Goal: Task Accomplishment & Management: Manage account settings

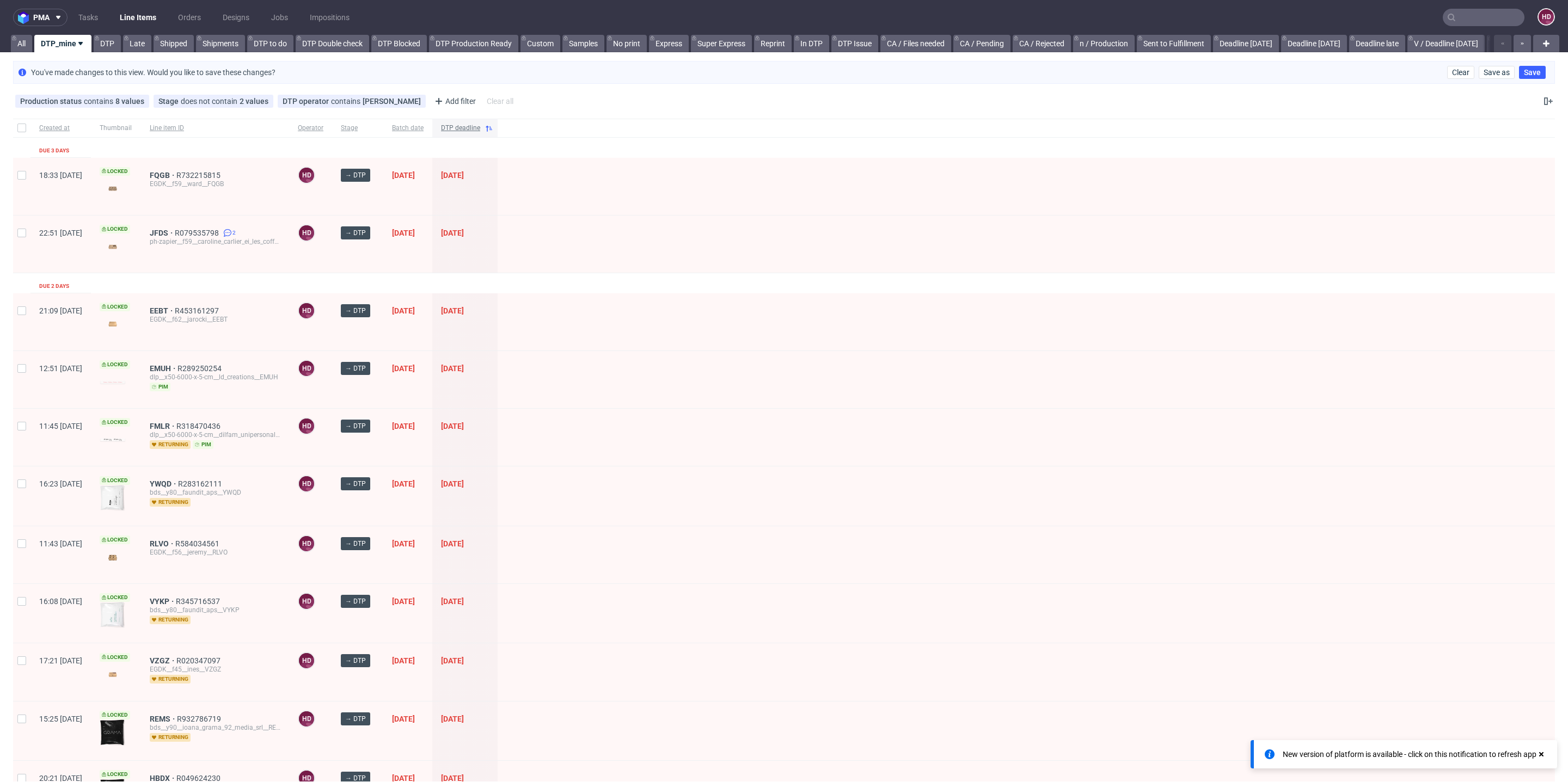
click at [481, 127] on span "DTP deadline" at bounding box center [460, 129] width 39 height 10
click at [176, 172] on span "FQGB" at bounding box center [164, 175] width 27 height 9
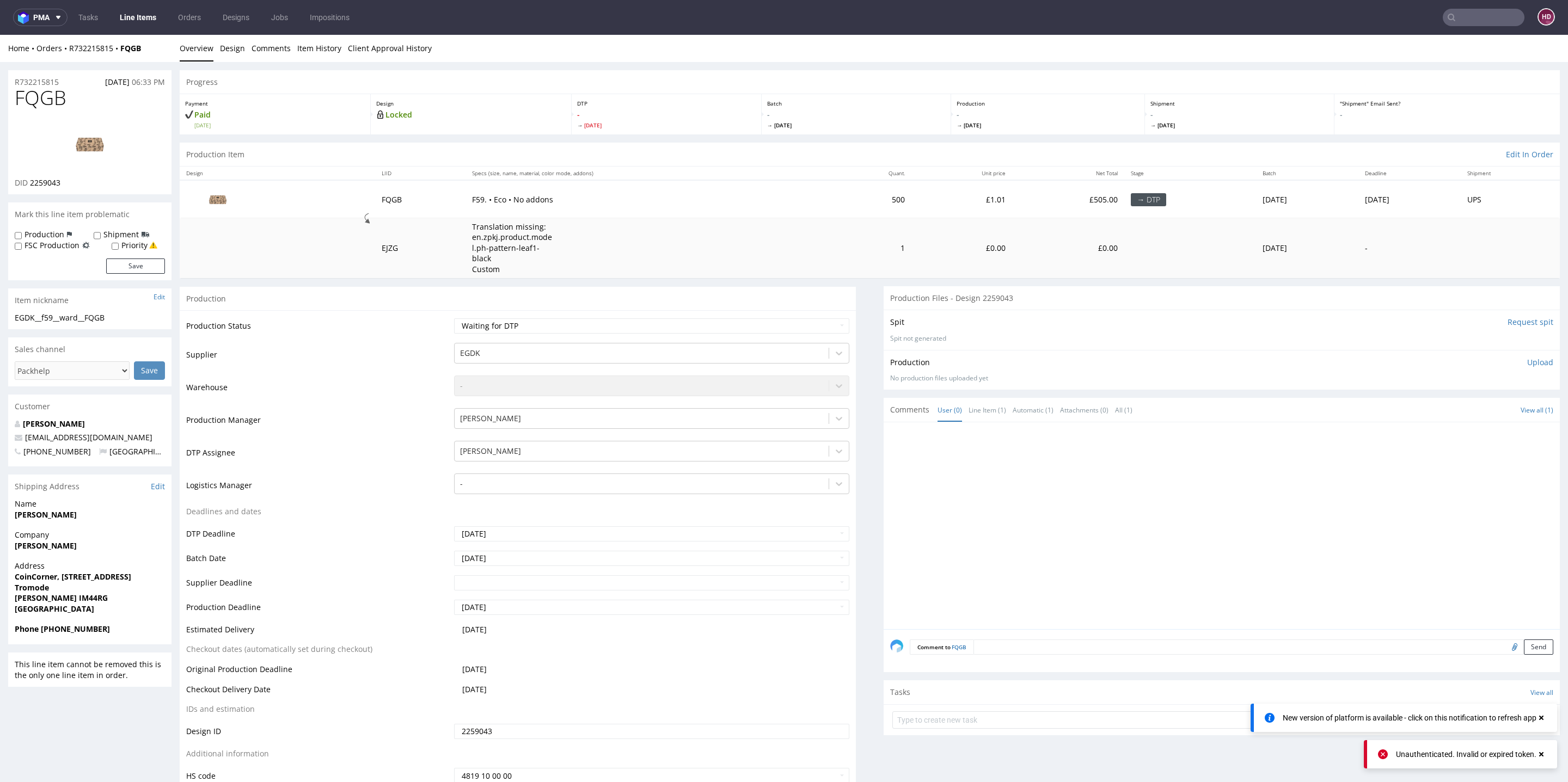
click at [1512, 317] on input "Request spit" at bounding box center [1531, 322] width 46 height 11
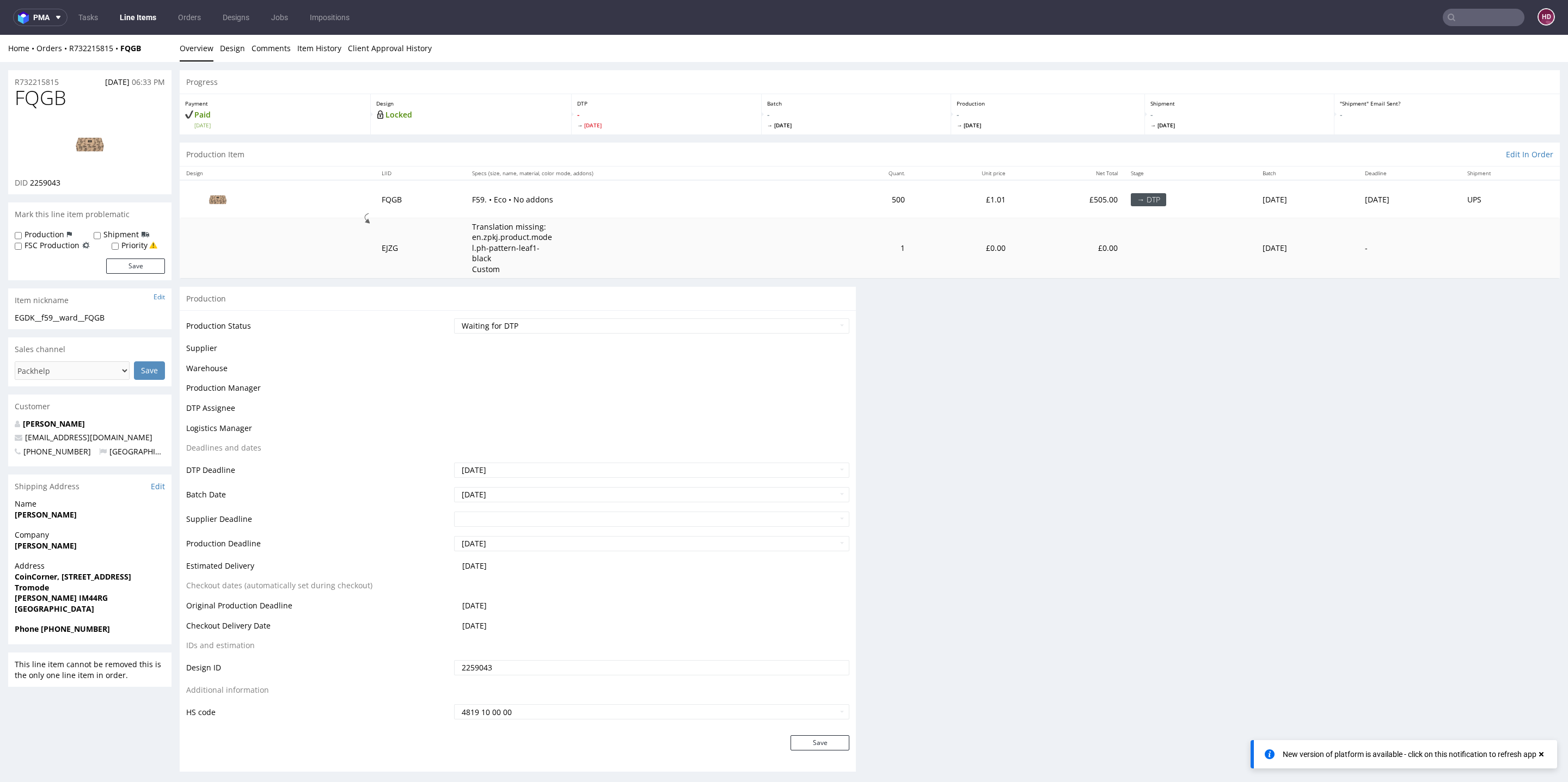
click at [1512, 310] on div "Progress Payment Paid Tue 09 Sep Design Locked DTP - Mon 15 Sep Batch - Wed 17 …" at bounding box center [870, 425] width 1381 height 711
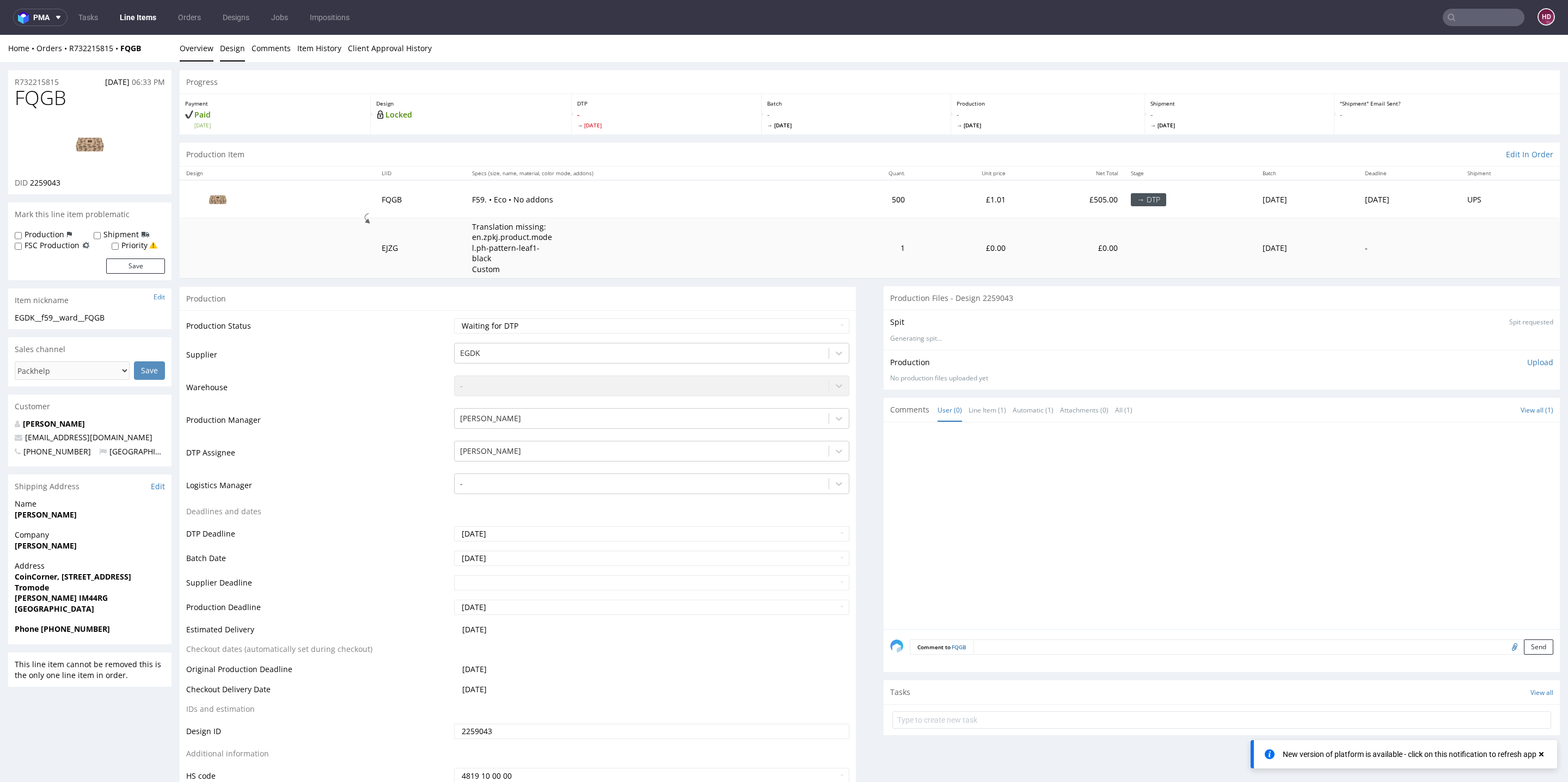
click at [243, 47] on link "Design" at bounding box center [233, 48] width 25 height 27
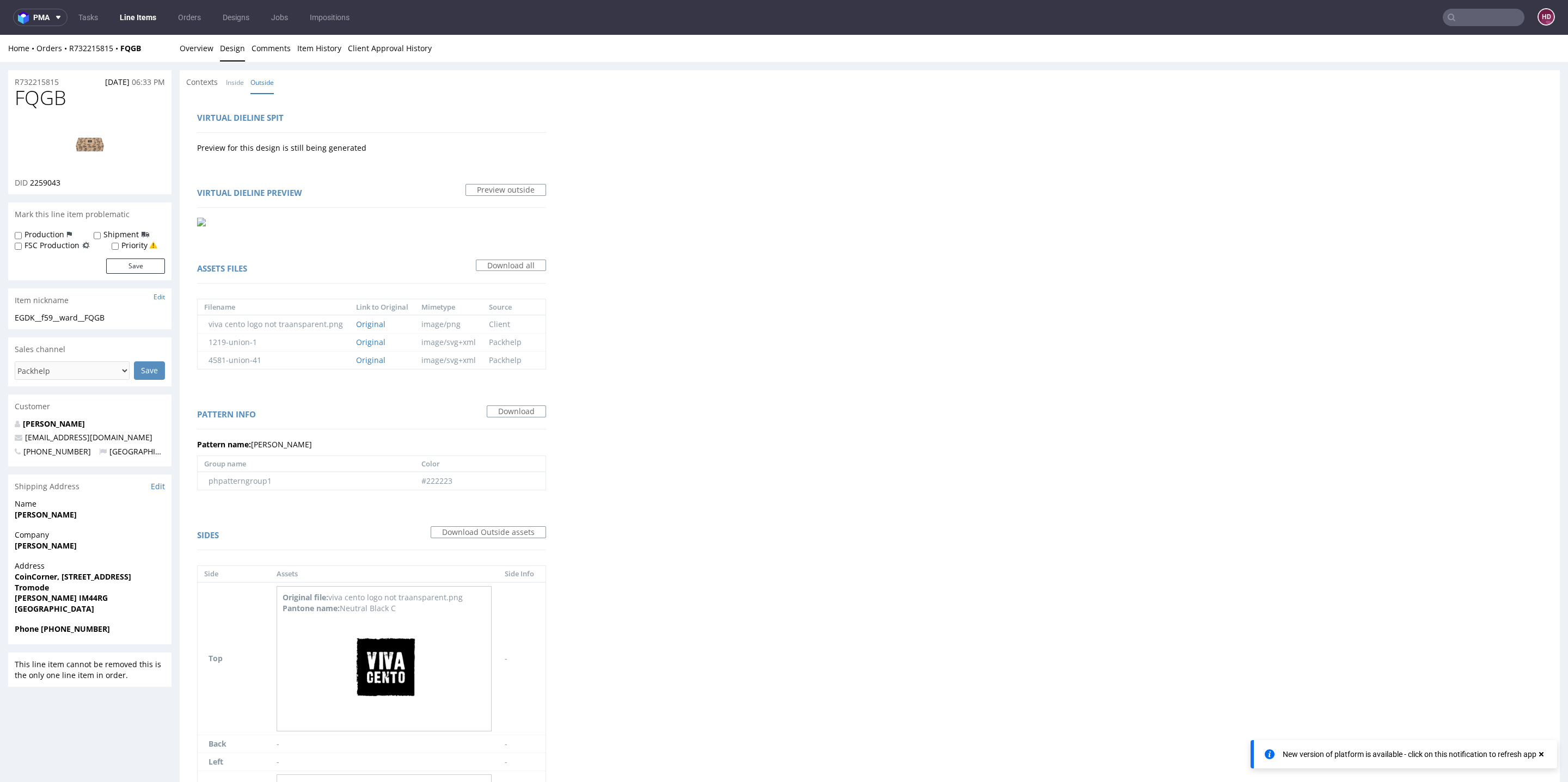
click at [243, 48] on link "Design" at bounding box center [233, 48] width 25 height 27
click at [396, 658] on img at bounding box center [384, 668] width 109 height 109
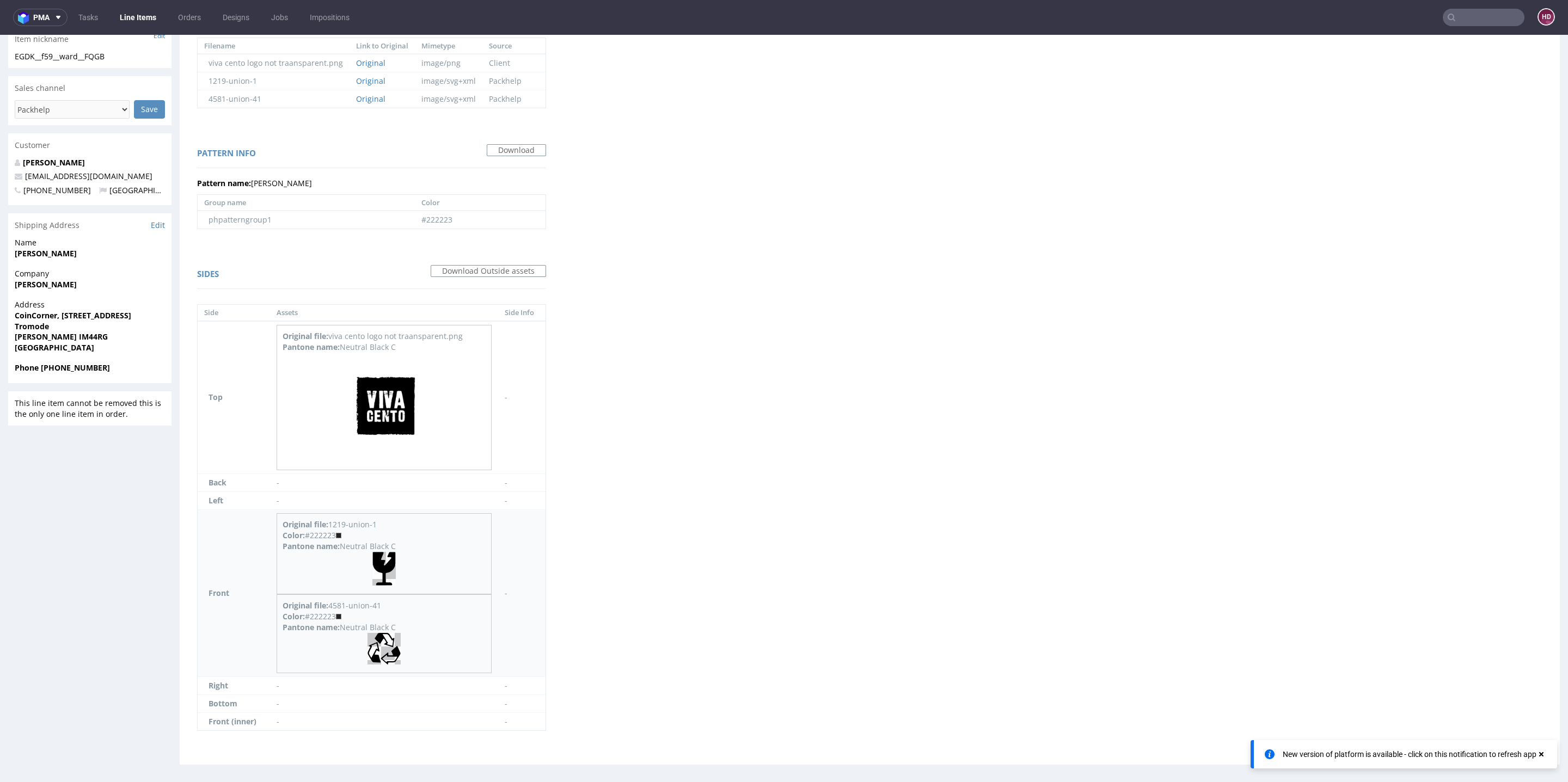
scroll to position [3, 0]
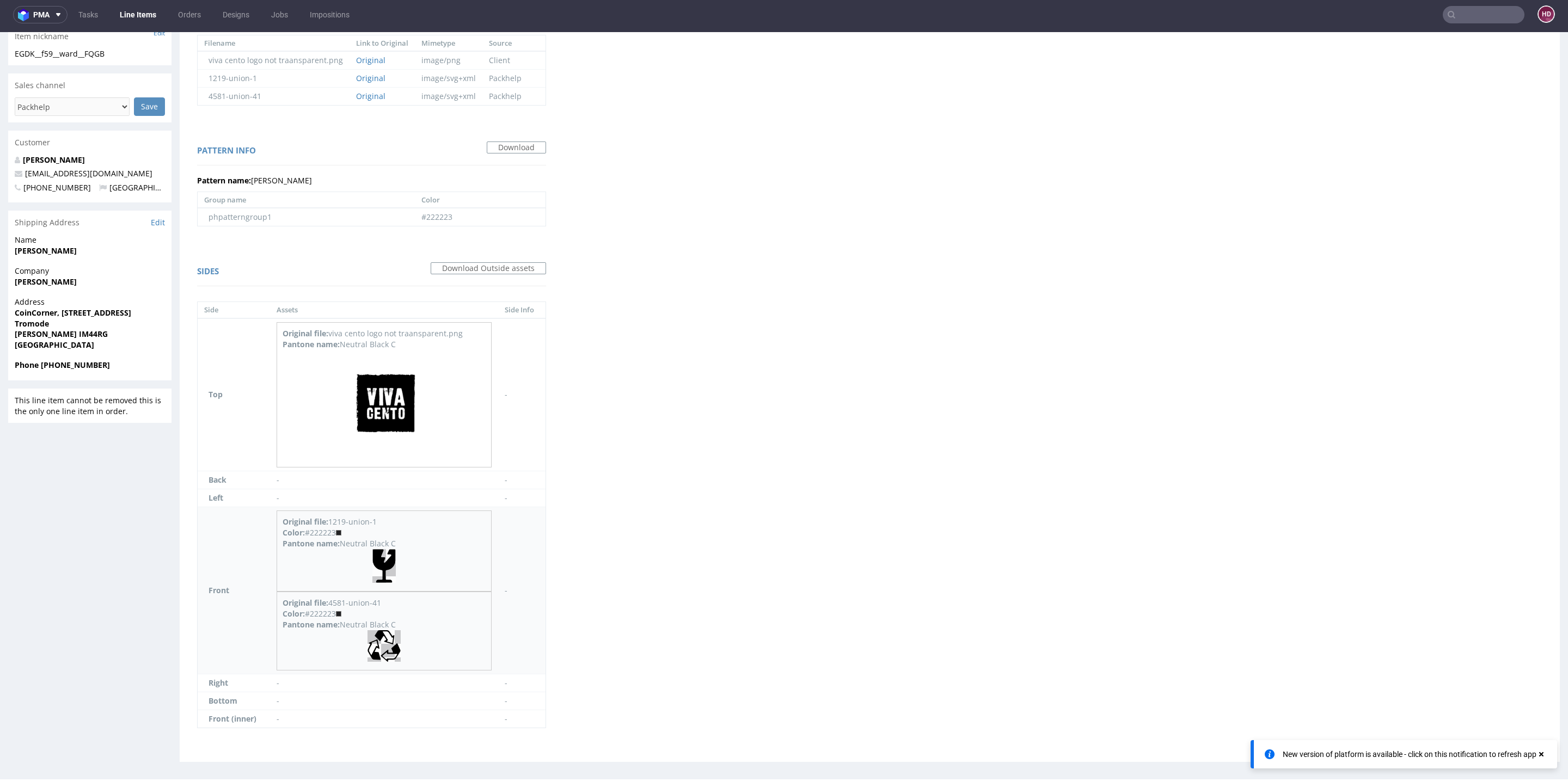
click at [388, 638] on img at bounding box center [384, 646] width 33 height 32
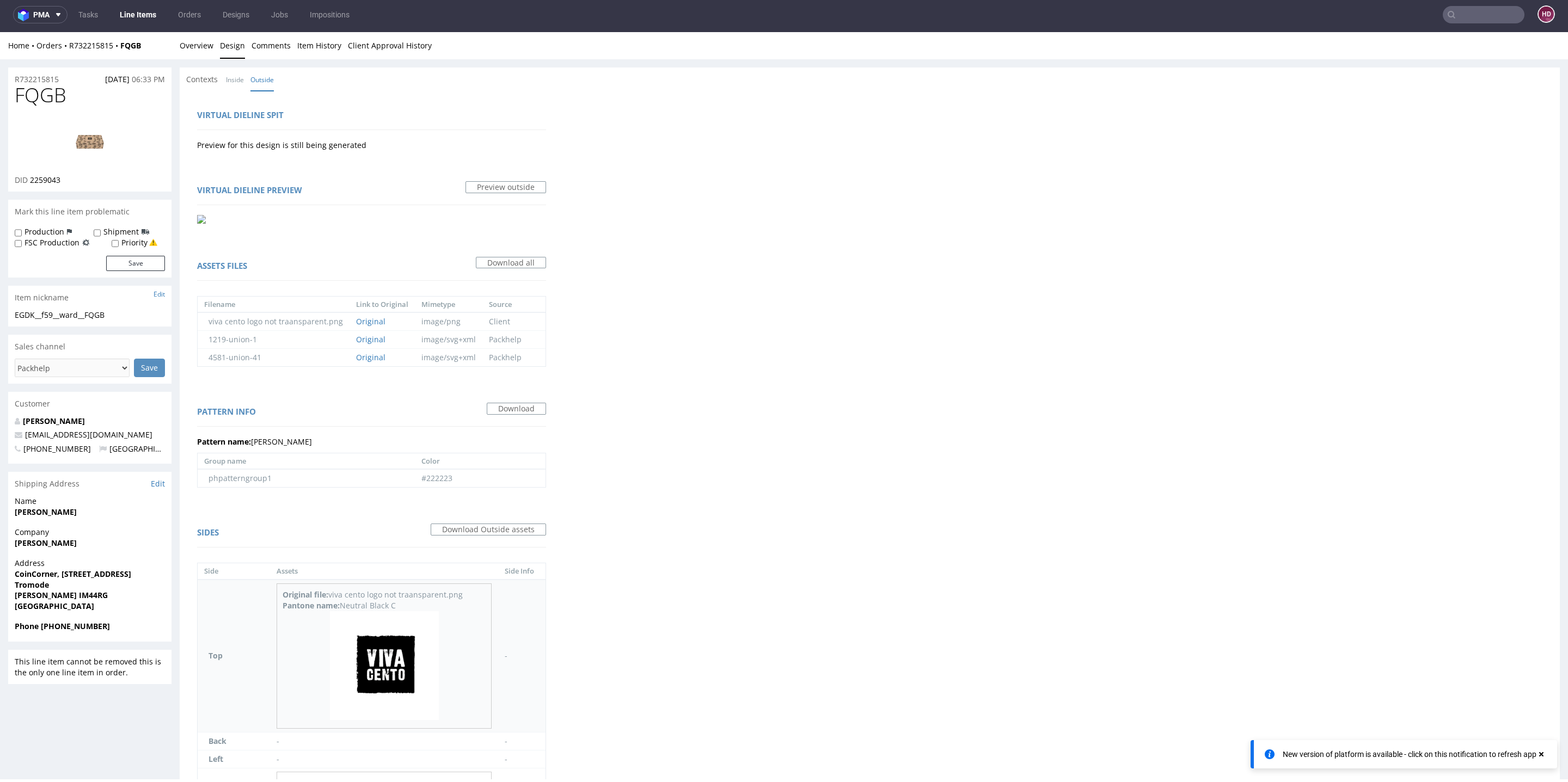
scroll to position [0, 0]
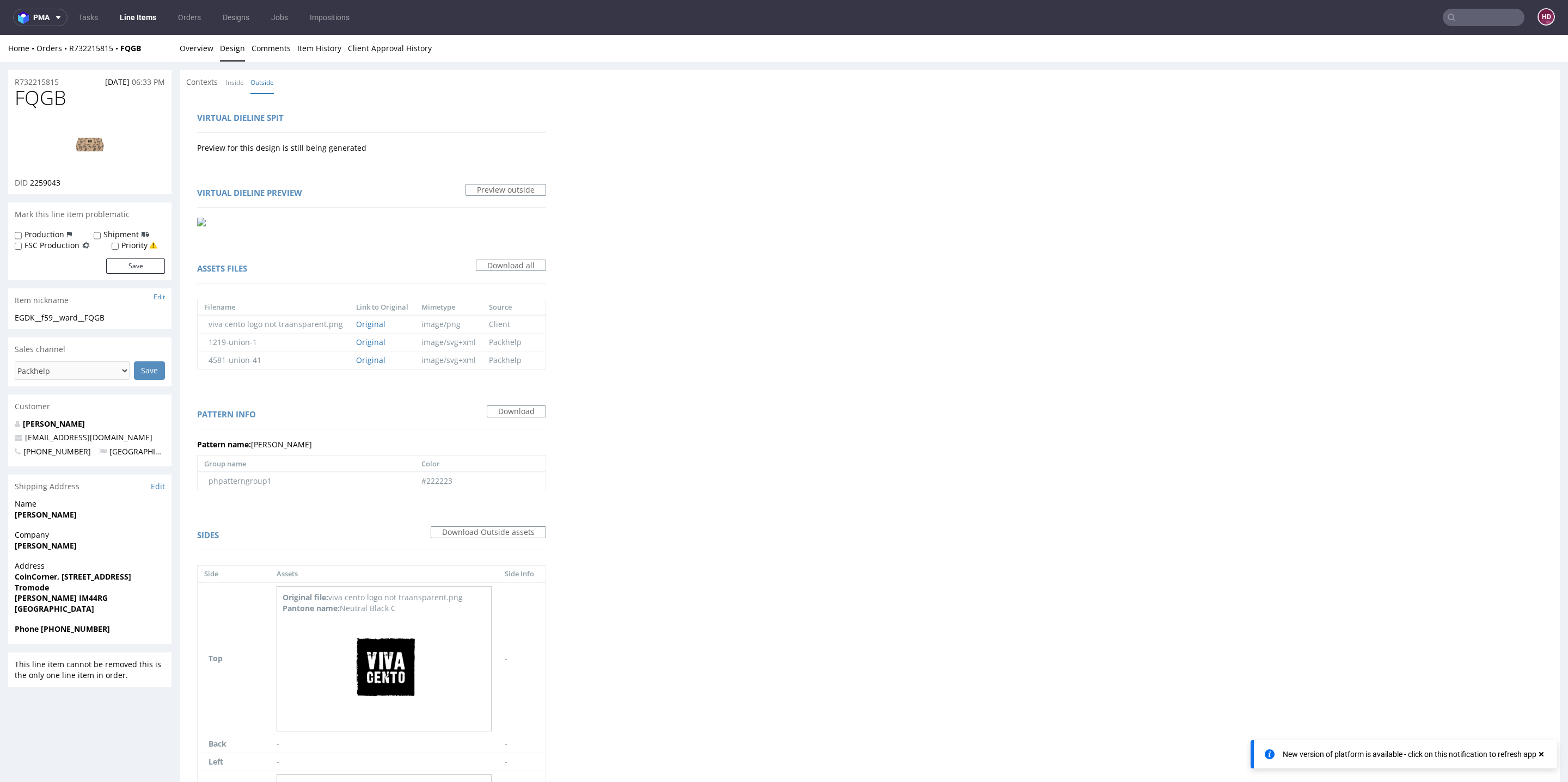
click at [99, 153] on img at bounding box center [90, 144] width 87 height 49
click at [195, 50] on link "Overview" at bounding box center [196, 48] width 34 height 27
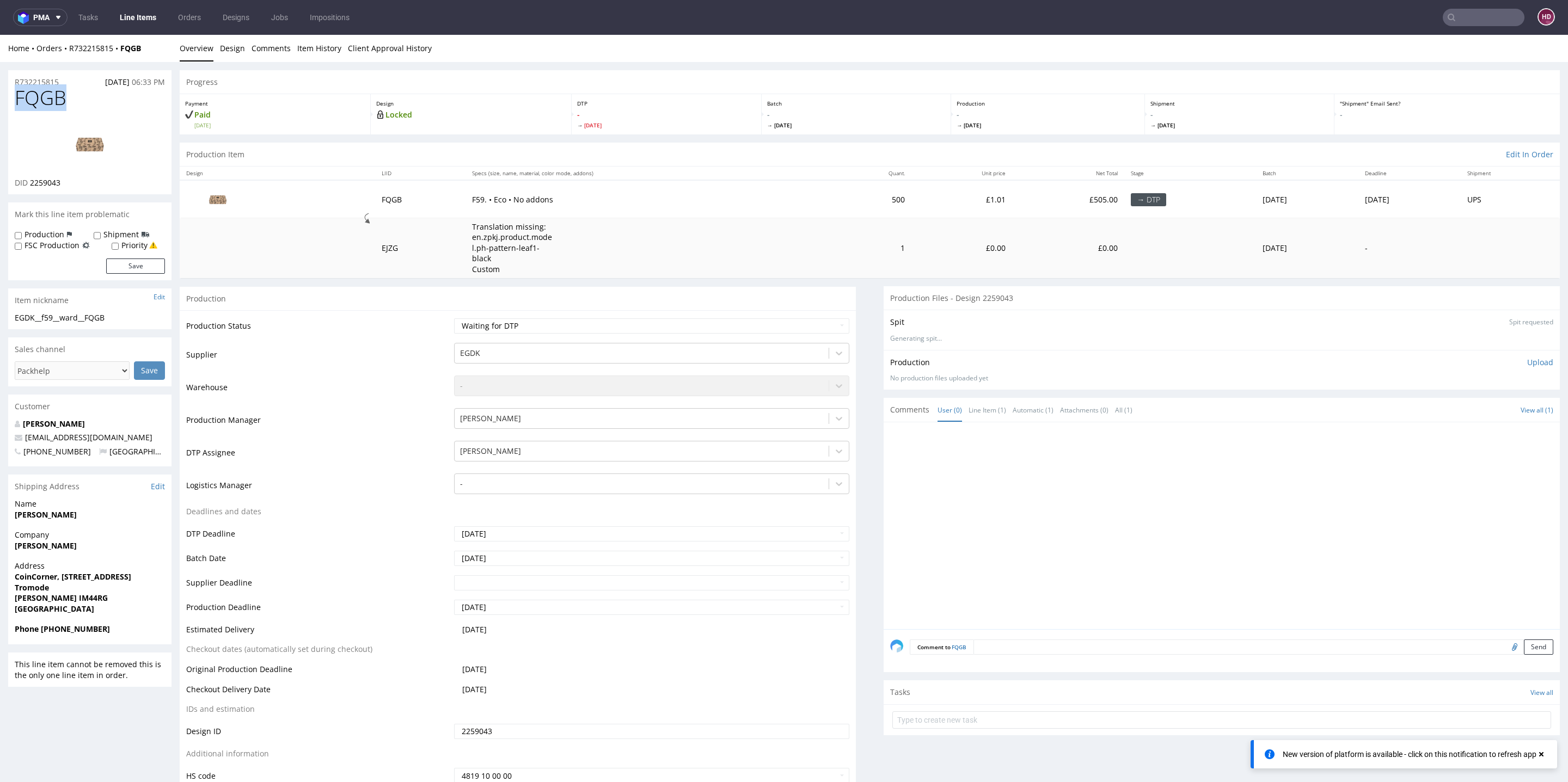
drag, startPoint x: 68, startPoint y: 95, endPoint x: 14, endPoint y: 93, distance: 54.0
click at [14, 93] on div "FQGB DID 2259043" at bounding box center [90, 141] width 164 height 107
copy span "FQGB"
click at [570, 318] on select "Waiting for Artwork Waiting for Diecut Waiting for Mockup Waiting for DTP Waiti…" at bounding box center [652, 326] width 396 height 15
select select "dtp_in_process"
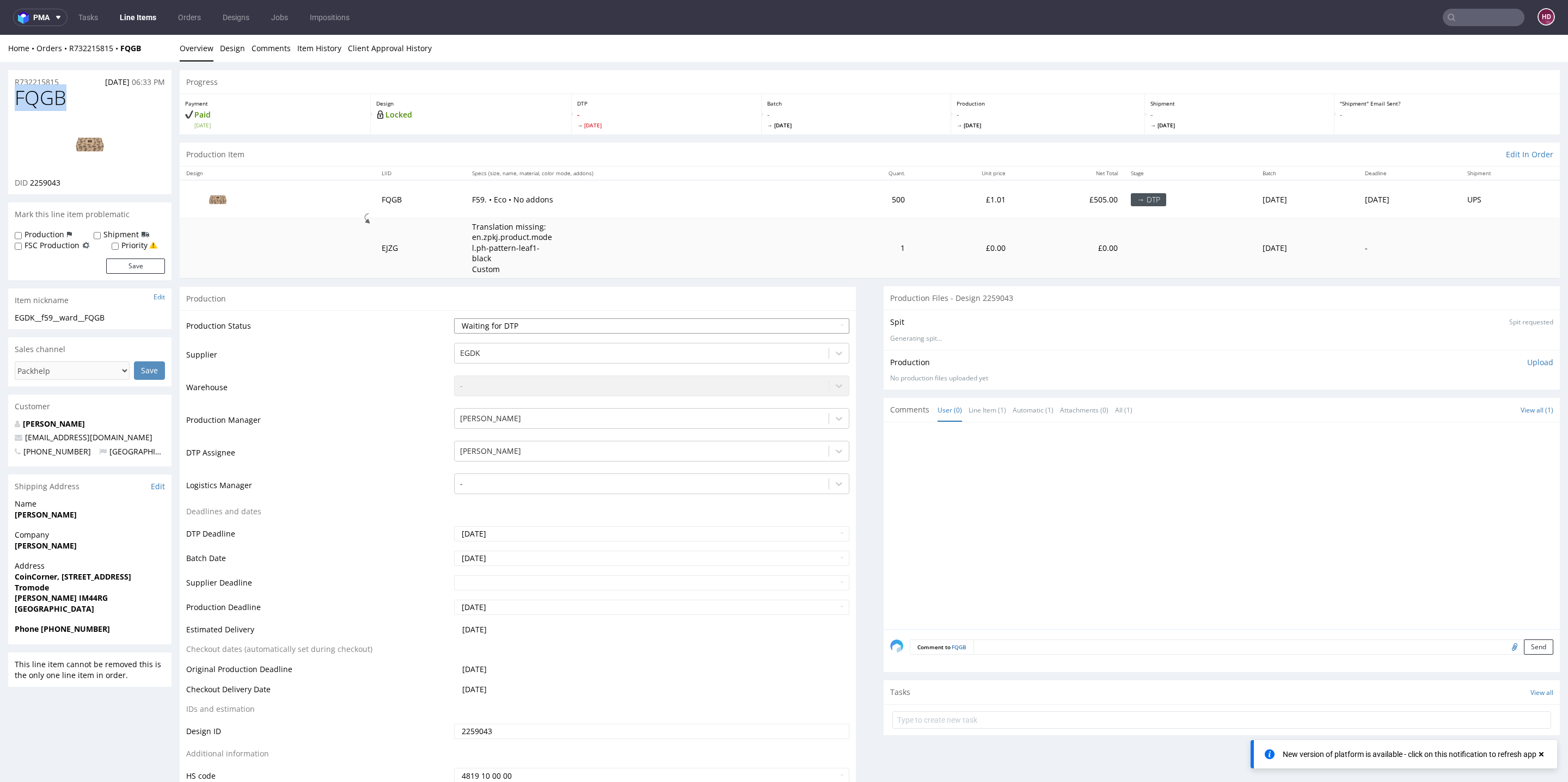
click at [454, 318] on select "Waiting for Artwork Waiting for Diecut Waiting for Mockup Waiting for DTP Waiti…" at bounding box center [652, 326] width 396 height 15
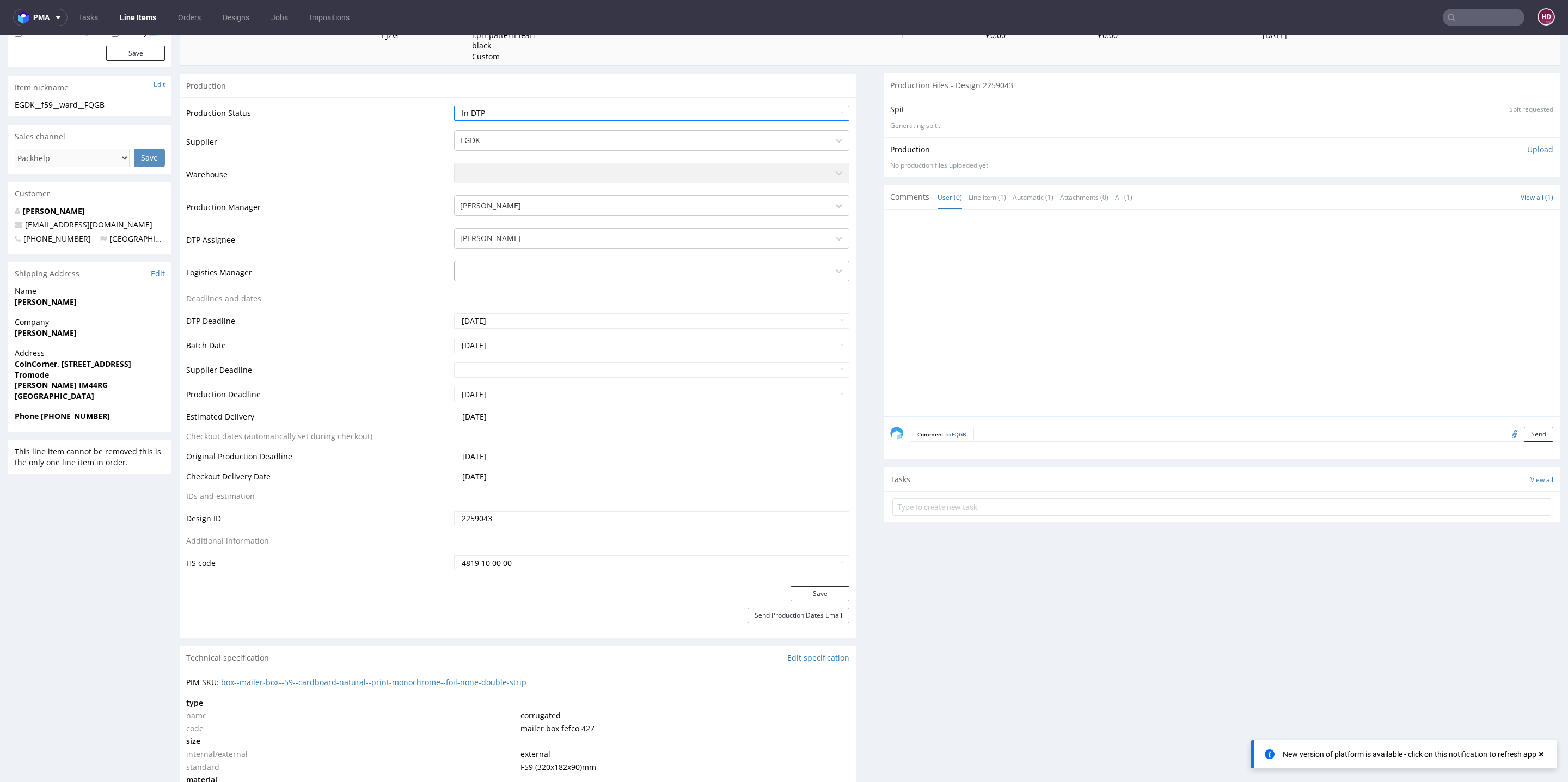
scroll to position [210, 0]
click at [824, 589] on button "Save" at bounding box center [820, 596] width 59 height 15
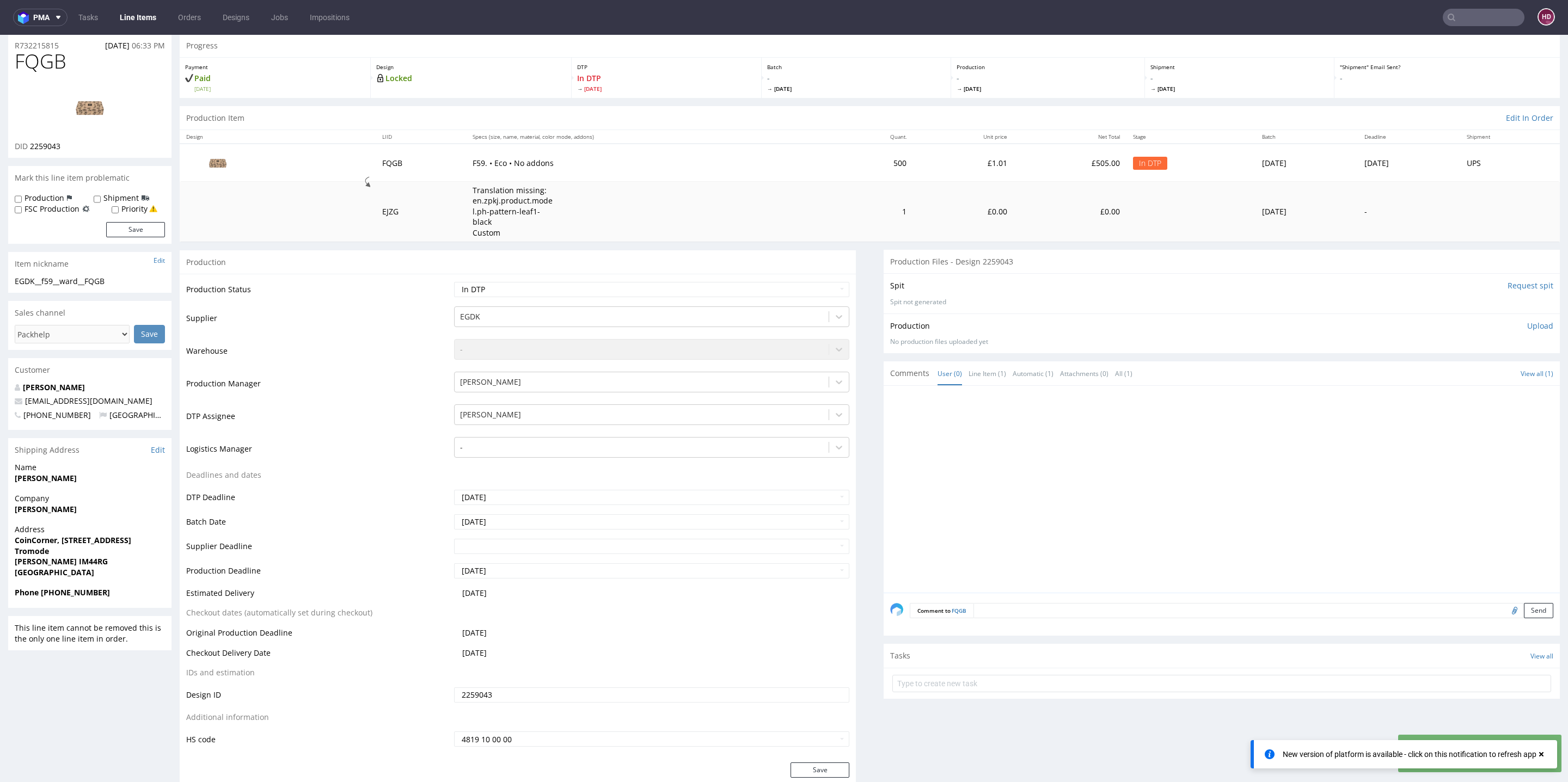
scroll to position [0, 0]
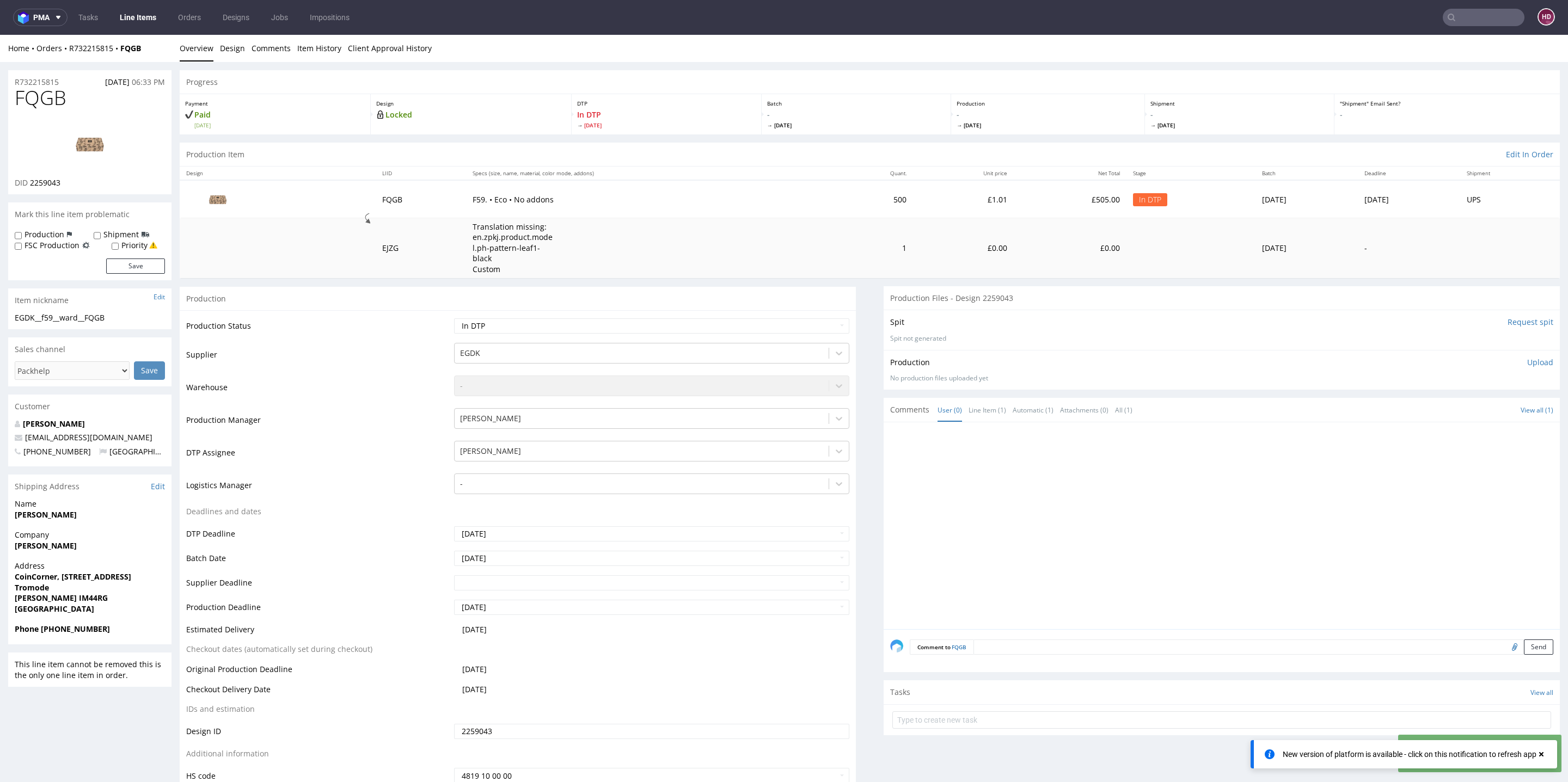
click at [1515, 317] on input "Request spit" at bounding box center [1531, 322] width 46 height 11
click at [95, 188] on div "FQGB DID 2259043" at bounding box center [90, 141] width 164 height 107
drag, startPoint x: 89, startPoint y: 184, endPoint x: 30, endPoint y: 181, distance: 59.1
click at [30, 181] on div "DID 2259043" at bounding box center [90, 183] width 150 height 11
copy span "2259043"
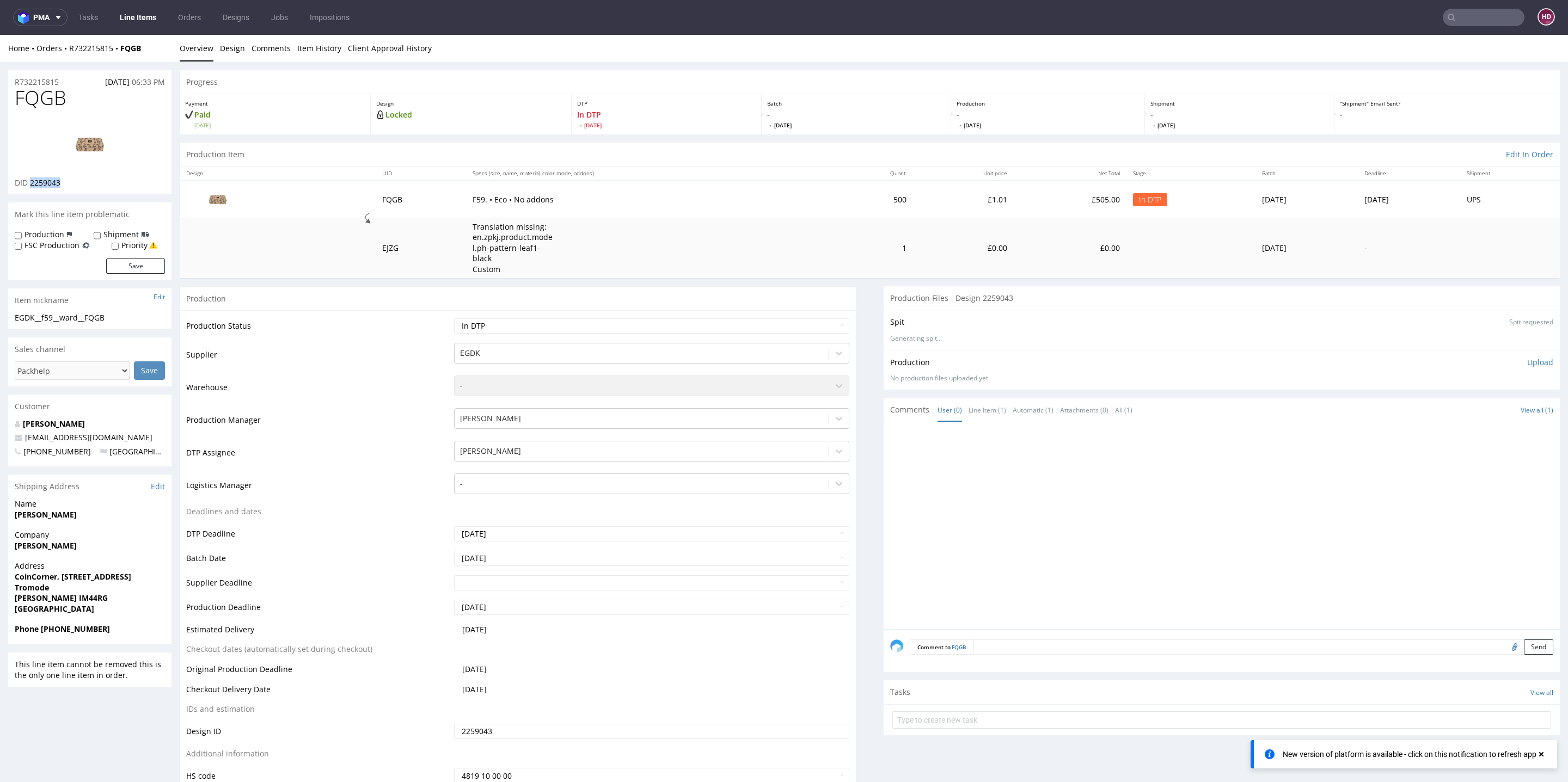
click at [59, 104] on span "FQGB" at bounding box center [41, 98] width 52 height 21
drag, startPoint x: 75, startPoint y: 100, endPoint x: 0, endPoint y: 87, distance: 76.1
copy section "R732215815 09.09.2025 06:33 PM FQGB"
click at [68, 109] on div "FQGB DID 2259043" at bounding box center [90, 141] width 164 height 107
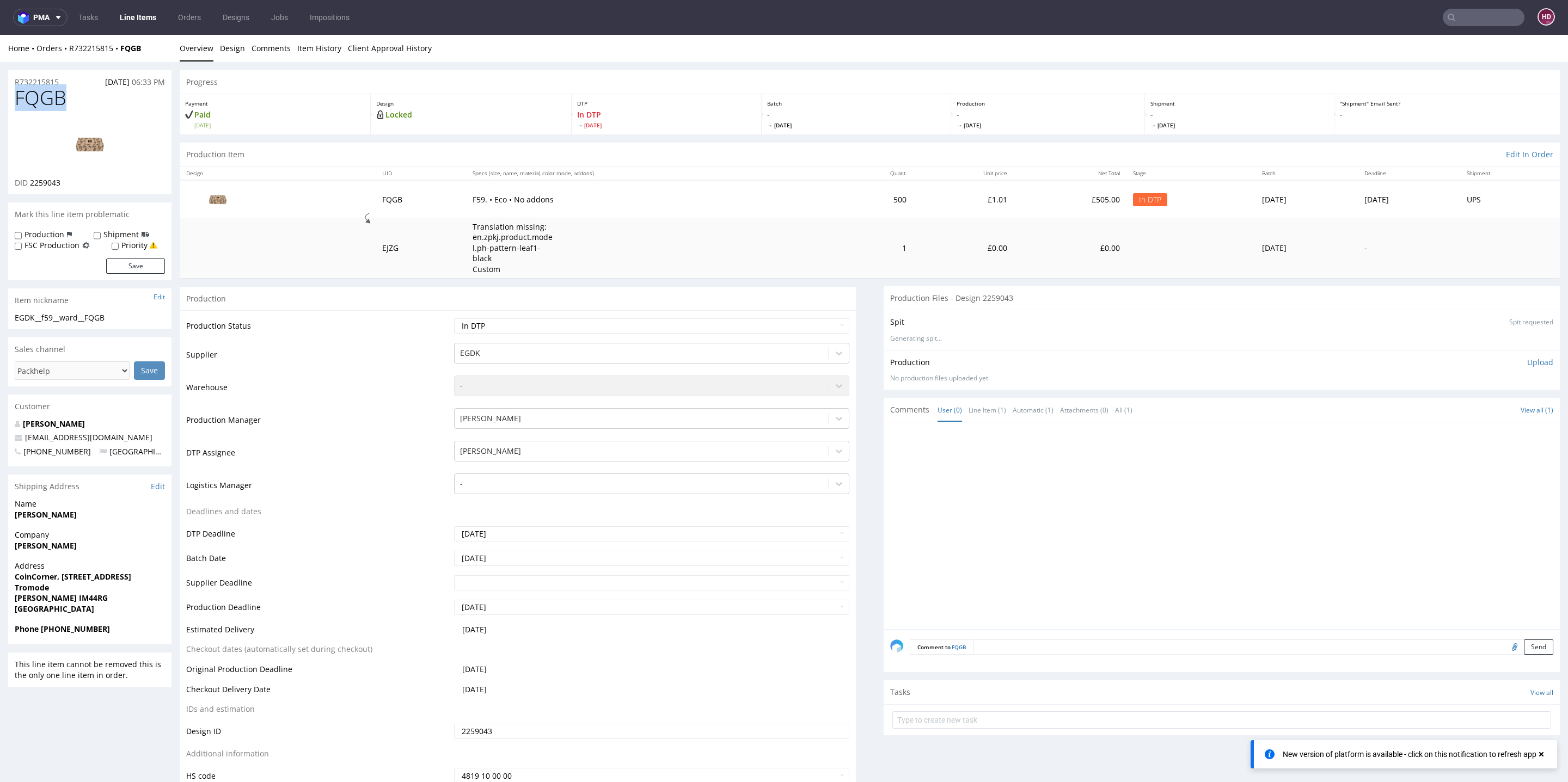
drag, startPoint x: 58, startPoint y: 100, endPoint x: 0, endPoint y: 101, distance: 58.0
copy span "FQGB"
click at [128, 316] on div "EGDK__f59__ward__FQGB" at bounding box center [90, 318] width 150 height 11
drag, startPoint x: 128, startPoint y: 318, endPoint x: 7, endPoint y: 319, distance: 121.0
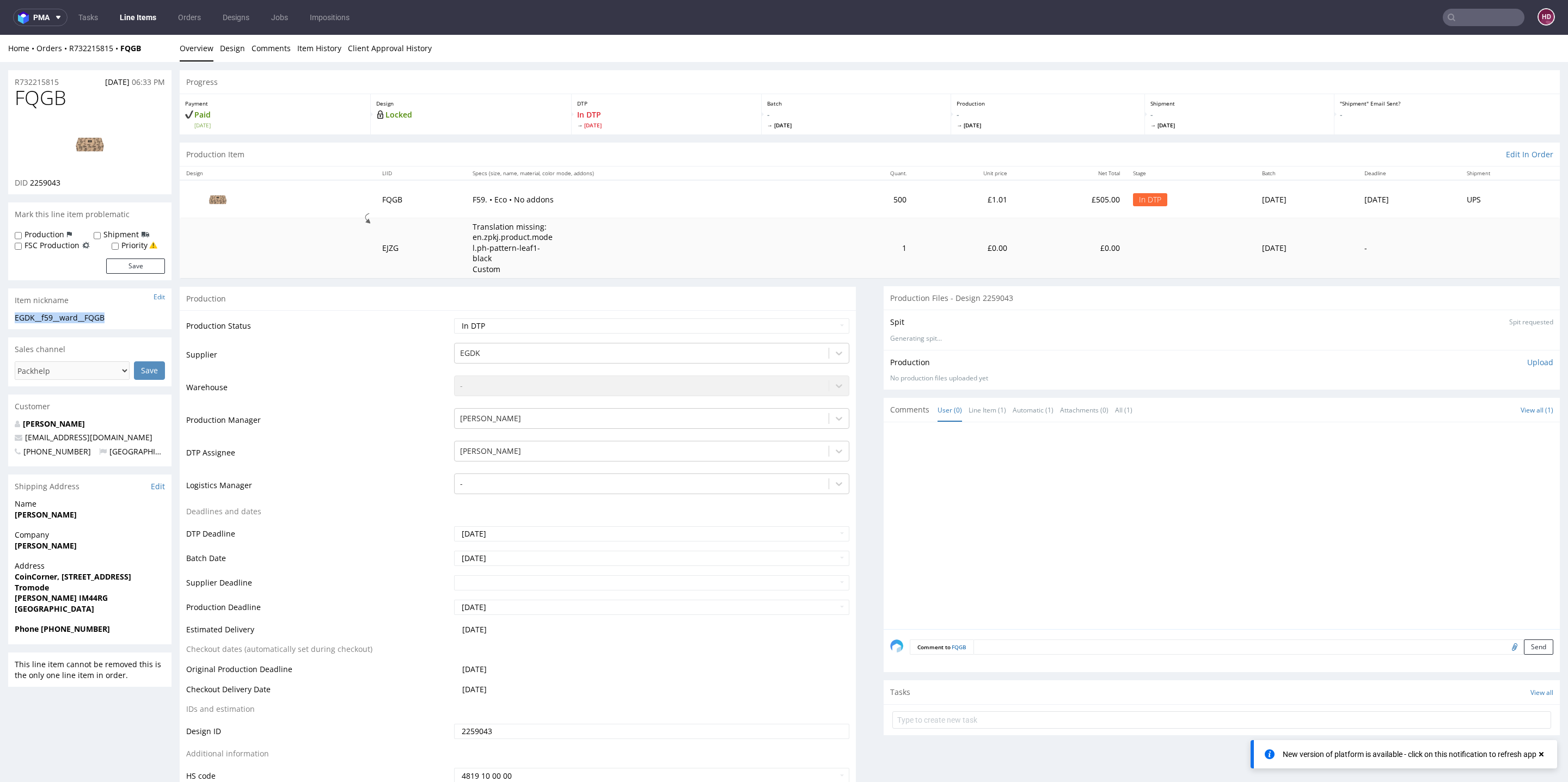
copy div "EGDK__f59__ward__FQGB"
drag, startPoint x: 71, startPoint y: 83, endPoint x: 0, endPoint y: 96, distance: 72.2
drag, startPoint x: 71, startPoint y: 84, endPoint x: 0, endPoint y: 79, distance: 71.2
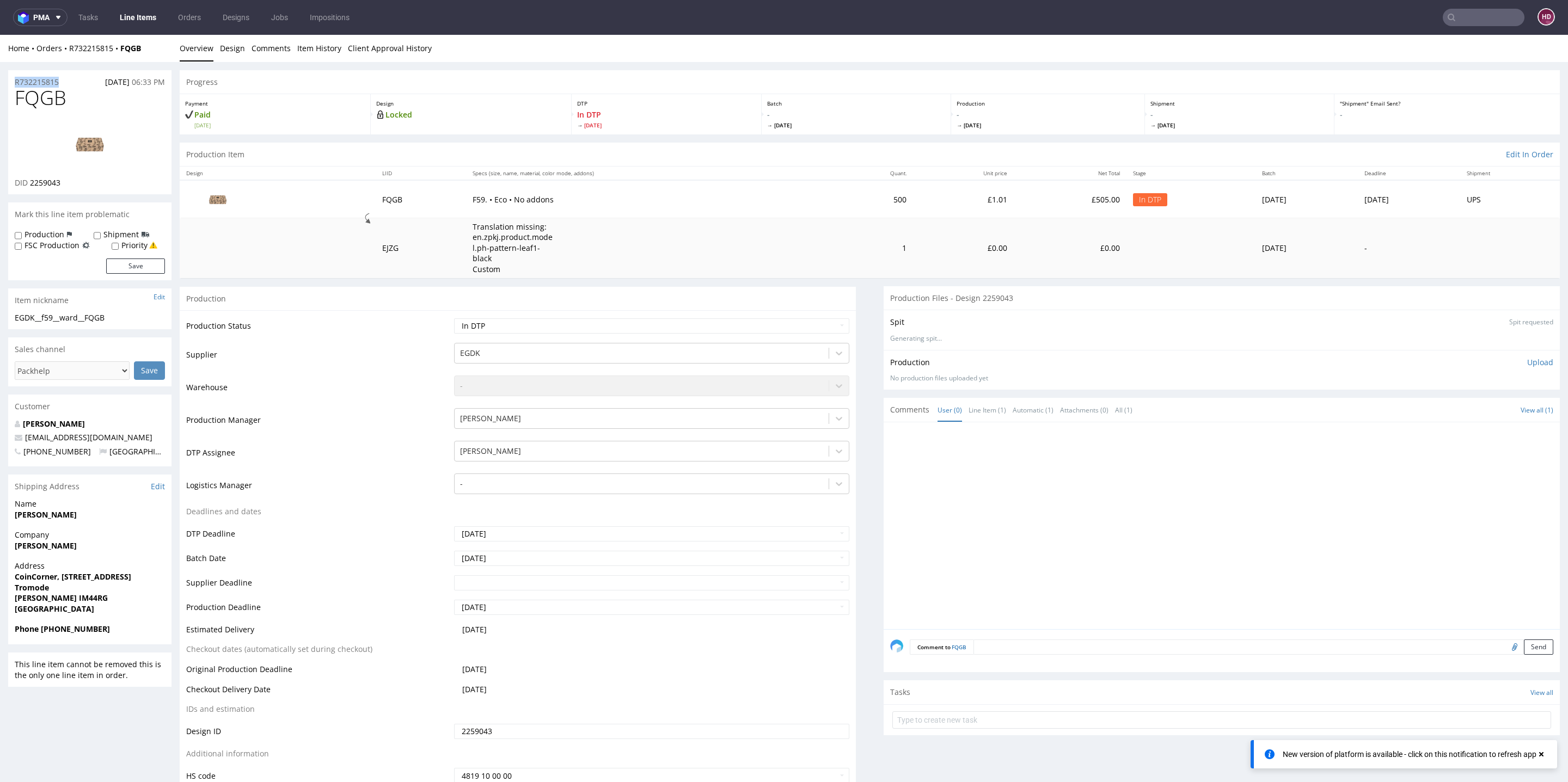
copy p "R732215815"
drag, startPoint x: 93, startPoint y: 179, endPoint x: 29, endPoint y: 181, distance: 64.0
click at [29, 181] on div "DID 2259043" at bounding box center [90, 183] width 150 height 11
copy span "2259043"
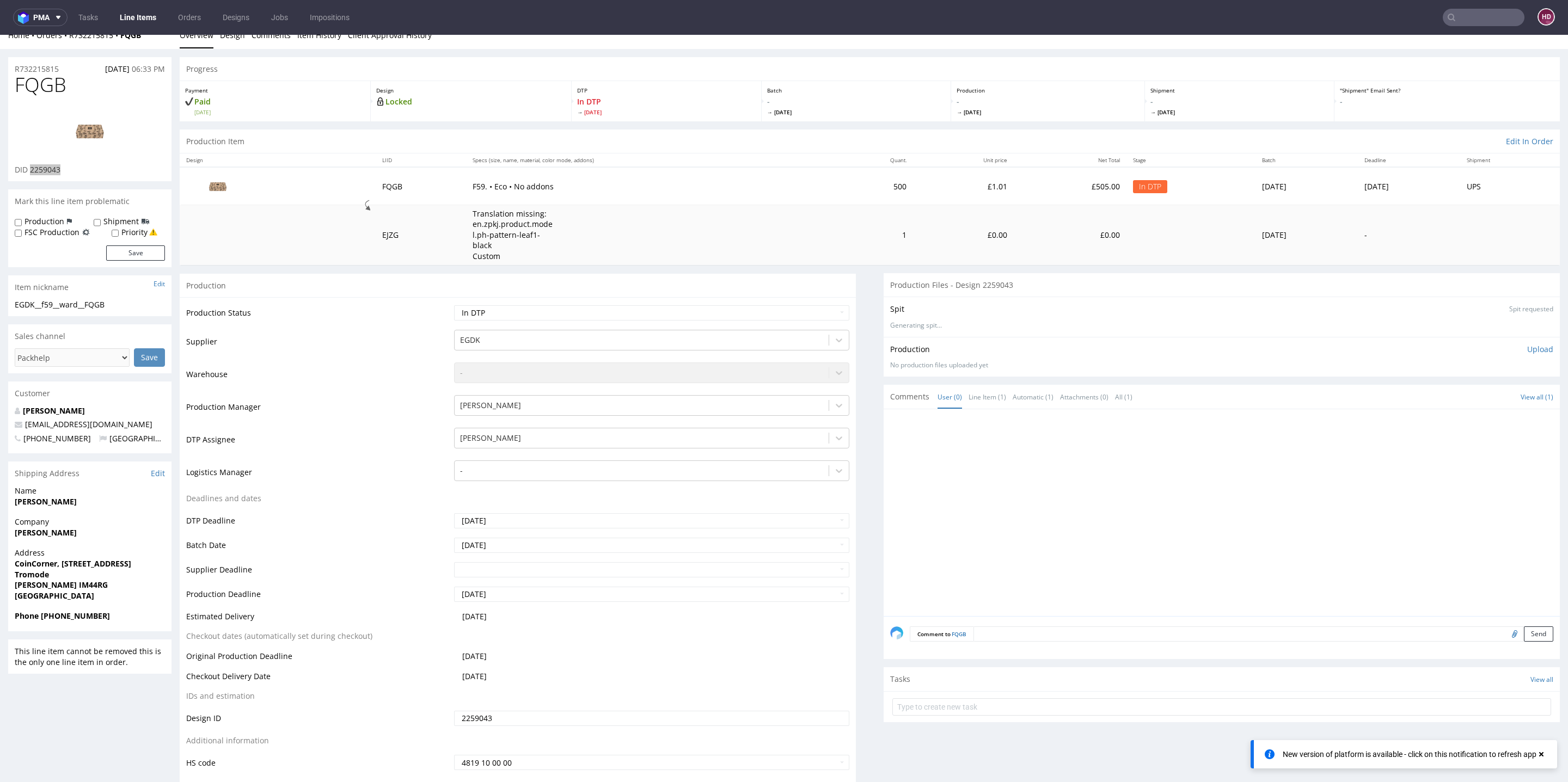
scroll to position [25, 0]
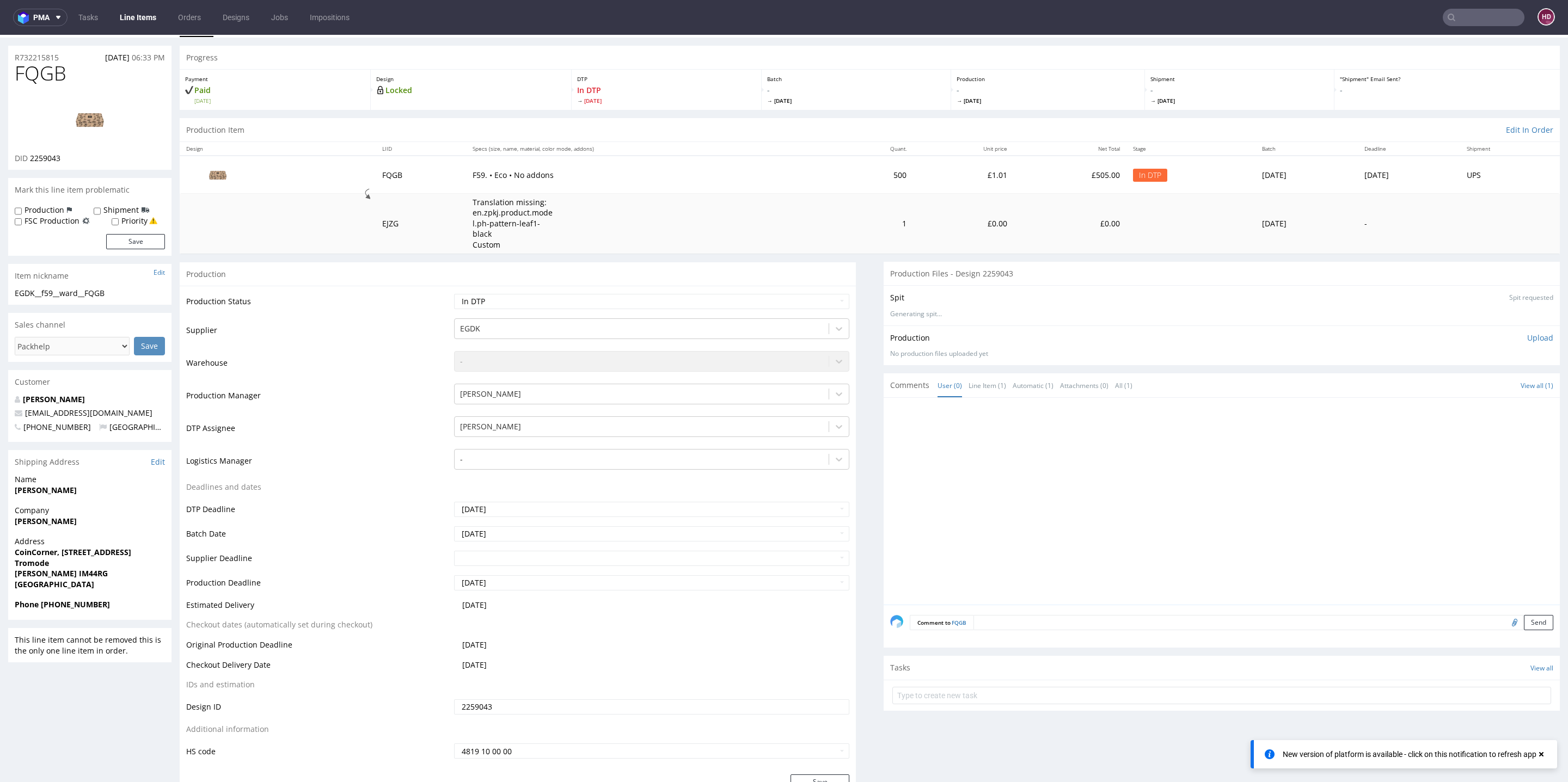
click at [1527, 333] on p "Upload" at bounding box center [1540, 338] width 26 height 11
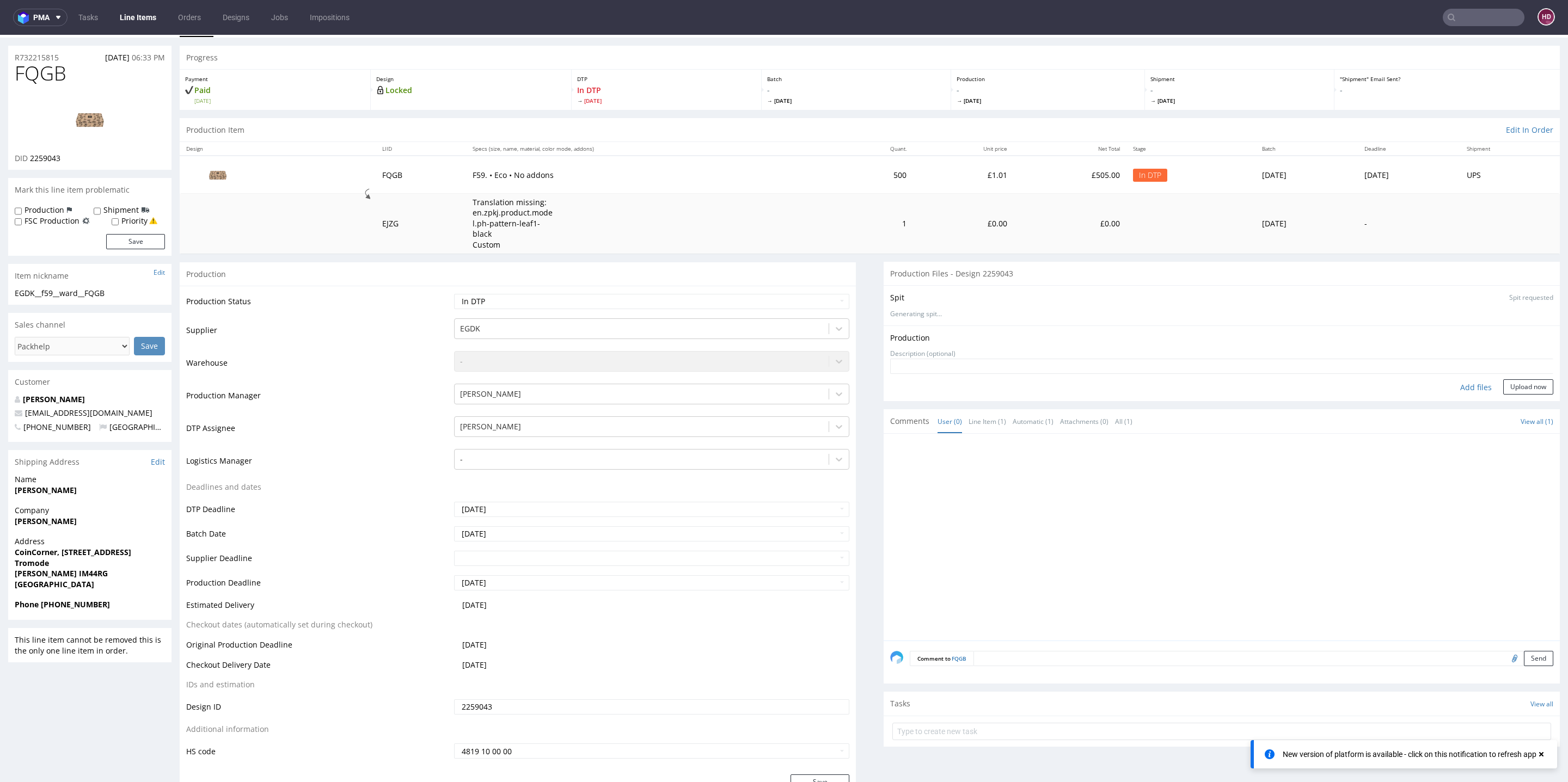
click at [1465, 379] on div "Add files" at bounding box center [1476, 387] width 55 height 17
type input "C:\fakepath\EGDK__f59__ward__FQGB__d2259043__oR732215815.pdf"
click at [1504, 397] on button "Upload now" at bounding box center [1528, 404] width 50 height 15
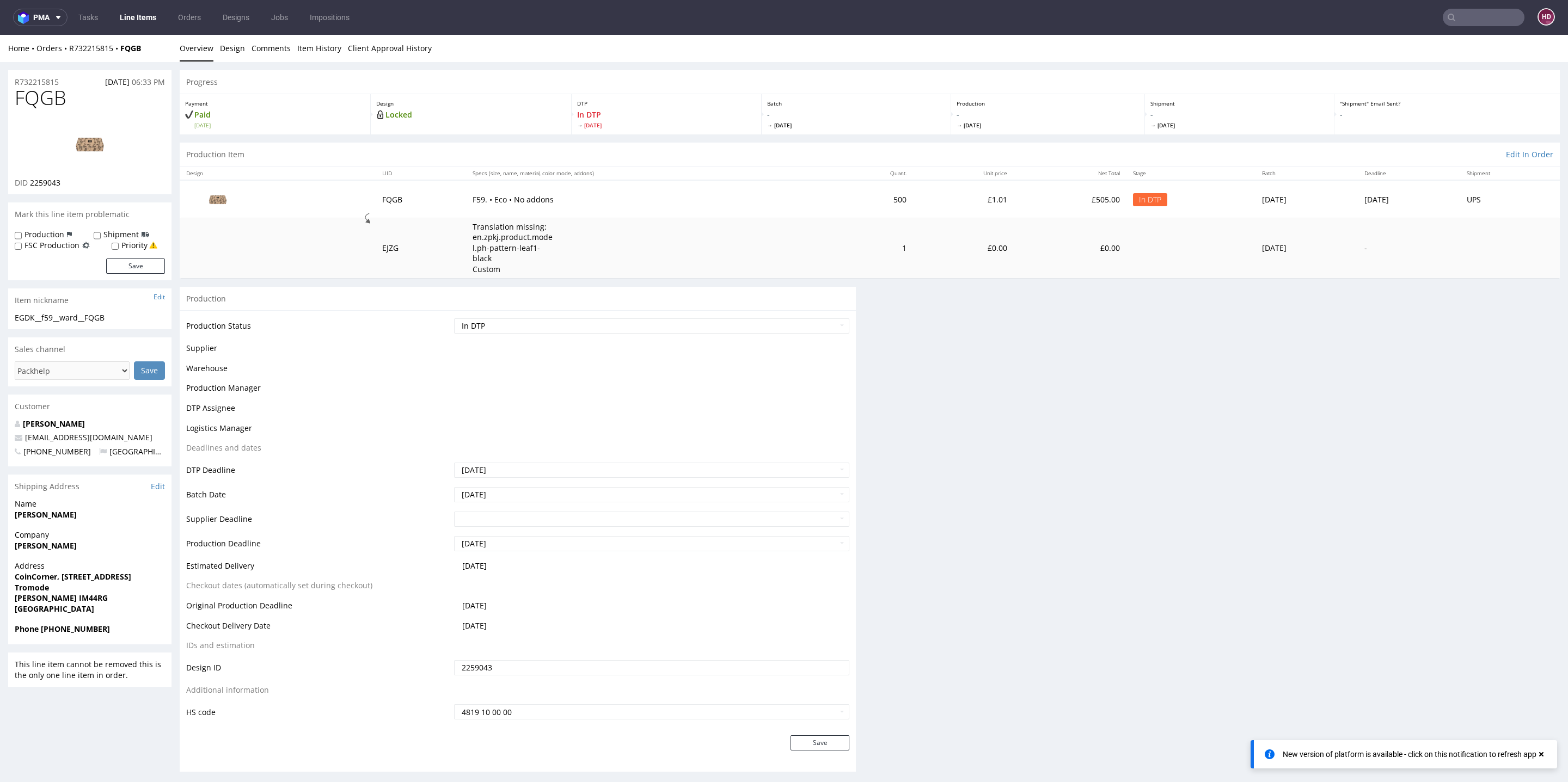
scroll to position [0, 0]
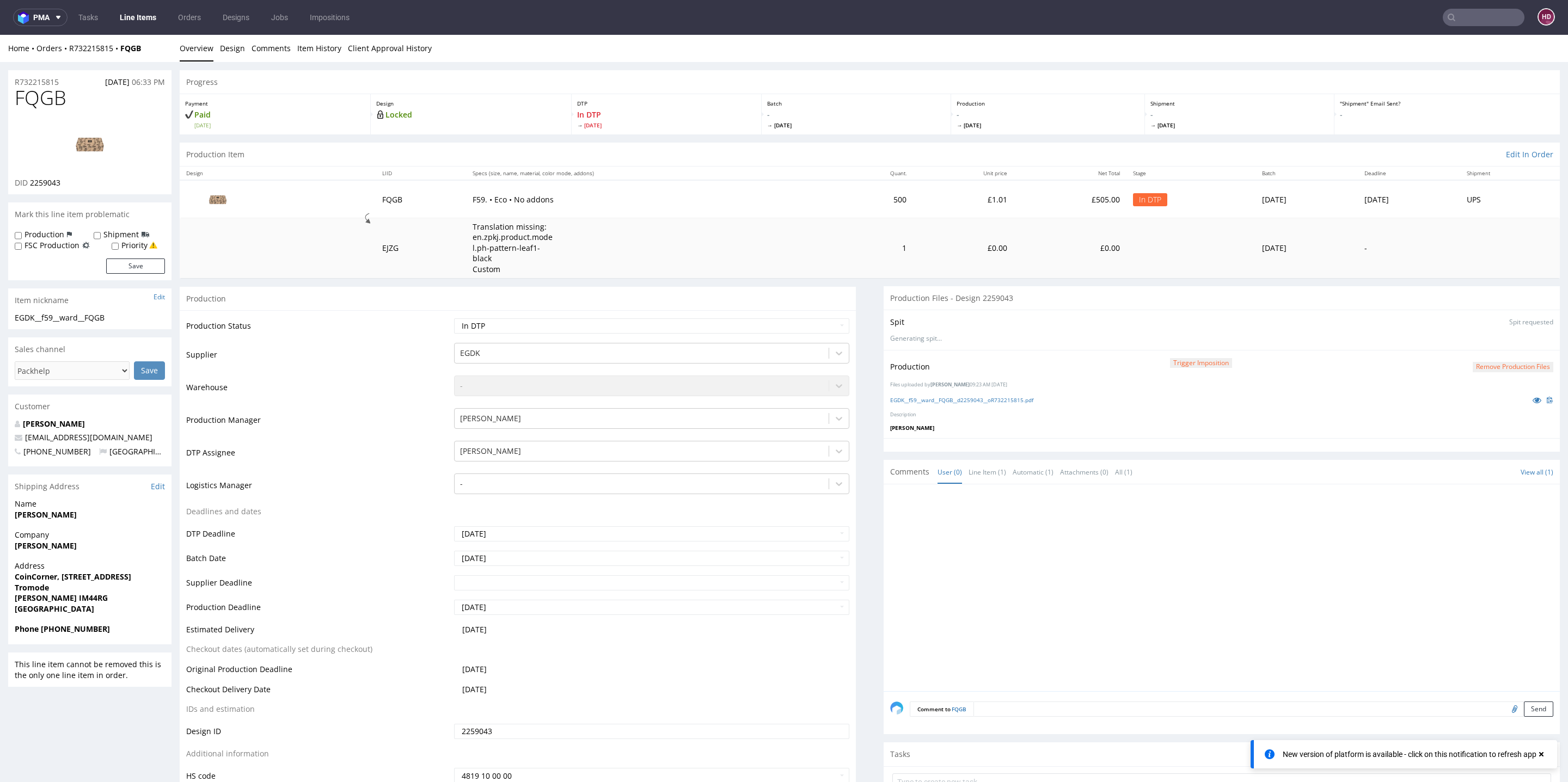
click at [582, 310] on div "Production Status Waiting for Artwork Waiting for Diecut Waiting for Mockup Wai…" at bounding box center [517, 555] width 676 height 489
click at [583, 318] on select "Waiting for Artwork Waiting for Diecut Waiting for Mockup Waiting for DTP Waiti…" at bounding box center [652, 326] width 396 height 15
select select "dtp_production_ready"
click at [454, 318] on select "Waiting for Artwork Waiting for Diecut Waiting for Mockup Waiting for DTP Waiti…" at bounding box center [652, 326] width 396 height 15
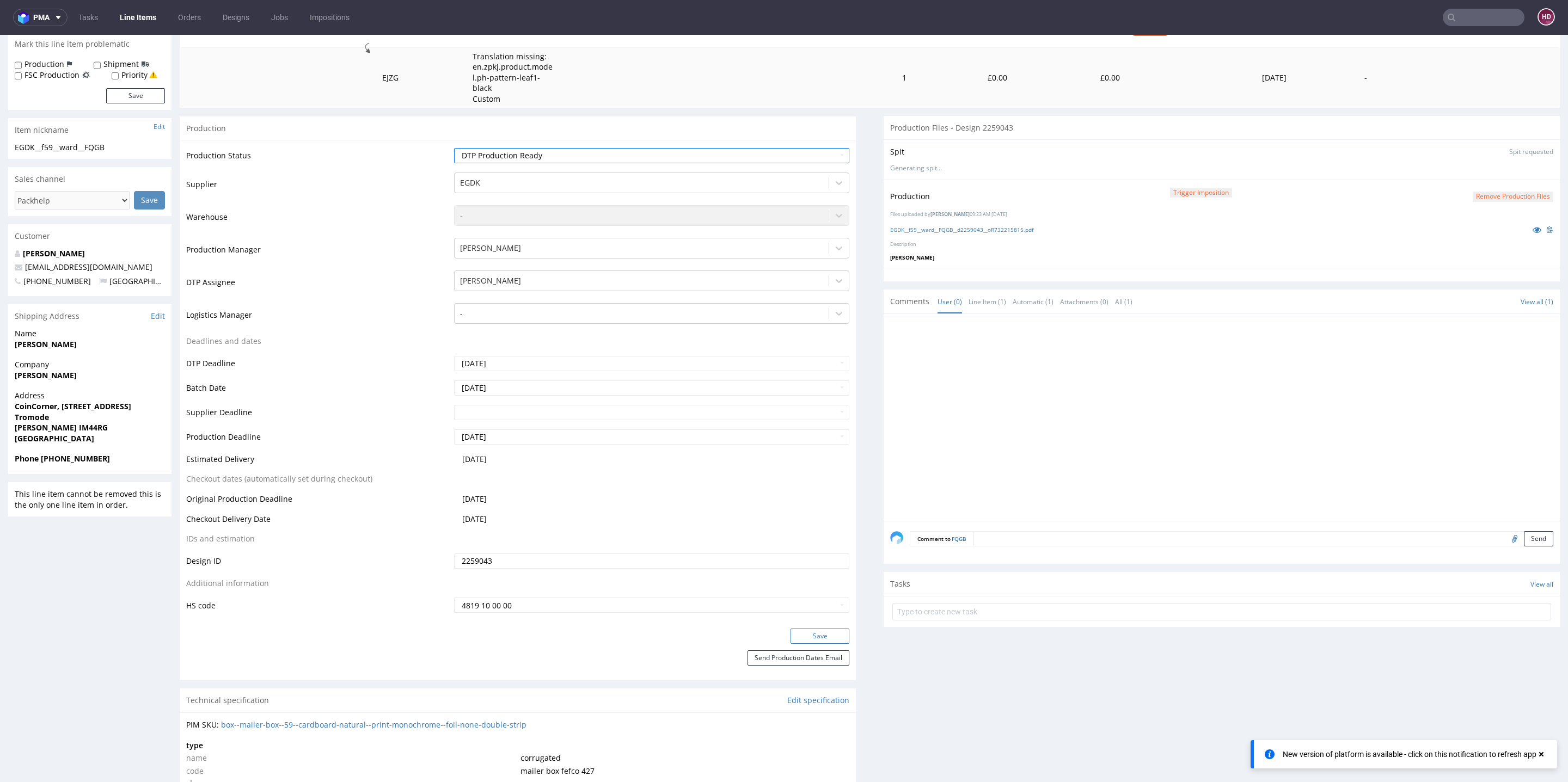
scroll to position [172, 0]
click at [813, 627] on button "Save" at bounding box center [820, 634] width 59 height 15
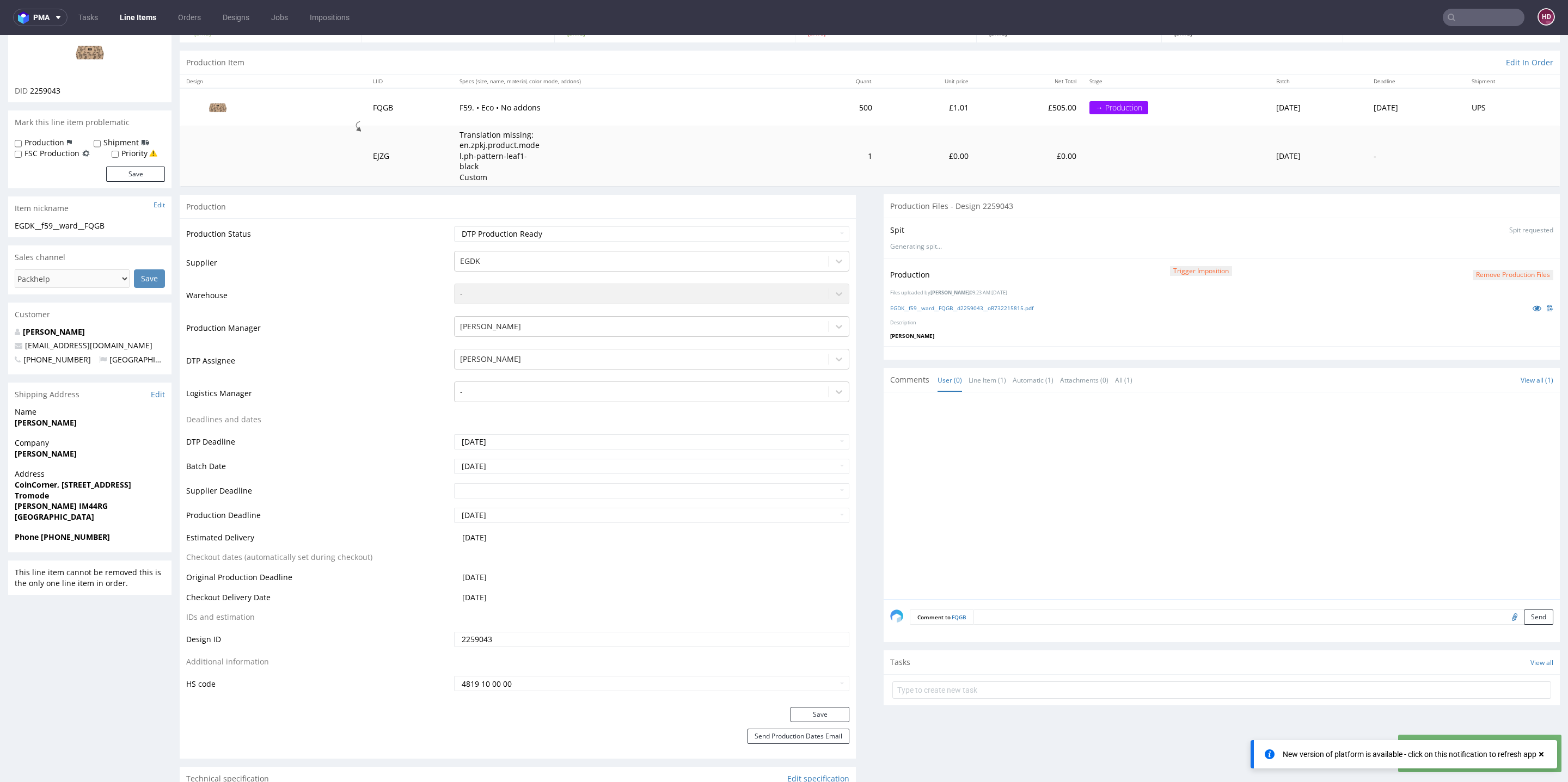
scroll to position [95, 0]
click at [790, 703] on button "Save" at bounding box center [820, 711] width 59 height 15
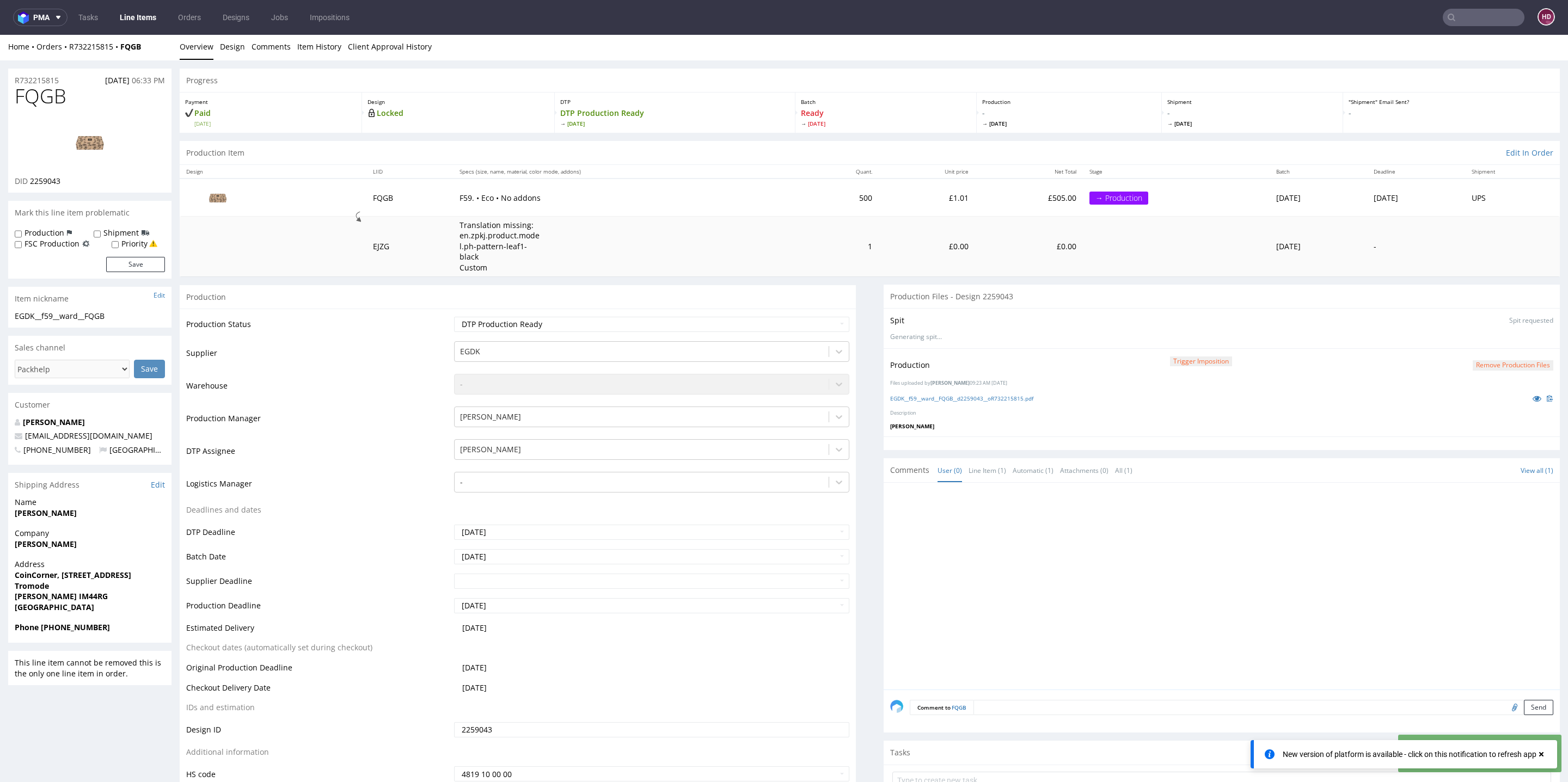
scroll to position [3, 0]
click at [106, 148] on img at bounding box center [90, 141] width 87 height 49
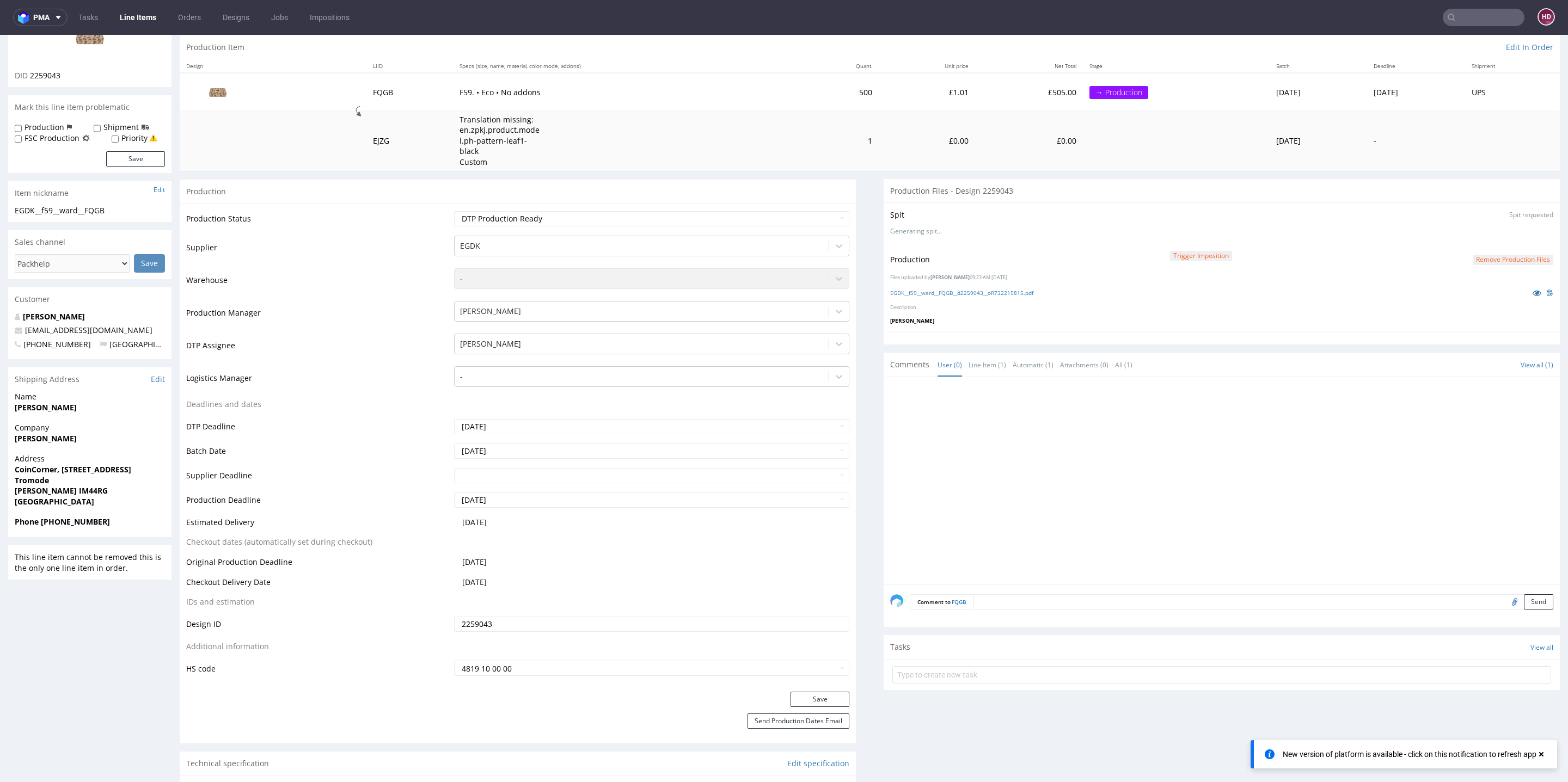
scroll to position [105, 0]
click at [798, 694] on button "Save" at bounding box center [820, 701] width 59 height 15
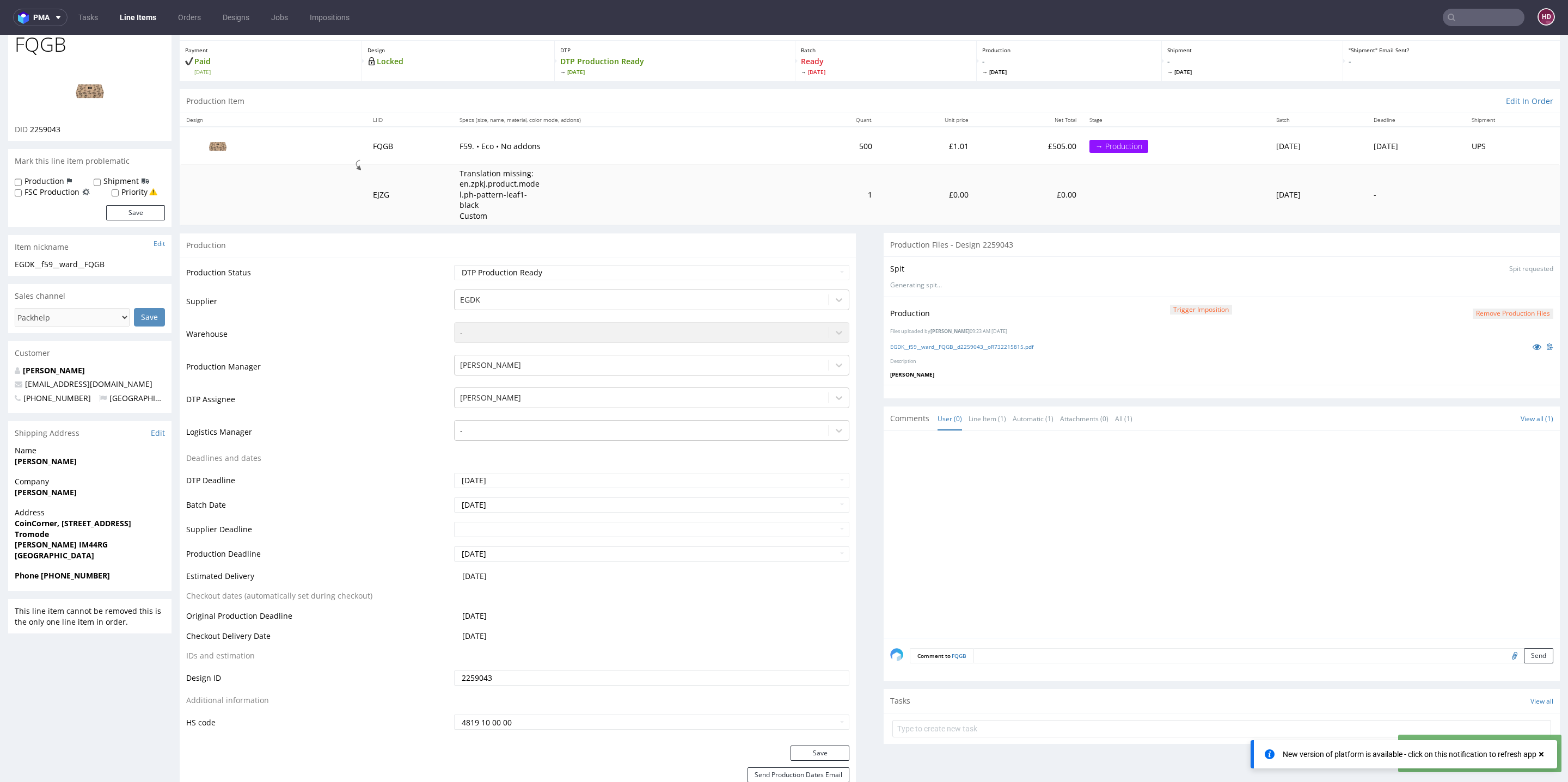
scroll to position [0, 0]
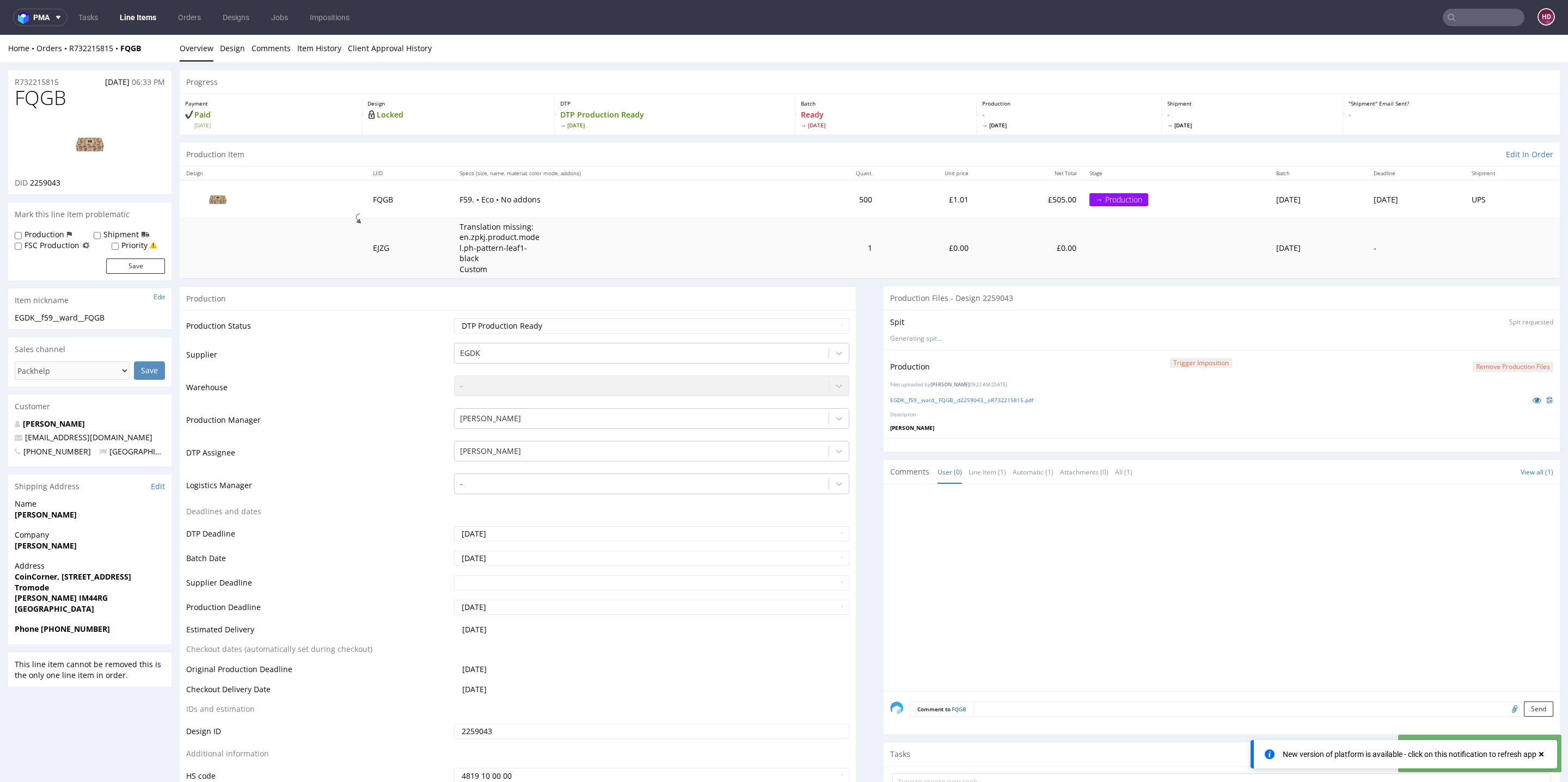
click at [162, 24] on ul "Tasks Line Items Orders Designs Jobs Impositions" at bounding box center [214, 17] width 293 height 17
click at [154, 23] on link "Line Items" at bounding box center [138, 17] width 49 height 17
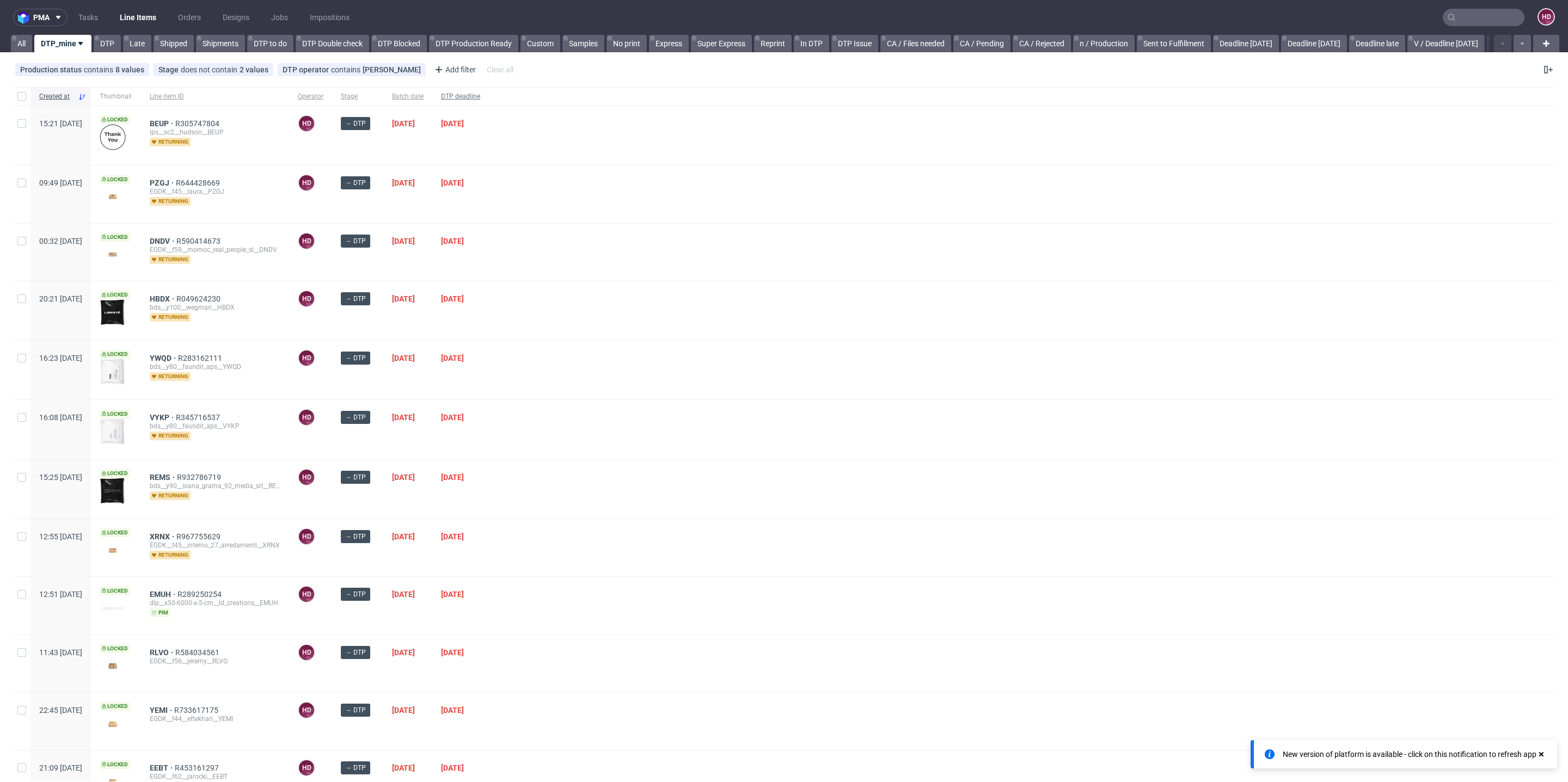
click at [481, 99] on span "DTP deadline" at bounding box center [460, 97] width 39 height 10
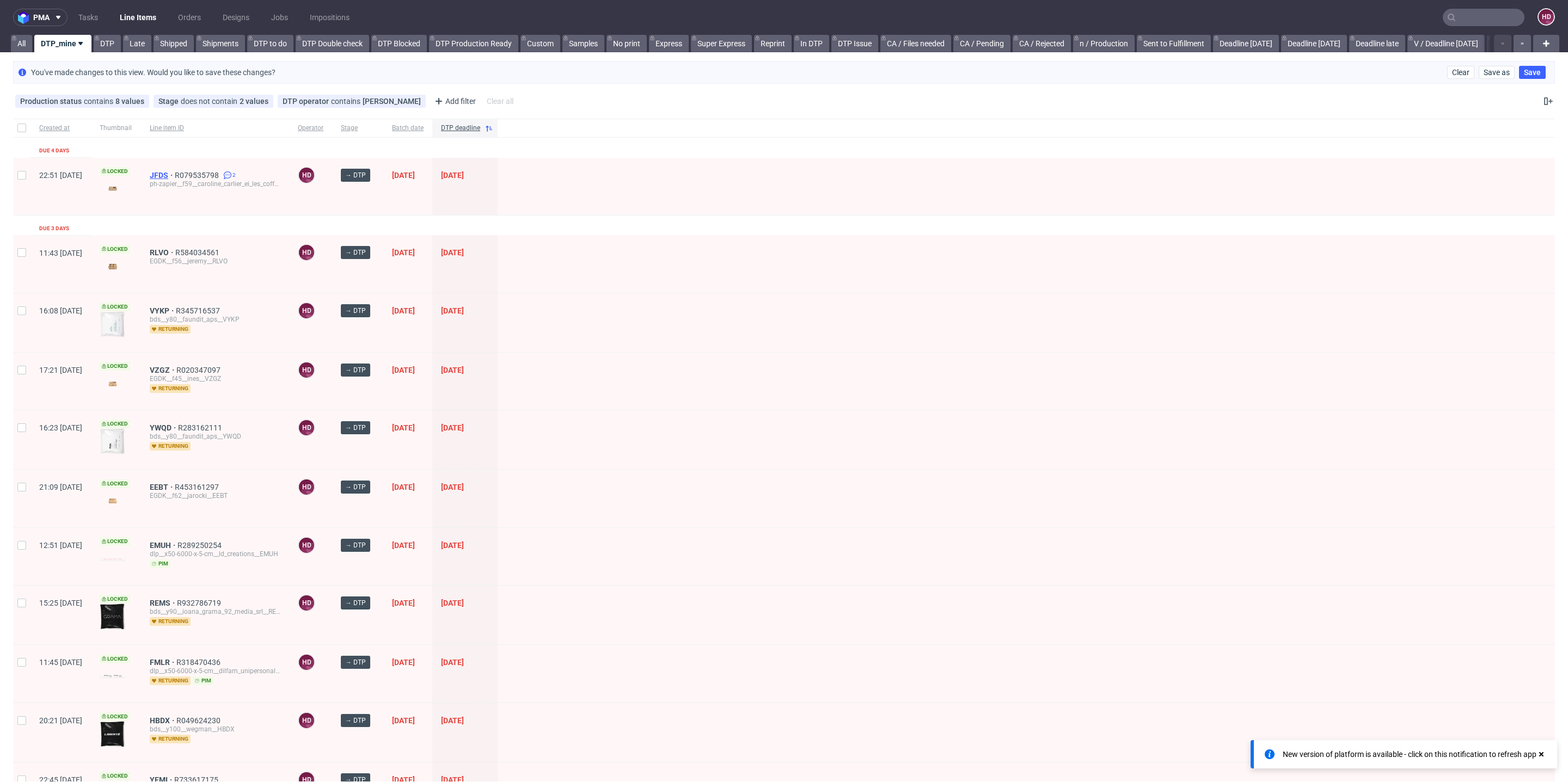
click at [175, 174] on span "JFDS" at bounding box center [163, 175] width 25 height 9
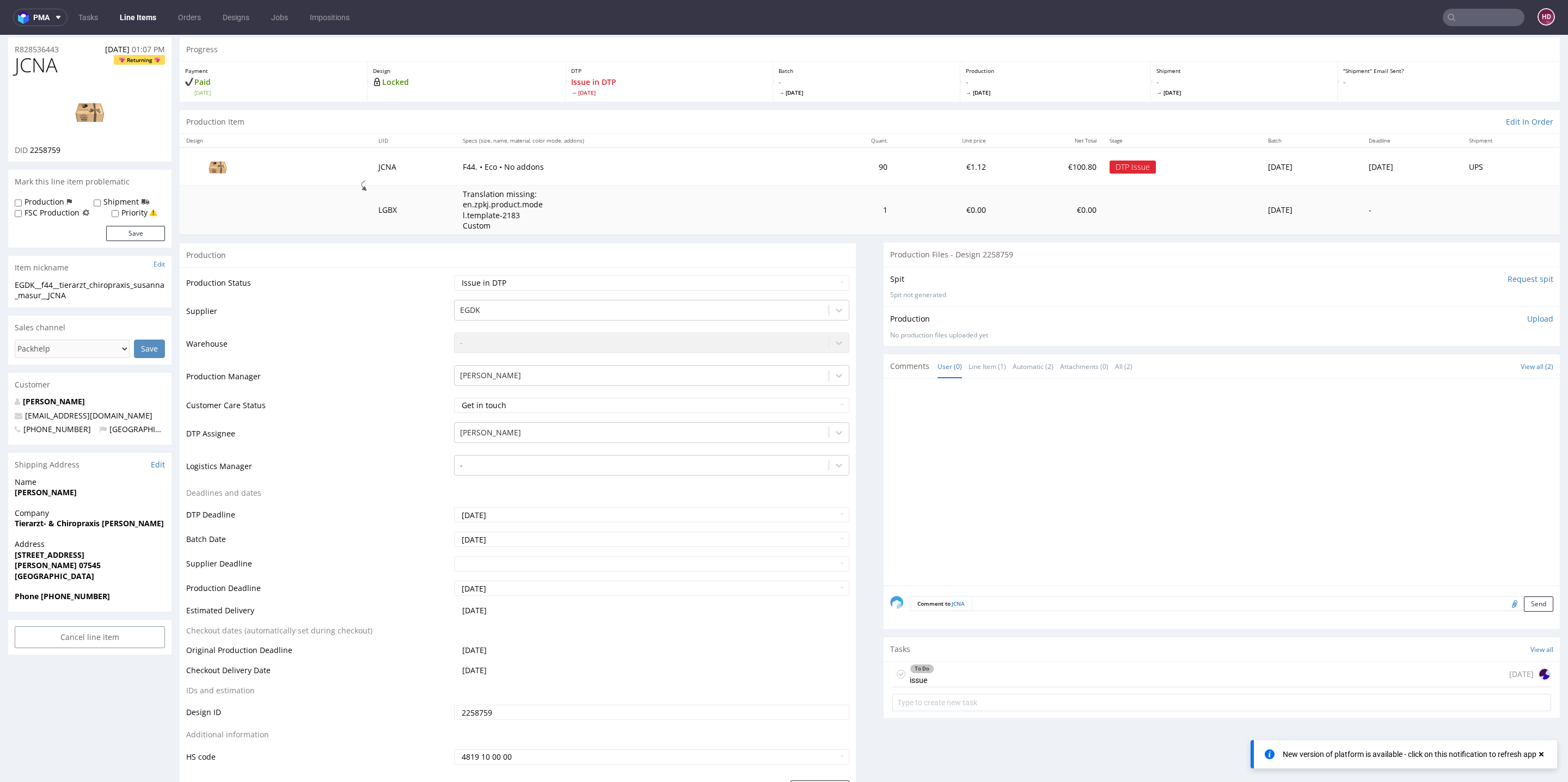
scroll to position [33, 0]
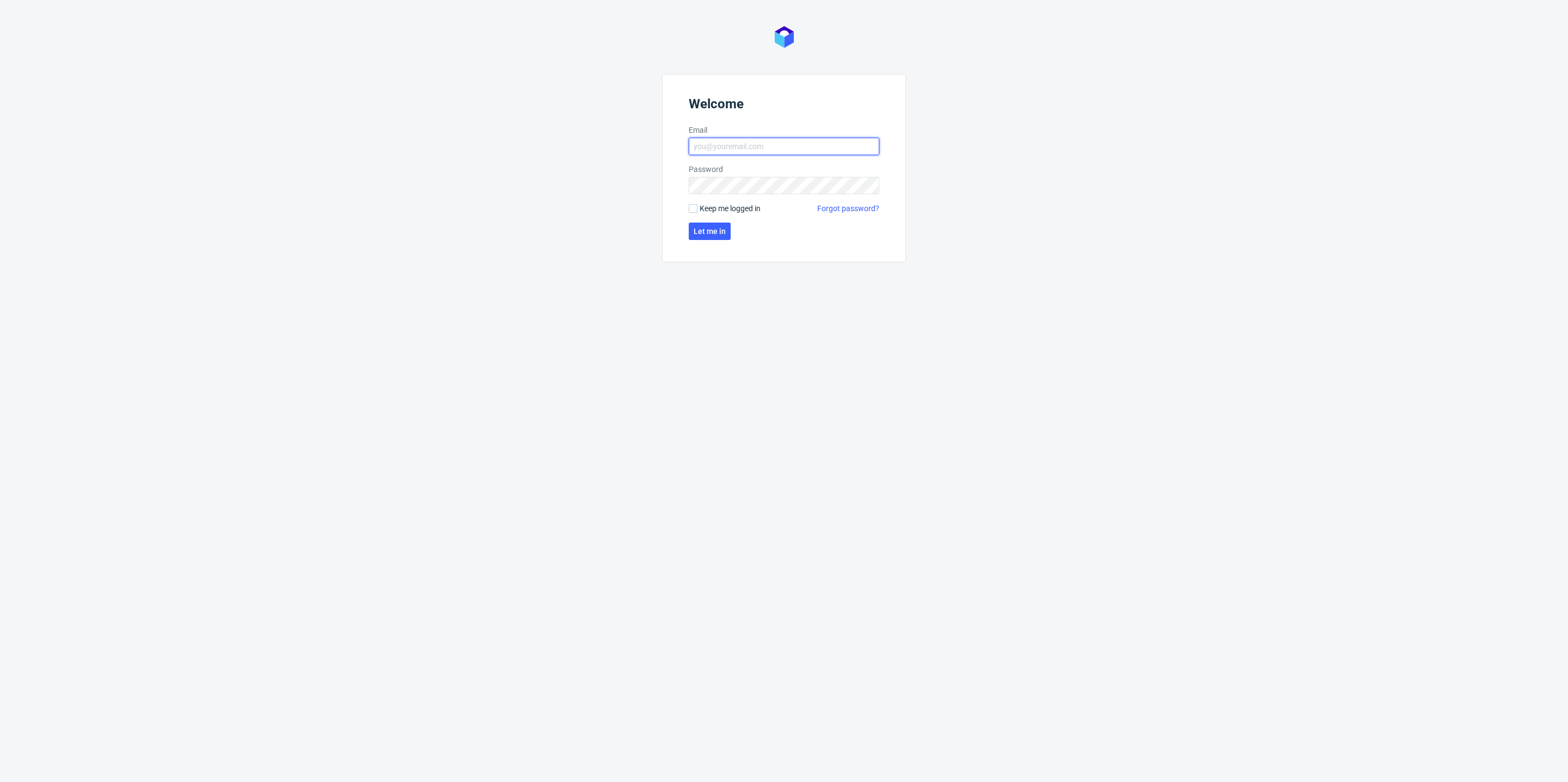
click at [839, 143] on input "Email" at bounding box center [784, 146] width 191 height 17
type input "dominika.hapka@packhelp.com"
click button "Let me in" at bounding box center [709, 231] width 42 height 17
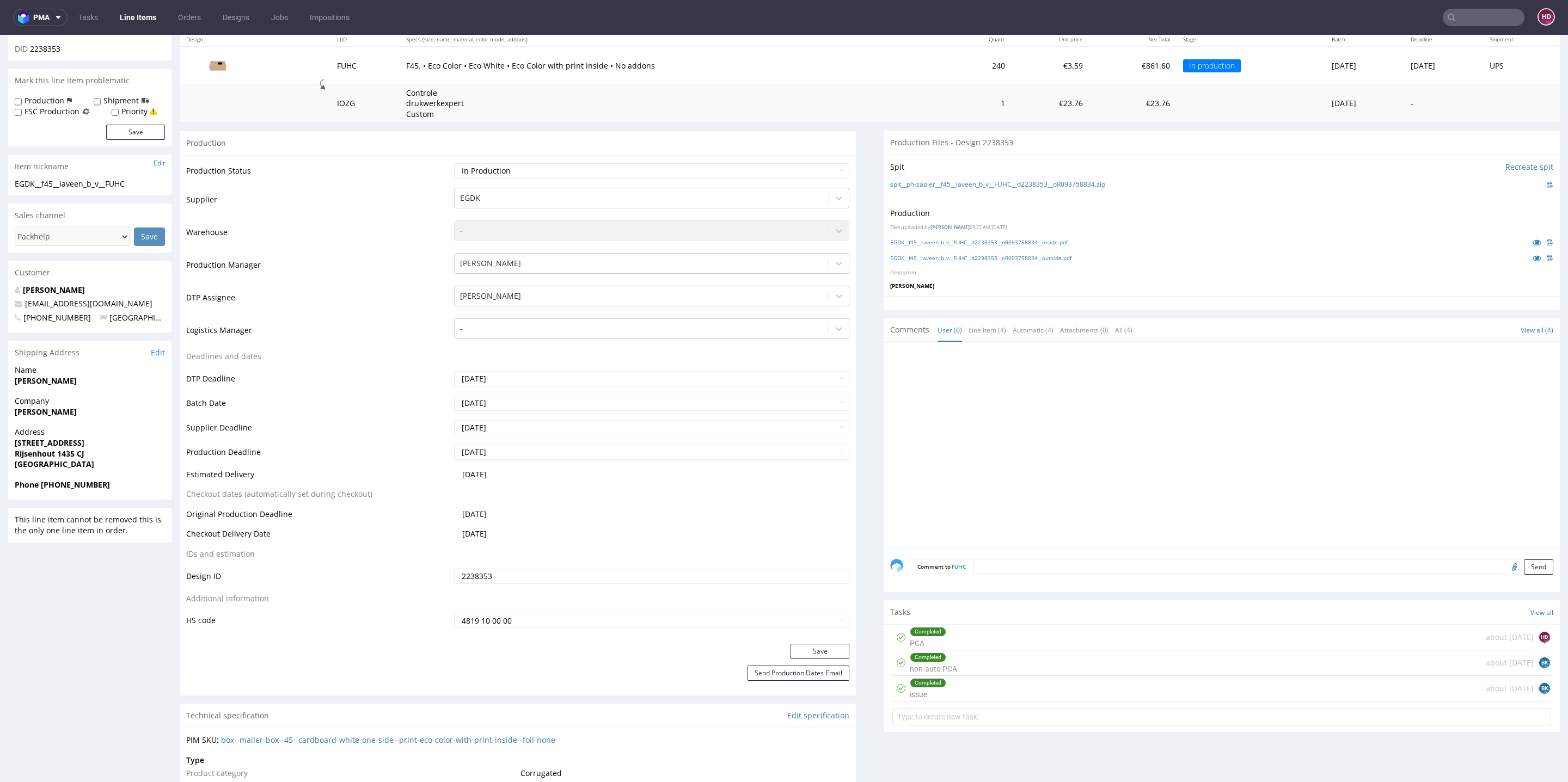
scroll to position [272, 0]
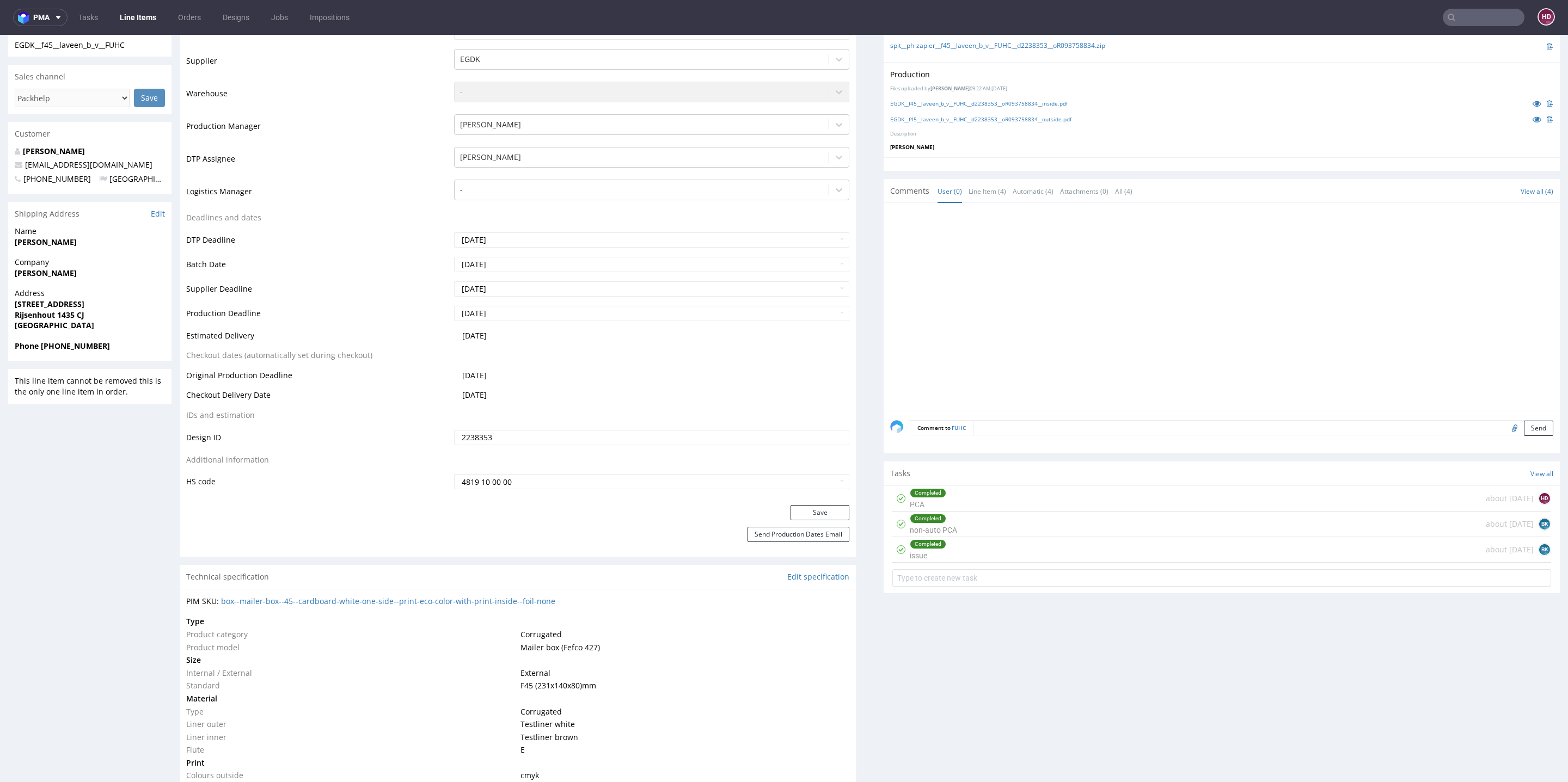
click at [949, 489] on div "Completed PCA about 2 months ago HD" at bounding box center [1222, 499] width 658 height 25
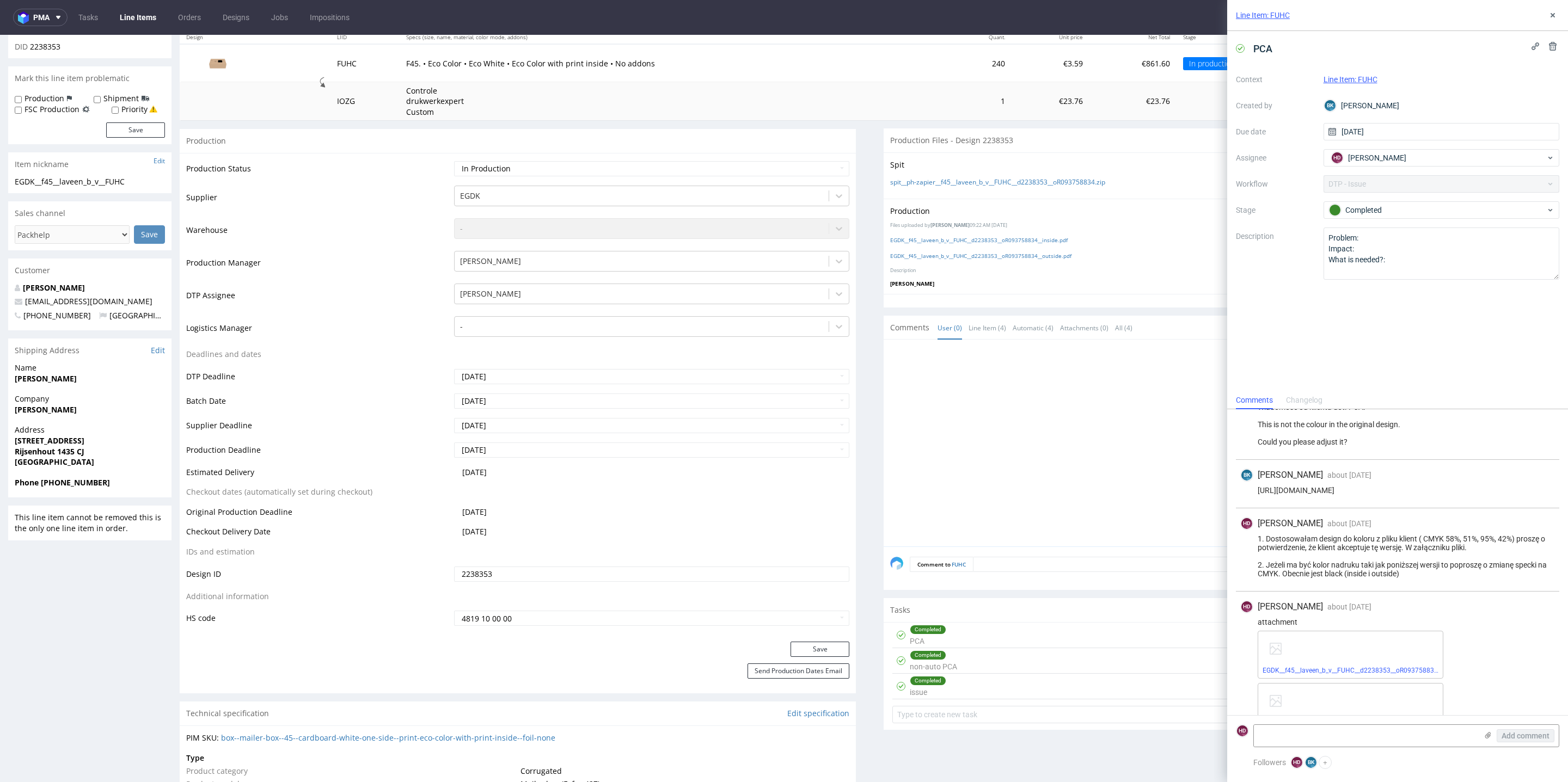
scroll to position [56, 0]
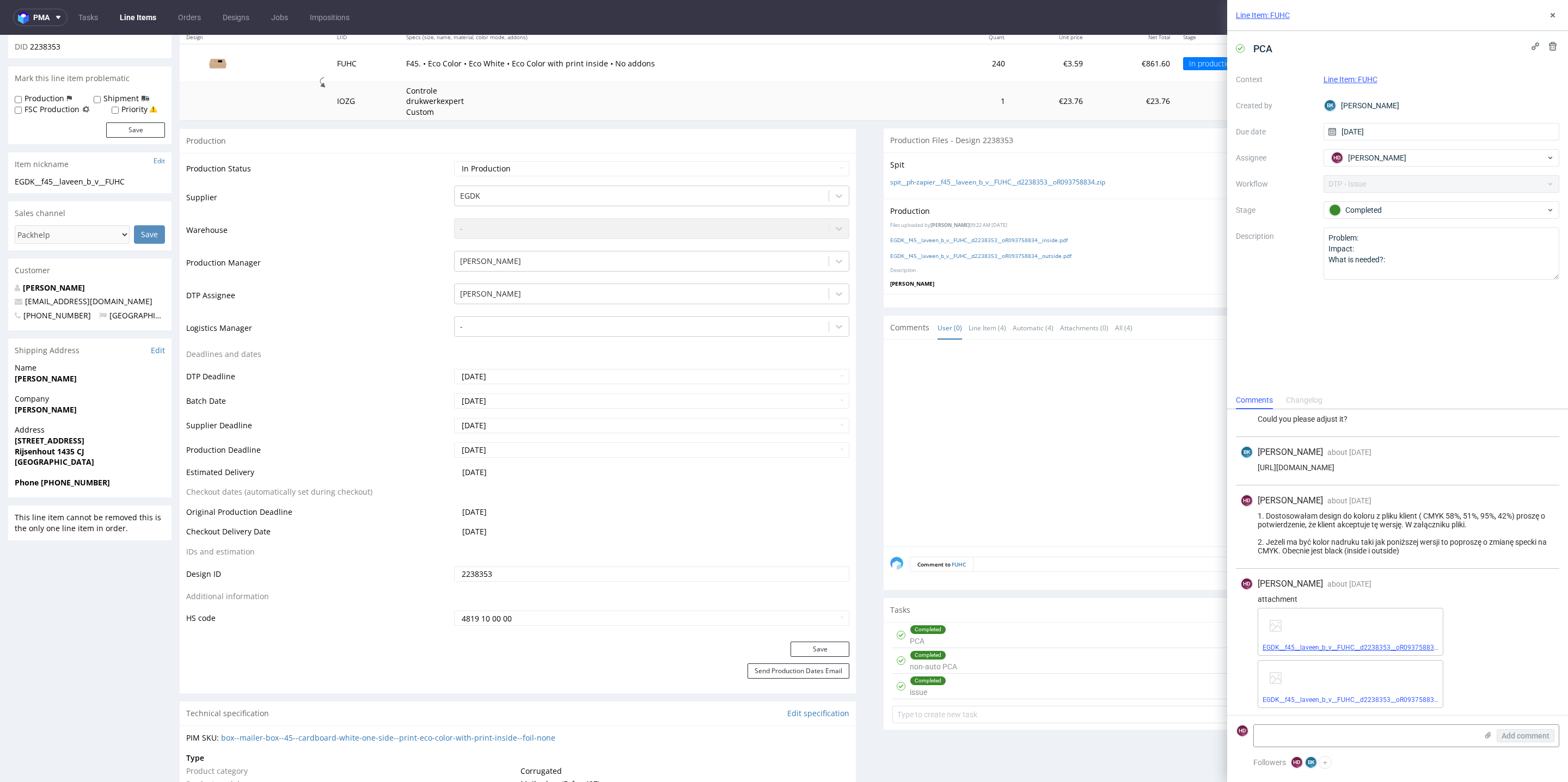
click at [1303, 646] on link "EGDK__f45__laveen_b_v__FUHC__d2238353__oR093758834__inside.pdf" at bounding box center [1368, 648] width 210 height 8
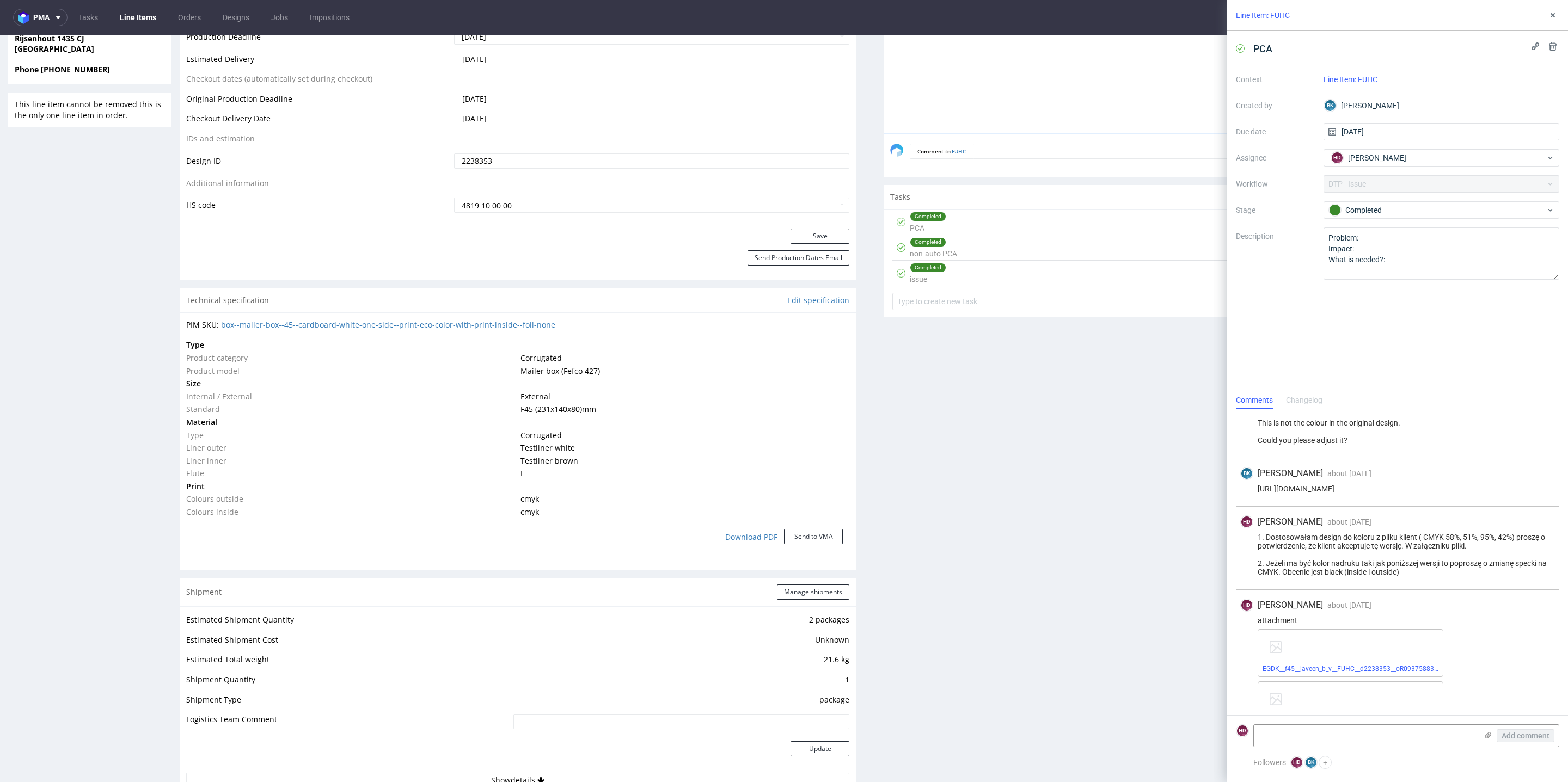
scroll to position [0, 0]
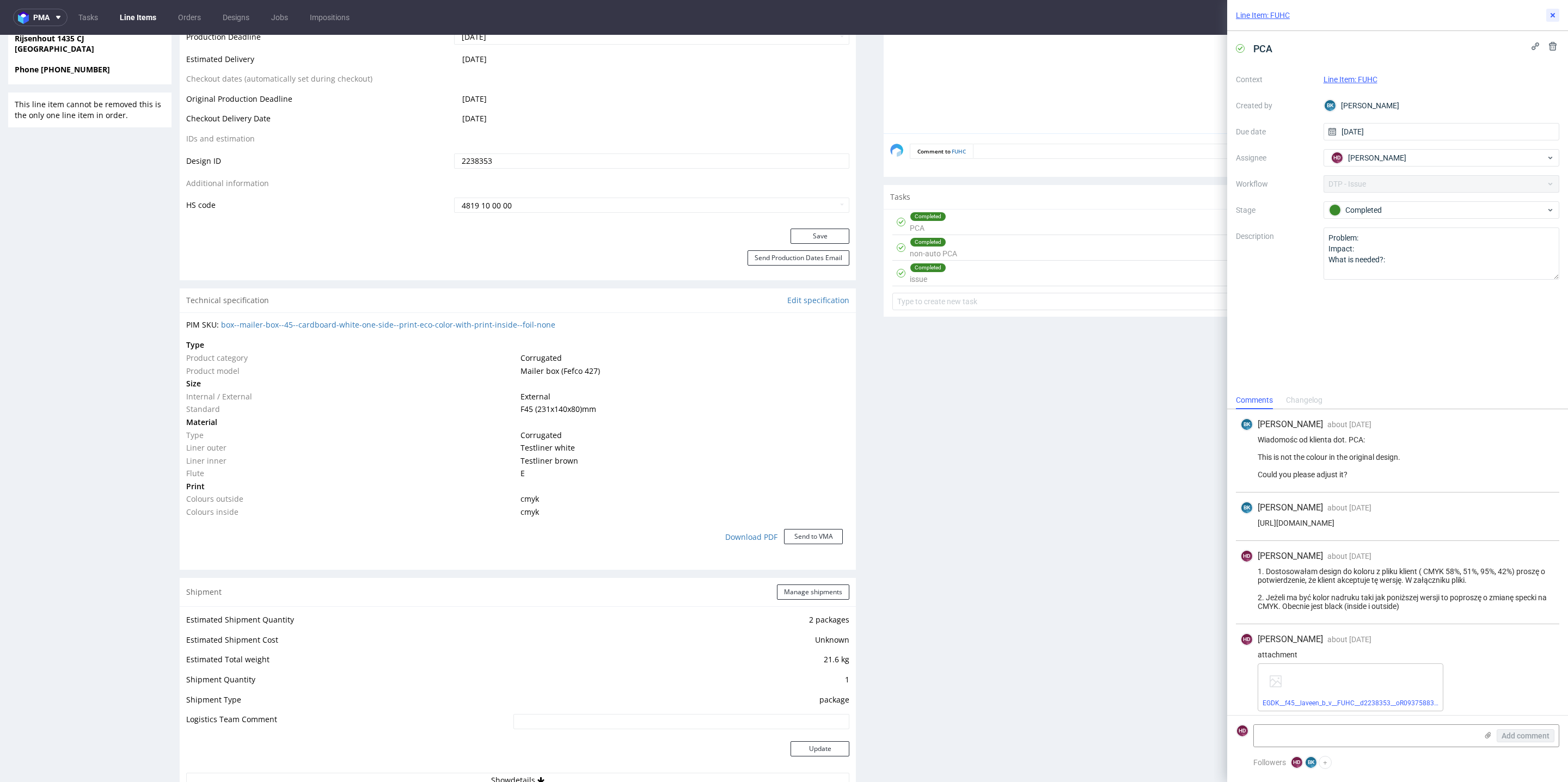
drag, startPoint x: 1554, startPoint y: 14, endPoint x: 1545, endPoint y: 20, distance: 10.8
click at [1554, 15] on use at bounding box center [1552, 14] width 4 height 4
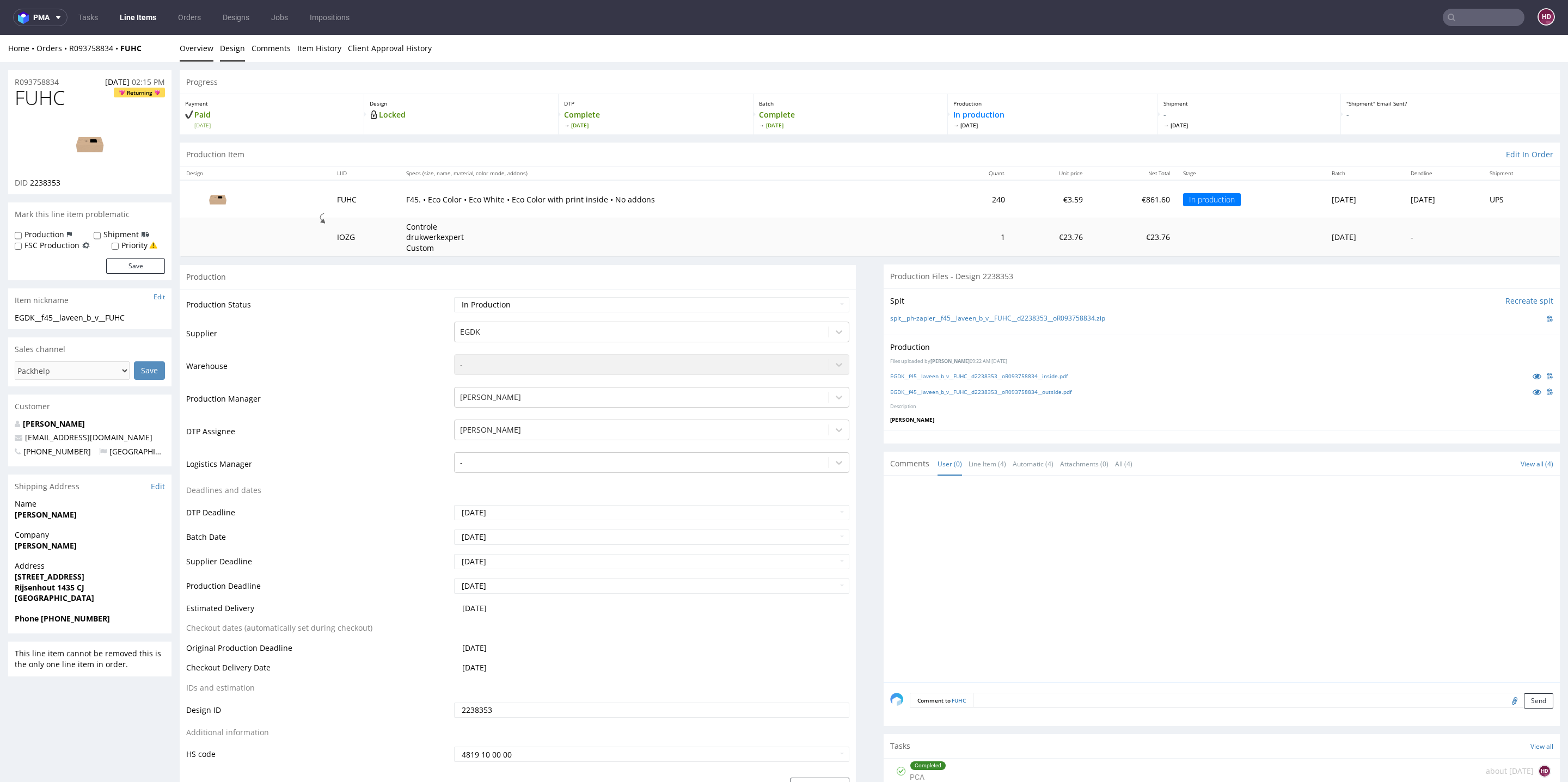
click at [230, 50] on link "Design" at bounding box center [233, 48] width 25 height 27
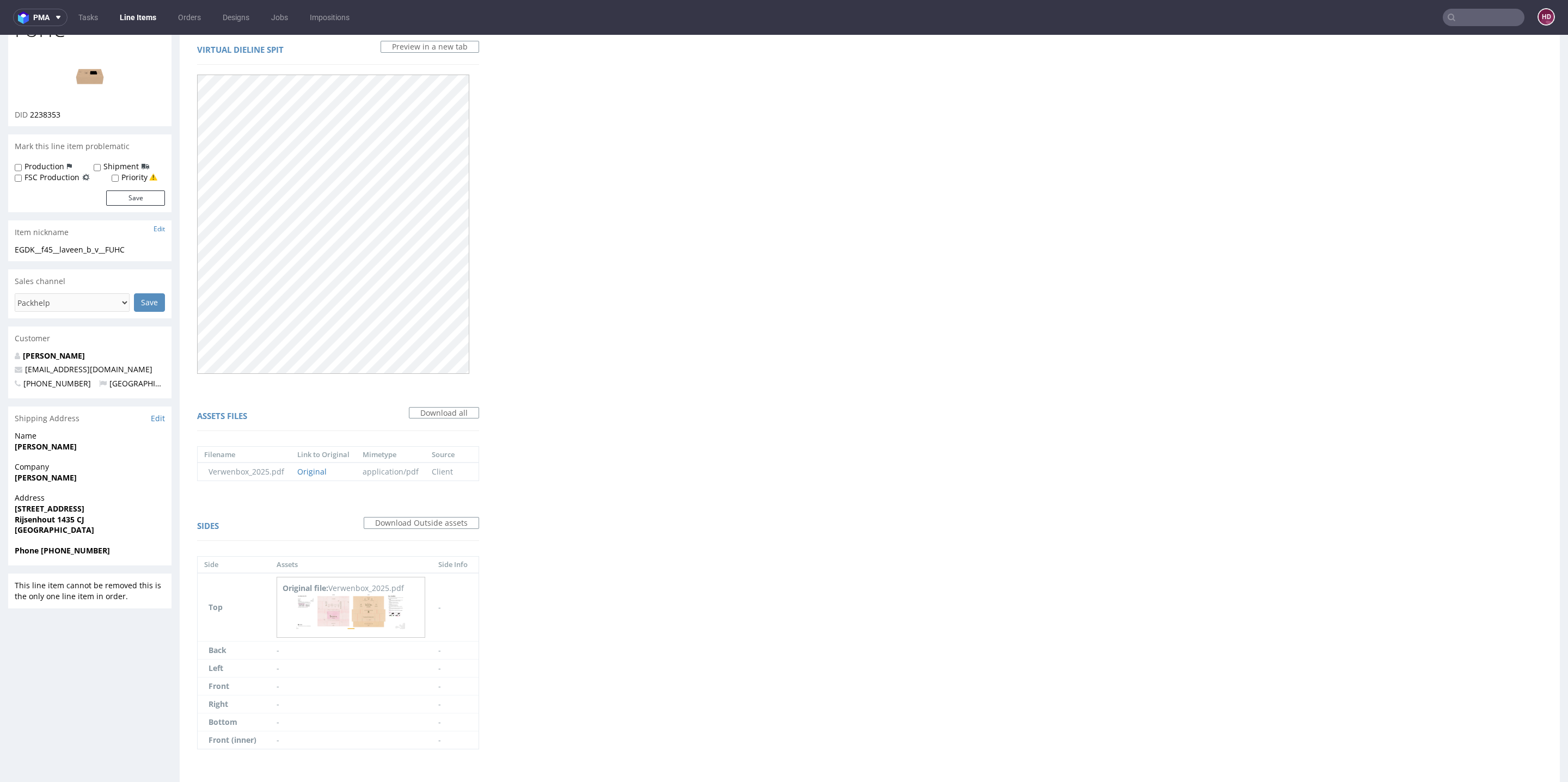
scroll to position [88, 0]
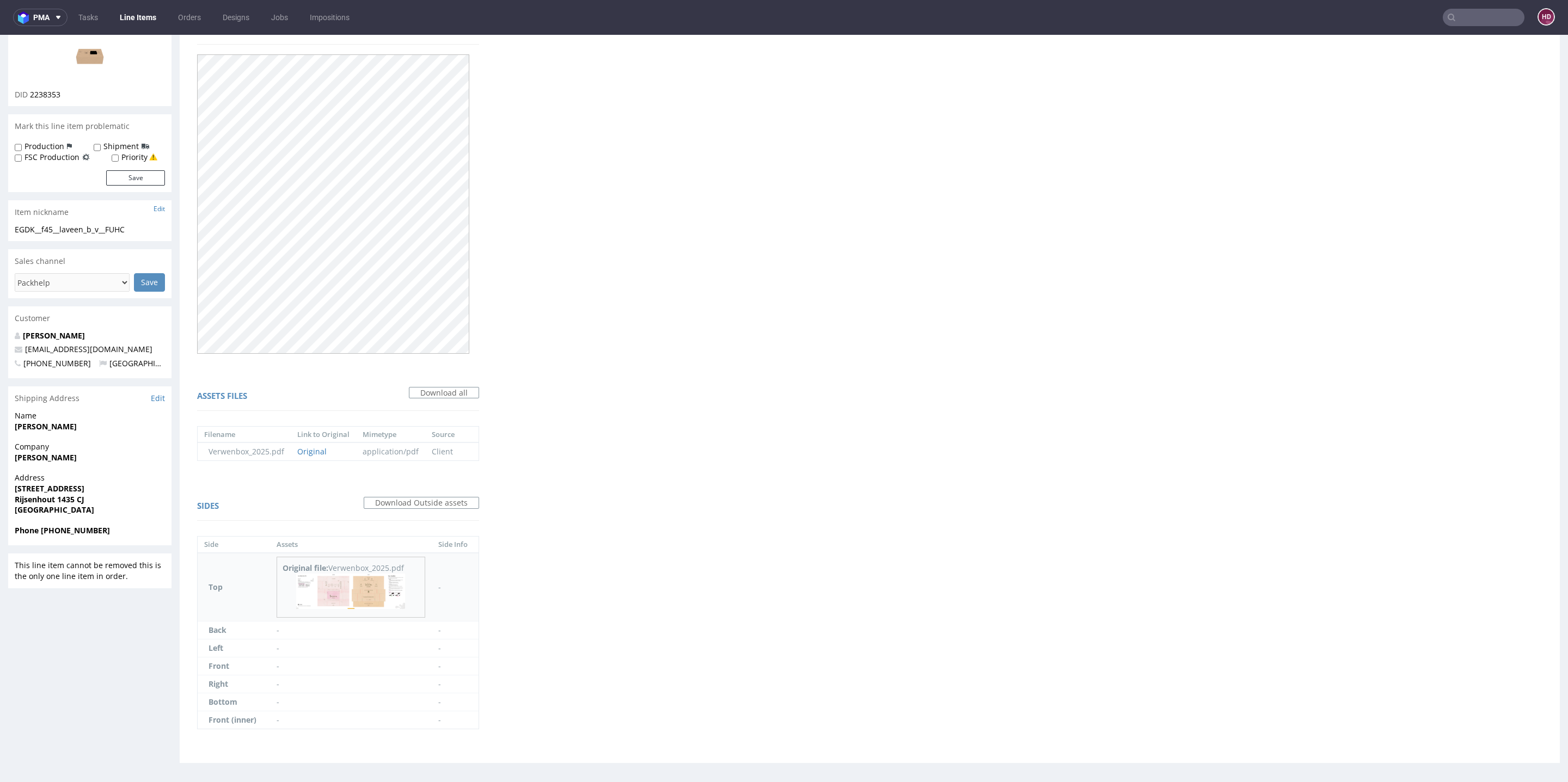
click at [367, 589] on img at bounding box center [350, 591] width 109 height 36
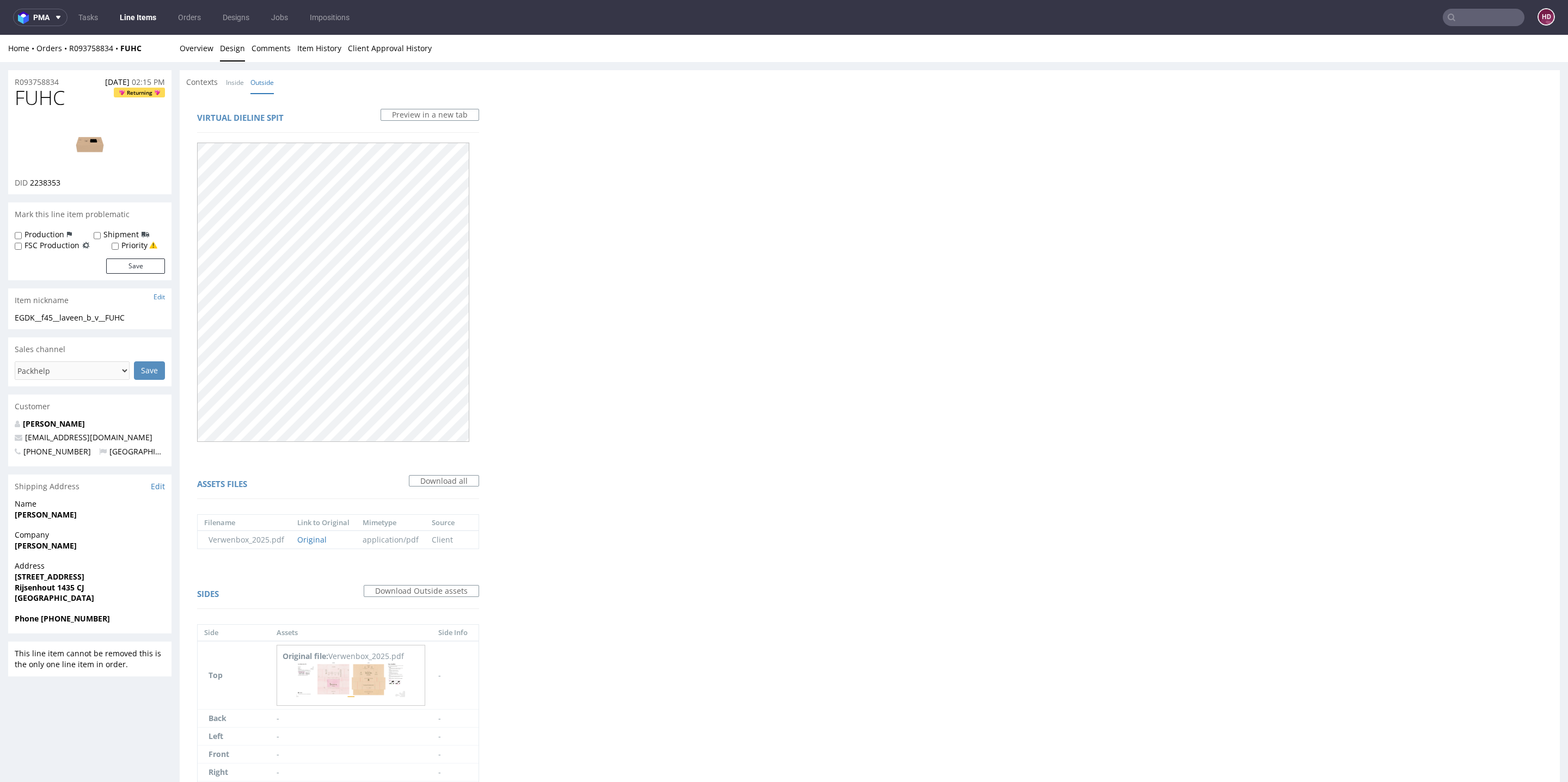
scroll to position [3, 0]
click at [240, 79] on link "Inside" at bounding box center [234, 79] width 18 height 23
click at [205, 52] on link "Overview" at bounding box center [196, 45] width 34 height 27
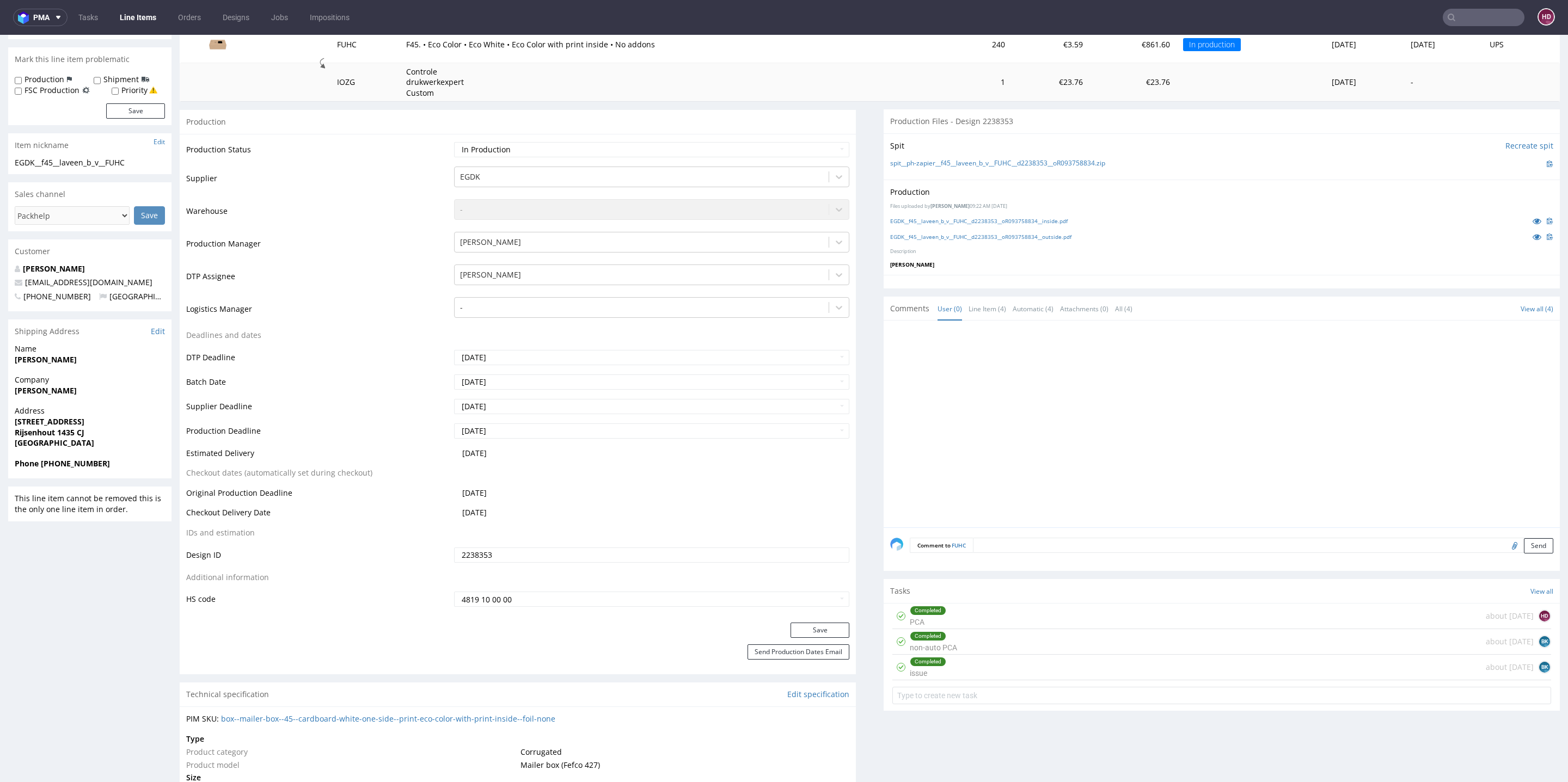
scroll to position [437, 0]
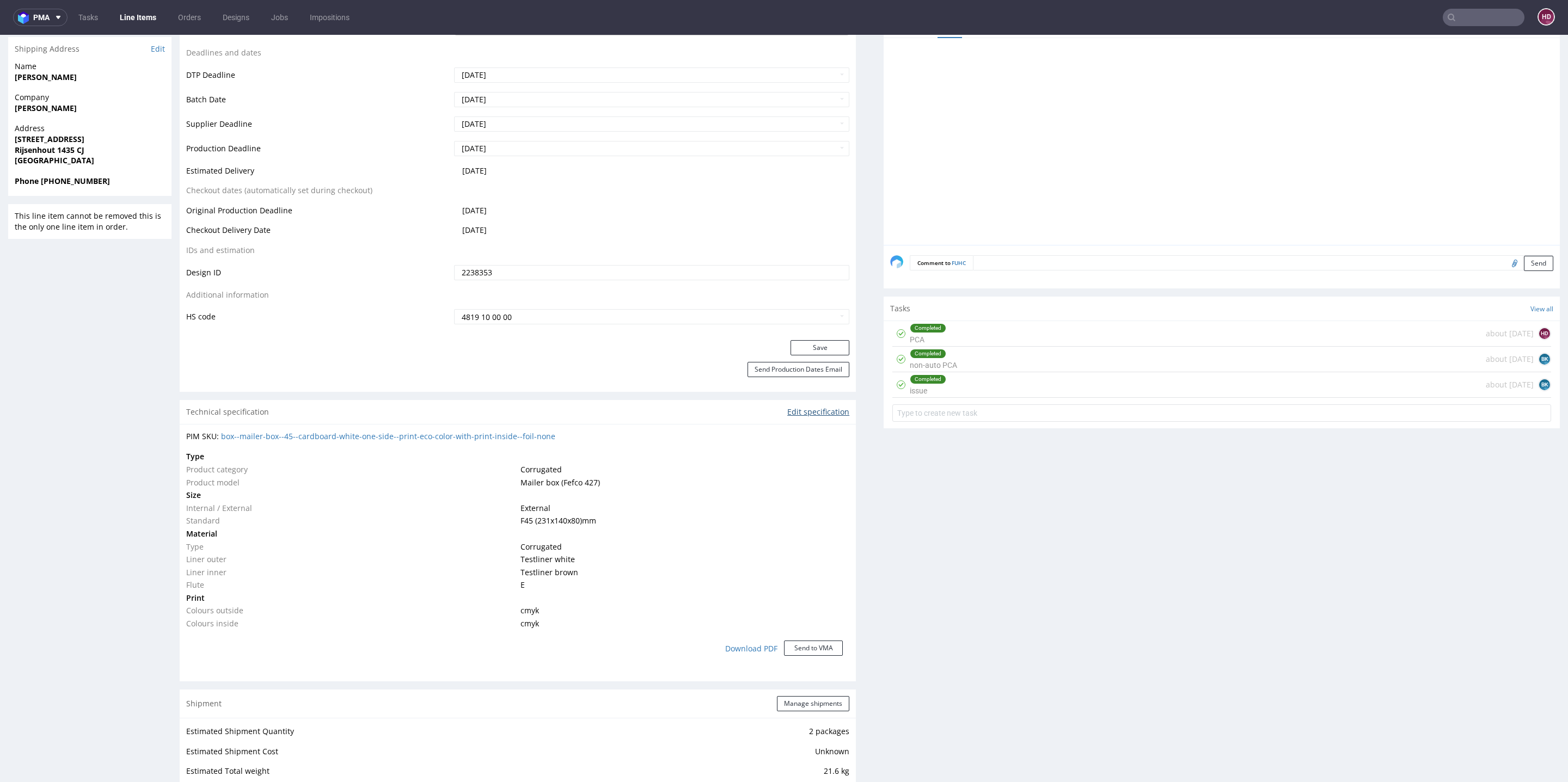
click at [787, 411] on link "Edit specification" at bounding box center [818, 412] width 62 height 11
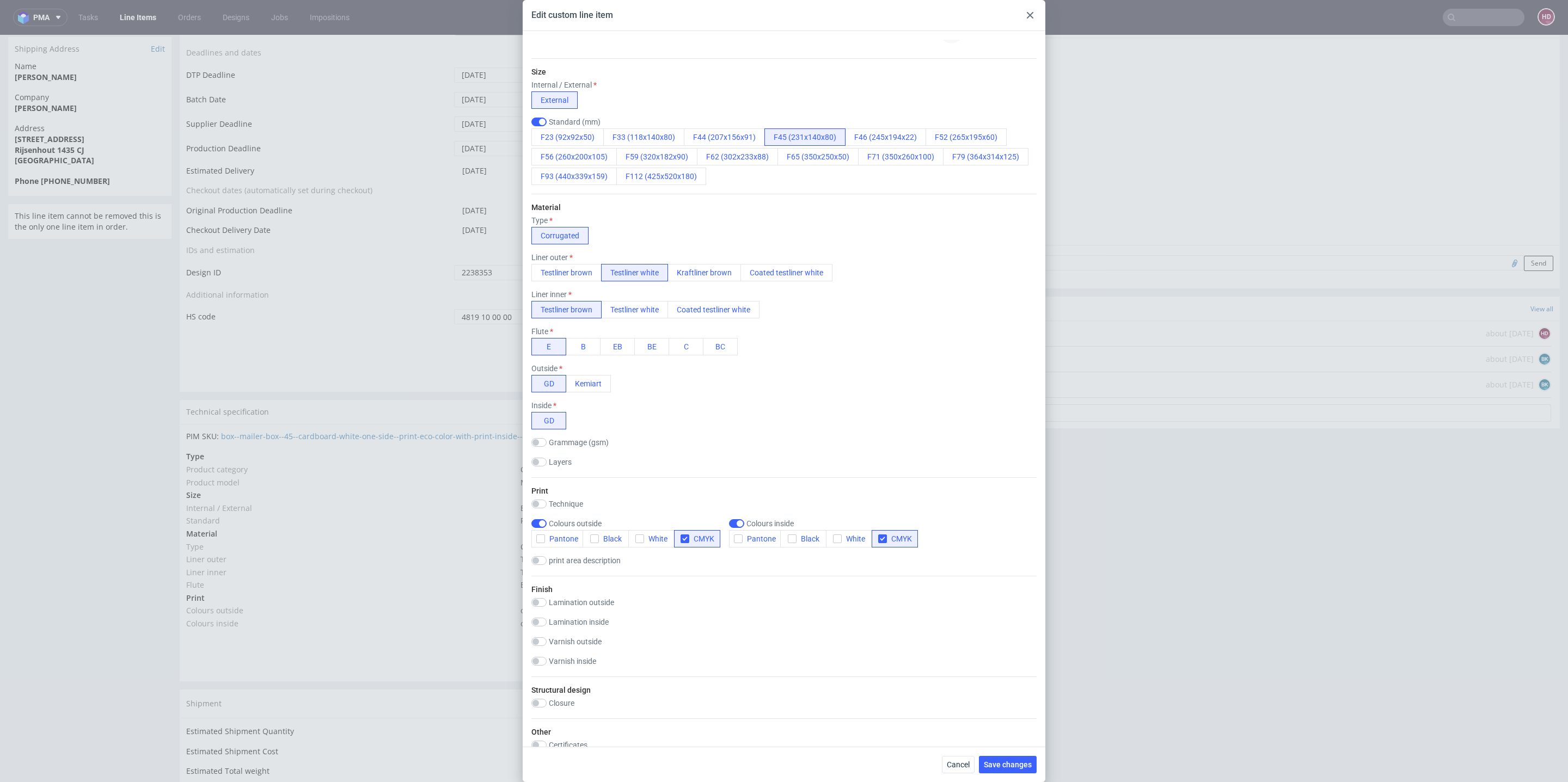
scroll to position [133, 0]
click at [964, 767] on span "Cancel" at bounding box center [958, 765] width 23 height 8
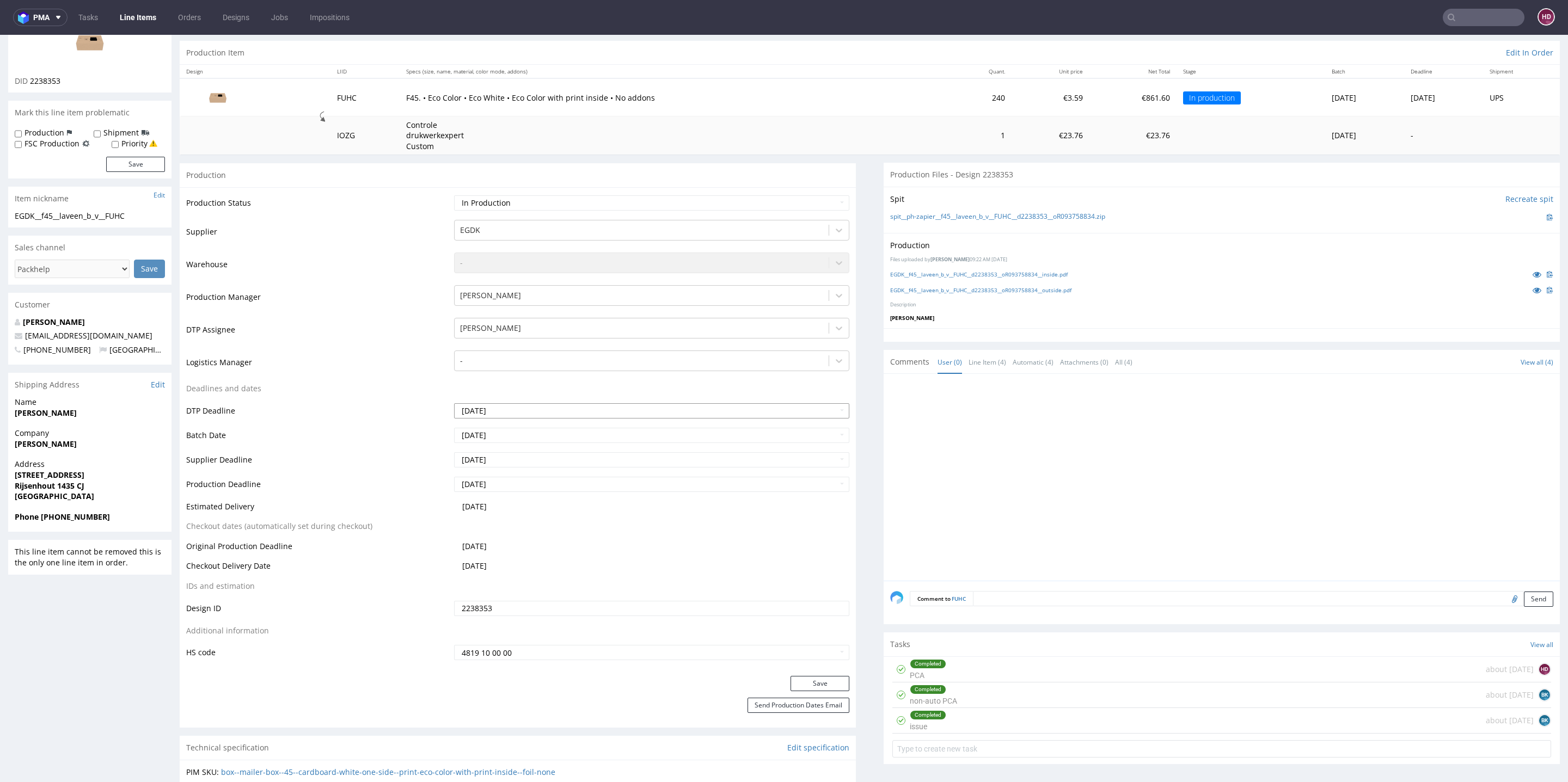
scroll to position [110, 0]
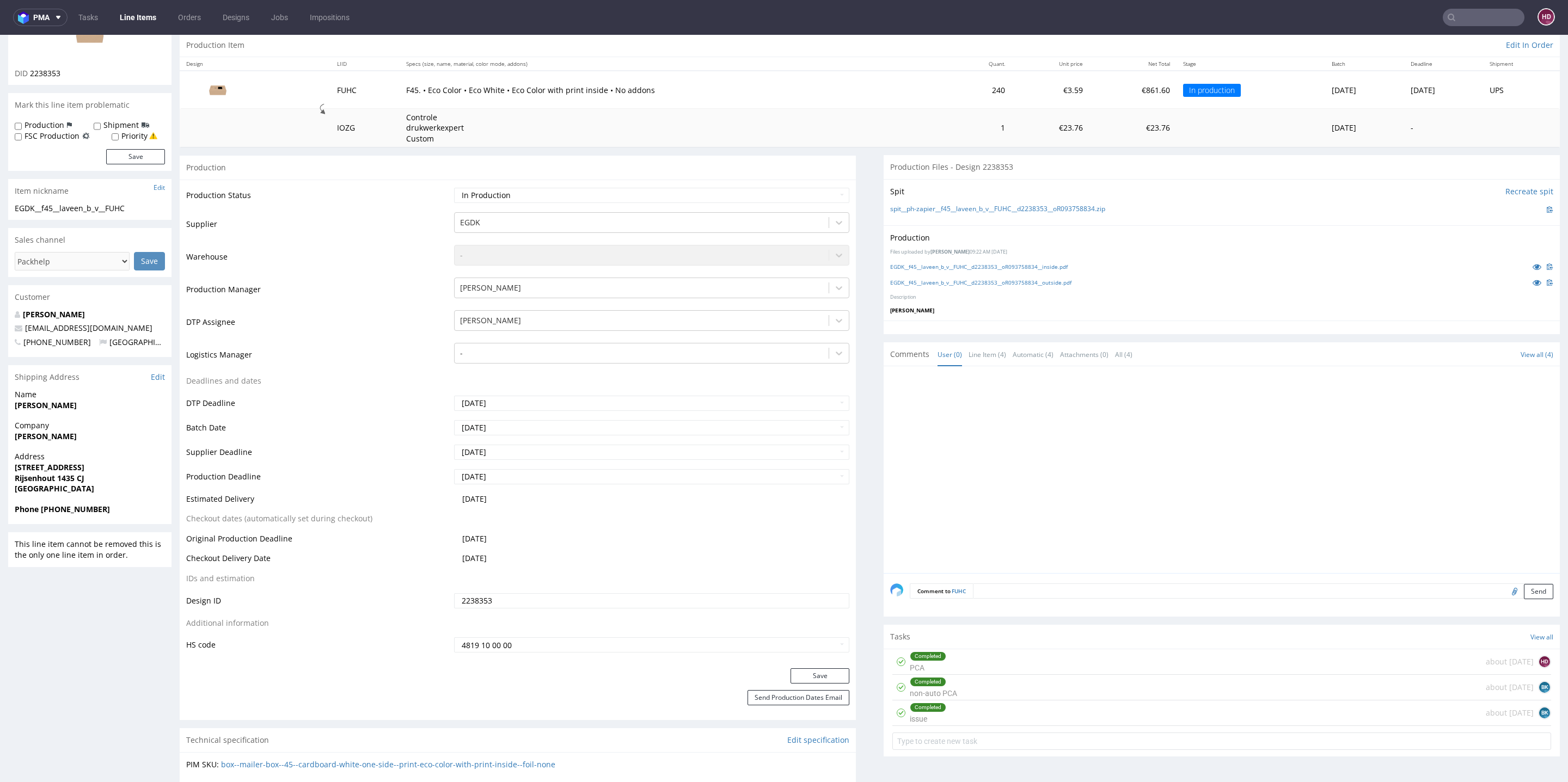
click at [1134, 708] on div "Completed issue about 1 month ago BK" at bounding box center [1222, 713] width 658 height 25
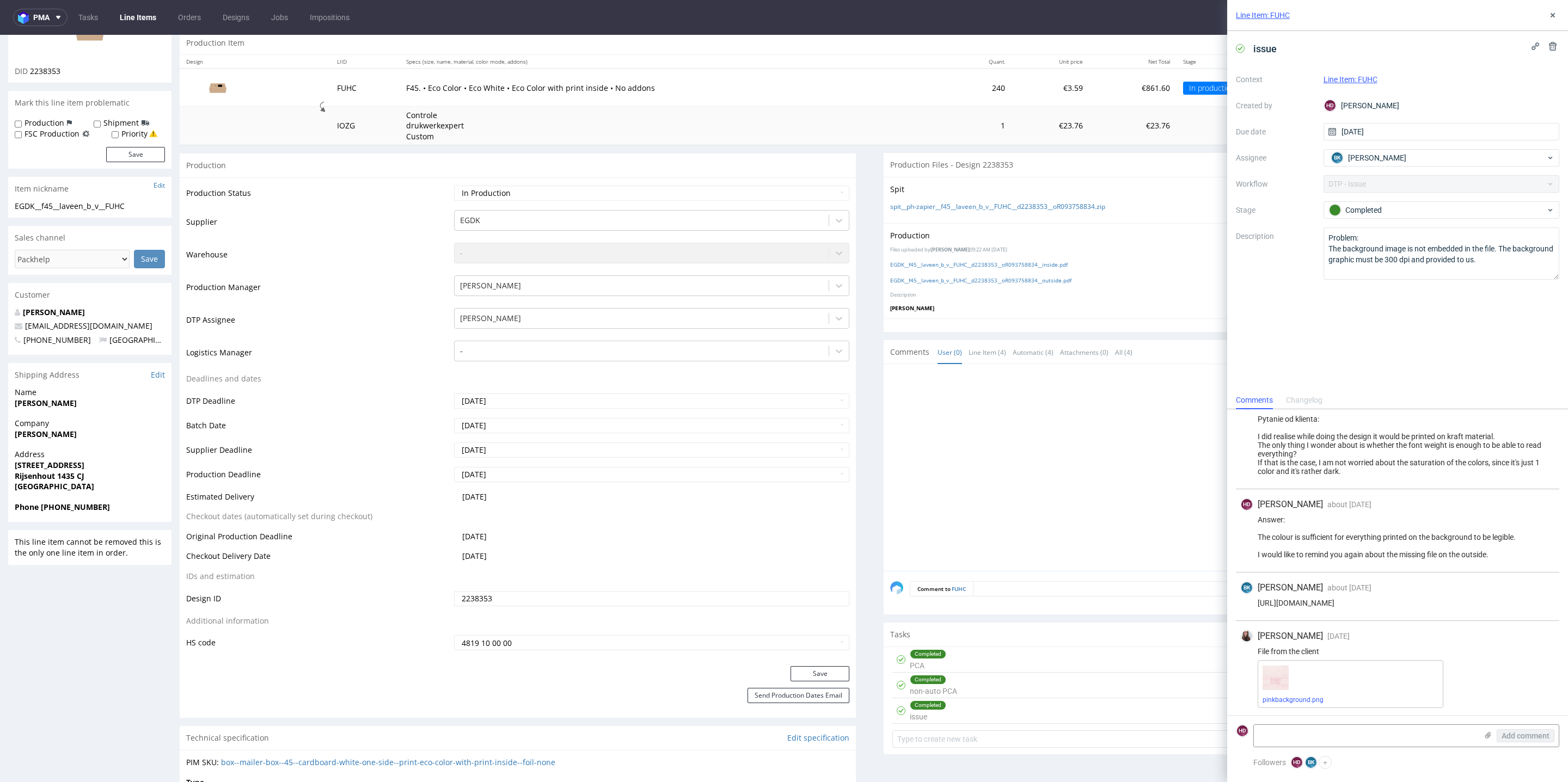
scroll to position [113, 0]
click at [1017, 703] on div "Completed issue about 1 month ago BK" at bounding box center [1222, 710] width 658 height 25
click at [1033, 677] on div "Completed non-auto PCA about 2 months ago BK" at bounding box center [1222, 684] width 658 height 25
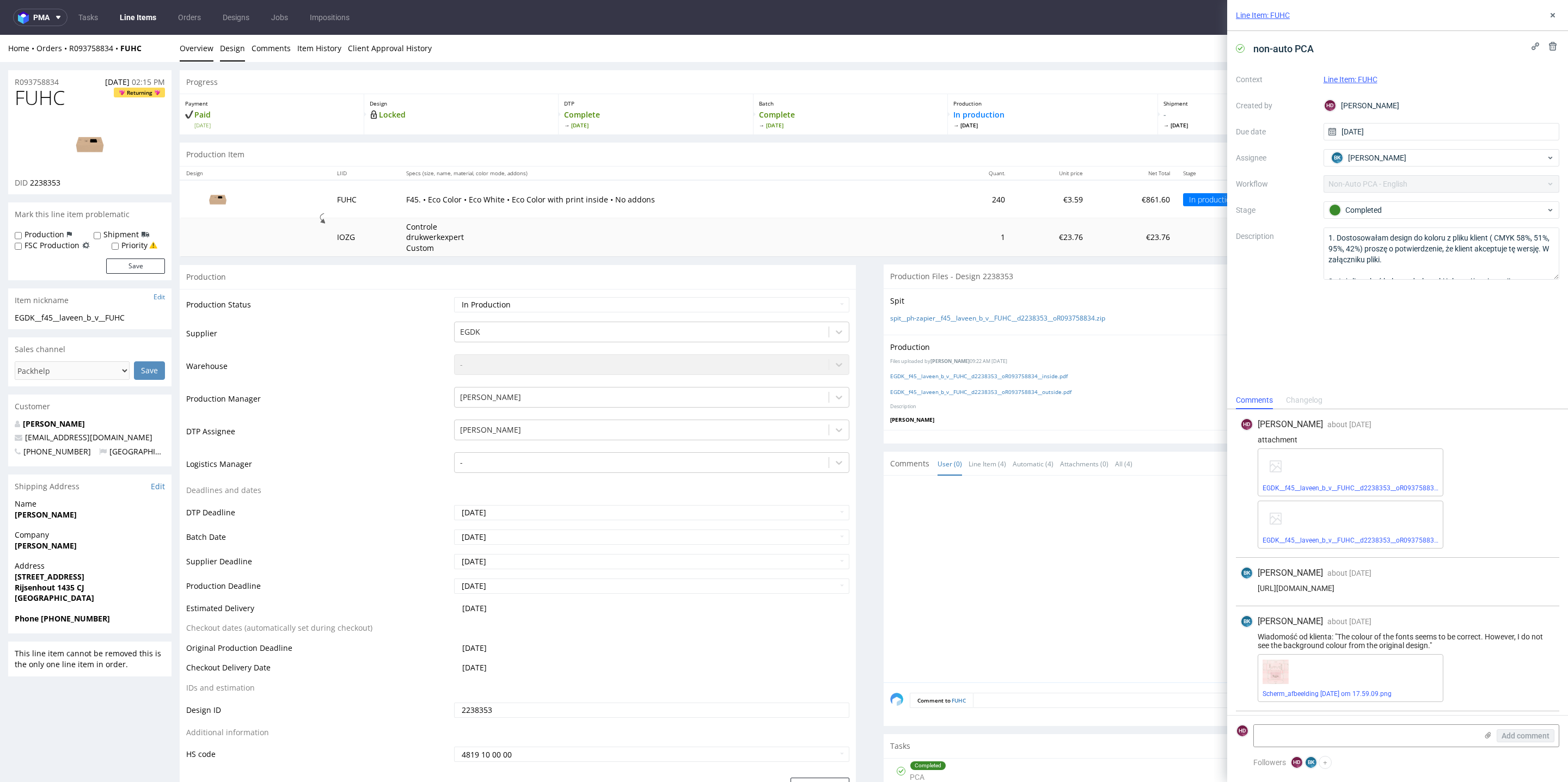
click at [235, 47] on link "Design" at bounding box center [233, 48] width 25 height 27
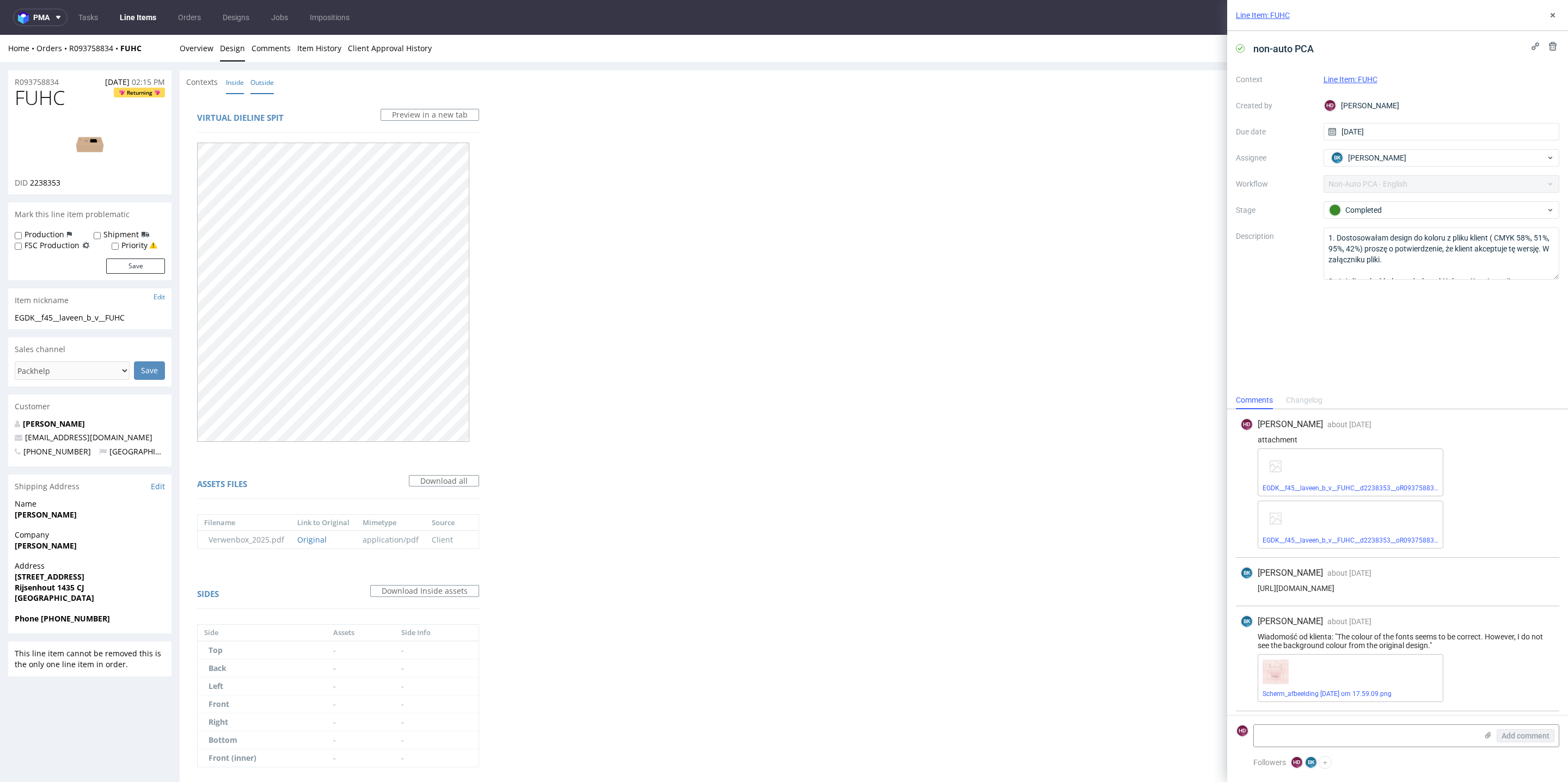
click at [266, 79] on link "Outside" at bounding box center [261, 82] width 23 height 23
click at [229, 79] on link "Inside" at bounding box center [234, 82] width 18 height 23
click at [335, 49] on link "Item History" at bounding box center [319, 48] width 44 height 27
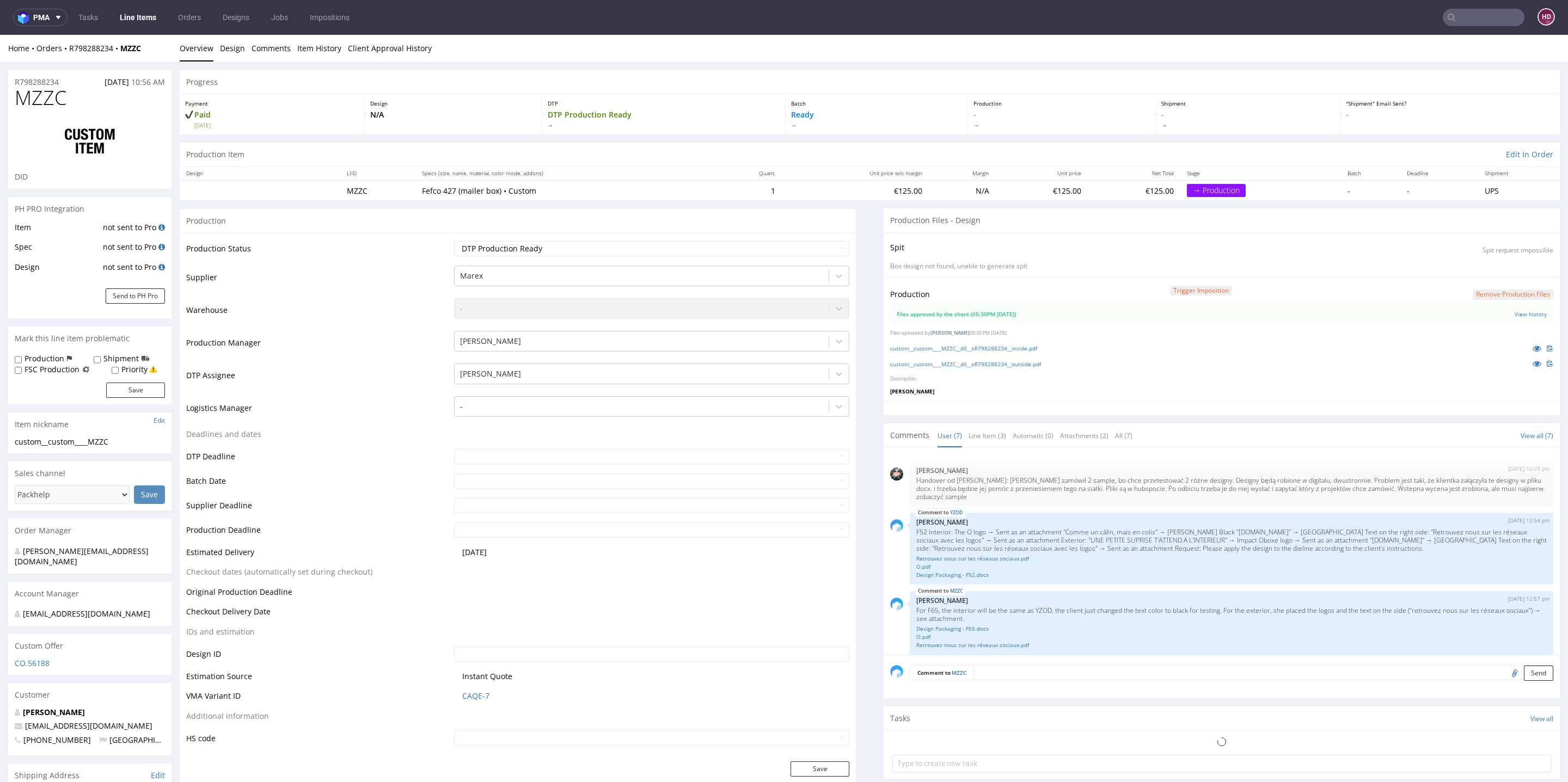
scroll to position [148, 0]
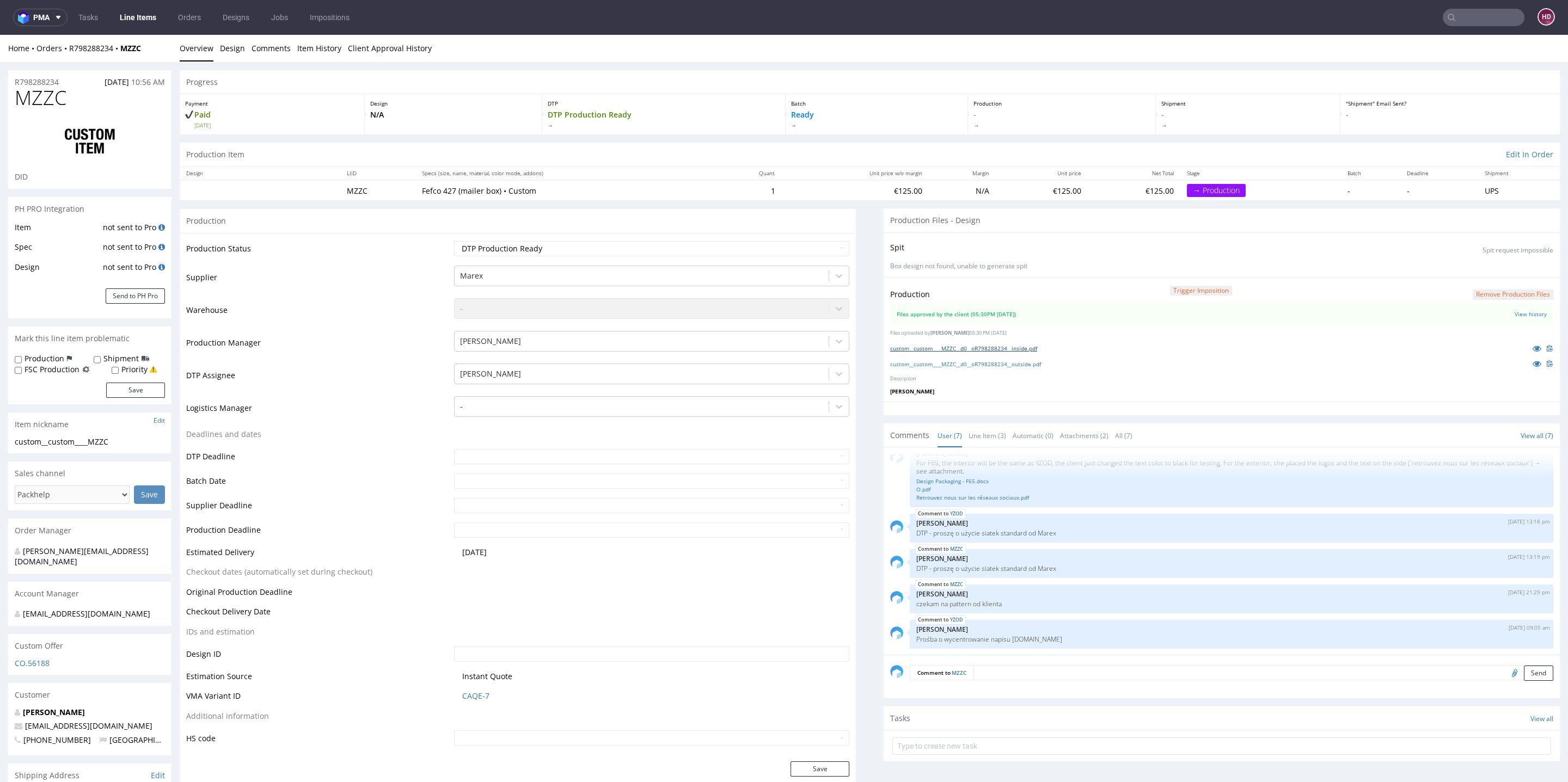
click at [992, 349] on link "custom__custom____MZZC__d0__oR798288234__inside.pdf" at bounding box center [964, 349] width 147 height 8
click at [995, 361] on link "custom__custom____MZZC__d0__oR798288234__outside.pdf" at bounding box center [966, 364] width 151 height 8
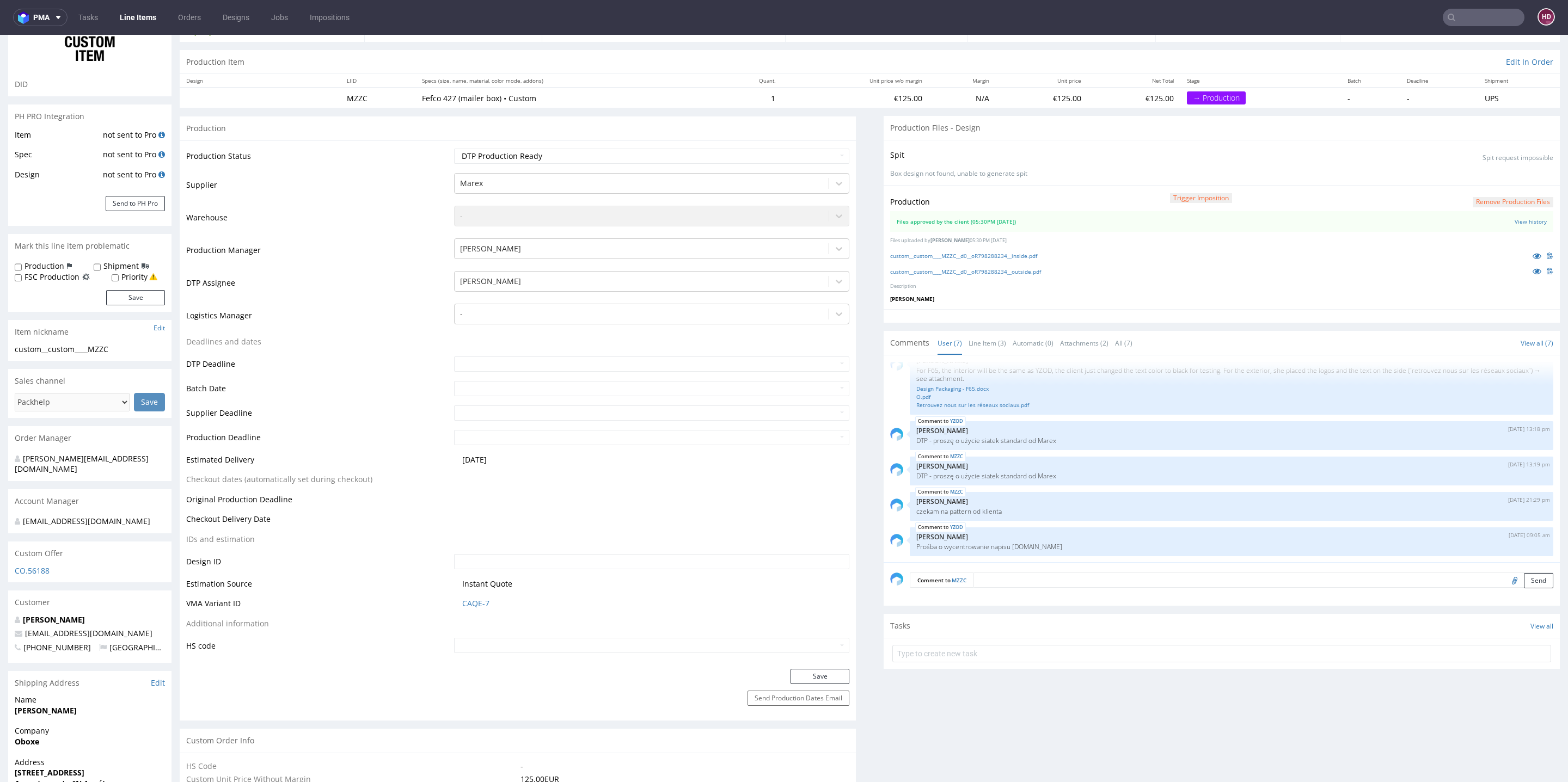
scroll to position [119, 0]
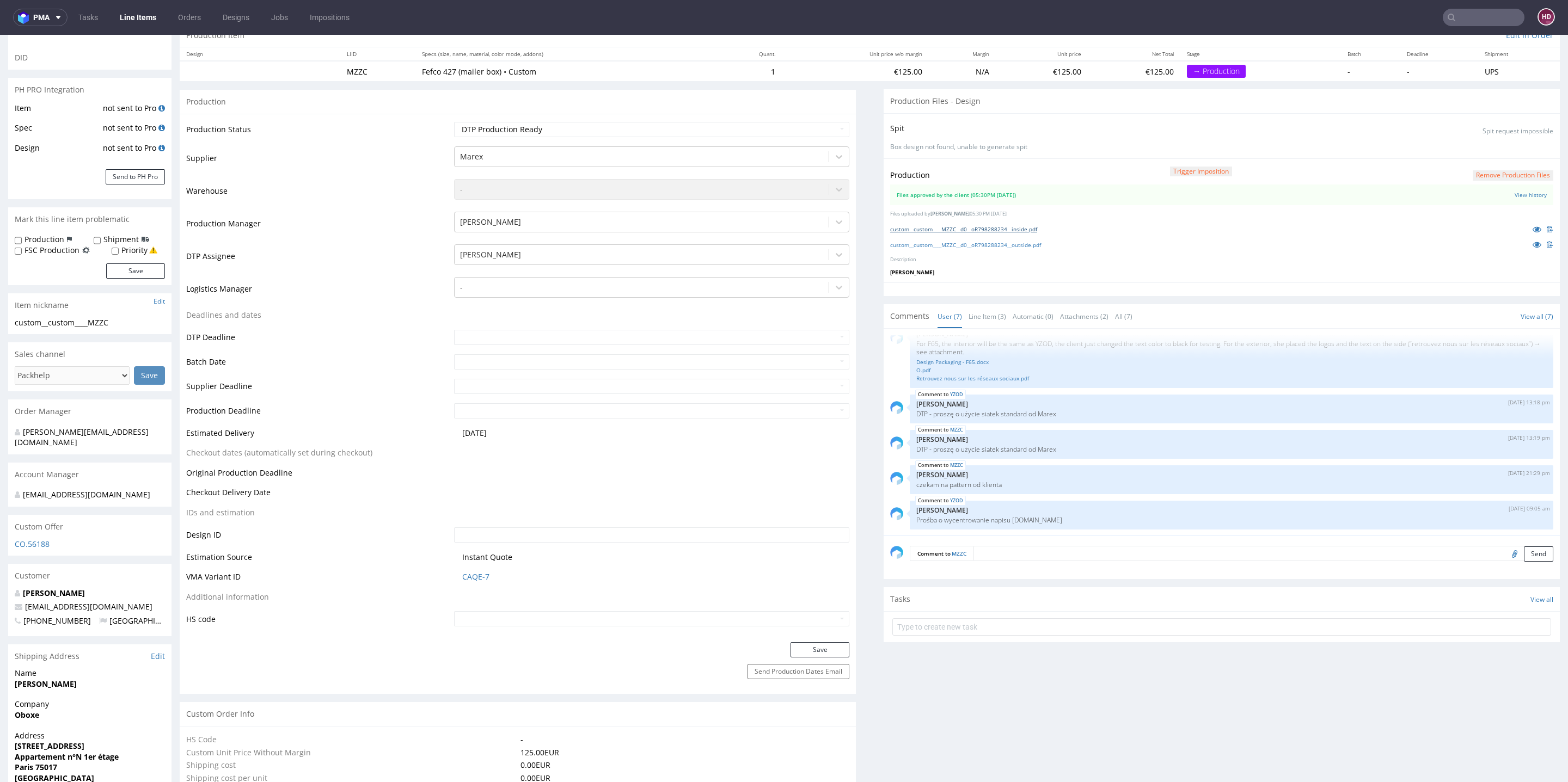
click at [979, 228] on link "custom__custom____MZZC__d0__oR798288234__inside.pdf" at bounding box center [964, 229] width 147 height 8
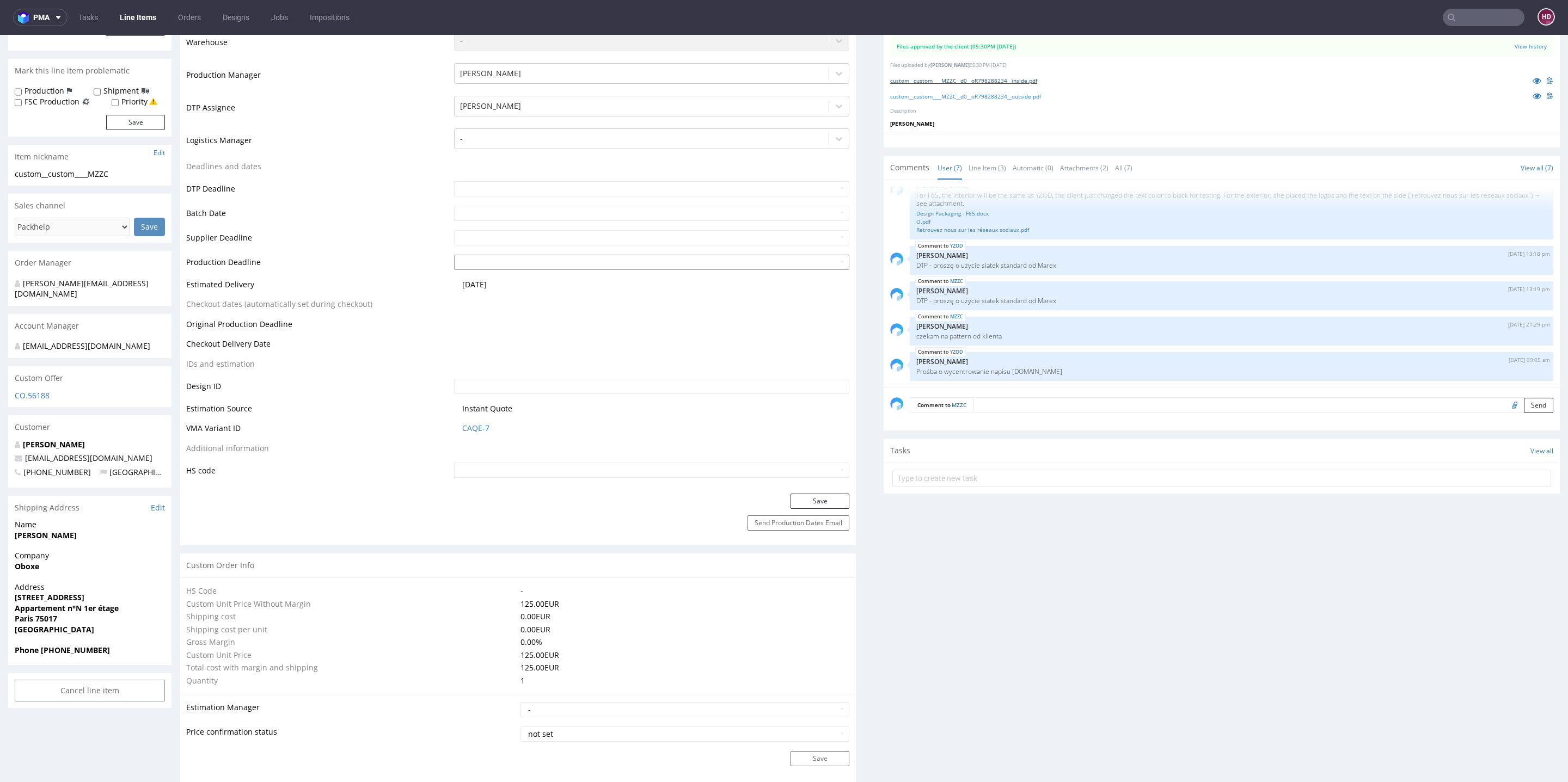
scroll to position [342, 0]
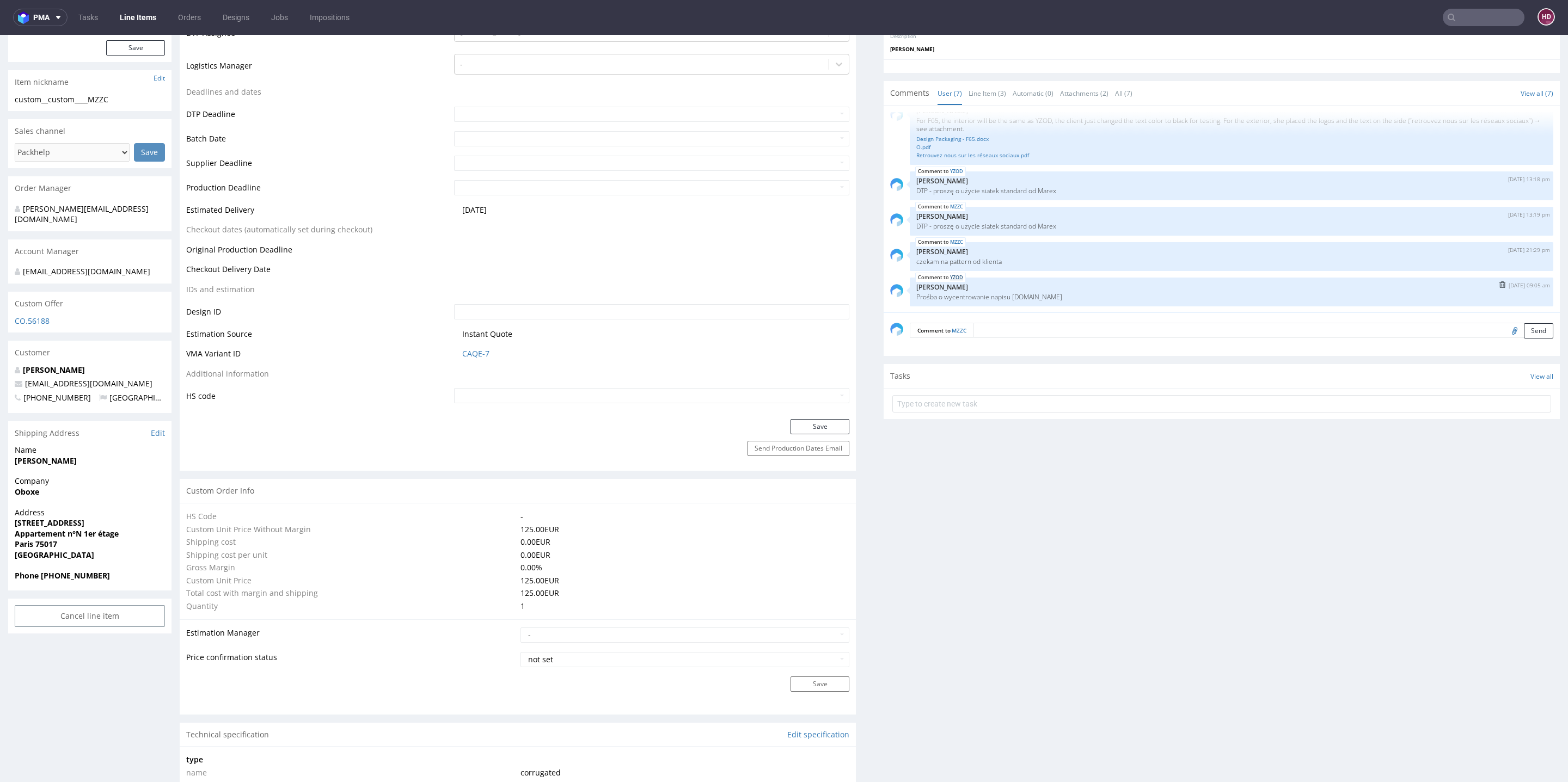
click at [950, 278] on link "YZOD" at bounding box center [956, 277] width 13 height 9
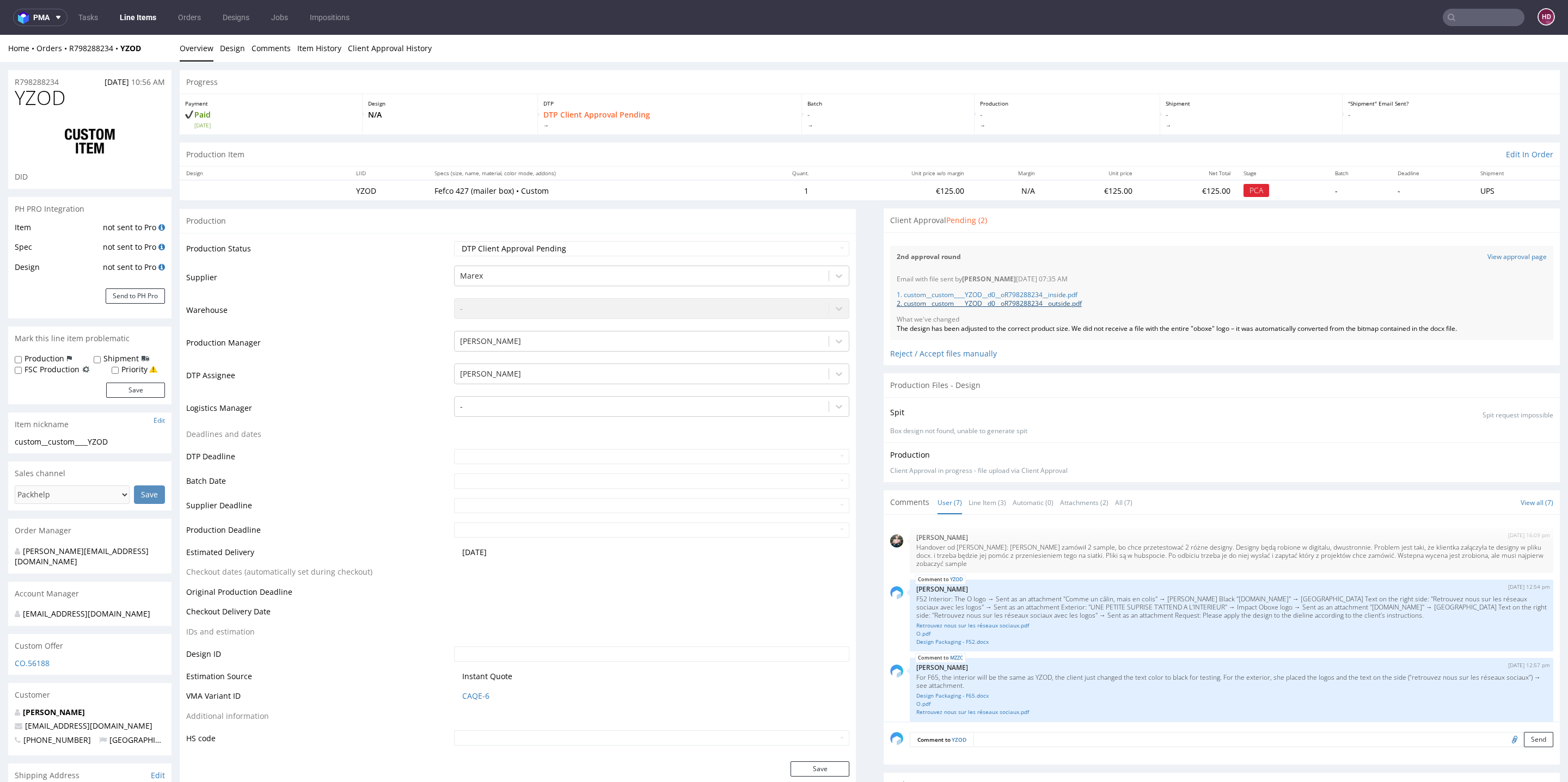
scroll to position [148, 0]
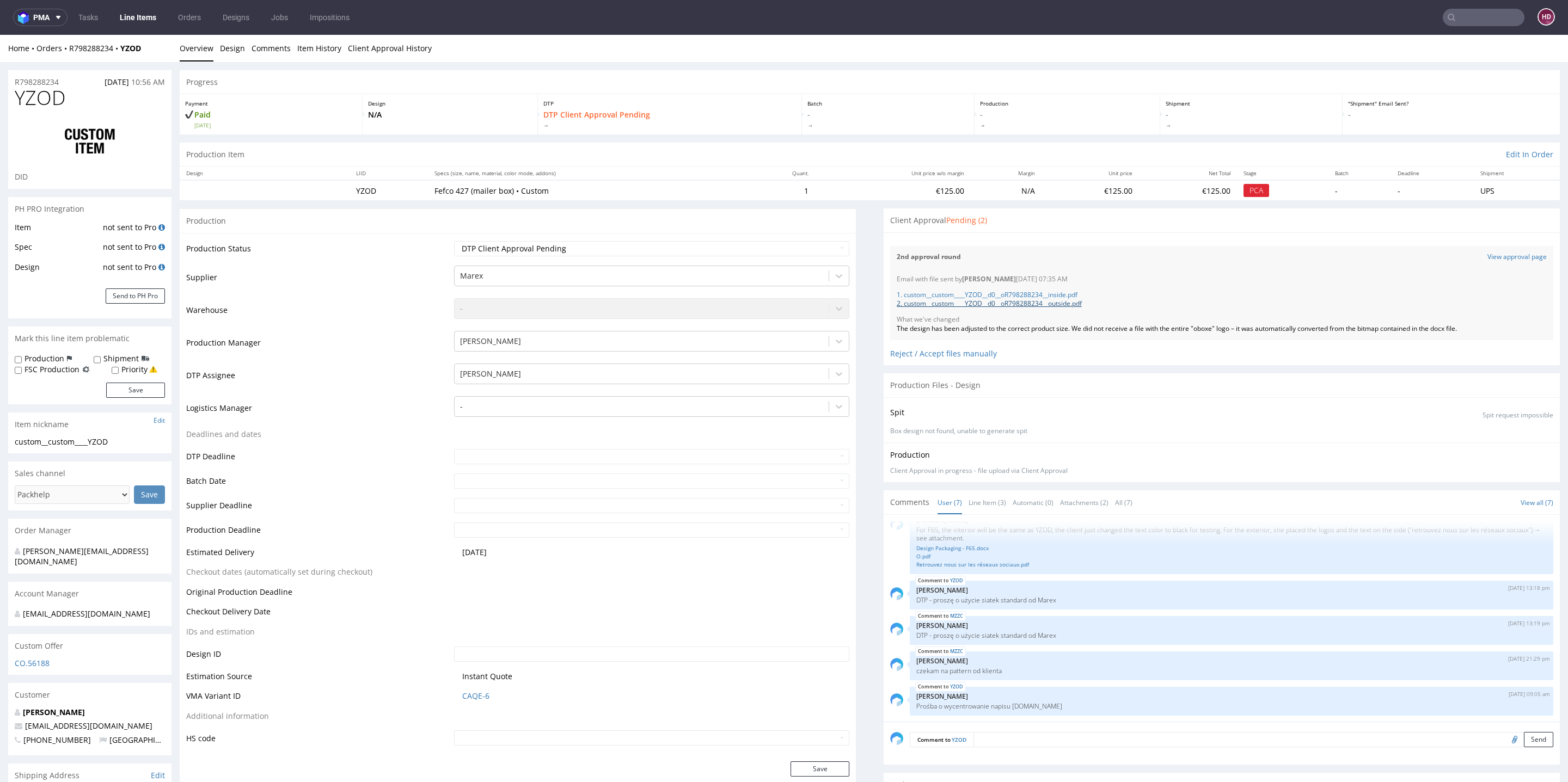
click at [958, 300] on link "2. custom__custom____YZOD__d0__oR798288234__outside.pdf" at bounding box center [989, 303] width 185 height 10
click at [1030, 294] on link "1. custom__custom____YZOD__d0__oR798288234__inside.pdf" at bounding box center [987, 295] width 181 height 10
click at [977, 304] on link "2. custom__custom____YZOD__d0__oR798288234__outside.pdf" at bounding box center [989, 303] width 185 height 10
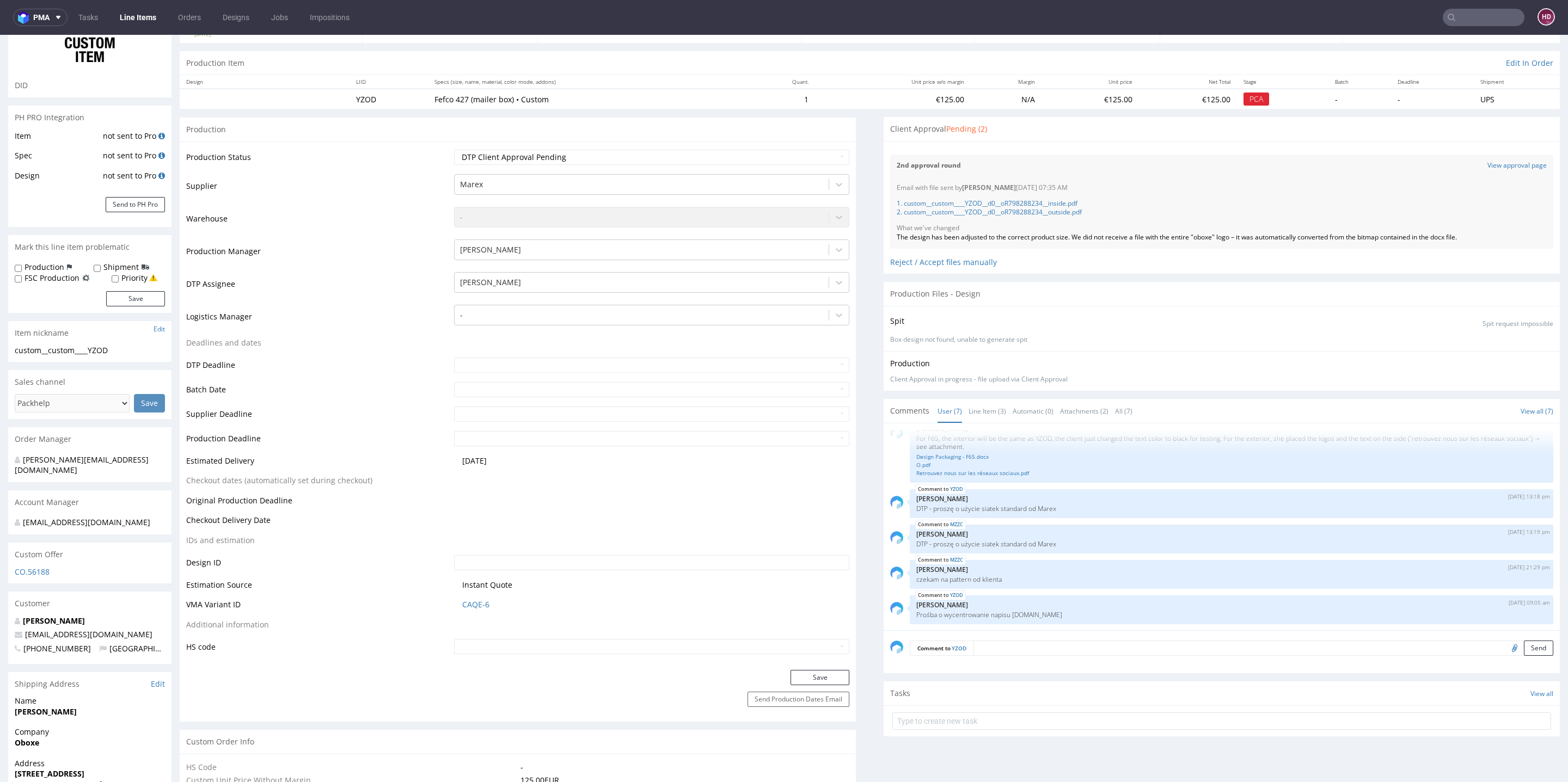
scroll to position [0, 0]
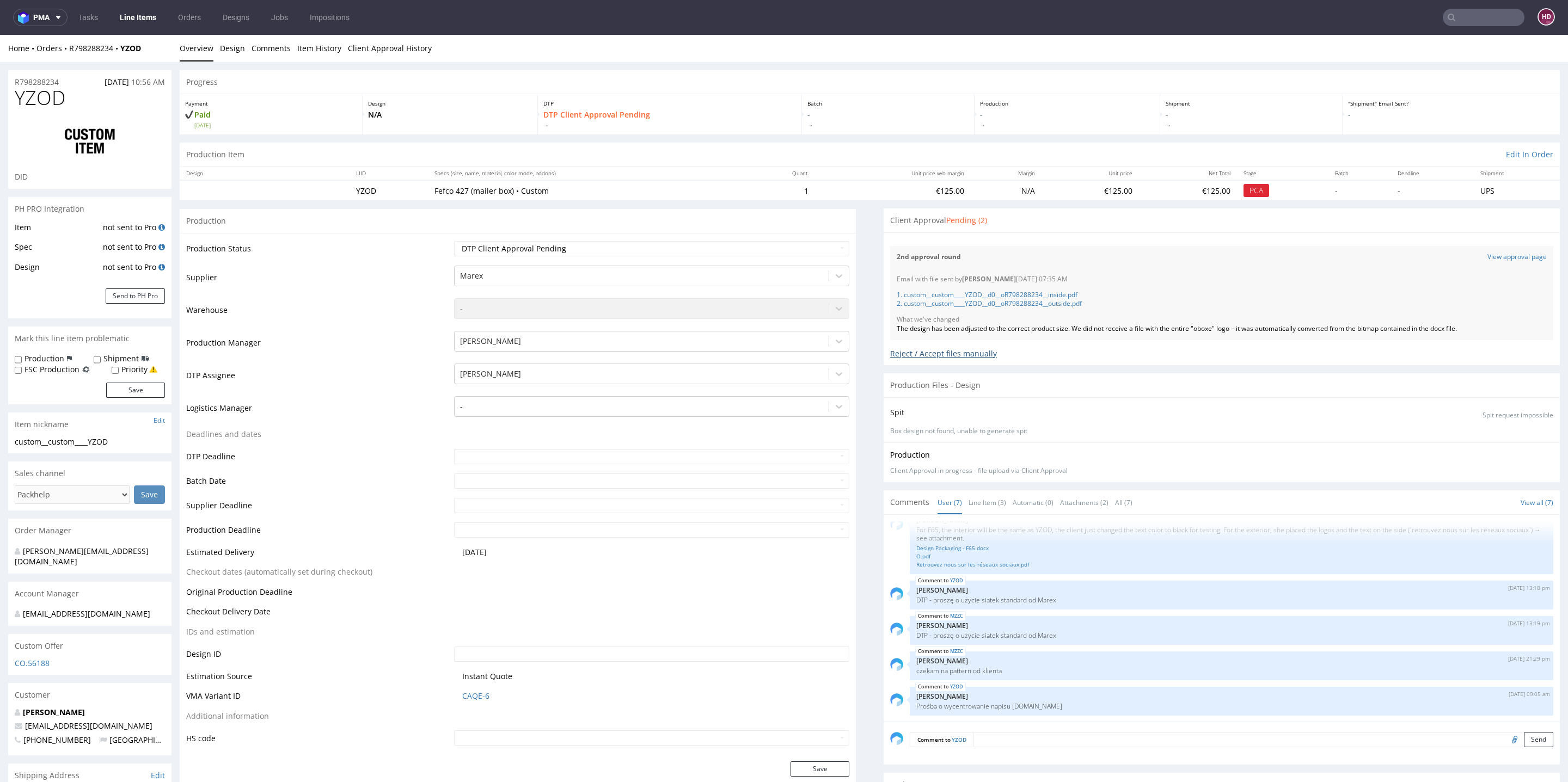
click at [890, 352] on div "Reject / Accept files manually" at bounding box center [1222, 349] width 663 height 19
click at [0, 35] on div "Reason (optional)" at bounding box center [0, 35] width 0 height 0
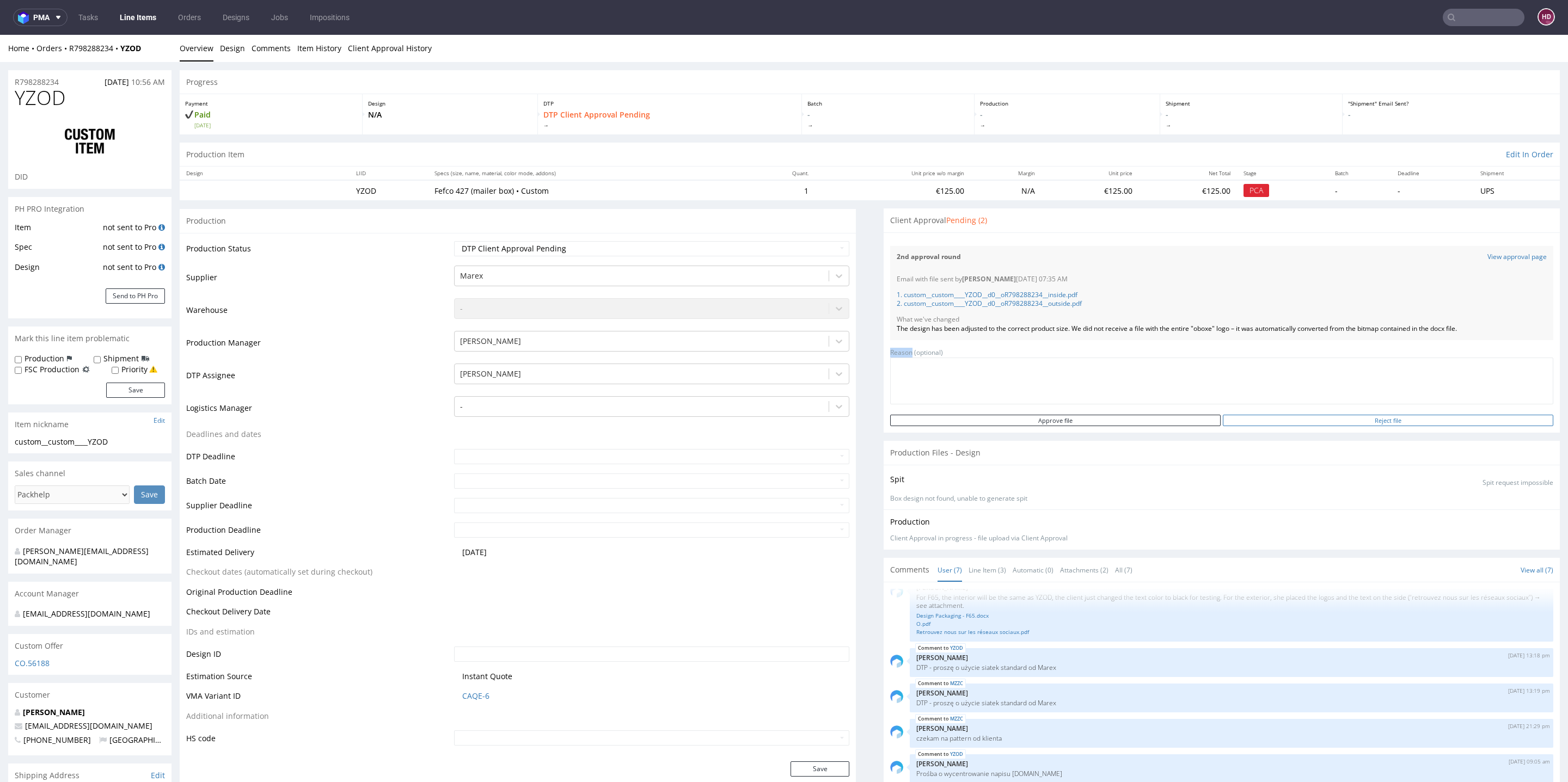
click at [1338, 418] on input "Reject file" at bounding box center [1388, 420] width 330 height 11
click at [1337, 423] on input "Reject file" at bounding box center [1388, 420] width 330 height 11
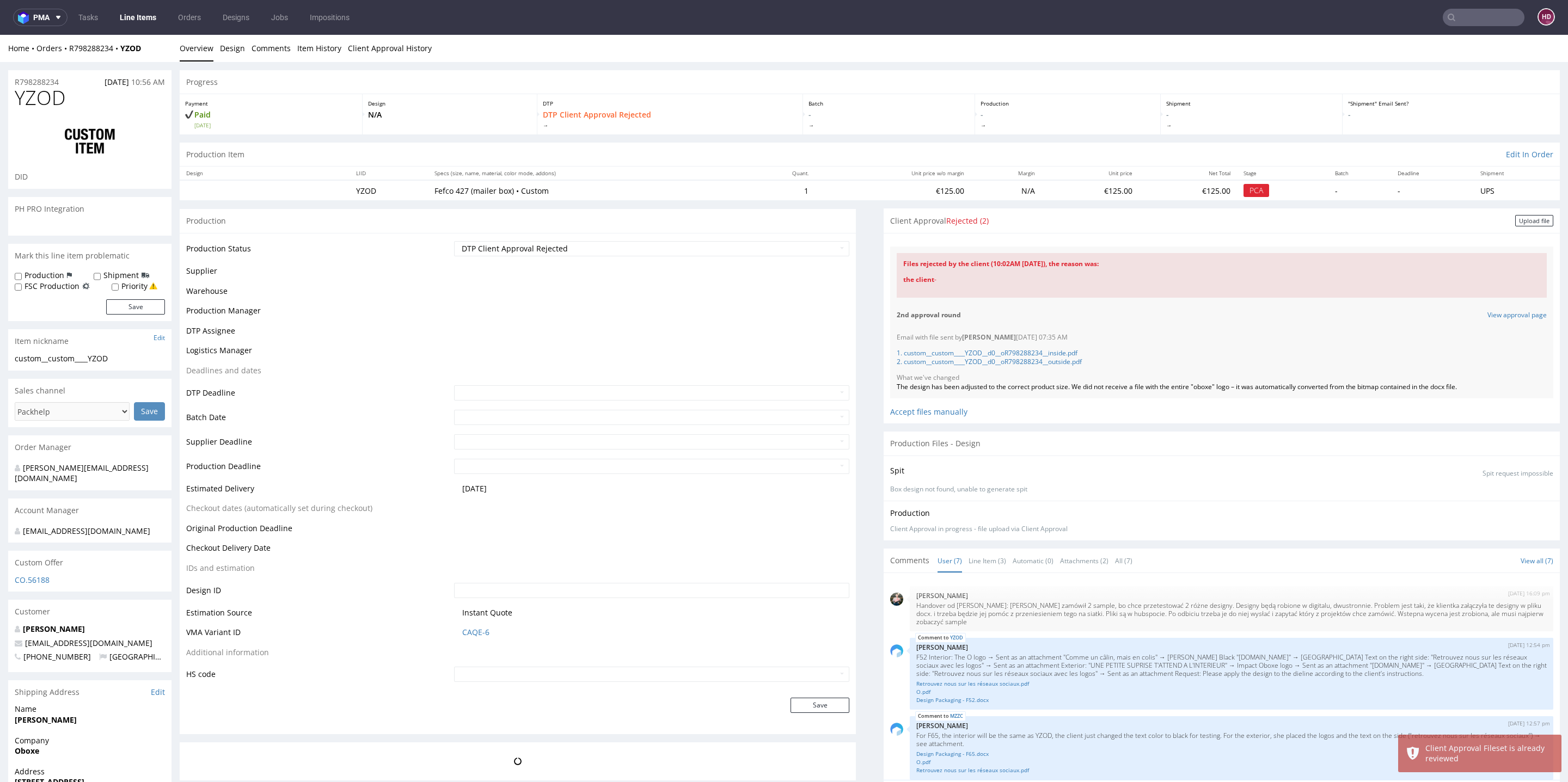
scroll to position [148, 0]
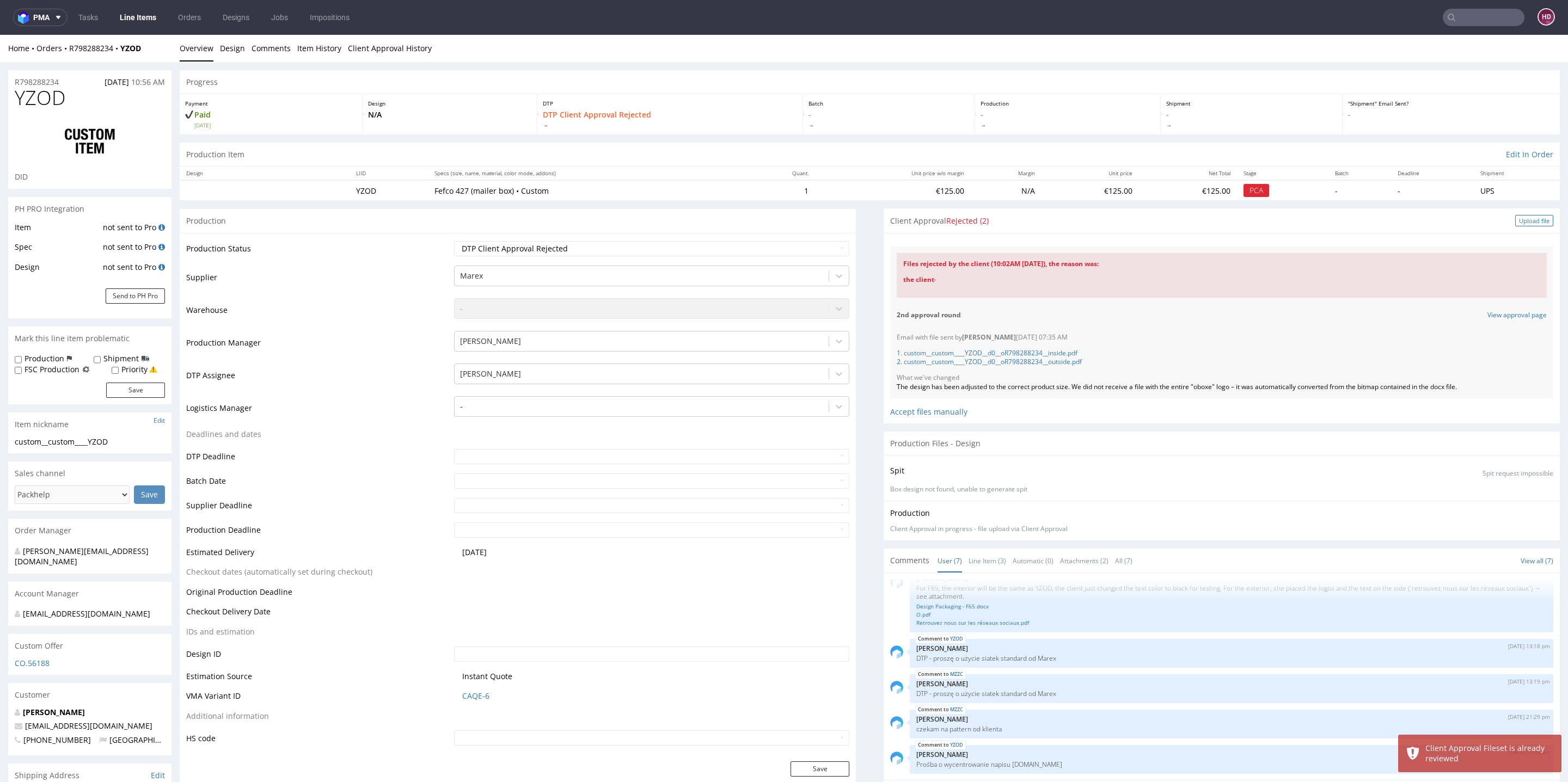
click at [1516, 219] on div "Upload file" at bounding box center [1535, 221] width 38 height 11
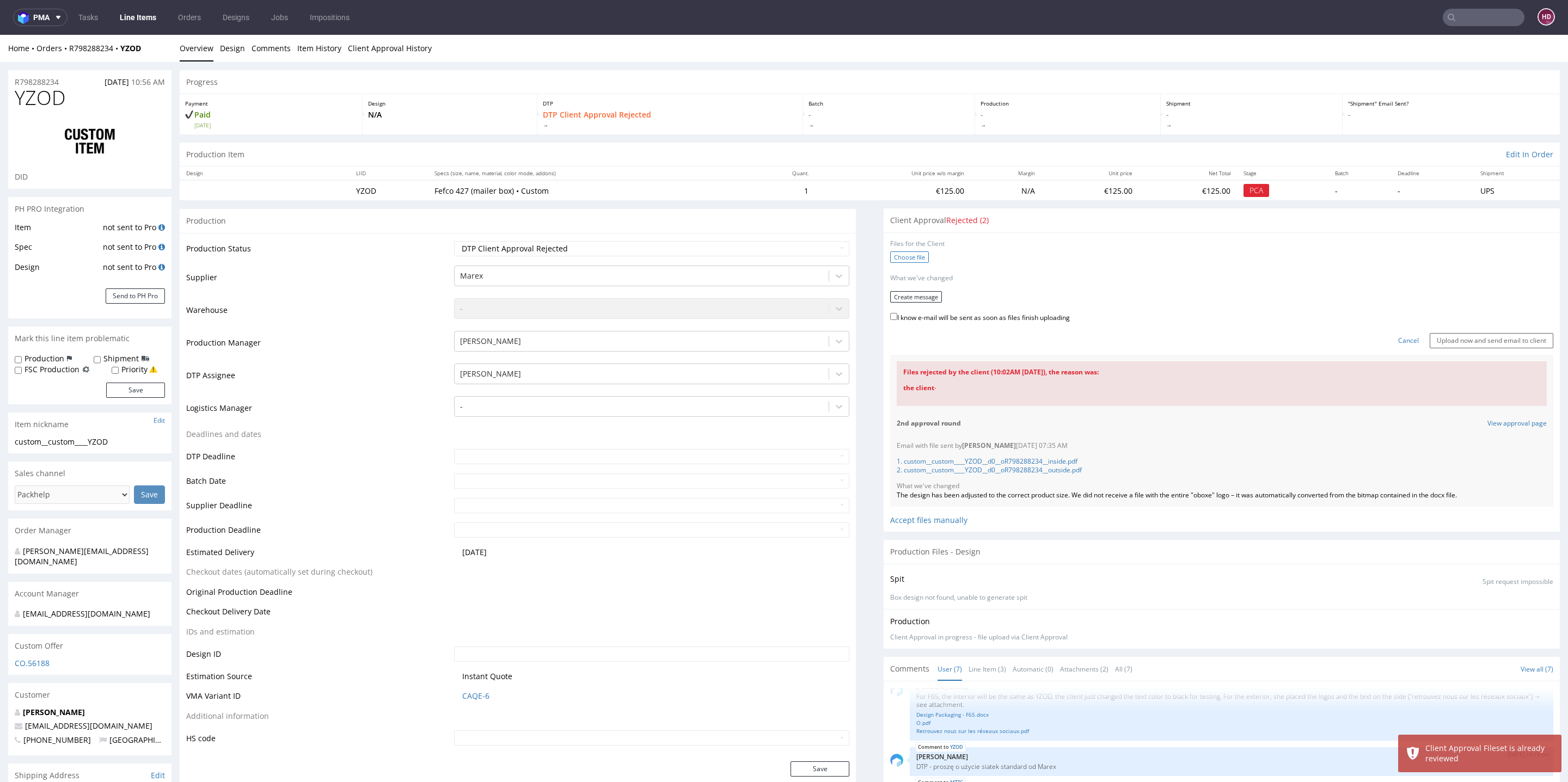
click at [909, 259] on label "Choose file" at bounding box center [910, 257] width 39 height 11
click at [0, 35] on input "Choose file" at bounding box center [0, 35] width 0 height 0
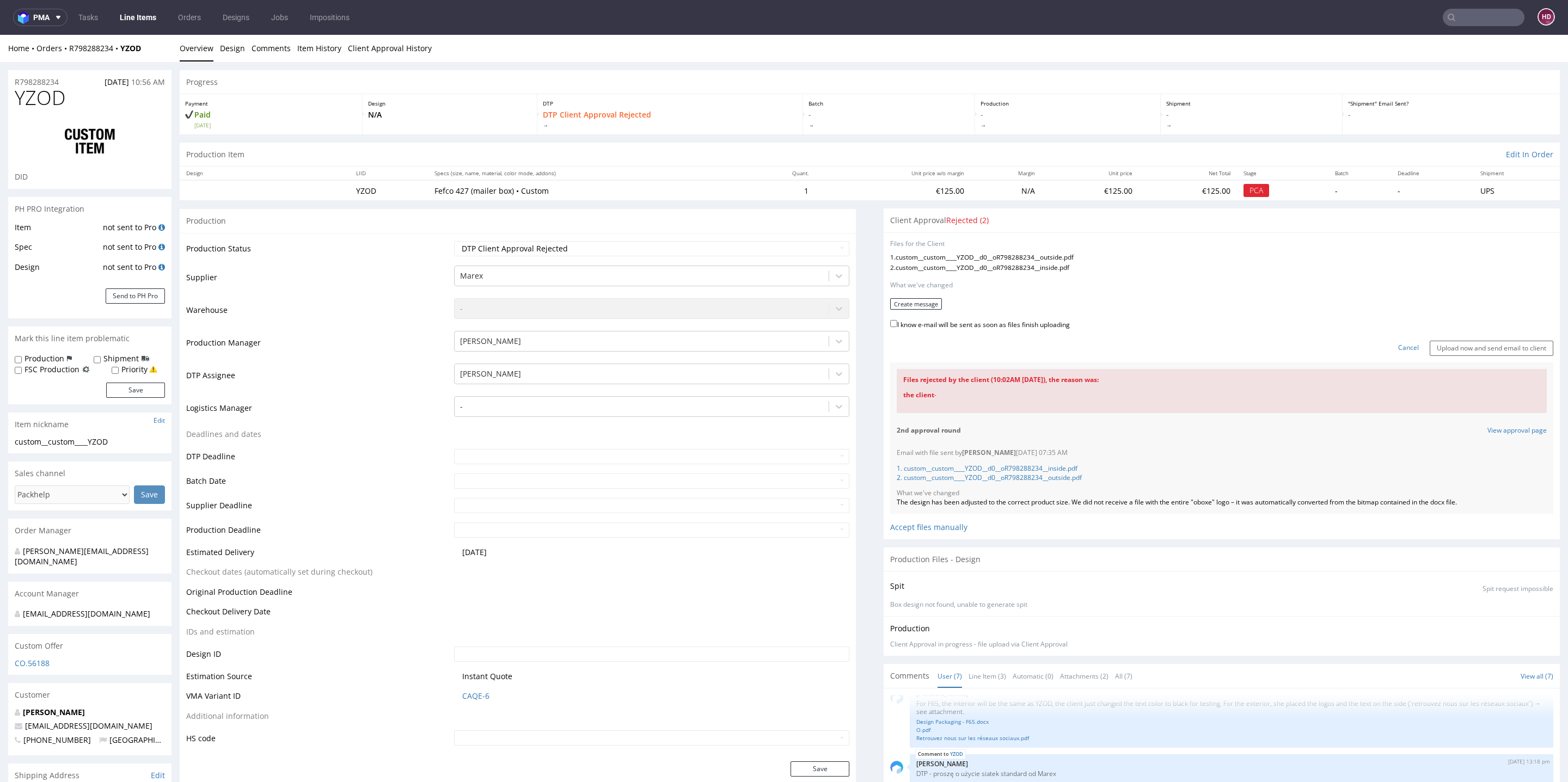
click at [1481, 504] on div "The design has been adjusted to the correct product size. We did not receive a …" at bounding box center [1222, 503] width 650 height 10
drag, startPoint x: 1414, startPoint y: 492, endPoint x: 883, endPoint y: 498, distance: 531.0
click at [890, 498] on div "Email with file sent by Elżbieta Jelińska 15.09.2025 07:35 AM 1. custom__custom…" at bounding box center [1222, 478] width 663 height 71
copy div "The design has been adjusted to the correct product size. We did not receive a …"
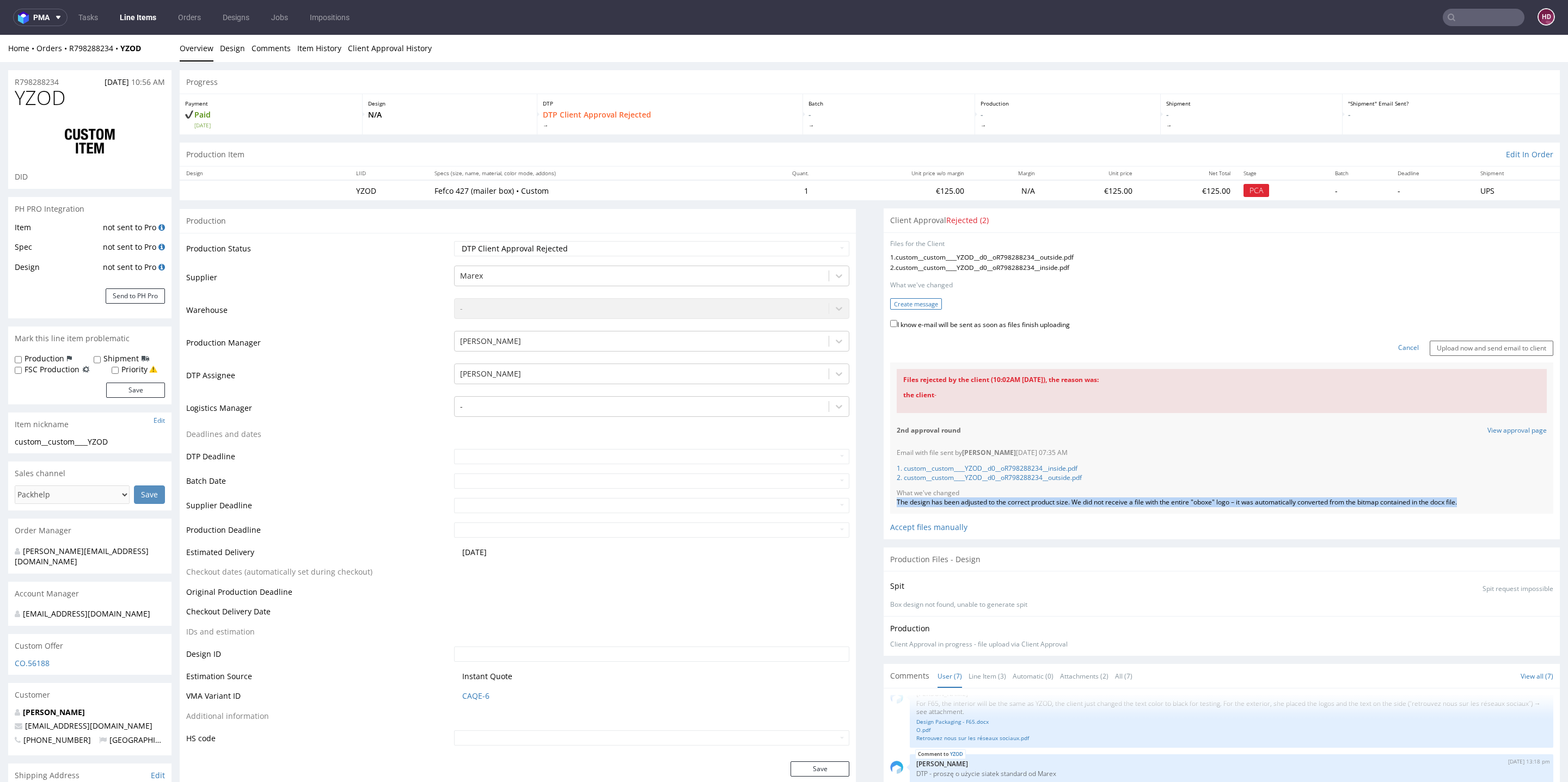
click at [924, 300] on button "Create message" at bounding box center [916, 304] width 52 height 11
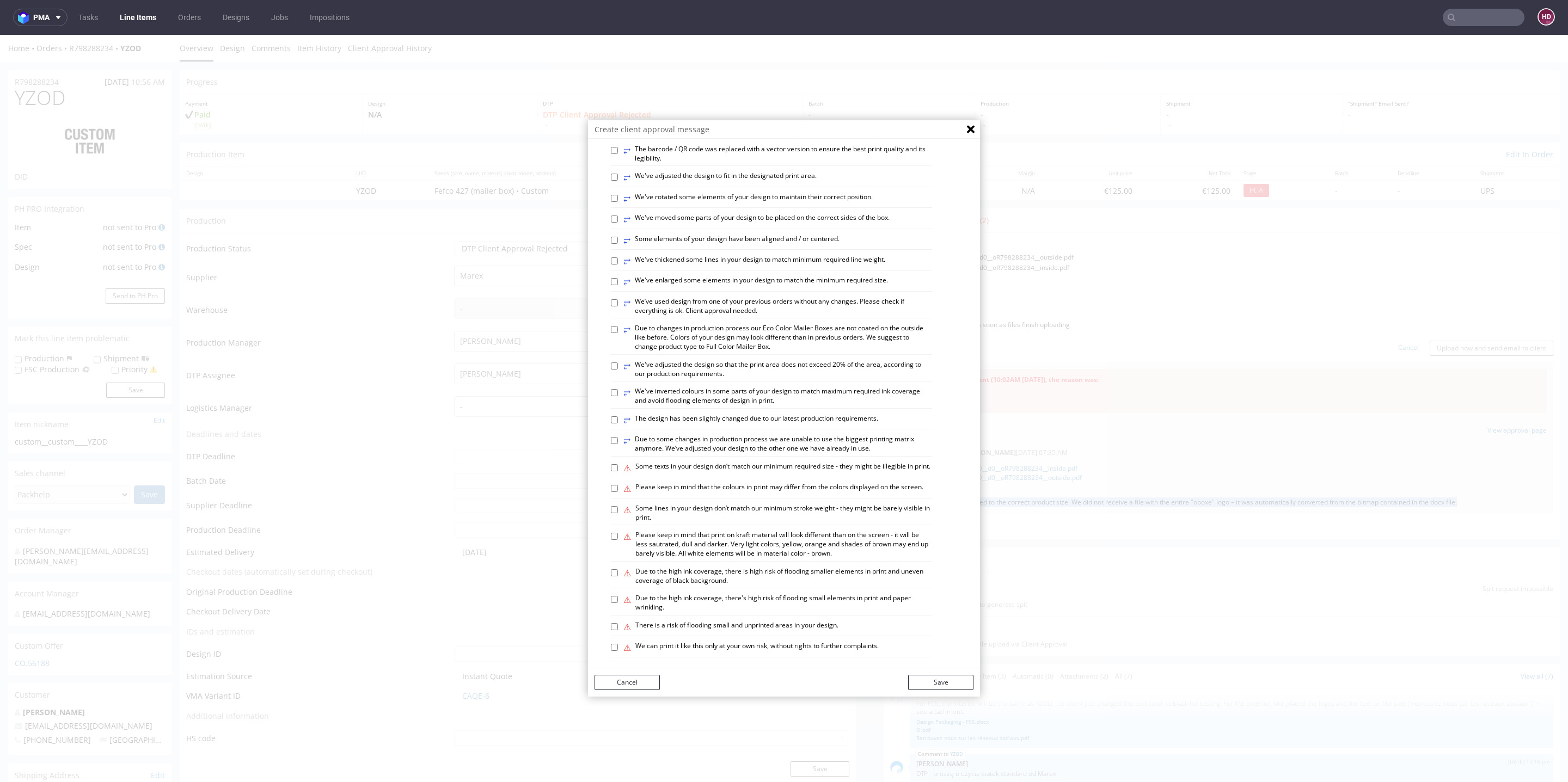
scroll to position [422, 0]
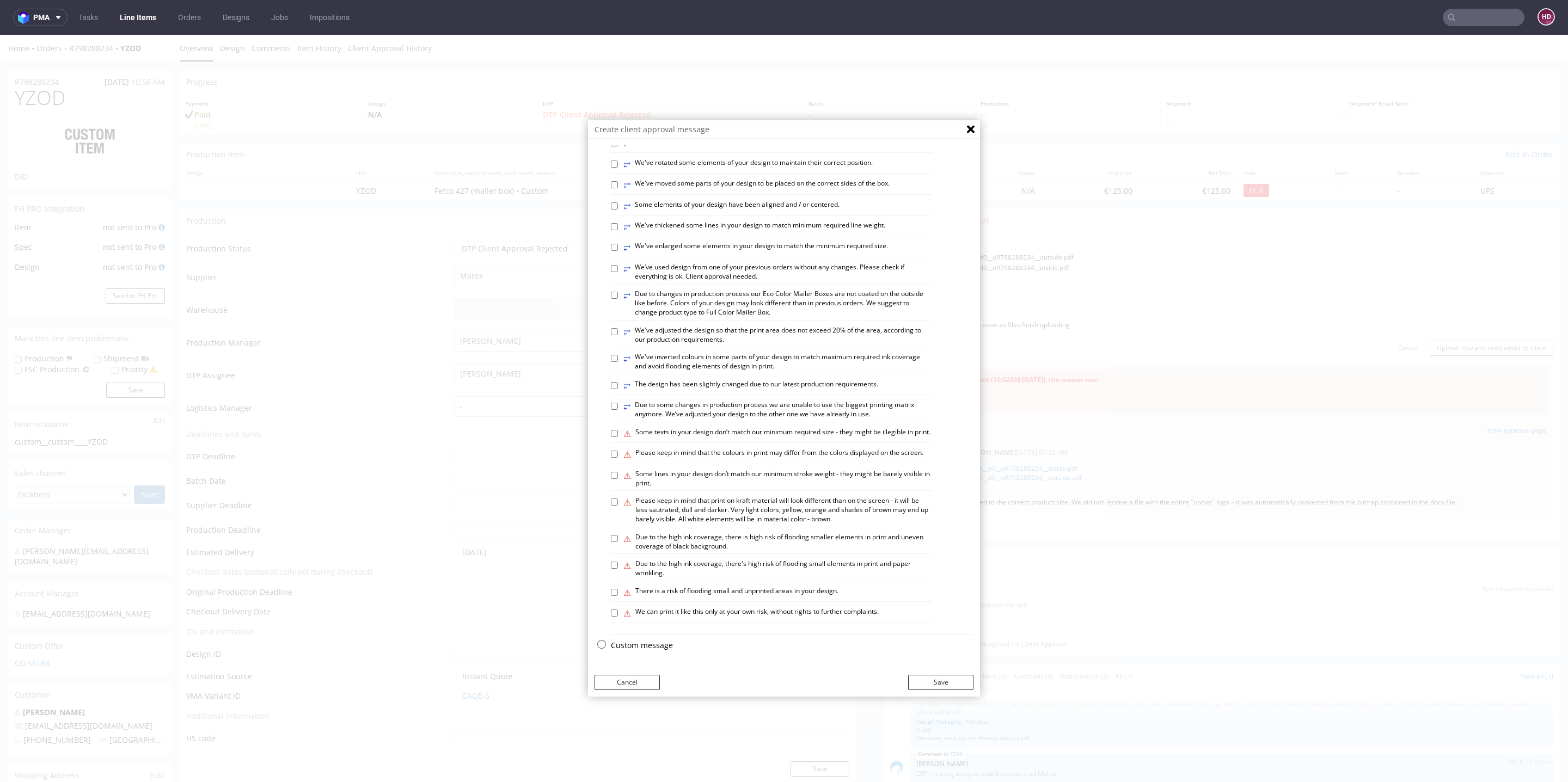
click at [626, 645] on p "Custom message" at bounding box center [792, 645] width 363 height 11
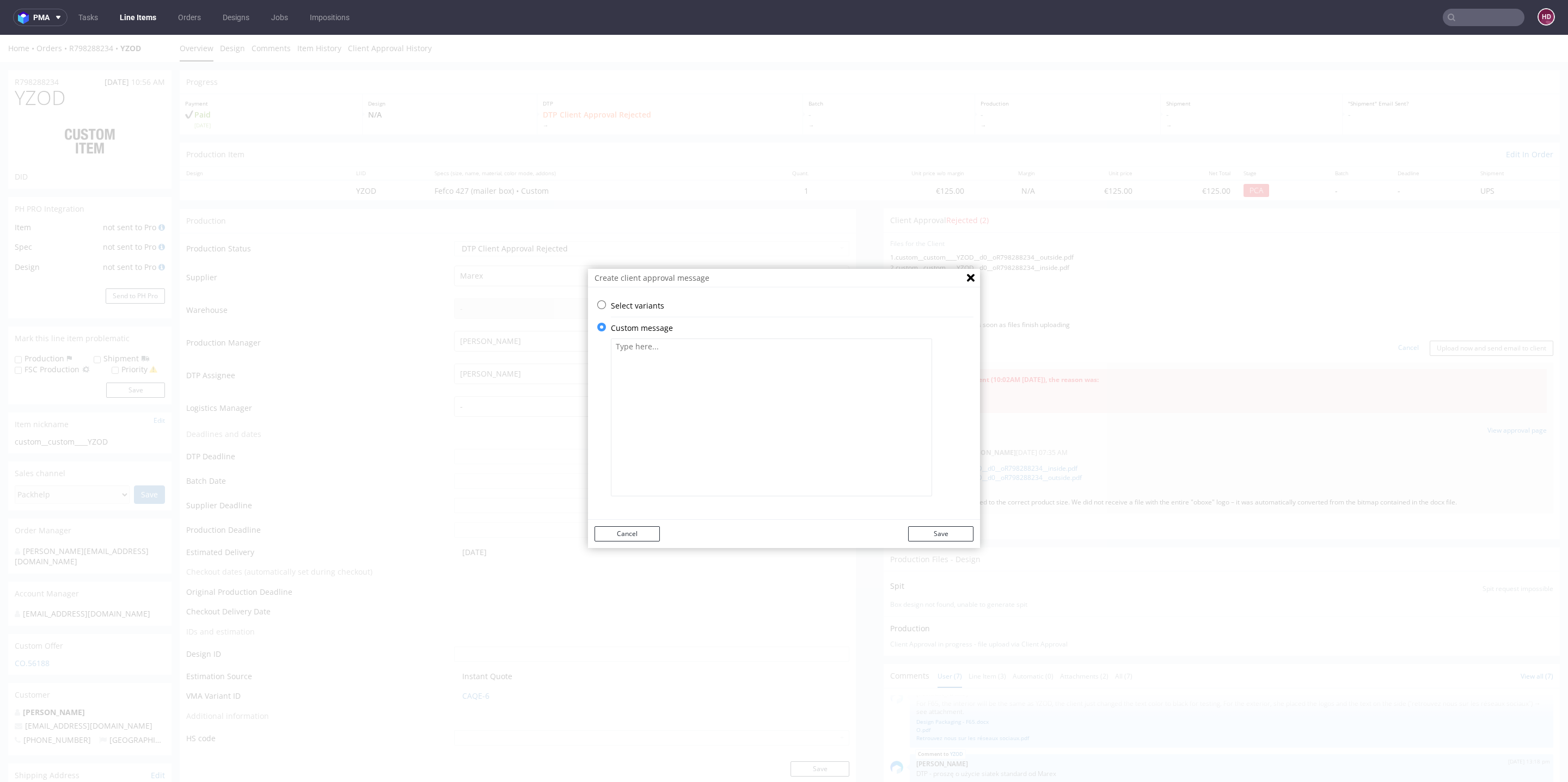
click at [697, 411] on textarea at bounding box center [771, 417] width 321 height 158
paste textarea "The design has been adjusted to the correct product size. We did not receive a …"
drag, startPoint x: 434, startPoint y: 268, endPoint x: 481, endPoint y: 143, distance: 133.5
click at [472, 150] on div "Create client approval message Select variants ⥂ Some graphic elements had to b…" at bounding box center [784, 408] width 1568 height 747
click at [612, 344] on textarea "The design has been adjusted to the correct product size. We did not receive a …" at bounding box center [771, 417] width 321 height 158
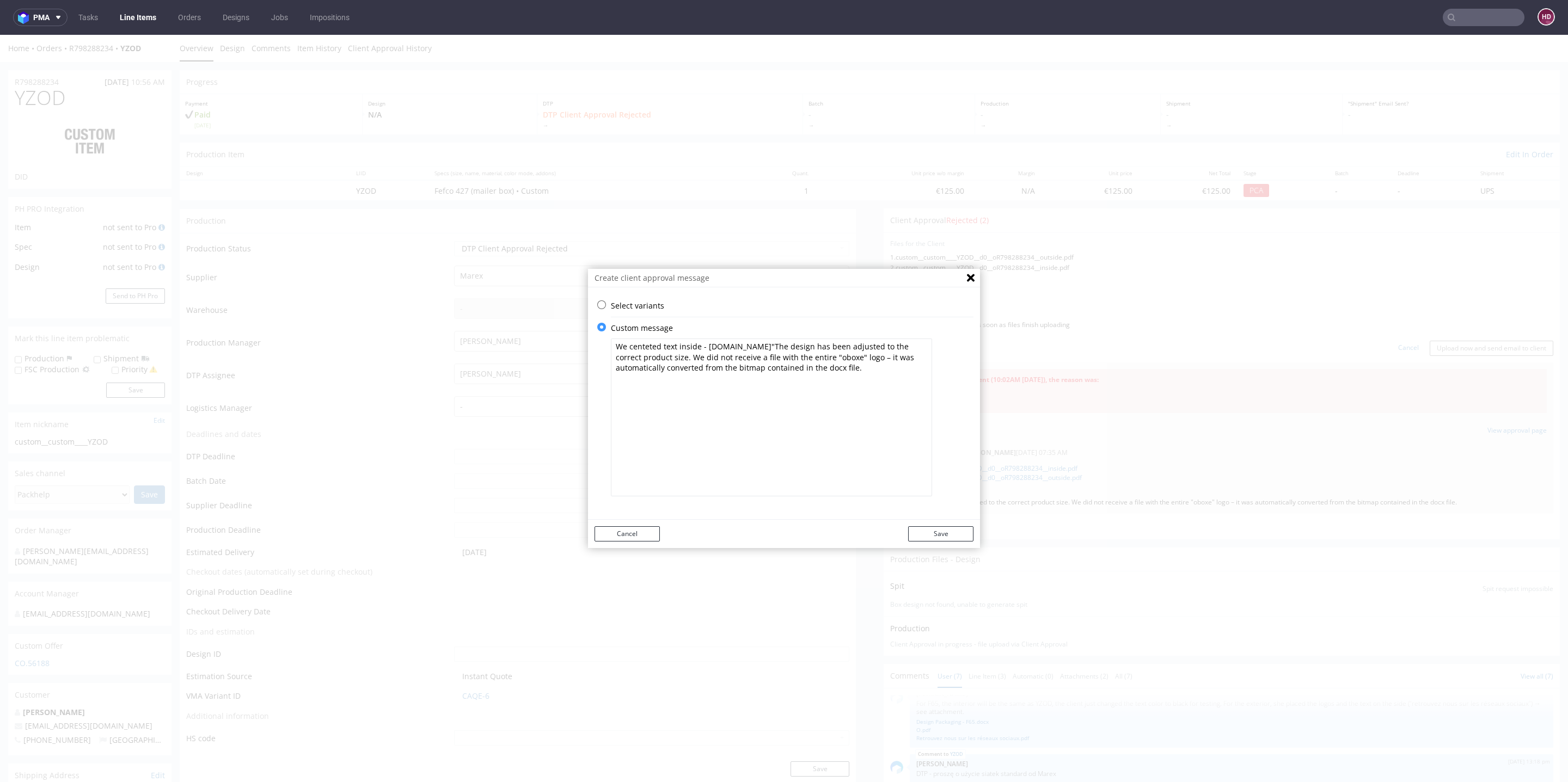
click at [700, 349] on textarea "We centeted text inside - Oboxe.fr"The design has been adjusted to the correct …" at bounding box center [771, 417] width 321 height 158
click at [732, 347] on textarea "We centeted text inside "Oboxe.fr"The design has been adjusted to the correct p…" at bounding box center [771, 417] width 321 height 158
type textarea "We centeted text inside "Oboxe.fr". The design has been adjusted to the correct…"
click at [924, 533] on button "Save" at bounding box center [940, 534] width 65 height 15
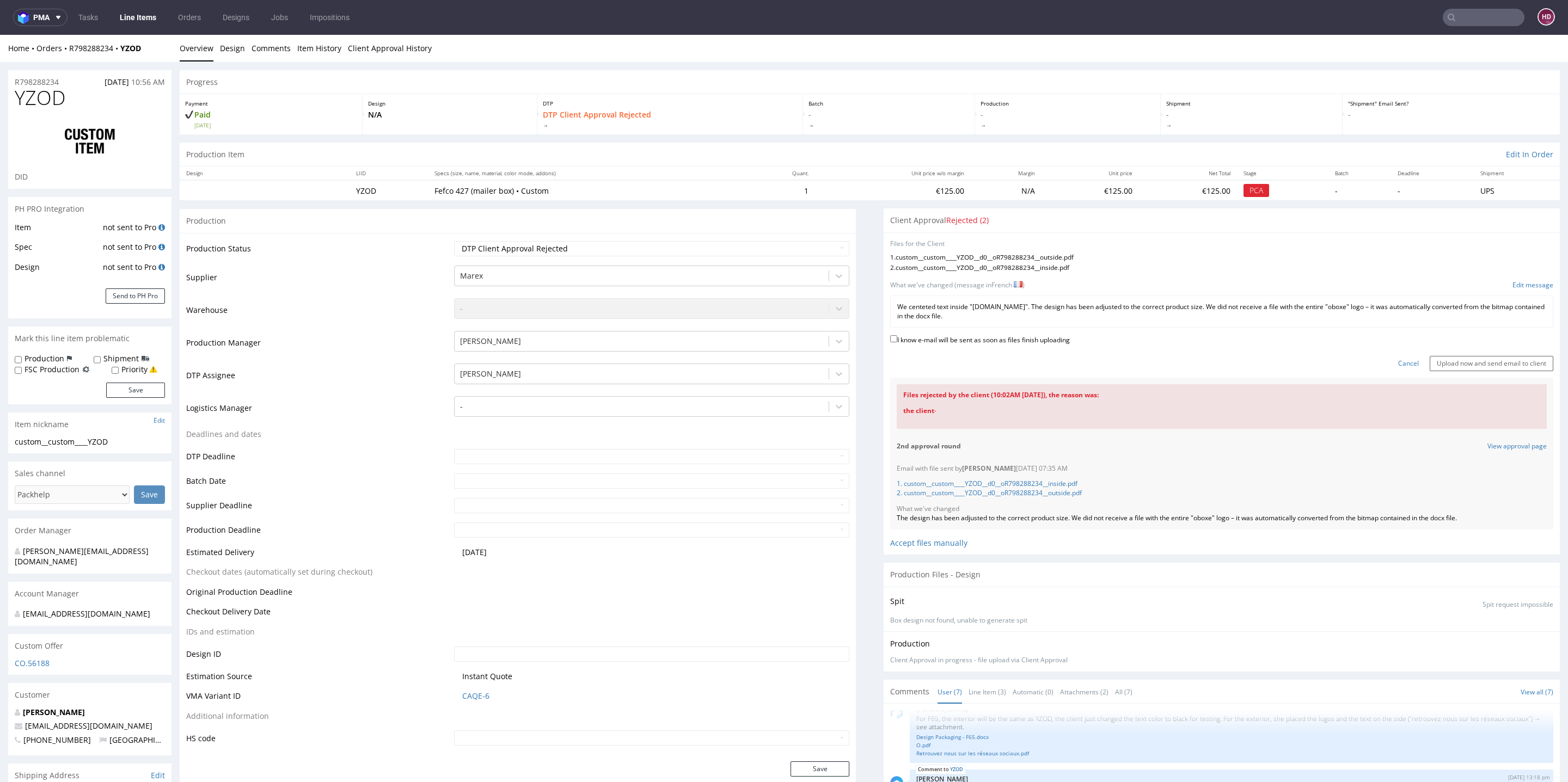
click at [906, 344] on label "I know e-mail will be sent as soon as files finish uploading" at bounding box center [980, 339] width 180 height 12
click at [898, 342] on input "I know e-mail will be sent as soon as files finish uploading" at bounding box center [894, 338] width 7 height 7
checkbox input "true"
click at [1477, 360] on input "Upload now and send email to client" at bounding box center [1492, 363] width 124 height 15
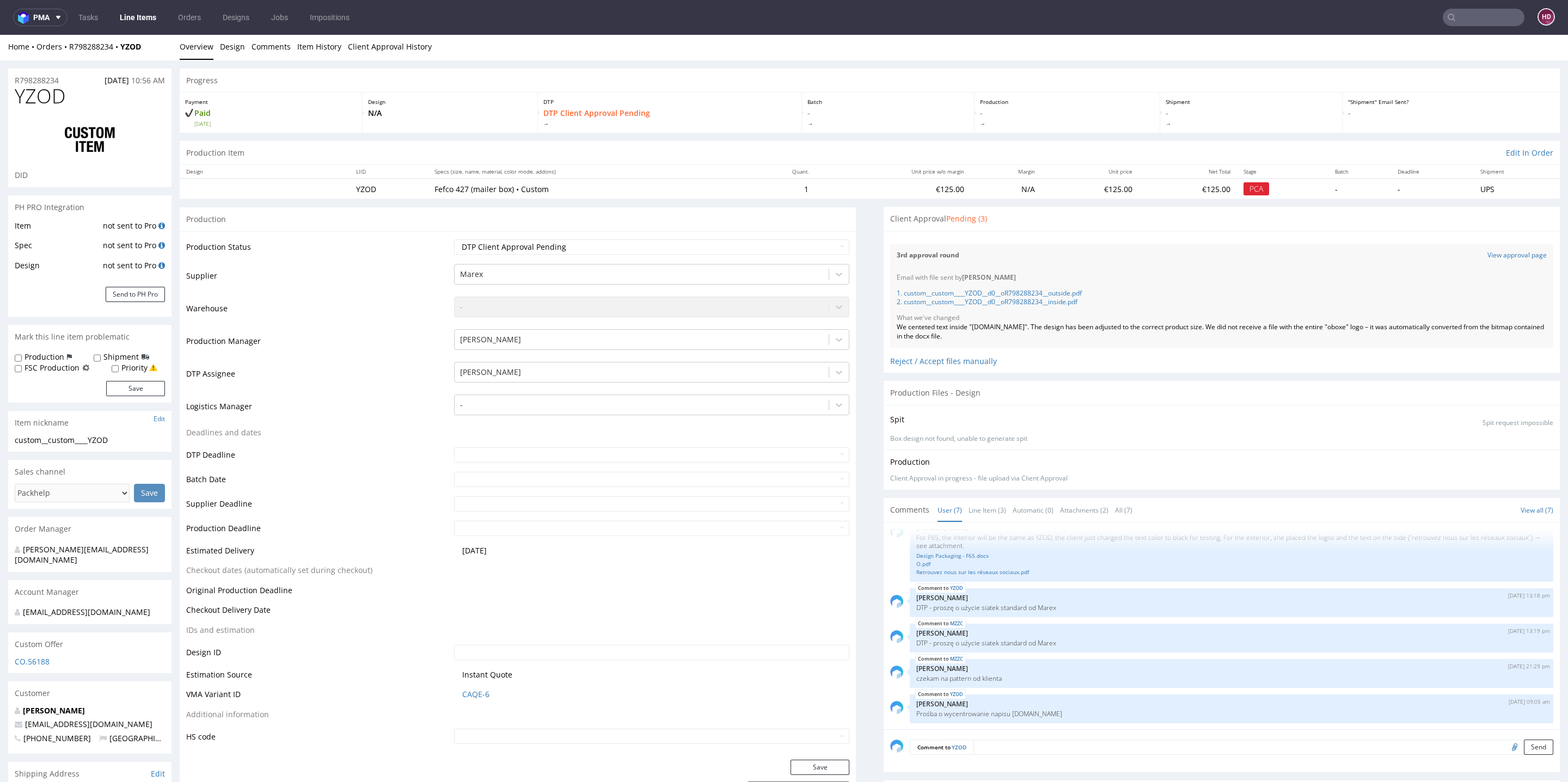
scroll to position [10, 0]
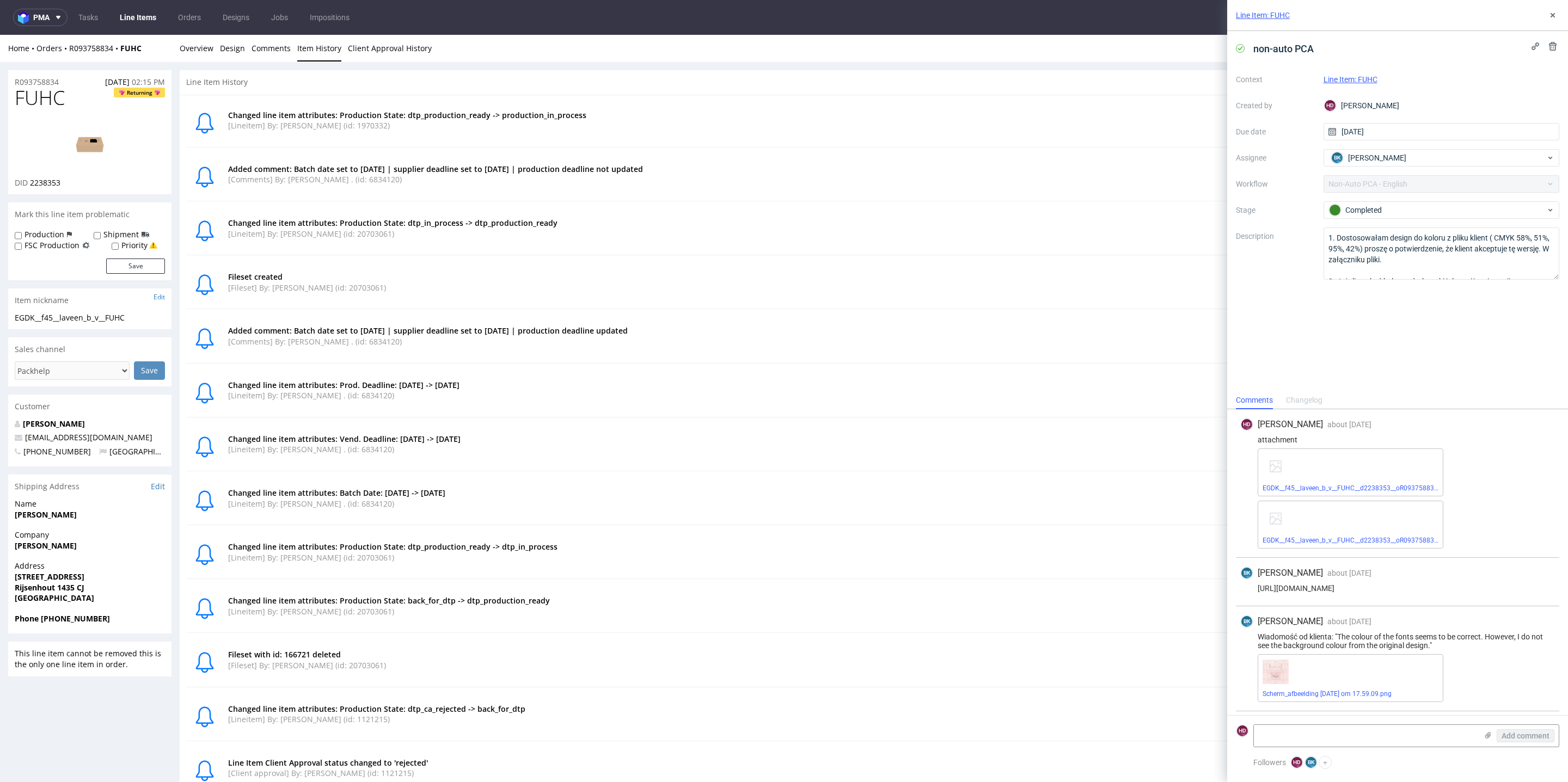
click at [1276, 16] on link "Line Item: FUHC" at bounding box center [1263, 15] width 54 height 11
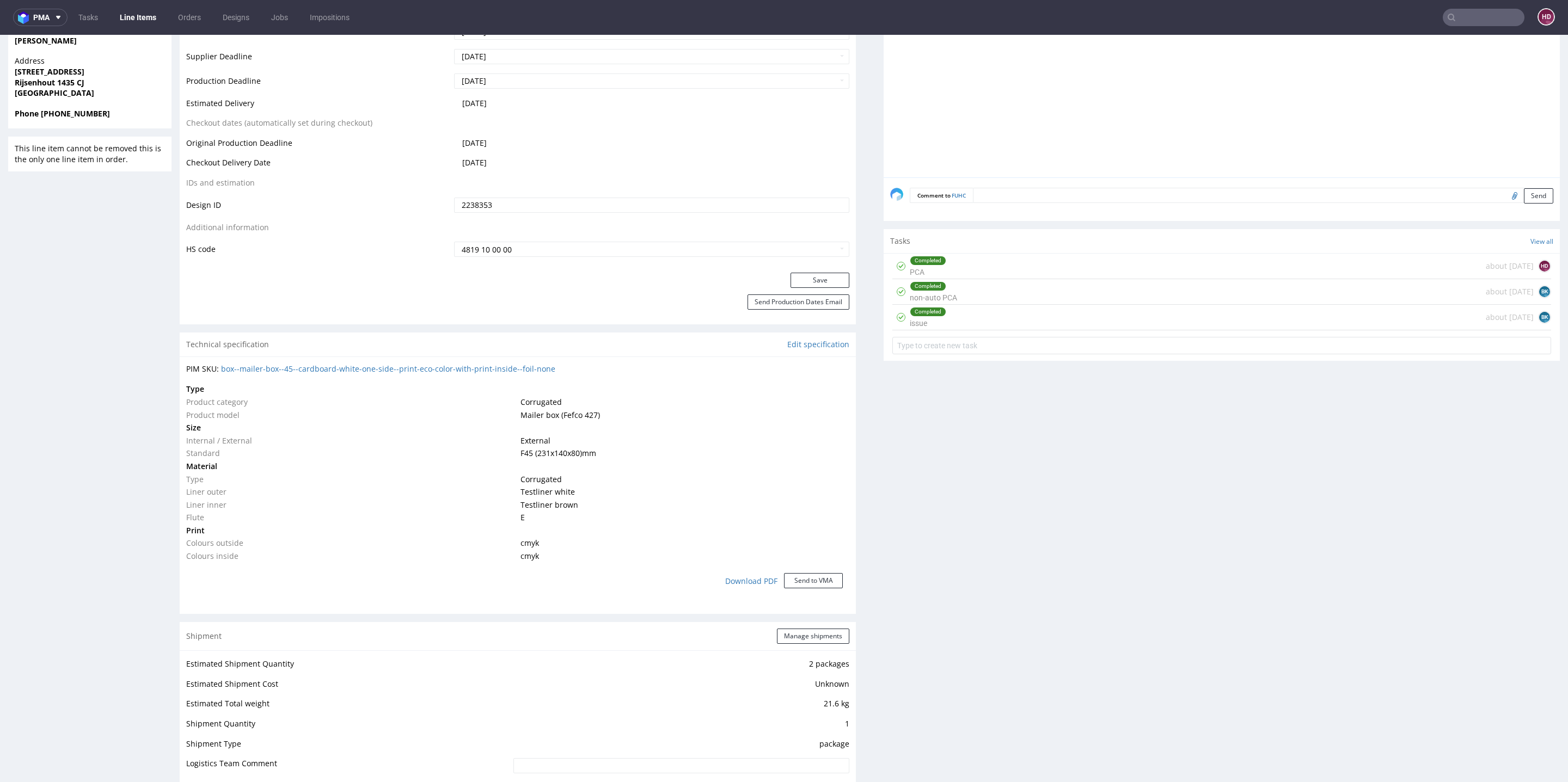
scroll to position [507, 0]
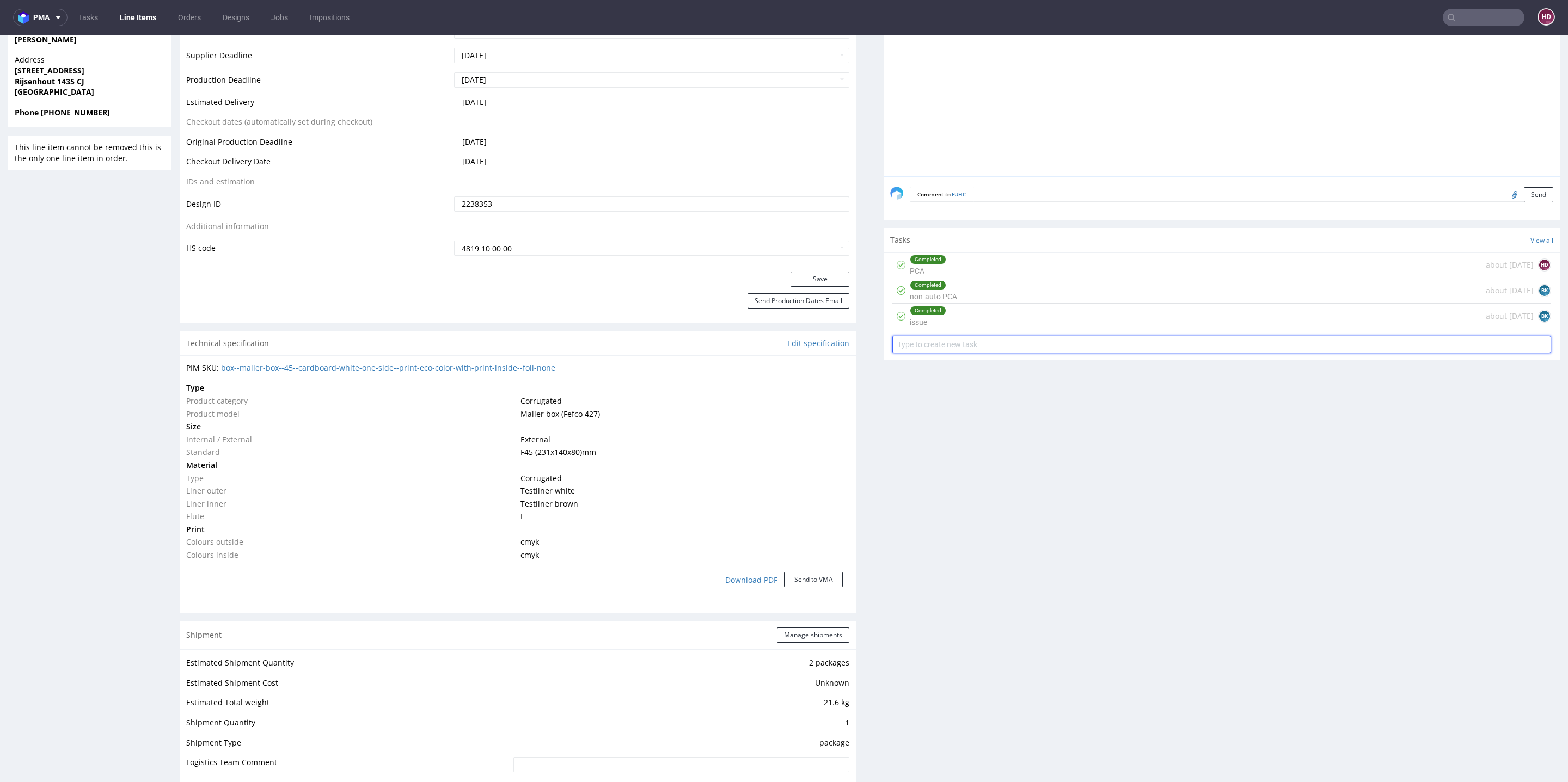
click at [1091, 340] on input "text" at bounding box center [1222, 345] width 658 height 17
type input "pilne non-auto pca"
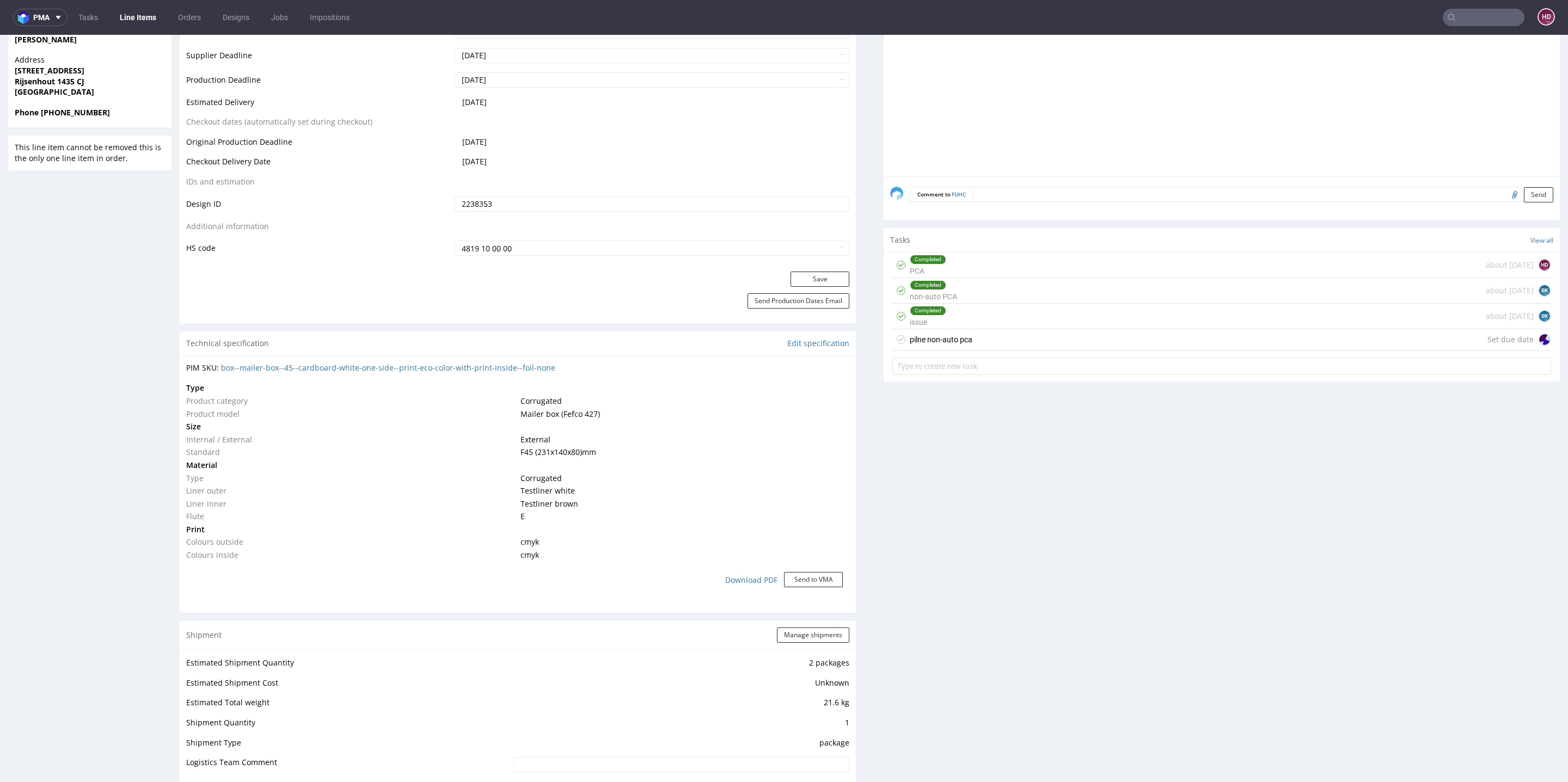
click at [1078, 340] on div "pilne non-auto pca Set due date" at bounding box center [1222, 340] width 658 height 21
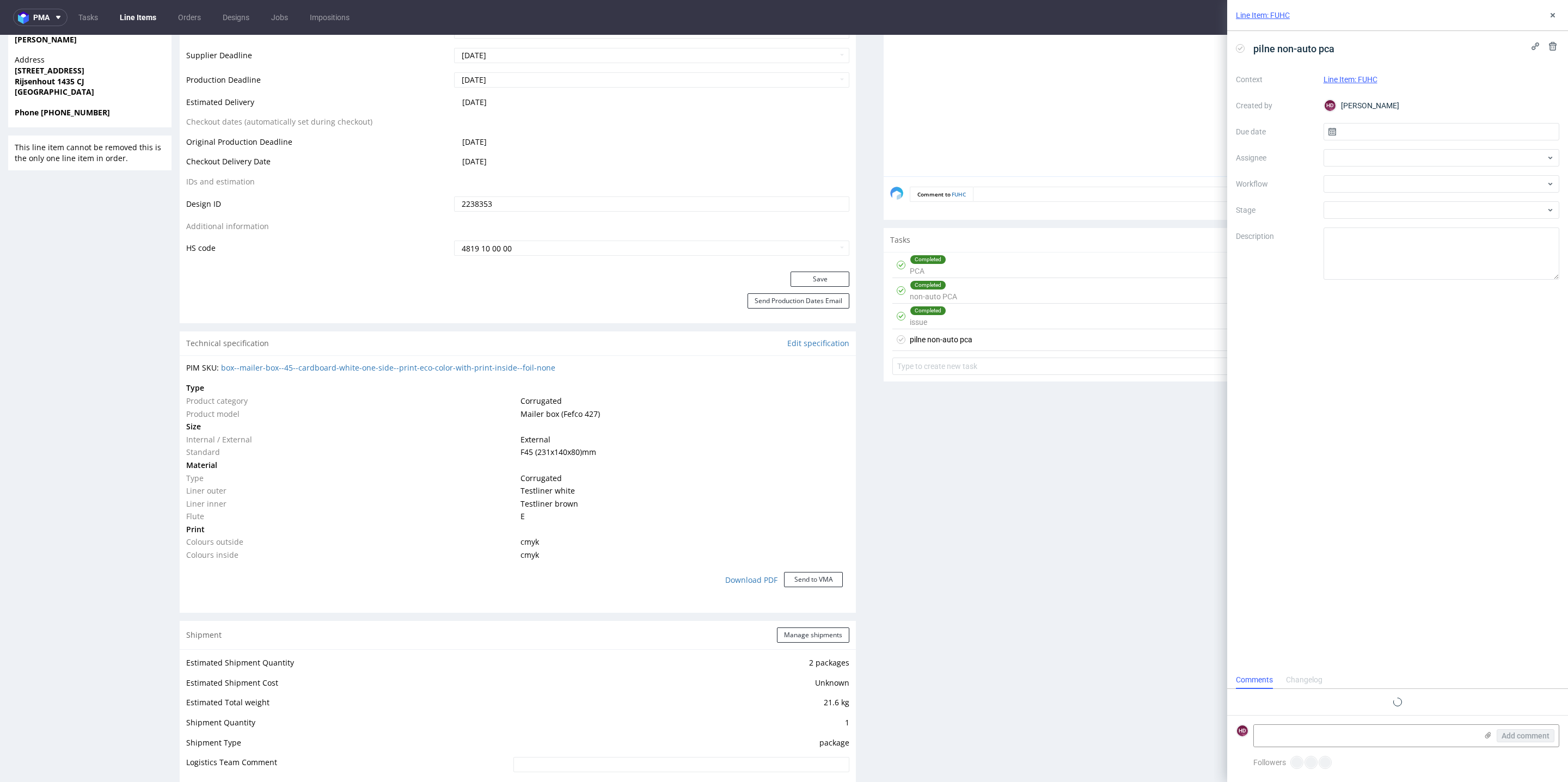
scroll to position [8, 0]
click at [1389, 125] on input "text" at bounding box center [1442, 132] width 237 height 17
click at [1481, 248] on button "19" at bounding box center [1476, 241] width 17 height 17
type input "[DATE]"
click at [1430, 160] on div at bounding box center [1442, 158] width 237 height 17
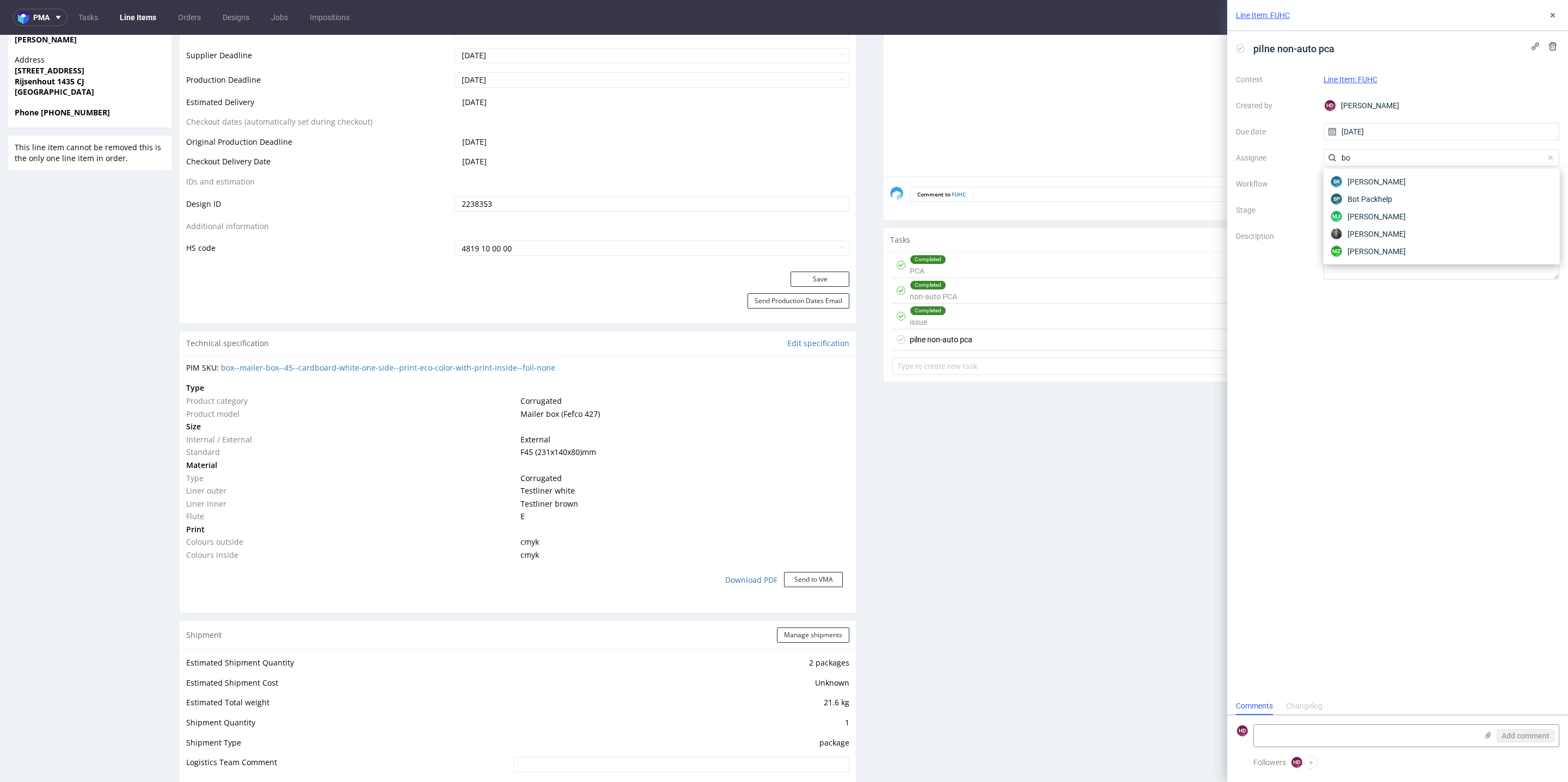
type input "bog"
click at [1450, 178] on div "BK Bogna Krystian" at bounding box center [1442, 182] width 228 height 17
click at [1446, 184] on div at bounding box center [1442, 184] width 237 height 17
click at [1414, 228] on div "Non-Auto PCA - English" at bounding box center [1442, 222] width 228 height 20
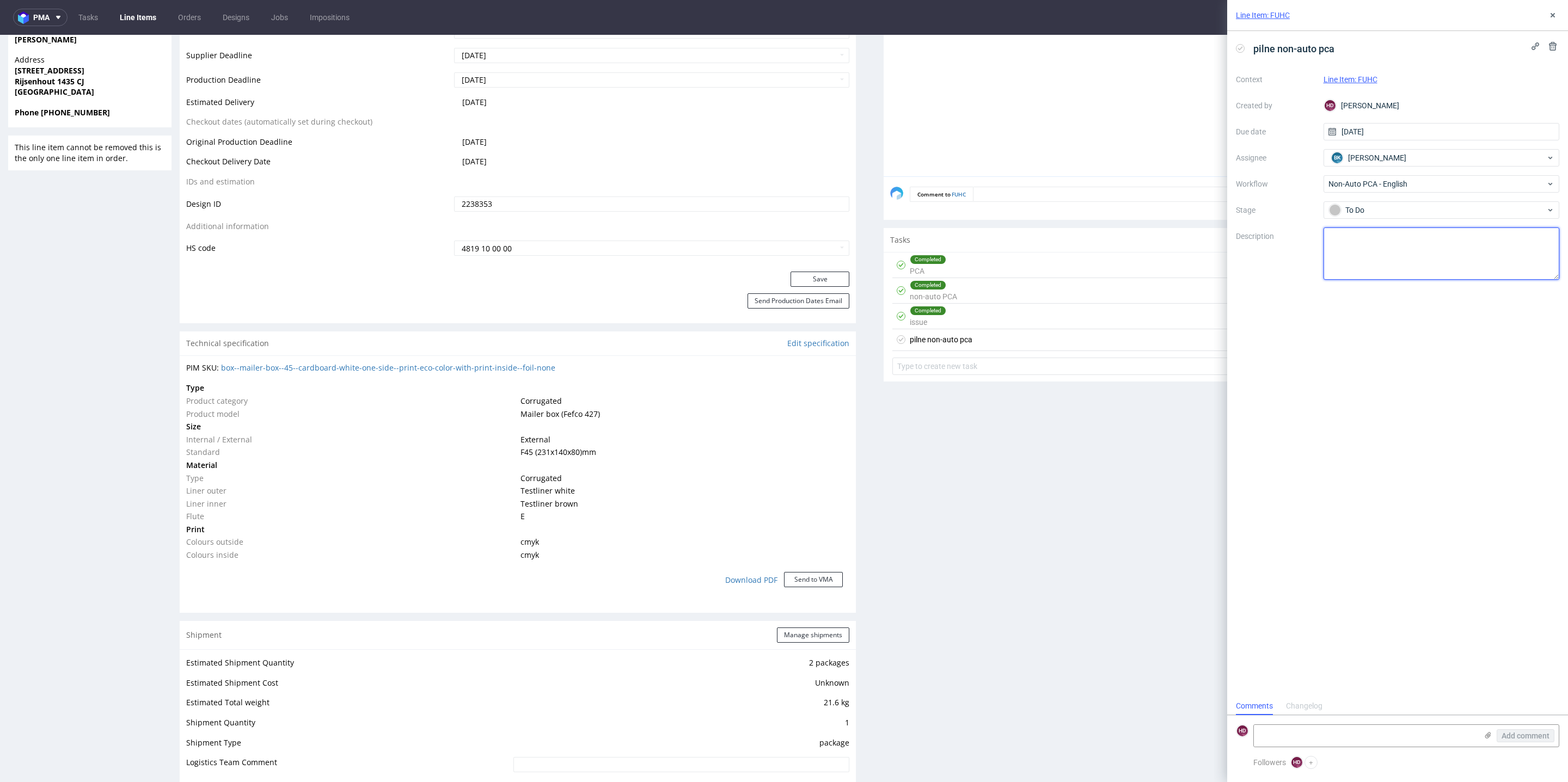
click at [1414, 241] on textarea at bounding box center [1442, 254] width 237 height 52
click at [1419, 736] on textarea at bounding box center [1365, 735] width 223 height 21
type textarea "P"
click at [1337, 726] on textarea "Hej.Prośba o potwierdzenie którą wersję klient wybiera. Wersja bez pasków klejo…" at bounding box center [1365, 726] width 223 height 41
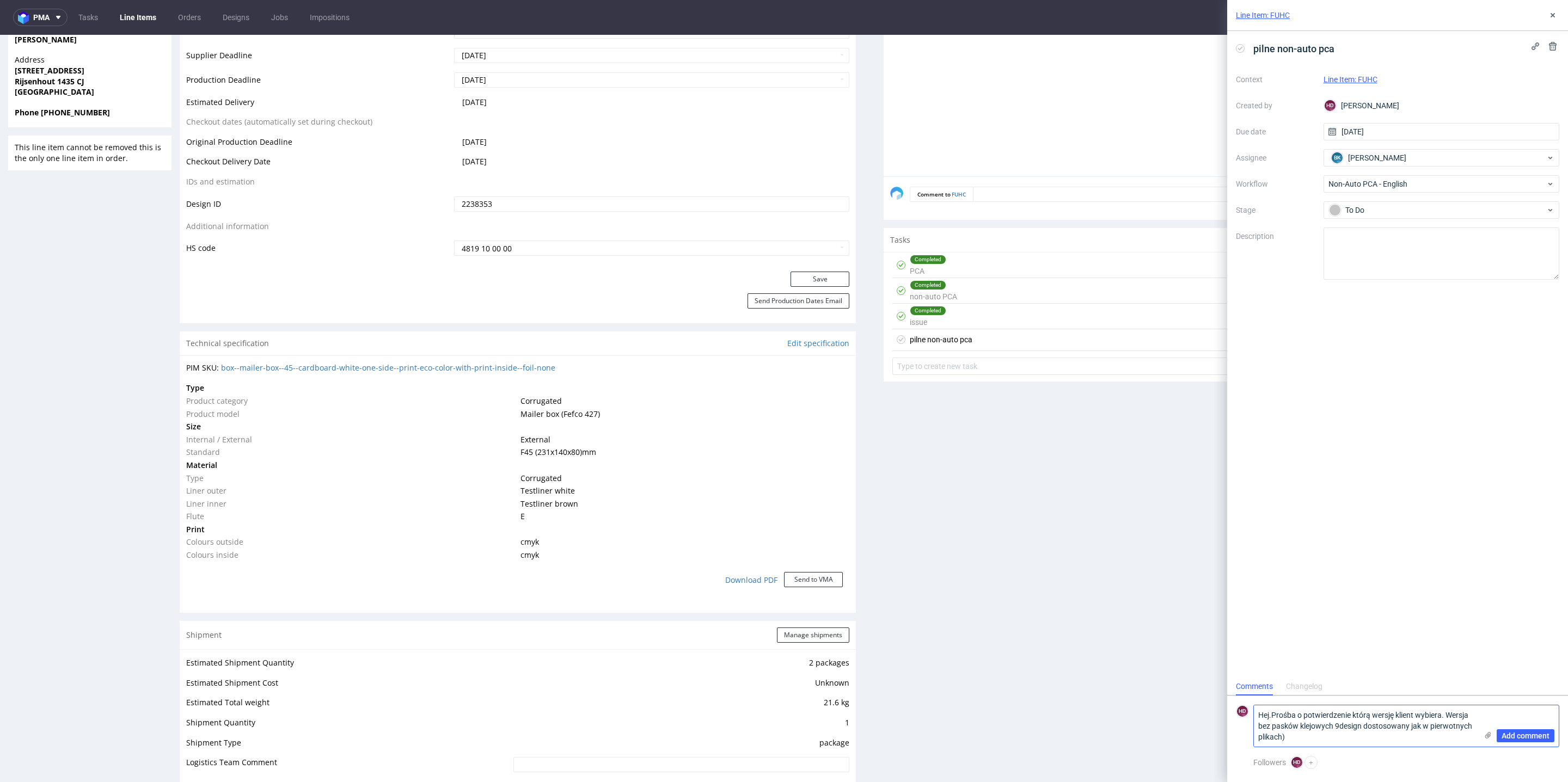
click at [1339, 726] on textarea "Hej.Prośba o potwierdzenie którą wersję klient wybiera. Wersja bez pasków klejo…" at bounding box center [1365, 726] width 223 height 41
click at [1311, 736] on textarea "Hej.Prośba o potwierdzenie którą wersję klient wybiera. Wersja bez pasków klejo…" at bounding box center [1365, 726] width 223 height 41
click at [1466, 707] on textarea "Hej.Prośba o potwierdzenie którą wersję klient wybiera. Wersja bez pasków klejo…" at bounding box center [1365, 709] width 223 height 74
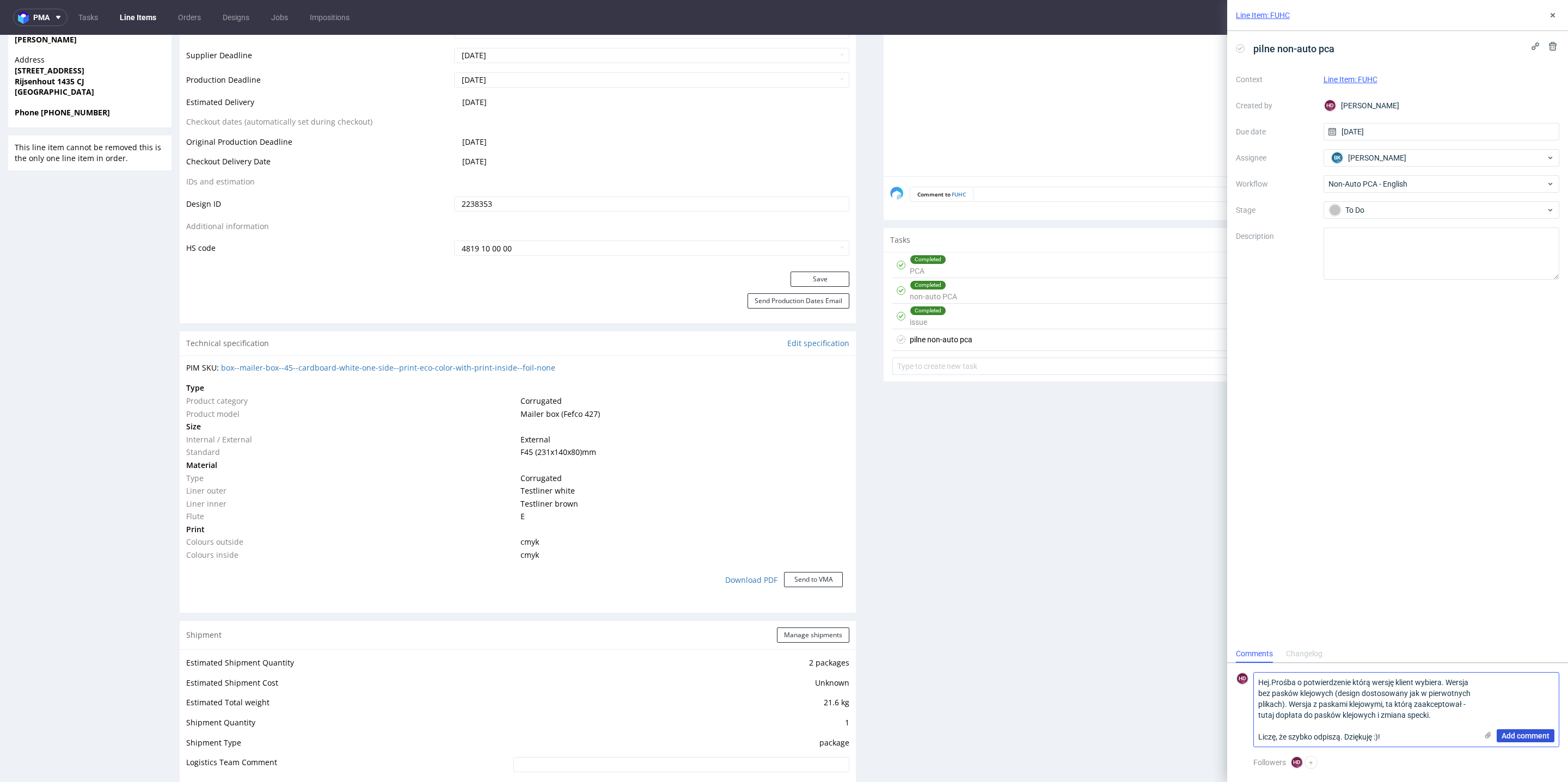
type textarea "Hej.Prośba o potwierdzenie którą wersję klient wybiera. Wersja bez pasków klejo…"
click at [1505, 735] on span "Add comment" at bounding box center [1526, 736] width 48 height 8
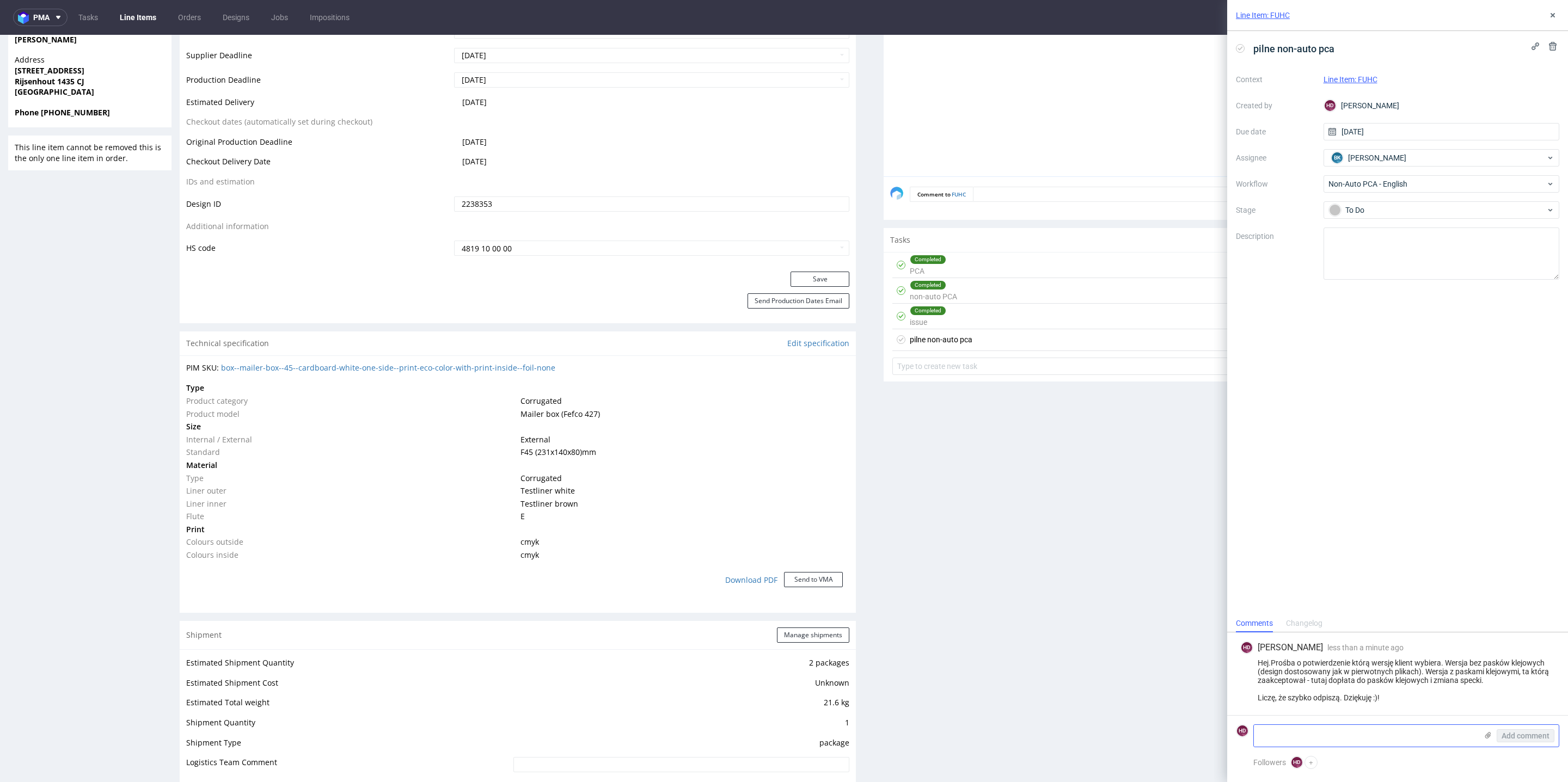
click at [1470, 732] on textarea at bounding box center [1365, 735] width 223 height 21
click at [1486, 733] on icon at bounding box center [1488, 735] width 9 height 9
click at [0, 0] on input "file" at bounding box center [0, 0] width 0 height 0
click at [1557, 16] on icon at bounding box center [1553, 15] width 9 height 9
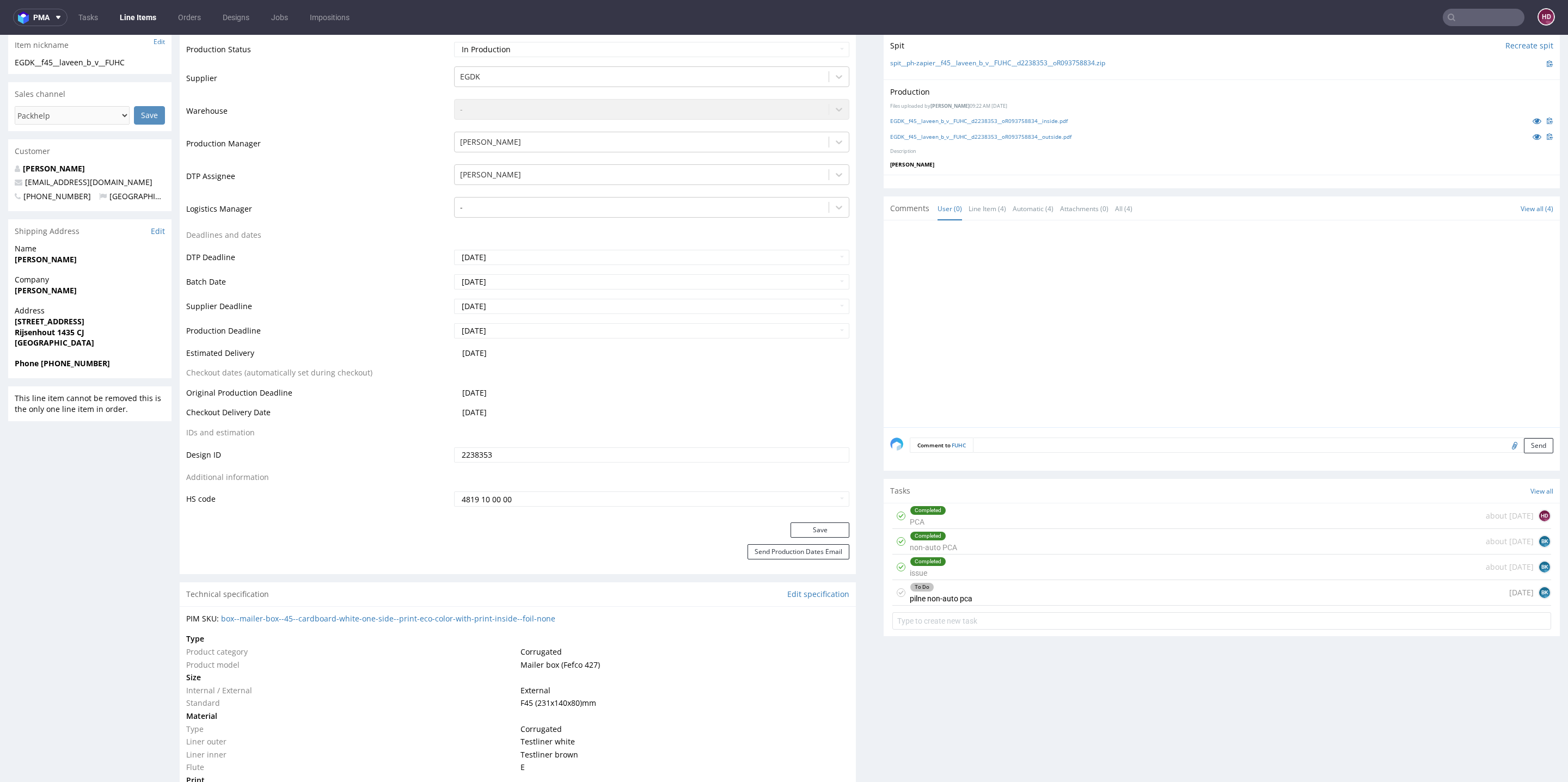
scroll to position [164, 0]
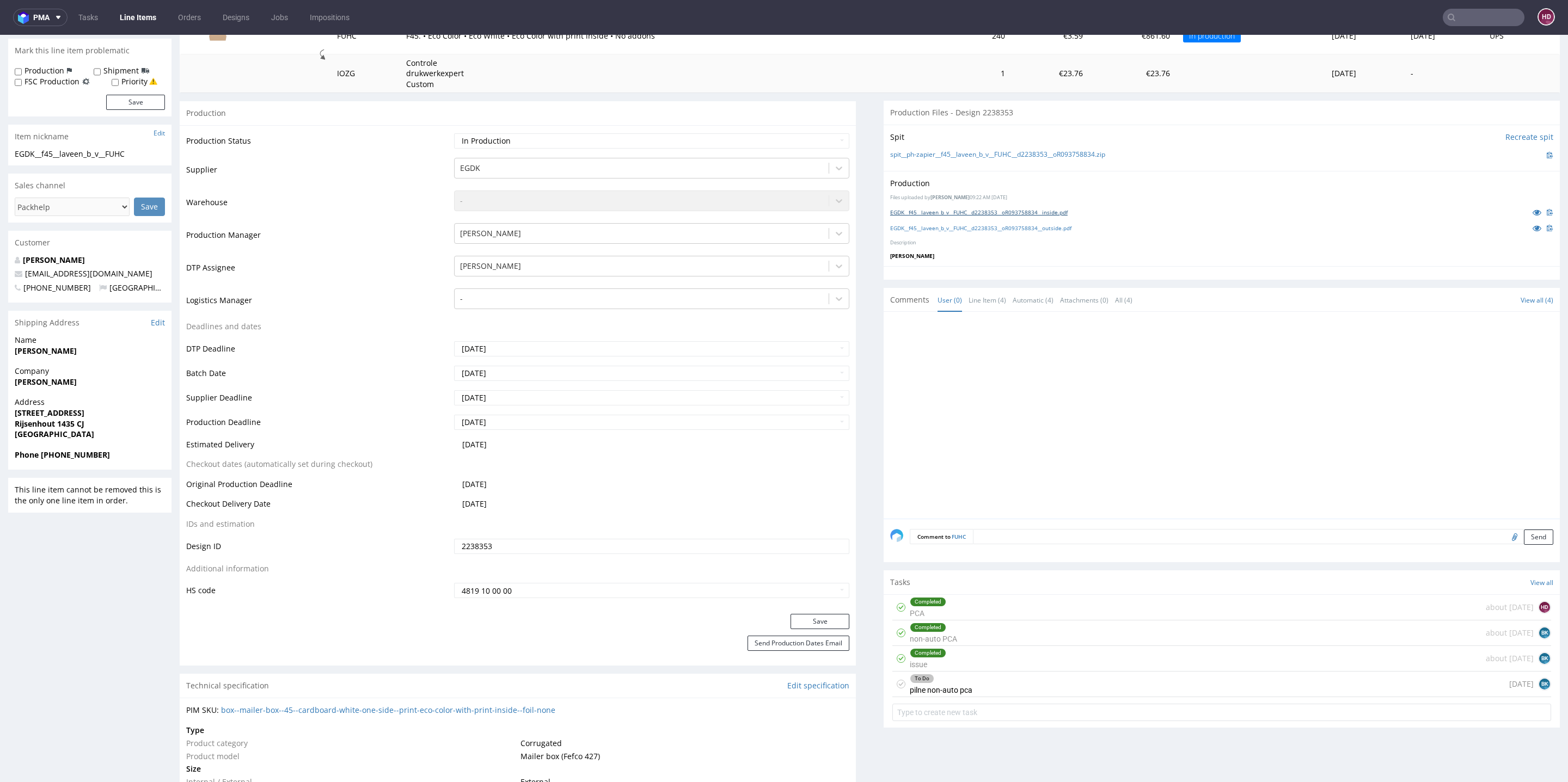
click at [1047, 211] on link "EGDK__f45__laveen_b_v__FUHC__d2238353__oR093758834__inside.pdf" at bounding box center [979, 213] width 177 height 8
click at [1048, 228] on link "EGDK__f45__laveen_b_v__FUHC__d2238353__oR093758834__outside.pdf" at bounding box center [981, 228] width 181 height 8
click at [1238, 683] on div "To Do pilne non-auto pca today BK" at bounding box center [1222, 684] width 658 height 25
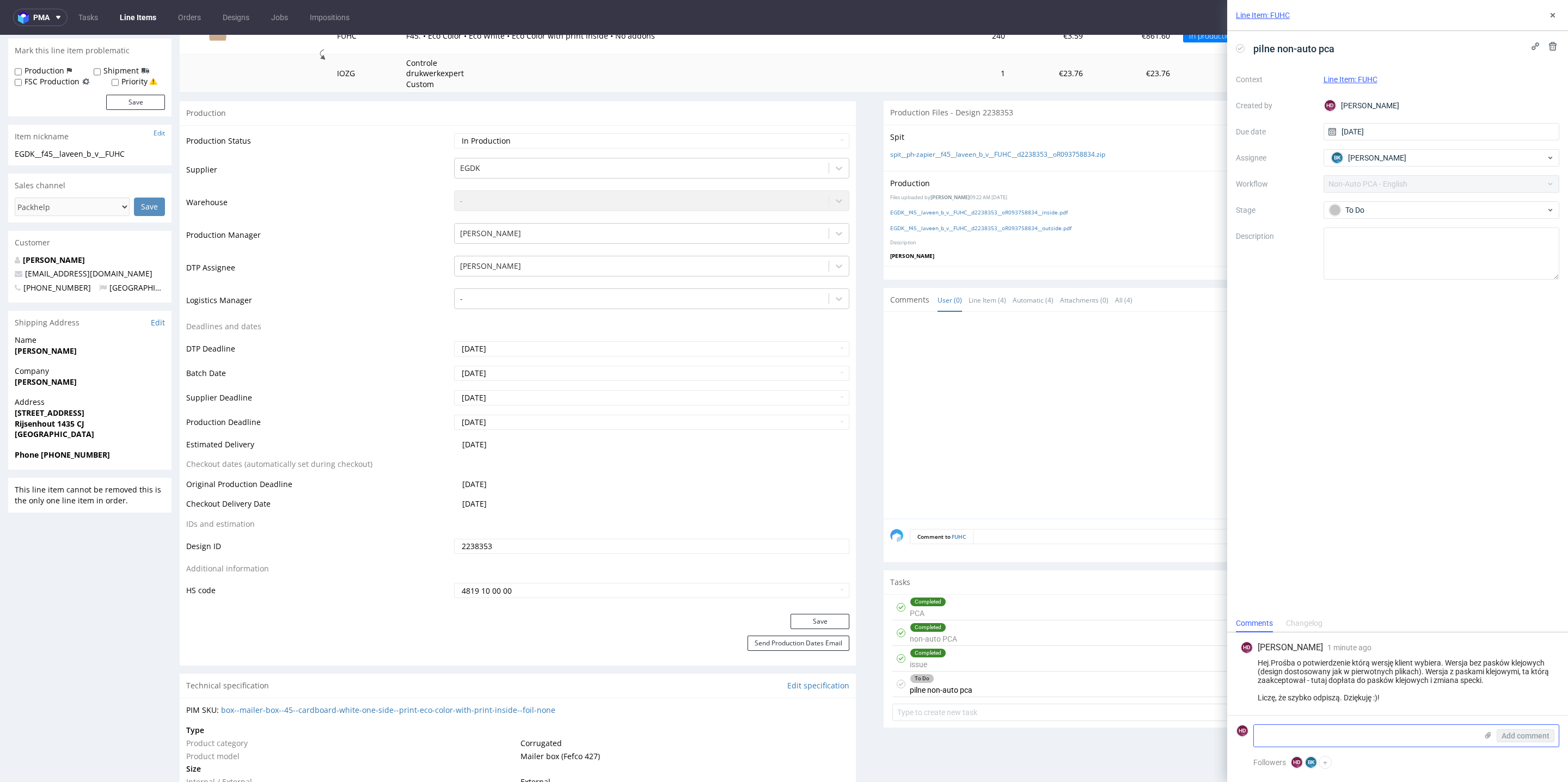
click at [1489, 736] on use at bounding box center [1489, 735] width 6 height 6
click at [0, 0] on input "file" at bounding box center [0, 0] width 0 height 0
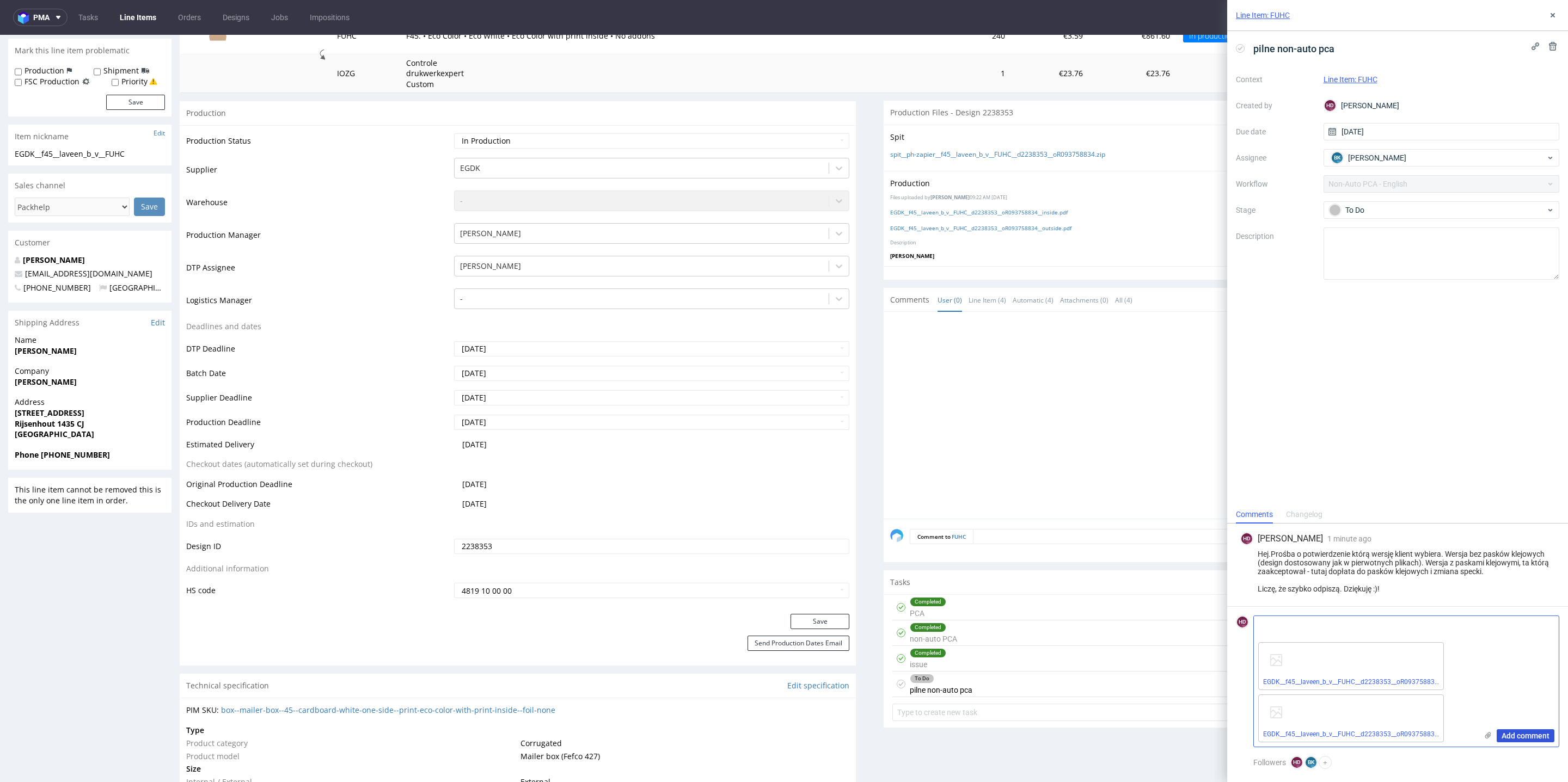
click at [1516, 732] on span "Add comment" at bounding box center [1526, 736] width 48 height 8
click at [1510, 733] on span "Add comment" at bounding box center [1526, 736] width 48 height 8
click at [1436, 690] on div "EGDK__f45__laveen_b_v__FUHC__d2238353__oR093758834__inside__withstrips.pdf EGDK…" at bounding box center [1365, 691] width 223 height 109
click at [1438, 695] on icon at bounding box center [1442, 697] width 8 height 8
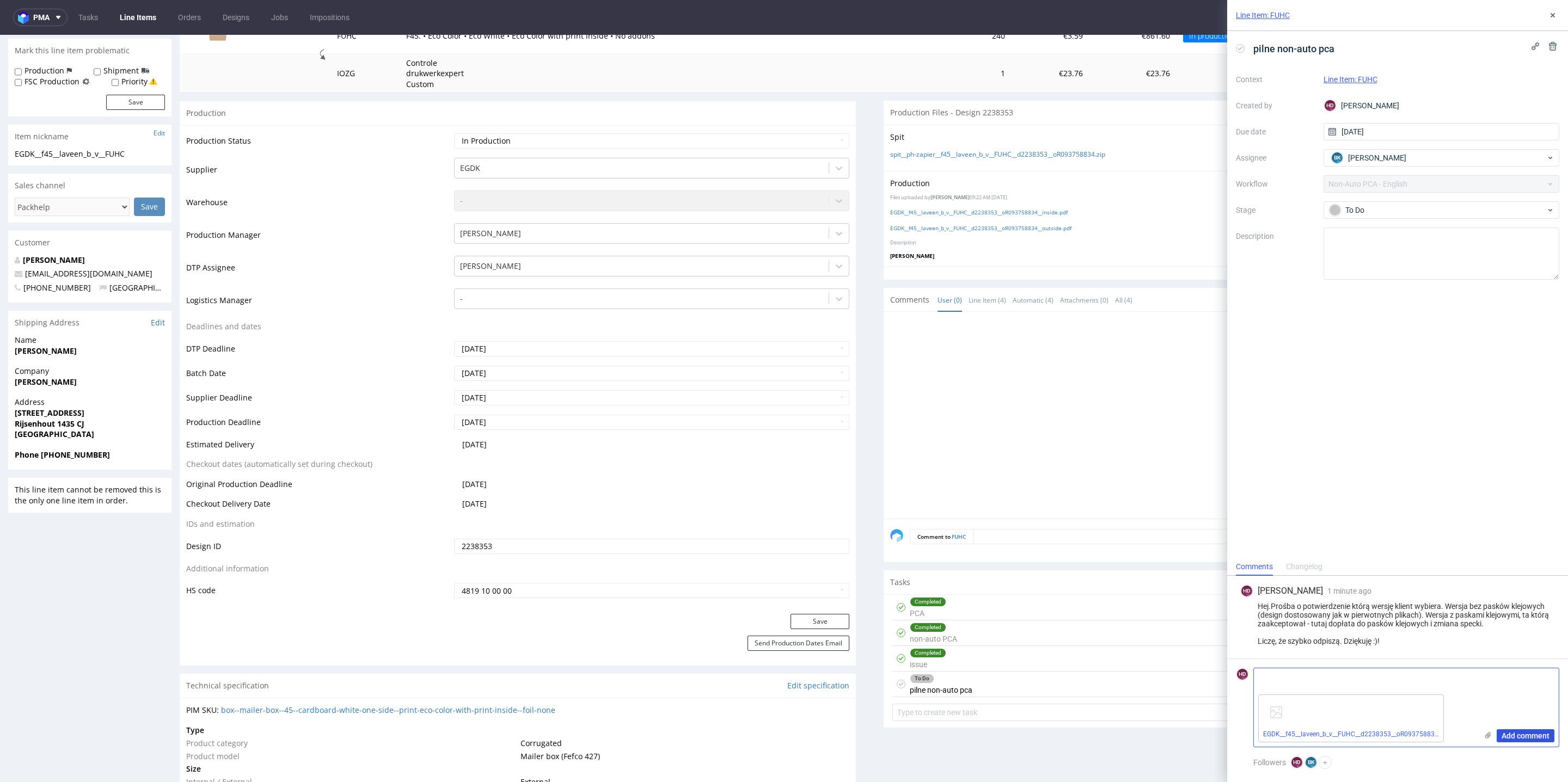
click at [1513, 738] on span "Add comment" at bounding box center [1526, 736] width 48 height 8
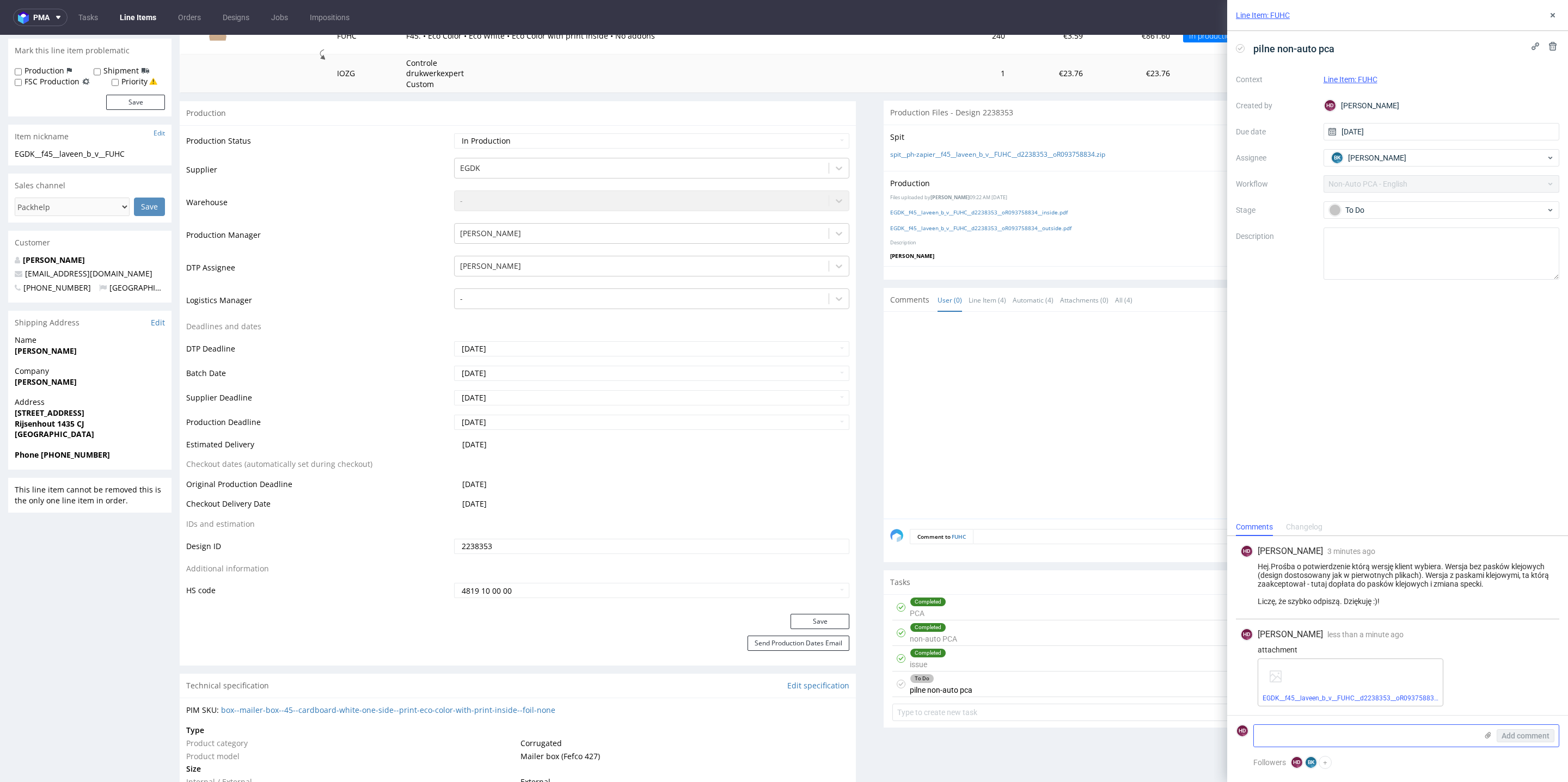
click at [1488, 738] on icon at bounding box center [1488, 735] width 9 height 9
click at [0, 0] on input "file" at bounding box center [0, 0] width 0 height 0
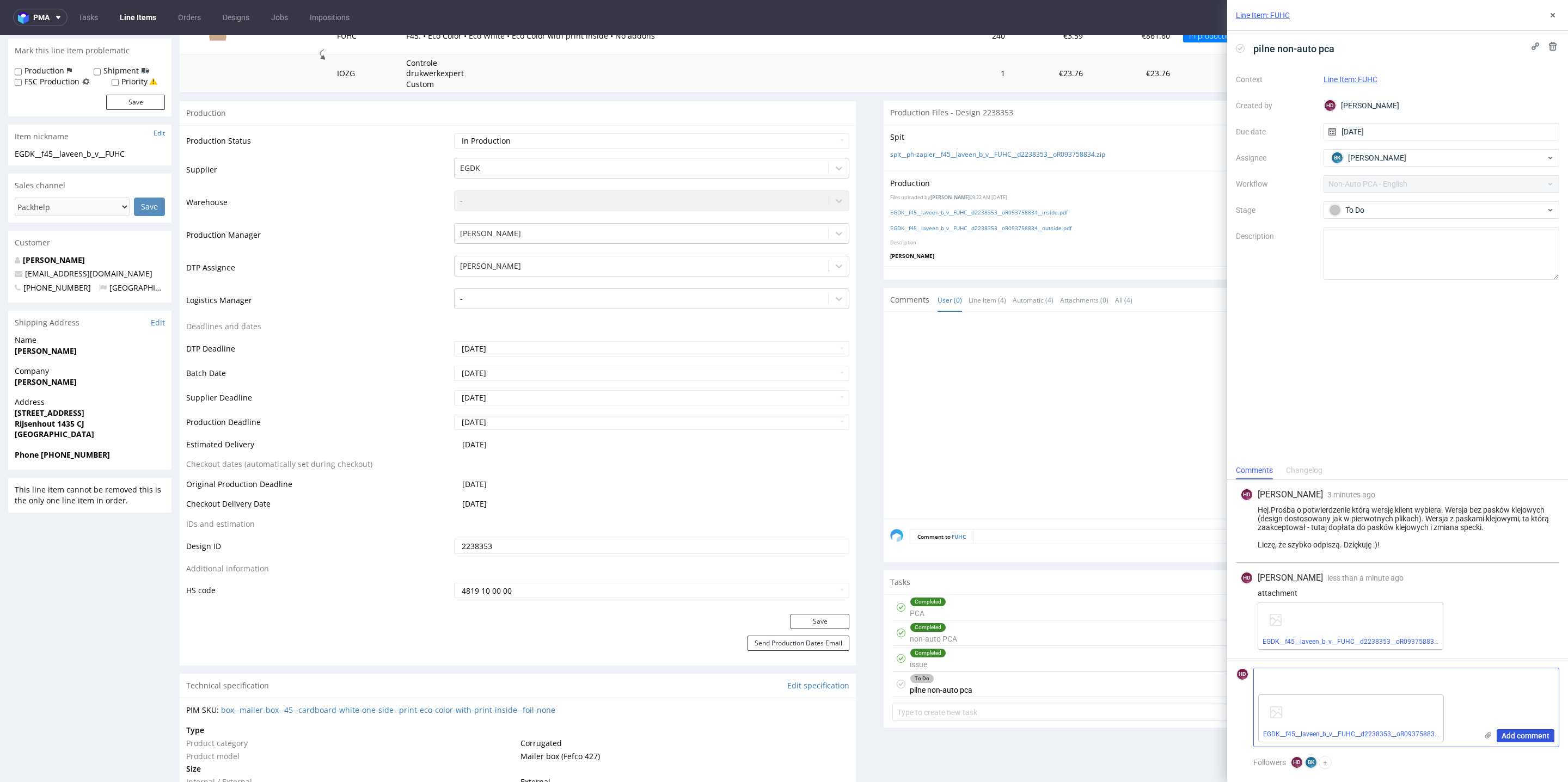
click at [1509, 732] on span "Add comment" at bounding box center [1526, 736] width 48 height 8
click at [1512, 738] on span "Add comment" at bounding box center [1526, 736] width 48 height 8
click at [1504, 643] on div "EGDK__f45__laveen_b_v__FUHC__d2238353__oR093758834__inside__withstrips.pdf" at bounding box center [1406, 626] width 297 height 48
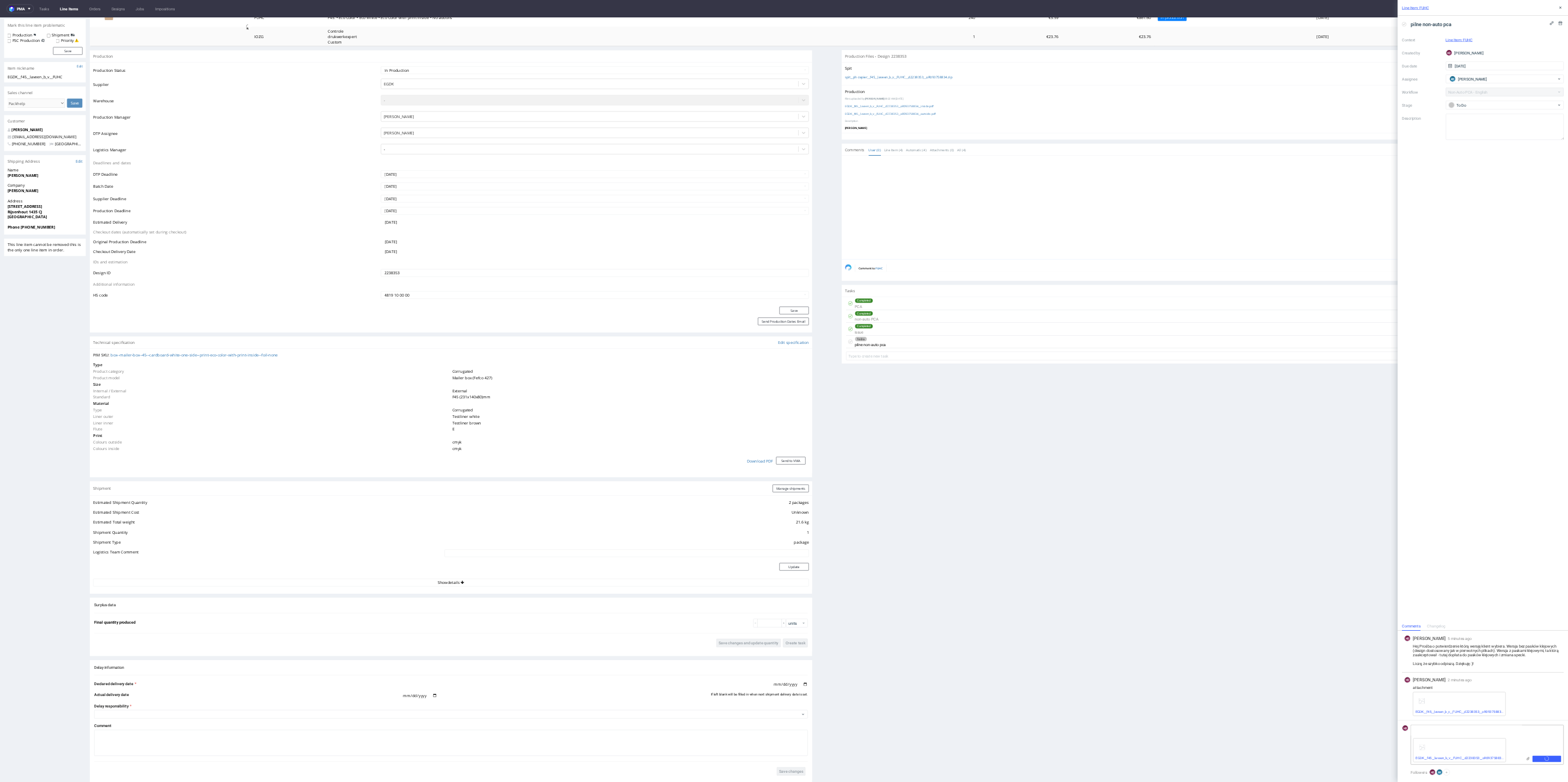
scroll to position [164, 0]
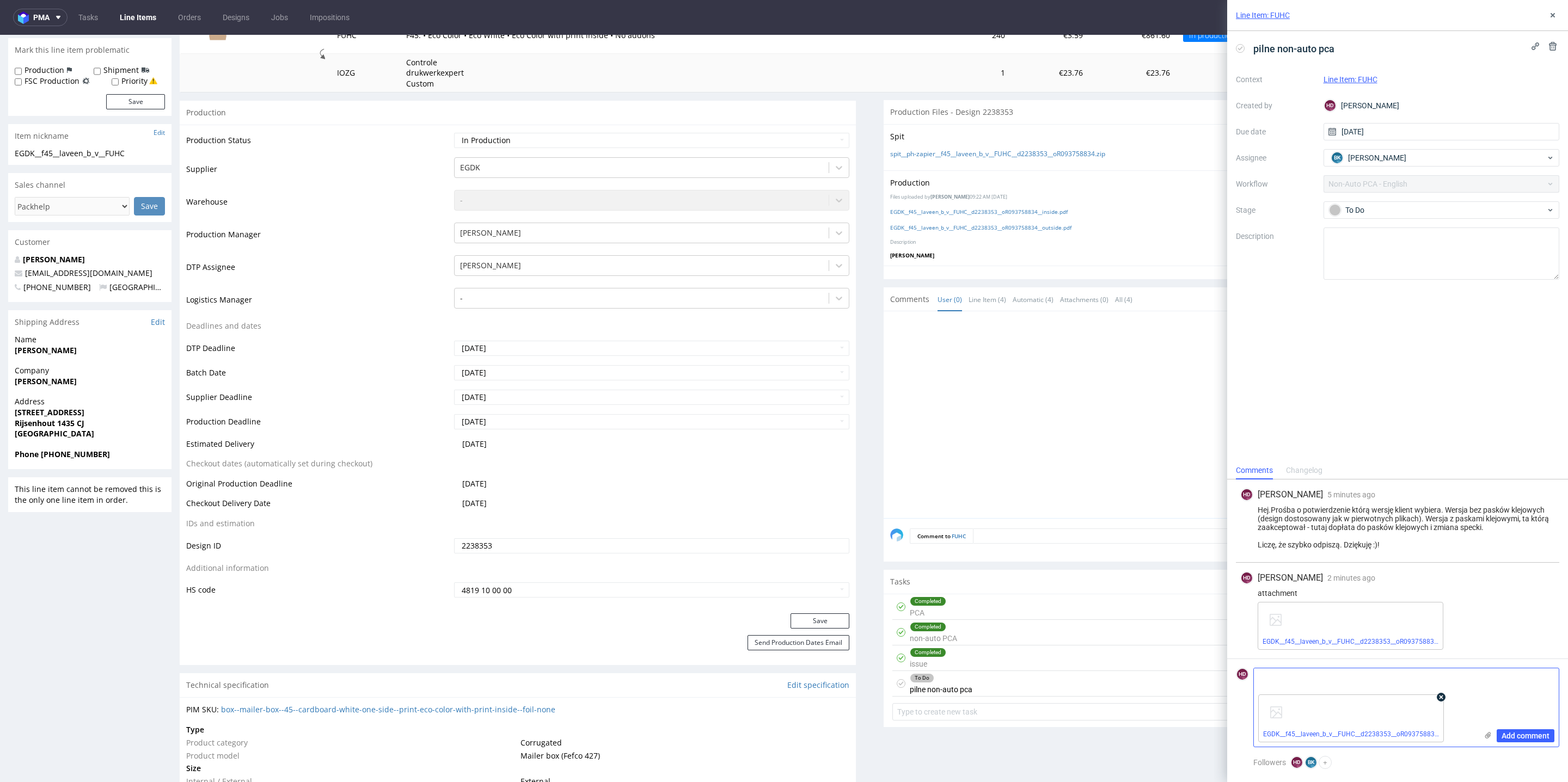
click at [1440, 697] on use at bounding box center [1441, 697] width 4 height 4
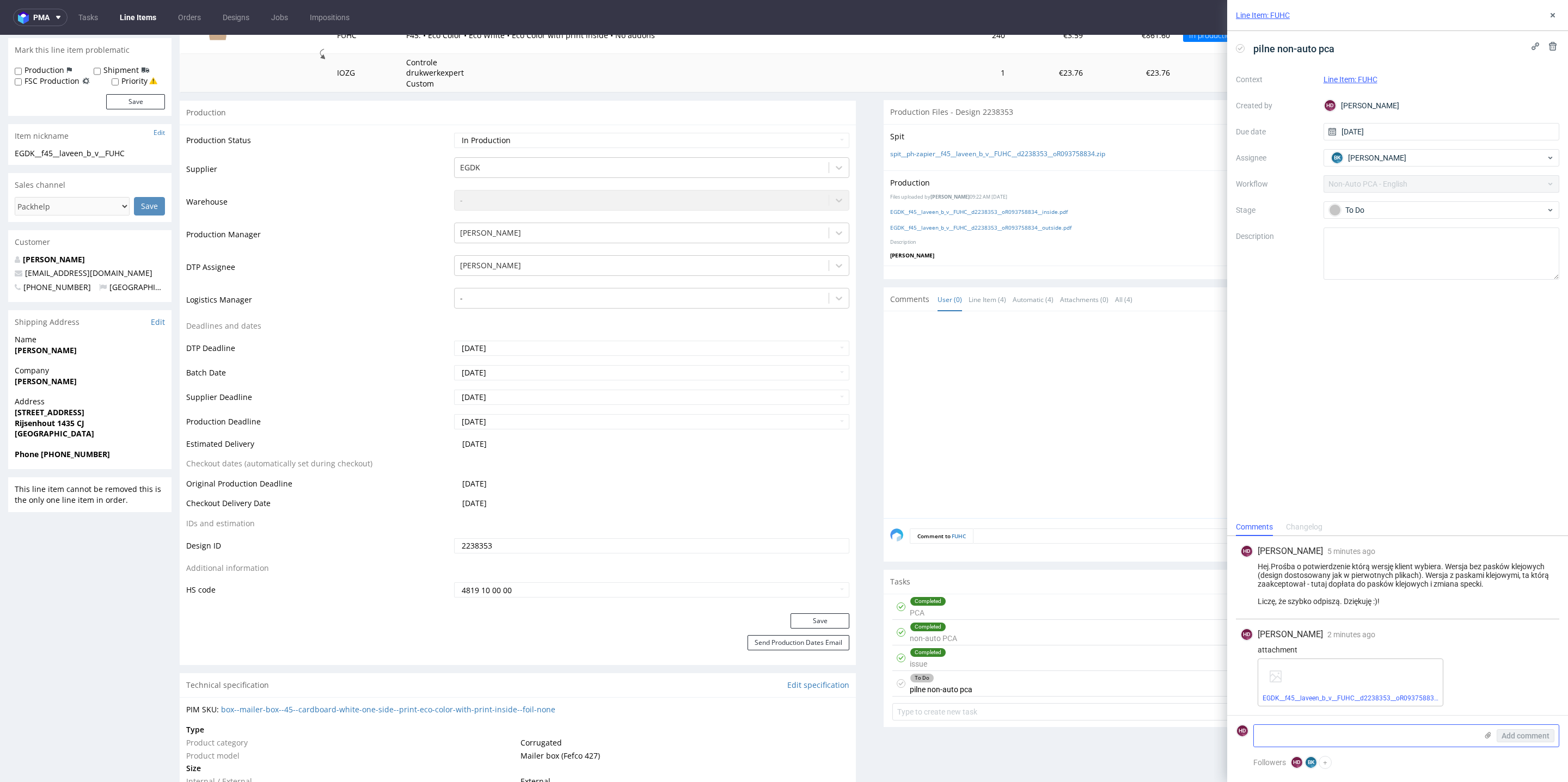
click at [1031, 638] on div "Completed non-auto PCA about 2 months ago BK" at bounding box center [1222, 633] width 658 height 25
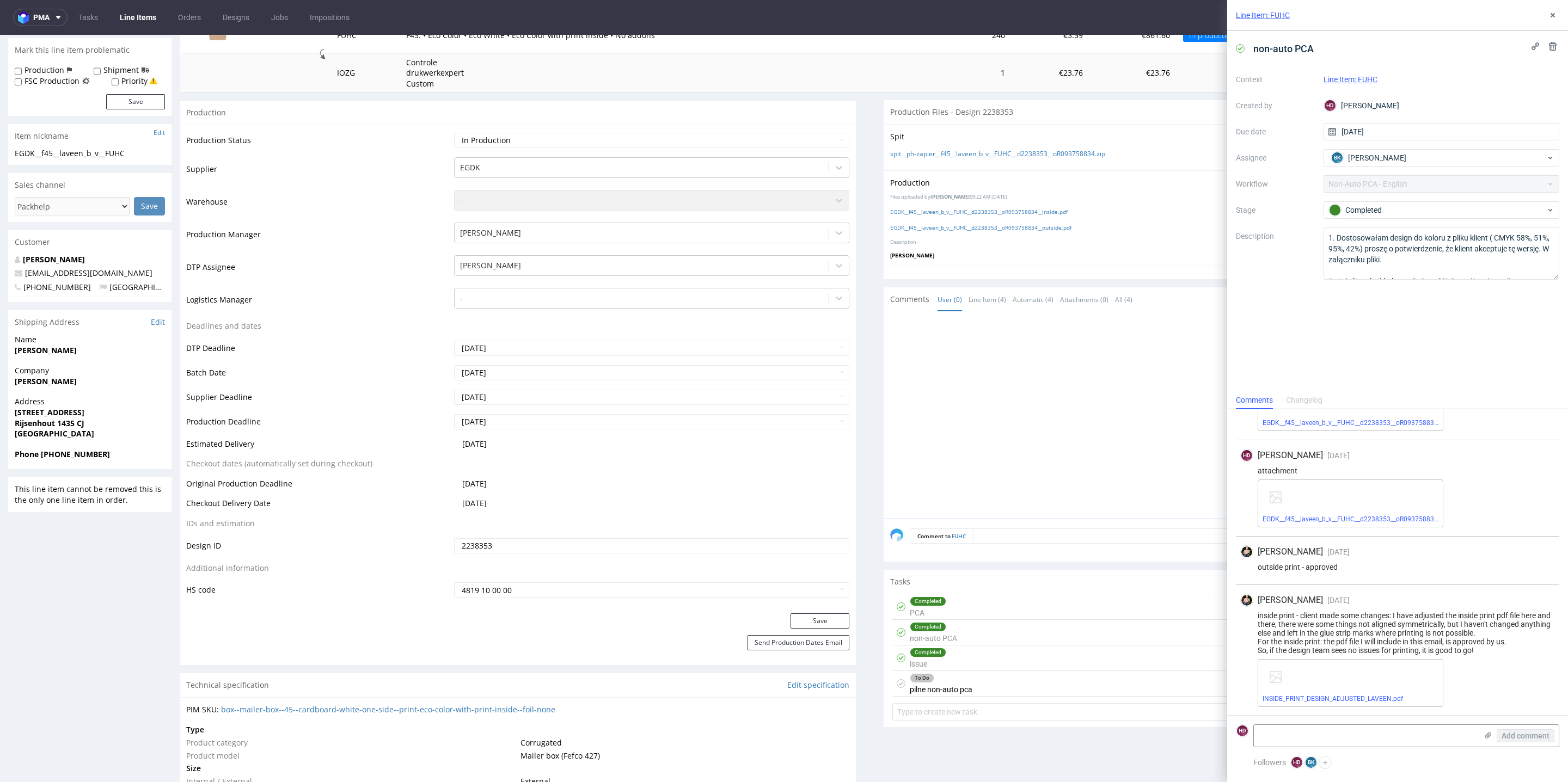
scroll to position [1123, 0]
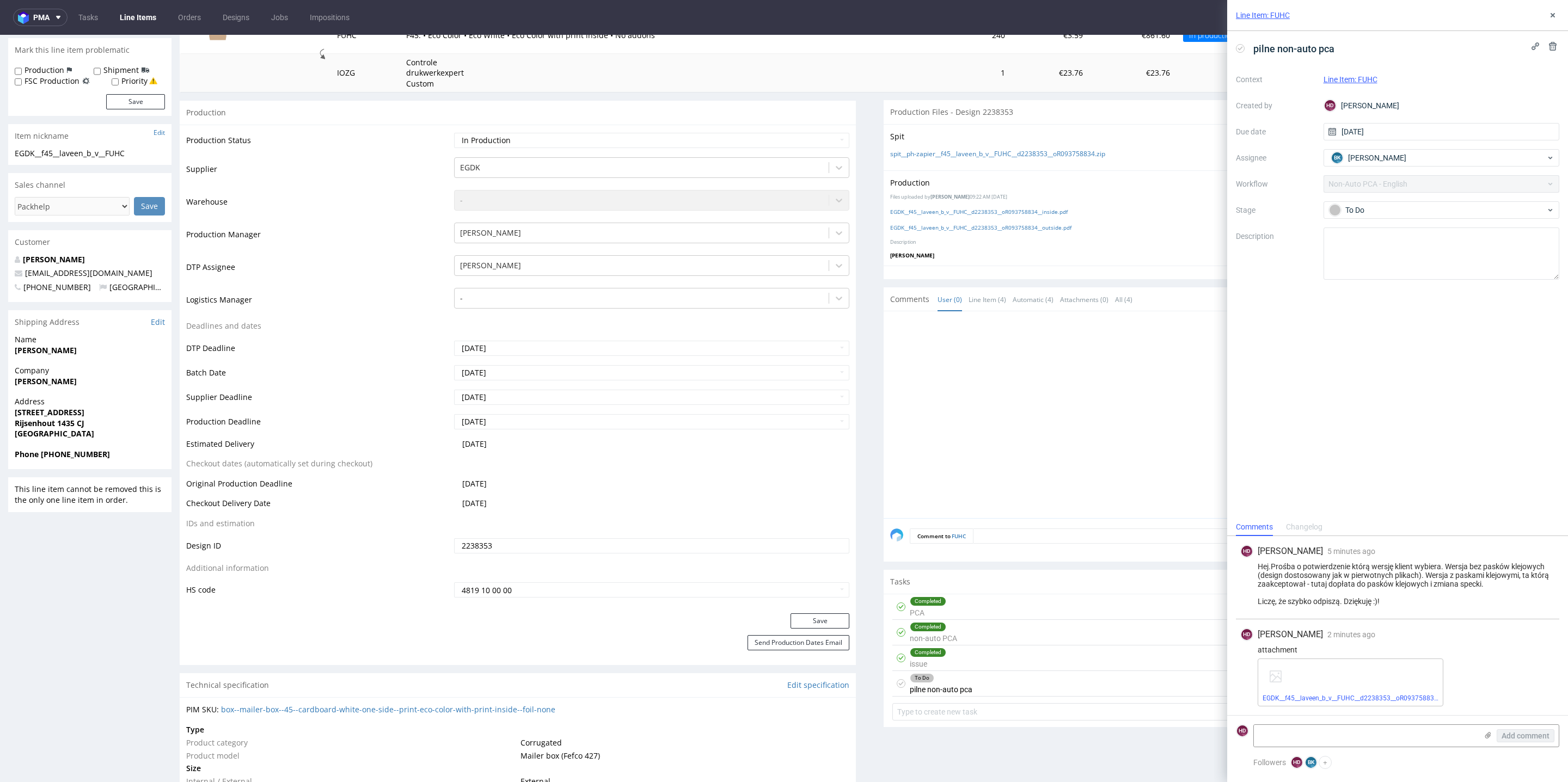
click at [1097, 630] on div "Completed non-auto PCA about 2 months ago BK" at bounding box center [1222, 633] width 658 height 25
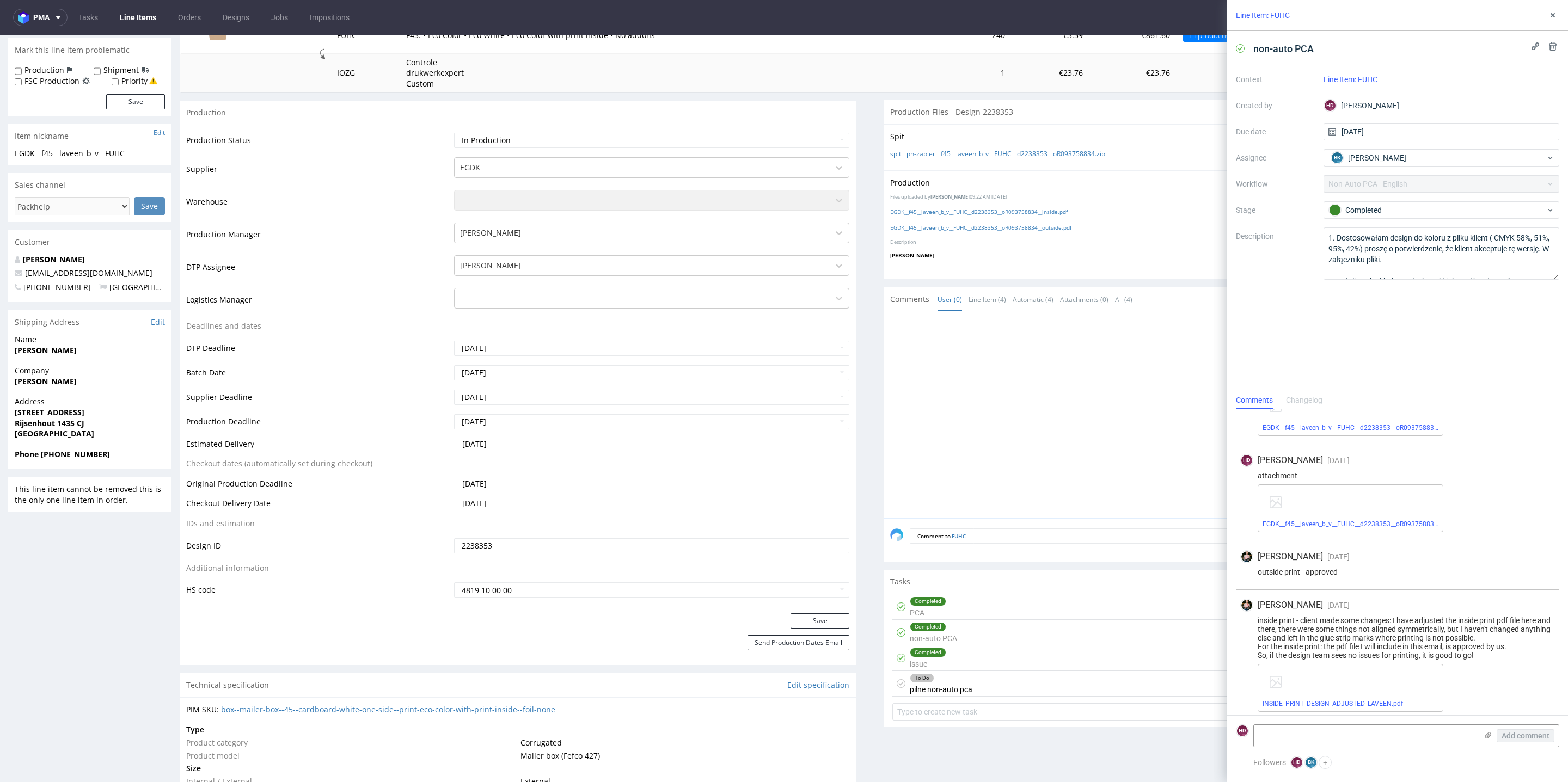
scroll to position [1123, 0]
click at [1359, 520] on link "EGDK__f45__laveen_b_v__FUHC__d2238353__oR093758834__outside (1).pdf" at bounding box center [1375, 519] width 224 height 8
click at [1073, 680] on div "To Do pilne non-auto pca today BK" at bounding box center [1222, 684] width 658 height 25
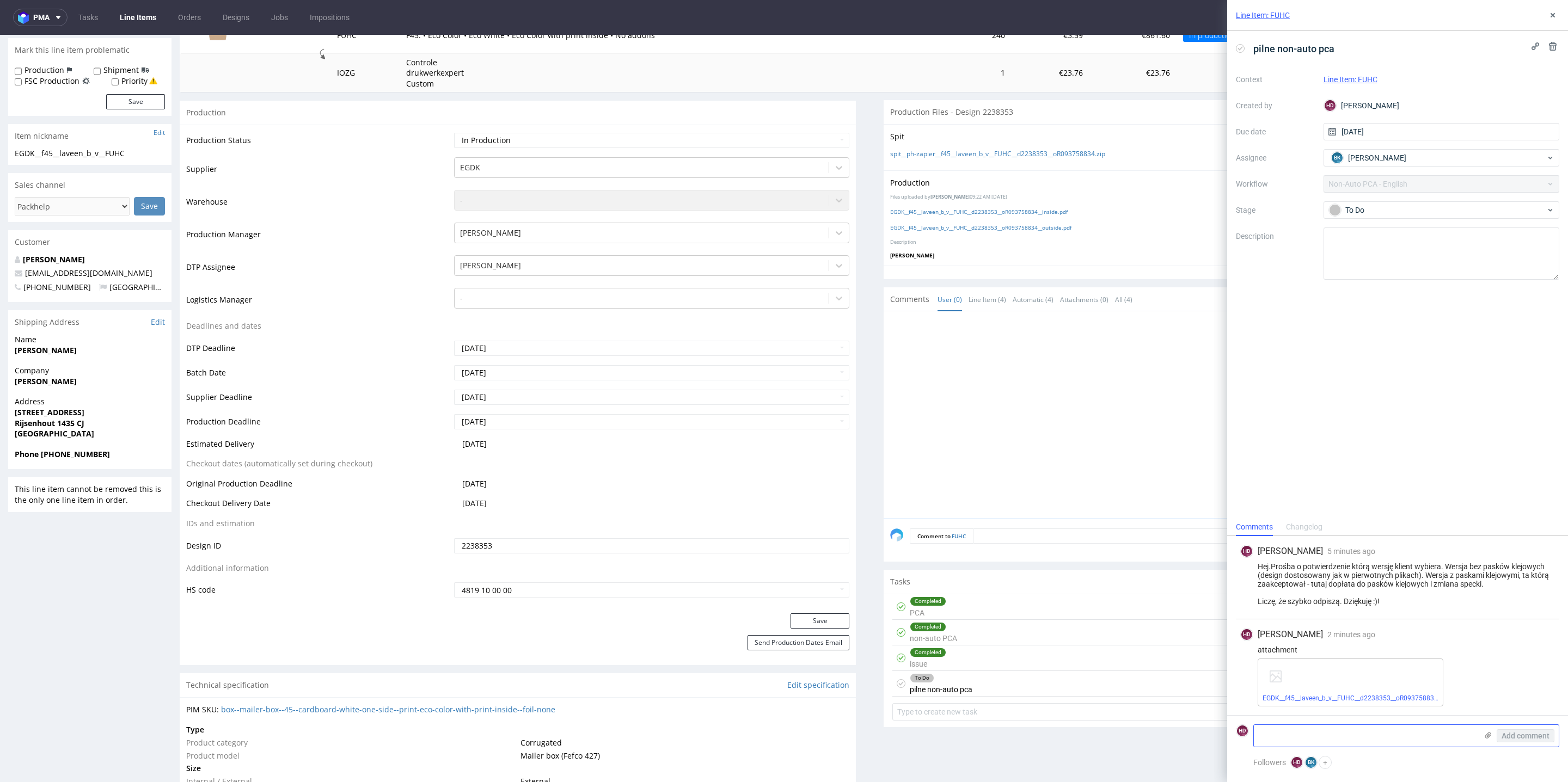
click at [1486, 733] on icon at bounding box center [1488, 735] width 9 height 9
click at [0, 0] on input "file" at bounding box center [0, 0] width 0 height 0
click at [1488, 737] on icon at bounding box center [1488, 735] width 9 height 9
click at [0, 0] on input "file" at bounding box center [0, 0] width 0 height 0
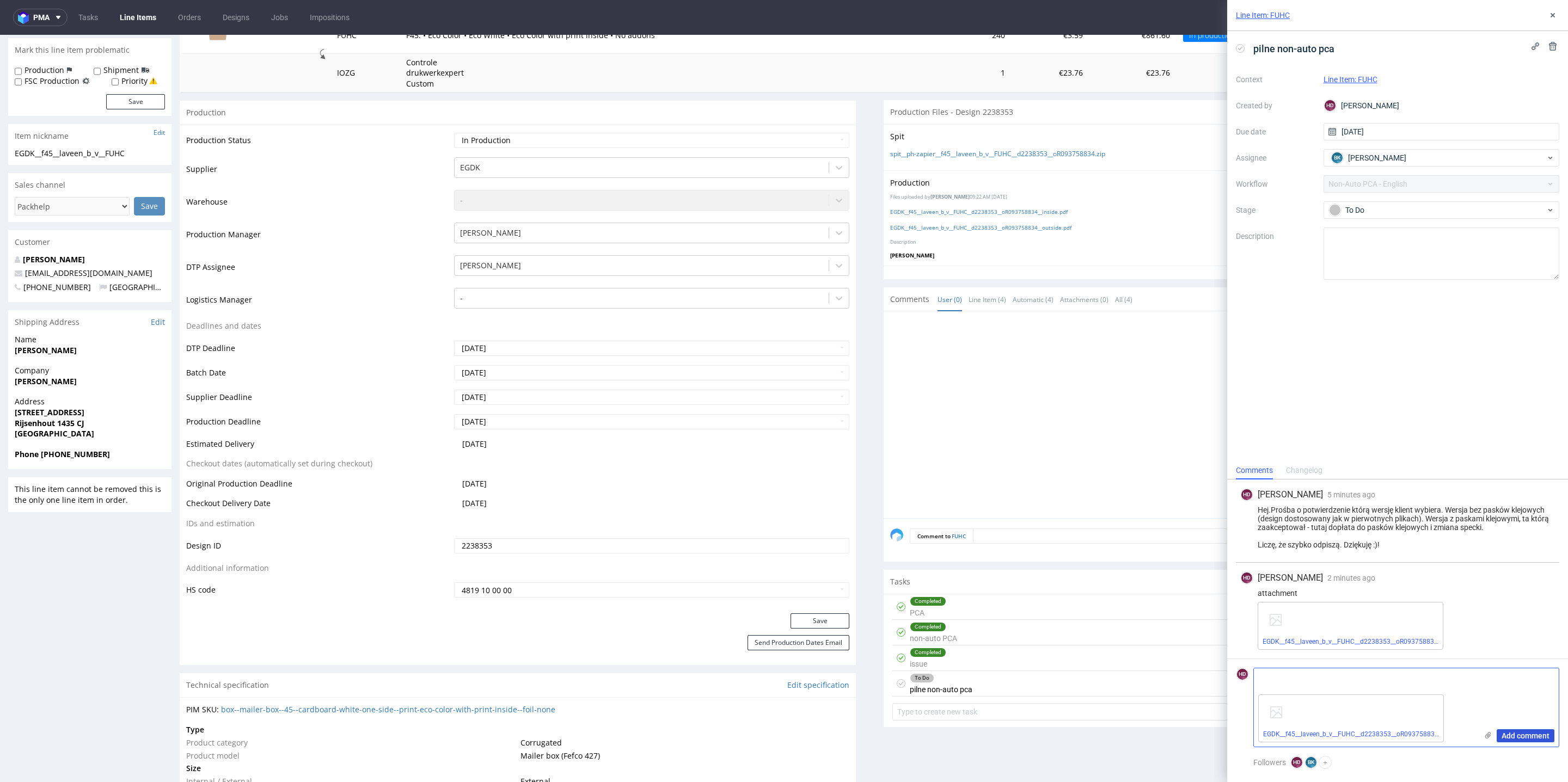
click at [1517, 734] on span "Add comment" at bounding box center [1526, 736] width 48 height 8
click at [1397, 640] on link "EGDK__f45__laveen_b_v__FUHC__d2238353__oR093758834__inside__withstrips.pdf" at bounding box center [1385, 641] width 244 height 8
click at [1408, 732] on link "EGDK__f45__laveen_b_v__FUHC__d2238353__oR093758834__outside__nostrips.pdf" at bounding box center [1385, 734] width 243 height 8
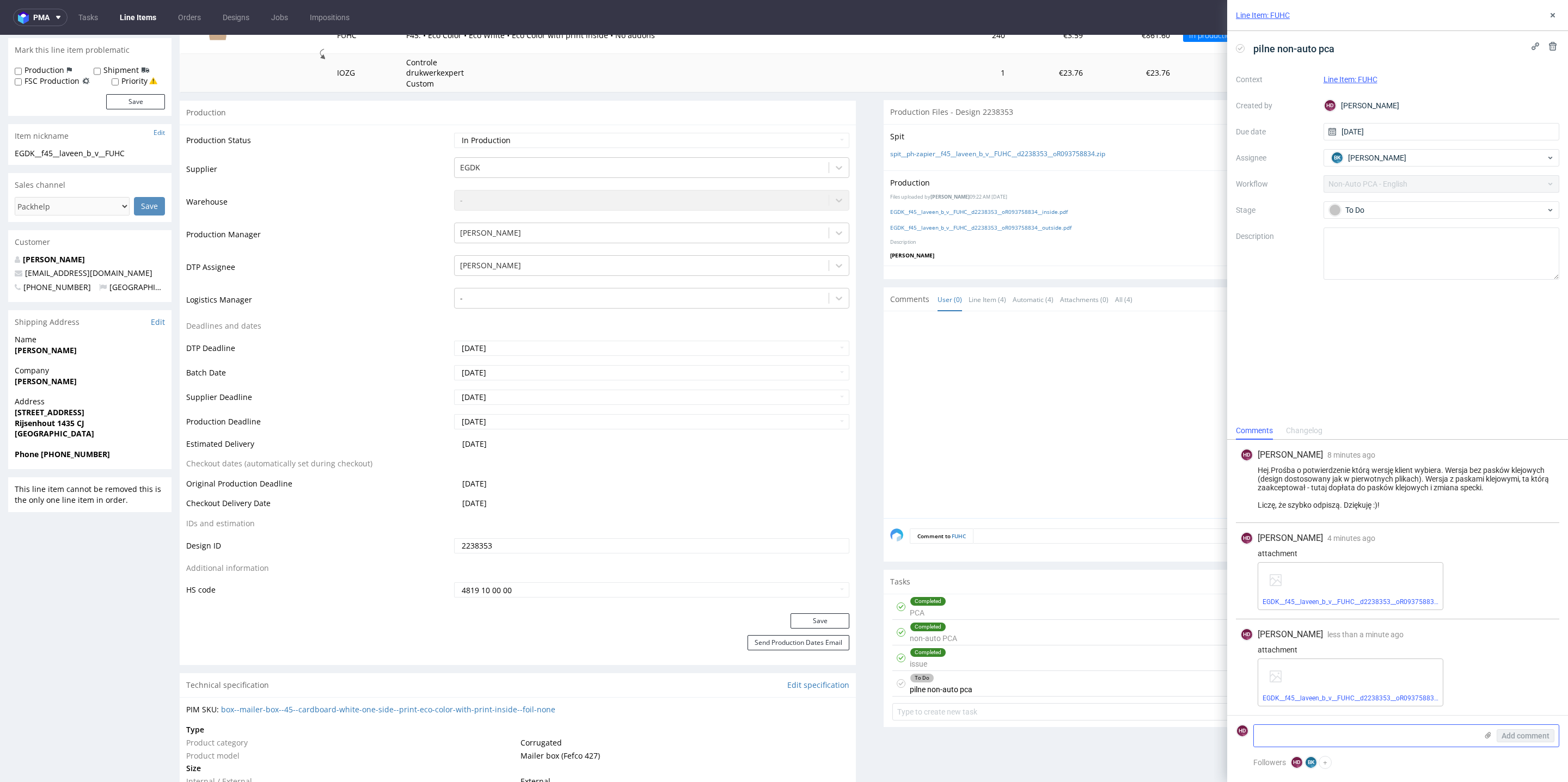
click at [1425, 665] on div "EGDK__f45__laveen_b_v__FUHC__d2238353__oR093758834__outside__nostrips.pdf" at bounding box center [1350, 682] width 186 height 48
click at [1489, 655] on div "HD Hapka Dominika less than a minute ago 19th Sep 2025, 10:57 attachment EGDK__…" at bounding box center [1397, 667] width 323 height 96
click at [1413, 700] on link "EGDK__f45__laveen_b_v__FUHC__d2238353__oR093758834__outside__nostrips.pdf" at bounding box center [1385, 699] width 243 height 8
click at [1328, 745] on textarea at bounding box center [1365, 735] width 223 height 21
click at [1341, 734] on textarea "ten wyżej nie - jest zły - go nie wysyłać" at bounding box center [1365, 735] width 223 height 21
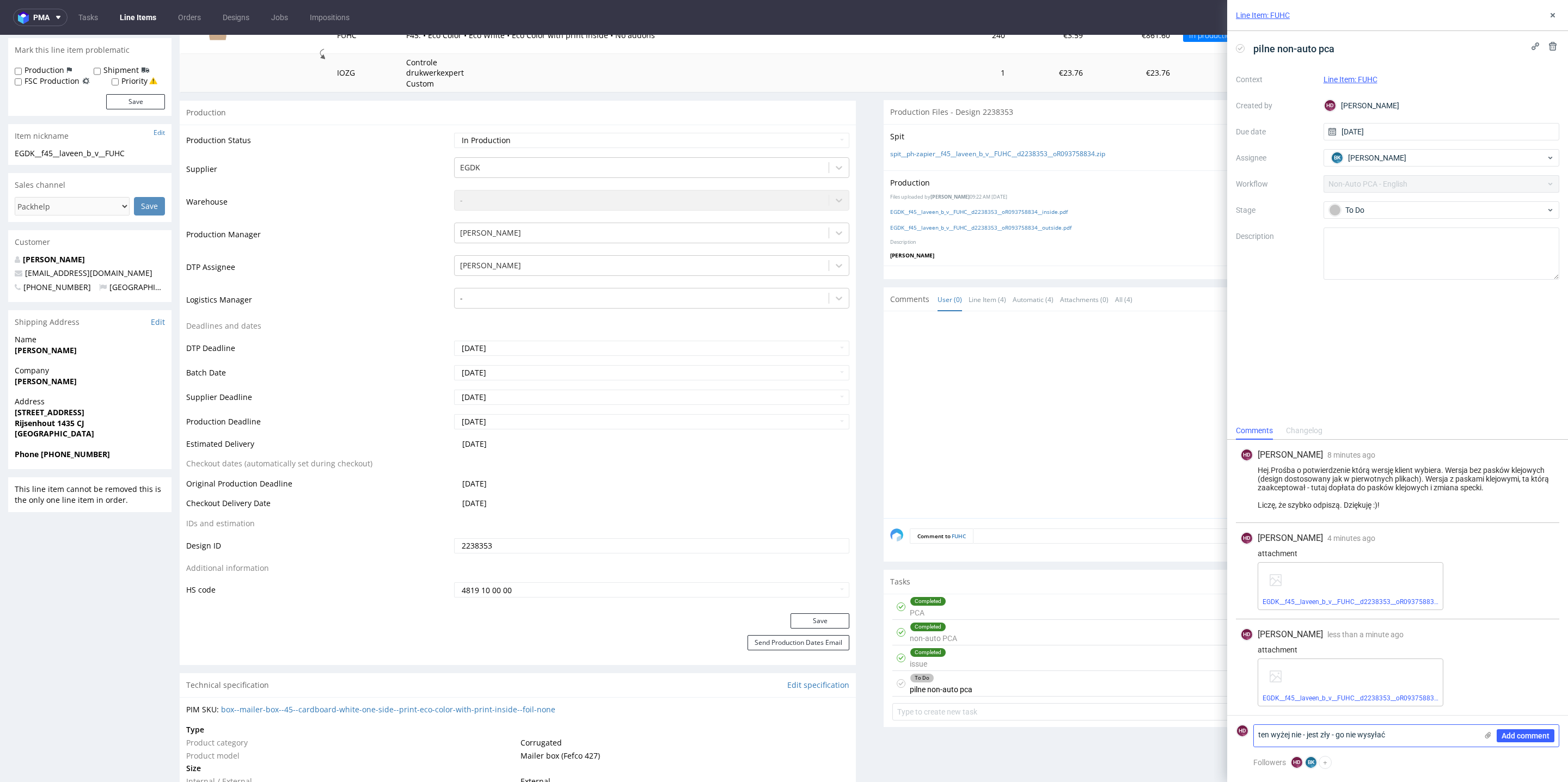
click at [1338, 734] on textarea "ten wyżej nie - jest zły - go nie wysyłać" at bounding box center [1365, 735] width 223 height 21
type textarea "ten wyżej nie - jest zły - proszę go nie wysyłać"
click at [1551, 736] on button "Add comment" at bounding box center [1525, 736] width 58 height 13
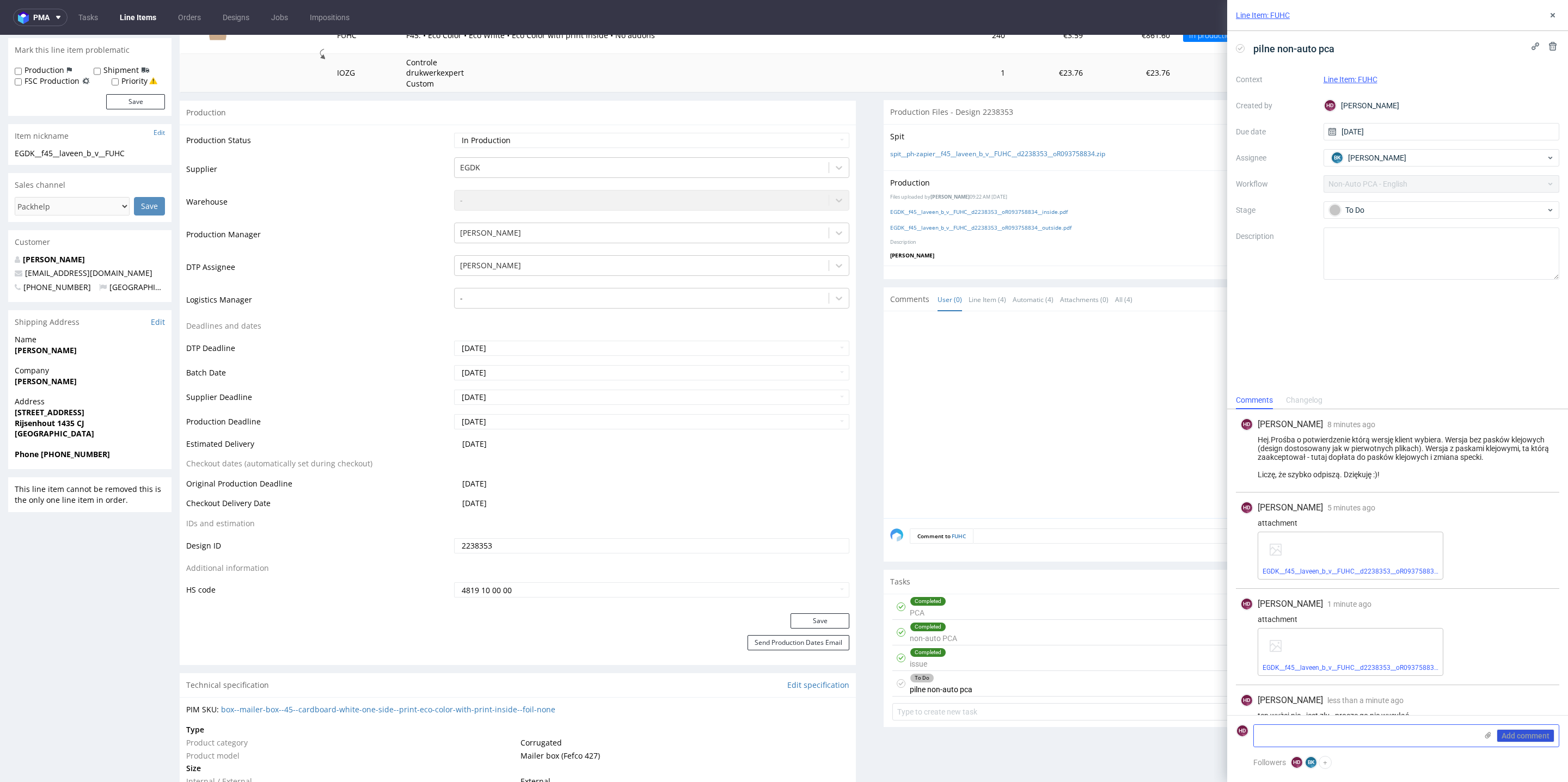
scroll to position [25, 0]
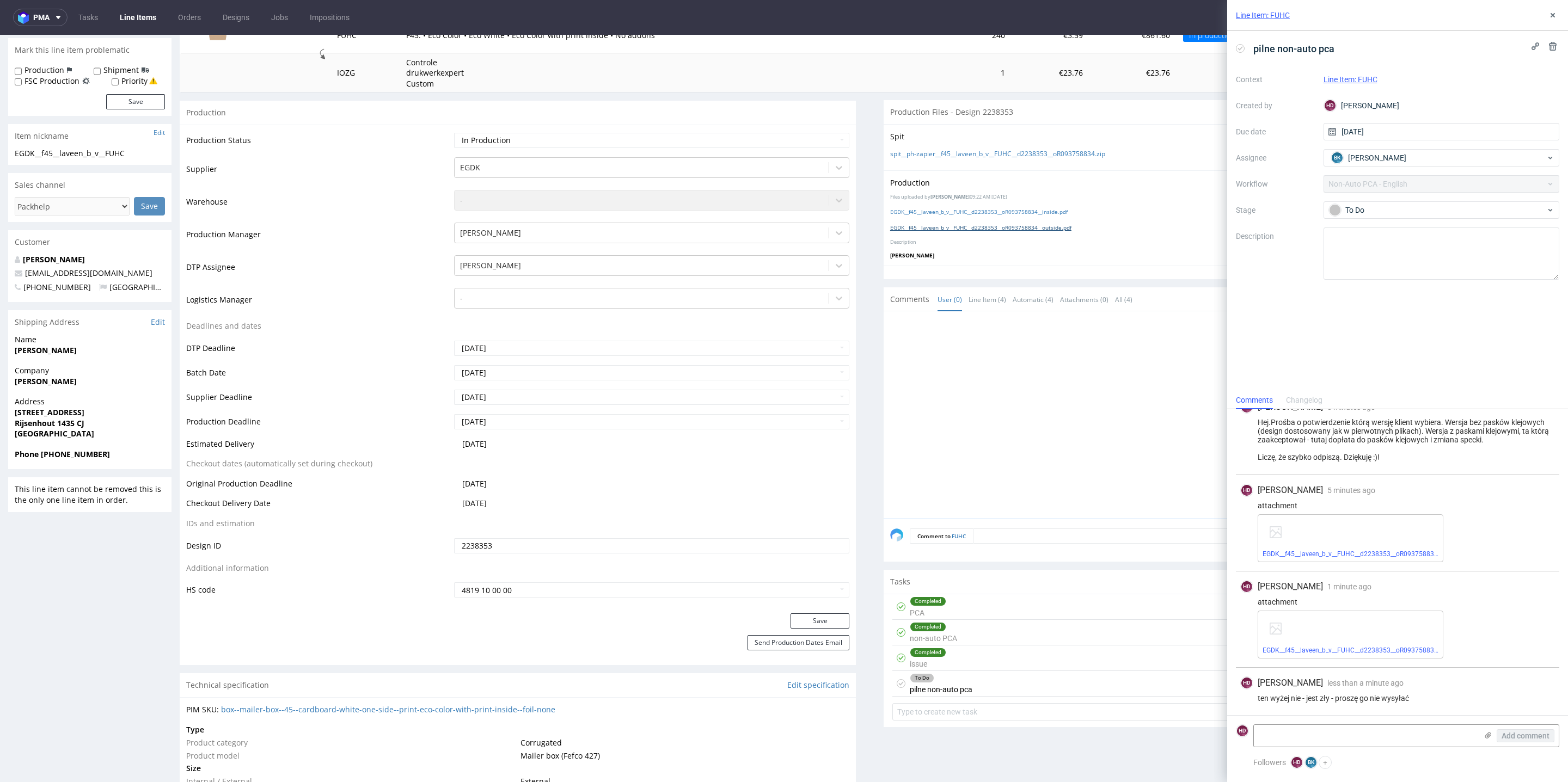
click at [1049, 226] on link "EGDK__f45__laveen_b_v__FUHC__d2238353__oR093758834__outside.pdf" at bounding box center [981, 228] width 181 height 8
click at [1551, 12] on icon at bounding box center [1553, 15] width 9 height 9
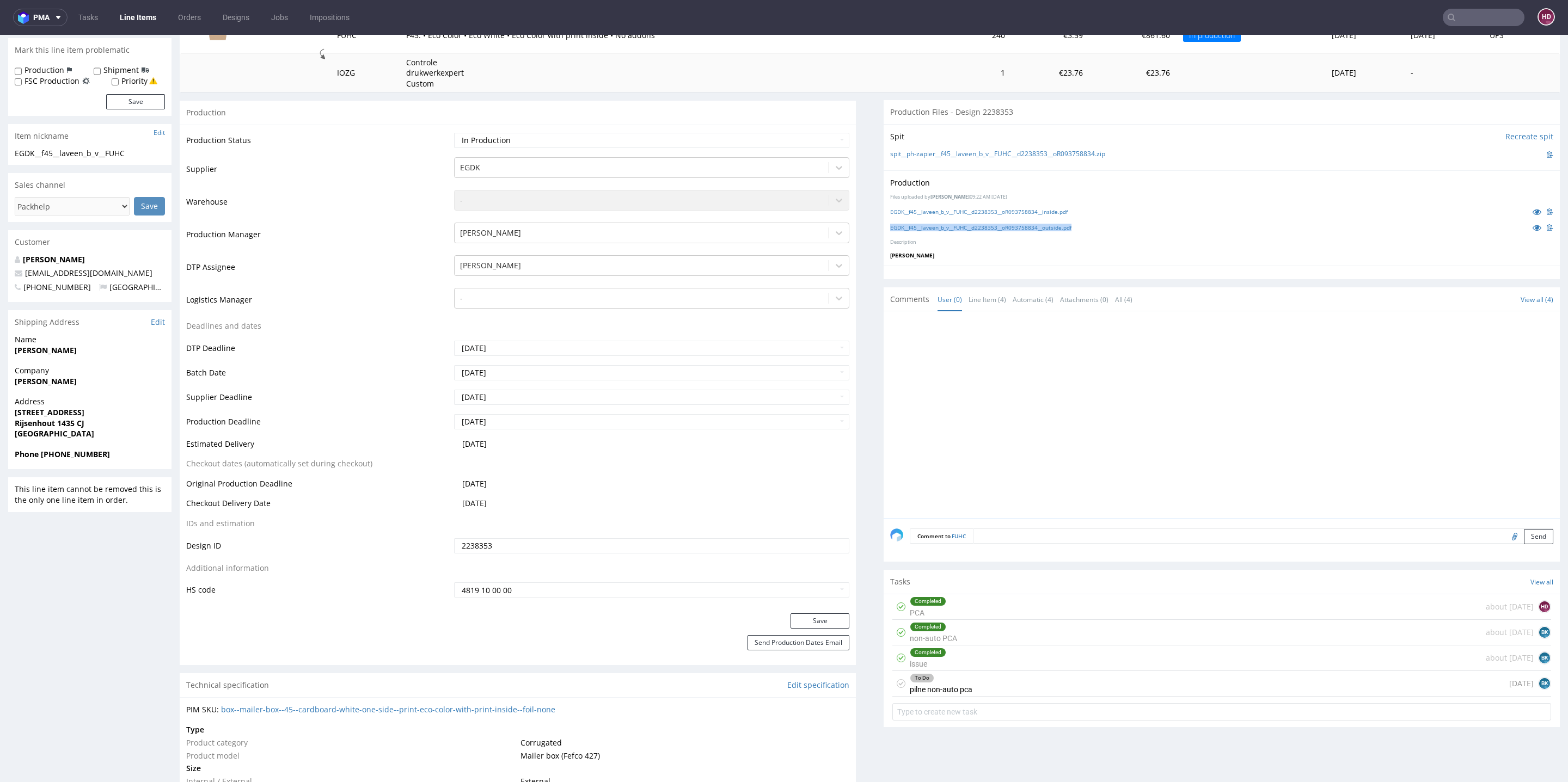
click at [1547, 224] on img at bounding box center [1550, 227] width 6 height 6
click at [1547, 210] on img at bounding box center [1550, 212] width 6 height 6
click at [982, 646] on div "Completed issue about 1 month ago BK" at bounding box center [1222, 658] width 658 height 25
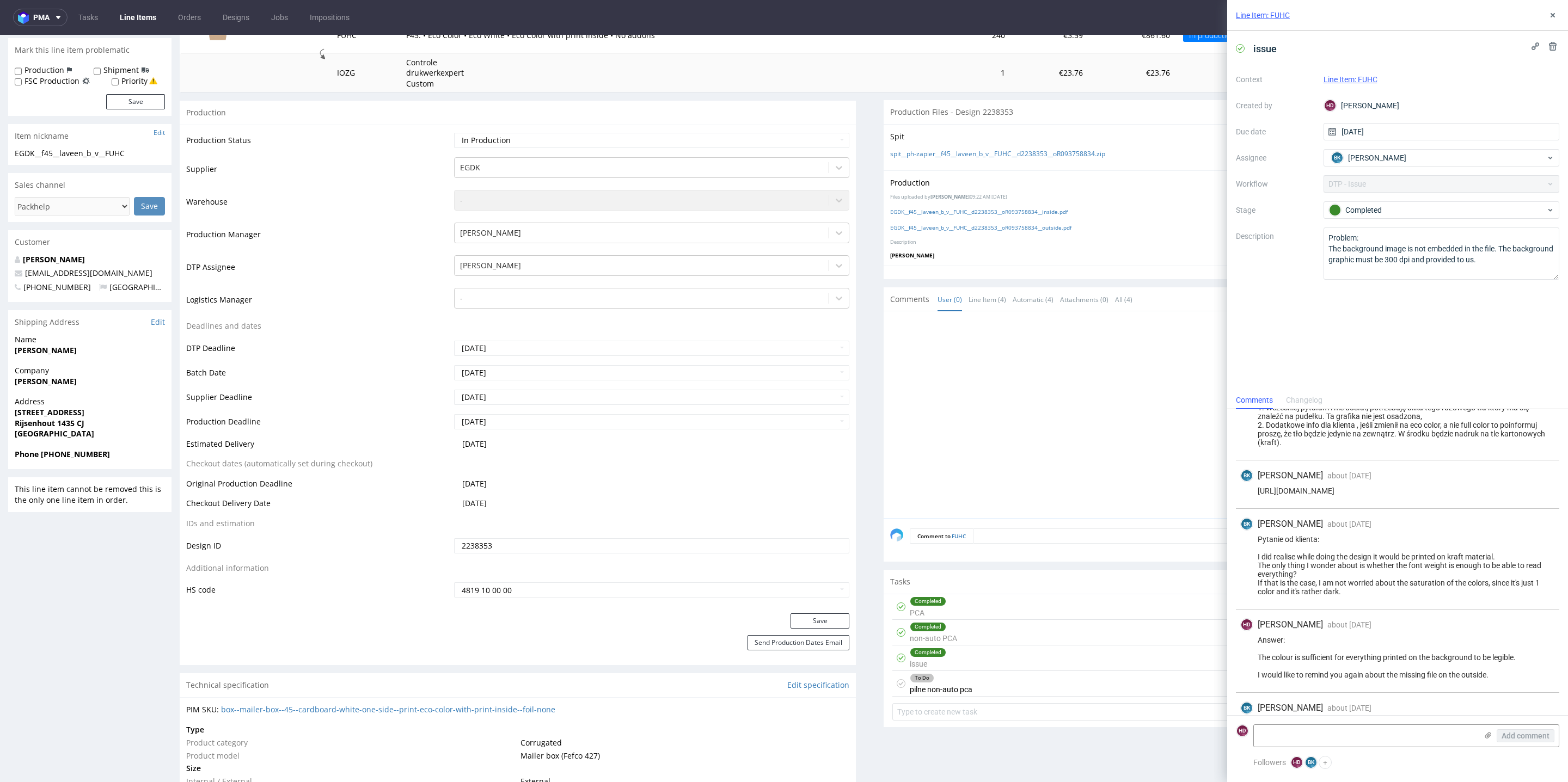
scroll to position [27, 0]
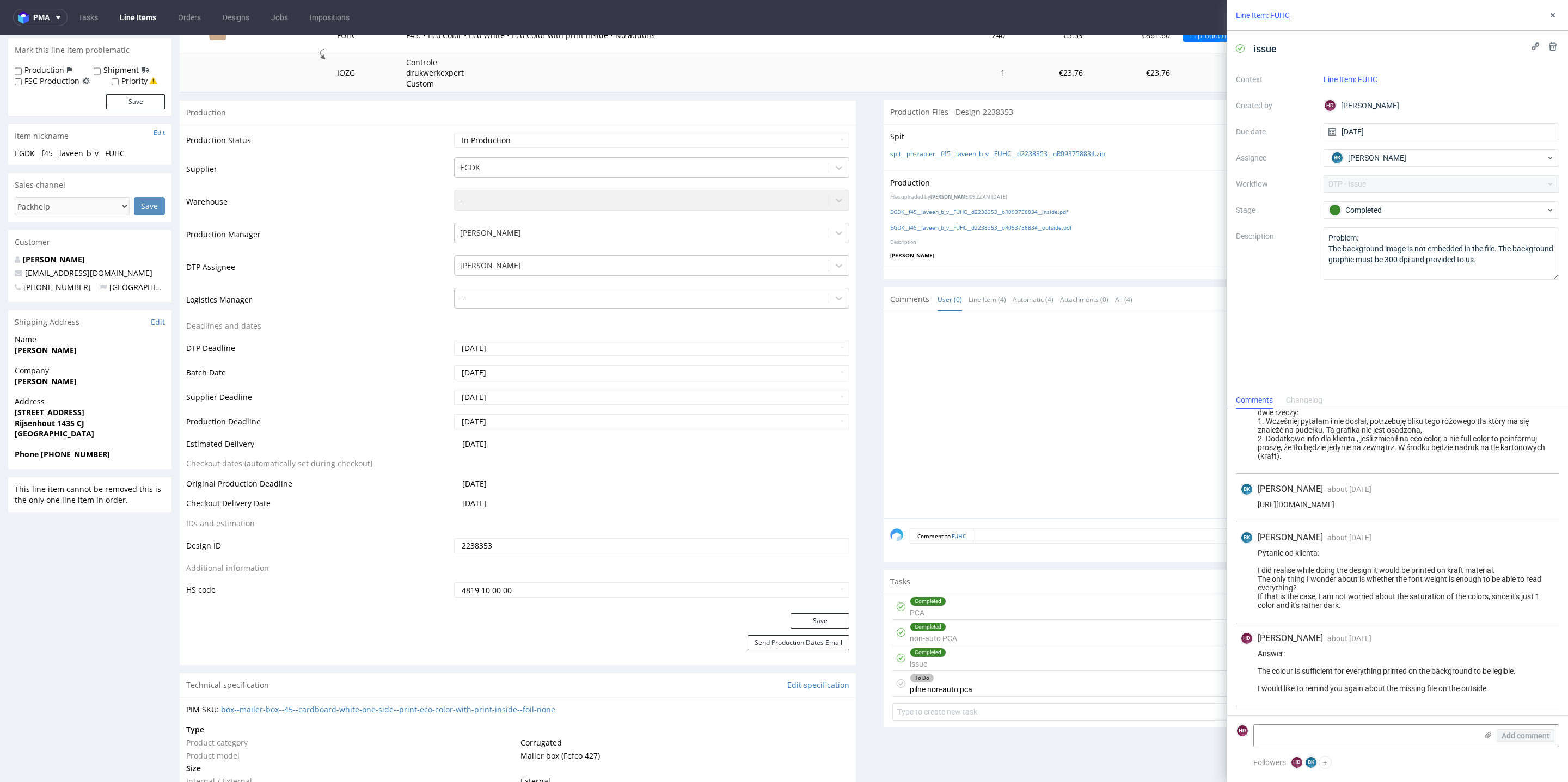
click at [1064, 664] on div "Completed issue about 1 month ago BK" at bounding box center [1222, 658] width 658 height 25
click at [1053, 620] on div "Completed non-auto PCA about 2 months ago BK" at bounding box center [1222, 633] width 658 height 25
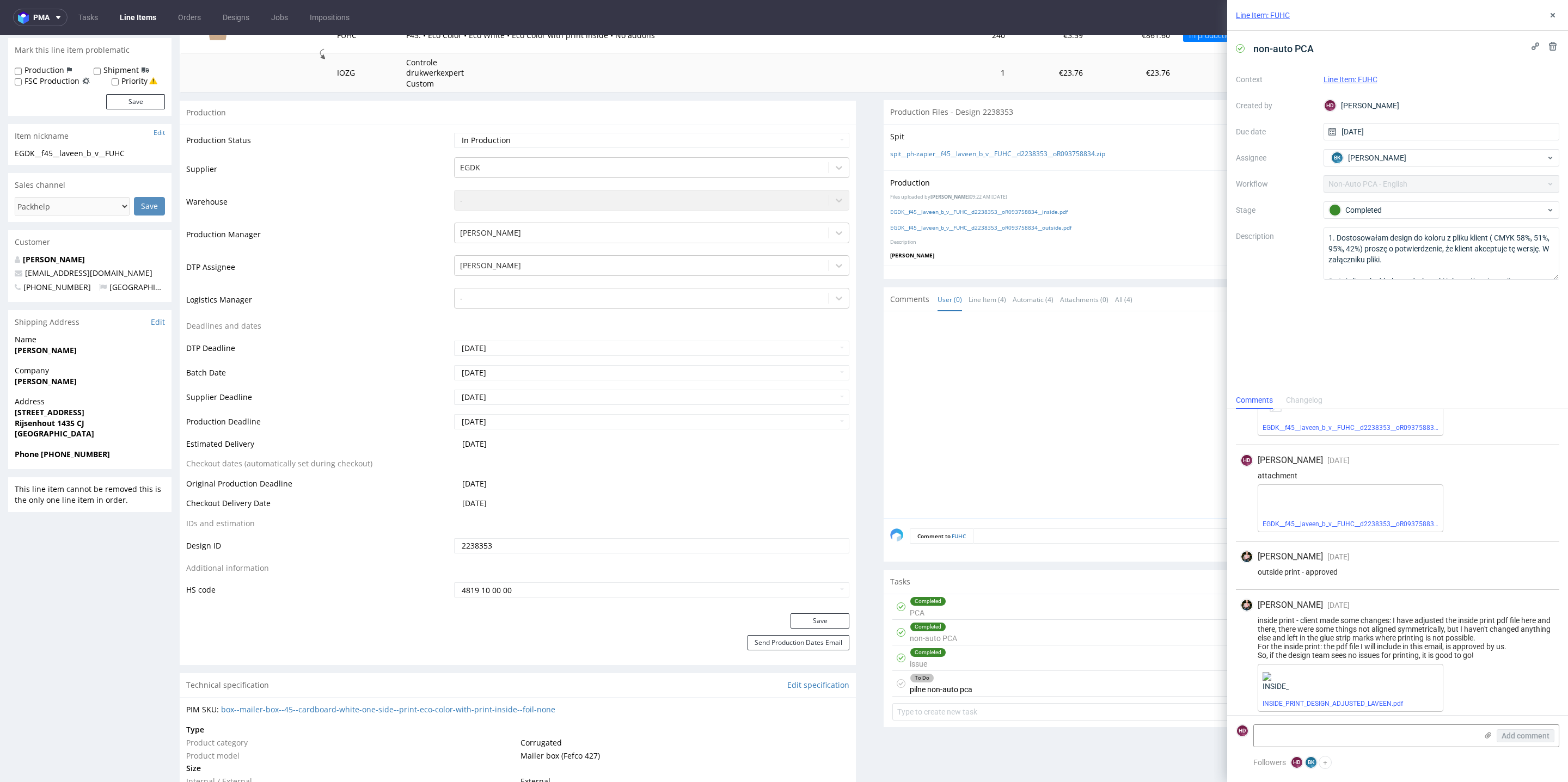
scroll to position [1123, 0]
click at [1292, 517] on link "EGDK__f45__laveen_b_v__FUHC__d2238353__oR093758834__outside (1).pdf" at bounding box center [1375, 519] width 224 height 8
click at [1110, 690] on div "To Do pilne non-auto pca today BK" at bounding box center [1222, 684] width 658 height 25
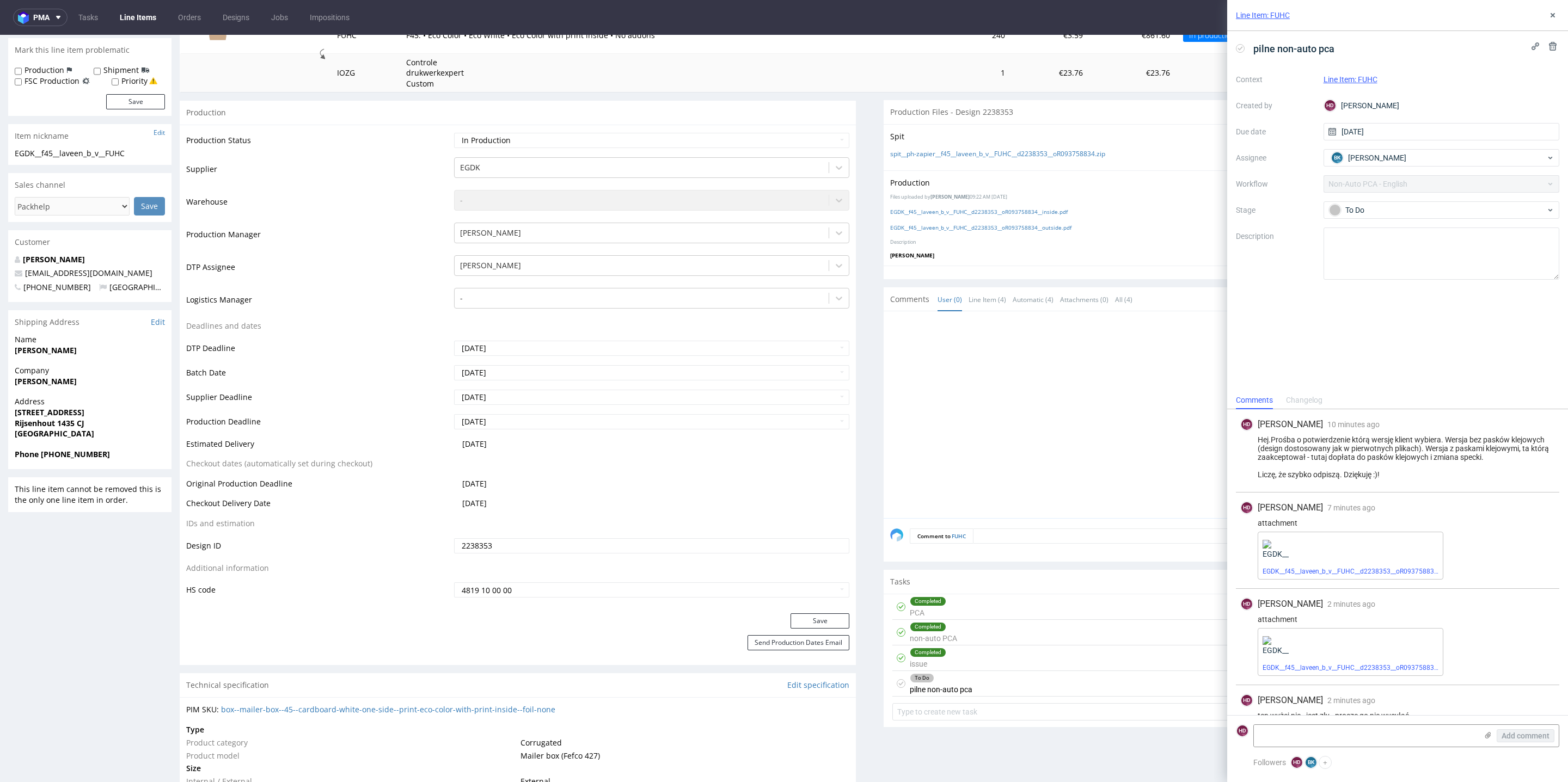
scroll to position [25, 0]
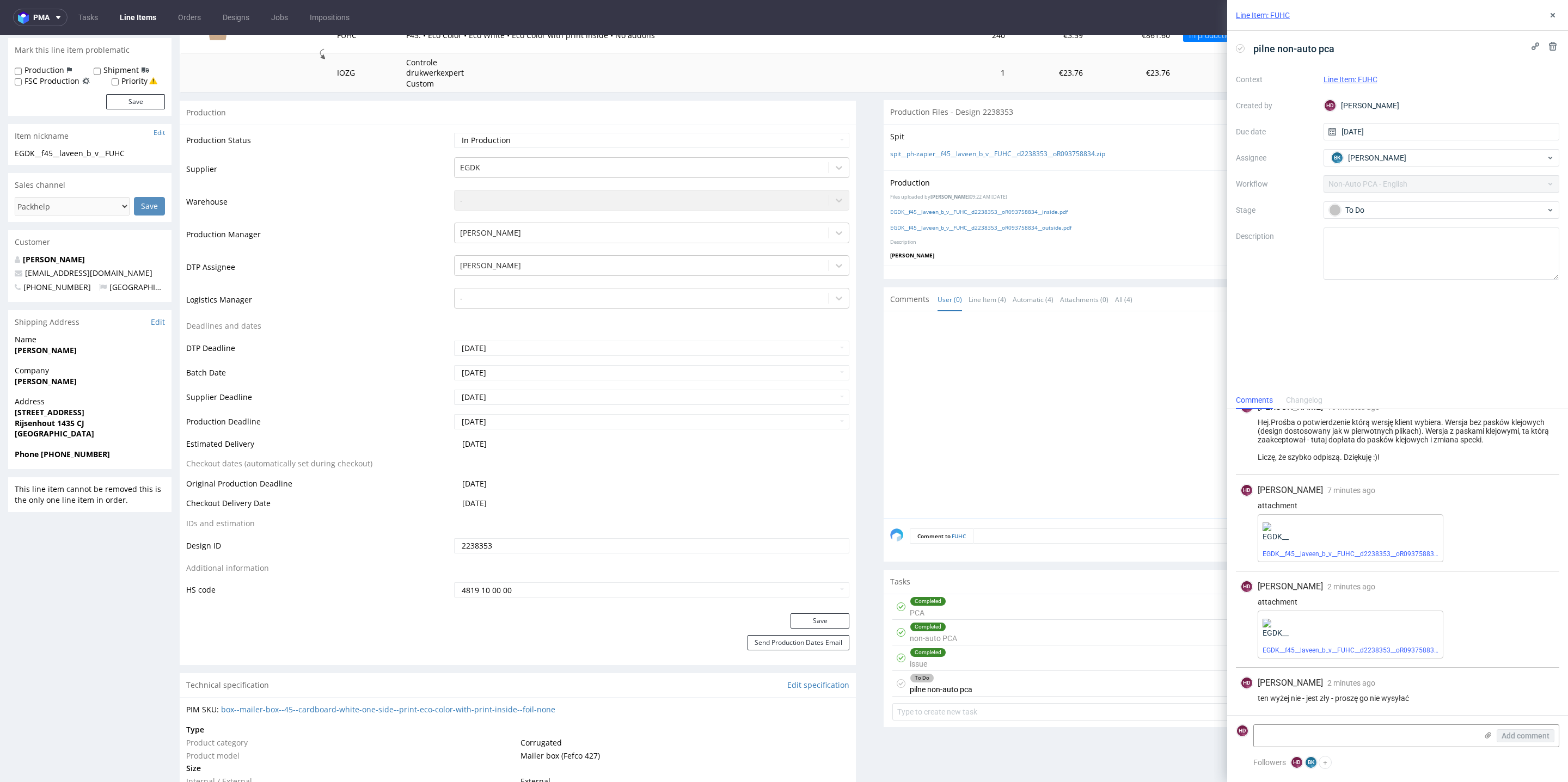
click at [1108, 681] on div "To Do pilne non-auto pca today BK" at bounding box center [1222, 684] width 658 height 25
click at [1485, 735] on use at bounding box center [1489, 735] width 6 height 6
click at [0, 0] on input "file" at bounding box center [0, 0] width 0 height 0
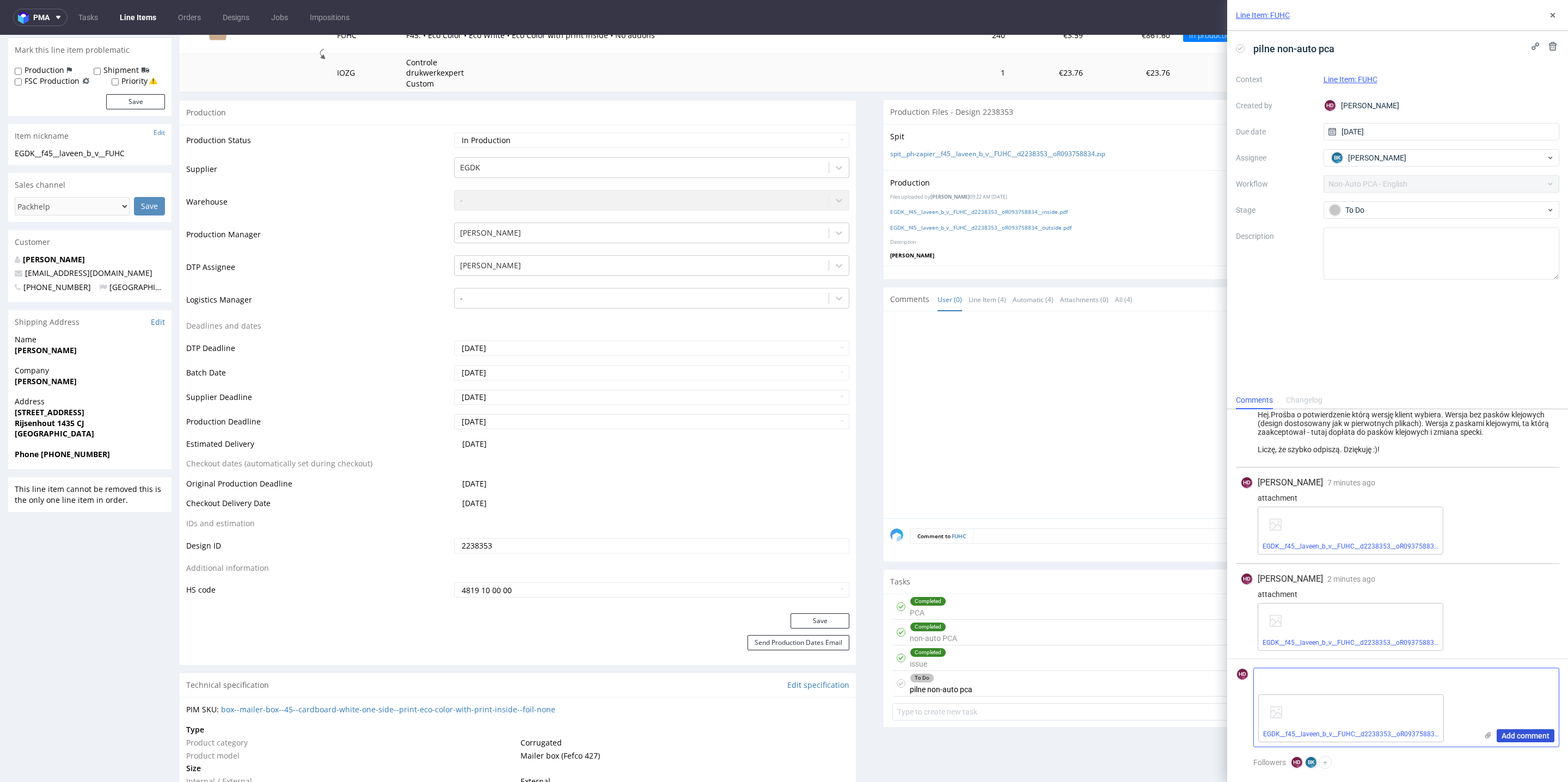
click at [1507, 732] on span "Add comment" at bounding box center [1526, 736] width 48 height 8
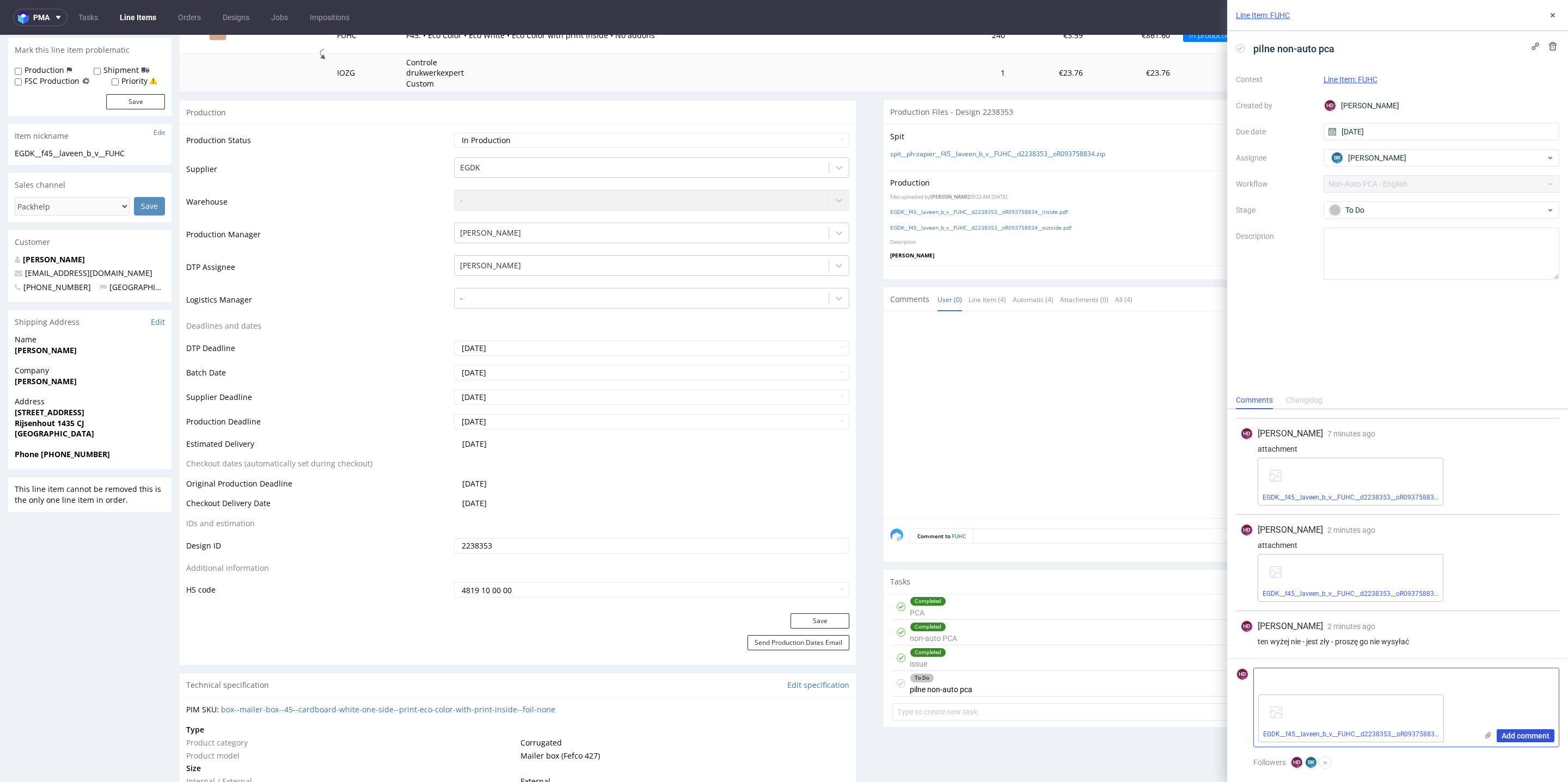
click at [1509, 736] on span "Add comment" at bounding box center [1526, 736] width 48 height 8
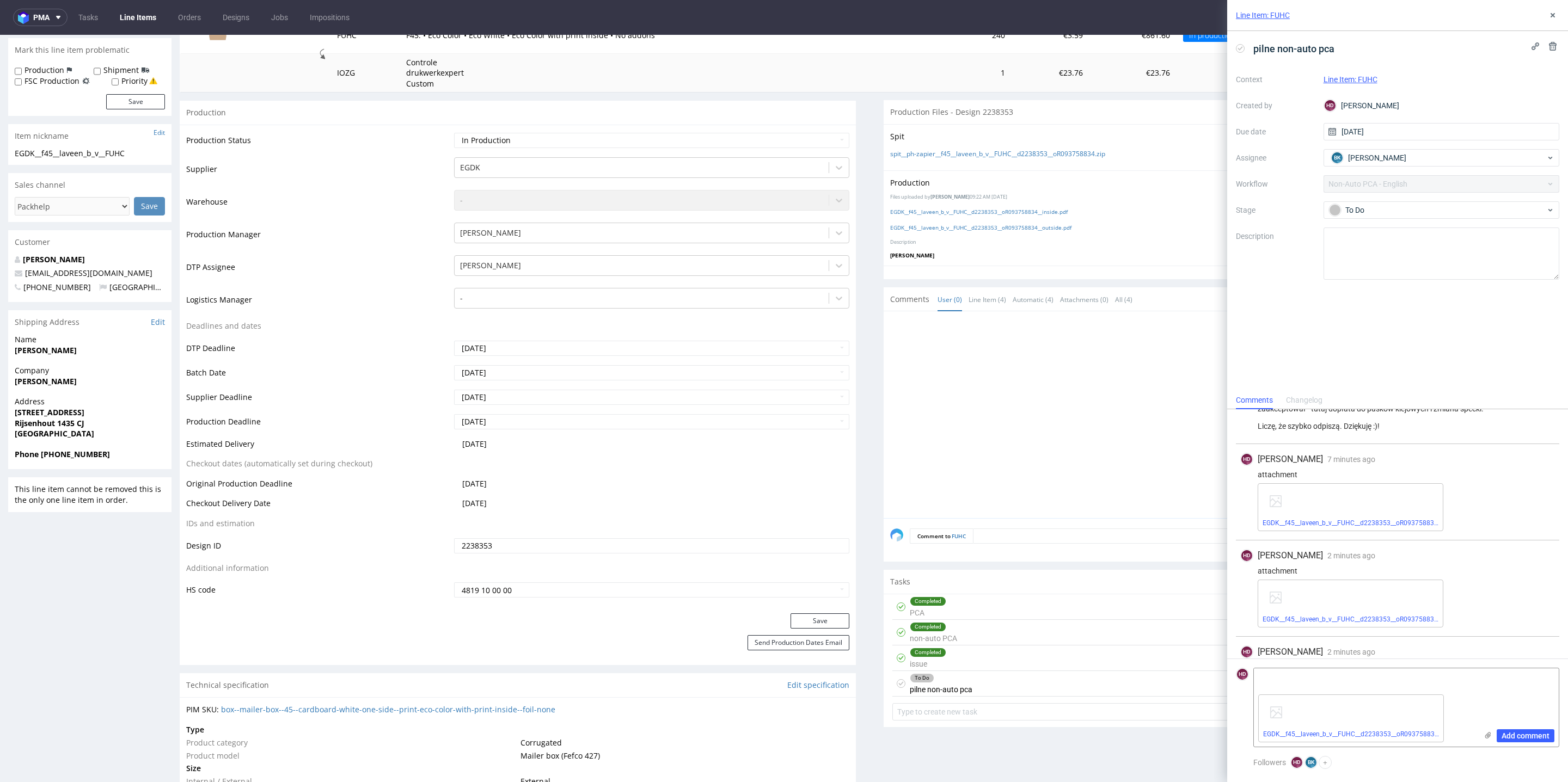
scroll to position [44, 0]
click at [1526, 734] on span "Add comment" at bounding box center [1526, 736] width 48 height 8
click at [507, 142] on select "Waiting for Artwork Waiting for Diecut Waiting for Mockup Waiting for DTP Waiti…" at bounding box center [652, 140] width 396 height 15
select select "dtp_ca_needed"
click at [454, 133] on select "Waiting for Artwork Waiting for Diecut Waiting for Mockup Waiting for DTP Waiti…" at bounding box center [652, 140] width 396 height 15
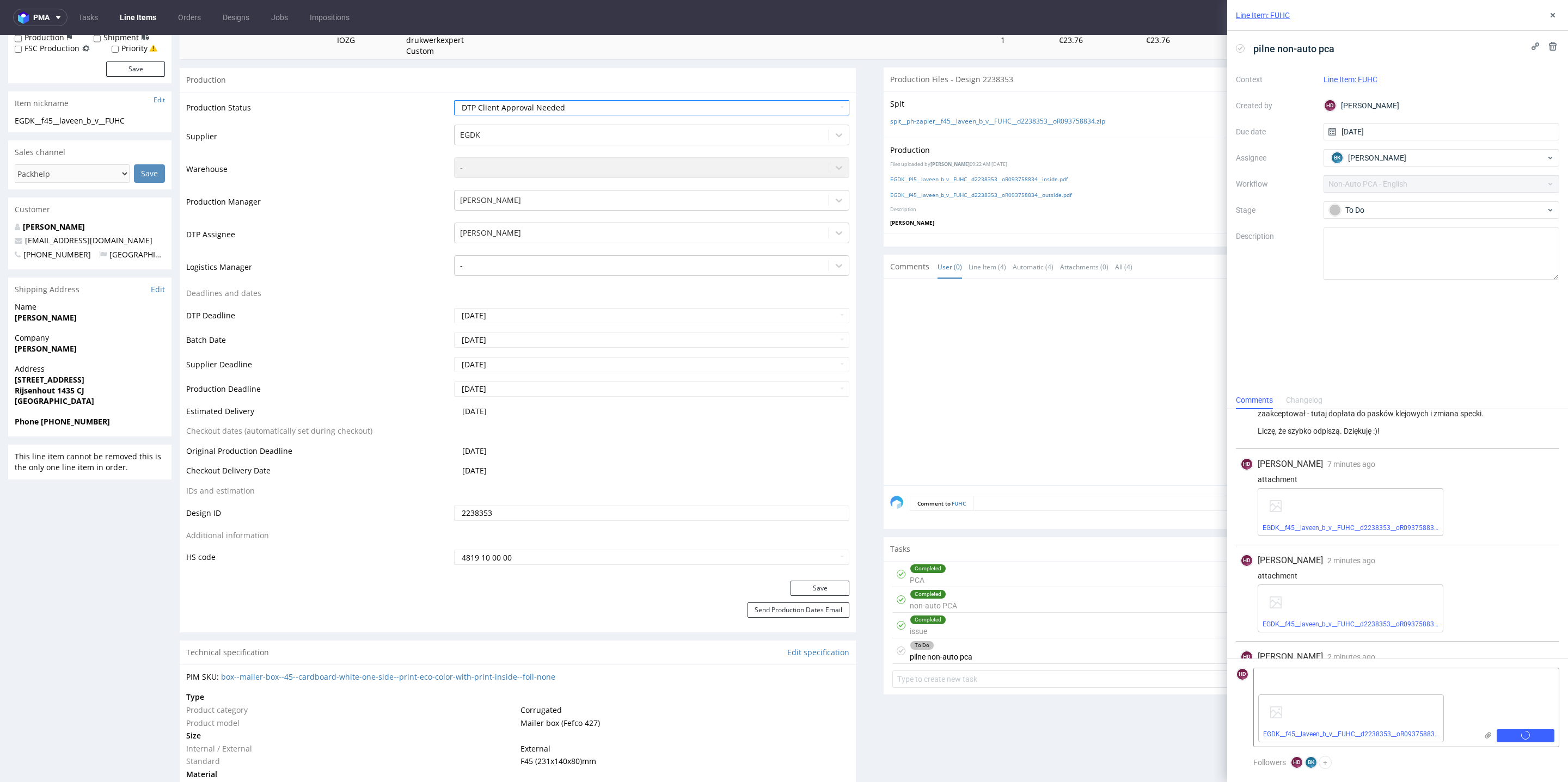
scroll to position [202, 0]
click at [806, 579] on button "Save" at bounding box center [820, 583] width 59 height 15
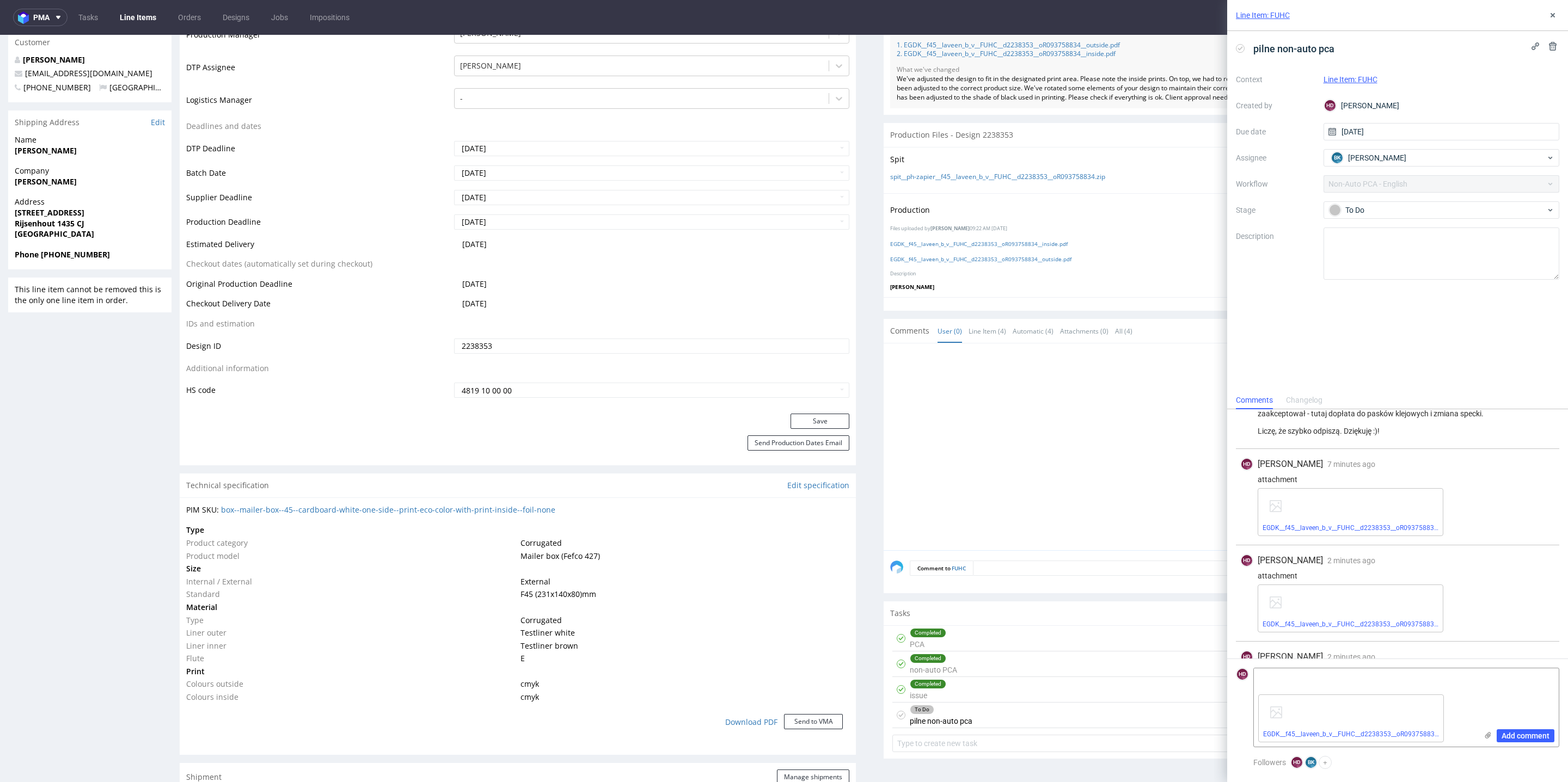
scroll to position [368, 0]
click at [1435, 709] on div "EGDK__f45__laveen_b_v__FUHC__d2238353__oR093758834__outside__withstrips.pdf" at bounding box center [1351, 718] width 186 height 48
click at [1439, 695] on icon at bounding box center [1442, 697] width 8 height 8
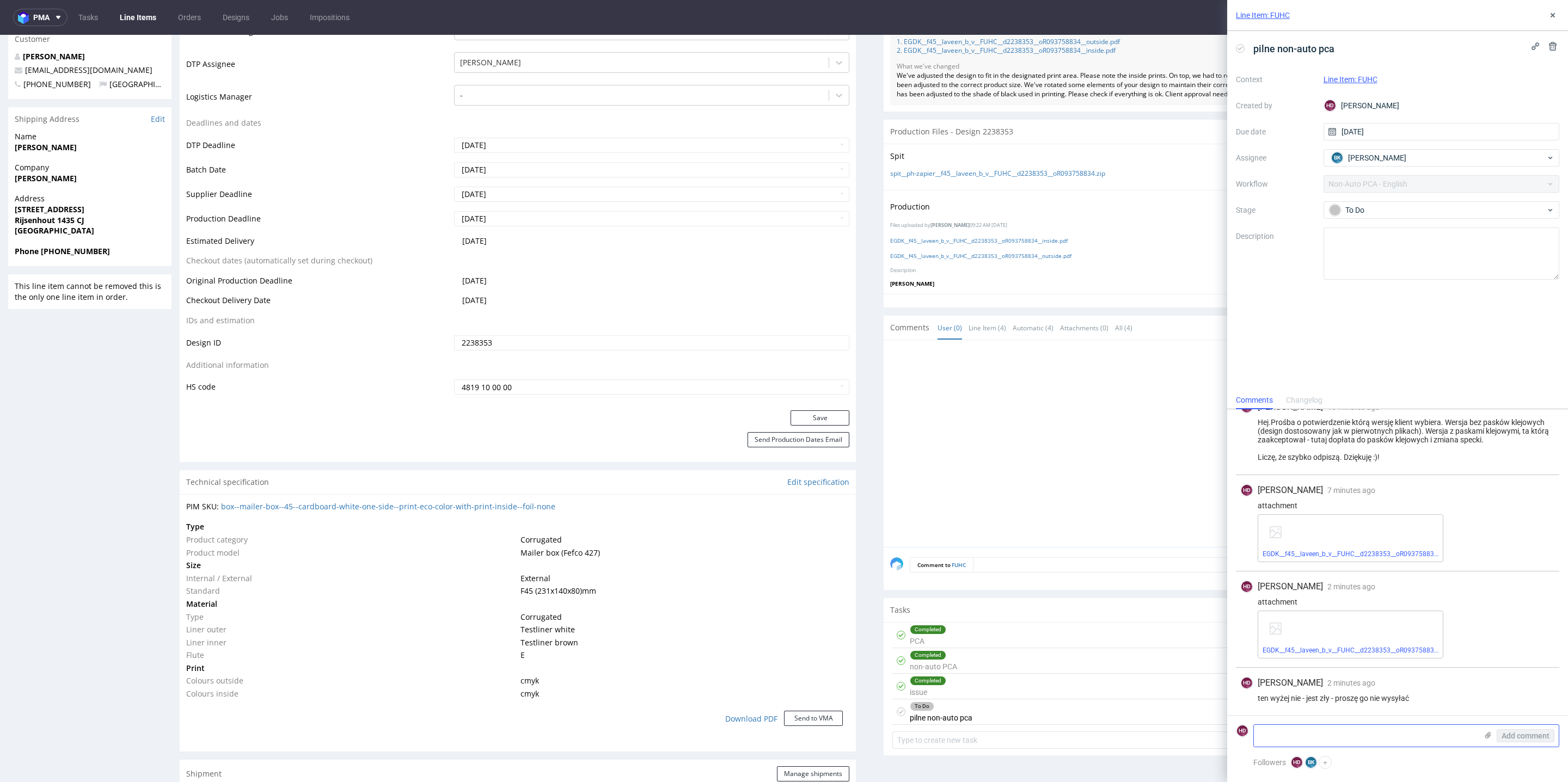
scroll to position [25, 0]
click at [1448, 734] on textarea at bounding box center [1365, 735] width 223 height 21
click at [1367, 737] on textarea at bounding box center [1365, 735] width 223 height 21
click at [1367, 736] on textarea at bounding box center [1365, 735] width 223 height 21
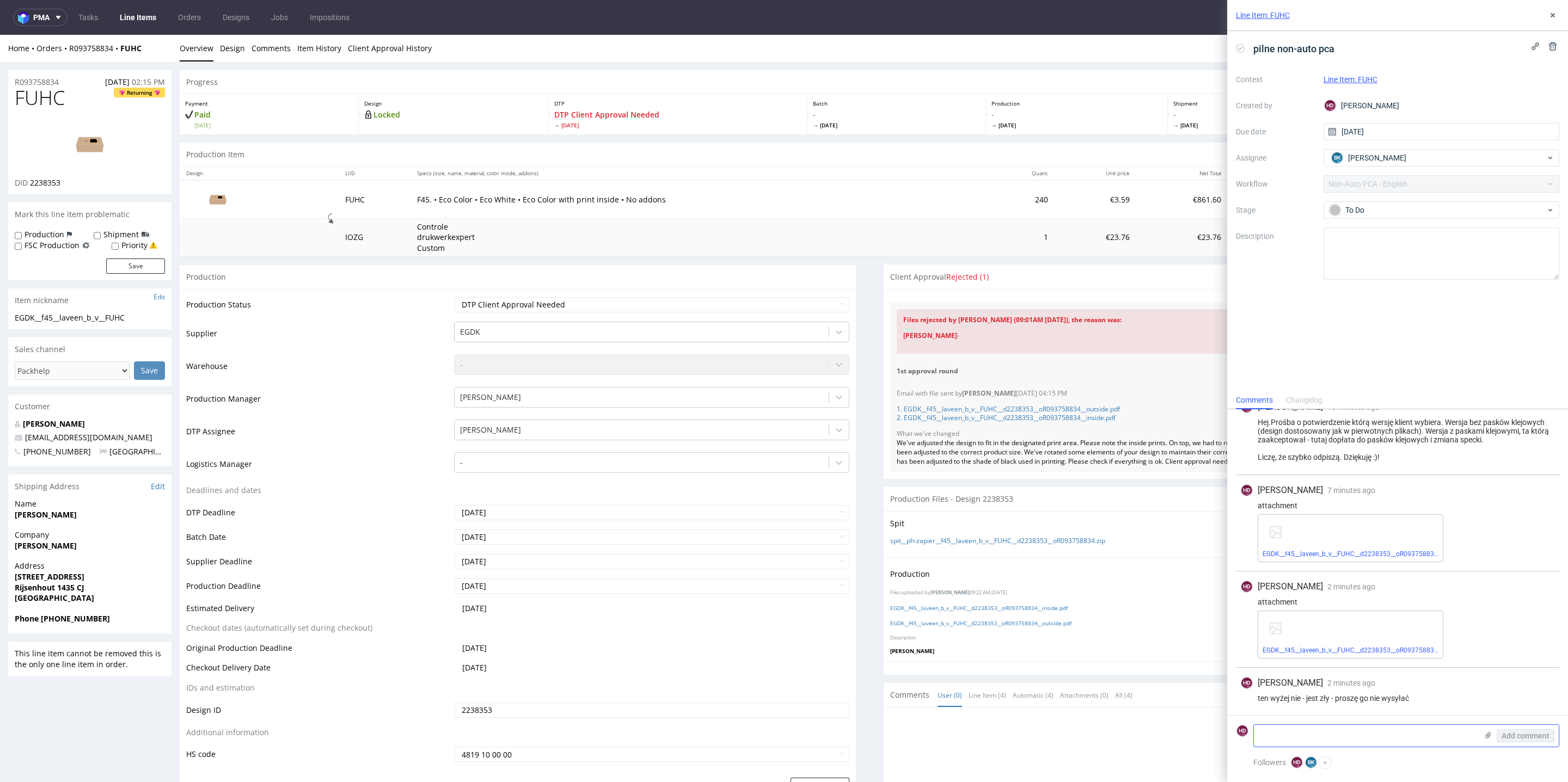
click at [1489, 736] on icon at bounding box center [1488, 735] width 9 height 9
click at [0, 0] on input "file" at bounding box center [0, 0] width 0 height 0
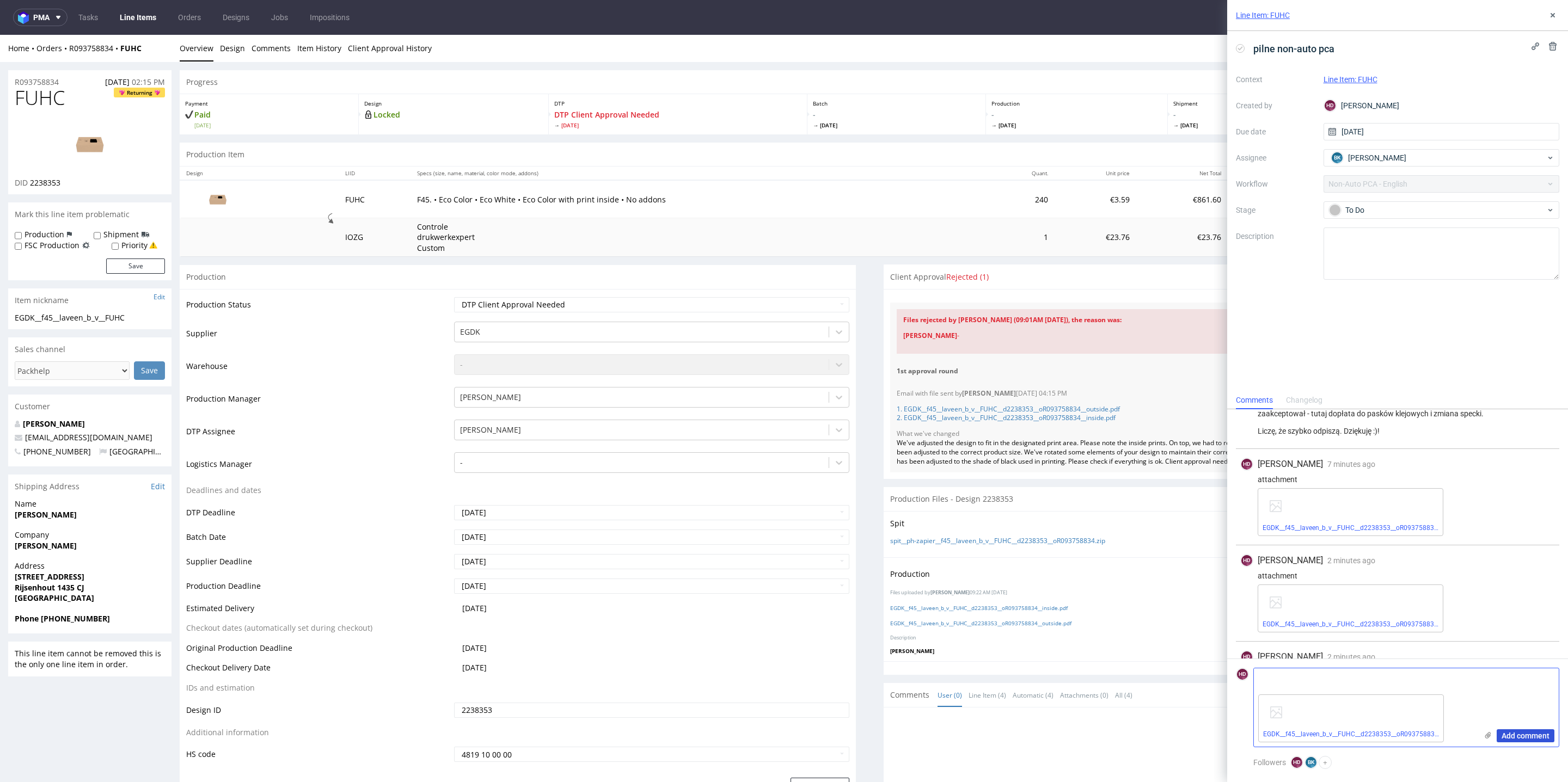
click at [1534, 735] on span "Add comment" at bounding box center [1526, 736] width 48 height 8
click at [1554, 14] on use at bounding box center [1552, 14] width 4 height 4
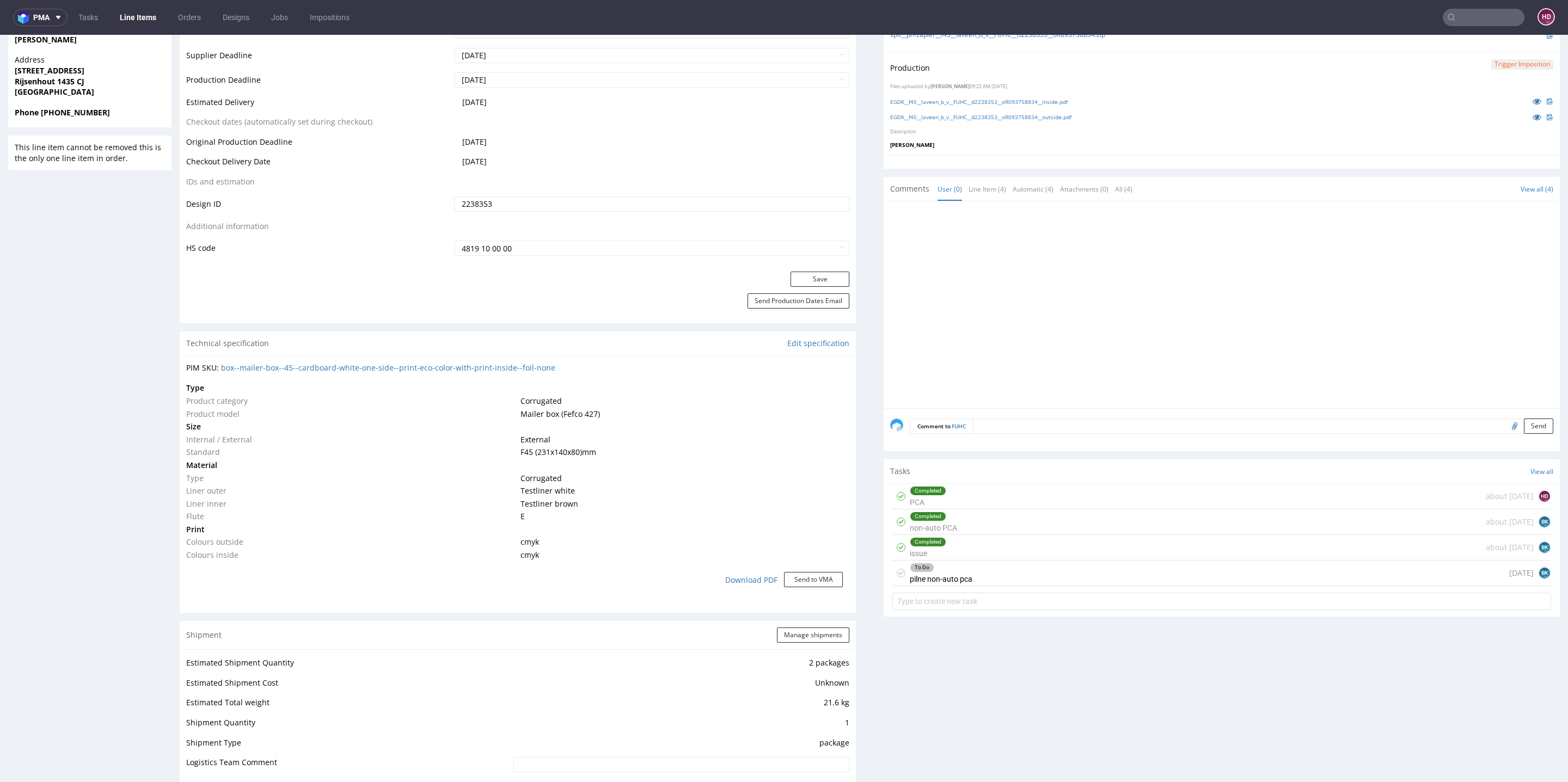
scroll to position [788, 0]
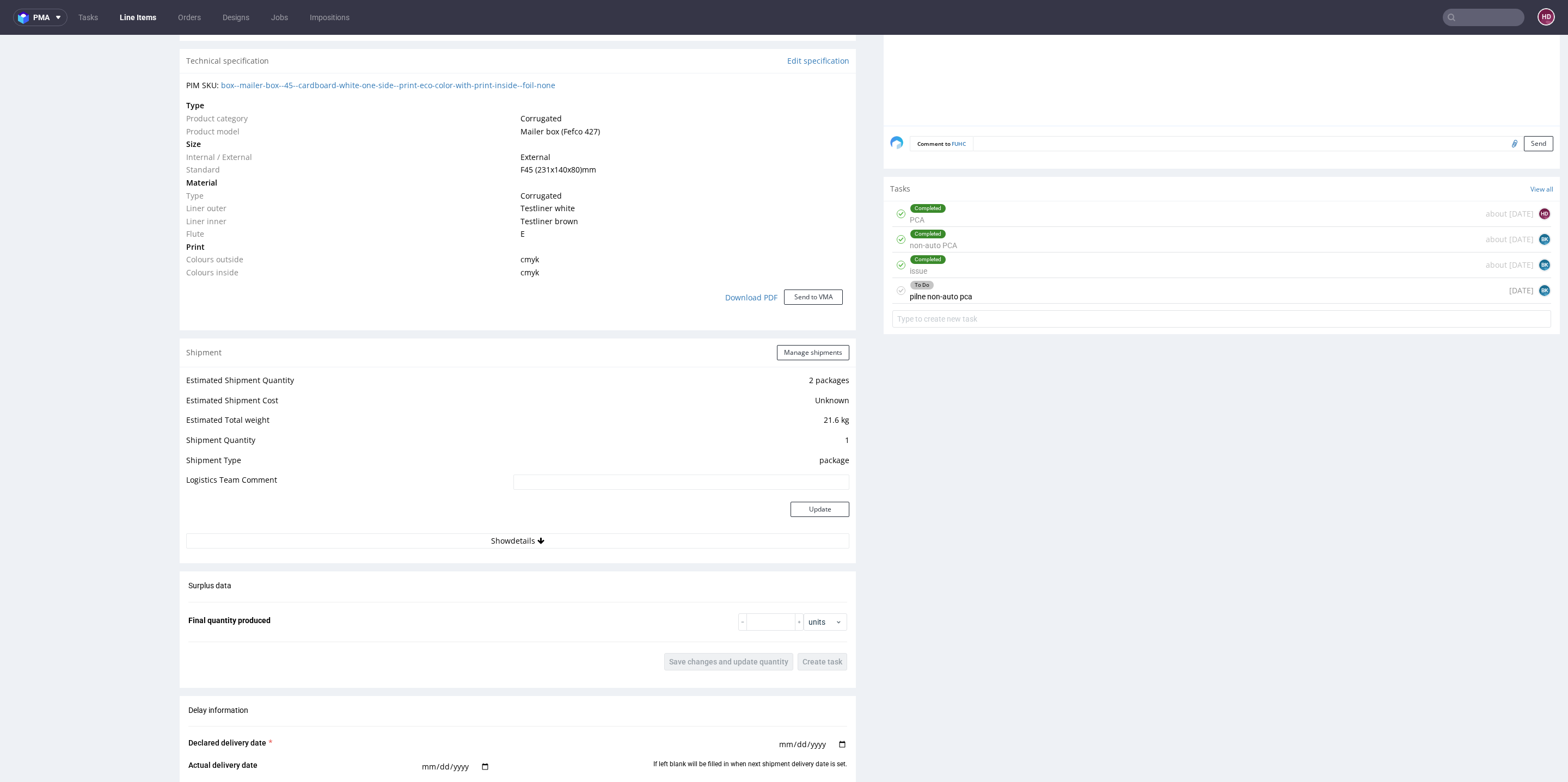
click at [1028, 291] on div "To Do pilne non-auto pca today BK" at bounding box center [1222, 291] width 658 height 25
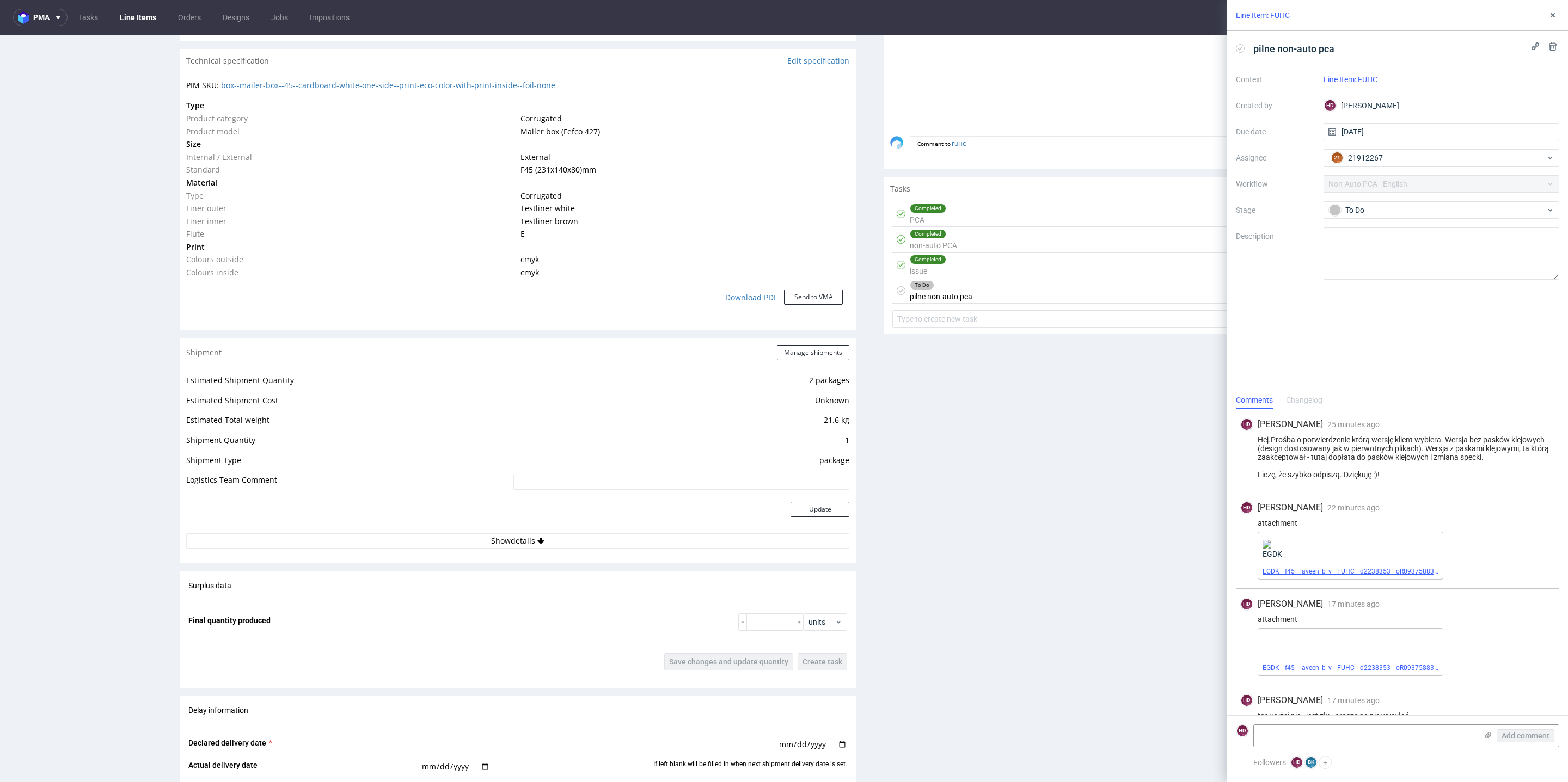
scroll to position [25, 0]
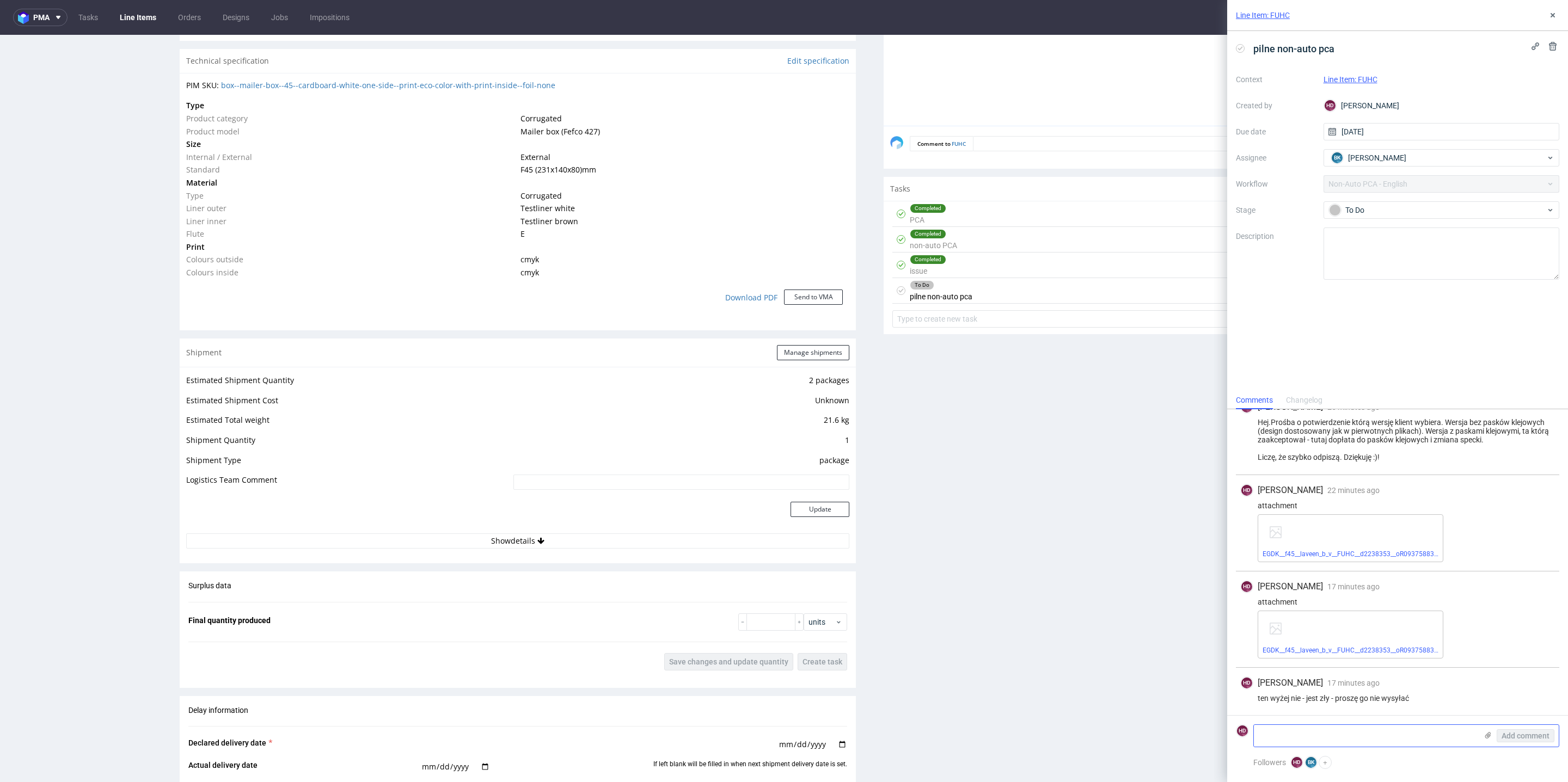
click at [1492, 737] on icon at bounding box center [1488, 735] width 9 height 9
click at [0, 0] on input "file" at bounding box center [0, 0] width 0 height 0
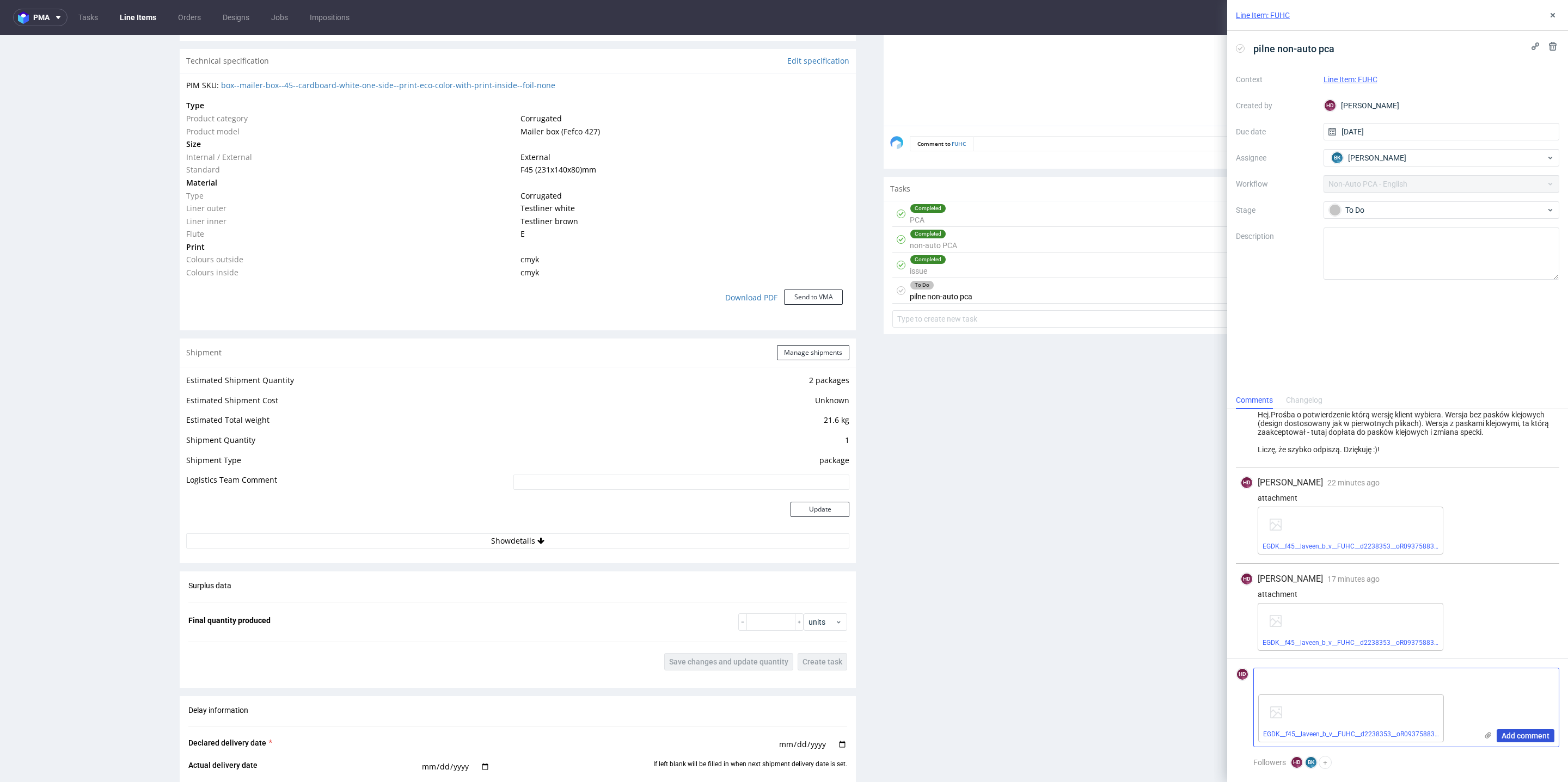
click at [1501, 733] on button "Add comment" at bounding box center [1525, 736] width 58 height 13
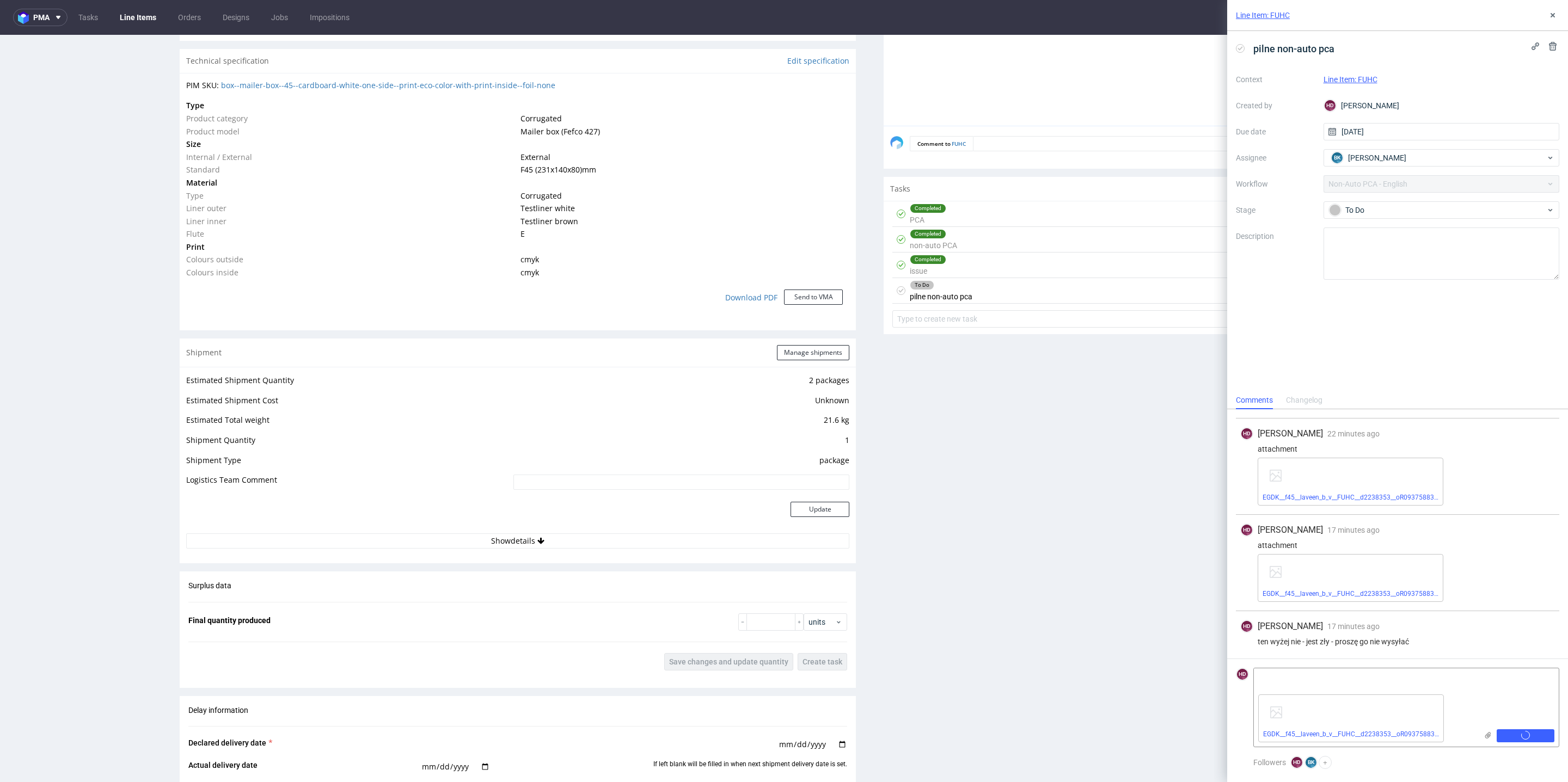
scroll to position [82, 0]
click at [1391, 677] on textarea at bounding box center [1365, 679] width 223 height 21
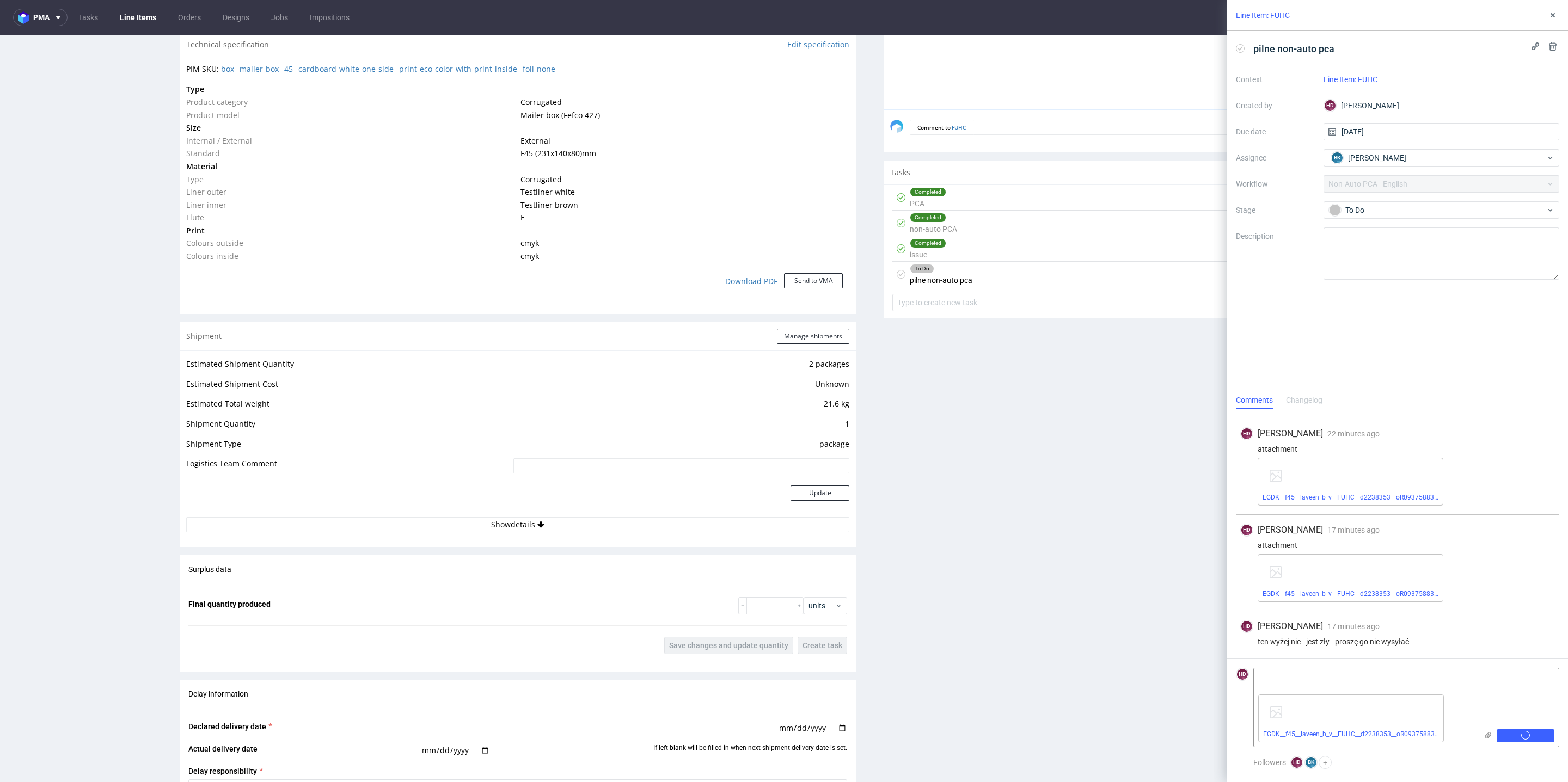
scroll to position [802, 0]
click at [1054, 660] on div "Client Approval Rejected (1) Upload file Files for the Client Choose file What …" at bounding box center [1222, 279] width 676 height 1635
click at [1055, 660] on div "Client Approval Rejected (1) Upload file Files for the Client Choose file What …" at bounding box center [1222, 279] width 676 height 1635
click at [1493, 700] on div "Add comment" at bounding box center [1518, 707] width 82 height 79
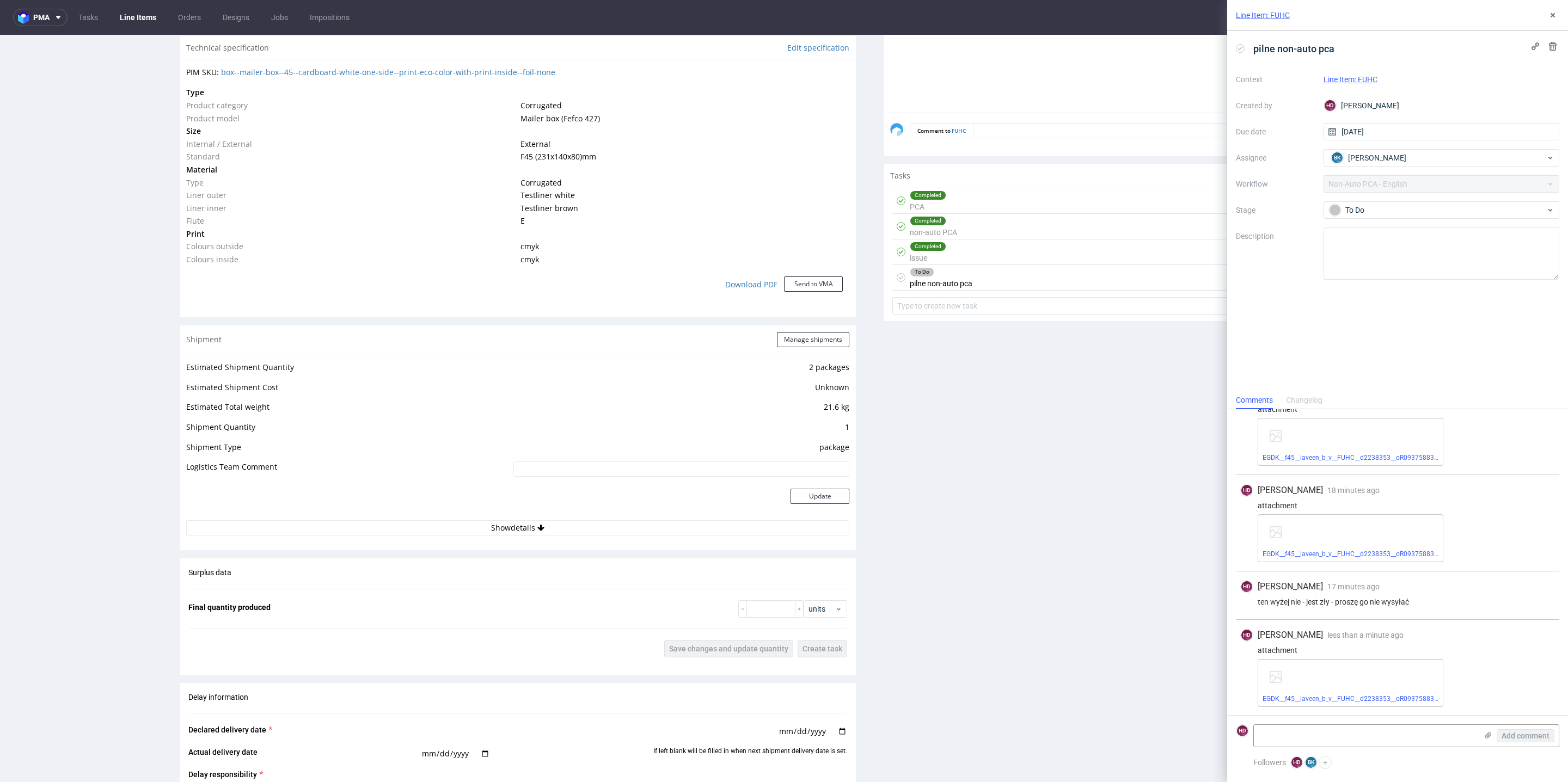
click at [1539, 673] on div "EGDK__f45__laveen_b_v__FUHC__d2238353__oR093758834__outside__withstrips_kompres…" at bounding box center [1406, 683] width 297 height 48
click at [1346, 702] on link "EGDK__f45__laveen_b_v__FUHC__d2238353__oR093758834__outside__withstrips_kompres…" at bounding box center [1401, 699] width 276 height 8
click at [1276, 731] on textarea at bounding box center [1365, 735] width 223 height 21
click at [1490, 734] on use at bounding box center [1489, 735] width 6 height 6
click at [0, 0] on input "file" at bounding box center [0, 0] width 0 height 0
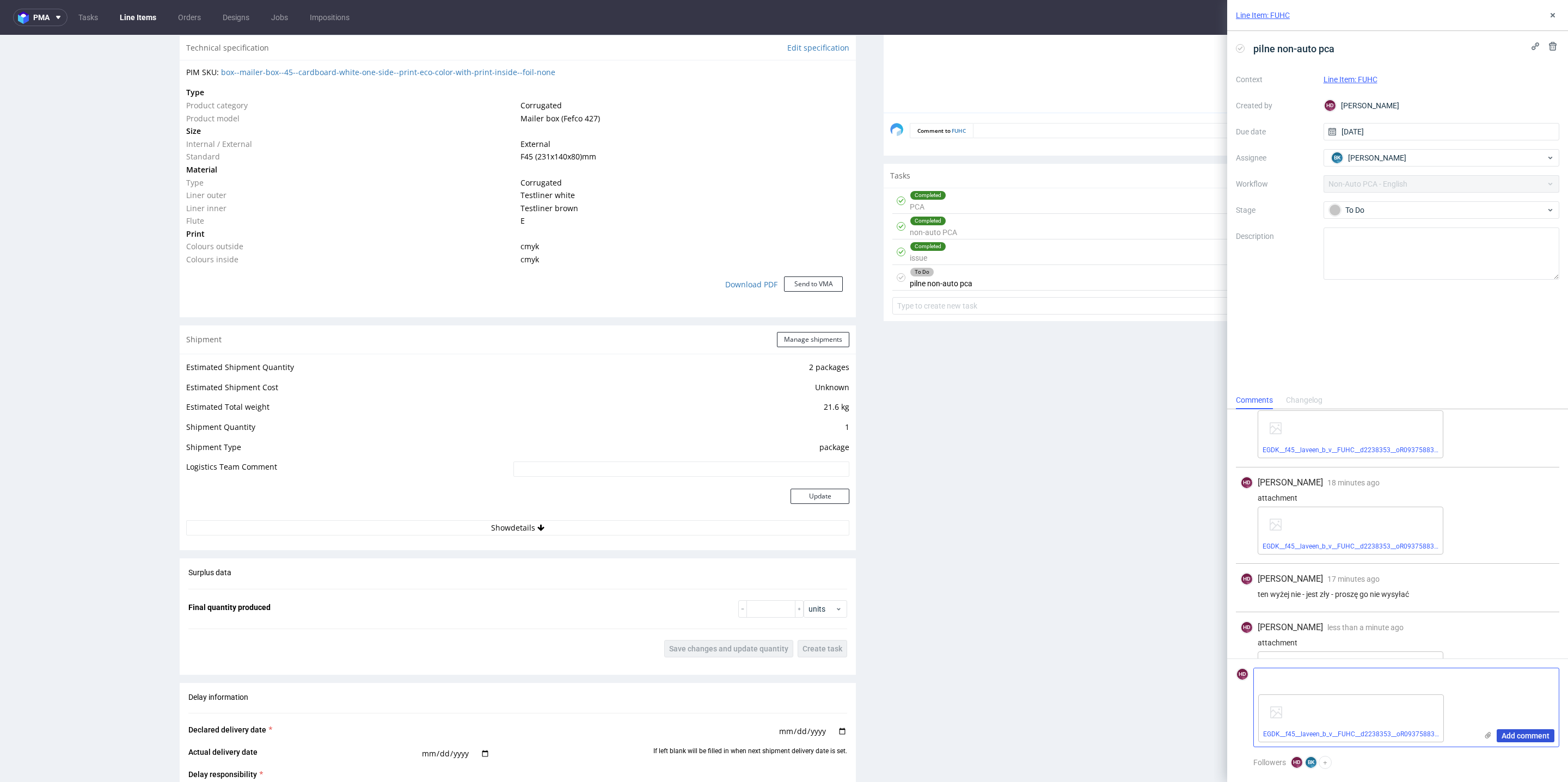
click at [1503, 733] on span "Add comment" at bounding box center [1526, 736] width 48 height 8
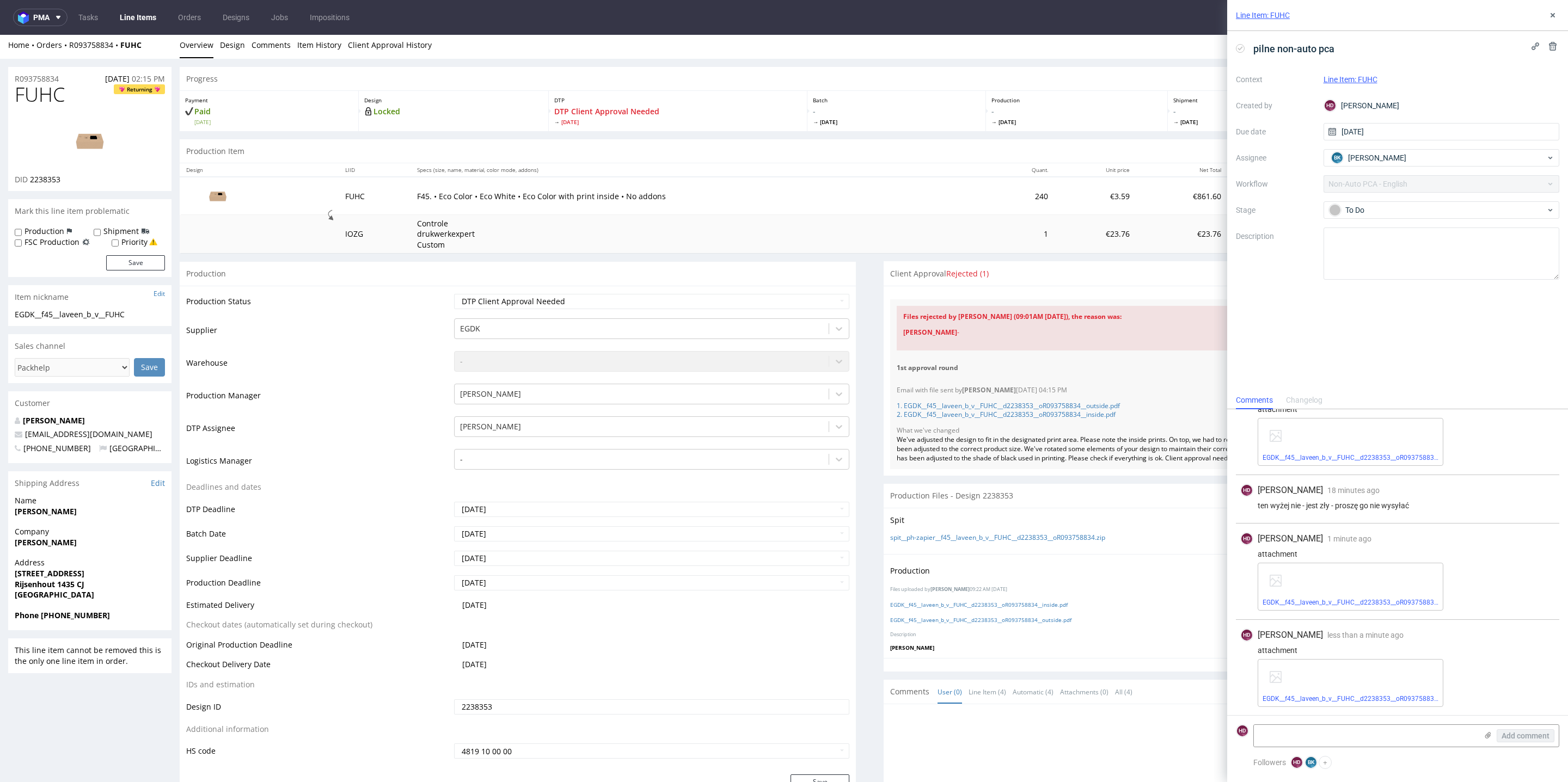
scroll to position [0, 0]
drag, startPoint x: 136, startPoint y: 317, endPoint x: 0, endPoint y: 318, distance: 136.0
click at [1492, 734] on icon at bounding box center [1488, 735] width 9 height 9
click at [0, 0] on input "file" at bounding box center [0, 0] width 0 height 0
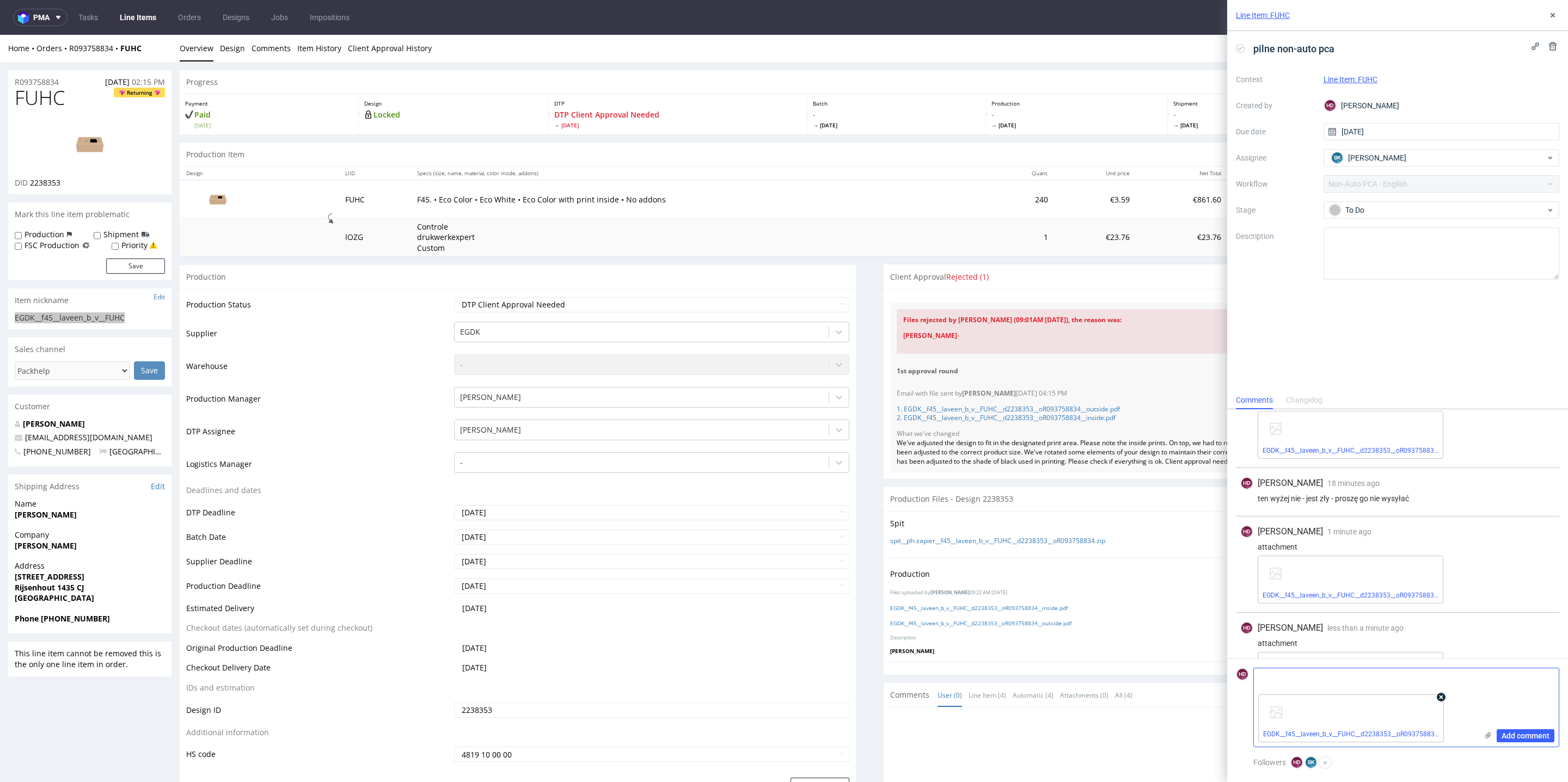
click at [1438, 696] on icon at bounding box center [1442, 697] width 8 height 8
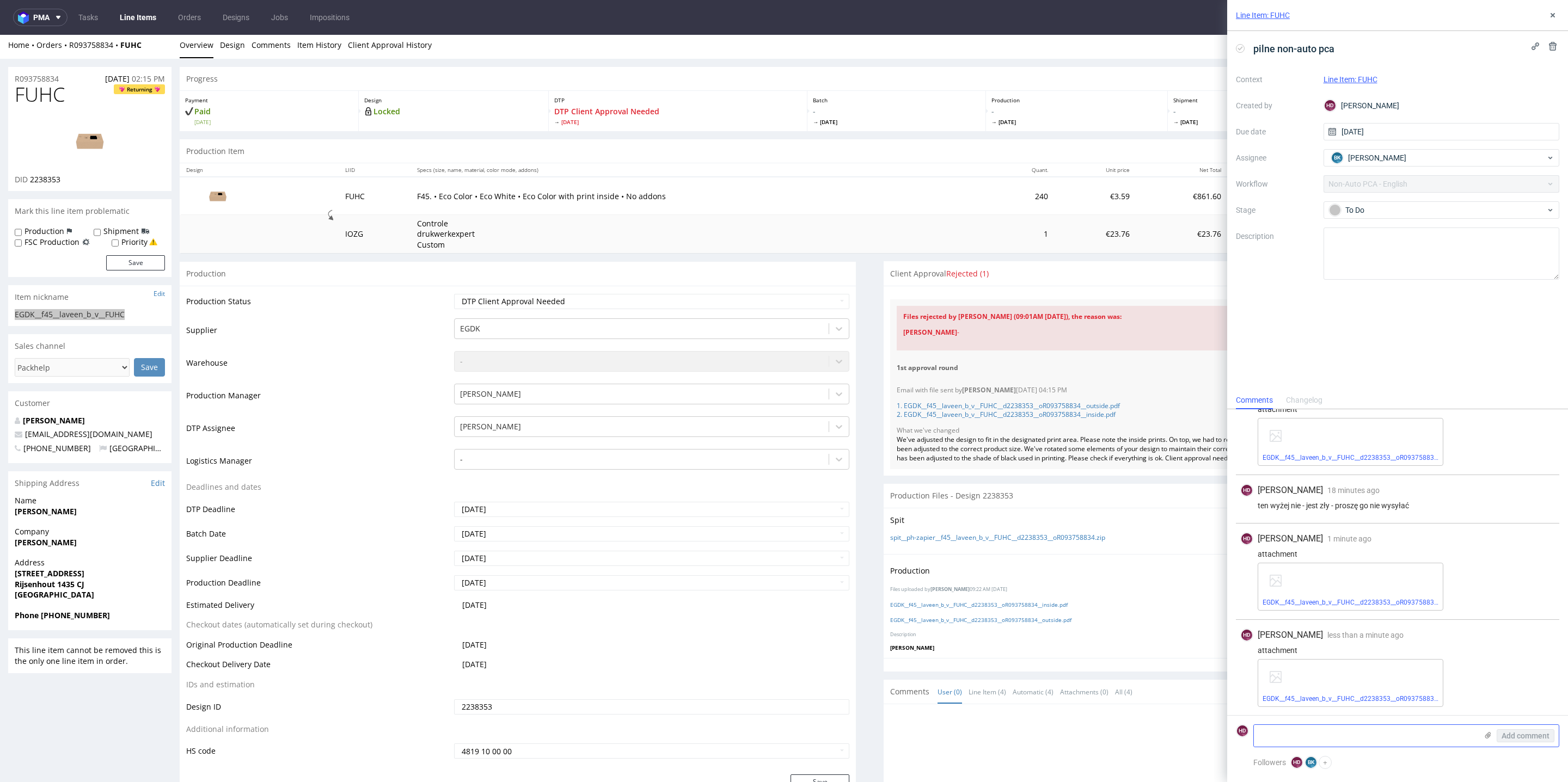
click at [1439, 731] on textarea at bounding box center [1365, 735] width 223 height 21
click at [1489, 731] on icon at bounding box center [1488, 735] width 9 height 9
click at [0, 0] on input "file" at bounding box center [0, 0] width 0 height 0
click at [1517, 730] on button "Add comment" at bounding box center [1525, 736] width 58 height 13
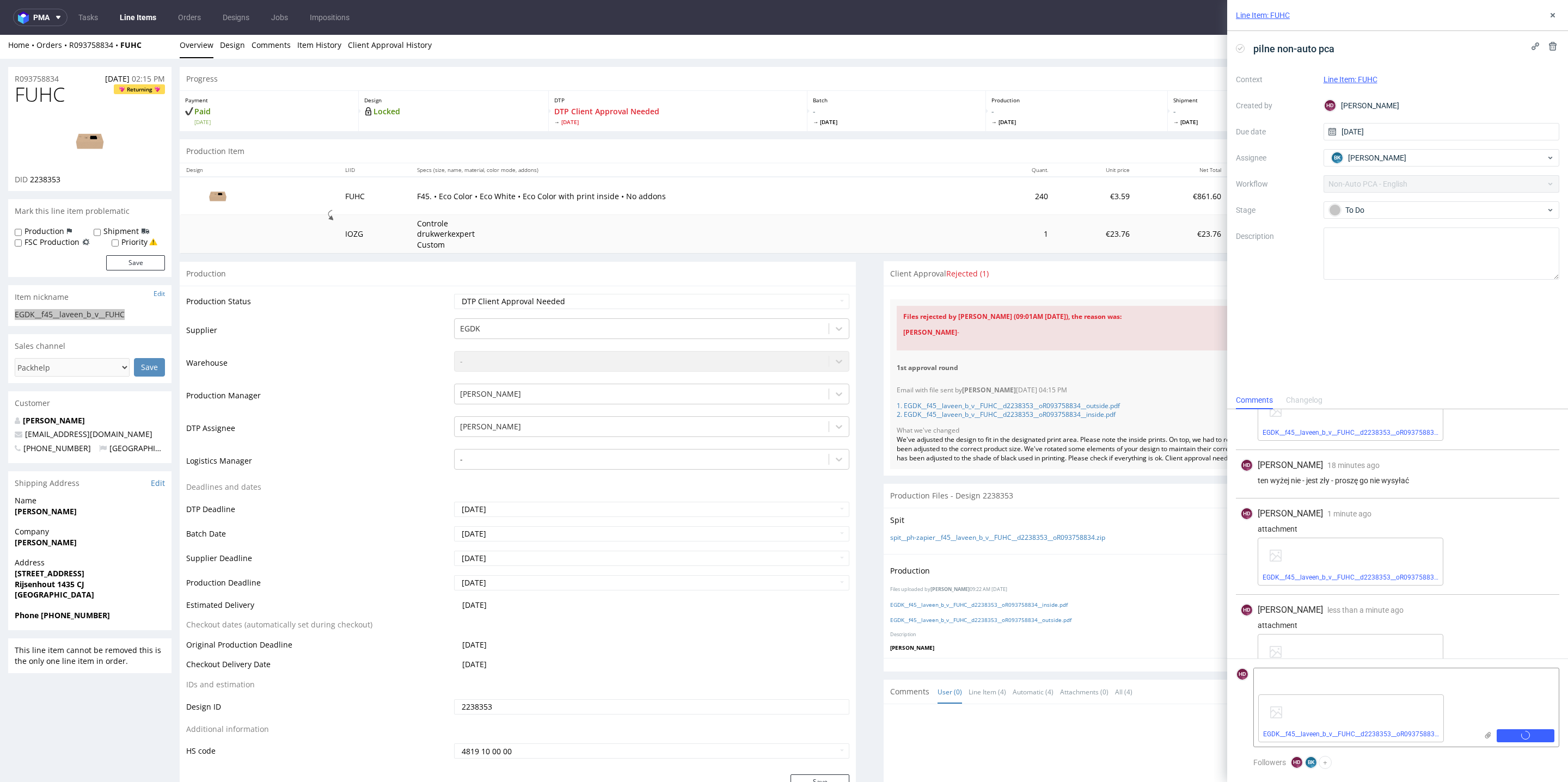
scroll to position [274, 0]
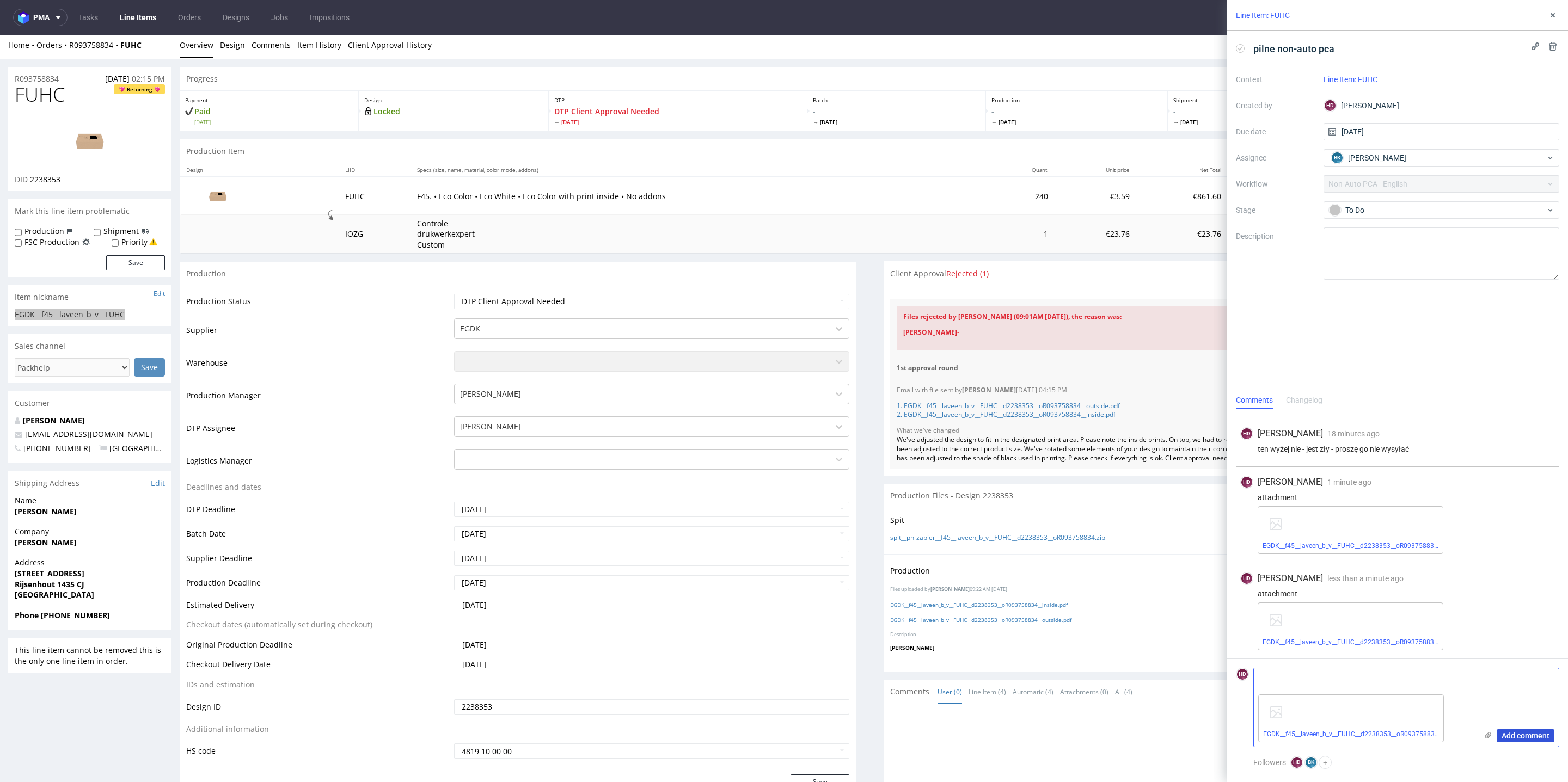
click at [1511, 738] on span "Add comment" at bounding box center [1526, 736] width 48 height 8
click at [1455, 691] on div "EGDK__f45__laveen_b_v__FUHC__d2238353__oR093758834__outside__nostrips__kompres.…" at bounding box center [1365, 718] width 223 height 56
click at [1511, 696] on div "Add comment" at bounding box center [1518, 707] width 82 height 79
click at [1479, 706] on div "Add comment" at bounding box center [1518, 707] width 82 height 79
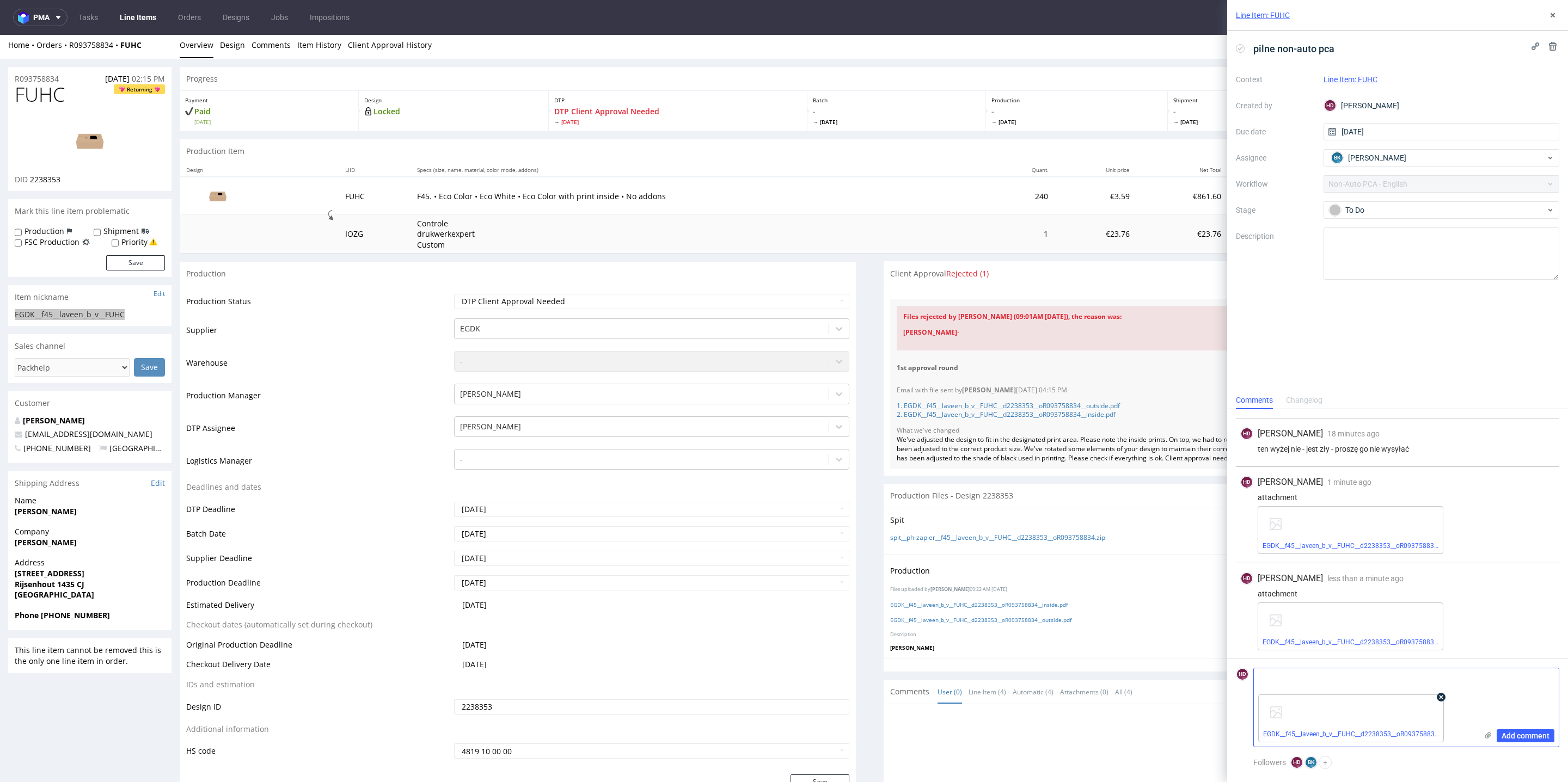
click at [1439, 699] on icon at bounding box center [1442, 697] width 8 height 8
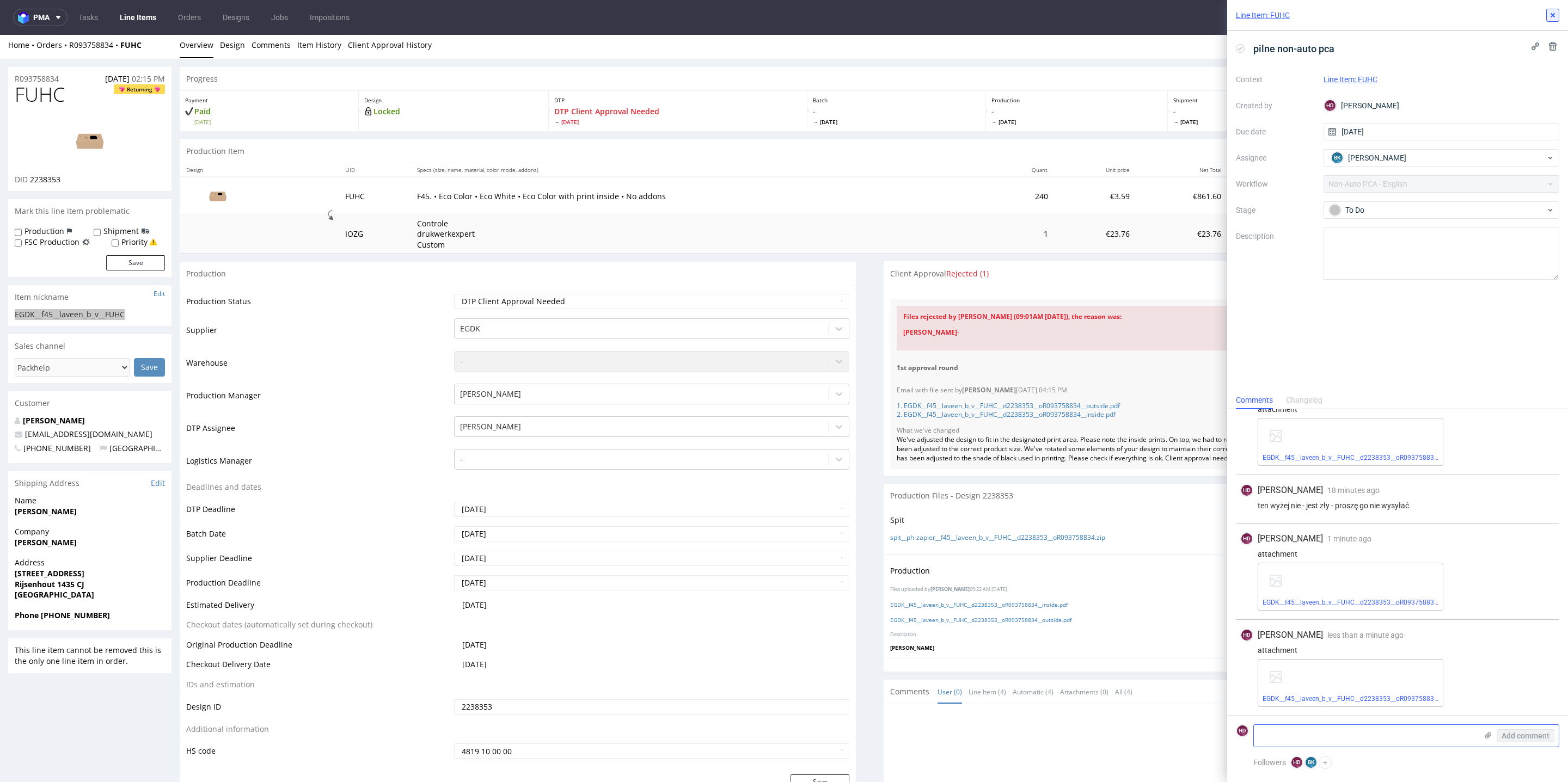
click at [1555, 15] on icon at bounding box center [1553, 15] width 9 height 9
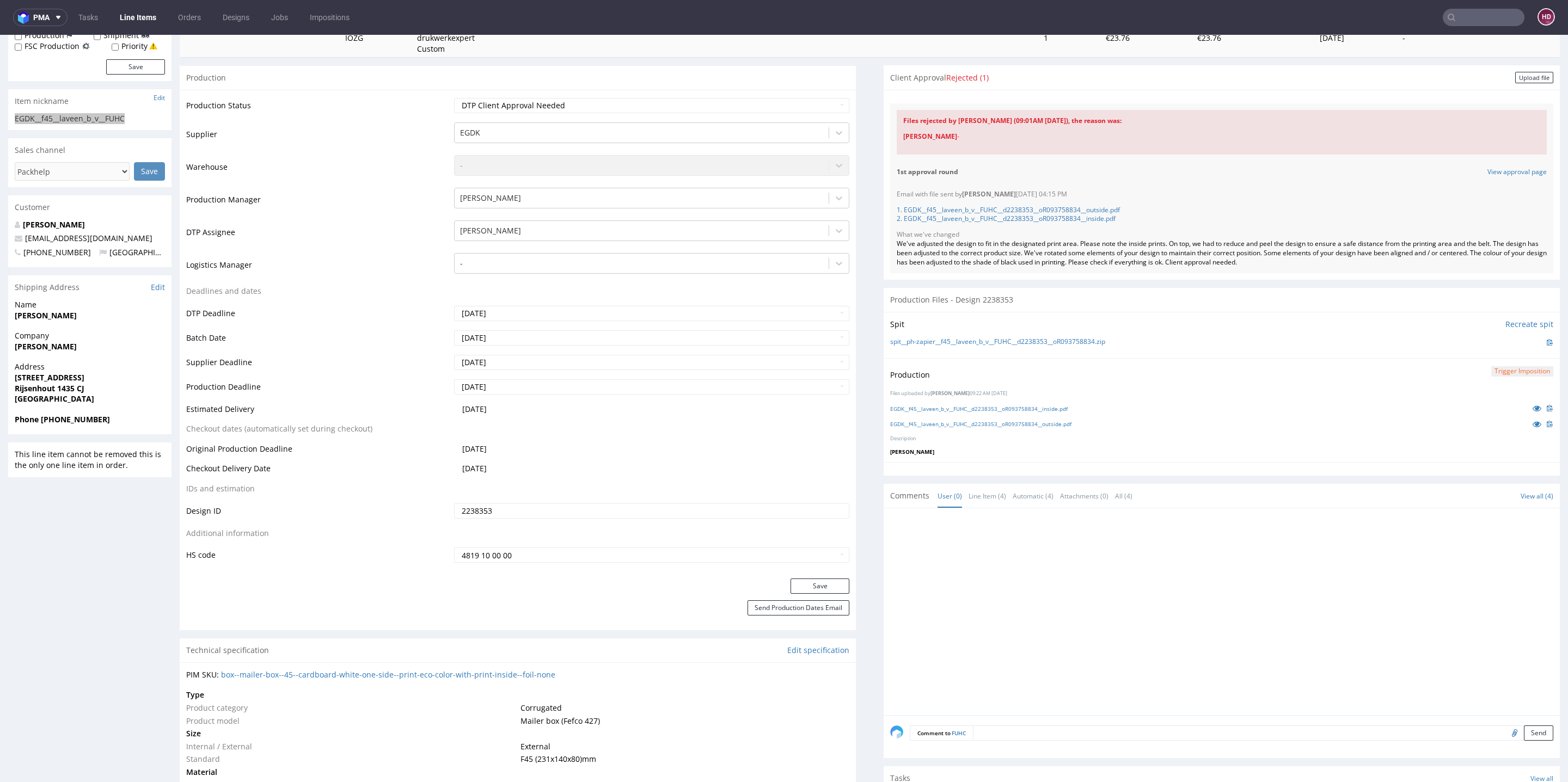
scroll to position [530, 0]
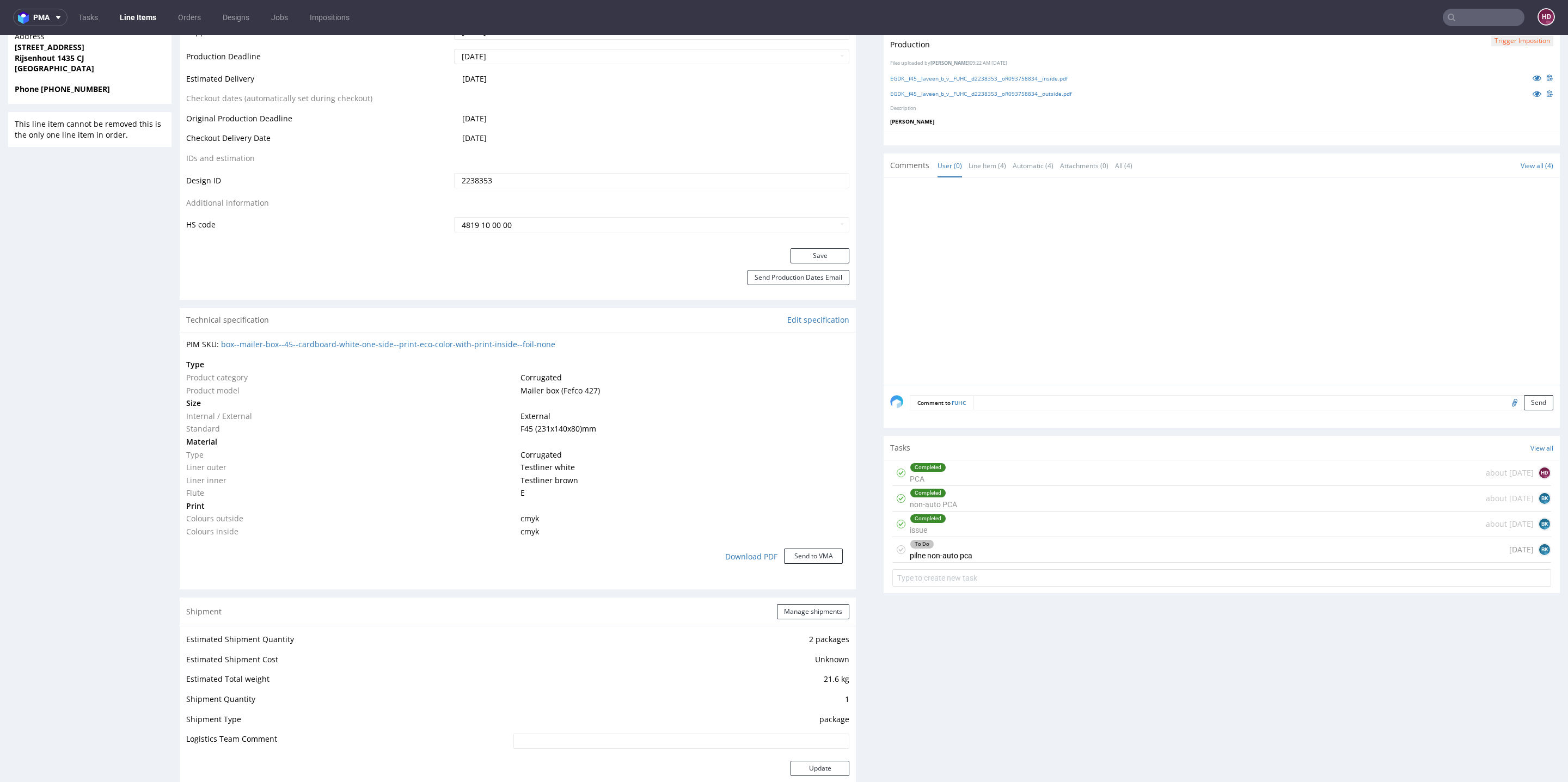
click at [1059, 546] on div "To Do pilne non-auto pca today BK" at bounding box center [1222, 550] width 658 height 25
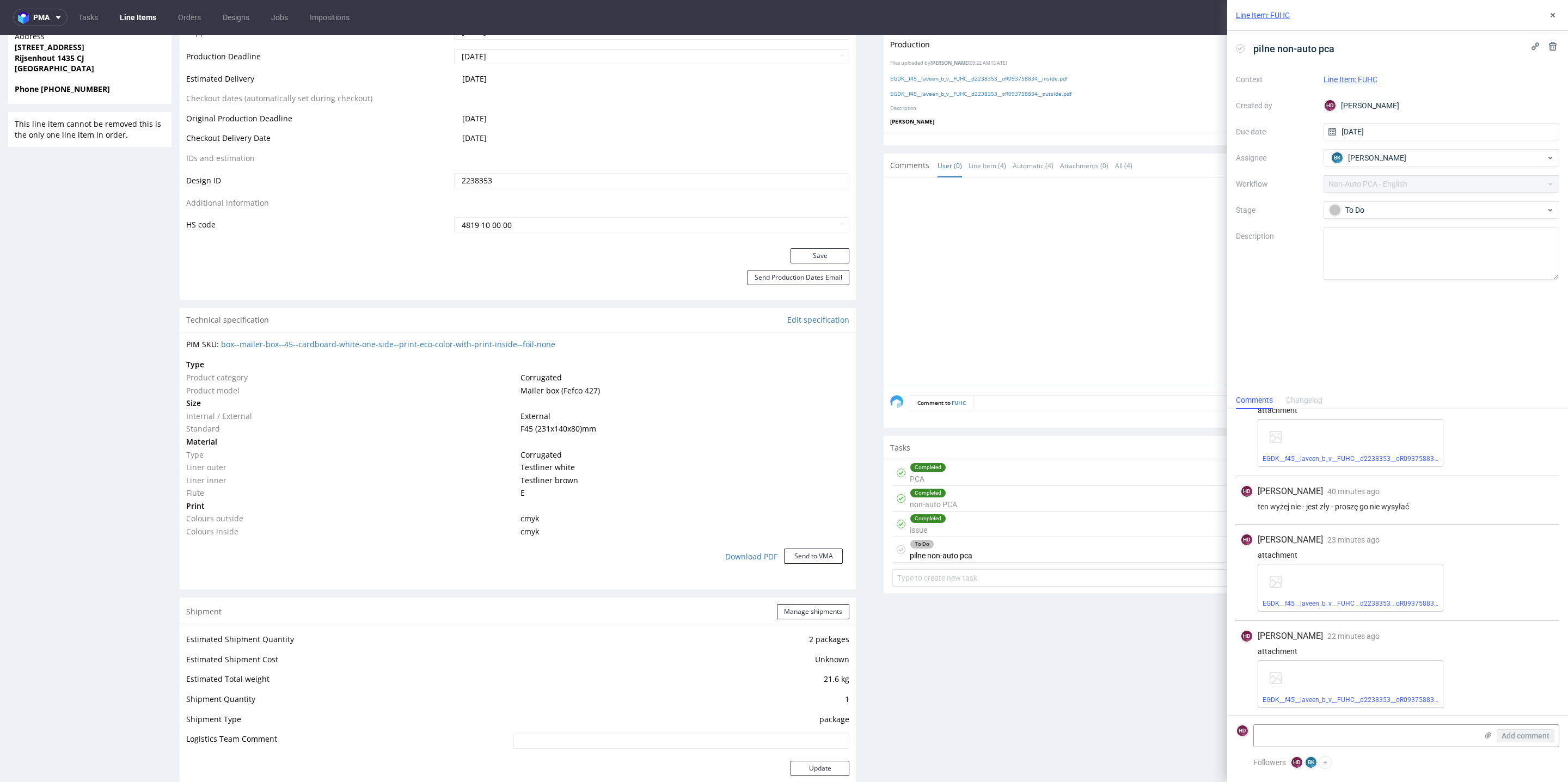
scroll to position [218, 0]
click at [1487, 734] on icon at bounding box center [1488, 735] width 9 height 9
click at [0, 0] on input "file" at bounding box center [0, 0] width 0 height 0
click at [1519, 738] on span "Add comment" at bounding box center [1526, 736] width 48 height 8
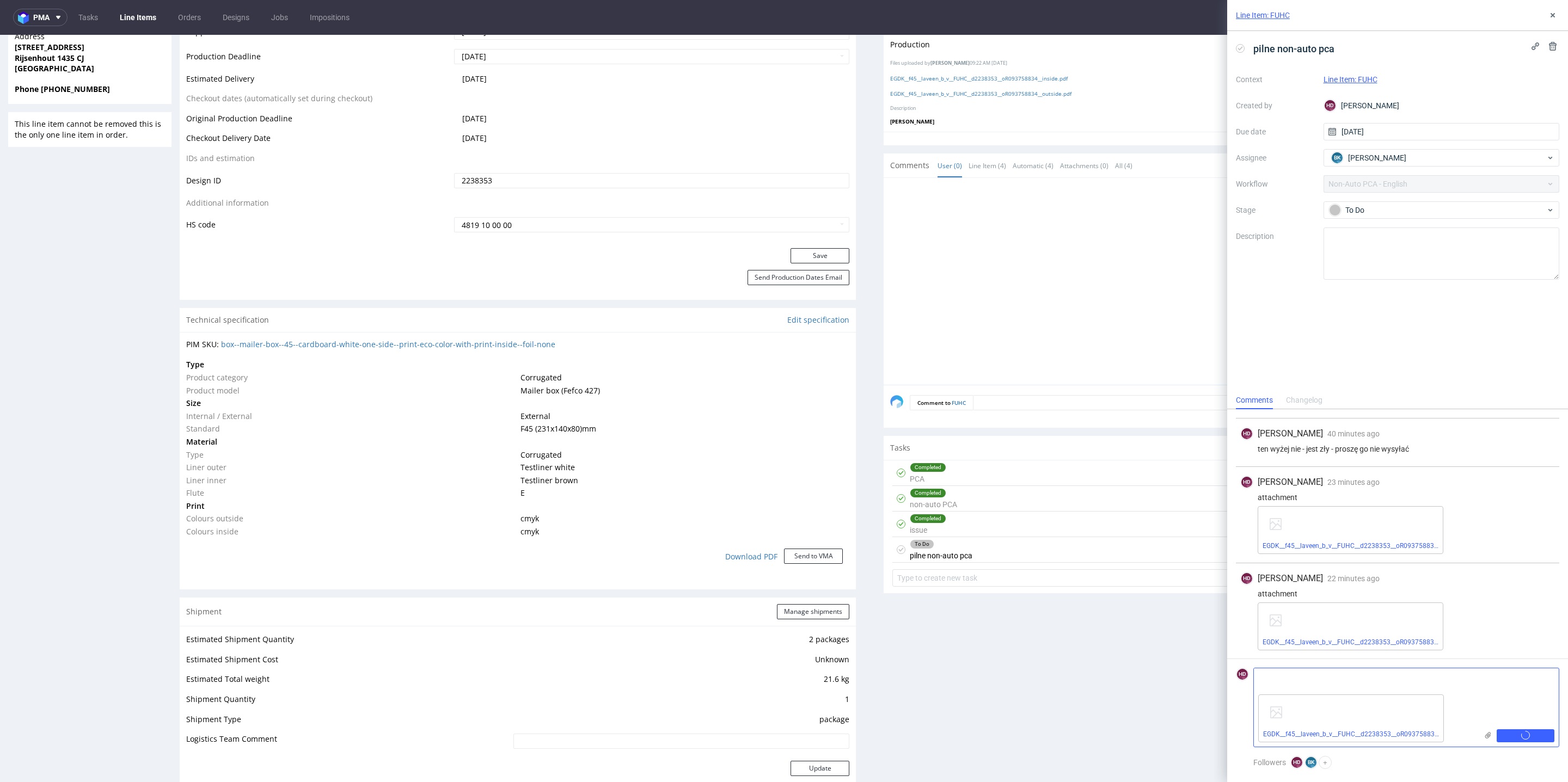
click at [1469, 688] on textarea at bounding box center [1365, 679] width 223 height 21
click at [1455, 534] on div "EGDK__f45__laveen_b_v__FUHC__d2238353__oR093758834__outside__withstrips_kompres…" at bounding box center [1406, 530] width 297 height 48
click at [1479, 701] on div "Add comment" at bounding box center [1518, 707] width 82 height 79
click at [1517, 732] on span "Add comment" at bounding box center [1526, 736] width 48 height 8
click at [1497, 705] on div "Add comment" at bounding box center [1518, 707] width 82 height 79
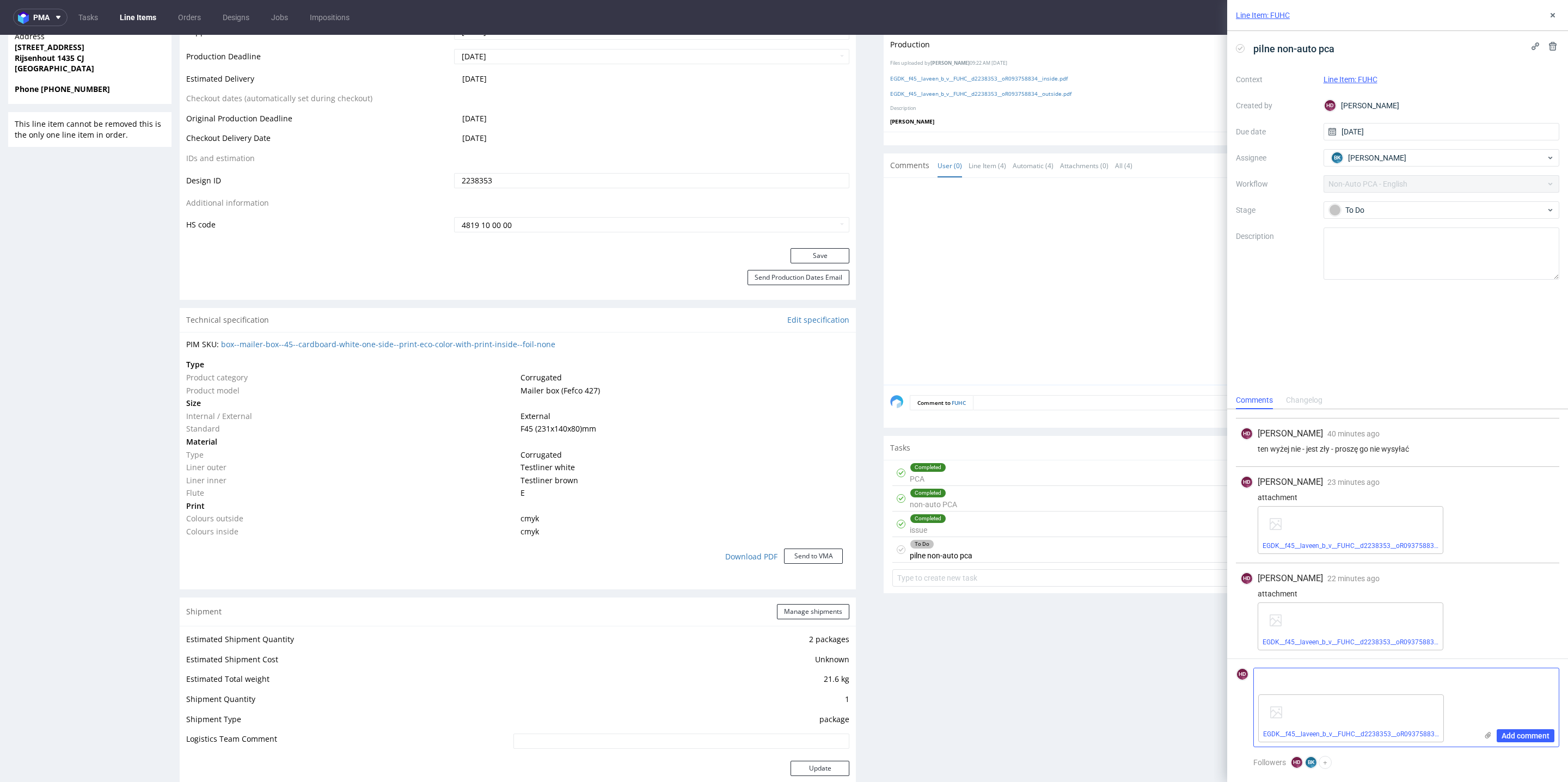
click at [1446, 699] on div "EGDK__f45__laveen_b_v__FUHC__d2238353__oR093758834__outside__nostrips__kompres.…" at bounding box center [1365, 718] width 223 height 56
click at [1517, 734] on span "Add comment" at bounding box center [1526, 736] width 48 height 8
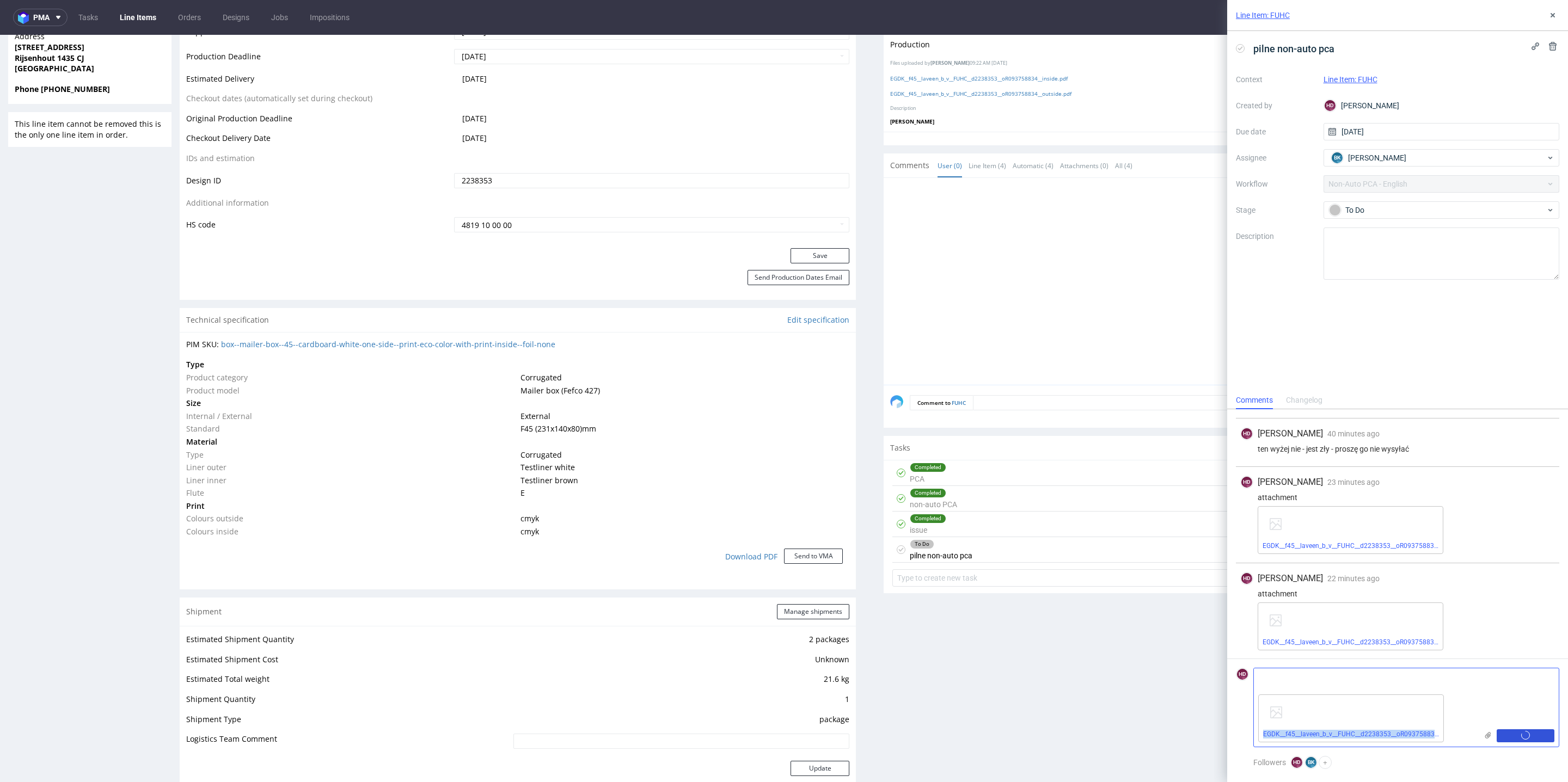
click at [1517, 734] on span "Add comment" at bounding box center [1526, 736] width 48 height 8
click at [1512, 734] on span "Add comment" at bounding box center [1526, 736] width 48 height 8
click at [1455, 687] on textarea at bounding box center [1365, 679] width 223 height 21
click at [1440, 698] on use at bounding box center [1441, 697] width 4 height 4
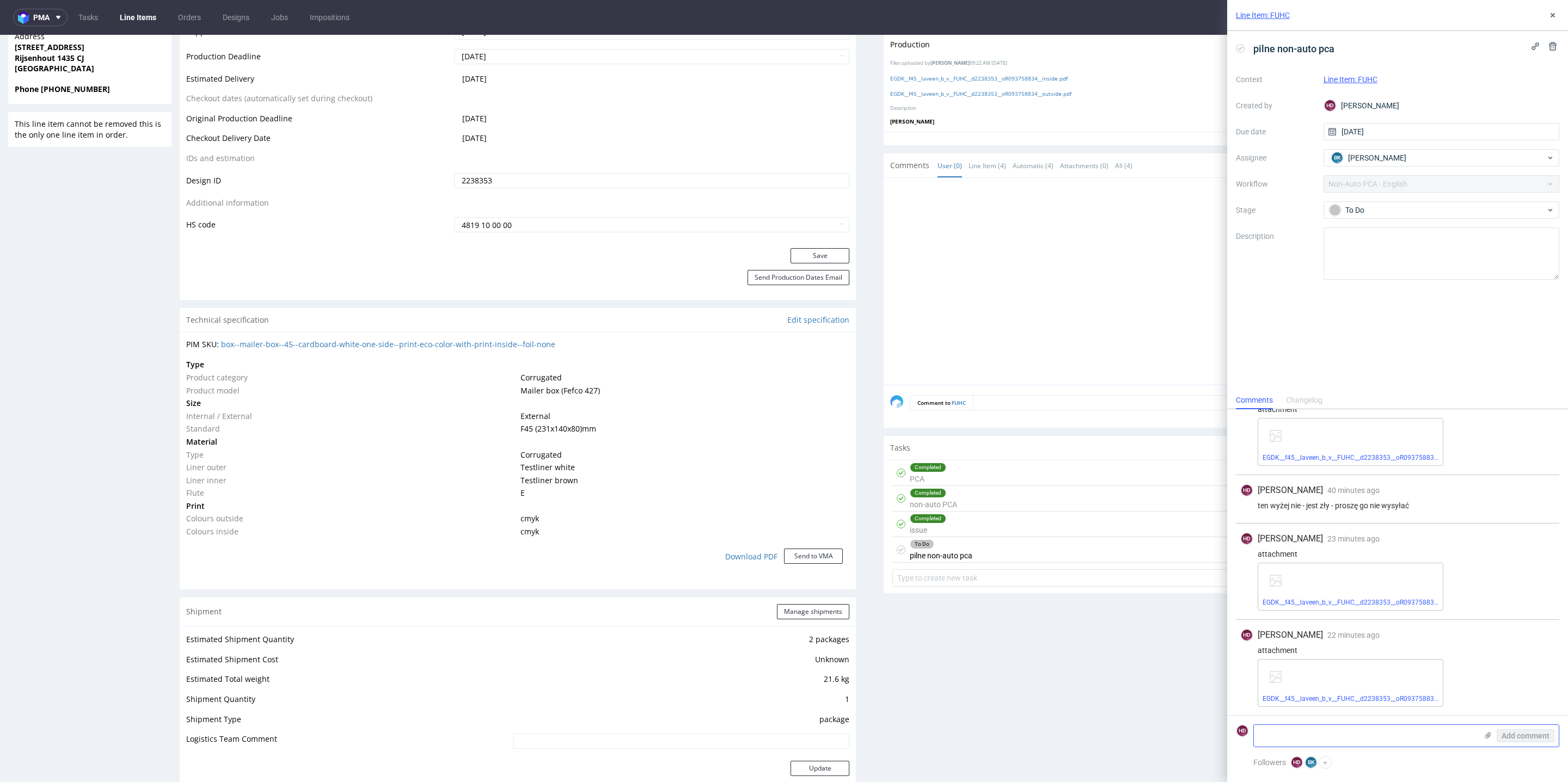
scroll to position [218, 0]
click at [1488, 731] on icon at bounding box center [1488, 735] width 9 height 9
click at [0, 0] on input "file" at bounding box center [0, 0] width 0 height 0
click at [1517, 740] on span "Add comment" at bounding box center [1526, 736] width 48 height 8
click at [1517, 737] on span "Add comment" at bounding box center [1526, 736] width 48 height 8
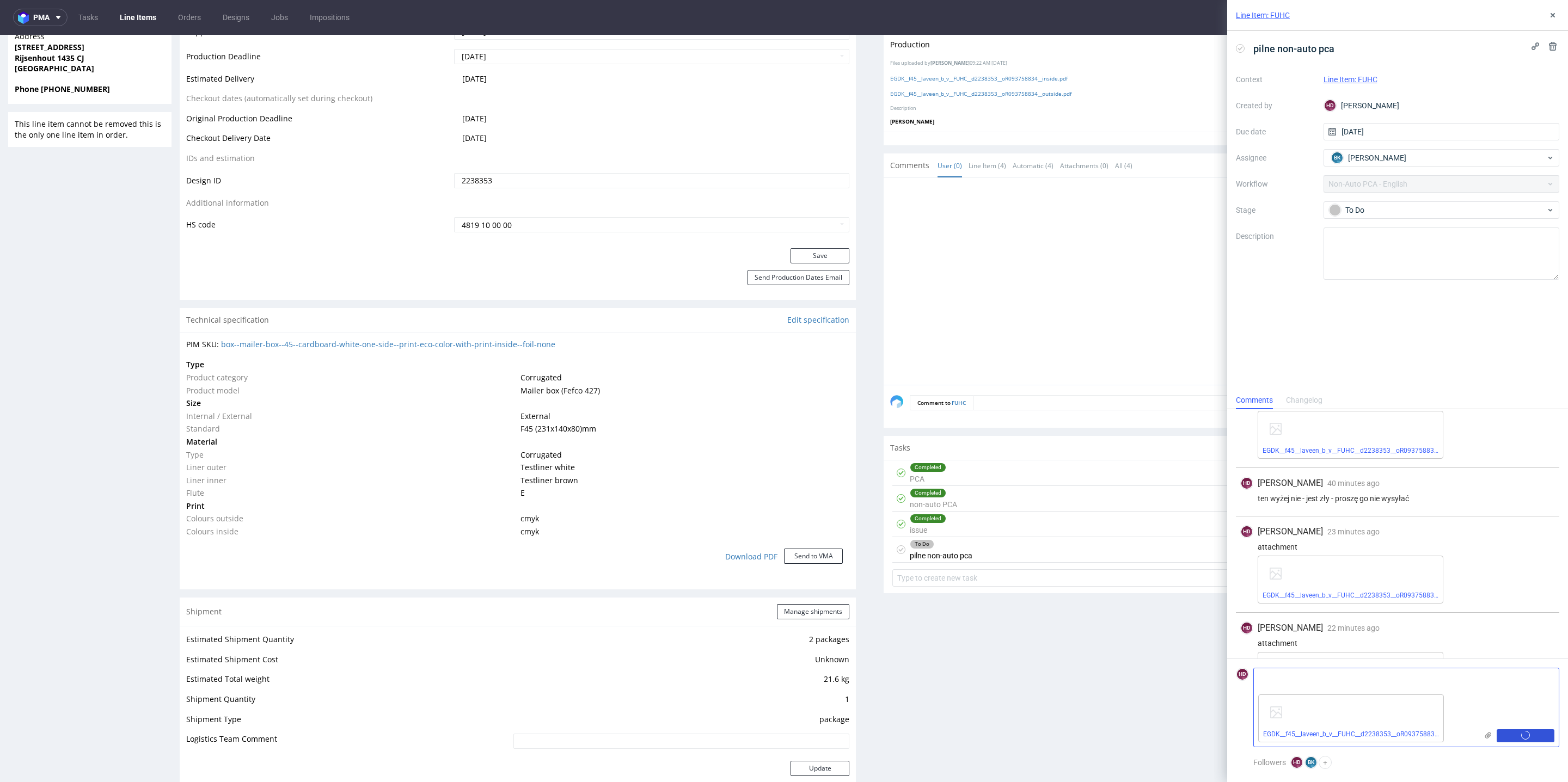
click at [1517, 737] on span "Add comment" at bounding box center [1526, 736] width 48 height 8
click at [1493, 648] on div "attachment" at bounding box center [1398, 643] width 315 height 9
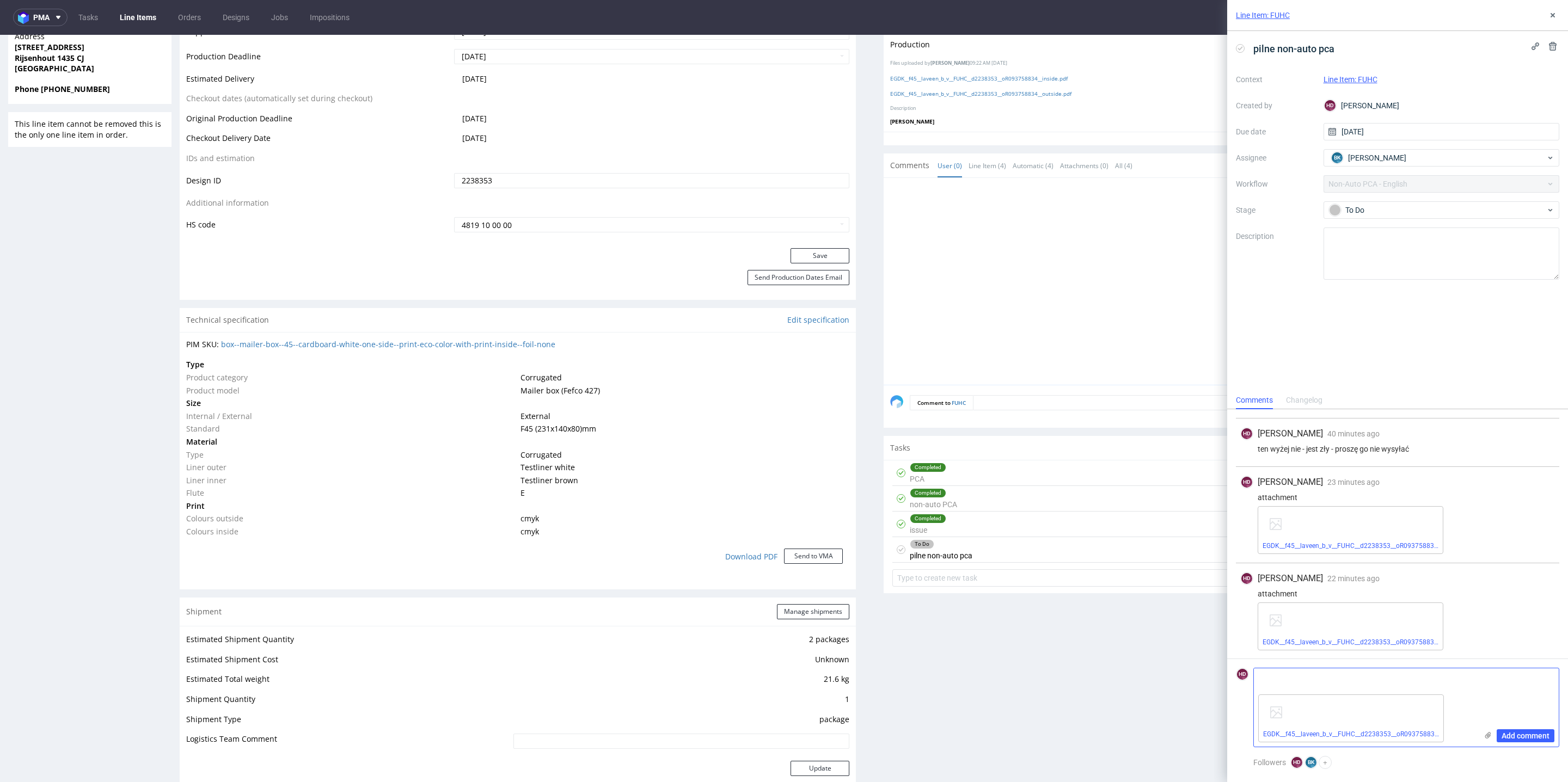
click at [1502, 724] on div "Add comment" at bounding box center [1518, 707] width 82 height 79
click at [1504, 728] on div "Add comment" at bounding box center [1518, 707] width 82 height 79
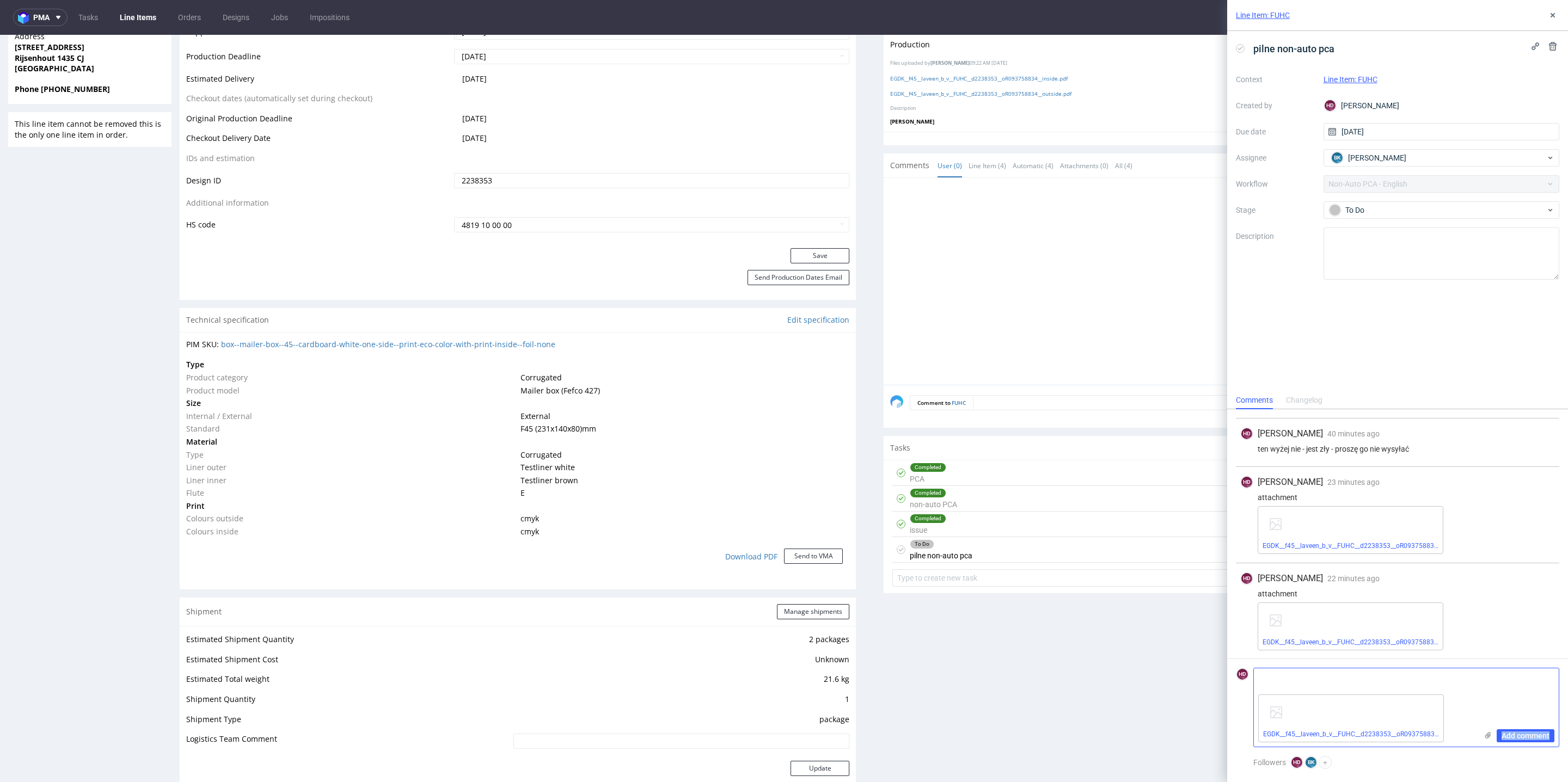
click at [1504, 728] on div "Add comment" at bounding box center [1518, 707] width 82 height 79
click at [1504, 731] on button "Add comment" at bounding box center [1525, 736] width 58 height 13
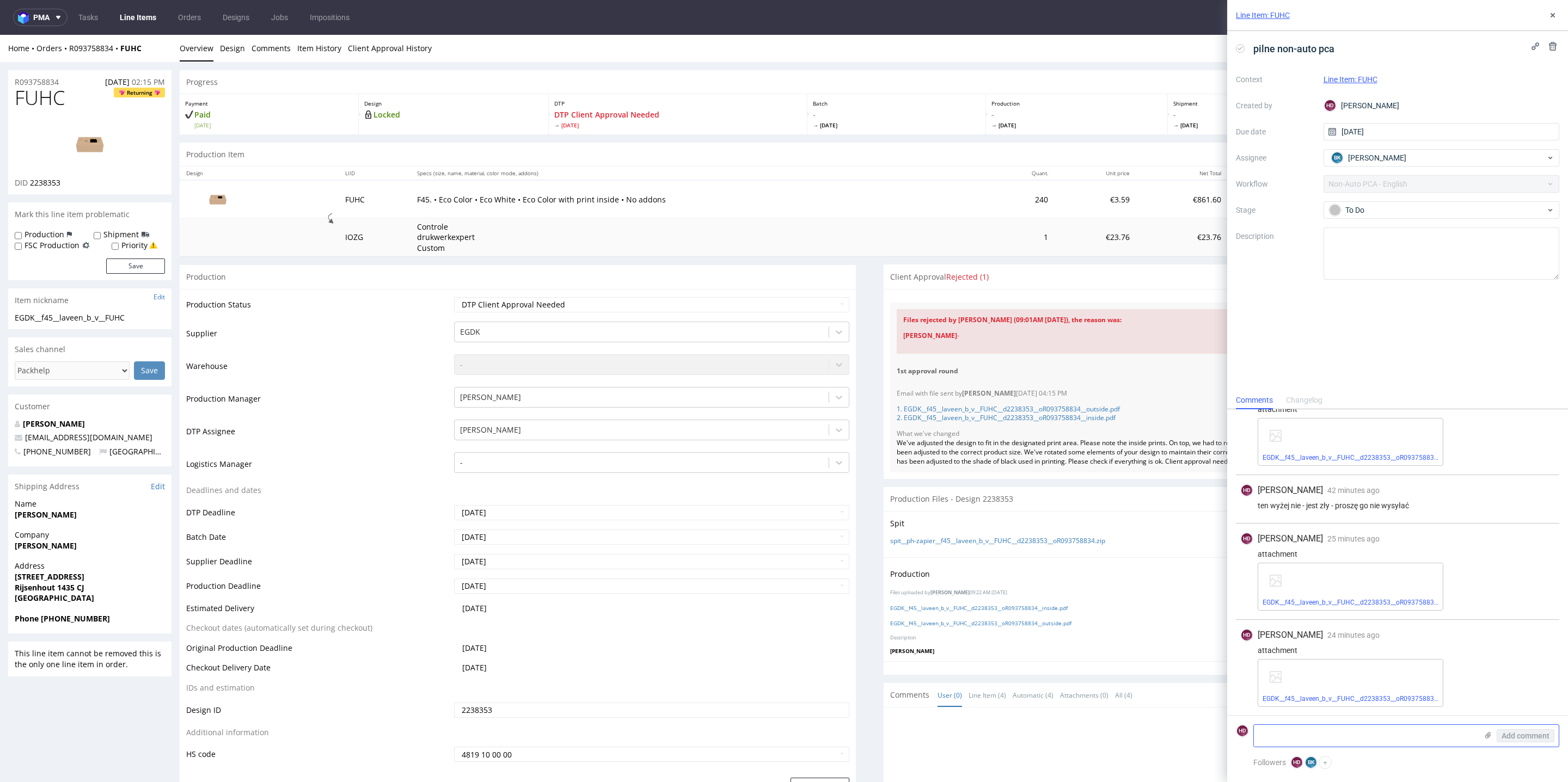
click at [1489, 739] on icon at bounding box center [1488, 735] width 9 height 9
click at [0, 0] on input "file" at bounding box center [0, 0] width 0 height 0
click at [1505, 734] on span "Add comment" at bounding box center [1526, 736] width 48 height 8
click at [1477, 699] on div "EGDK__f45__laveen_b_v__FUHC__d2238353__oR093758834__outside__nostrips__kompres.…" at bounding box center [1365, 718] width 223 height 56
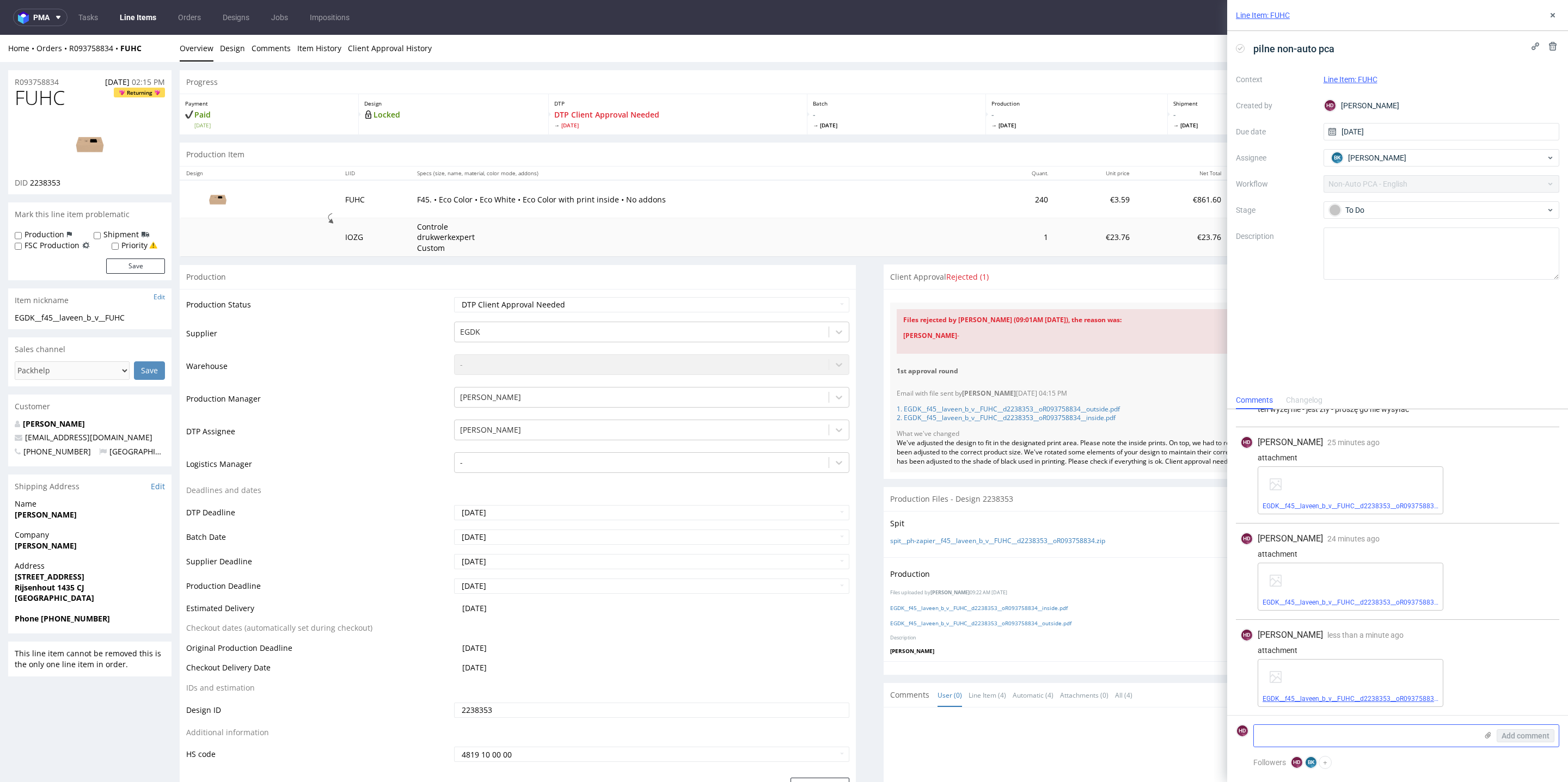
click at [1392, 699] on link "EGDK__f45__laveen_b_v__FUHC__d2238353__oR093758834__outside__nostrips__kompres.…" at bounding box center [1400, 699] width 274 height 8
click at [1551, 14] on use at bounding box center [1552, 14] width 4 height 4
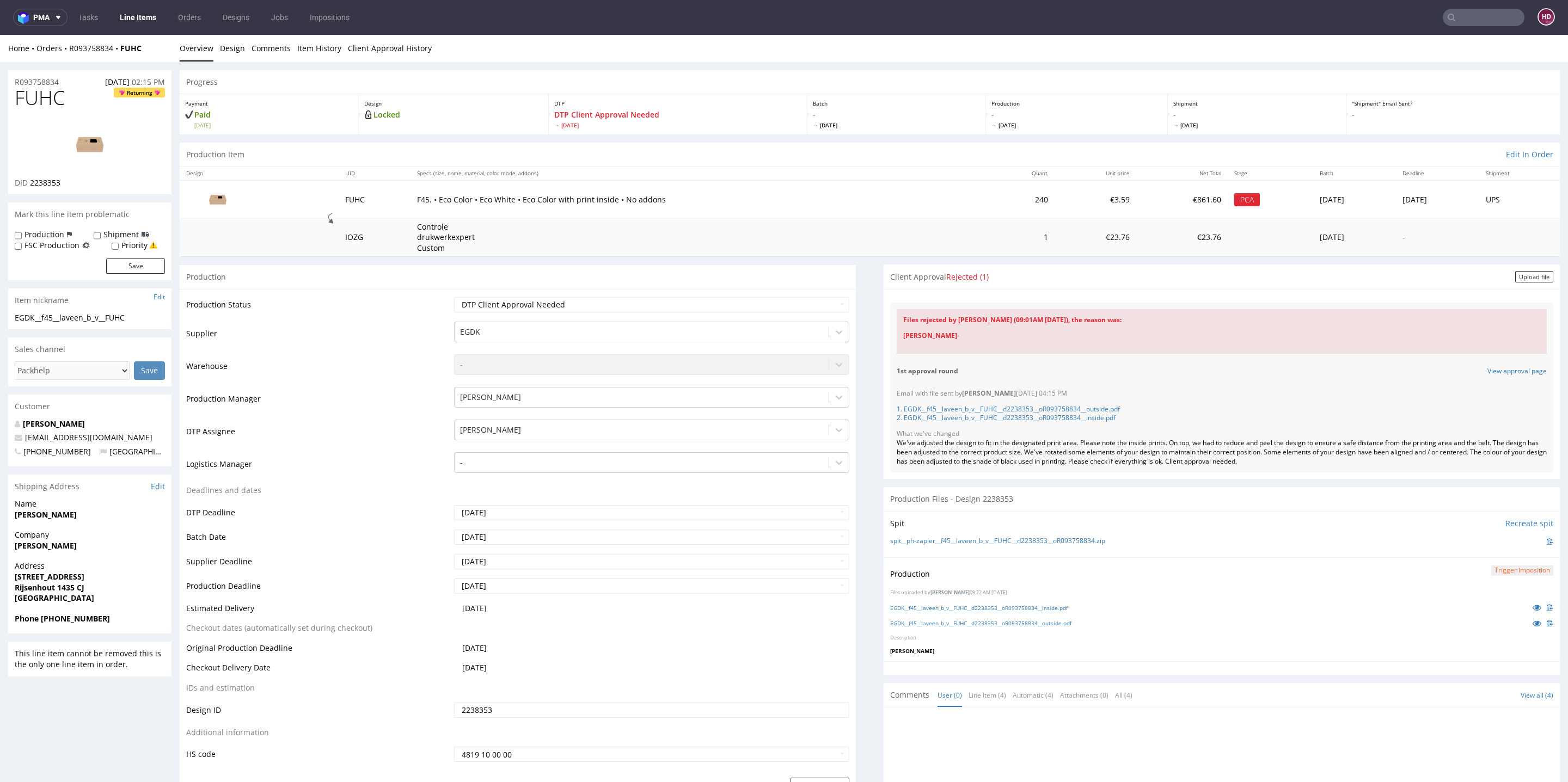
click at [145, 17] on link "Line Items" at bounding box center [138, 17] width 49 height 17
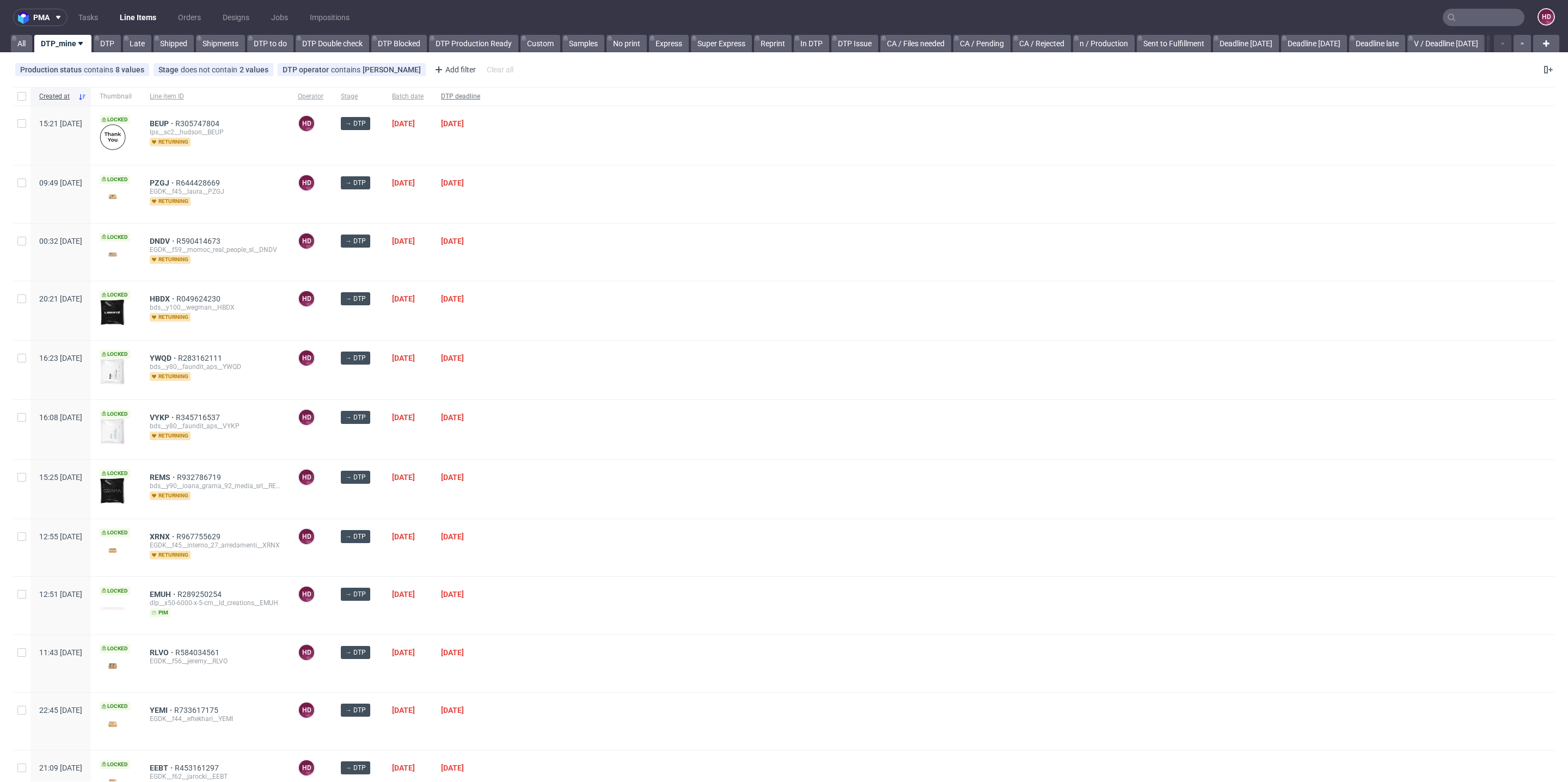
click at [481, 94] on span "DTP deadline" at bounding box center [460, 97] width 39 height 10
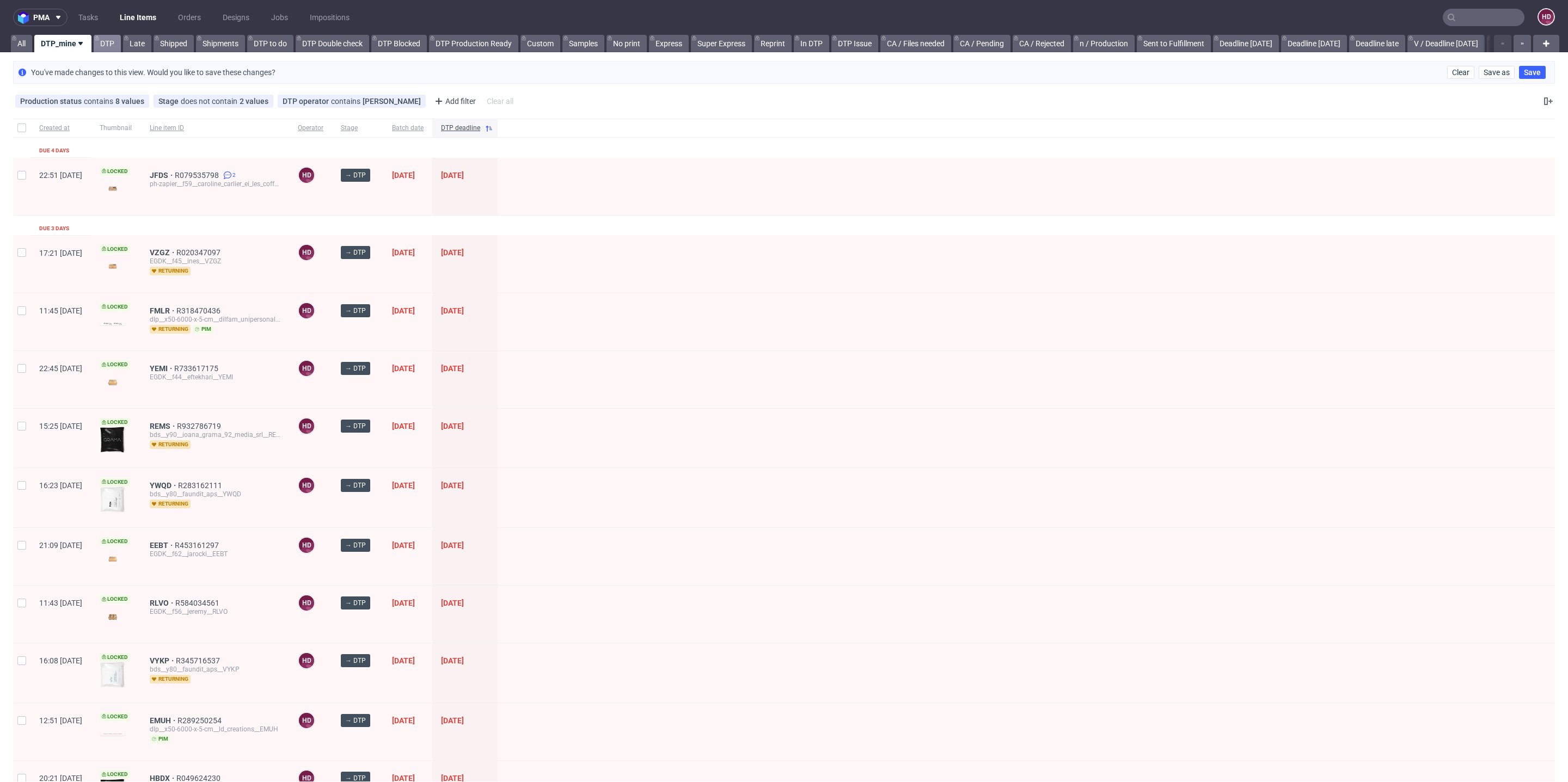
click at [107, 44] on link "DTP" at bounding box center [107, 44] width 27 height 17
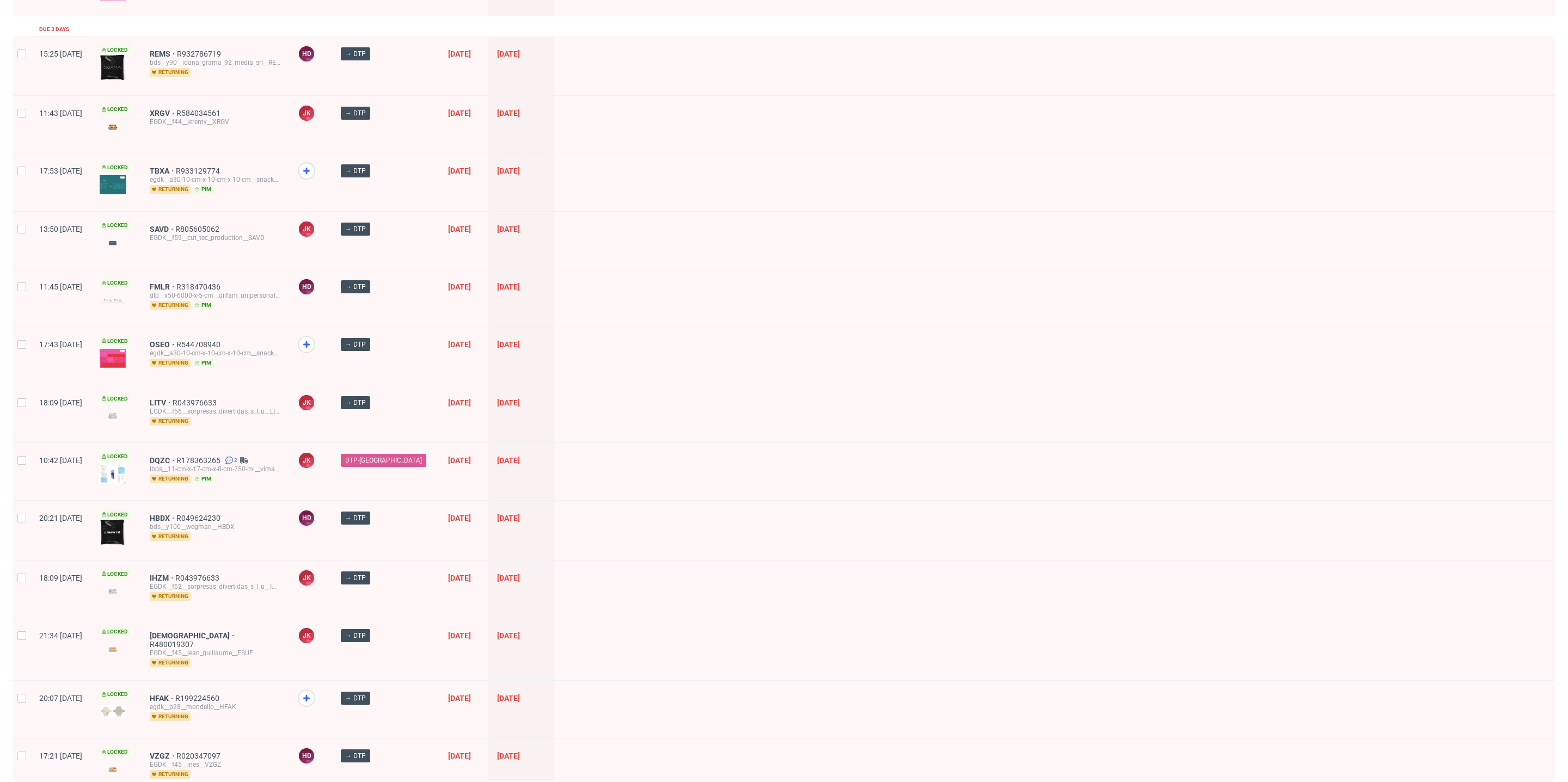
scroll to position [1188, 0]
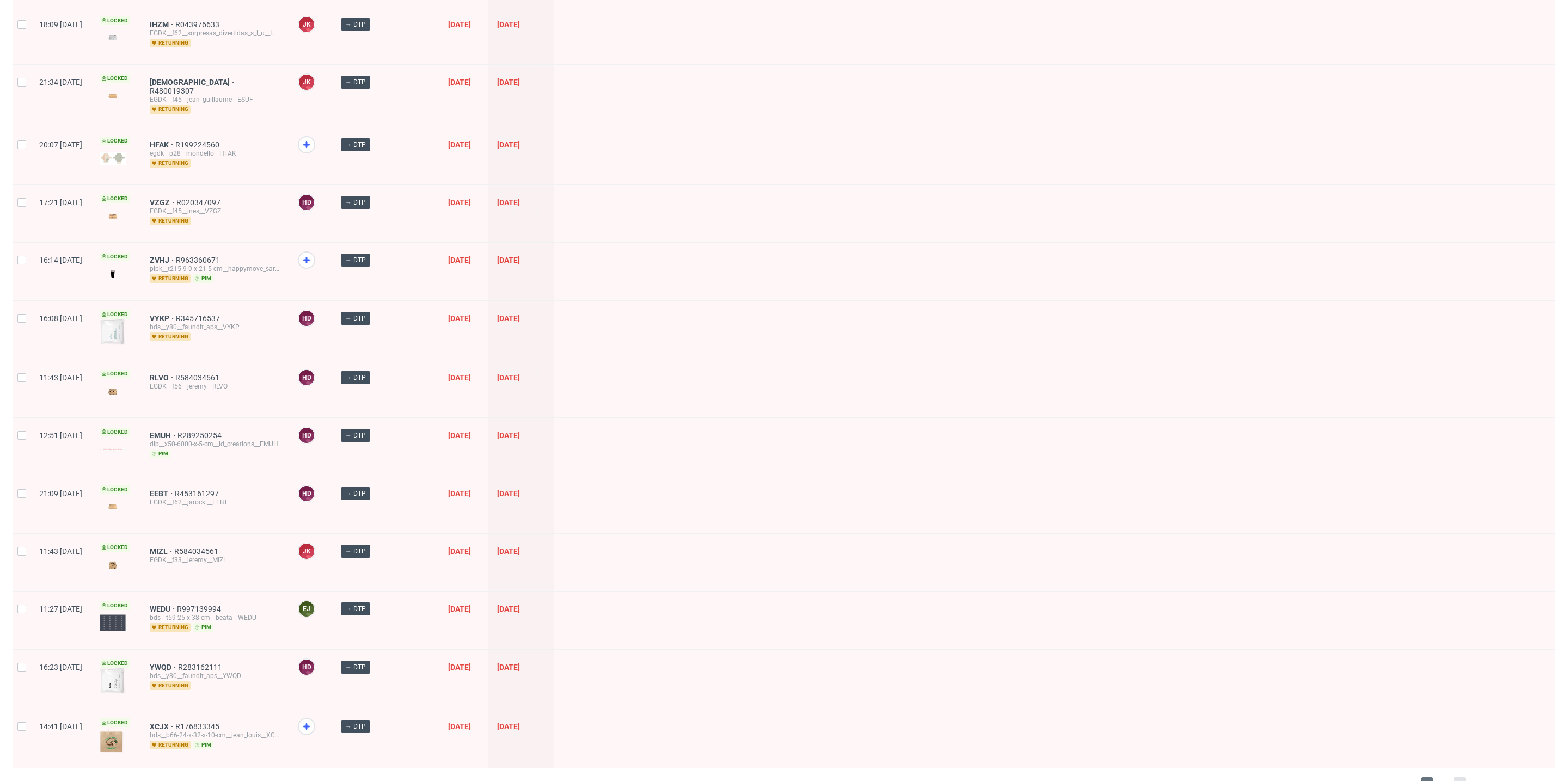
click at [1454, 777] on span "3" at bounding box center [1459, 784] width 12 height 13
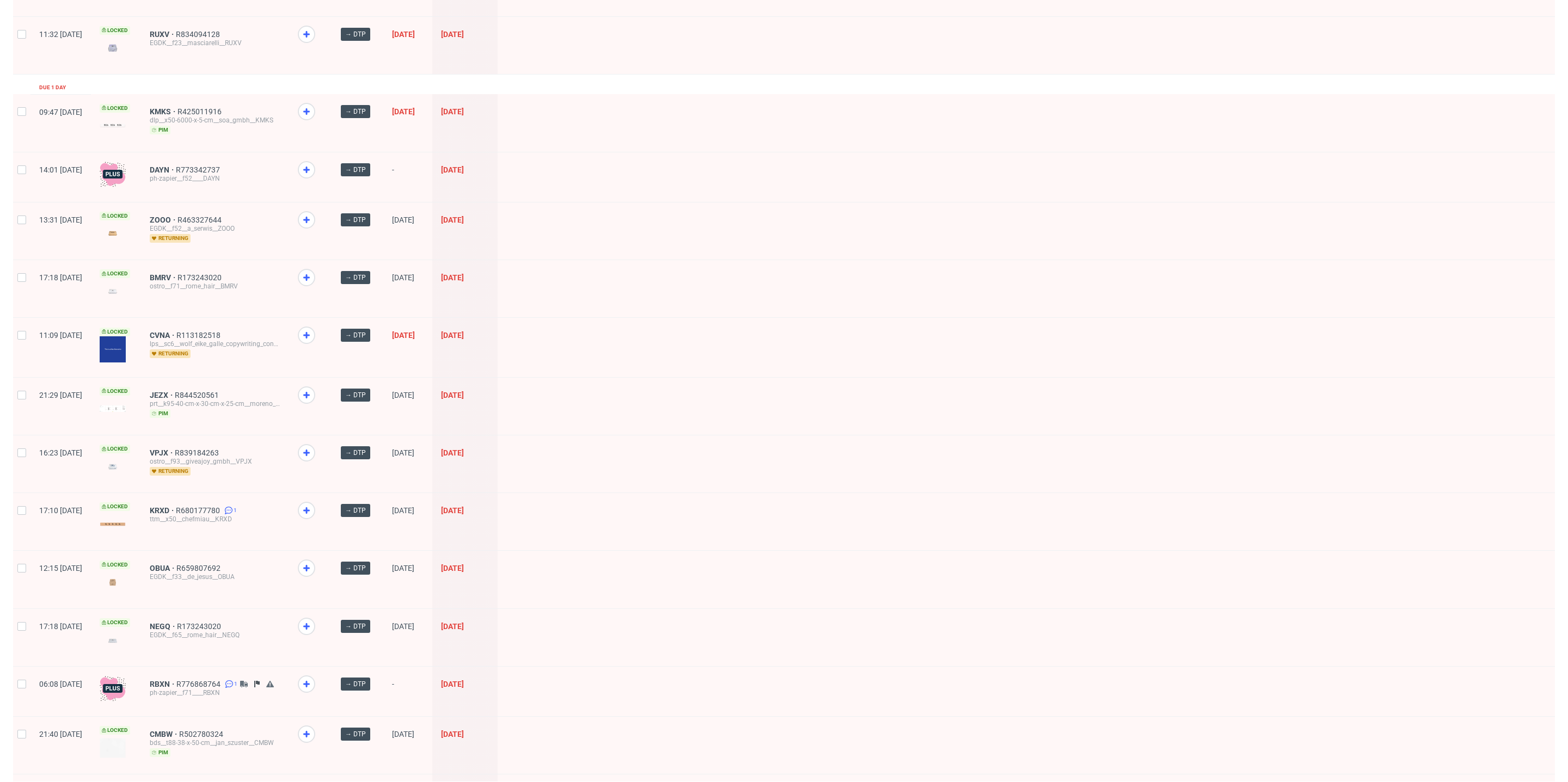
scroll to position [1098, 0]
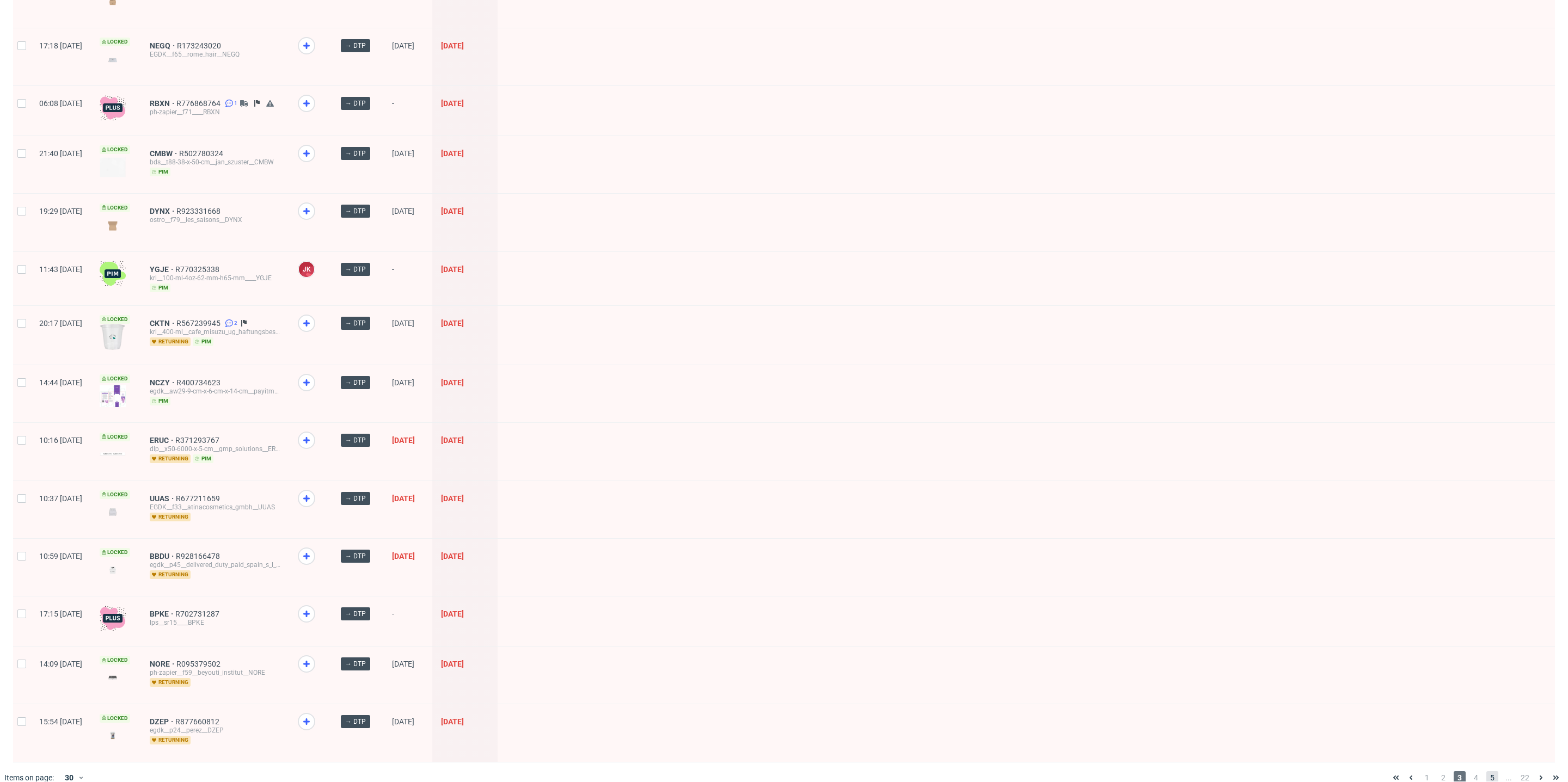
click at [1486, 771] on span "5" at bounding box center [1492, 777] width 12 height 13
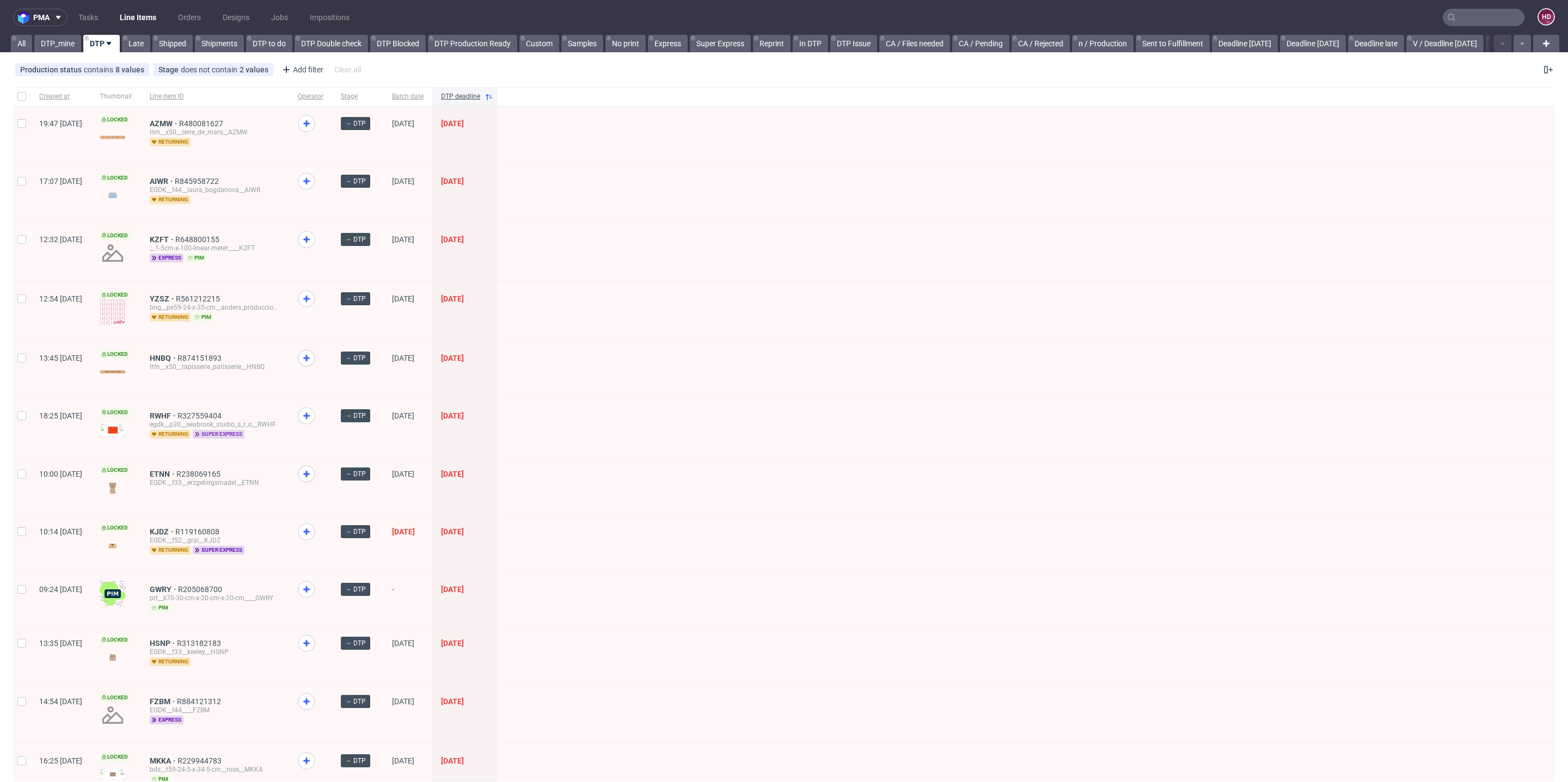
click at [245, 432] on span "super express" at bounding box center [218, 434] width 52 height 9
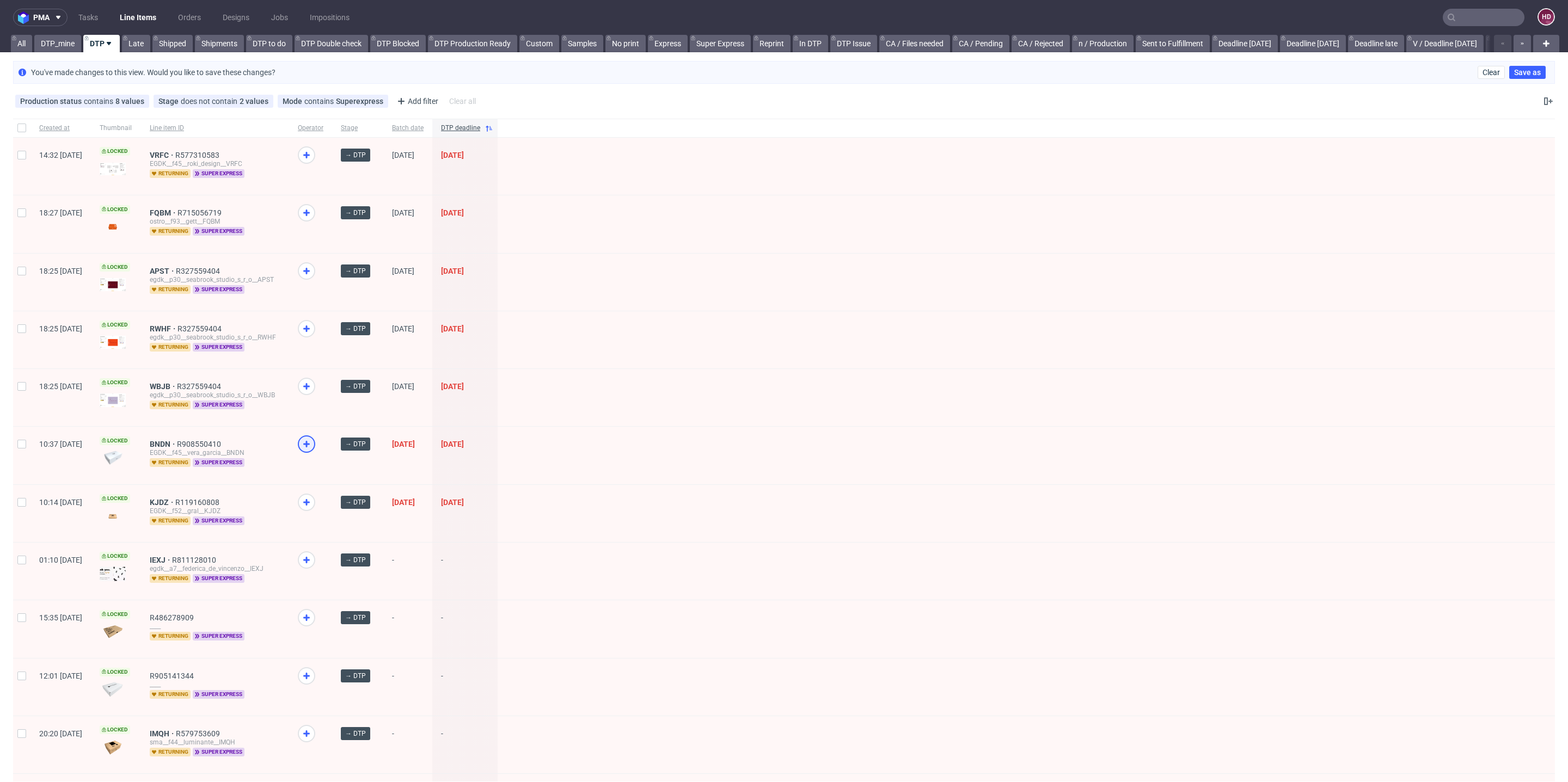
click at [315, 445] on div at bounding box center [307, 444] width 17 height 17
click at [310, 499] on use at bounding box center [307, 503] width 6 height 6
click at [313, 156] on icon at bounding box center [307, 155] width 13 height 13
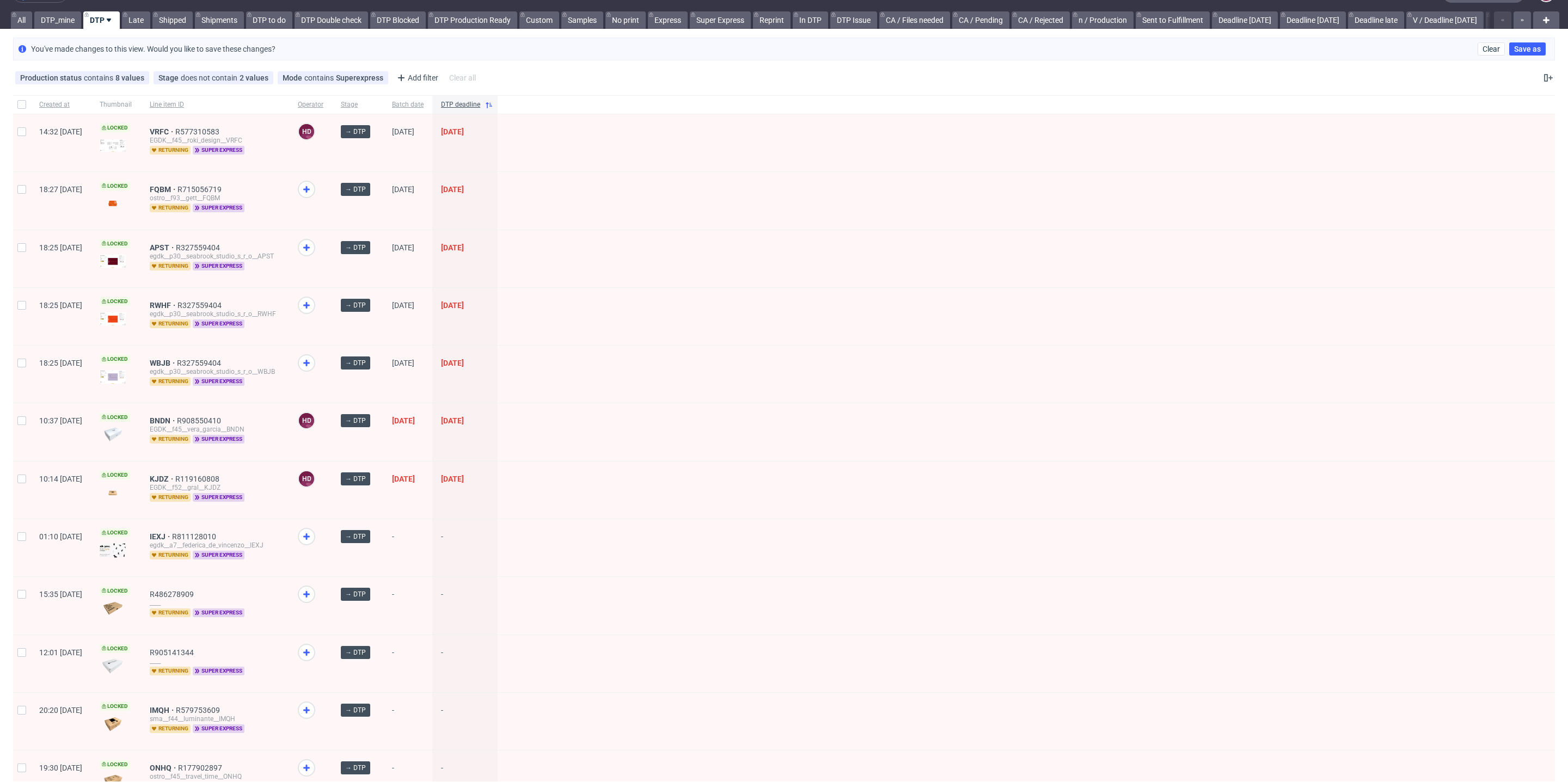
scroll to position [42, 0]
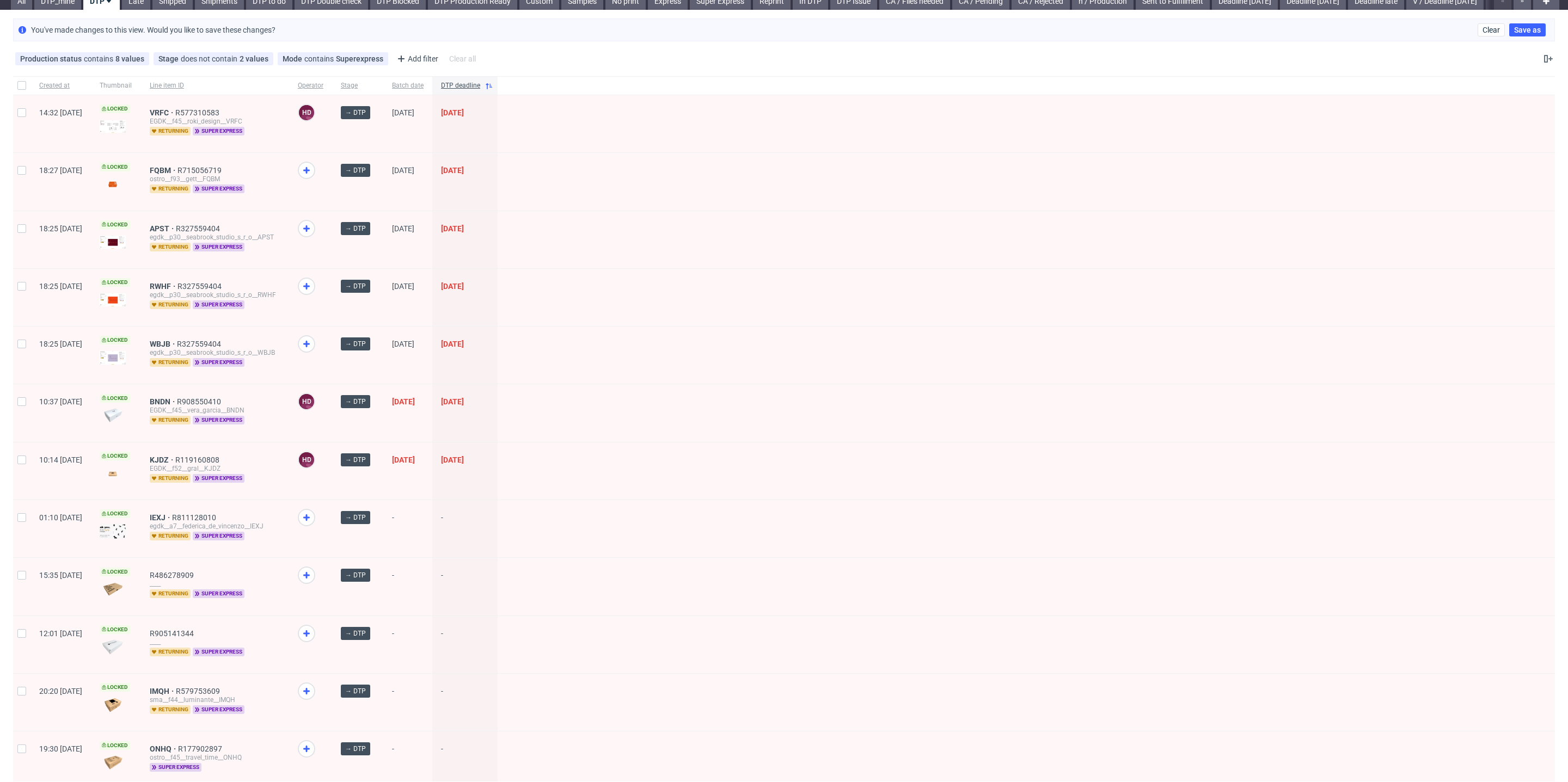
click at [325, 174] on div at bounding box center [311, 182] width 43 height 57
click at [310, 172] on use at bounding box center [307, 170] width 6 height 6
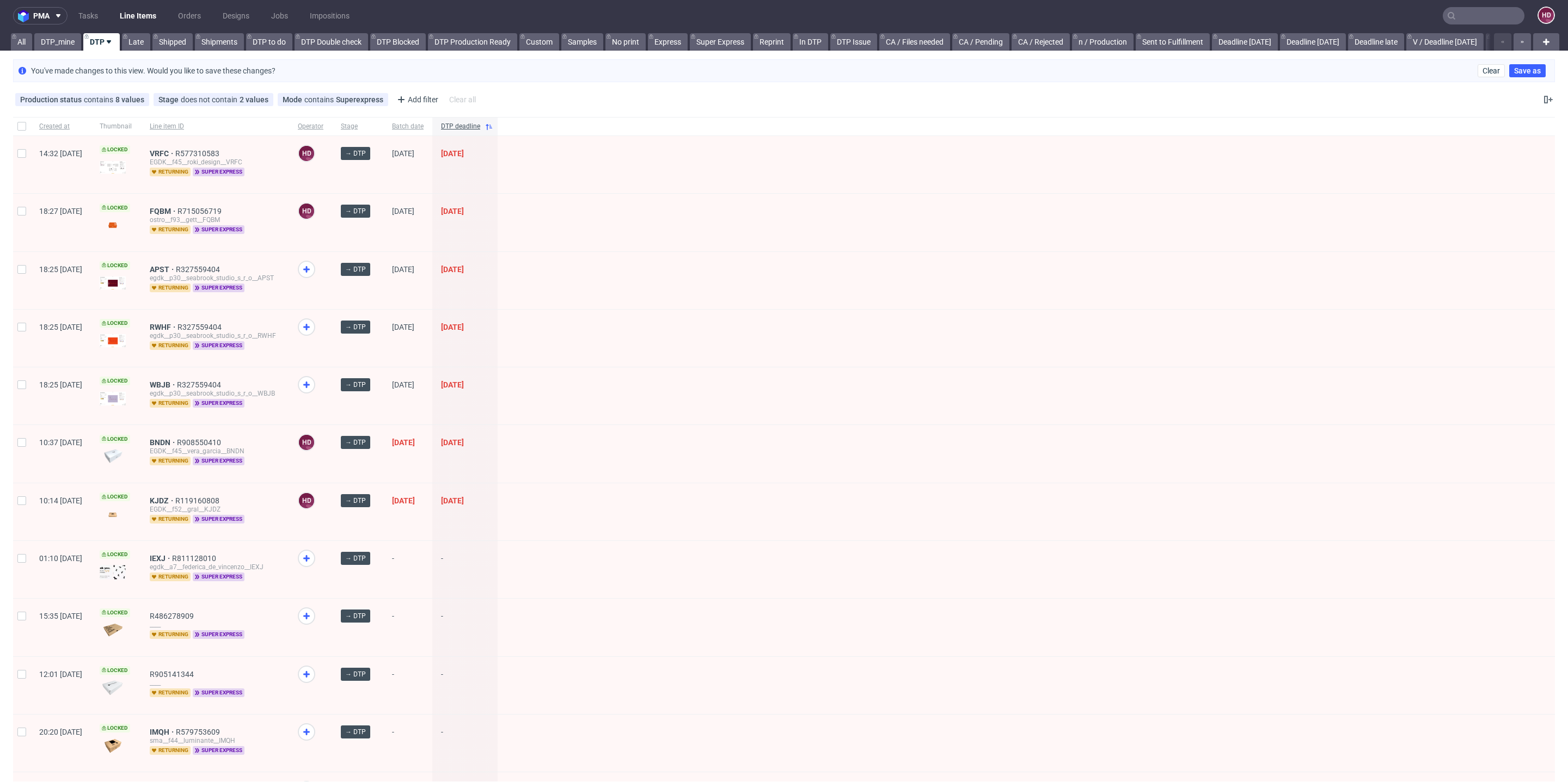
scroll to position [0, 0]
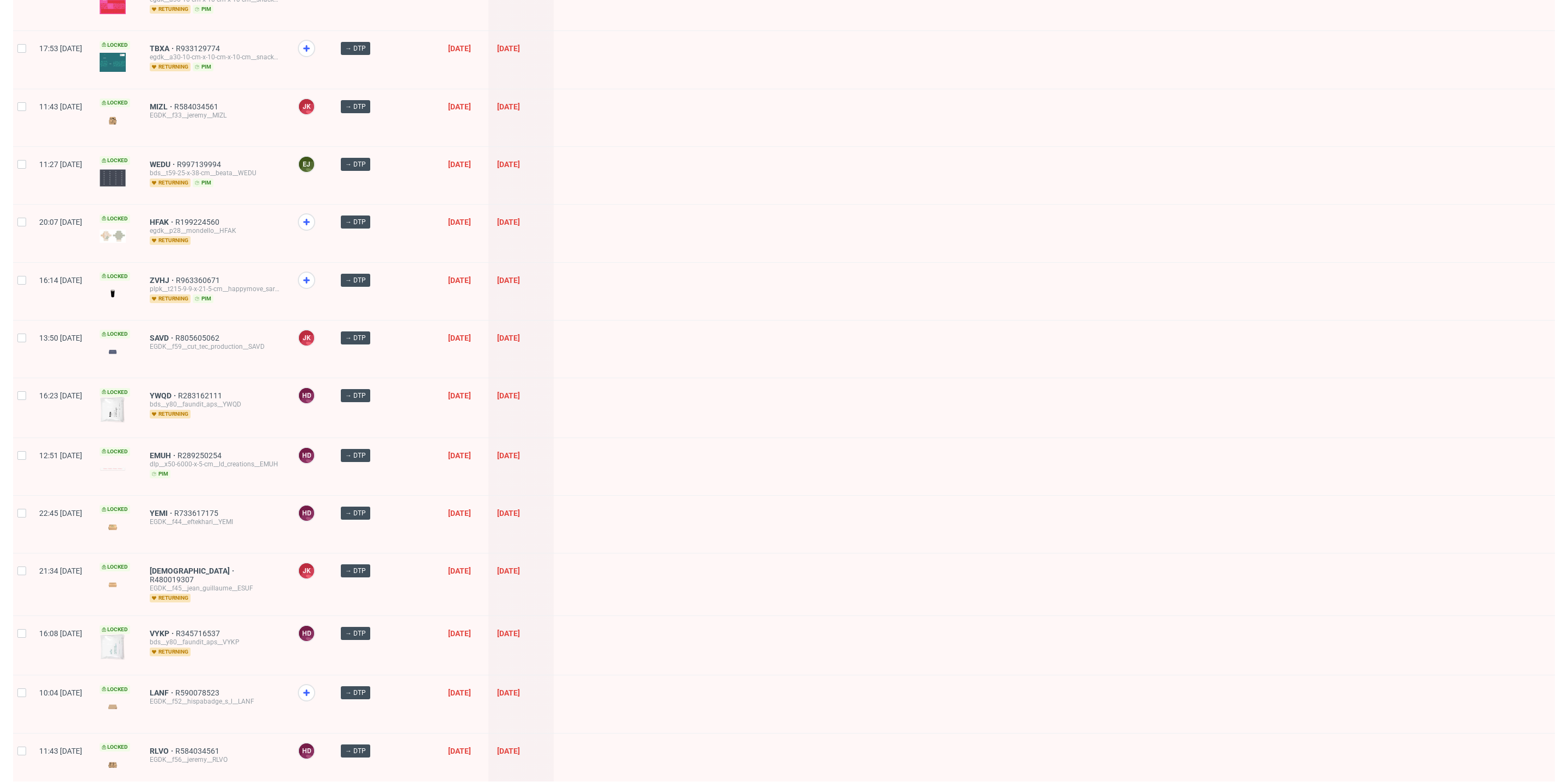
scroll to position [818, 0]
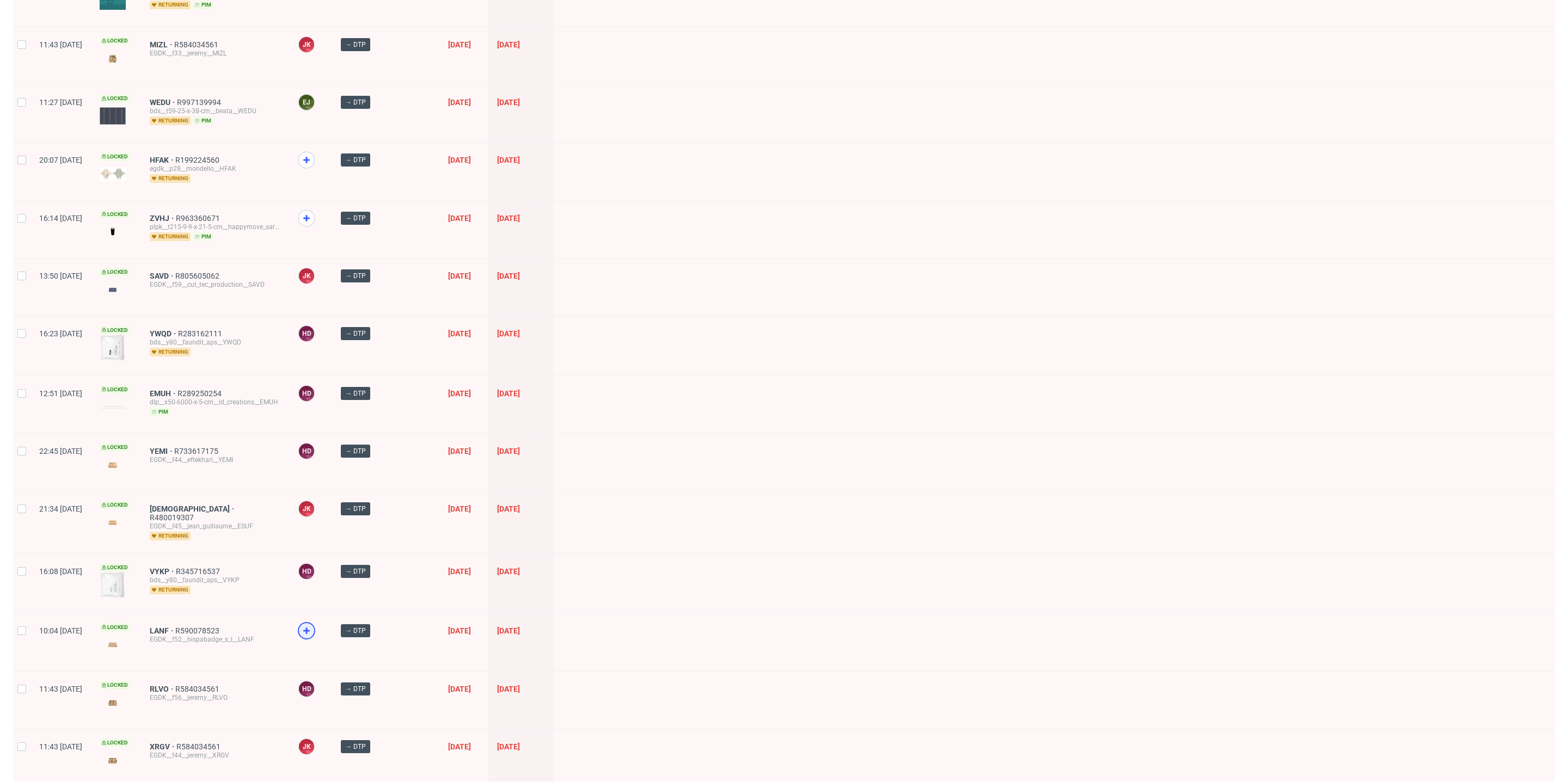
click at [310, 627] on use at bounding box center [307, 630] width 6 height 6
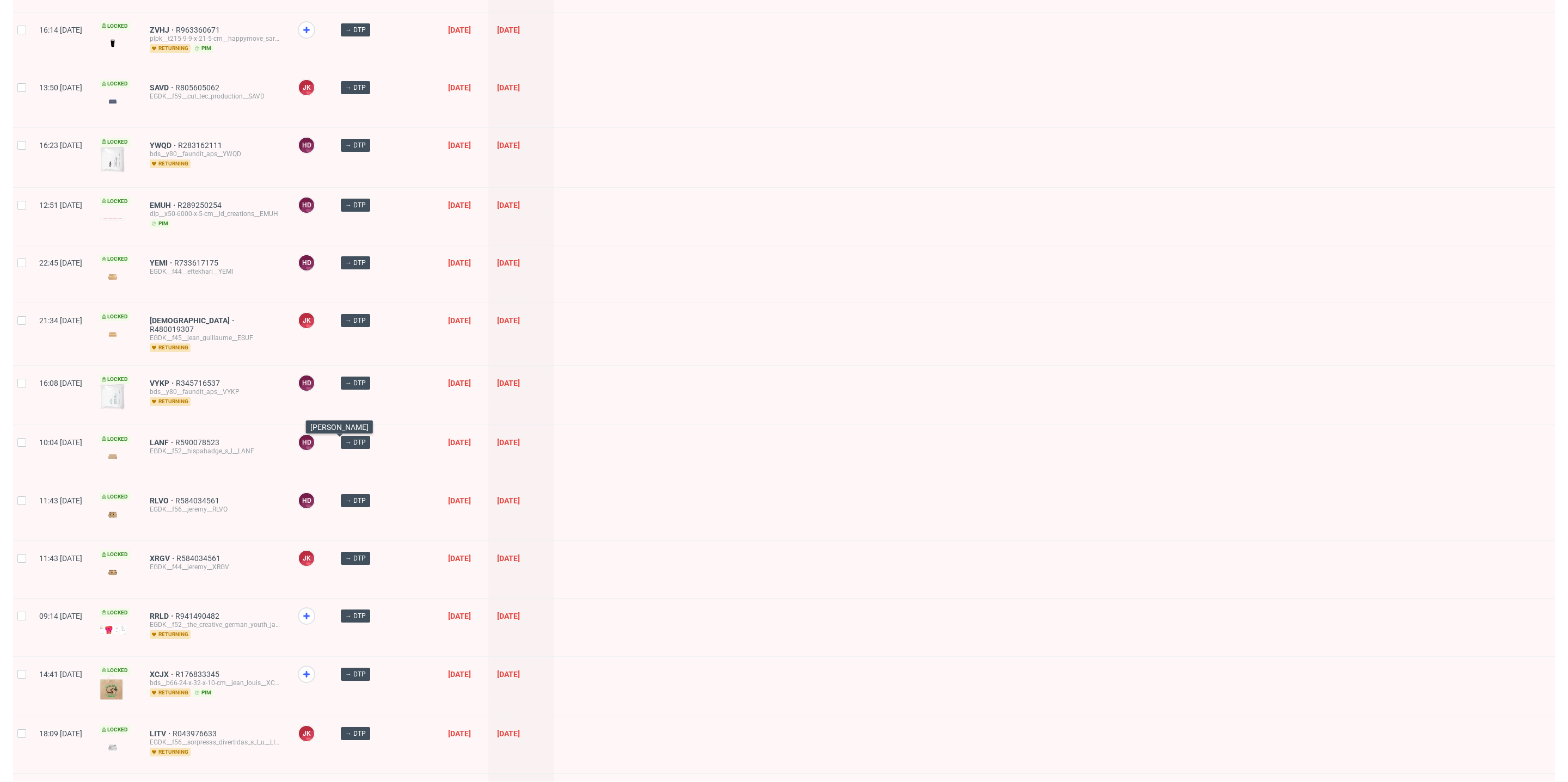
scroll to position [1186, 0]
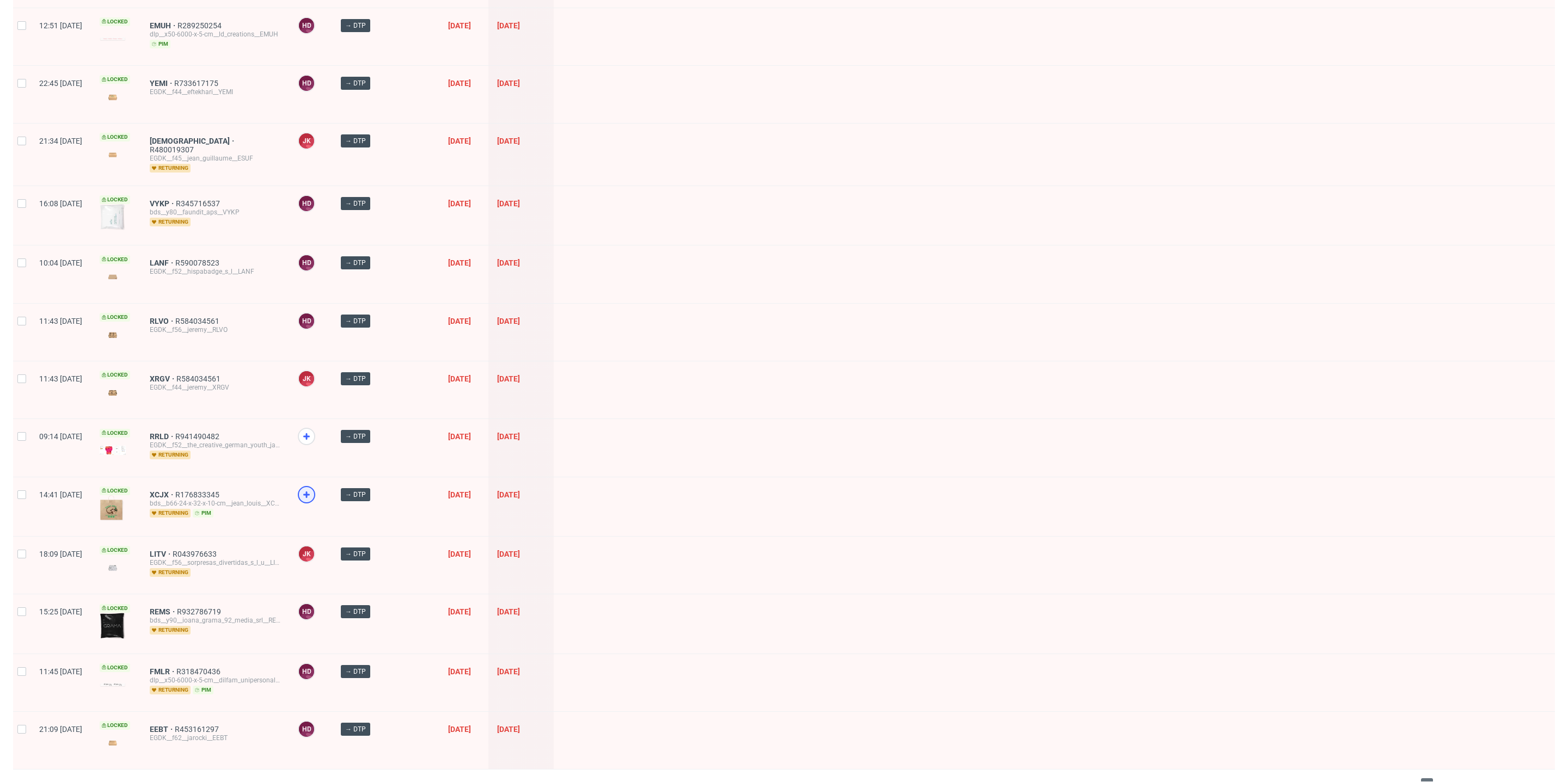
click at [313, 488] on icon at bounding box center [307, 495] width 13 height 13
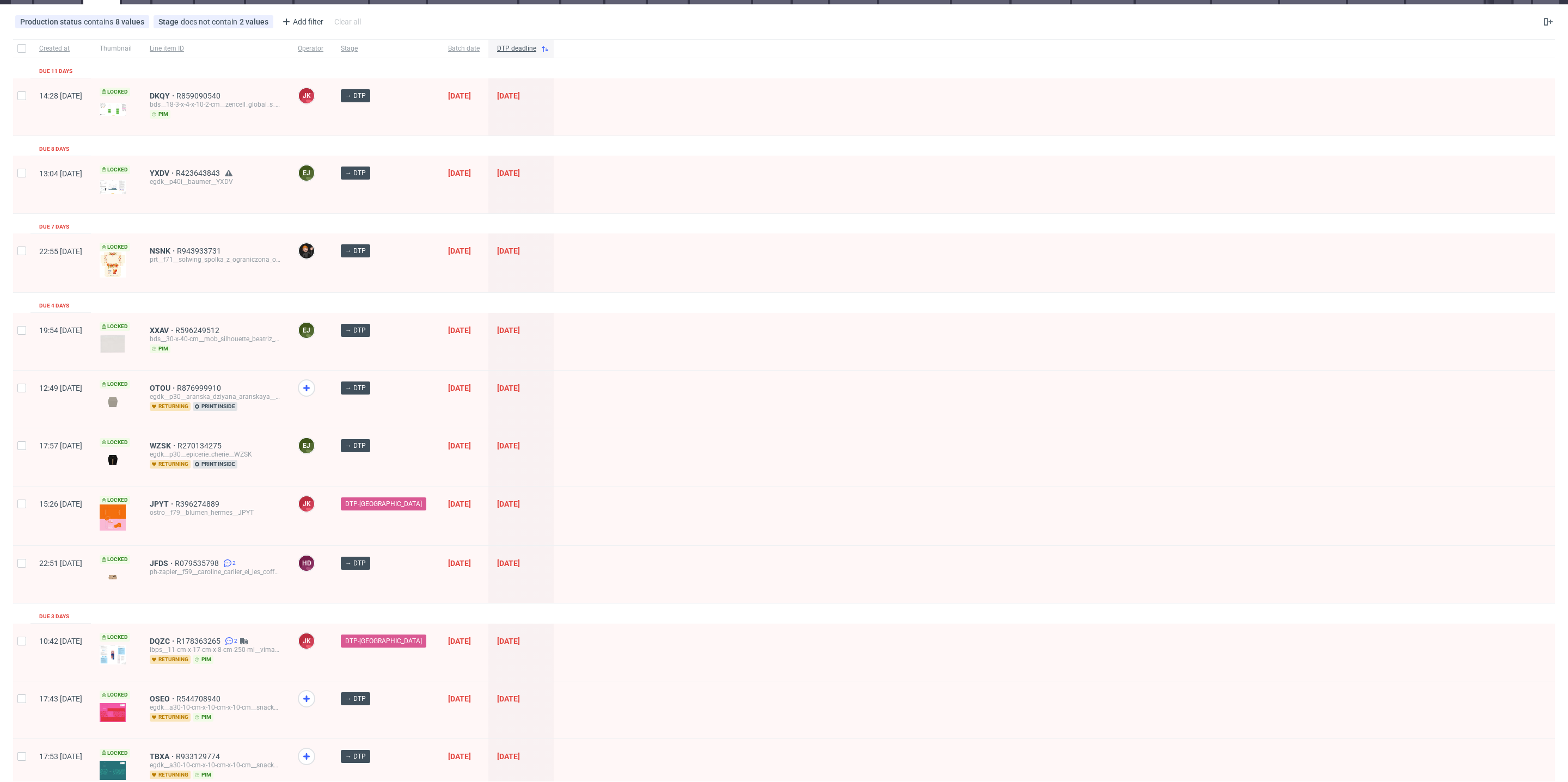
scroll to position [0, 0]
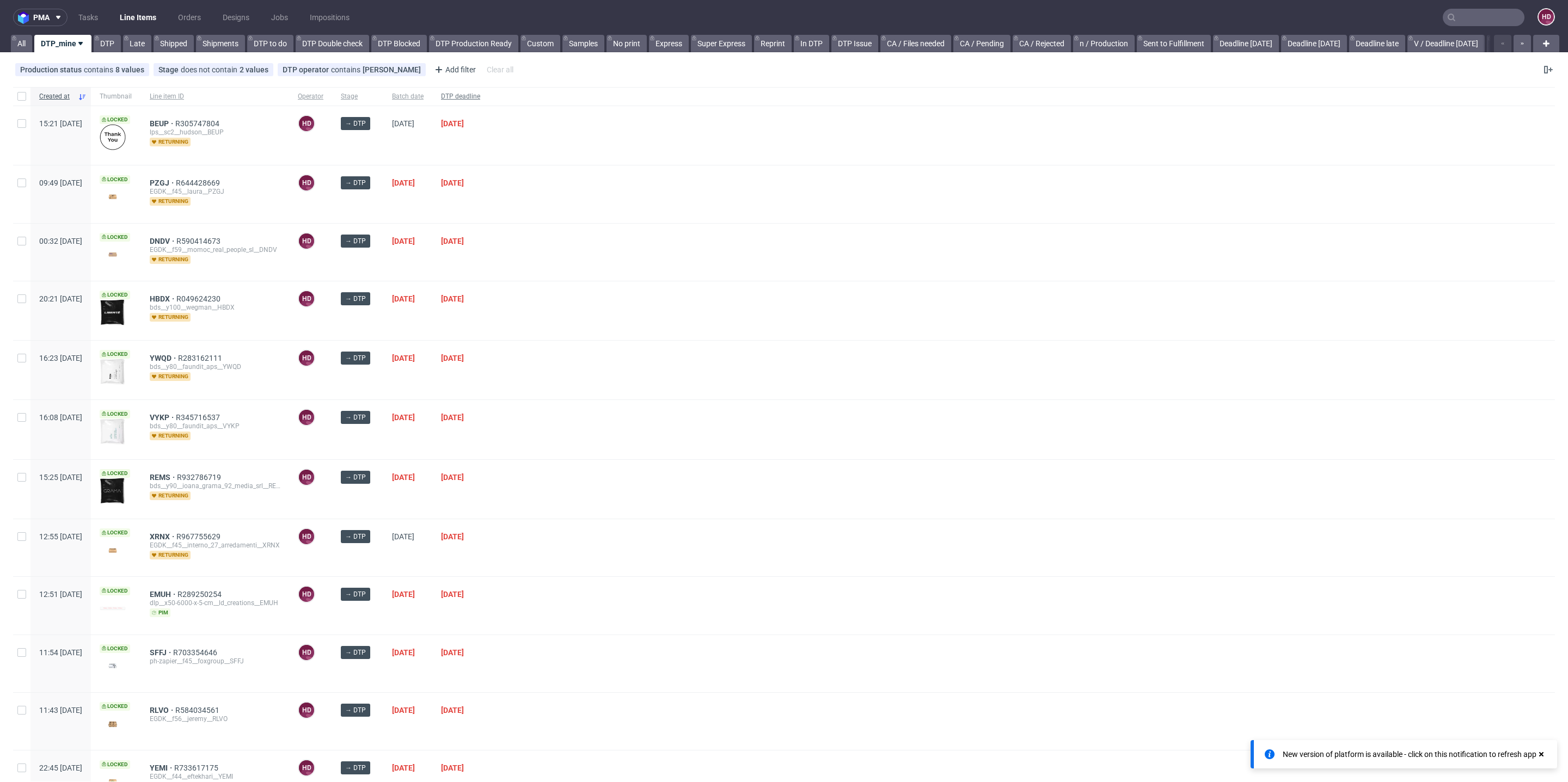
click at [481, 96] on span "DTP deadline" at bounding box center [460, 97] width 39 height 10
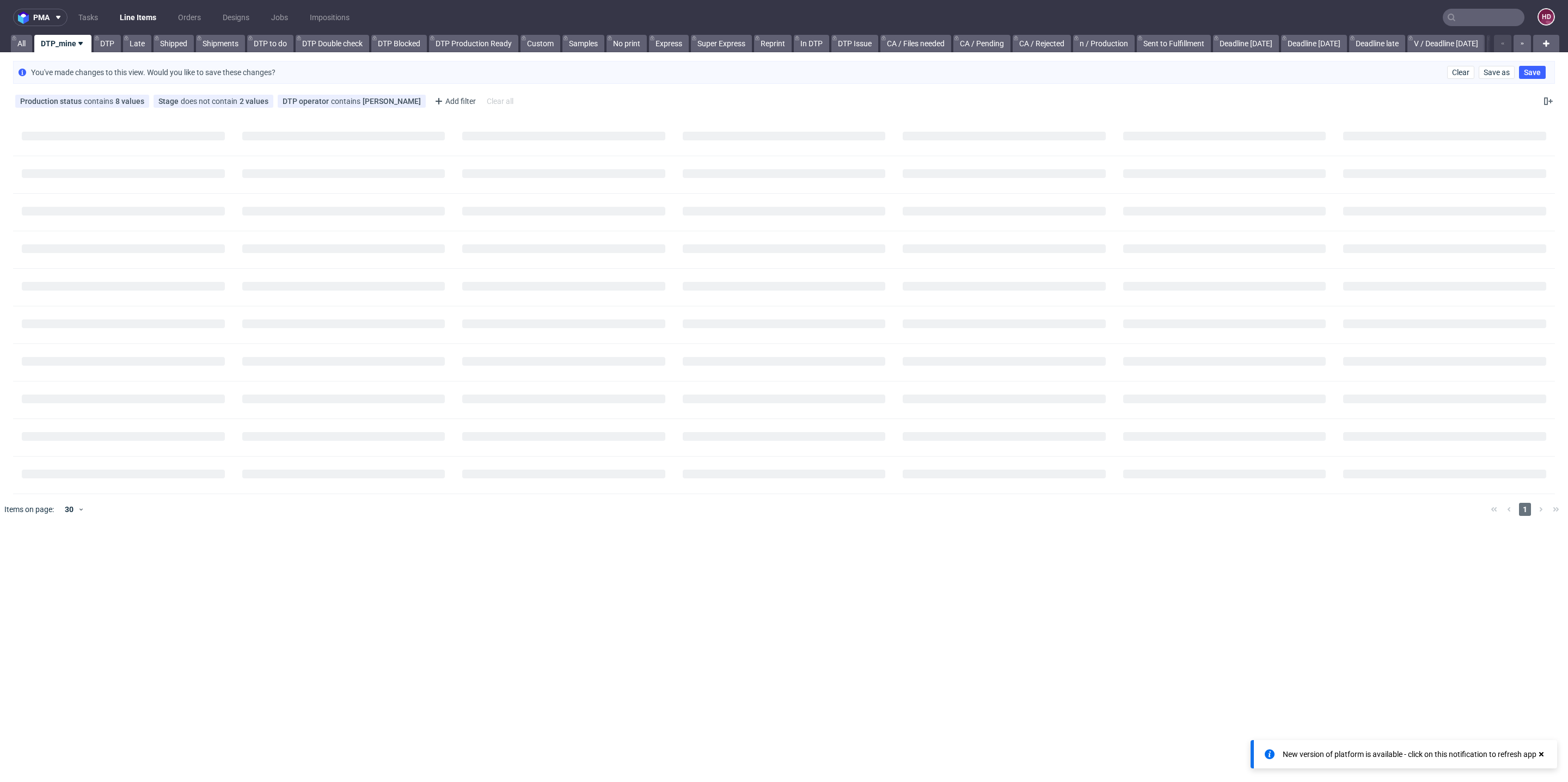
click at [498, 96] on div "Clear all" at bounding box center [500, 101] width 31 height 15
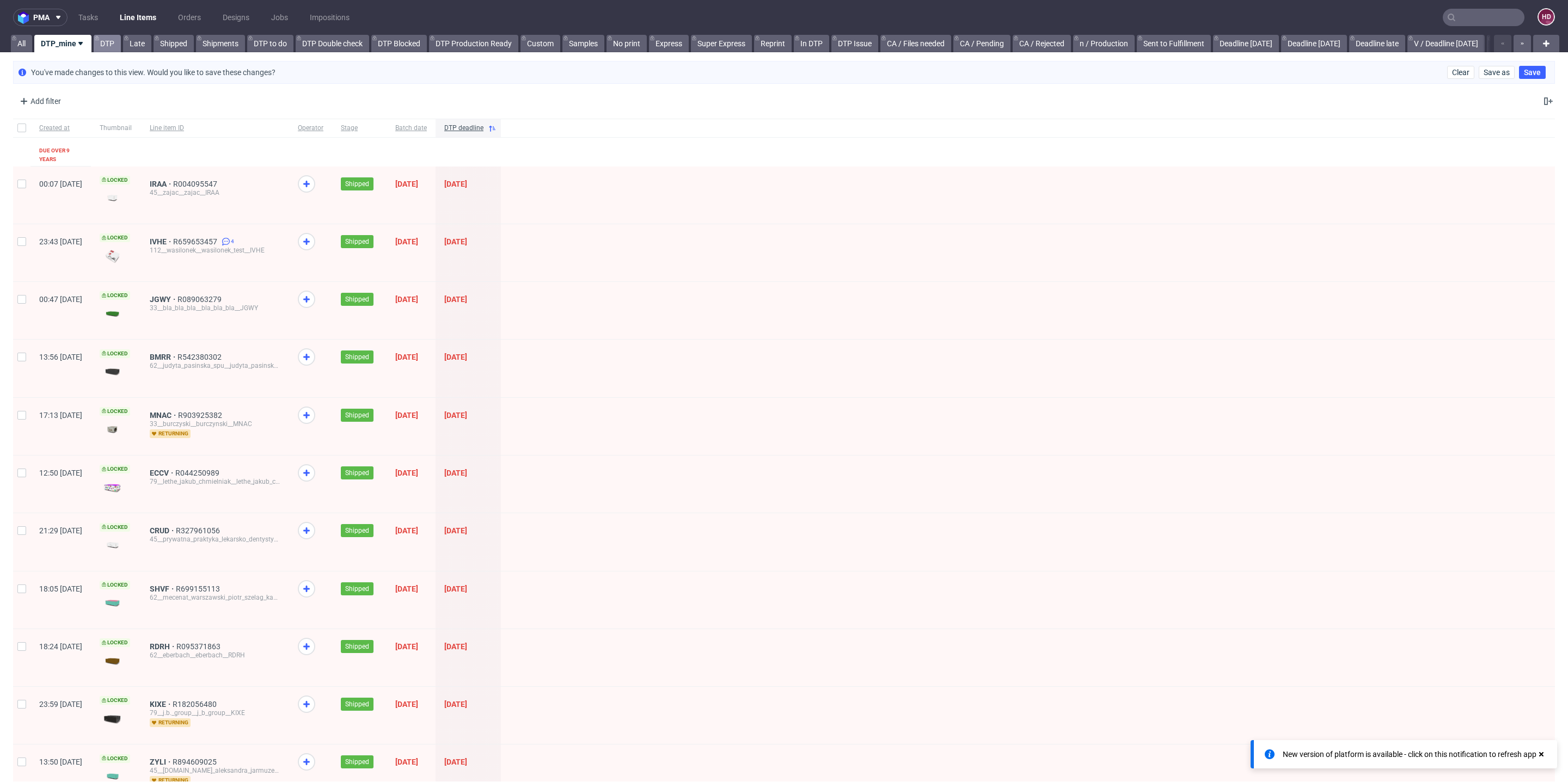
click at [105, 42] on link "DTP" at bounding box center [107, 44] width 27 height 17
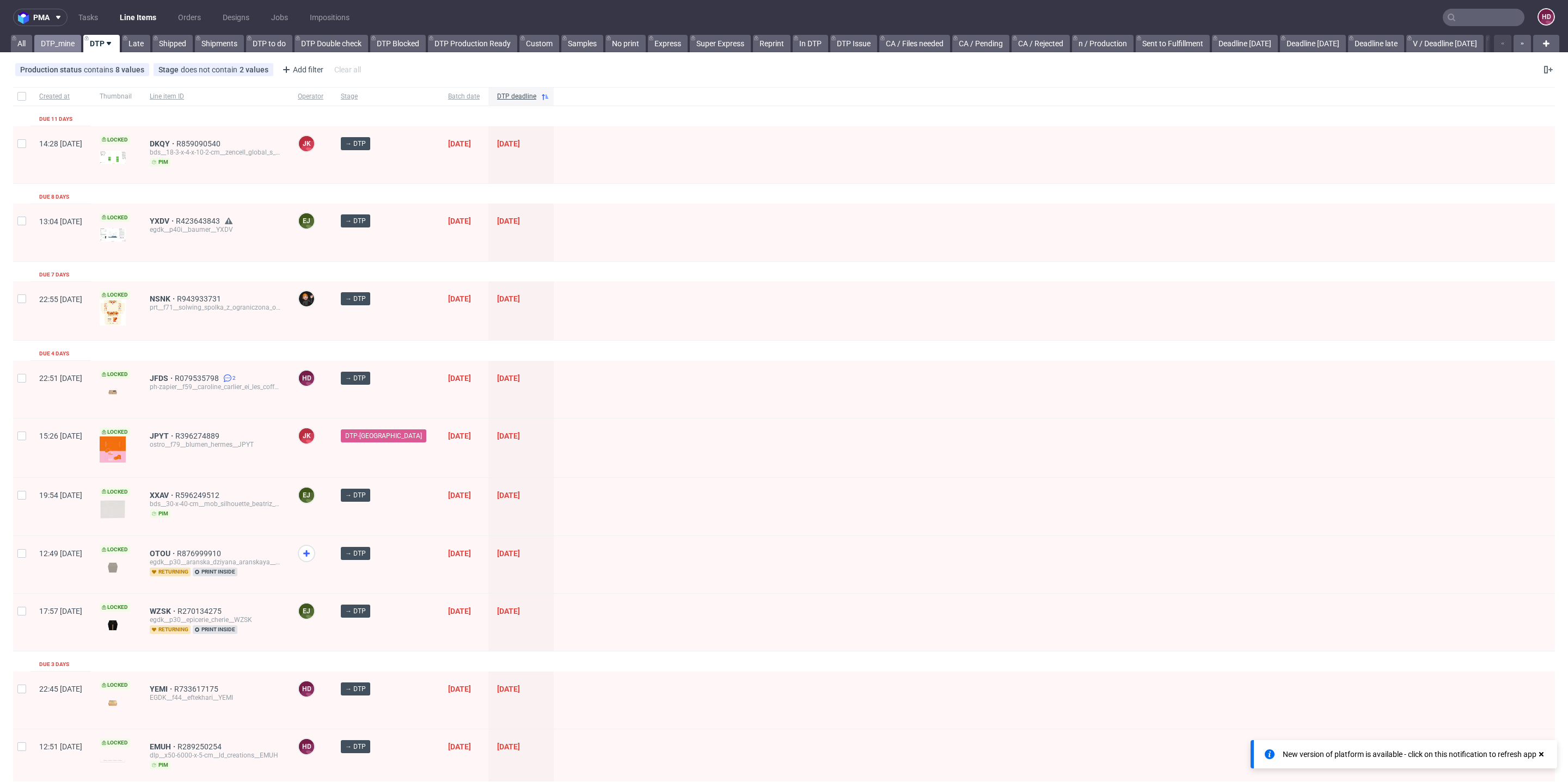
click at [58, 49] on link "DTP_mine" at bounding box center [57, 44] width 47 height 17
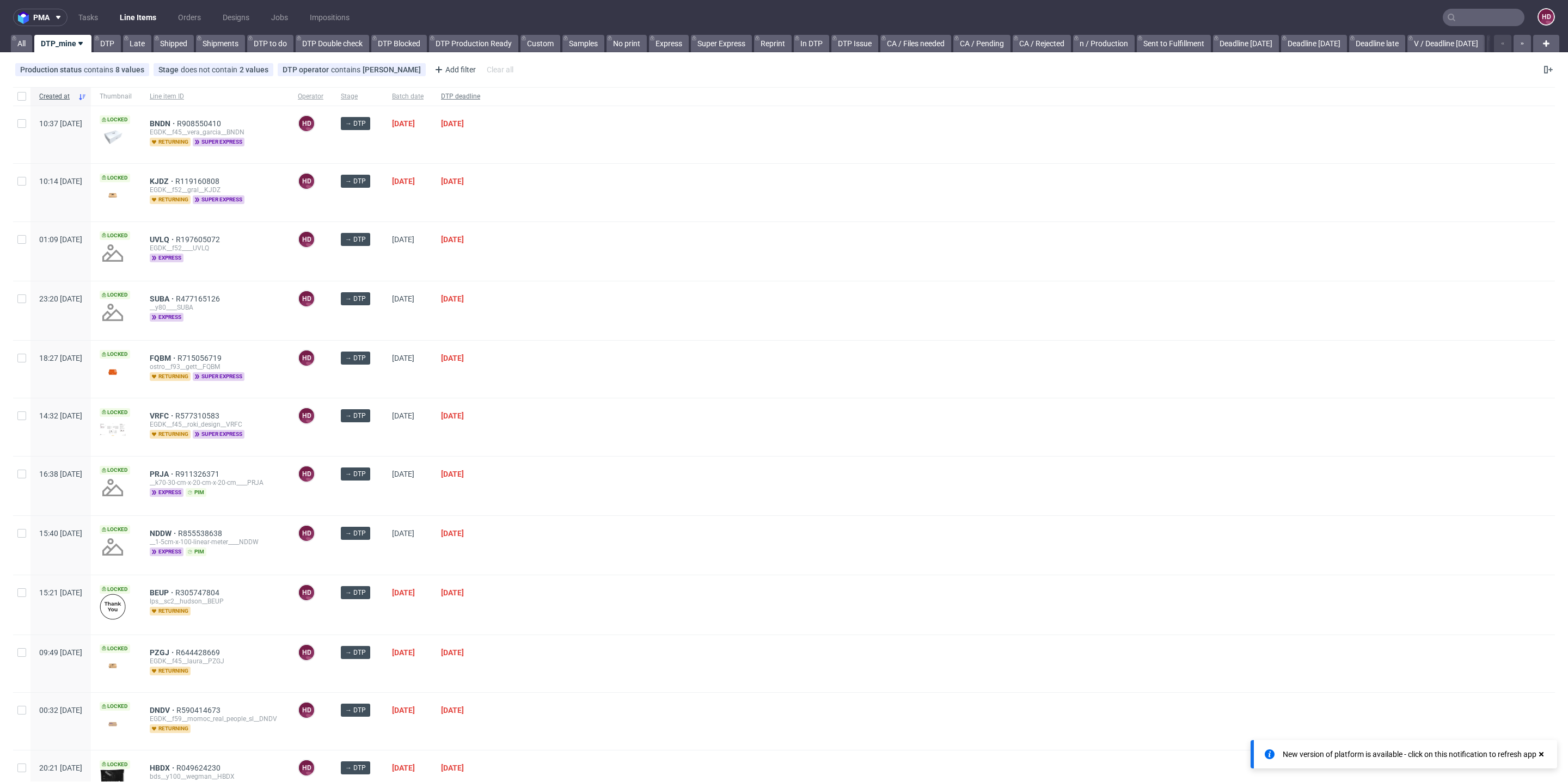
click at [481, 92] on span "DTP deadline" at bounding box center [460, 97] width 39 height 10
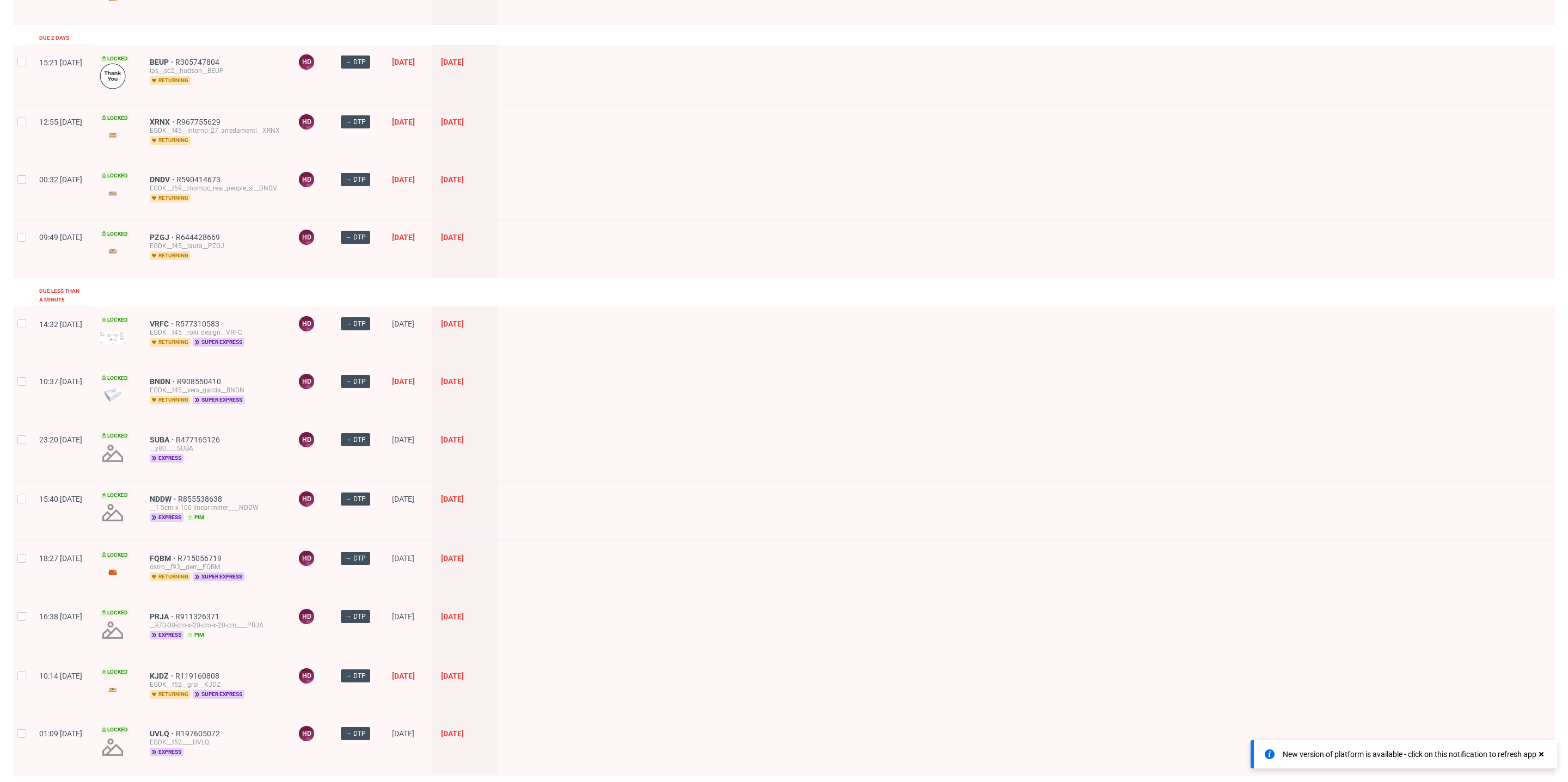
scroll to position [920, 0]
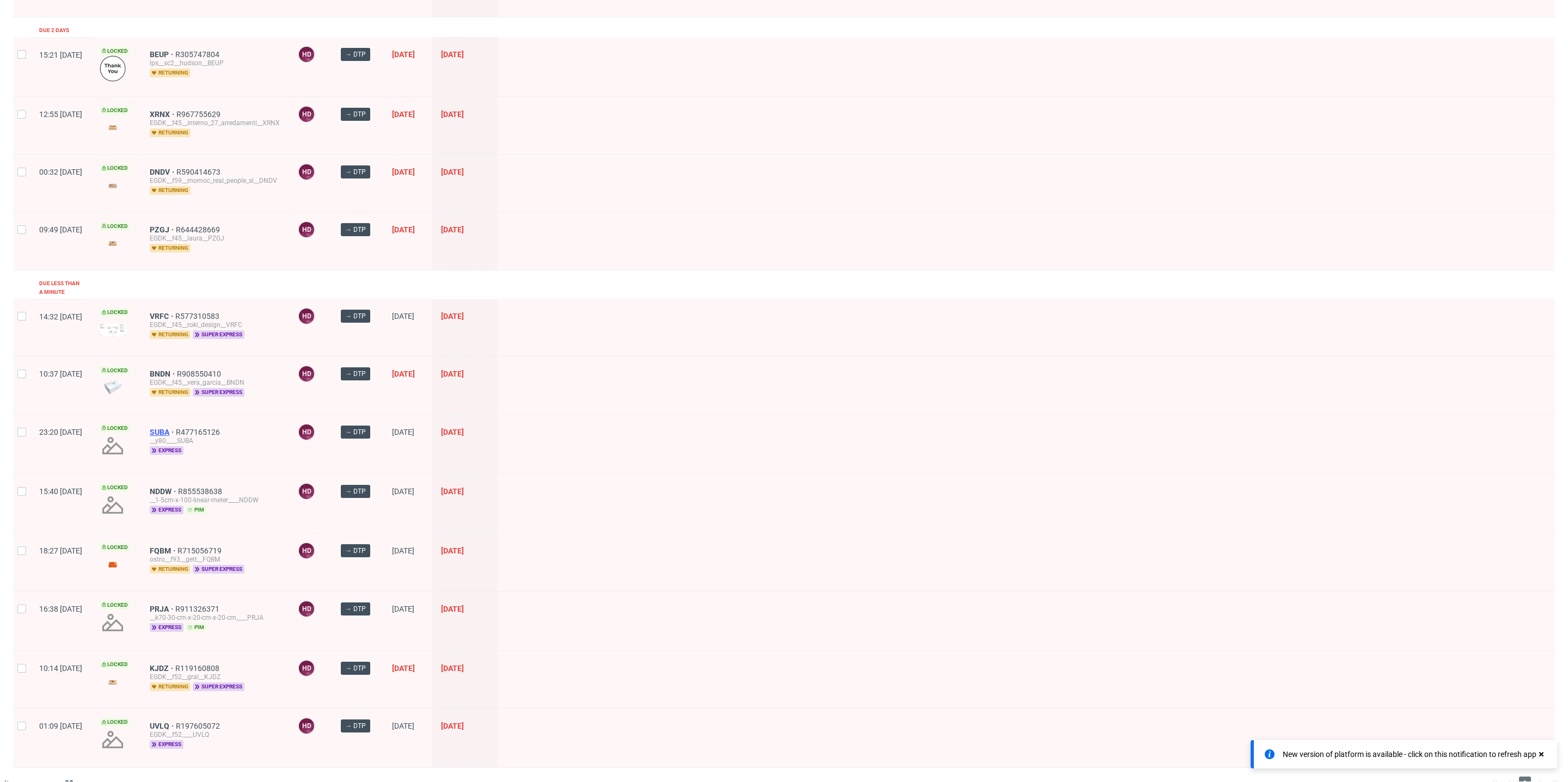
click at [176, 428] on span "SUBA" at bounding box center [163, 432] width 26 height 9
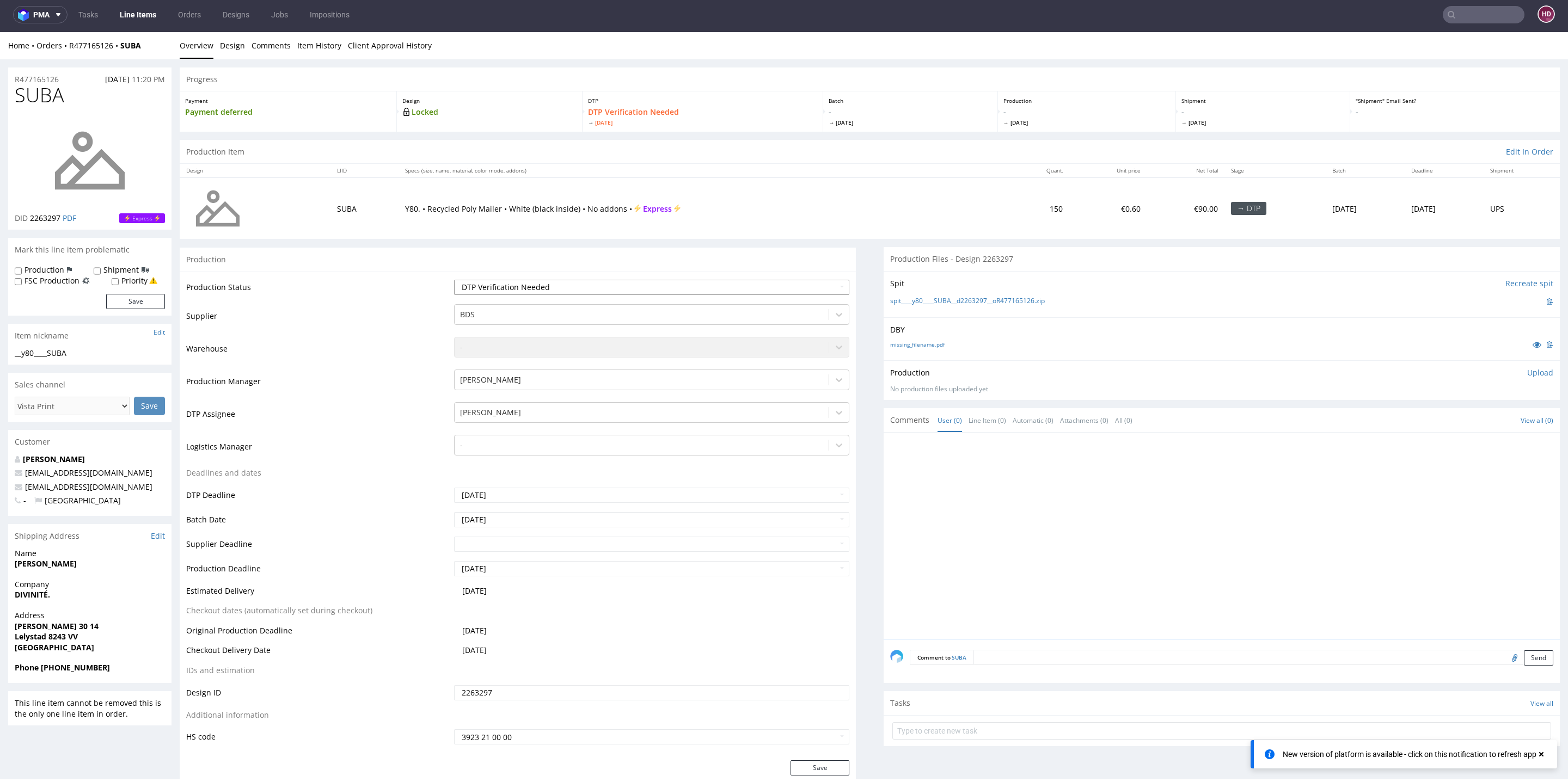
click at [578, 285] on select "Waiting for Artwork Waiting for Diecut Waiting for Mockup Waiting for DTP Waiti…" at bounding box center [652, 287] width 396 height 15
select select "dtp_in_process"
click at [454, 279] on select "Waiting for Artwork Waiting for Diecut Waiting for Mockup Waiting for DTP Waiti…" at bounding box center [652, 287] width 396 height 15
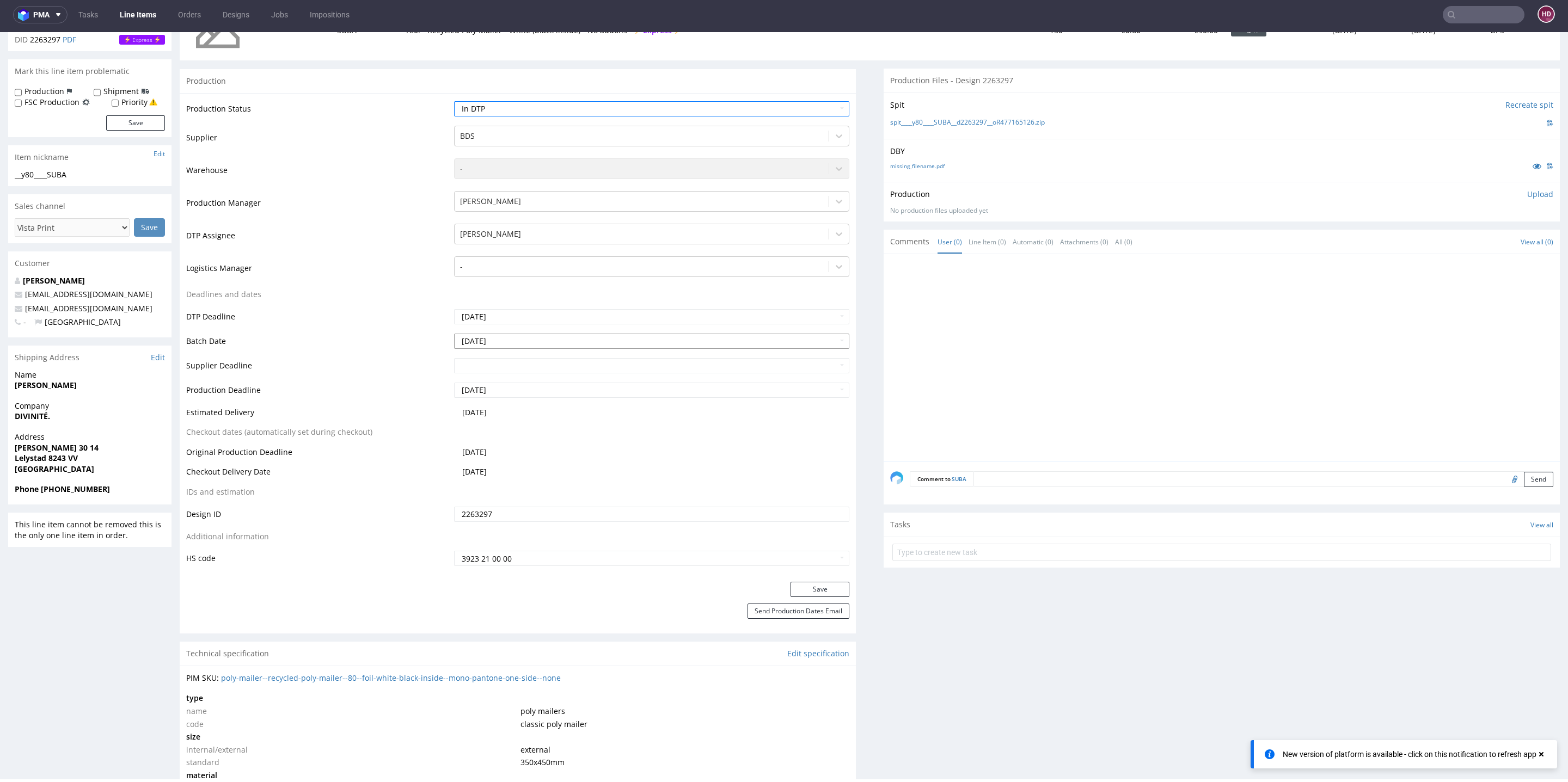
scroll to position [210, 0]
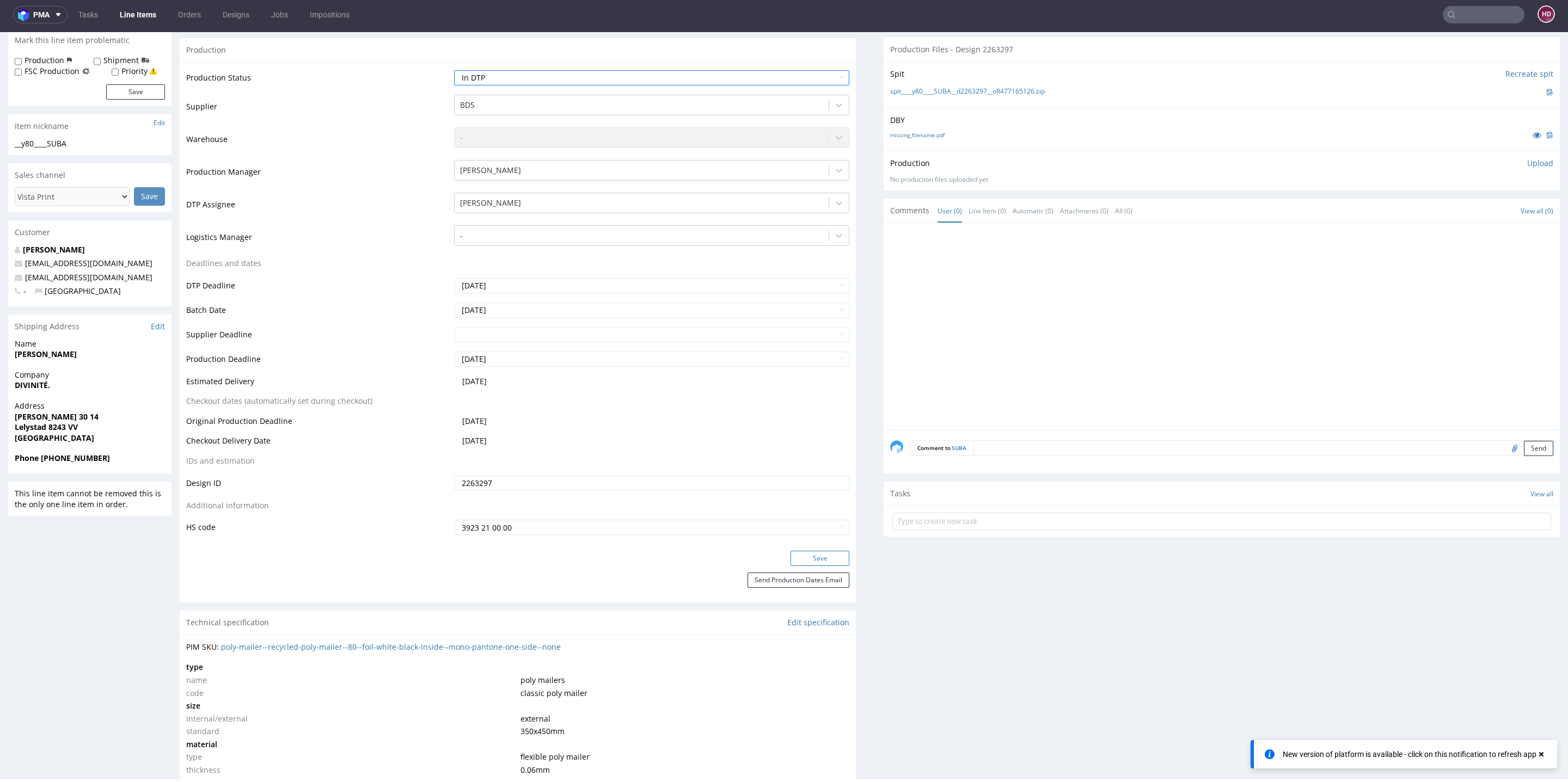
click at [808, 554] on button "Save" at bounding box center [820, 558] width 59 height 15
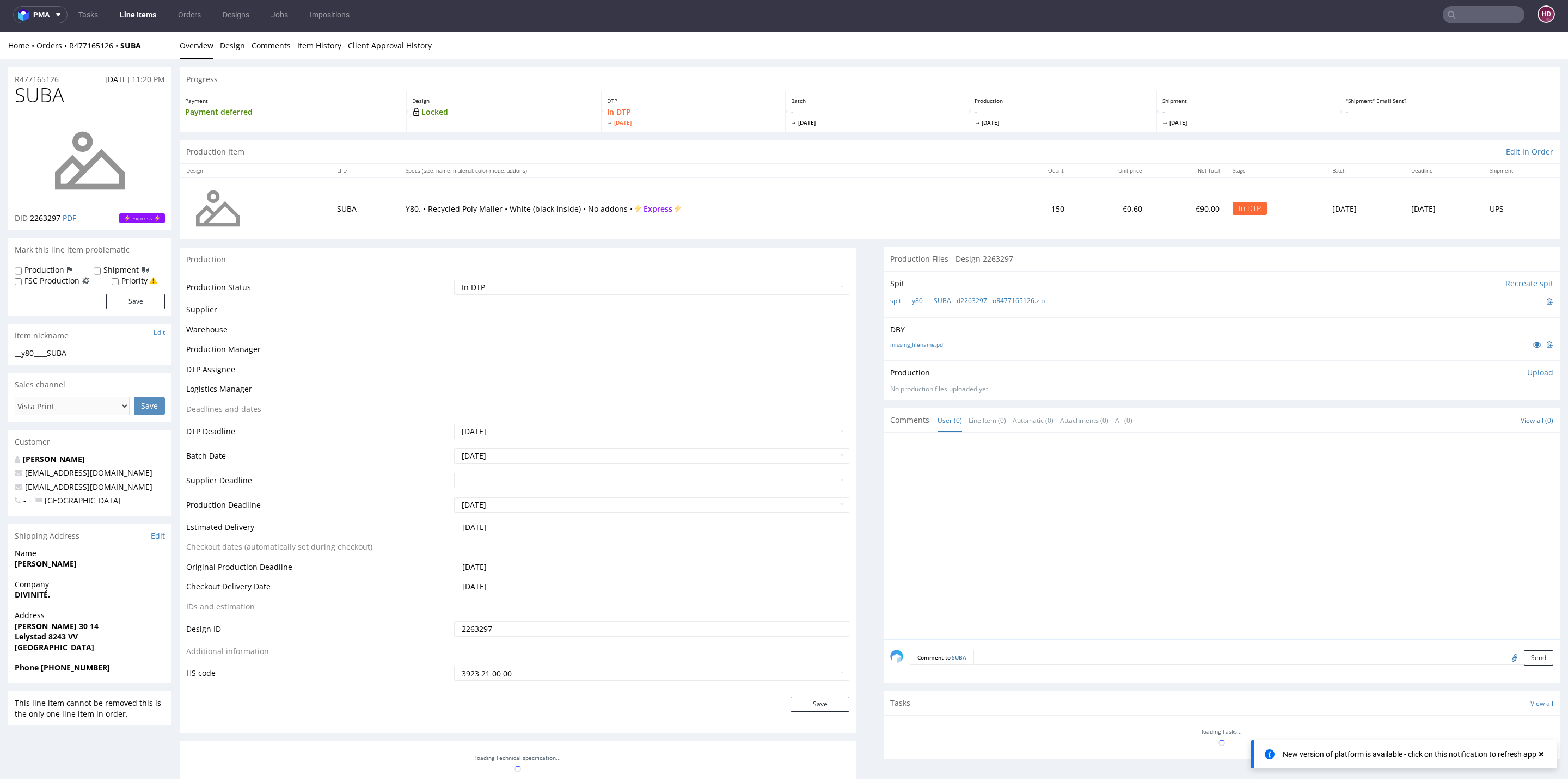
scroll to position [202, 0]
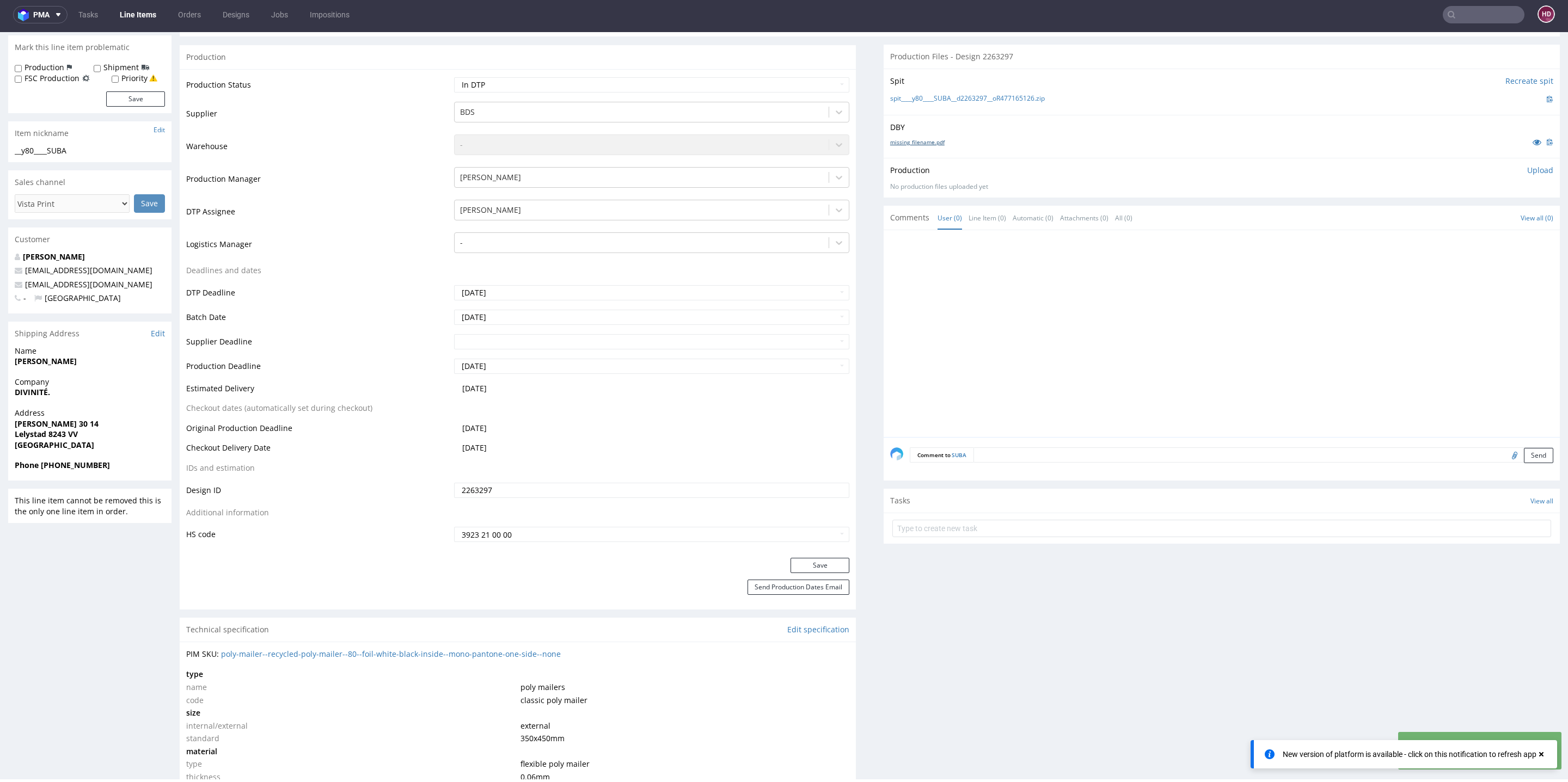
click at [906, 144] on link "missing_filename.pdf" at bounding box center [917, 142] width 55 height 8
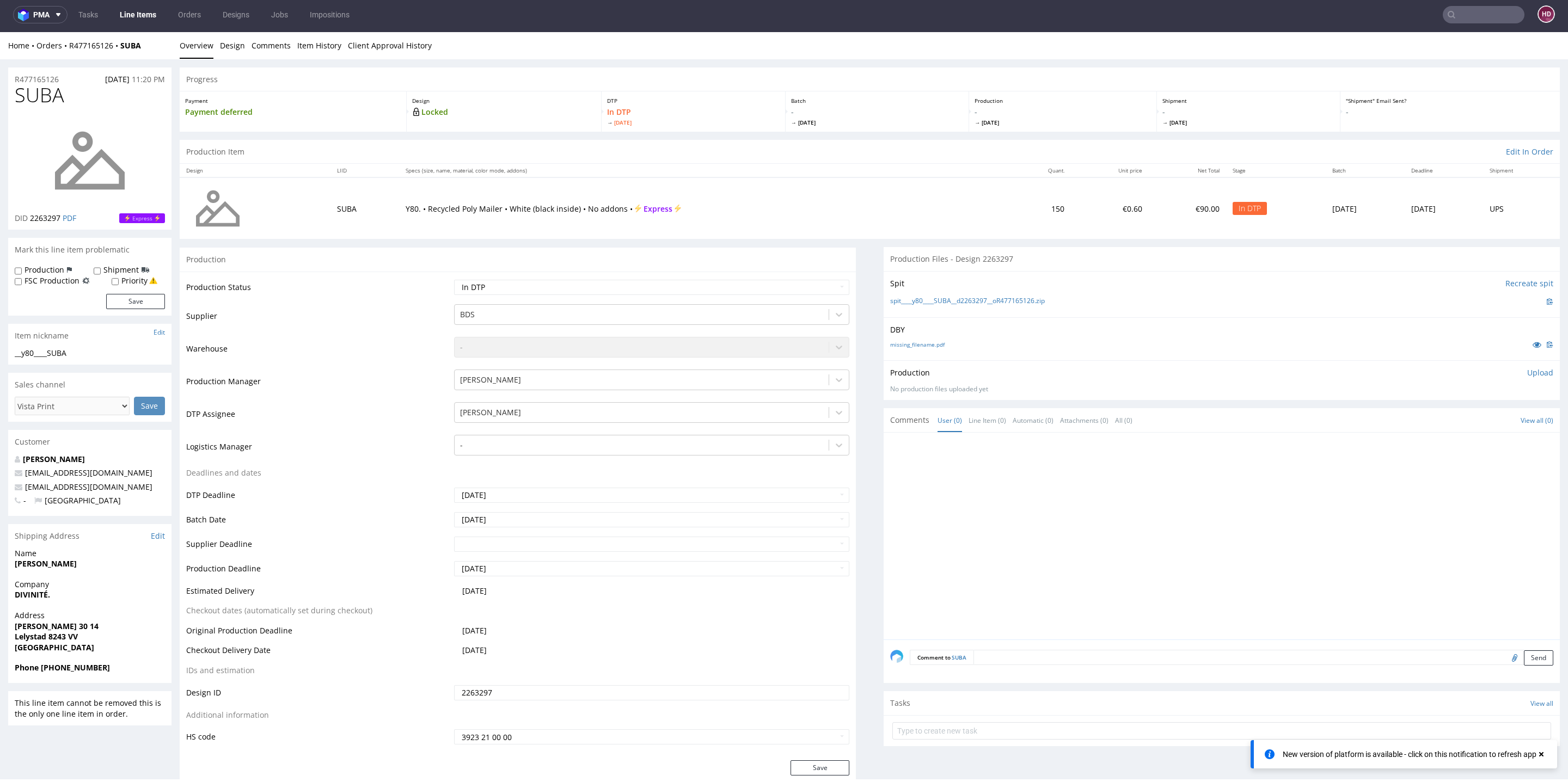
scroll to position [0, 0]
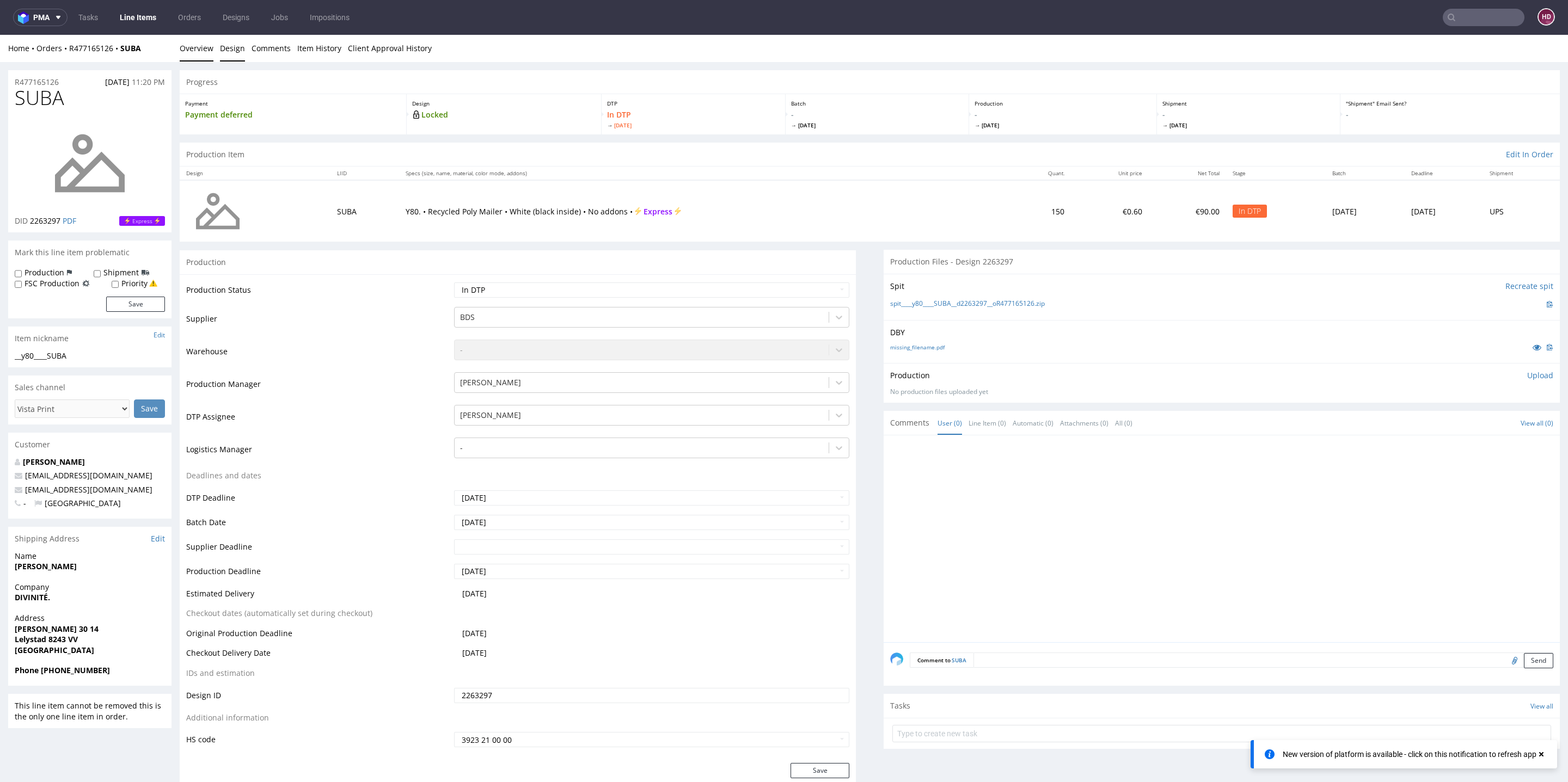
click at [222, 50] on link "Design" at bounding box center [233, 48] width 25 height 27
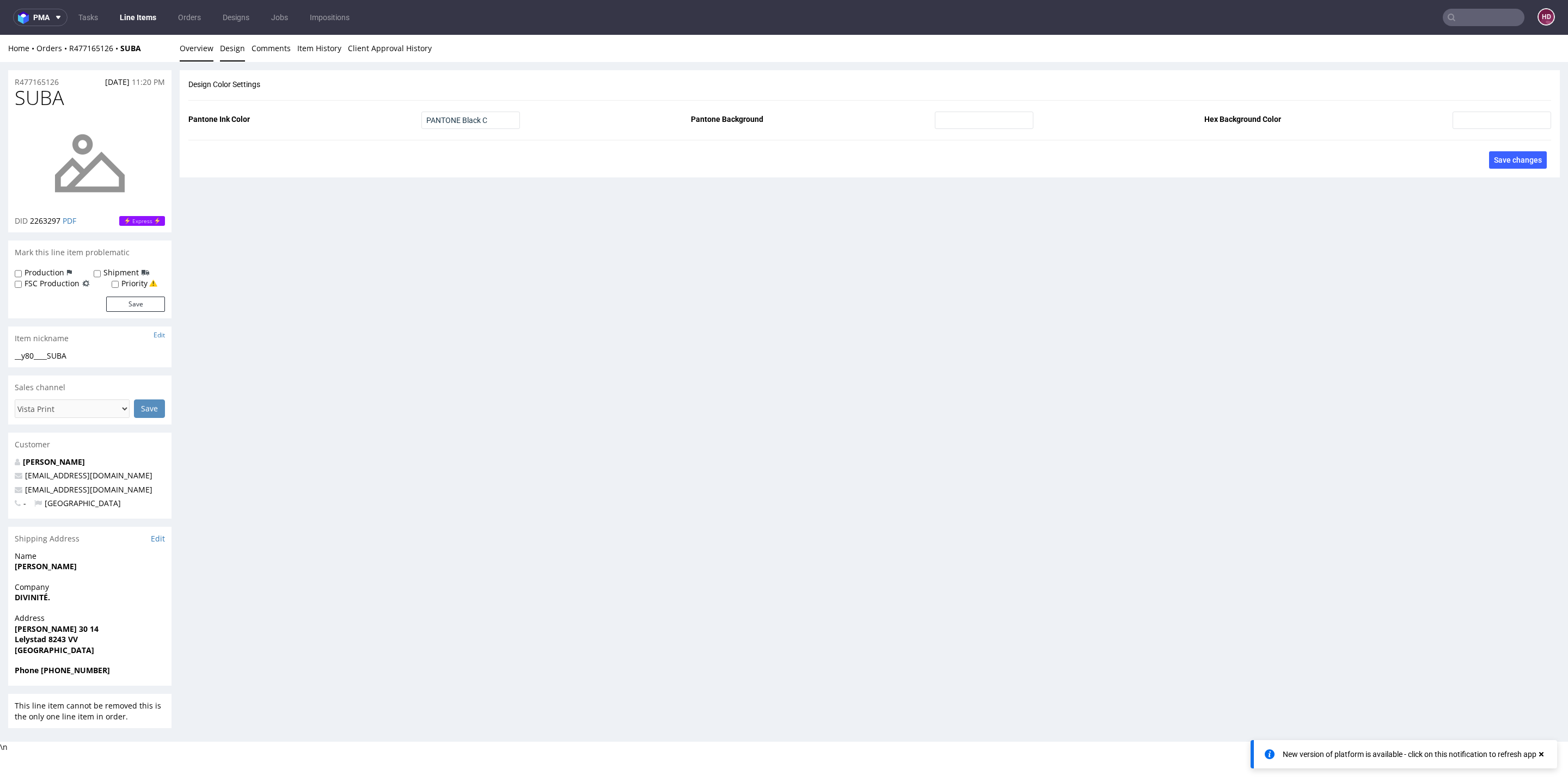
click at [201, 50] on link "Overview" at bounding box center [196, 48] width 34 height 27
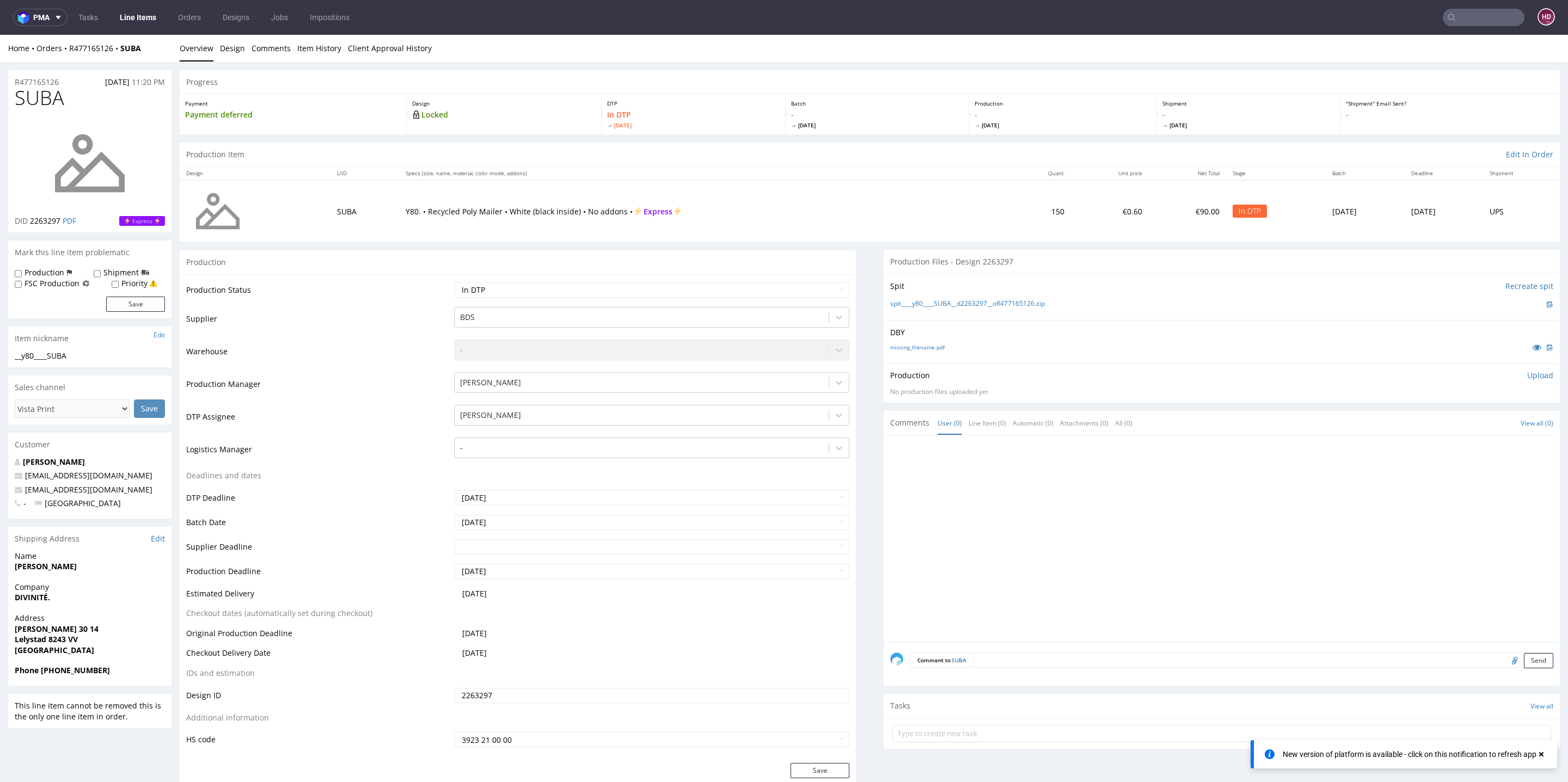
click at [87, 355] on div "__y80____SUBA" at bounding box center [90, 356] width 150 height 11
drag, startPoint x: 87, startPoint y: 355, endPoint x: 25, endPoint y: 357, distance: 62.0
click at [25, 357] on div "__y80____SUBA" at bounding box center [90, 356] width 150 height 11
drag, startPoint x: 55, startPoint y: 83, endPoint x: 0, endPoint y: 84, distance: 55.0
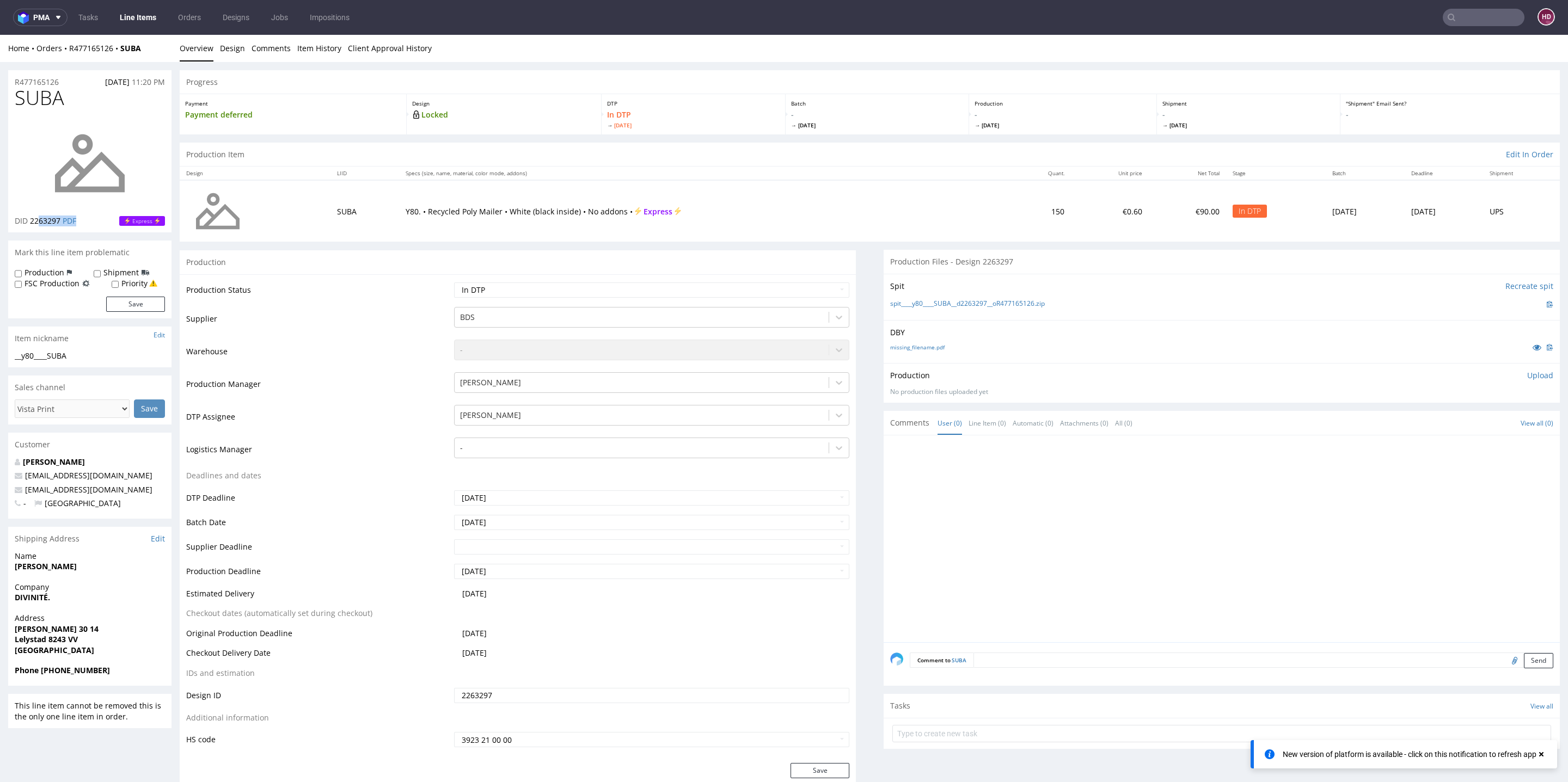
drag, startPoint x: 61, startPoint y: 228, endPoint x: 49, endPoint y: 224, distance: 12.6
click at [39, 217] on div "SUBA DID 2263297 PDF Express" at bounding box center [90, 160] width 164 height 145
click at [64, 242] on div "Mark this line item problematic" at bounding box center [90, 252] width 164 height 24
drag, startPoint x: 61, startPoint y: 218, endPoint x: 32, endPoint y: 219, distance: 29.0
click at [32, 219] on p "DID 2263297 PDF" at bounding box center [45, 221] width 61 height 11
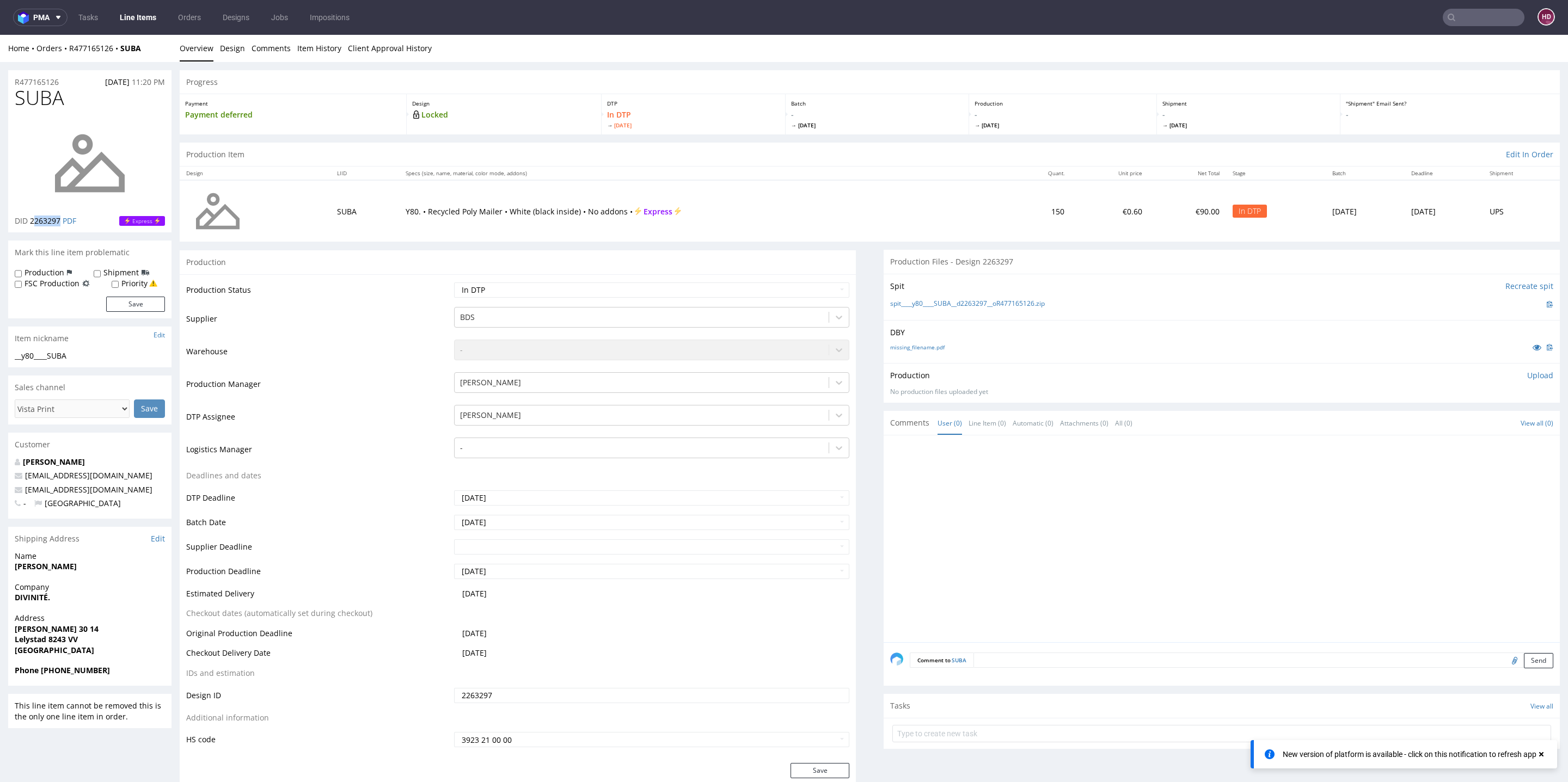
click at [48, 219] on span "2263297" at bounding box center [45, 220] width 30 height 10
drag, startPoint x: 60, startPoint y: 220, endPoint x: 30, endPoint y: 216, distance: 30.3
click at [30, 216] on span "2263297" at bounding box center [45, 220] width 30 height 10
copy span "2263297"
click at [1527, 375] on p "Upload" at bounding box center [1540, 376] width 26 height 11
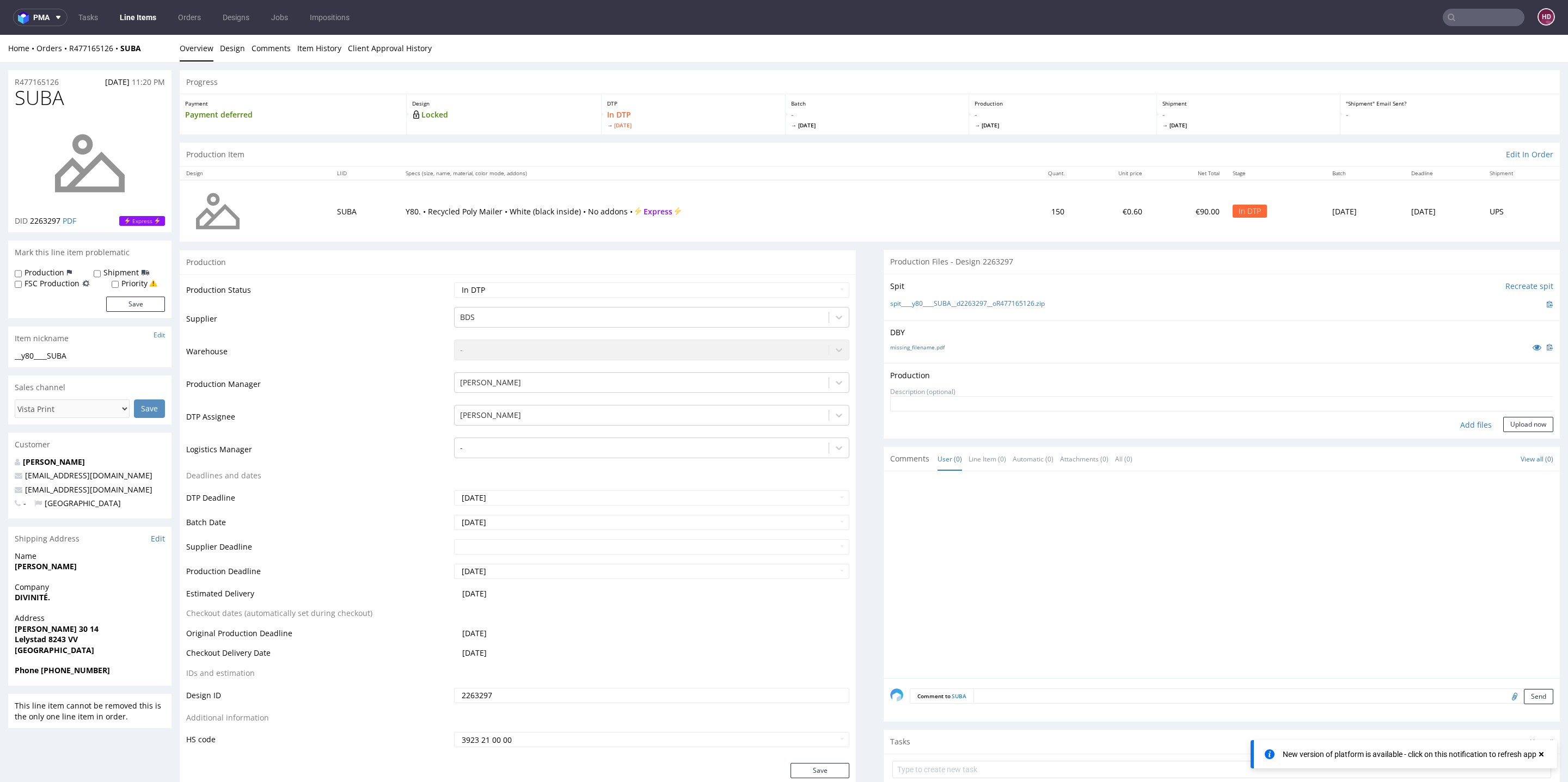
click at [1453, 422] on div "Add files" at bounding box center [1476, 425] width 55 height 17
type input "C:\fakepath\__y80____SUBA__d2263297__oR477165126.pdf"
click at [1514, 442] on button "Upload now" at bounding box center [1528, 441] width 50 height 15
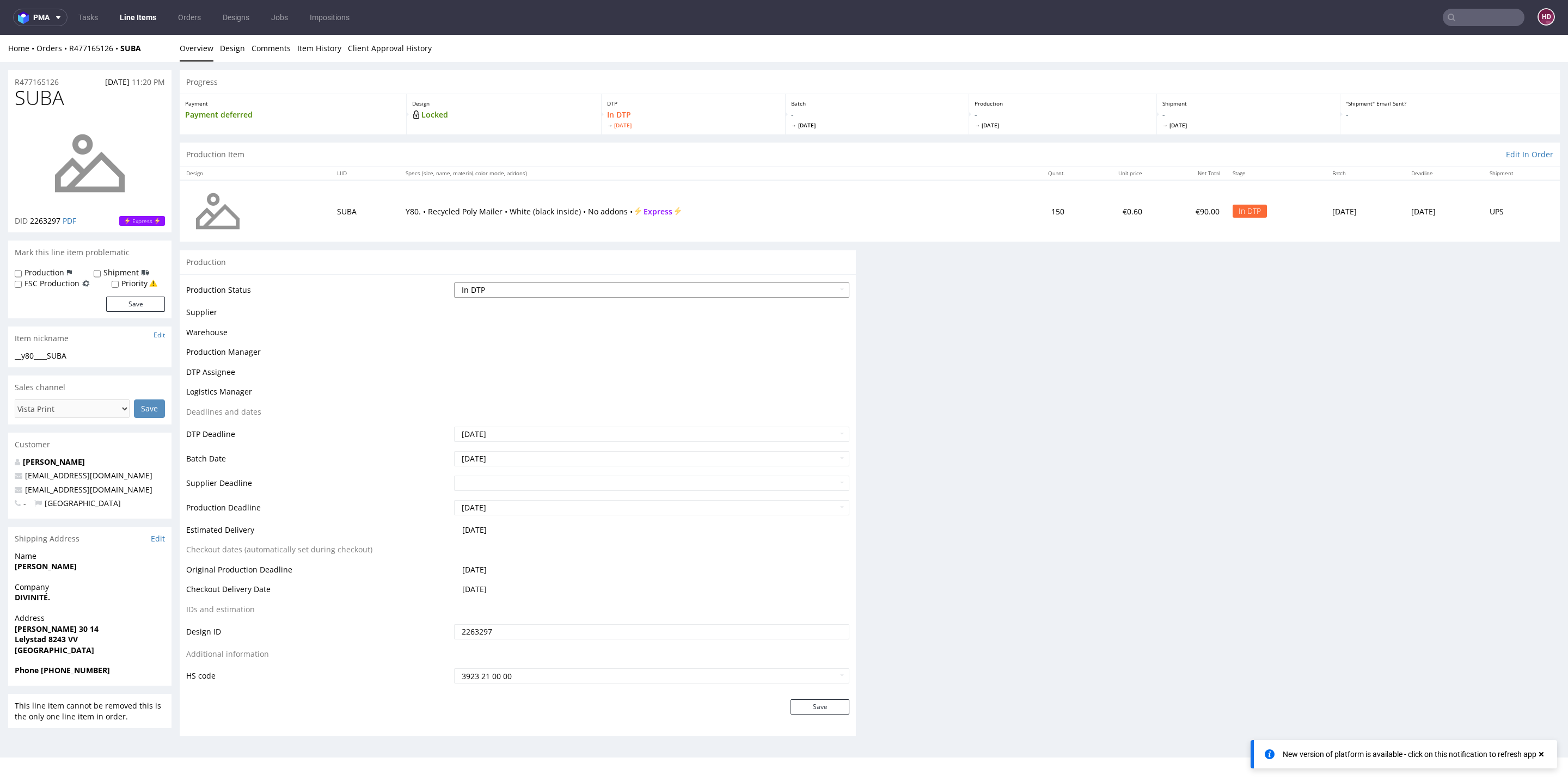
click at [721, 291] on select "Waiting for Artwork Waiting for Diecut Waiting for Mockup Waiting for DTP Waiti…" at bounding box center [652, 290] width 396 height 15
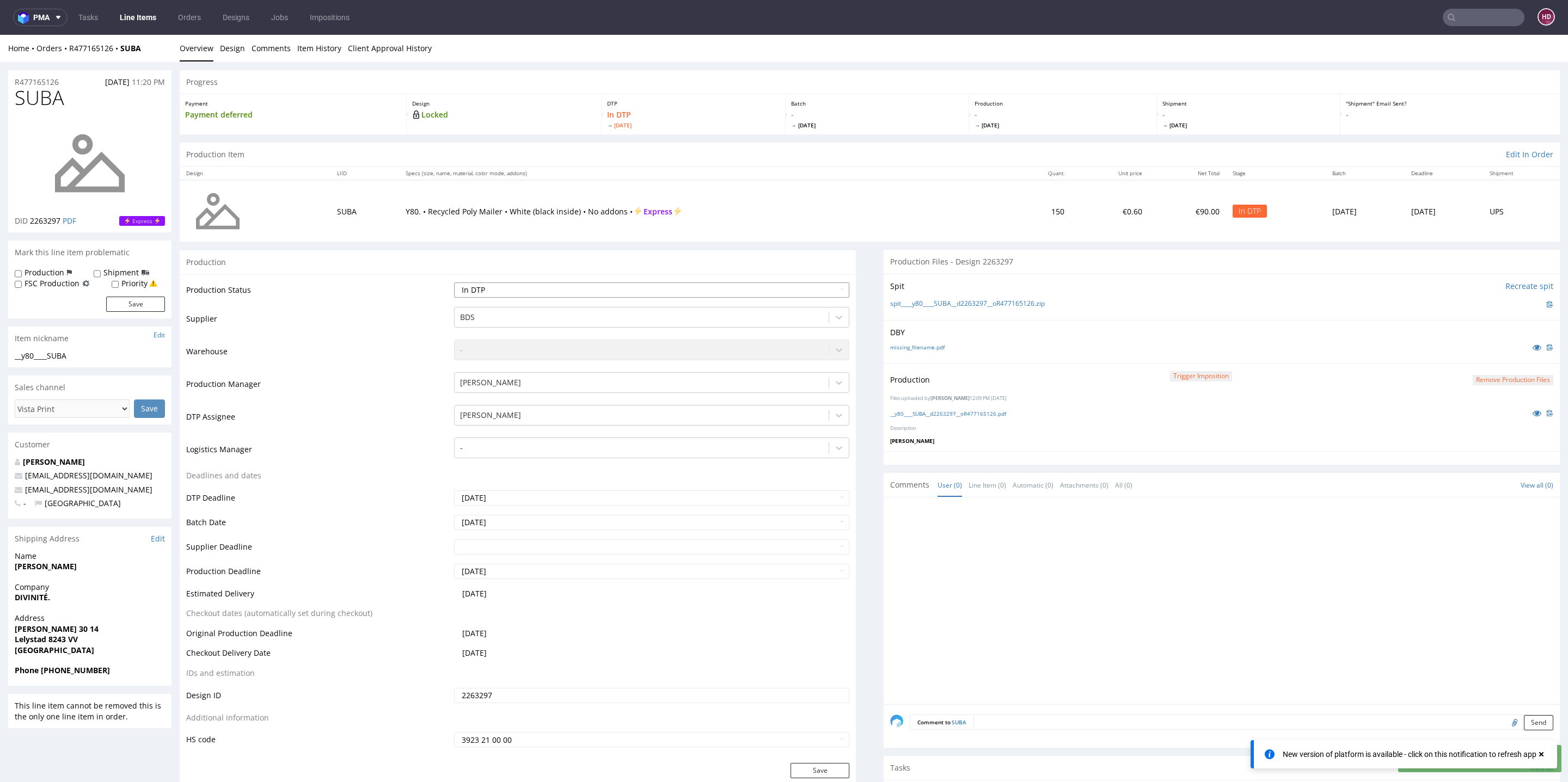
select select "dtp_production_ready"
click at [454, 283] on select "Waiting for Artwork Waiting for Diecut Waiting for Mockup Waiting for DTP Waiti…" at bounding box center [652, 290] width 396 height 15
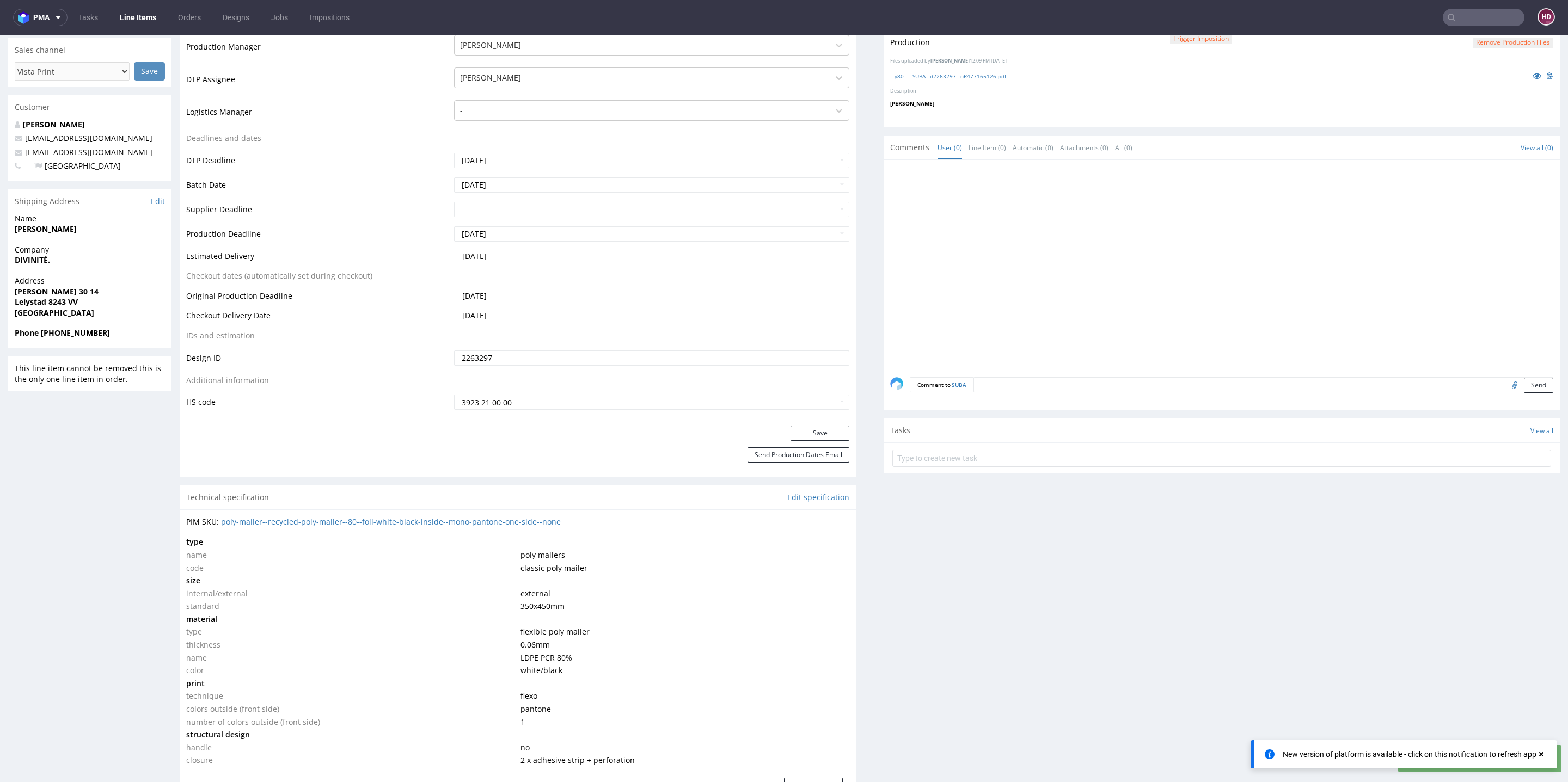
scroll to position [334, 0]
click at [817, 437] on button "Save" at bounding box center [820, 436] width 59 height 15
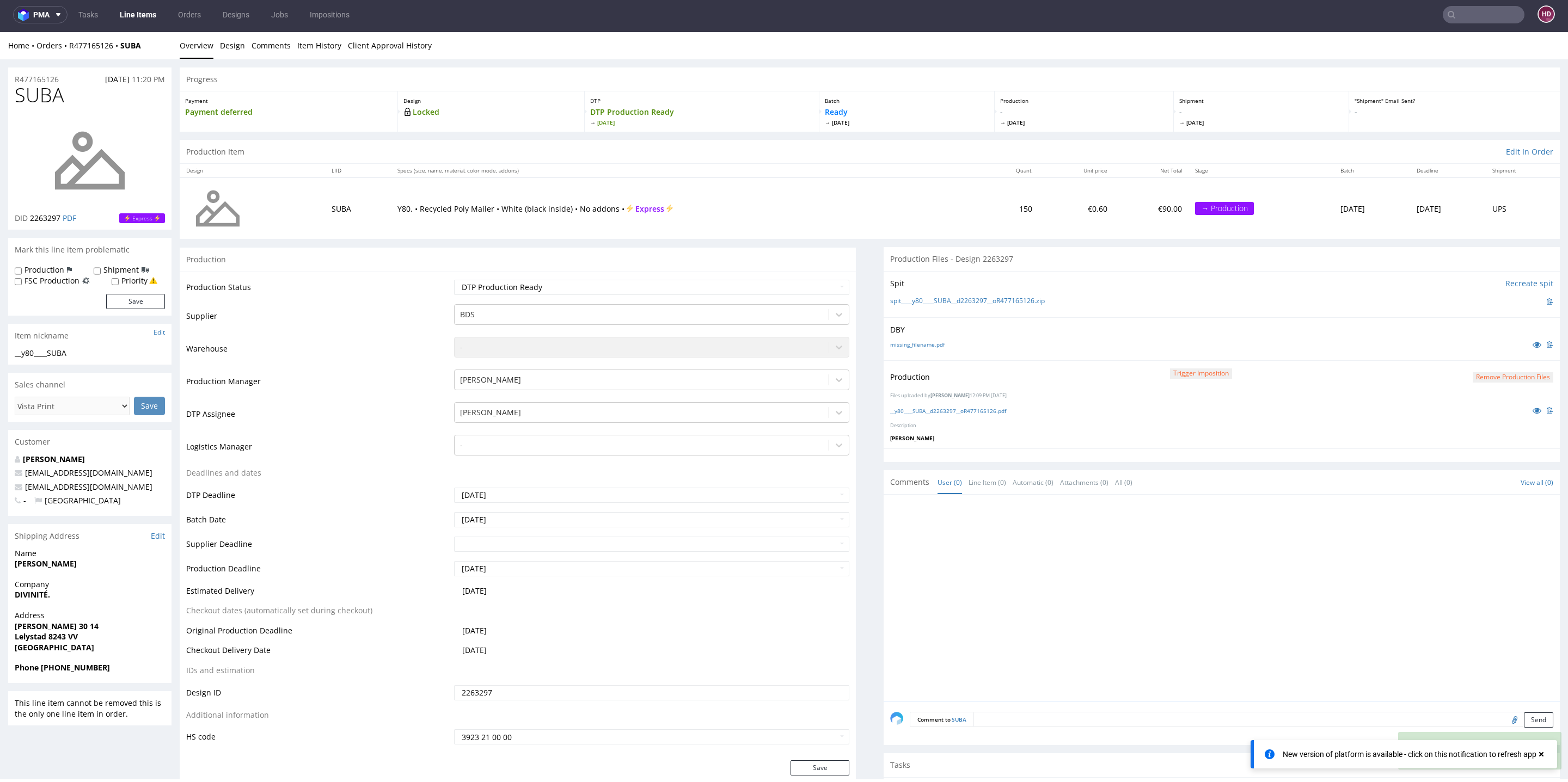
scroll to position [0, 0]
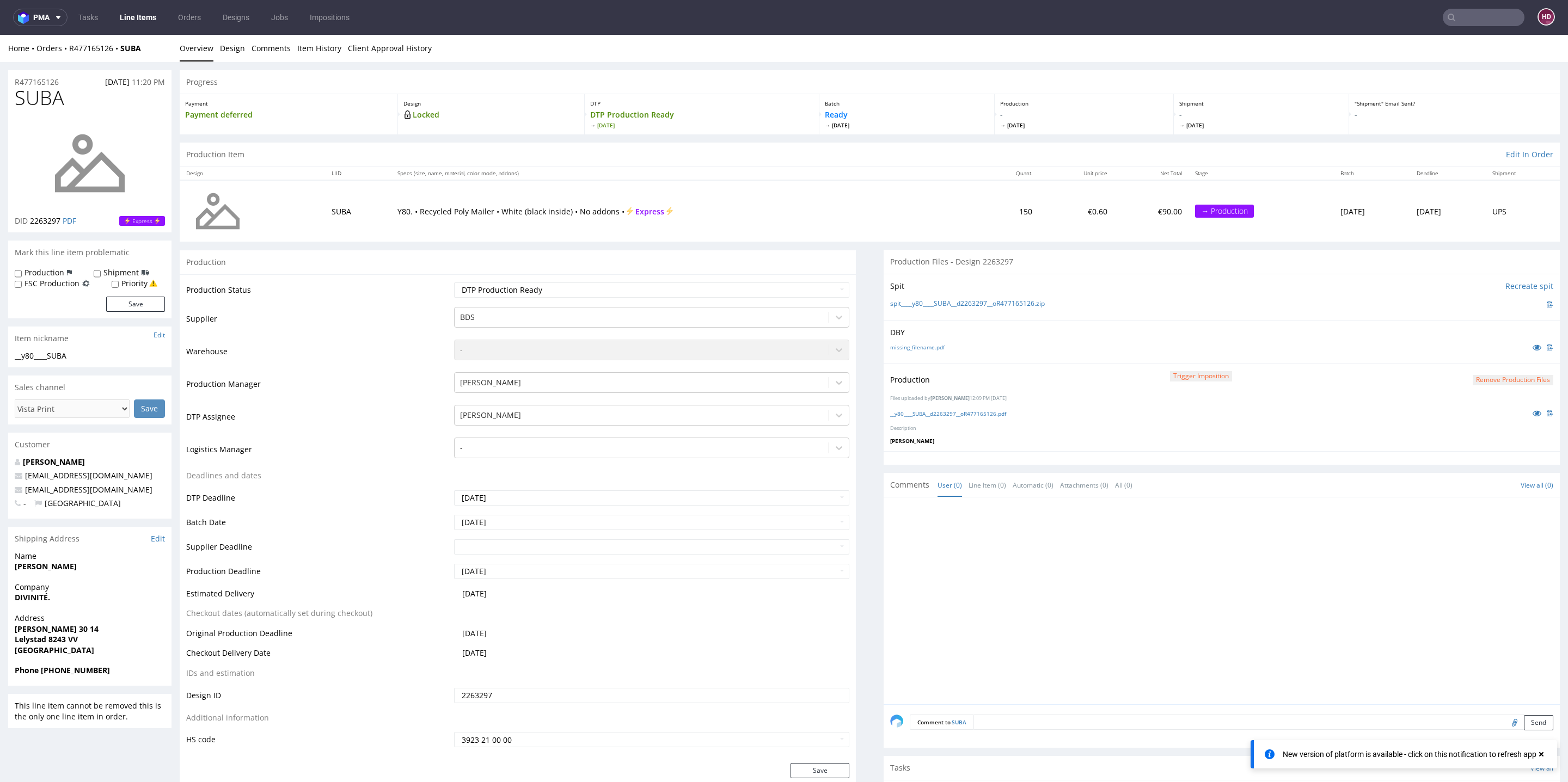
click at [129, 25] on link "Line Items" at bounding box center [138, 17] width 49 height 17
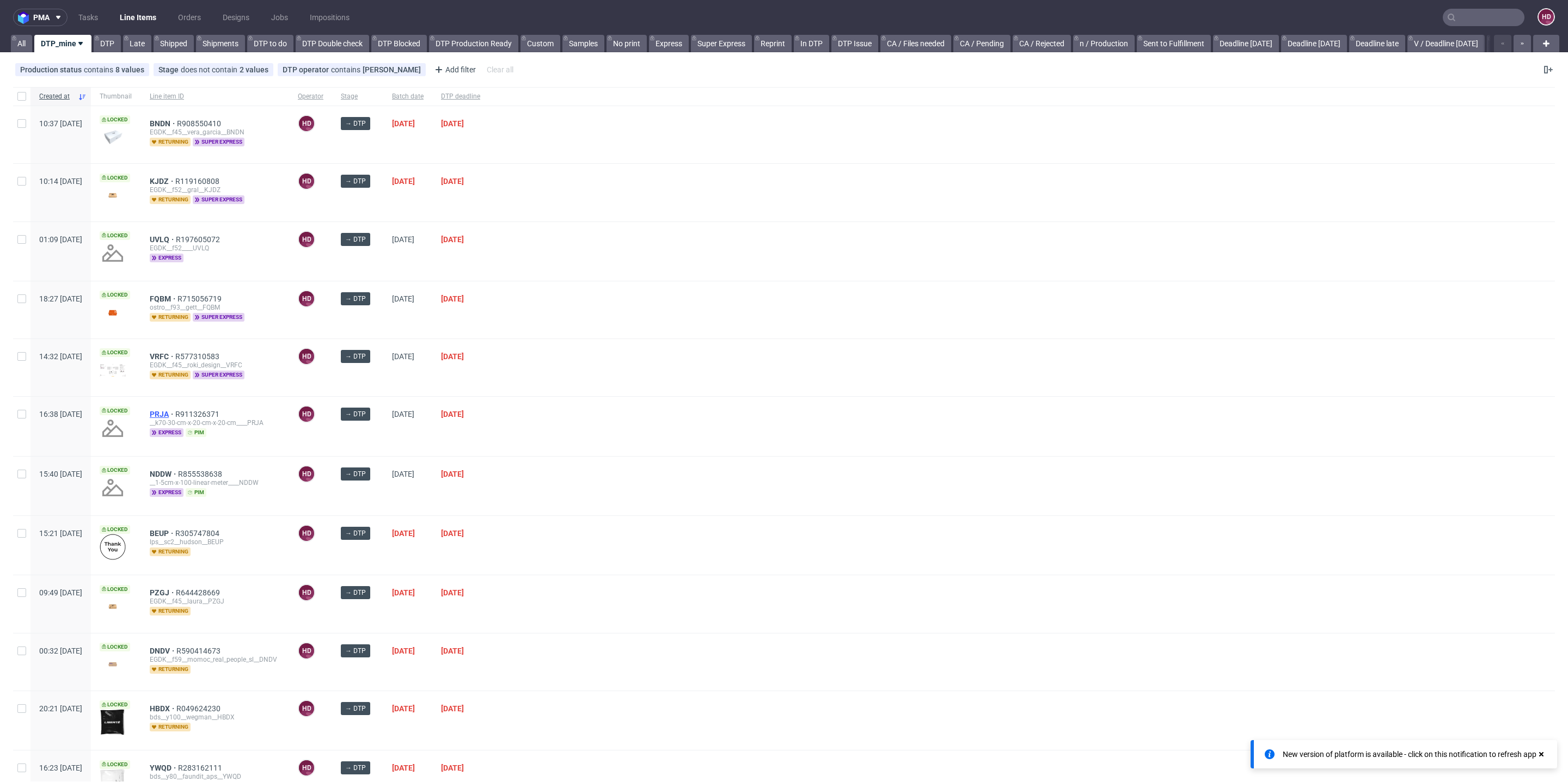
click at [176, 413] on span "PRJA" at bounding box center [163, 414] width 25 height 9
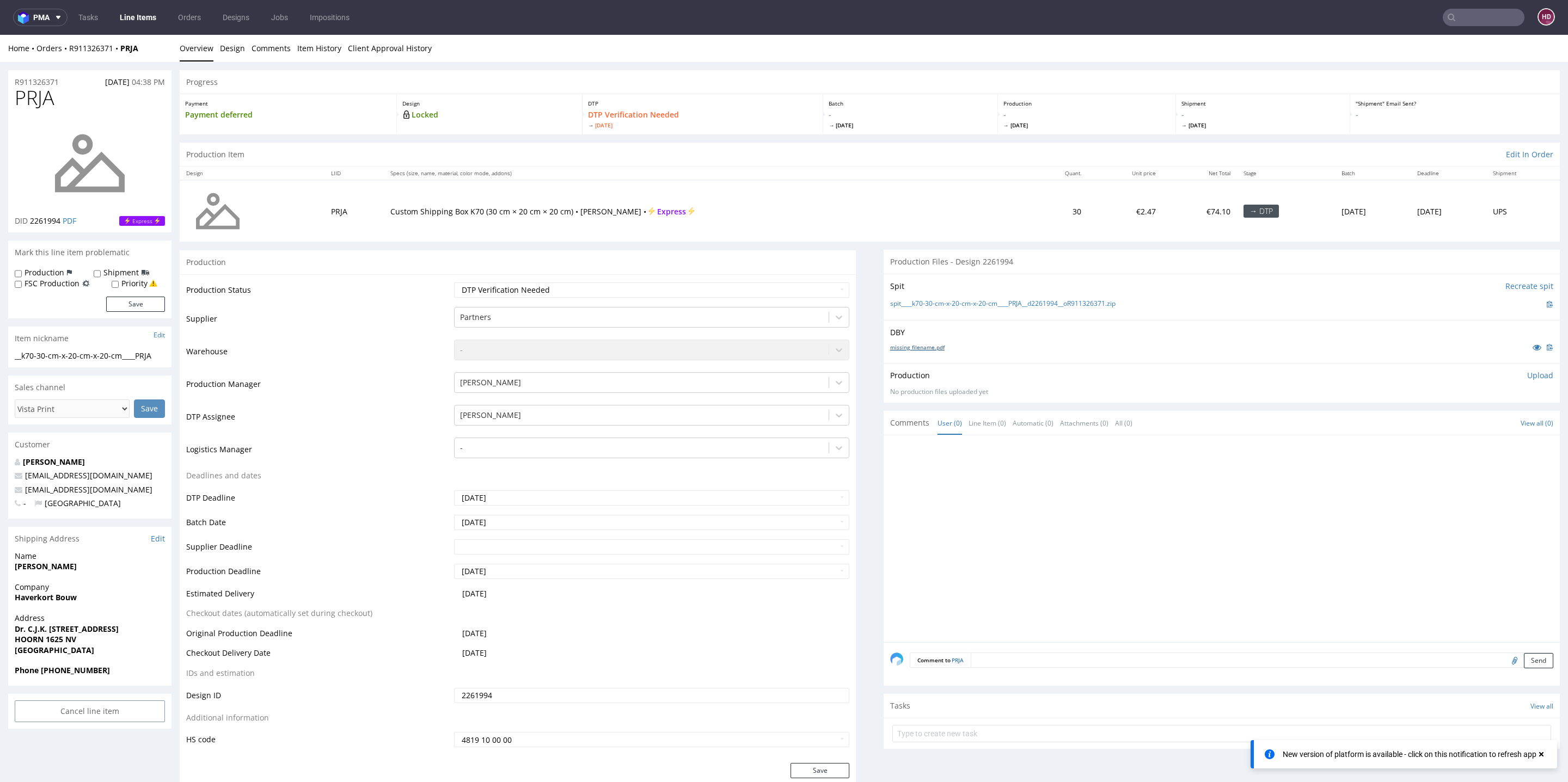
click at [912, 345] on link "missing_filename.pdf" at bounding box center [917, 348] width 55 height 8
click at [500, 288] on select "Waiting for Artwork Waiting for Diecut Waiting for Mockup Waiting for DTP Waiti…" at bounding box center [652, 290] width 396 height 15
select select "dtp_in_process"
click at [454, 283] on select "Waiting for Artwork Waiting for Diecut Waiting for Mockup Waiting for DTP Waiti…" at bounding box center [652, 290] width 396 height 15
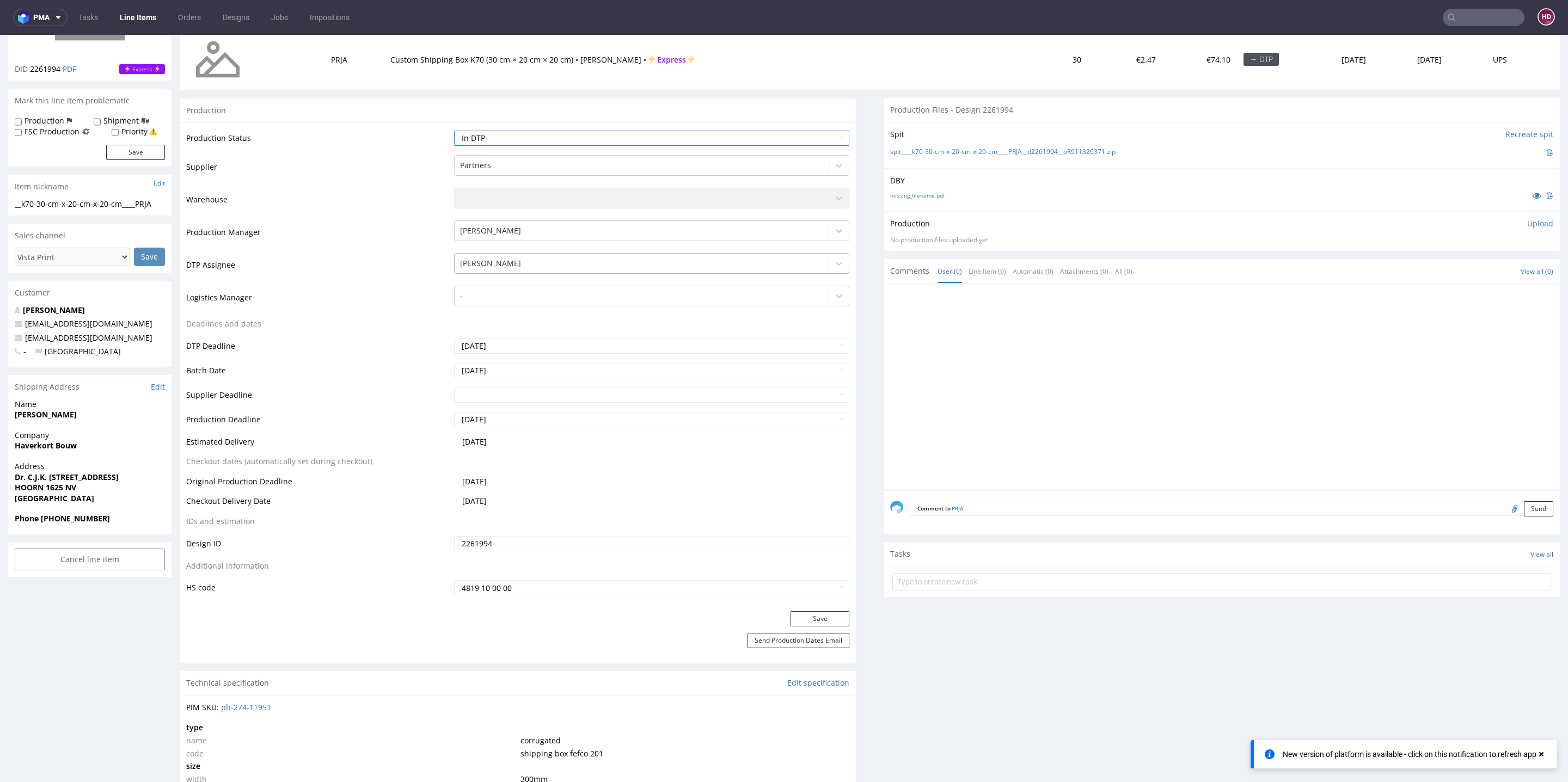
scroll to position [240, 0]
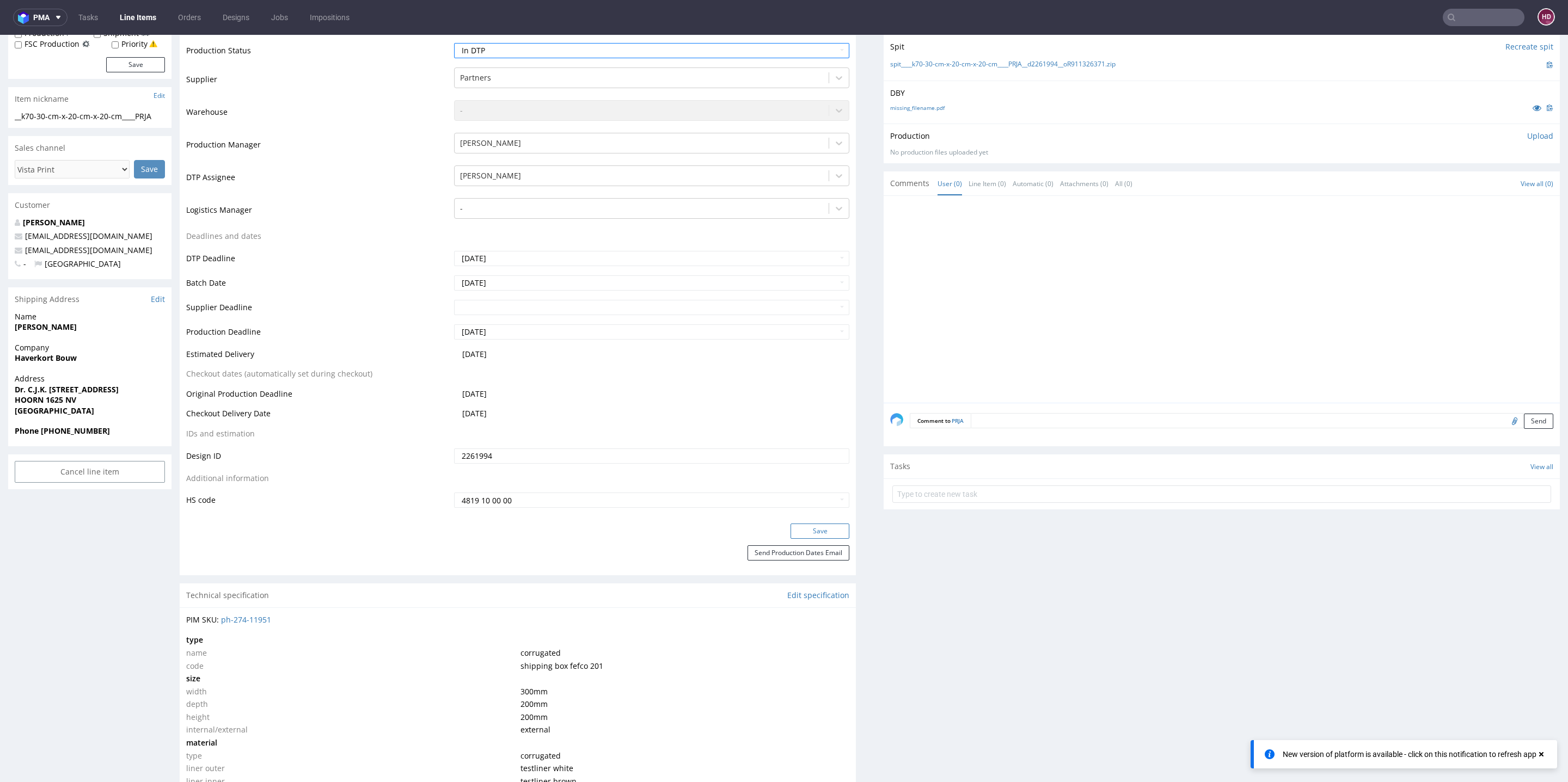
click at [798, 526] on button "Save" at bounding box center [820, 530] width 59 height 15
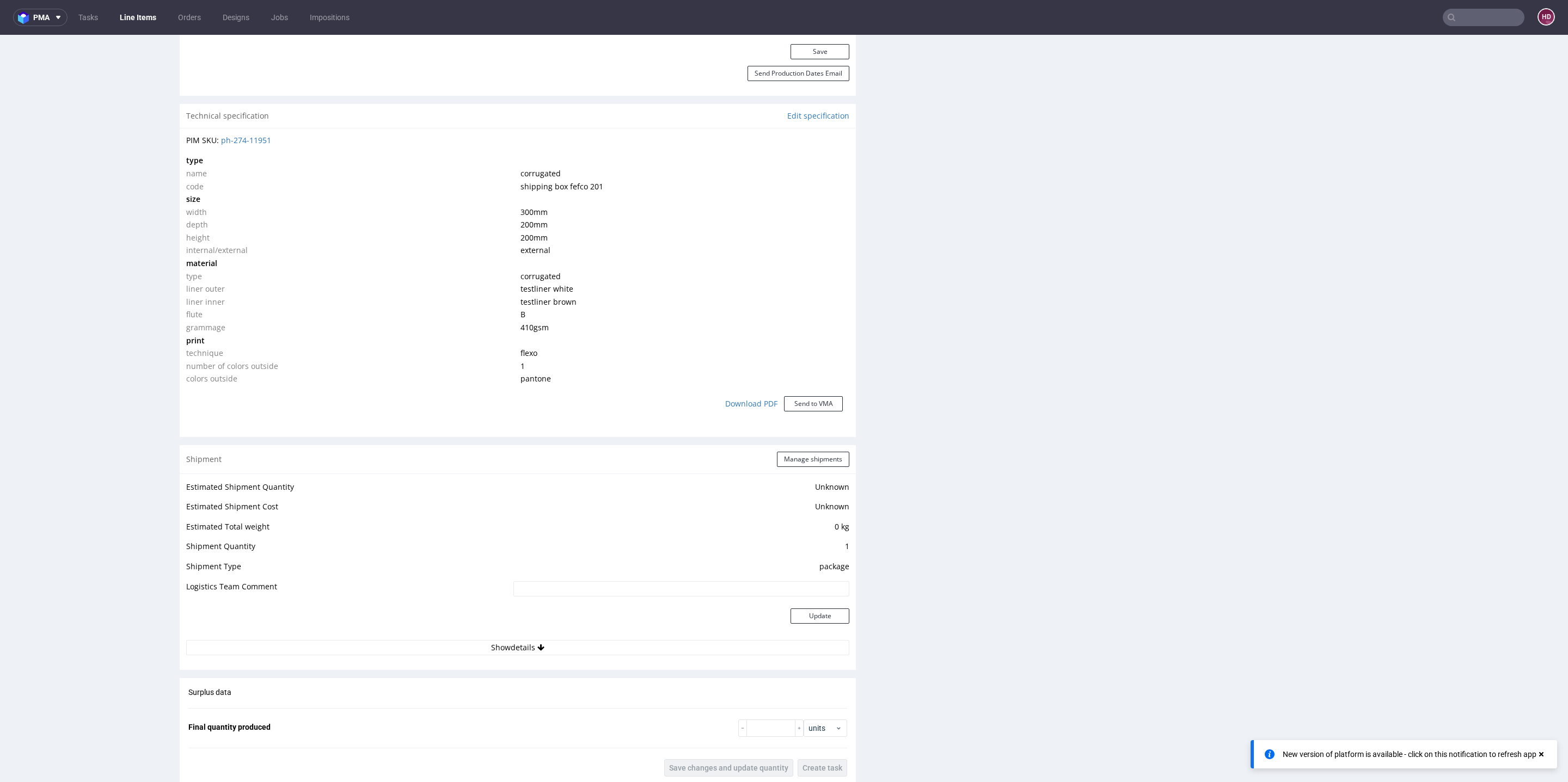
scroll to position [0, 0]
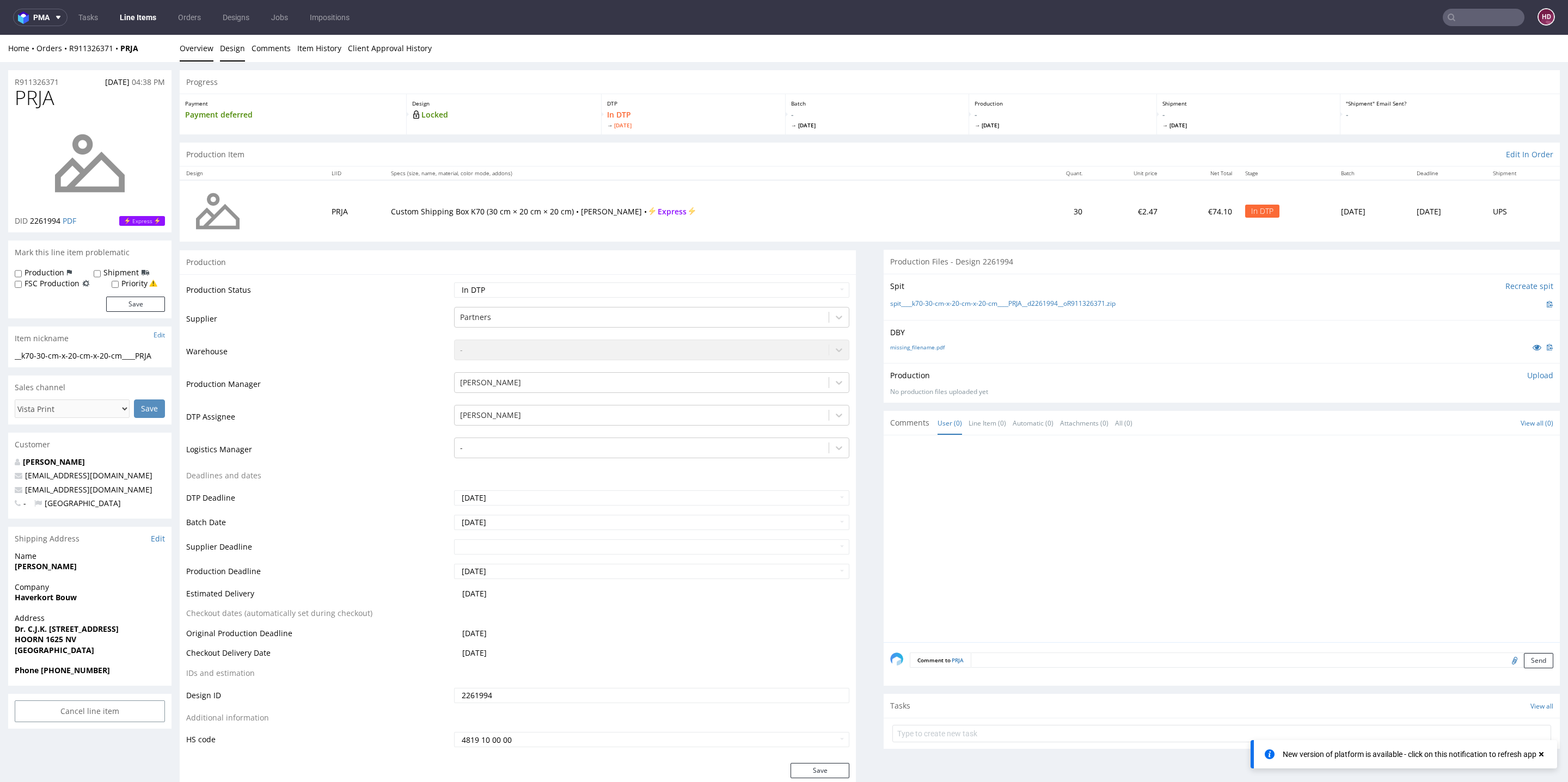
click at [221, 47] on link "Design" at bounding box center [233, 48] width 25 height 27
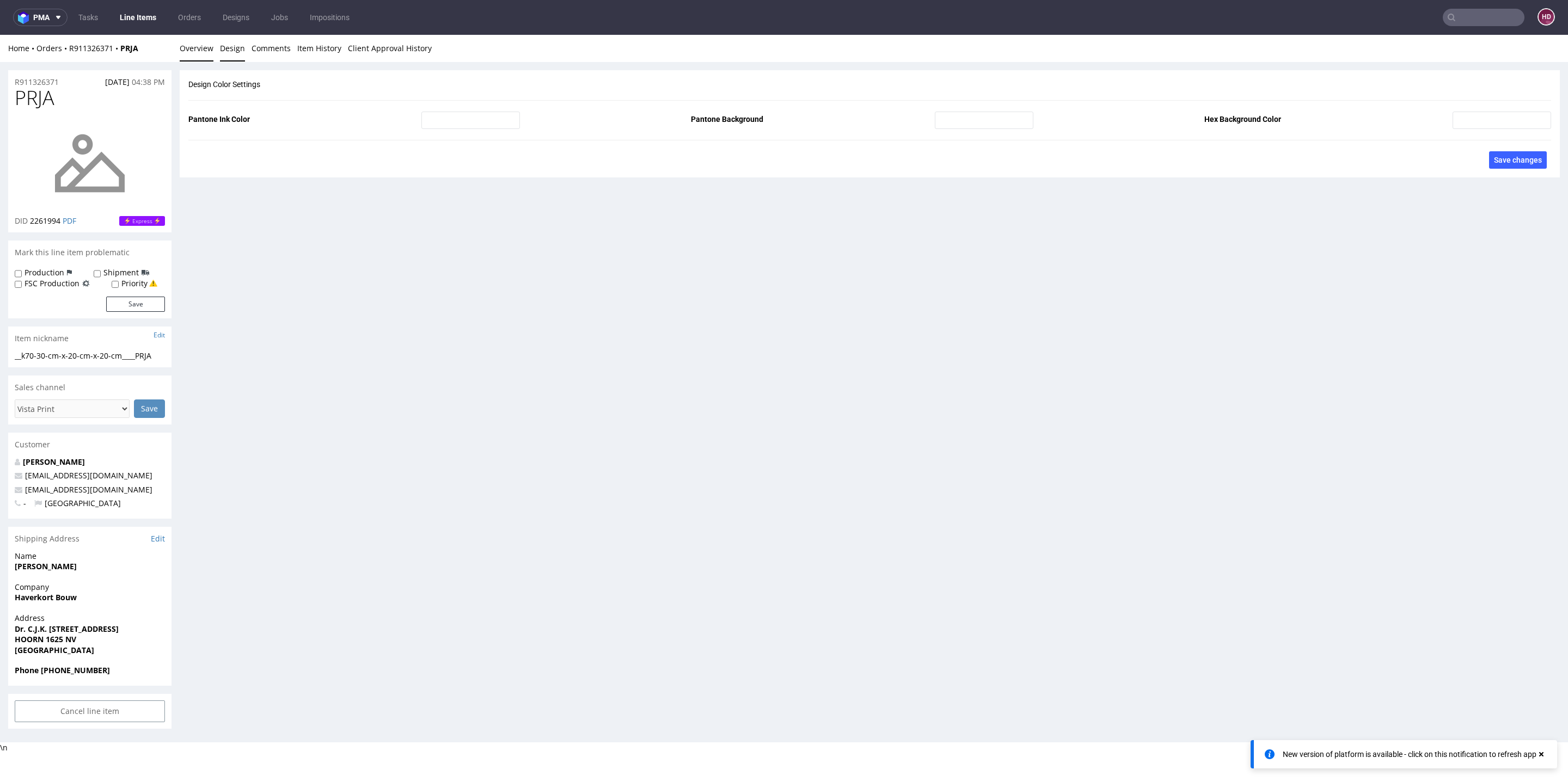
click at [199, 49] on link "Overview" at bounding box center [196, 48] width 34 height 27
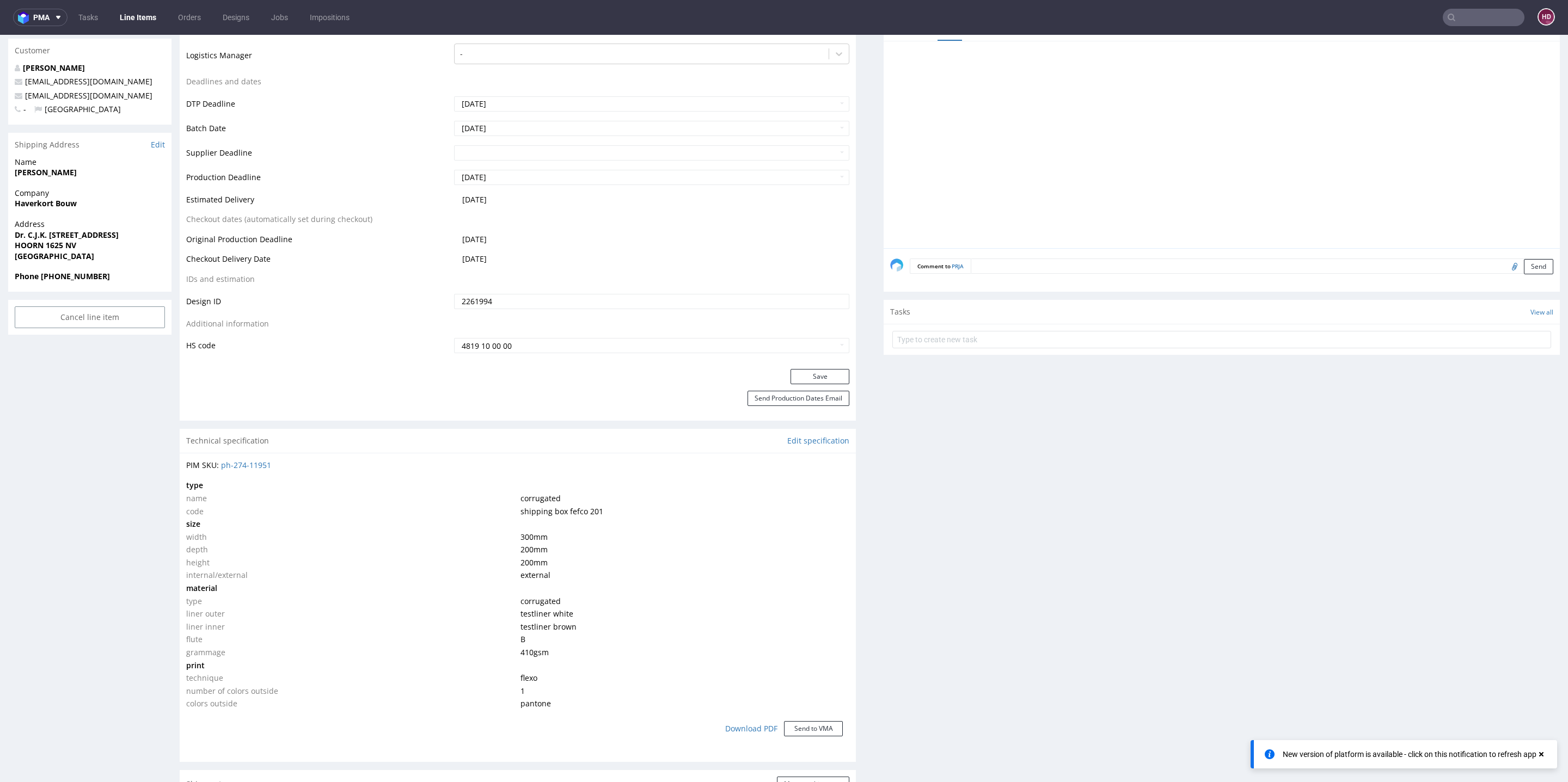
scroll to position [345, 0]
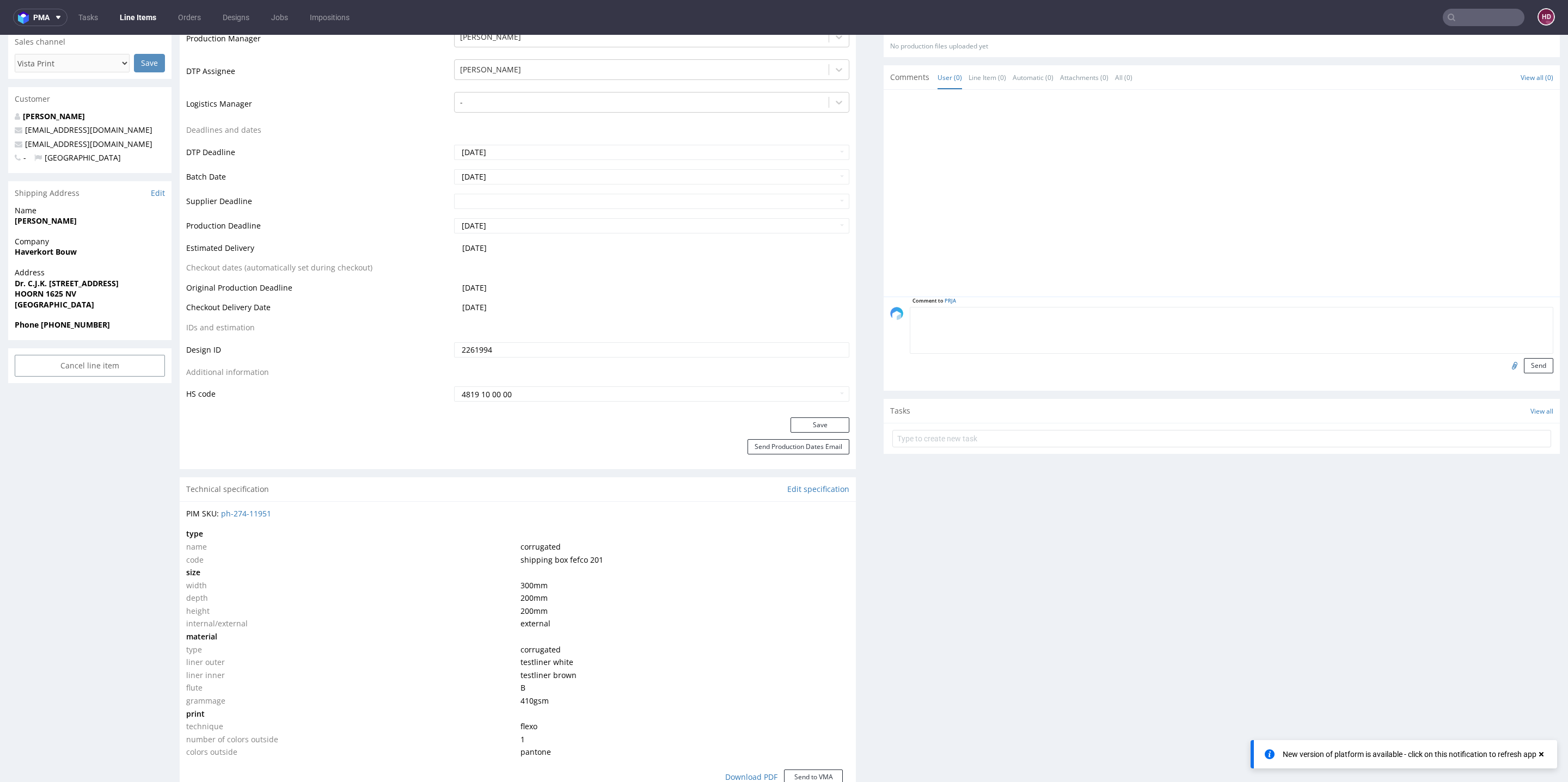
click at [1104, 311] on textarea at bounding box center [1231, 330] width 643 height 47
paste textarea "The colours were in CMYK and were converted to Pantone (the closest match is Pa…"
click at [910, 311] on textarea "The colours were in CMYK and were converted to Pantone (the closest match is Pa…" at bounding box center [1231, 330] width 643 height 47
type textarea "Info for porduction: The colours were in CMYK and were converted to Pantone (th…"
click at [1524, 360] on button "Send" at bounding box center [1539, 365] width 29 height 15
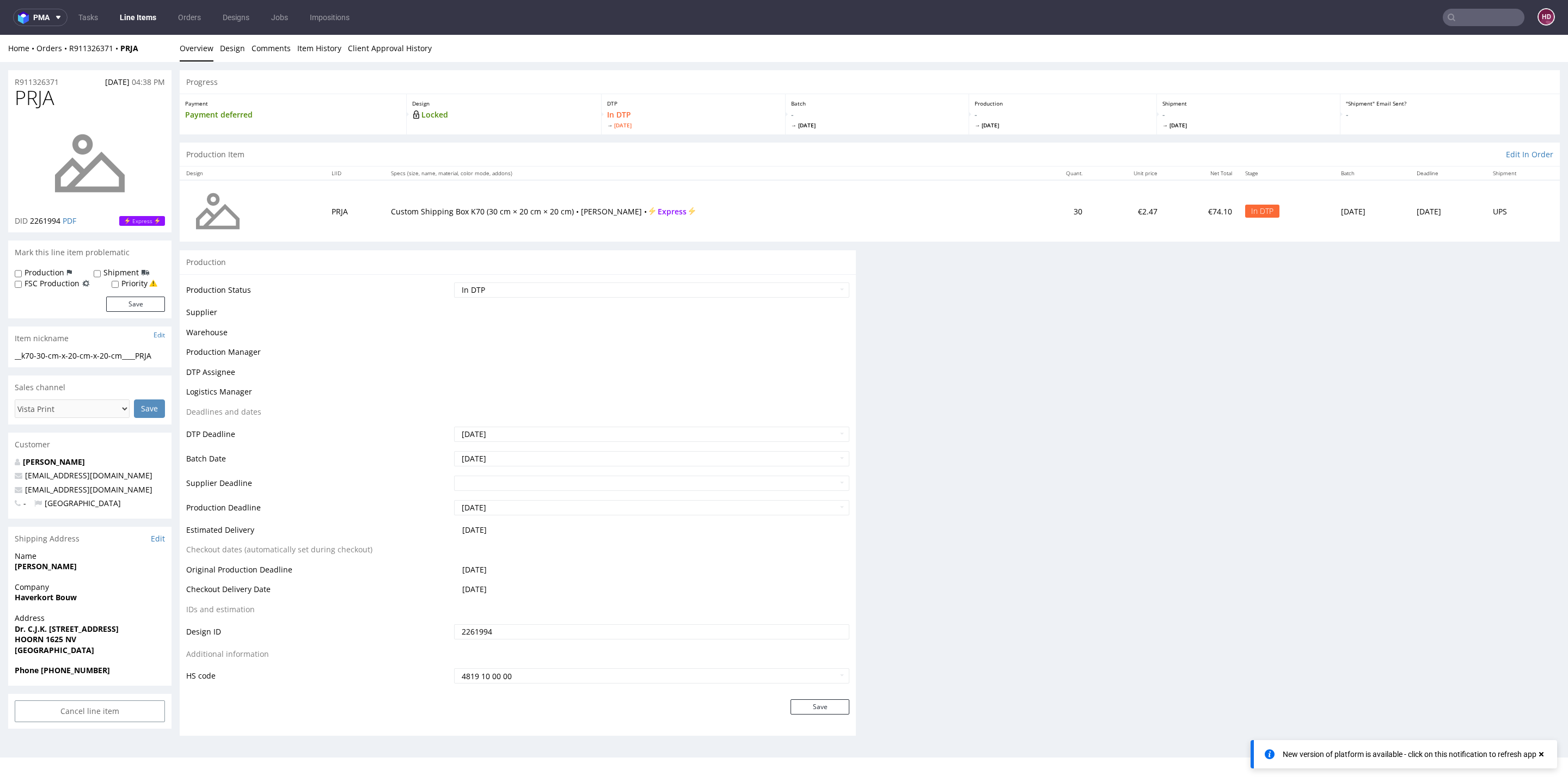
scroll to position [0, 0]
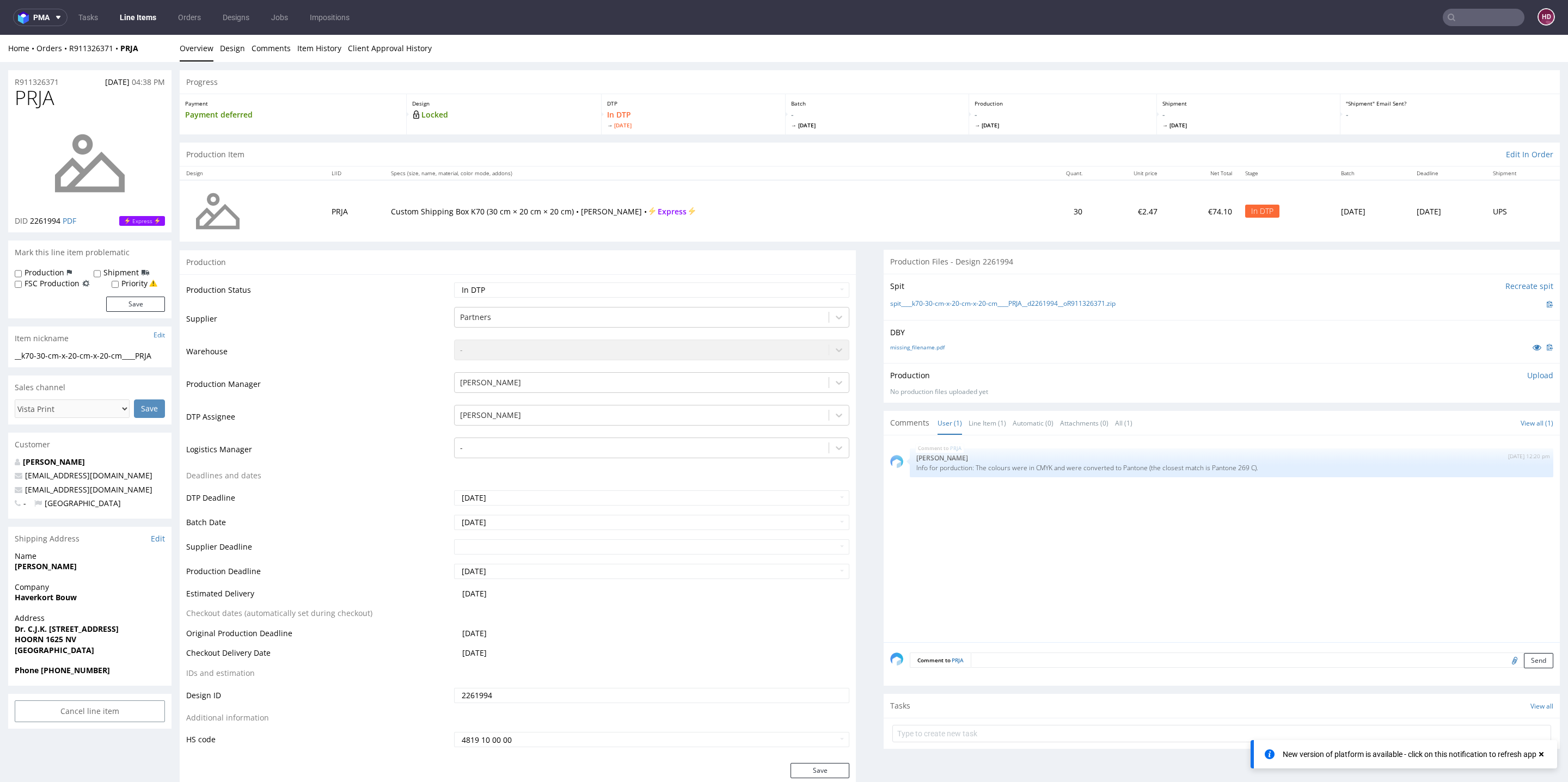
click at [56, 269] on label "Production" at bounding box center [44, 273] width 40 height 11
click at [19, 272] on input "Production" at bounding box center [18, 273] width 7 height 9
checkbox input "true"
click at [118, 302] on button "Save" at bounding box center [136, 304] width 59 height 15
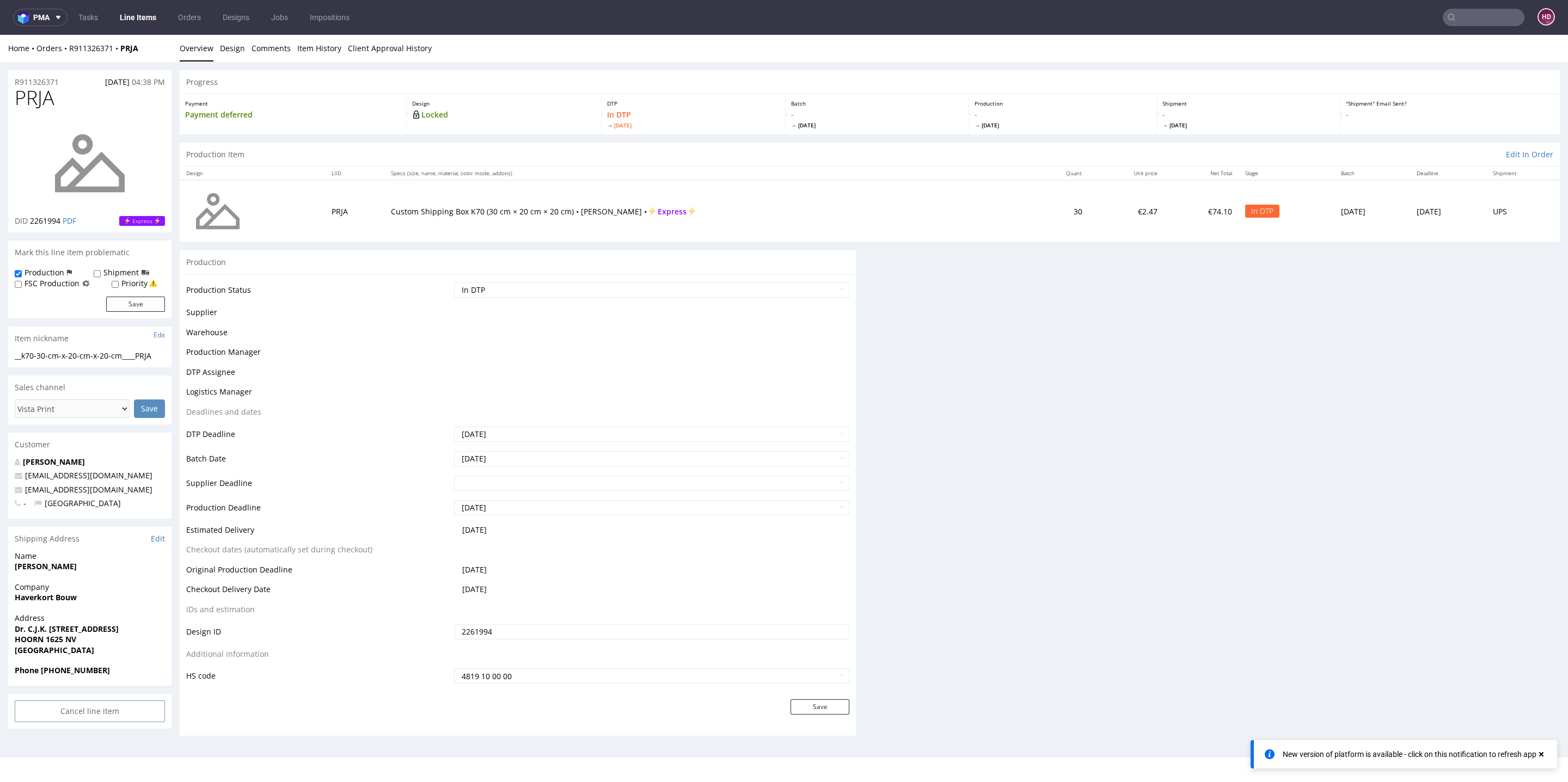
drag, startPoint x: 92, startPoint y: 368, endPoint x: 84, endPoint y: 369, distance: 8.1
click at [92, 361] on div "__k70-30-cm-x-20-cm-x-20-cm____PRJA" at bounding box center [90, 356] width 150 height 11
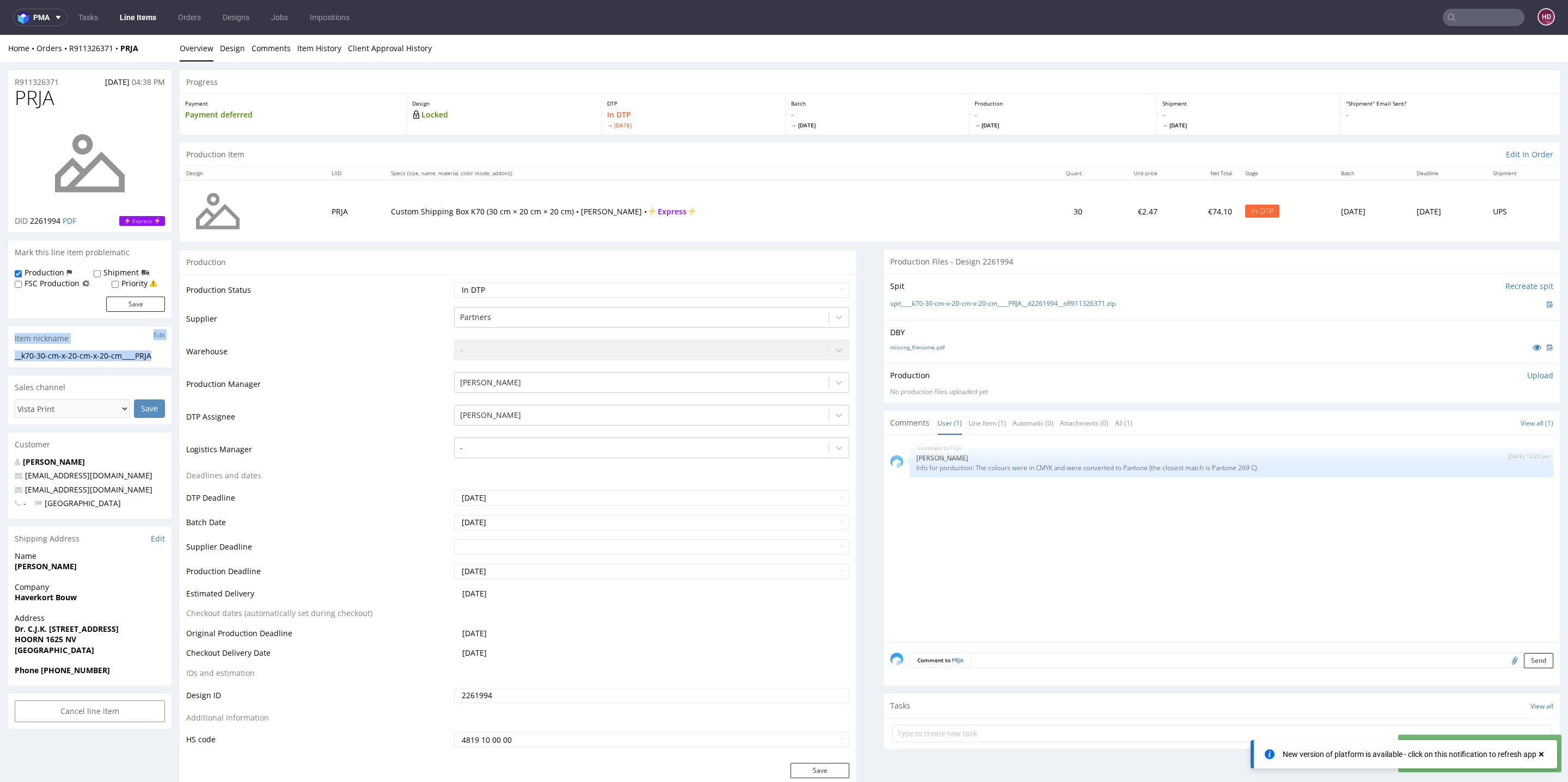
drag, startPoint x: 60, startPoint y: 364, endPoint x: 0, endPoint y: 339, distance: 65.0
copy section "Item nickname Edit __k70-30-cm-x-20-cm-x-20-cm____PRJA"
drag, startPoint x: 68, startPoint y: 84, endPoint x: 0, endPoint y: 71, distance: 69.2
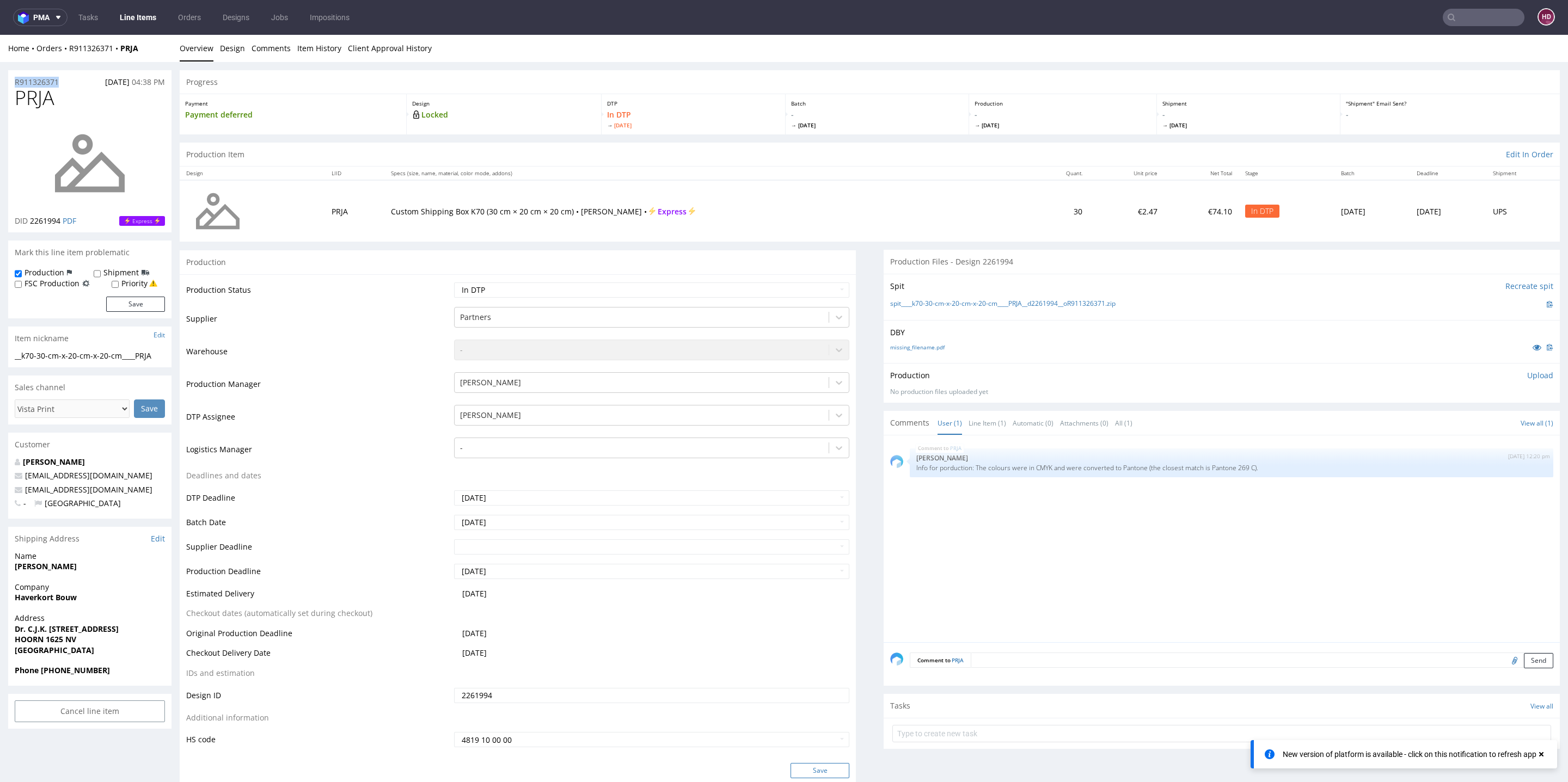
copy p "R911326371"
drag, startPoint x: 60, startPoint y: 220, endPoint x: 31, endPoint y: 220, distance: 29.0
click at [31, 220] on span "2261994" at bounding box center [45, 220] width 30 height 10
copy span "2261994"
click at [1527, 371] on p "Upload" at bounding box center [1540, 376] width 26 height 11
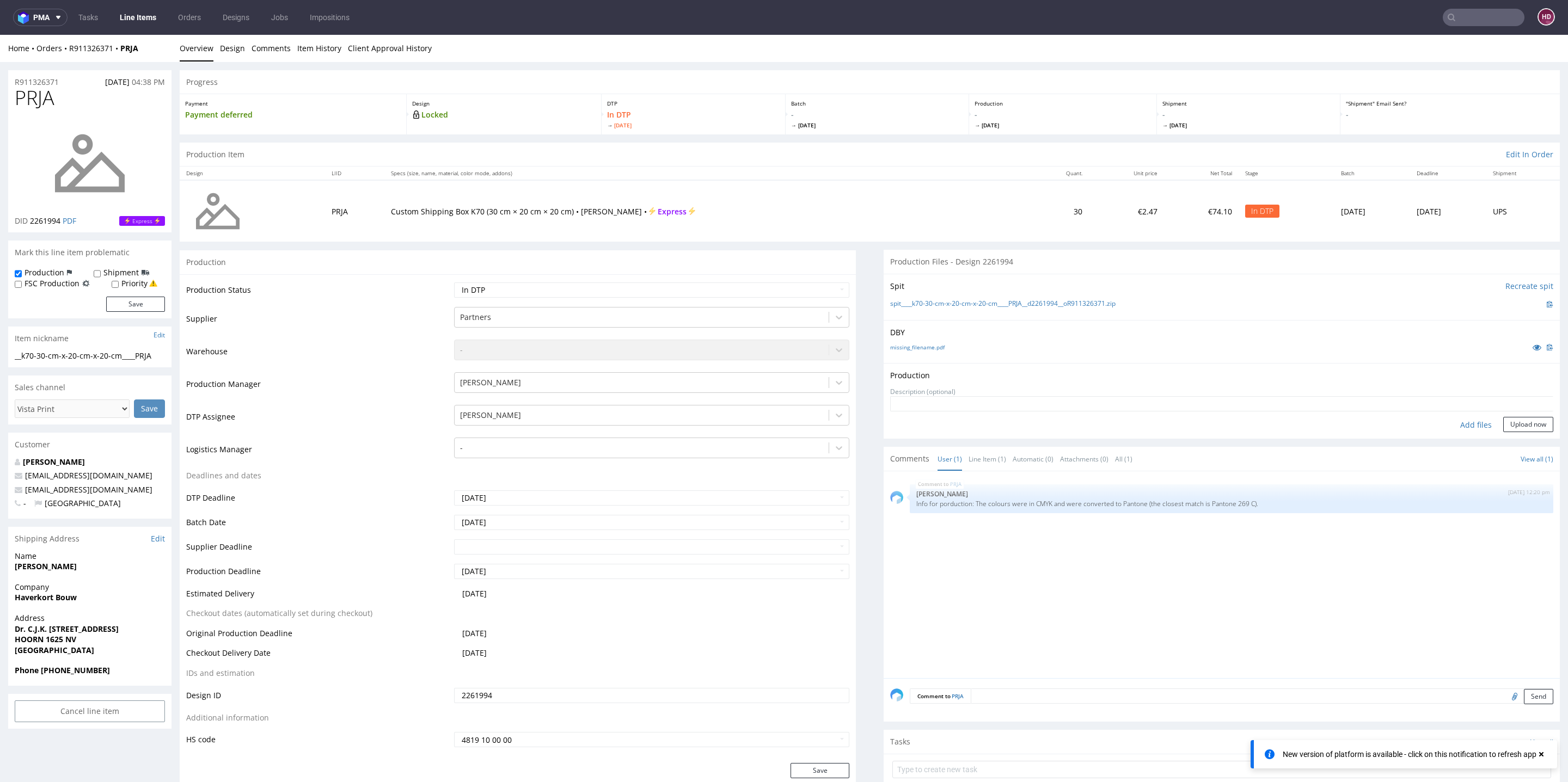
click at [1454, 422] on div "Add files" at bounding box center [1476, 425] width 55 height 17
type input "C:\fakepath\__k70-30-cm-x-20-cm-x-20-cm____PRJA__d2261994__oR911326371.pdf"
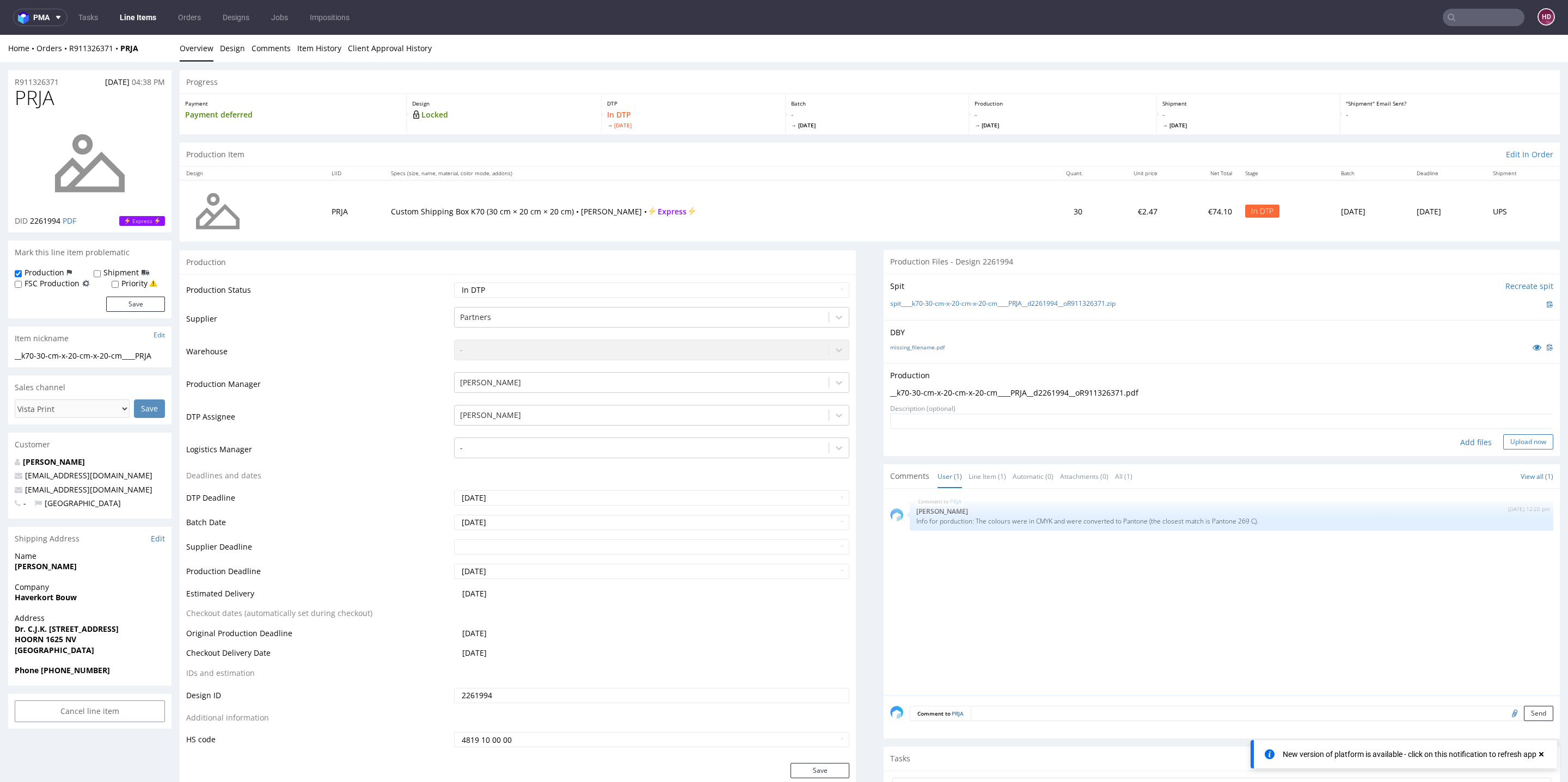
click at [1504, 443] on button "Upload now" at bounding box center [1528, 441] width 50 height 15
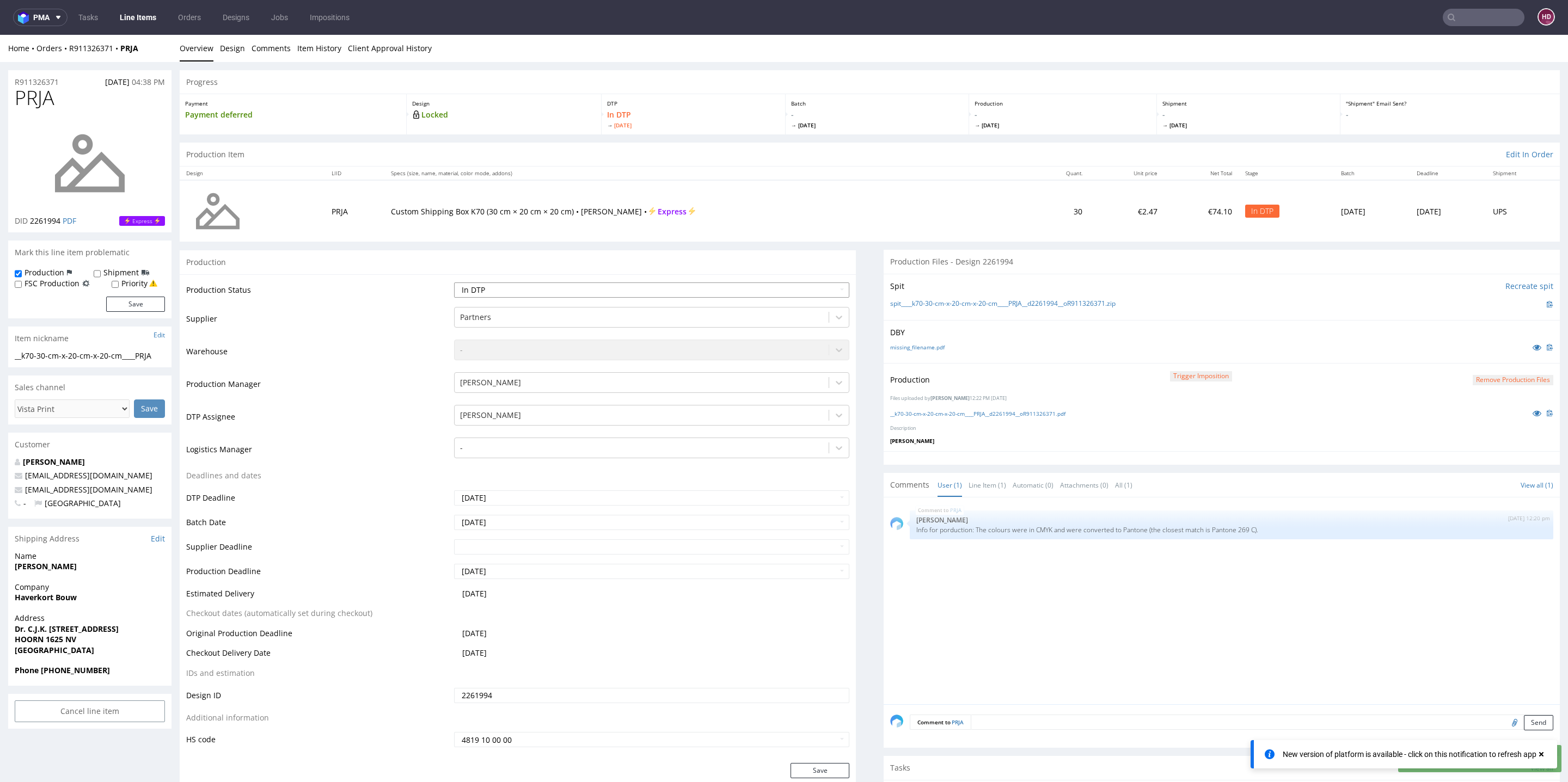
click at [593, 290] on select "Waiting for Artwork Waiting for Diecut Waiting for Mockup Waiting for DTP Waiti…" at bounding box center [652, 290] width 396 height 15
select select "dtp_production_ready"
click at [454, 283] on select "Waiting for Artwork Waiting for Diecut Waiting for Mockup Waiting for DTP Waiti…" at bounding box center [652, 290] width 396 height 15
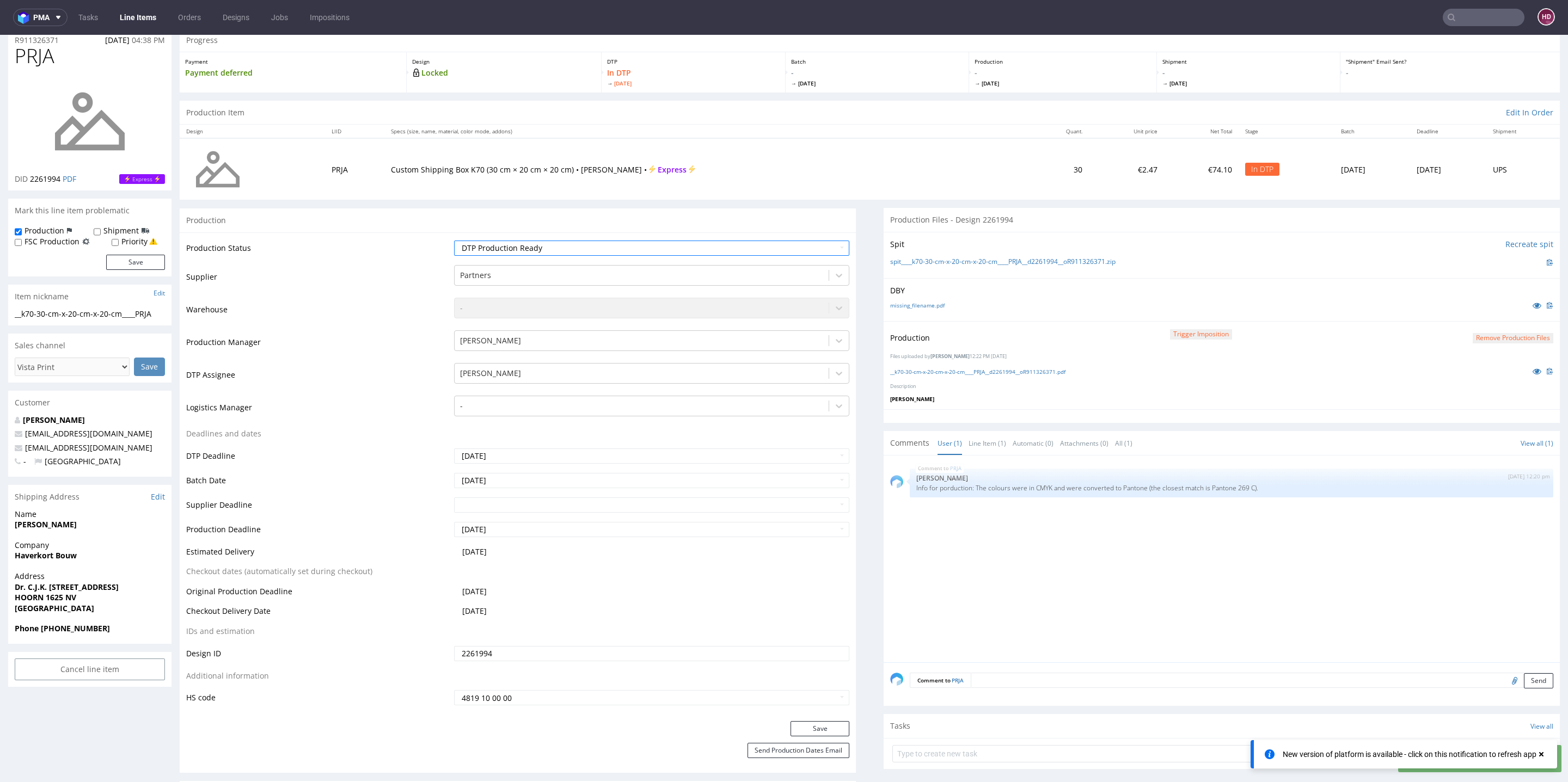
scroll to position [59, 0]
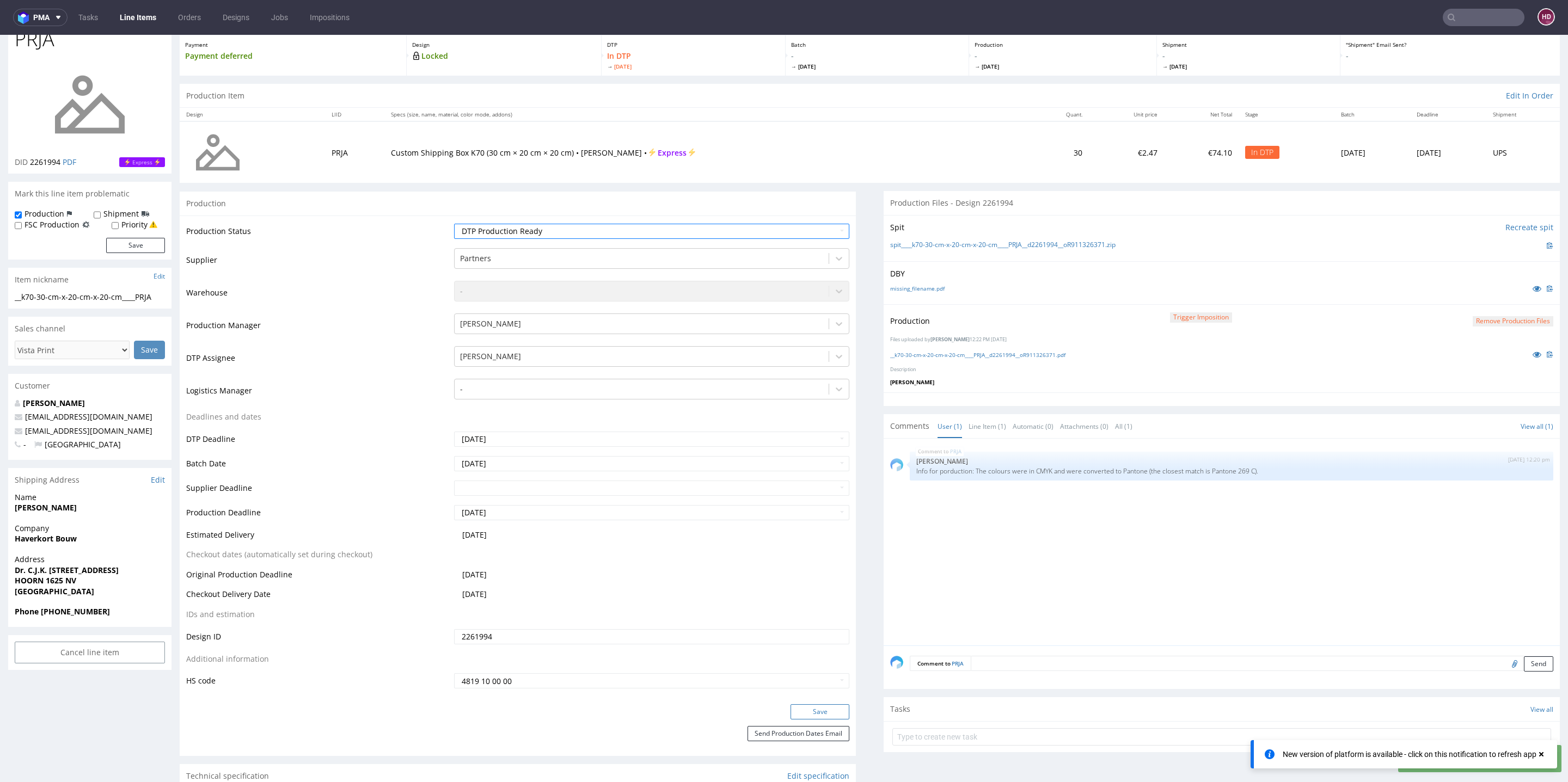
click at [811, 712] on button "Save" at bounding box center [820, 711] width 59 height 15
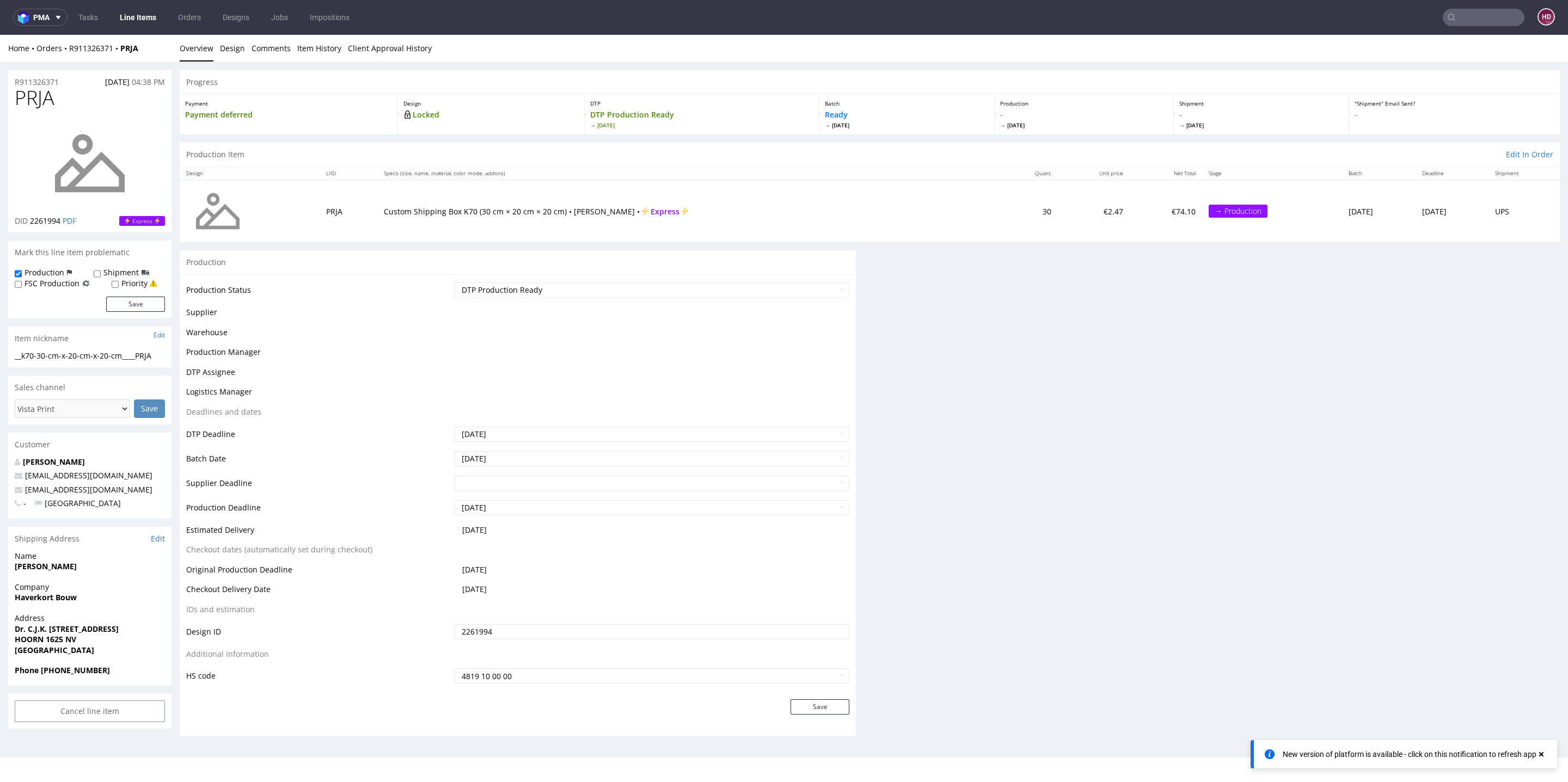
scroll to position [60, 0]
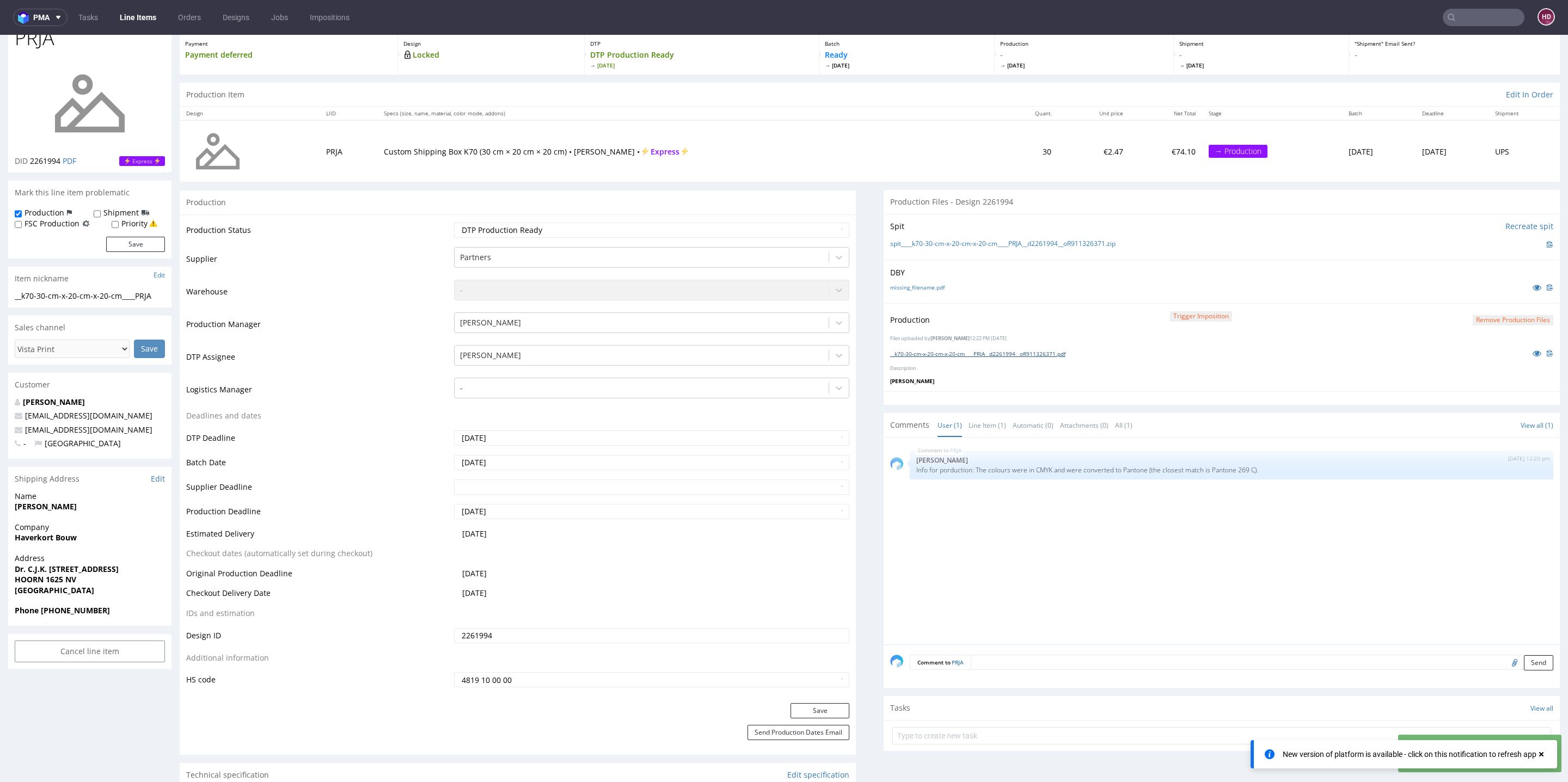
click at [1019, 350] on link "__k70-30-cm-x-20-cm-x-20-cm____PRJA__d2261994__oR911326371.pdf" at bounding box center [978, 354] width 176 height 8
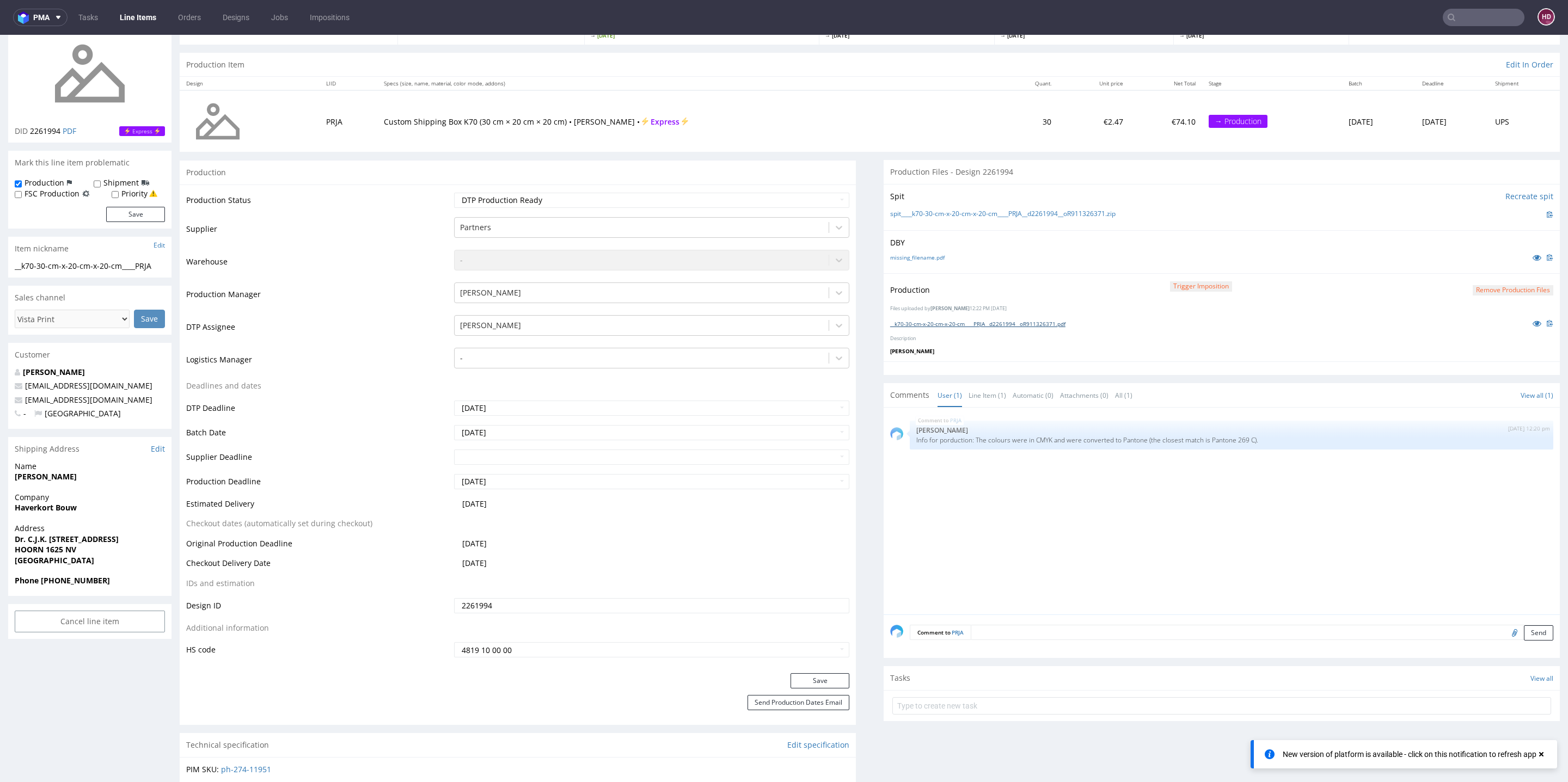
scroll to position [153, 0]
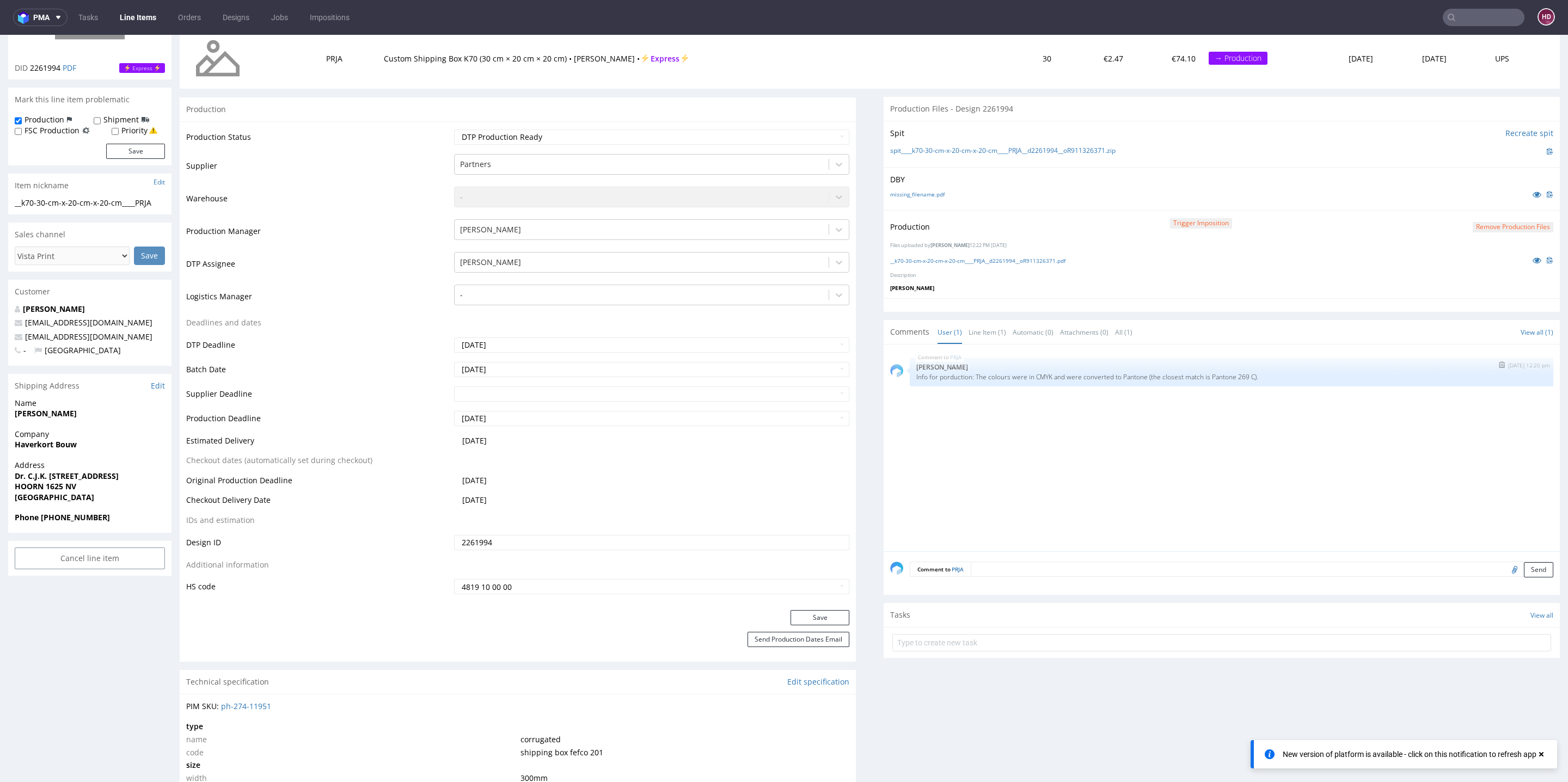
click at [1291, 376] on p "Info for porduction: The colours were in CMYK and were converted to Pantone (th…" at bounding box center [1232, 377] width 631 height 8
drag, startPoint x: 1291, startPoint y: 376, endPoint x: 905, endPoint y: 379, distance: 386.0
click at [917, 379] on p "Info for porduction: The colours were in CMYK and were converted to Pantone (th…" at bounding box center [1232, 377] width 631 height 8
click at [761, 543] on input "2261994" at bounding box center [652, 542] width 396 height 15
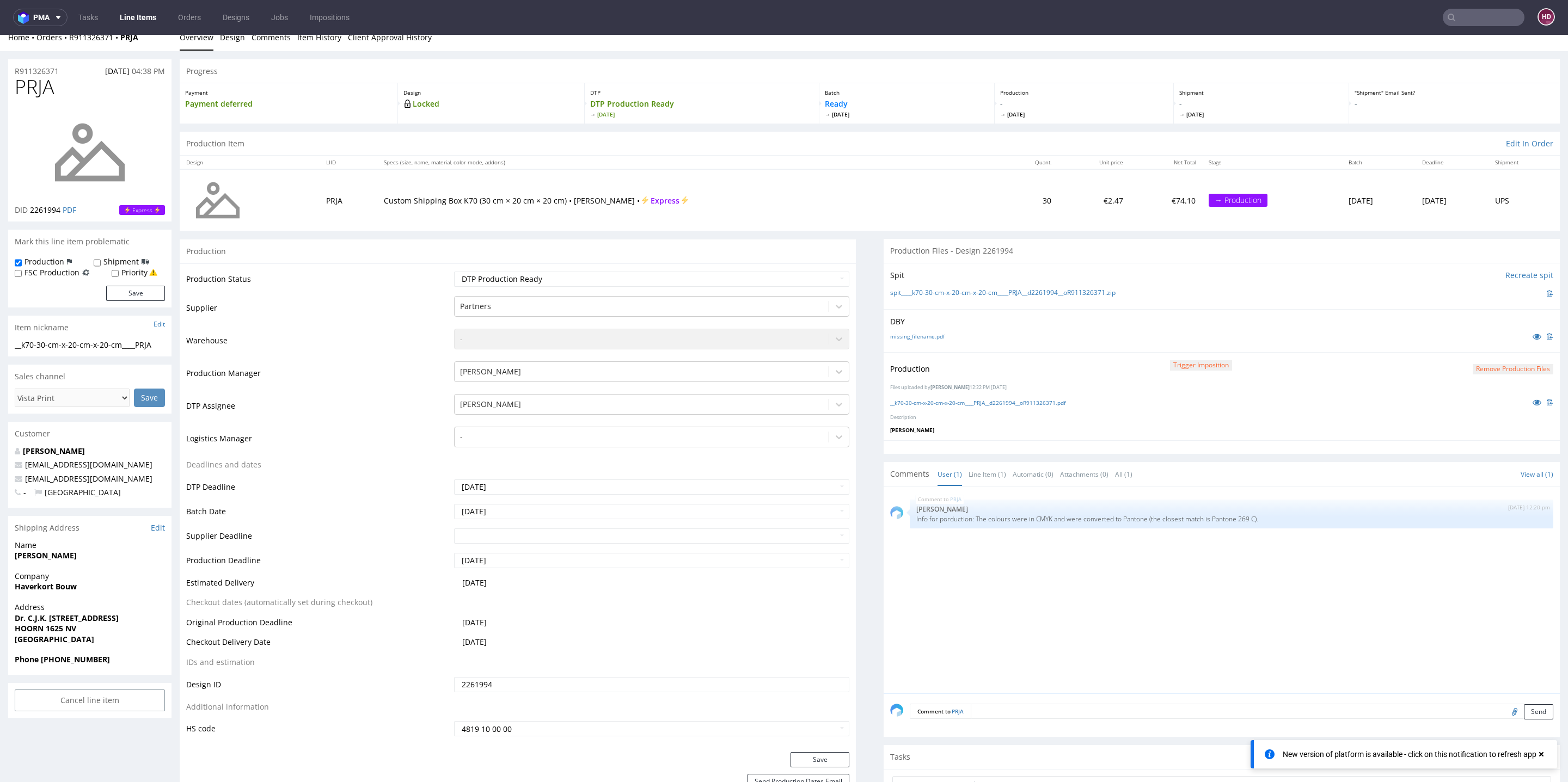
scroll to position [0, 0]
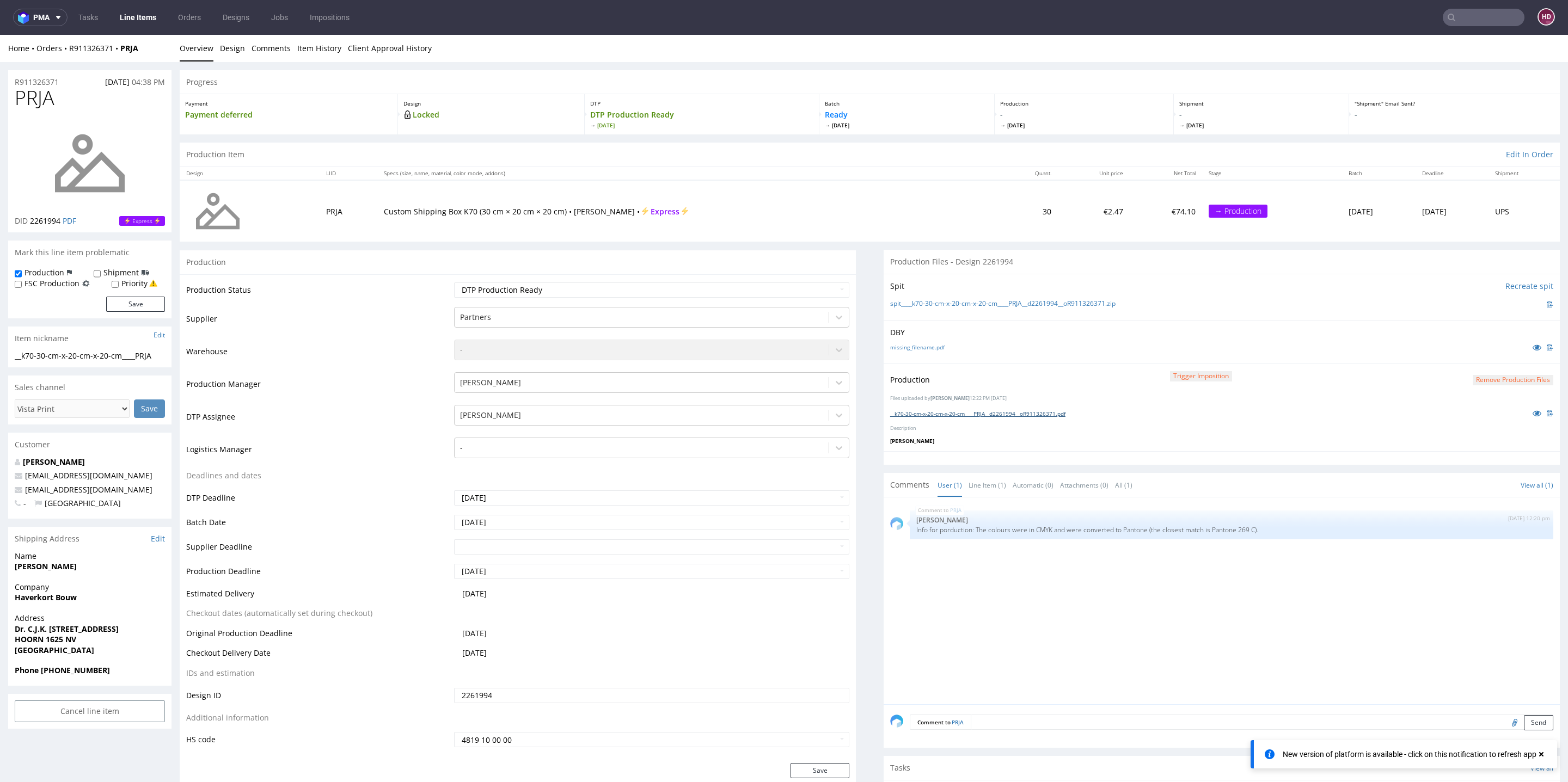
click at [893, 413] on link "__k70-30-cm-x-20-cm-x-20-cm____PRJA__d2261994__oR911326371.pdf" at bounding box center [978, 414] width 176 height 8
click at [150, 17] on link "Line Items" at bounding box center [138, 17] width 49 height 17
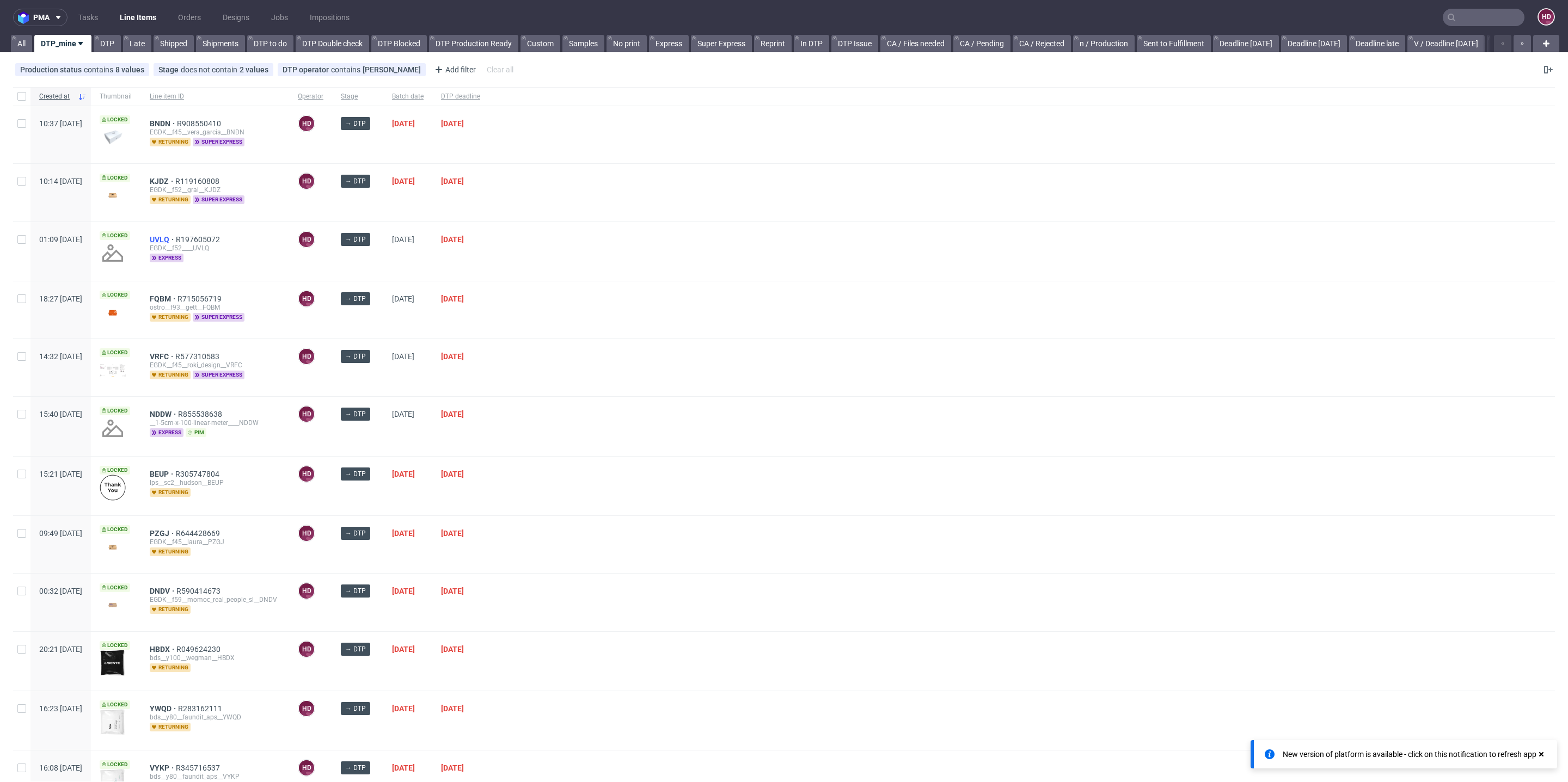
click at [176, 236] on span "UVLQ" at bounding box center [163, 239] width 26 height 9
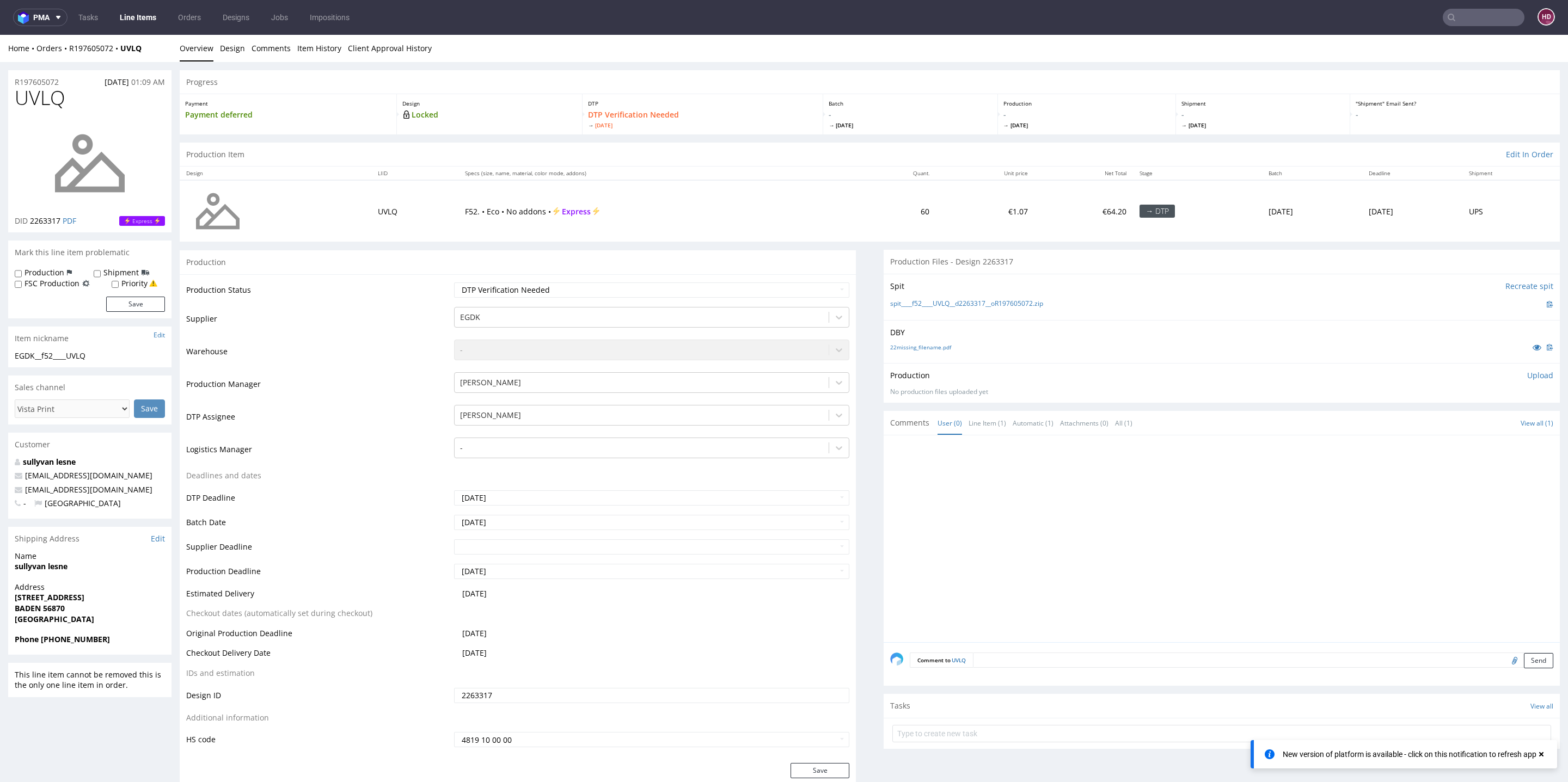
click at [542, 299] on td "Waiting for Artwork Waiting for Diecut Waiting for Mockup Waiting for DTP Waiti…" at bounding box center [650, 293] width 398 height 25
click at [543, 295] on select "Waiting for Artwork Waiting for Diecut Waiting for Mockup Waiting for DTP Waiti…" at bounding box center [652, 290] width 396 height 15
select select "dtp_in_process"
click at [454, 283] on select "Waiting for Artwork Waiting for Diecut Waiting for Mockup Waiting for DTP Waiti…" at bounding box center [652, 290] width 396 height 15
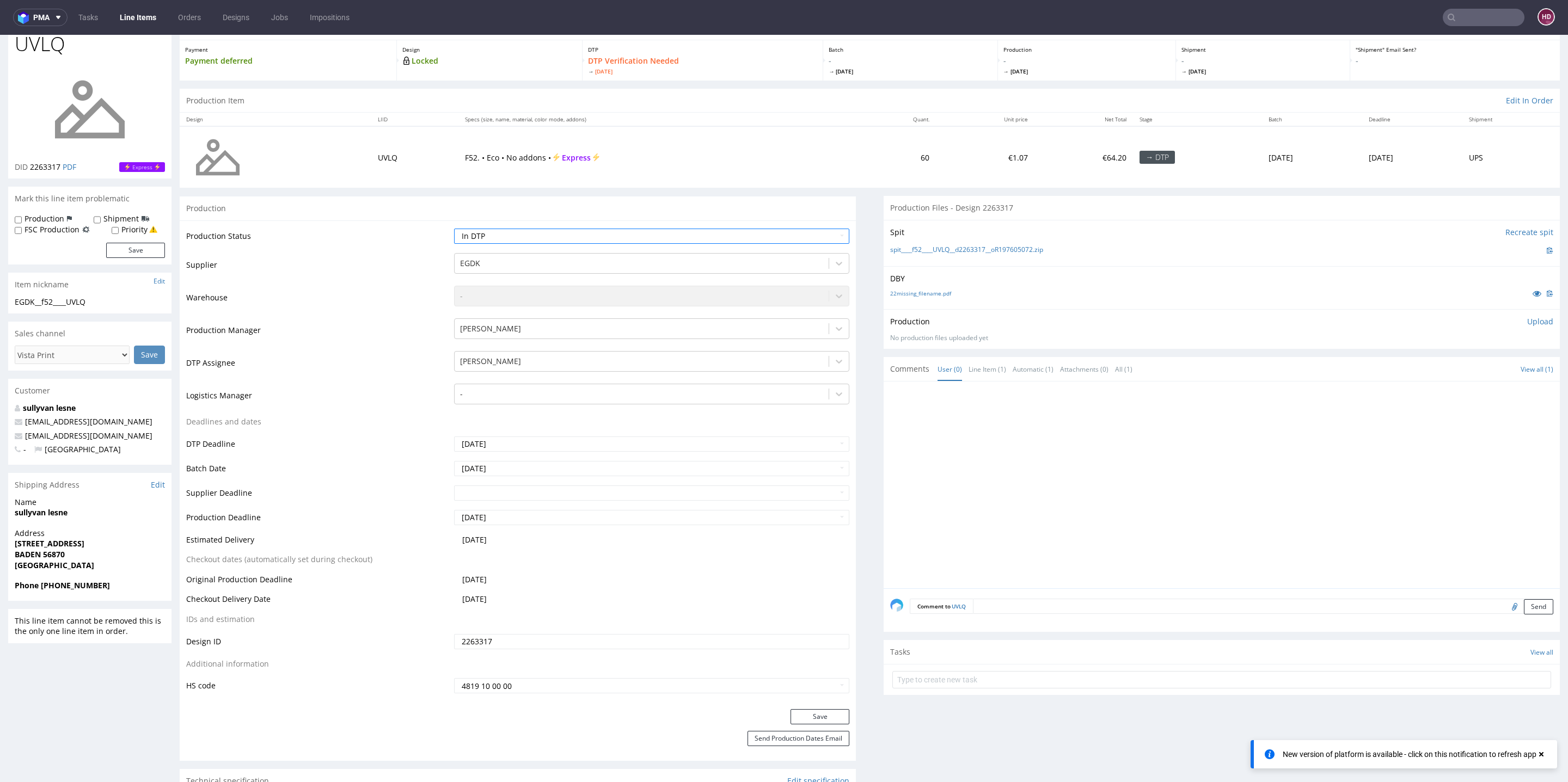
scroll to position [175, 0]
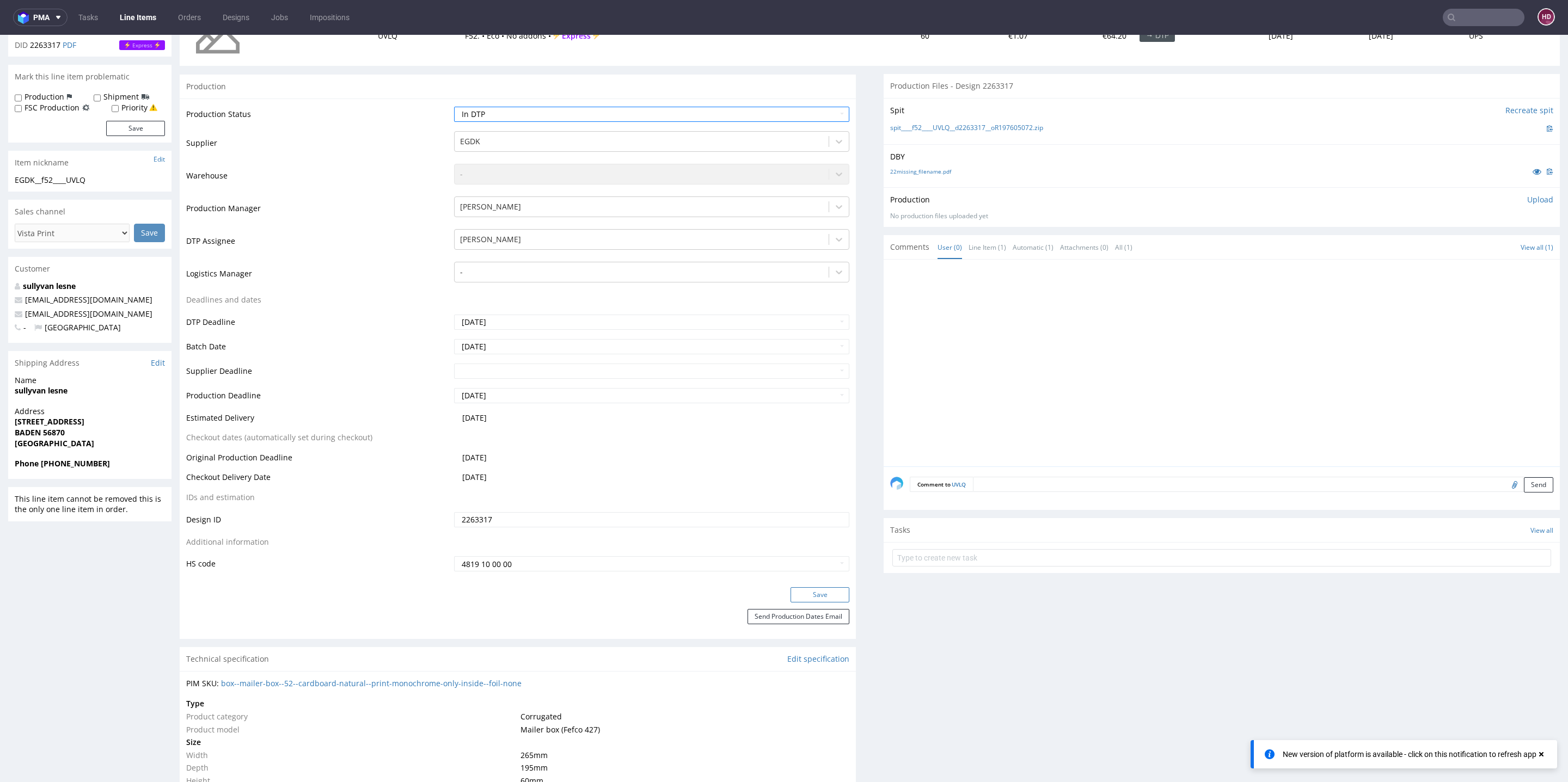
click at [802, 599] on button "Save" at bounding box center [820, 595] width 59 height 15
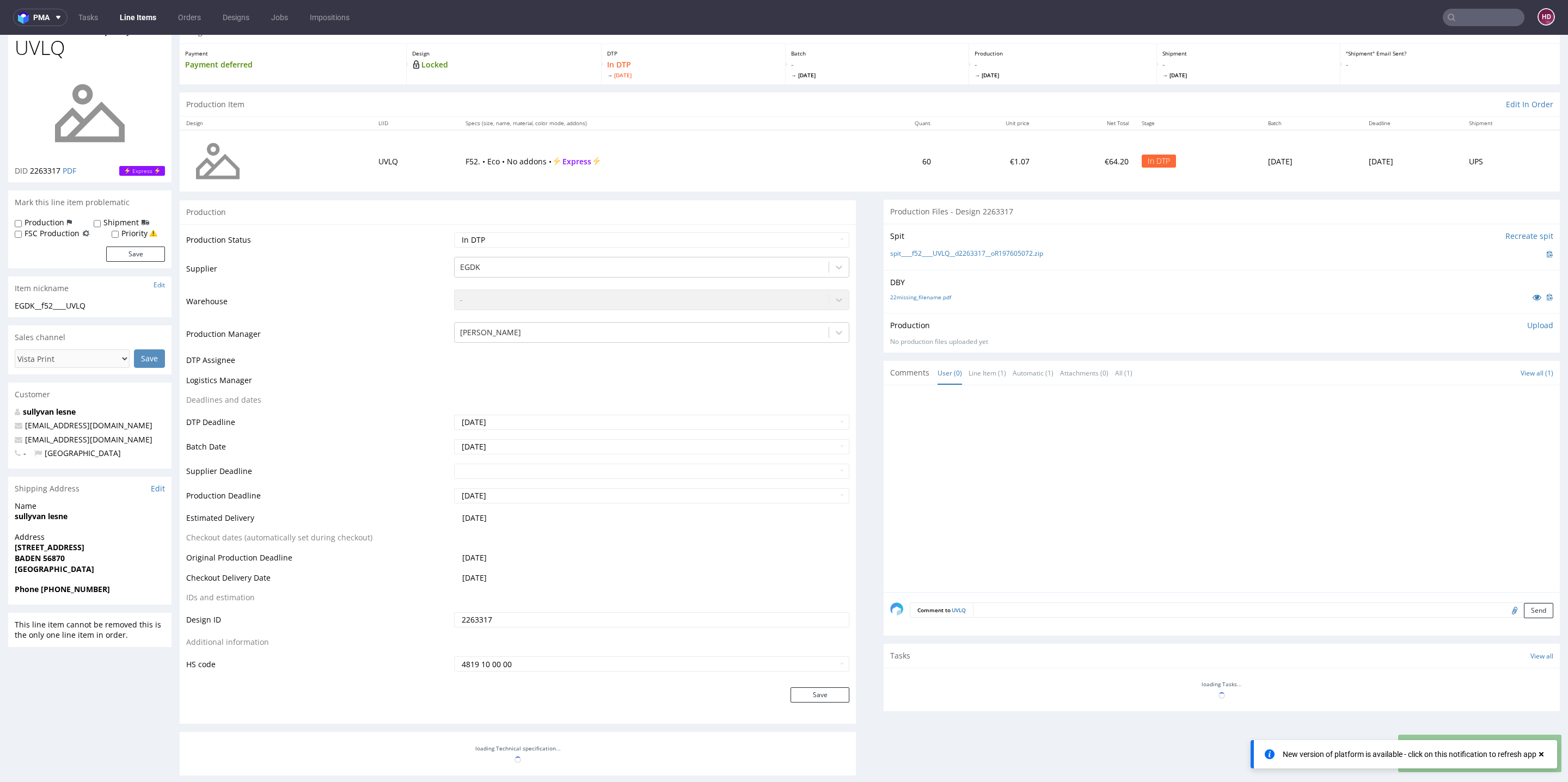
scroll to position [0, 0]
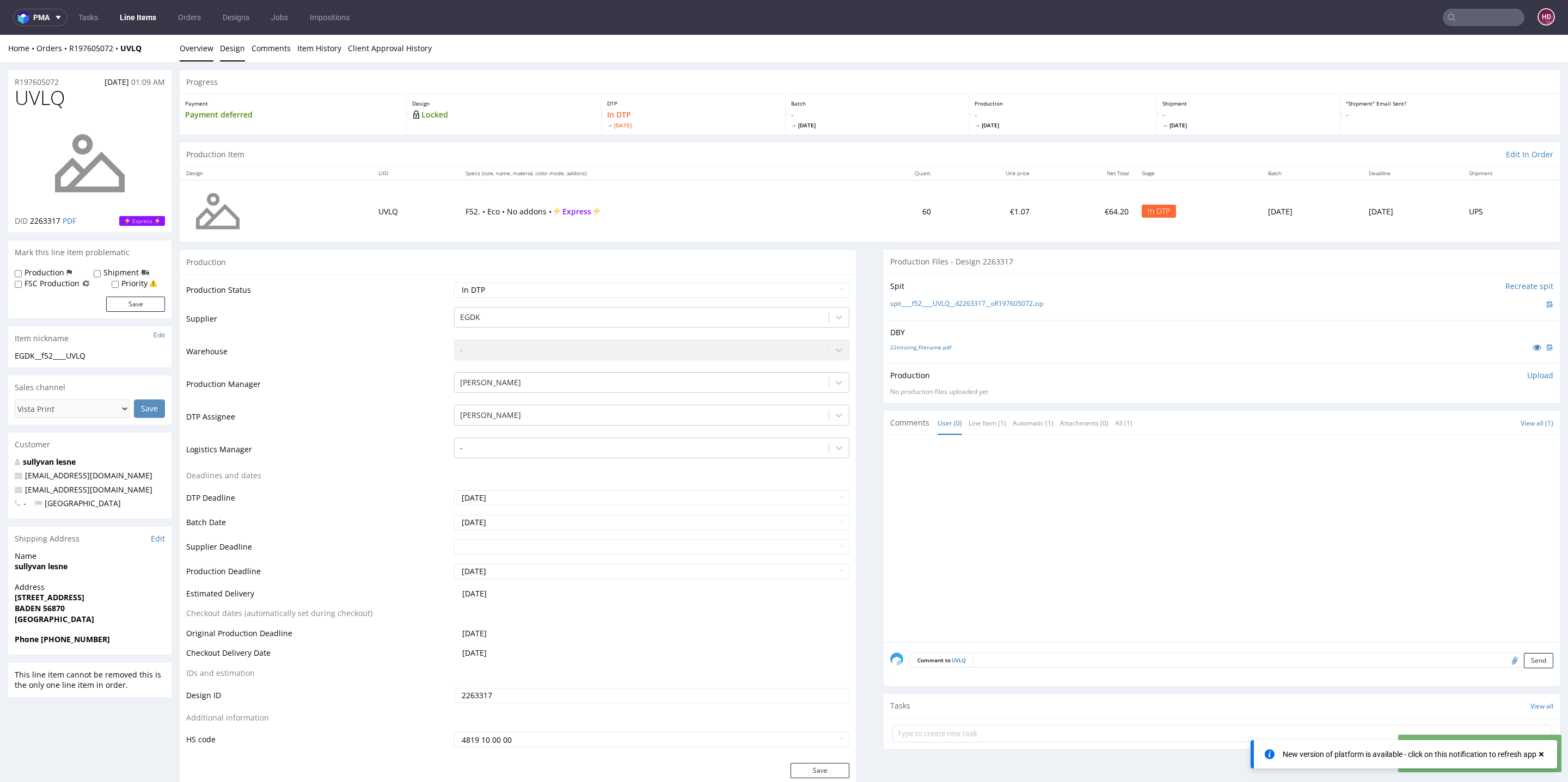
click at [241, 48] on link "Design" at bounding box center [233, 48] width 25 height 27
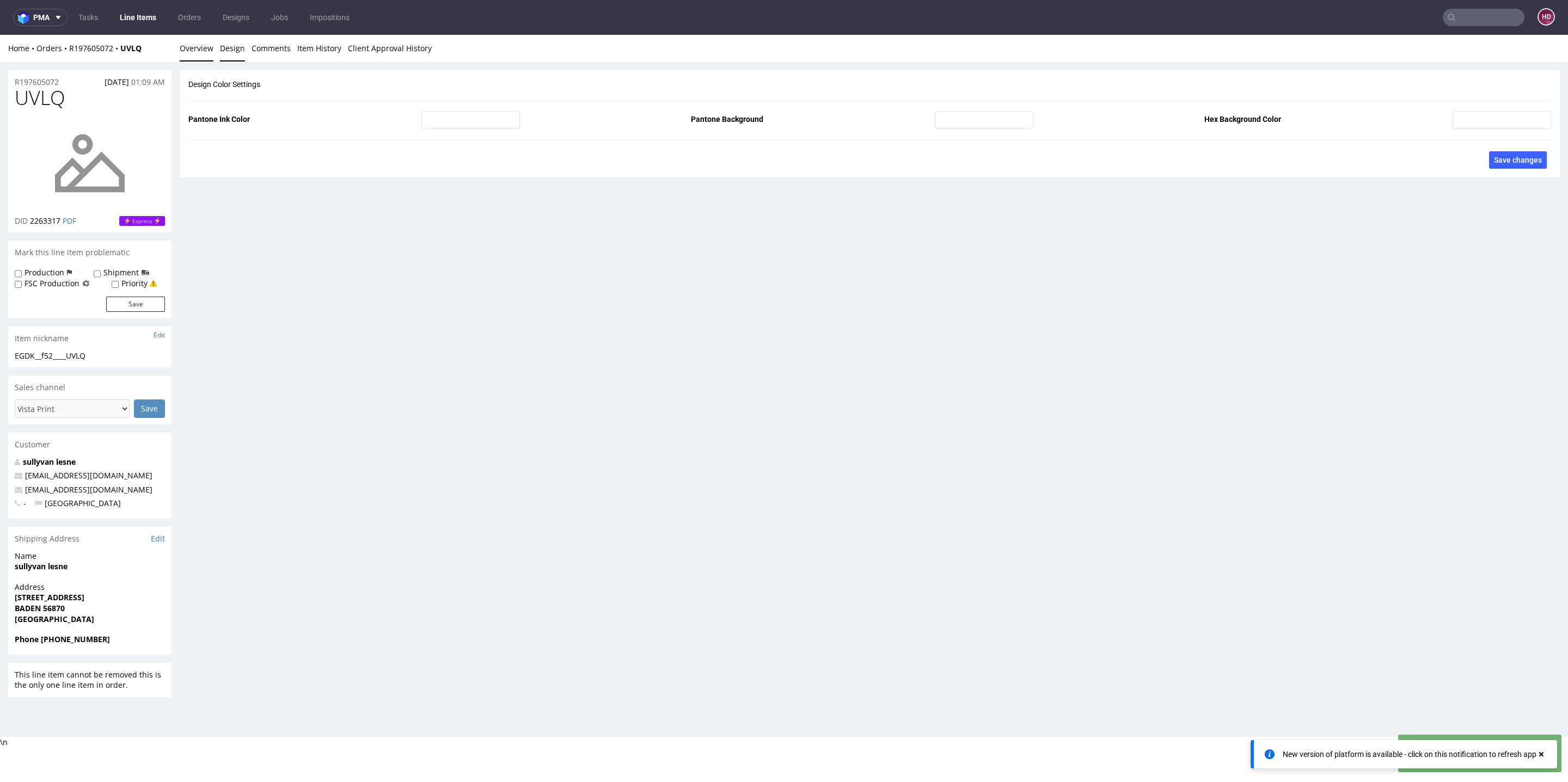
click at [200, 49] on link "Overview" at bounding box center [196, 48] width 34 height 27
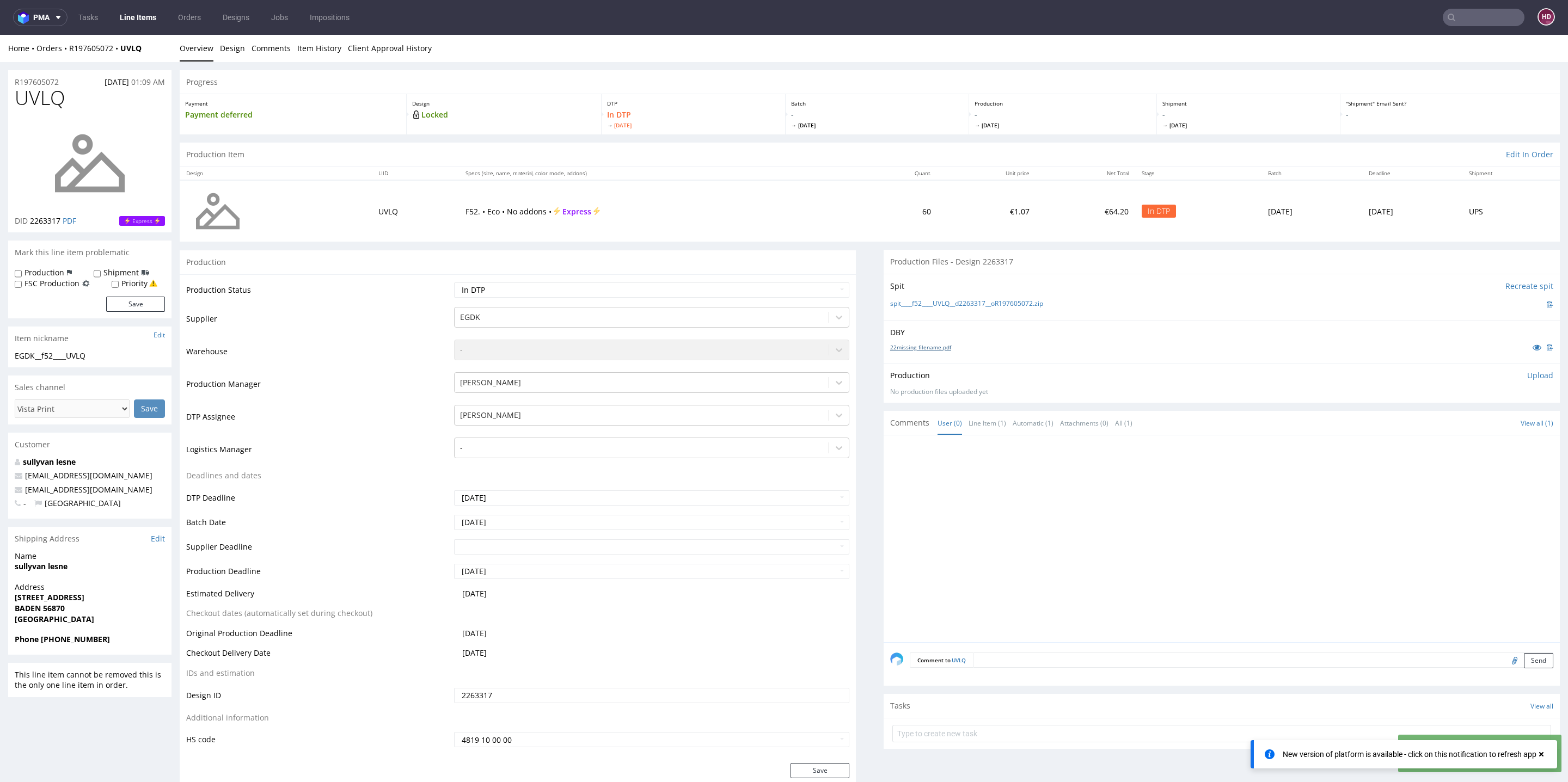
click at [890, 349] on link "22missing_filename.pdf" at bounding box center [921, 348] width 61 height 8
click at [109, 349] on div "Item nickname Edit" at bounding box center [90, 338] width 164 height 24
drag, startPoint x: 109, startPoint y: 359, endPoint x: 0, endPoint y: 341, distance: 110.5
click at [118, 352] on div "EGDK__f52____UVLQ" at bounding box center [90, 356] width 150 height 11
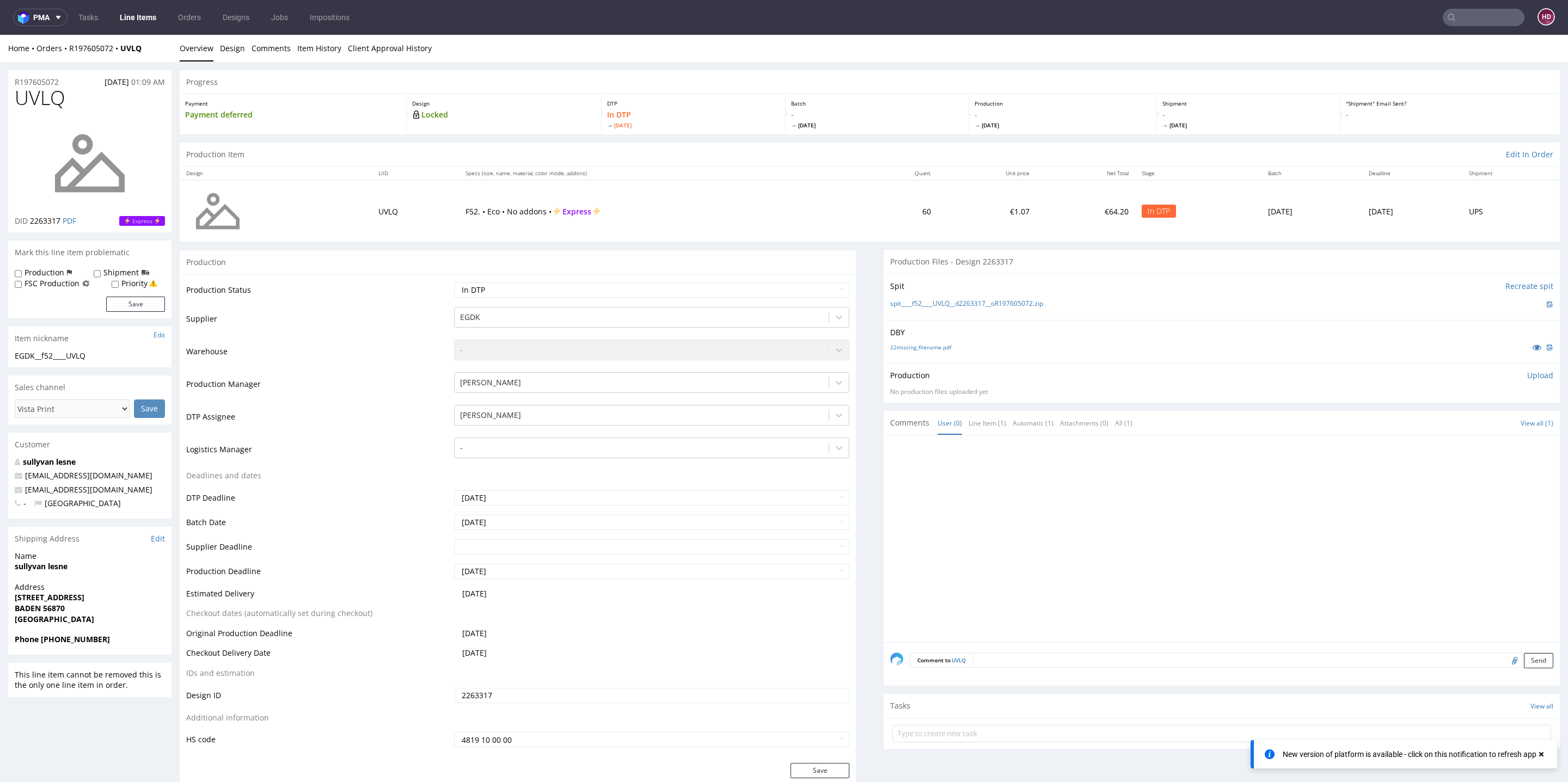
drag, startPoint x: 110, startPoint y: 354, endPoint x: 0, endPoint y: 361, distance: 110.2
click at [104, 350] on div "EGDK__f52____UVLQ" at bounding box center [90, 356] width 150 height 11
drag, startPoint x: 102, startPoint y: 355, endPoint x: 1, endPoint y: 353, distance: 101.0
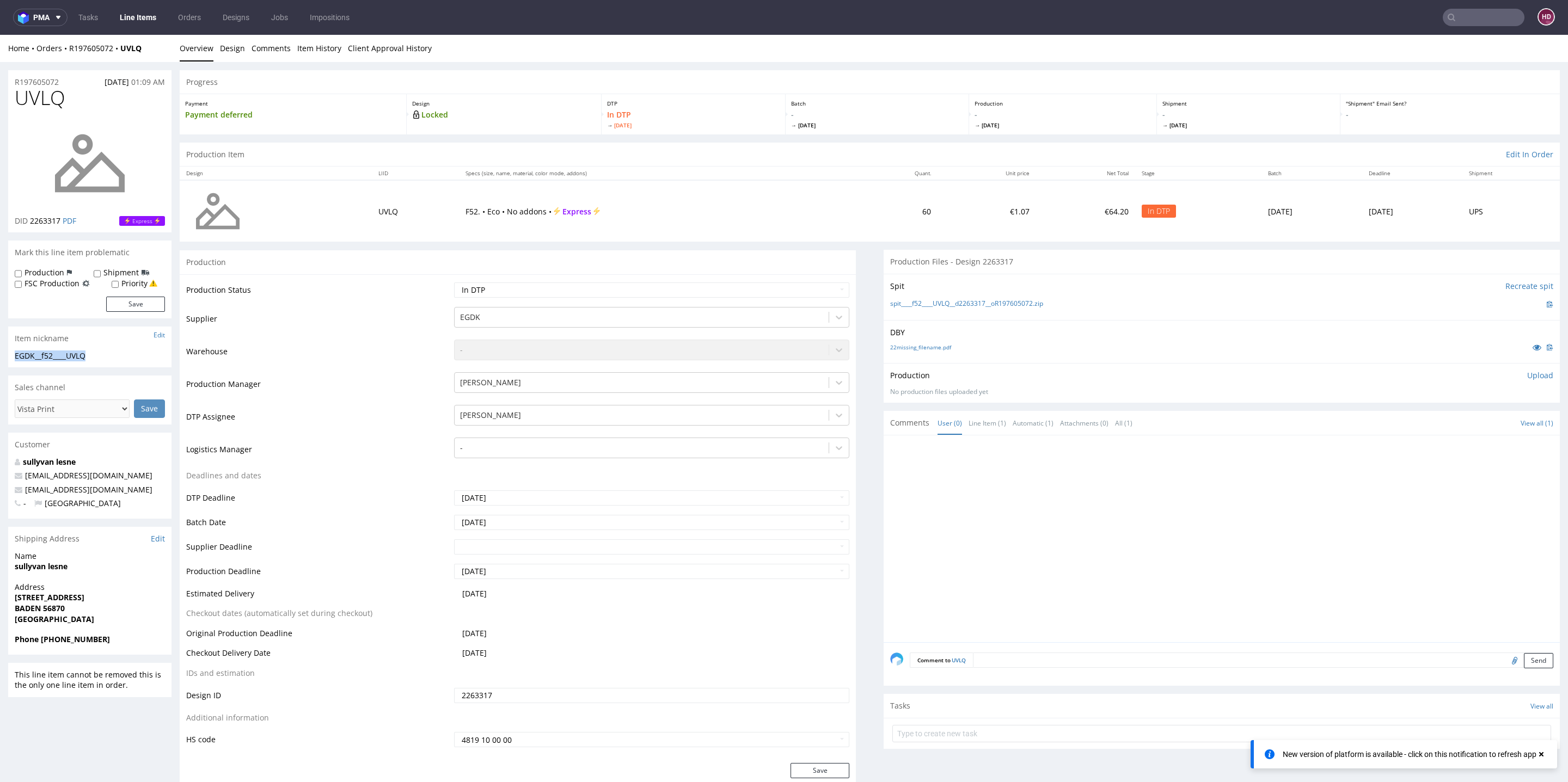
copy div "EGDK__f52____UVLQ"
click at [69, 79] on div "R197605072 19.09.2025 01:09 AM" at bounding box center [90, 79] width 164 height 17
drag, startPoint x: 67, startPoint y: 79, endPoint x: 0, endPoint y: 83, distance: 67.1
copy p "R197605072"
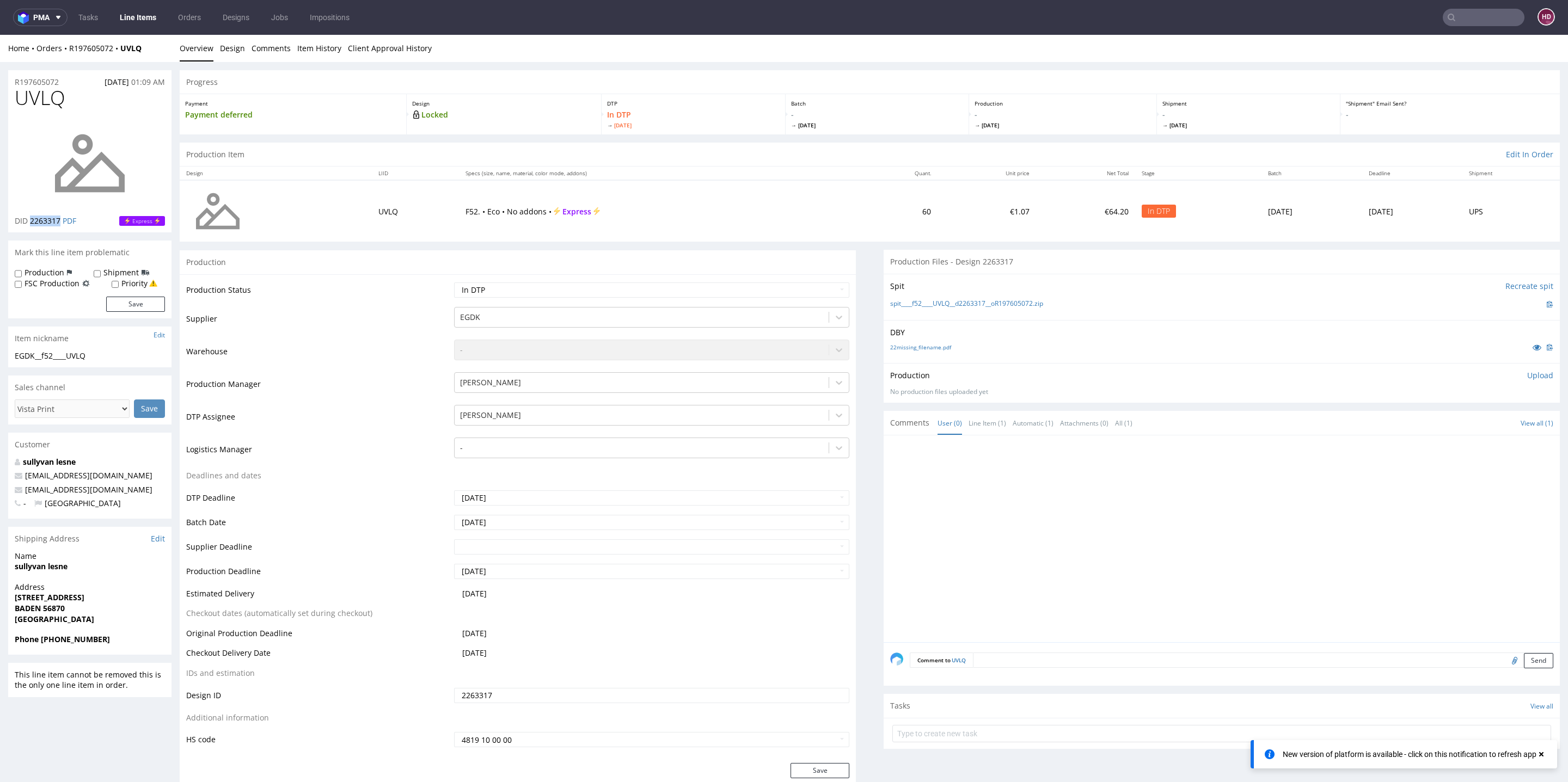
drag, startPoint x: 60, startPoint y: 221, endPoint x: 30, endPoint y: 221, distance: 30.0
click at [30, 221] on span "2263317" at bounding box center [45, 220] width 30 height 10
copy span "2263317"
click at [1527, 377] on p "Upload" at bounding box center [1540, 376] width 26 height 11
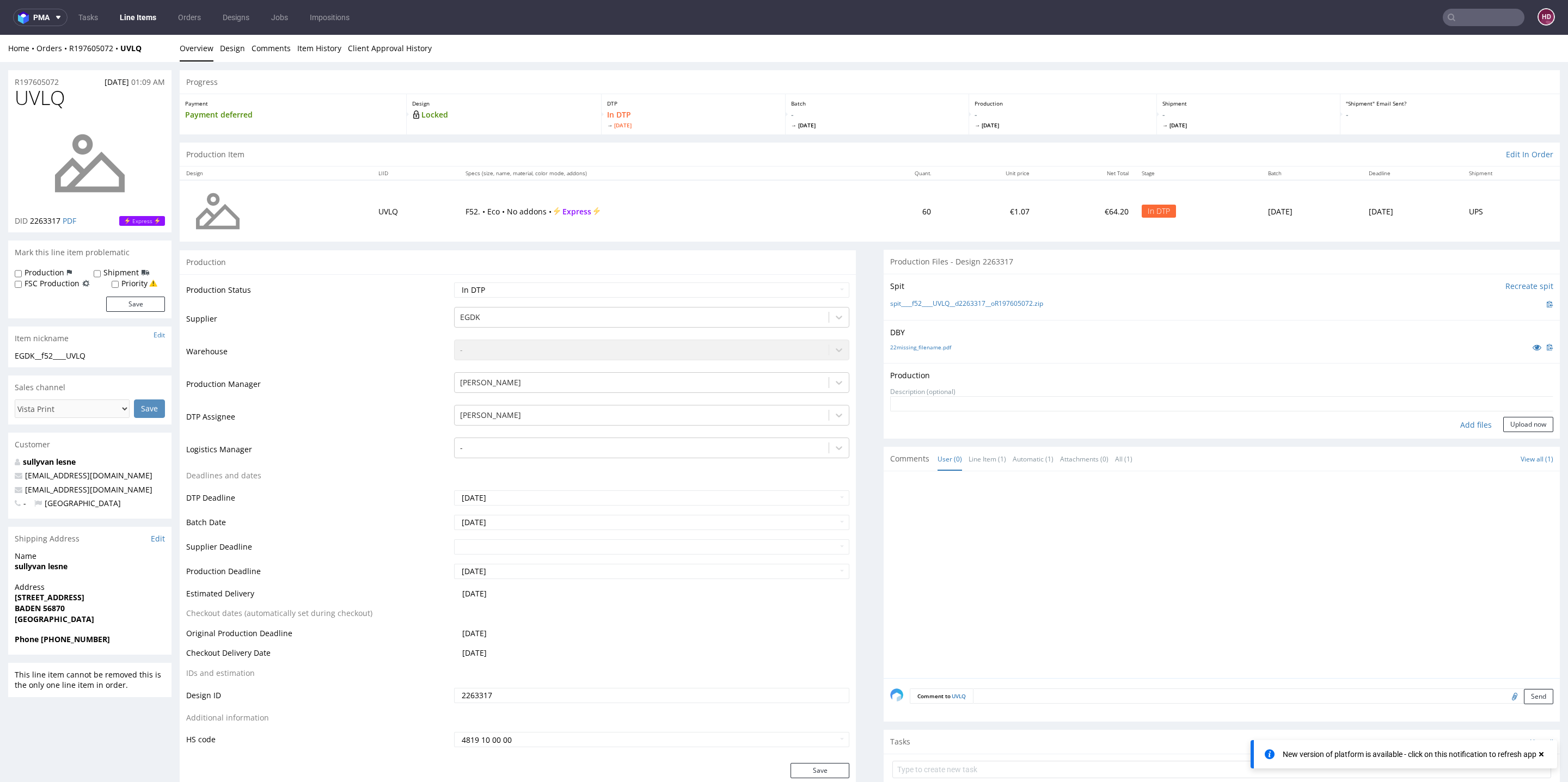
click at [1449, 425] on div "Add files" at bounding box center [1476, 425] width 55 height 17
type input "C:\fakepath\EGDK__f52____UVLQ__d2263317__oR197605072.pdf"
click at [1504, 437] on button "Upload now" at bounding box center [1528, 441] width 50 height 15
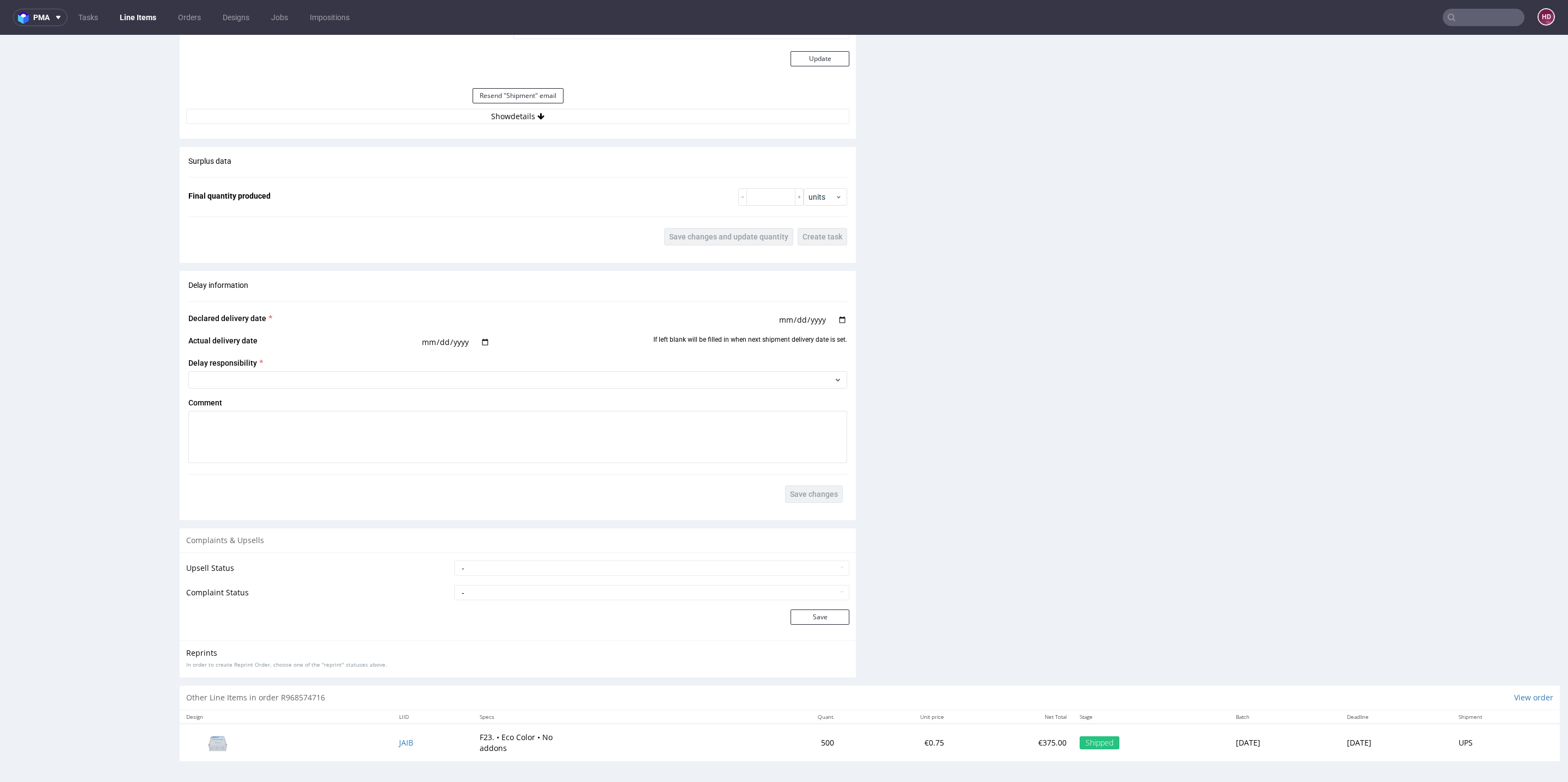
scroll to position [3, 0]
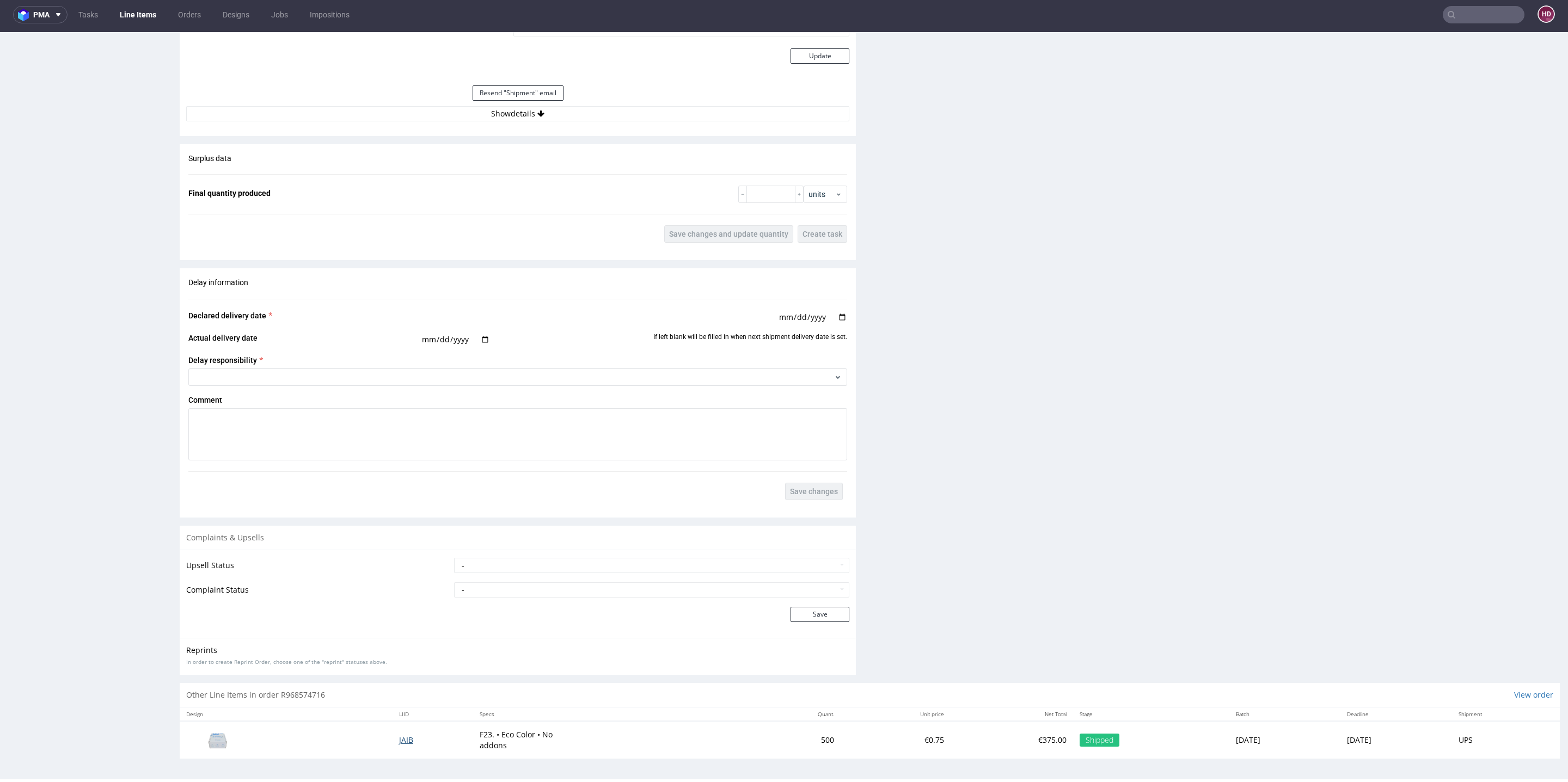
click at [399, 742] on span "JAIB" at bounding box center [406, 739] width 14 height 10
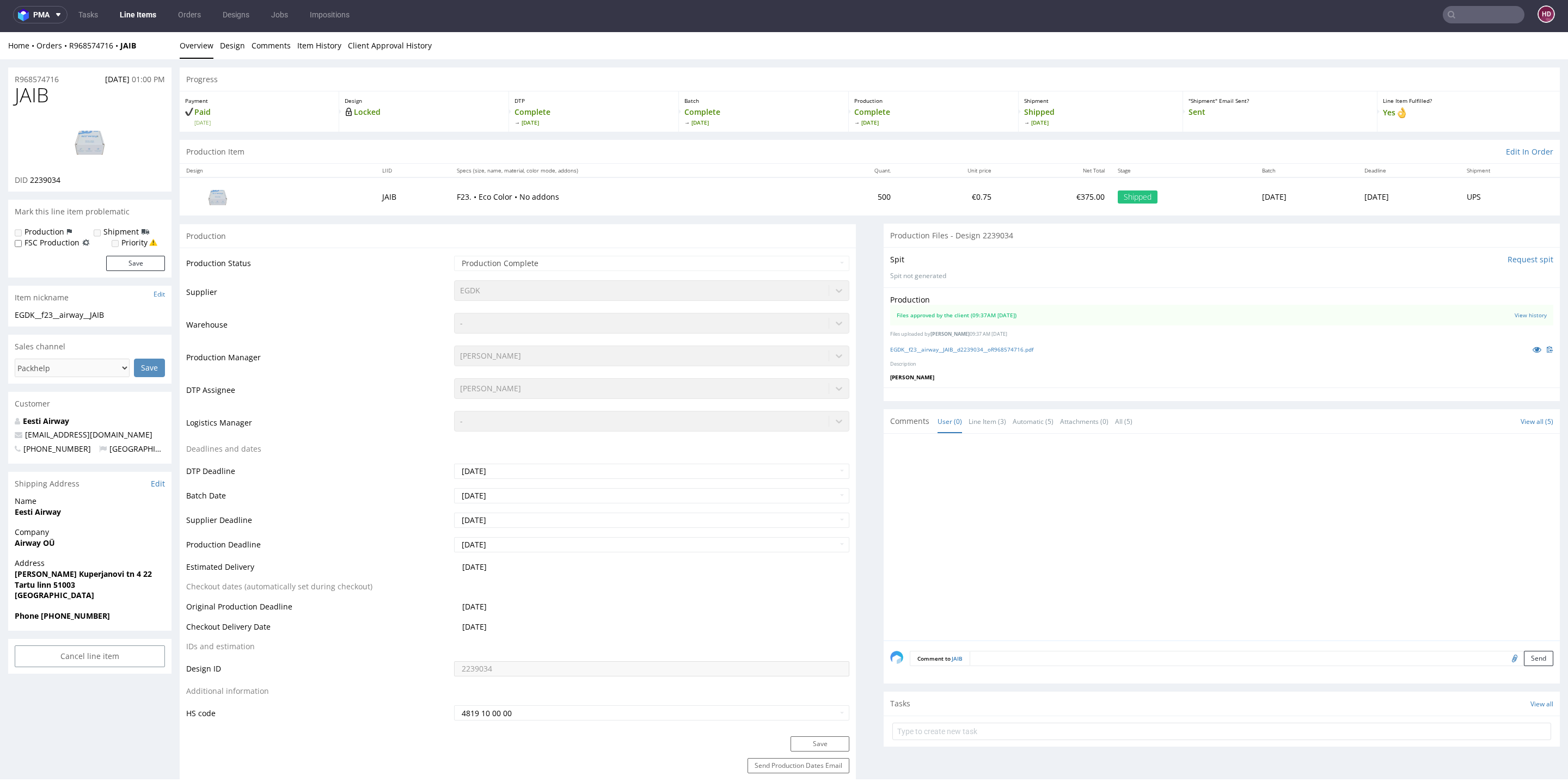
click at [958, 337] on div "Production Files approved by the client (09:37AM [DATE]) View history Files upl…" at bounding box center [1222, 337] width 676 height 100
click at [959, 348] on link "EGDK__f23__airway__JAIB__d2239034__oR968574716.pdf" at bounding box center [962, 349] width 143 height 8
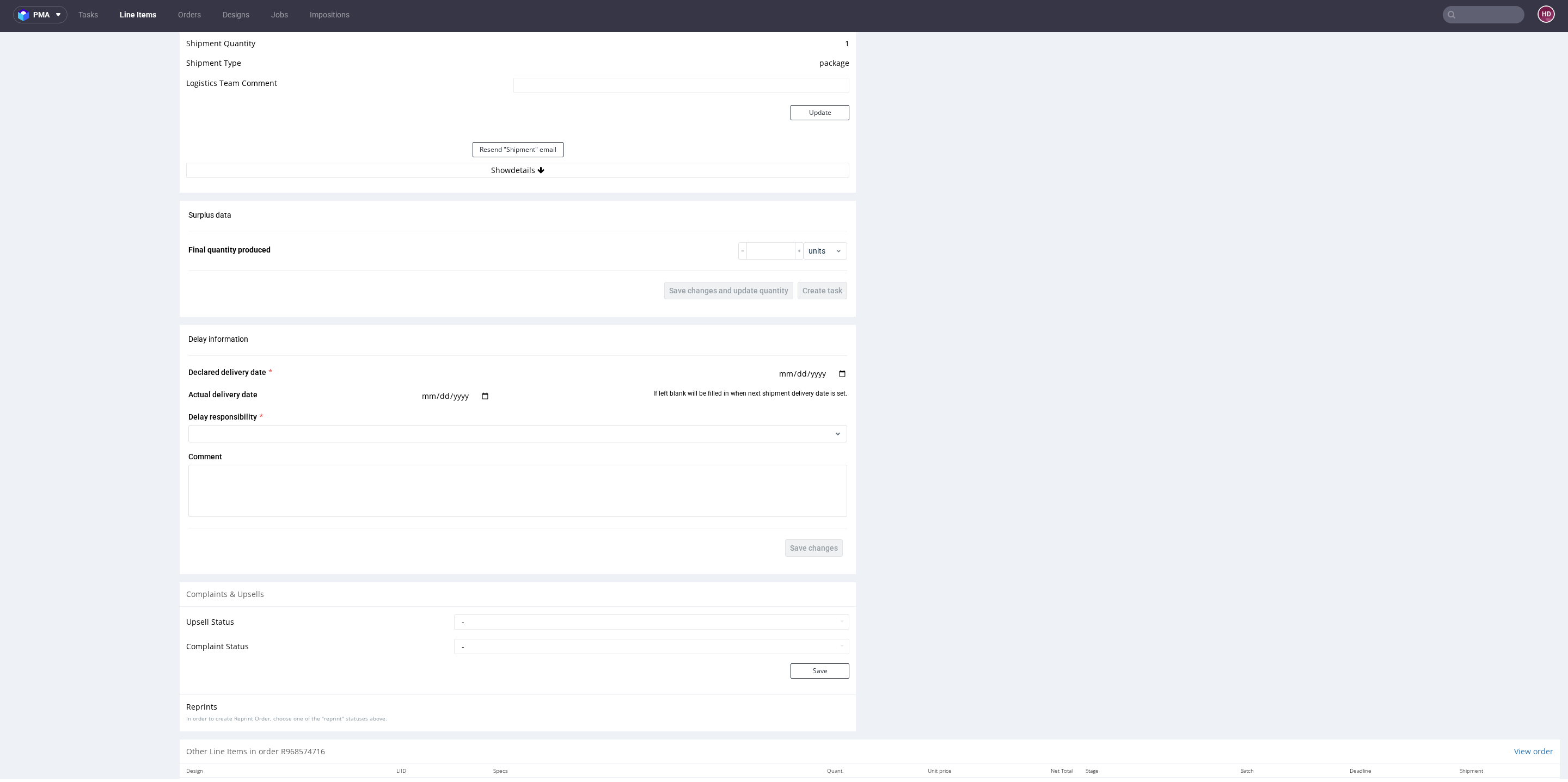
scroll to position [1188, 0]
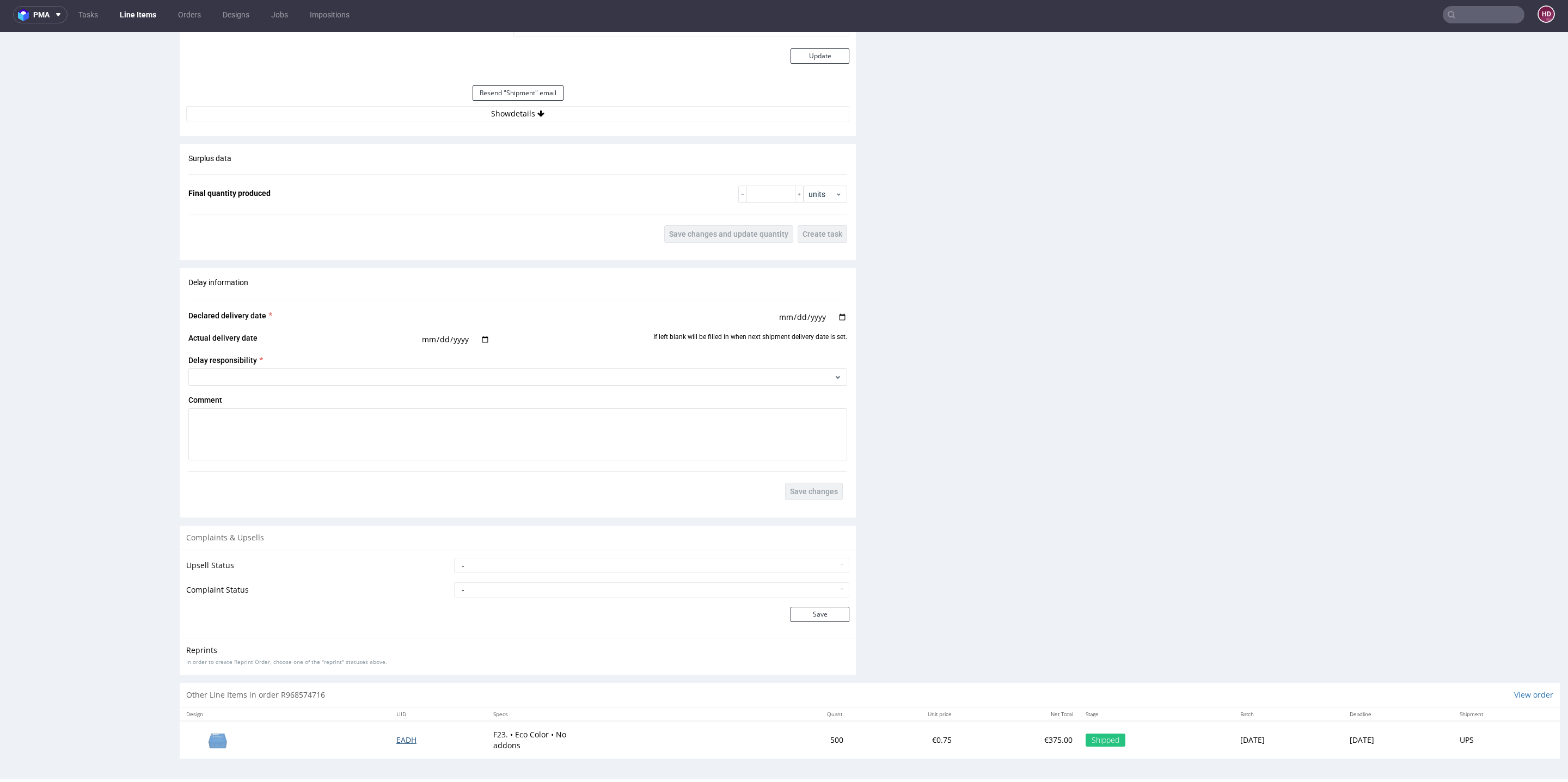
click at [396, 739] on span "EADH" at bounding box center [406, 739] width 20 height 10
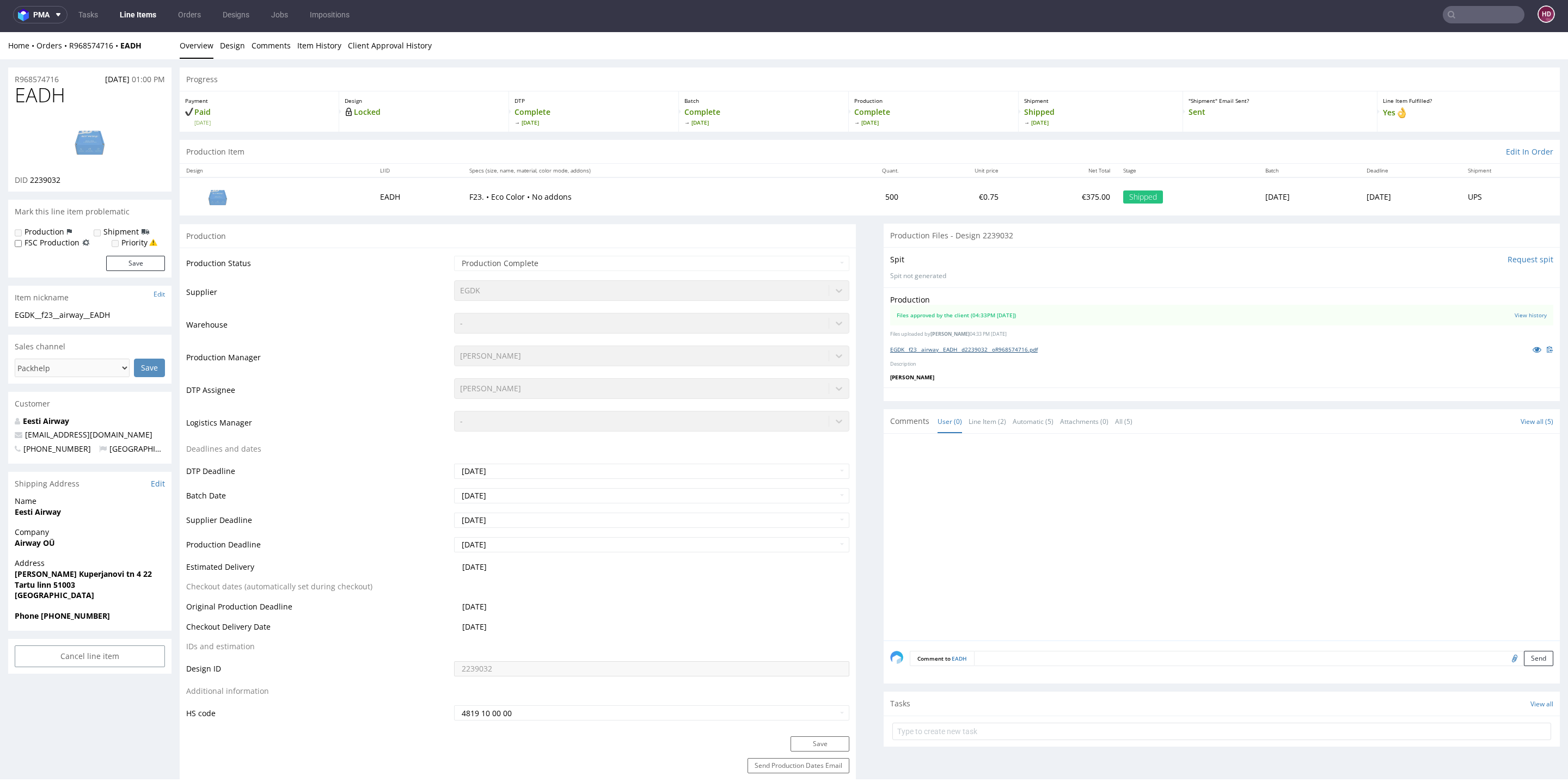
click at [966, 348] on link "EGDK__f23__airway__EADH__d2239032__oR968574716.pdf" at bounding box center [964, 349] width 148 height 8
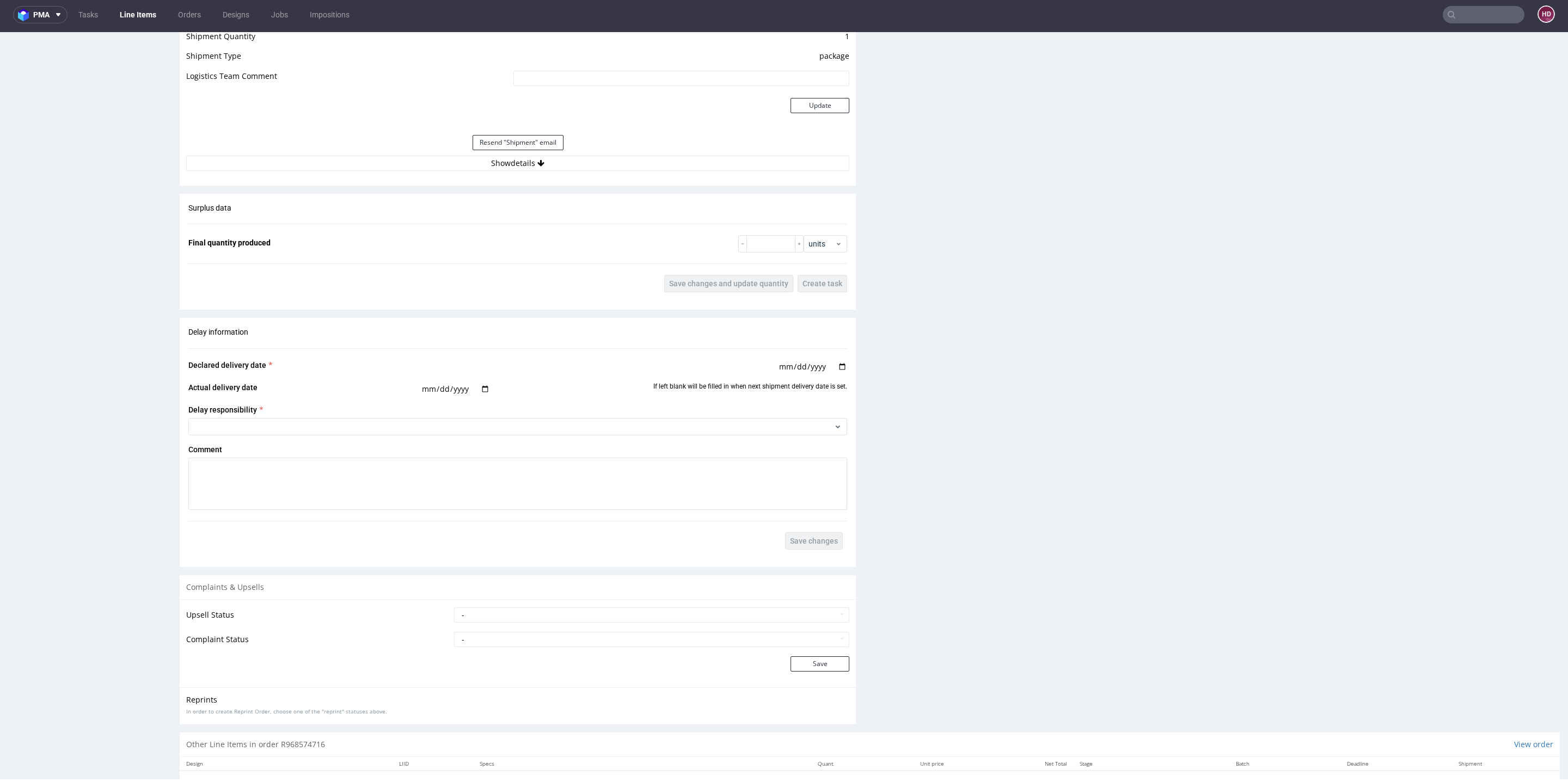
scroll to position [1188, 0]
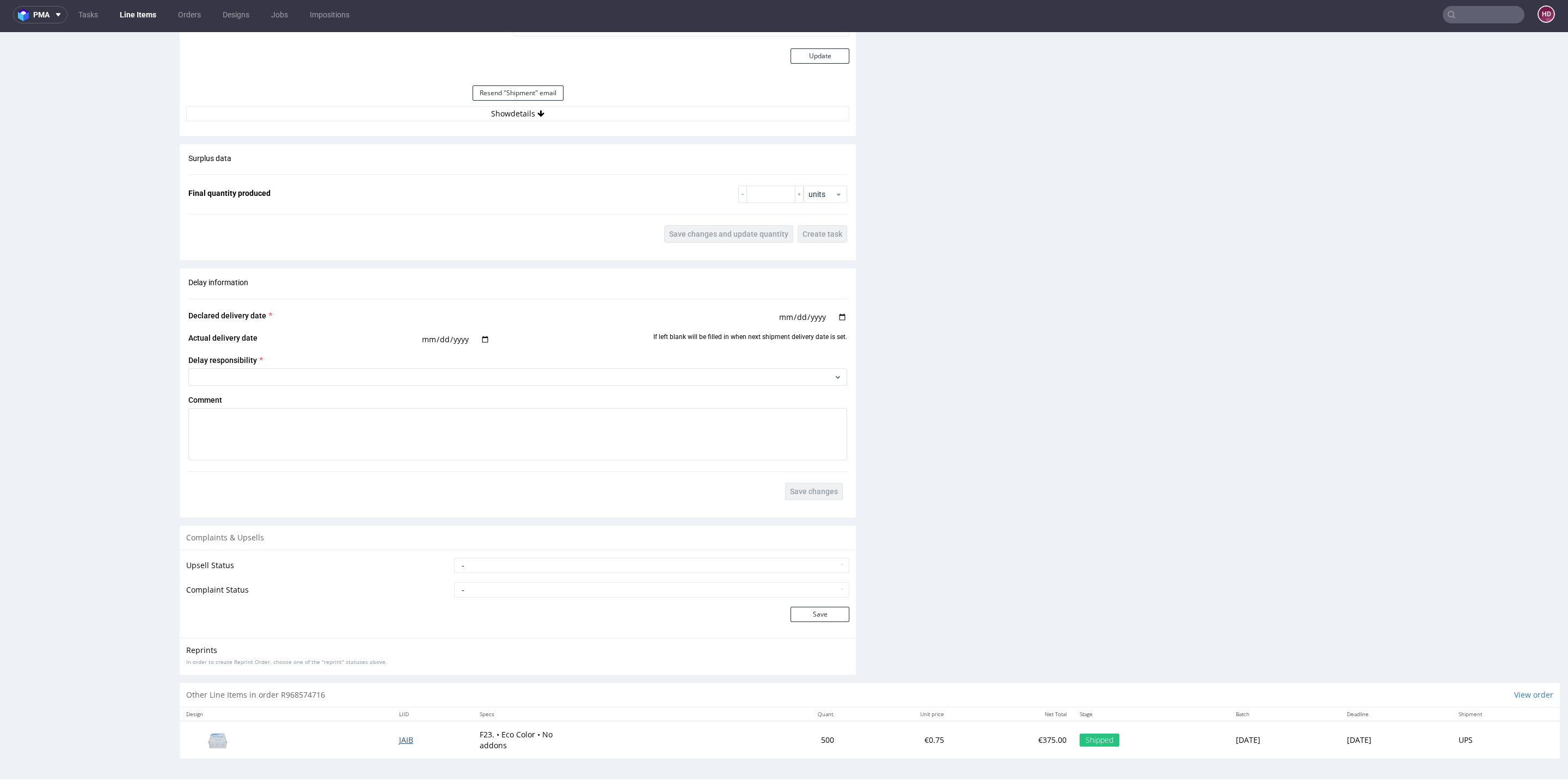
click at [399, 738] on span "JAIB" at bounding box center [406, 739] width 14 height 10
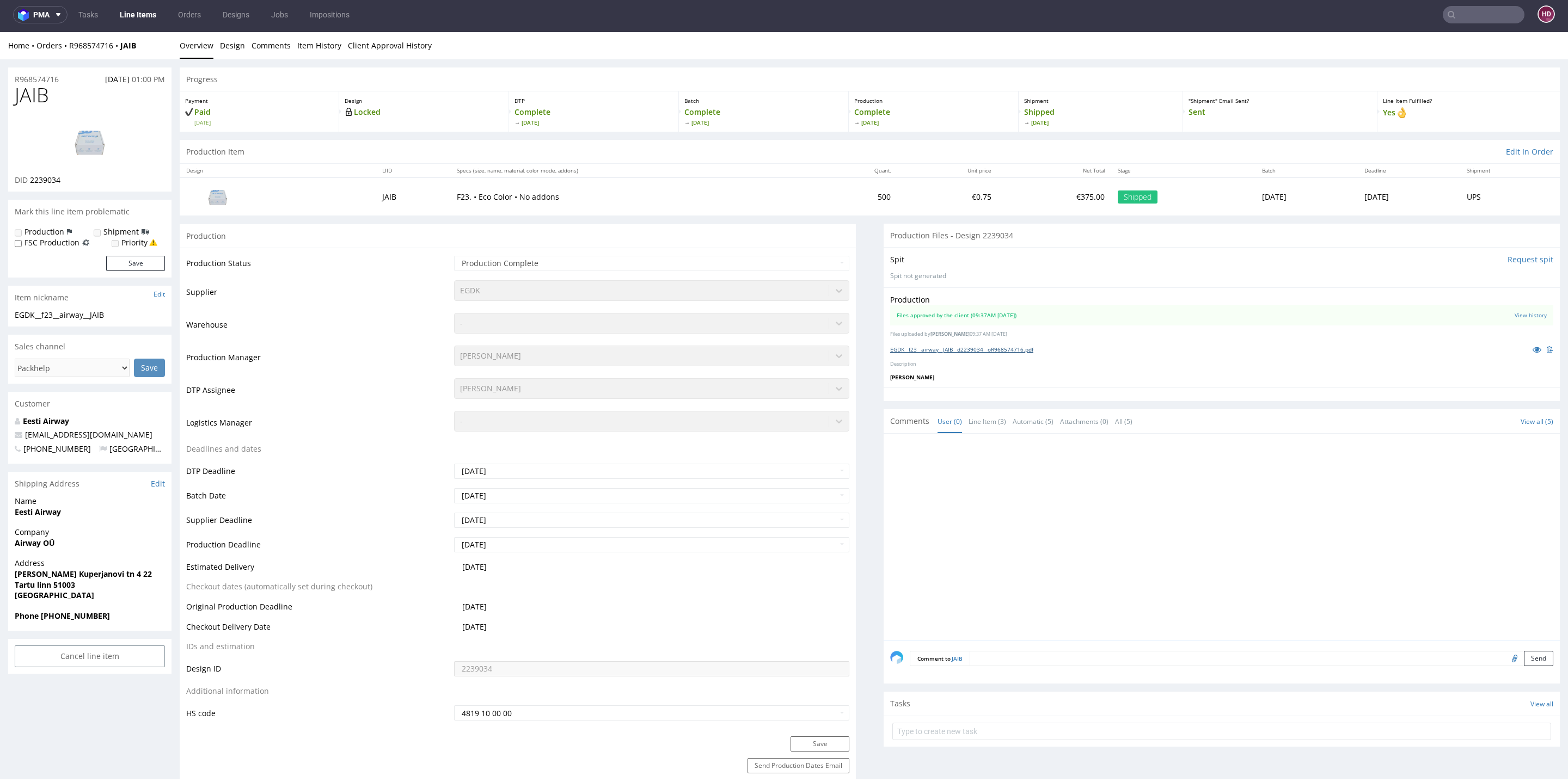
click at [1014, 349] on link "EGDK__f23__airway__JAIB__d2239034__oR968574716.pdf" at bounding box center [962, 349] width 143 height 8
click at [245, 37] on div "Home Orders R968574716 JAIB Overview Design Comments Item History Client Approv…" at bounding box center [784, 45] width 1568 height 27
click at [236, 46] on link "Design" at bounding box center [233, 45] width 25 height 27
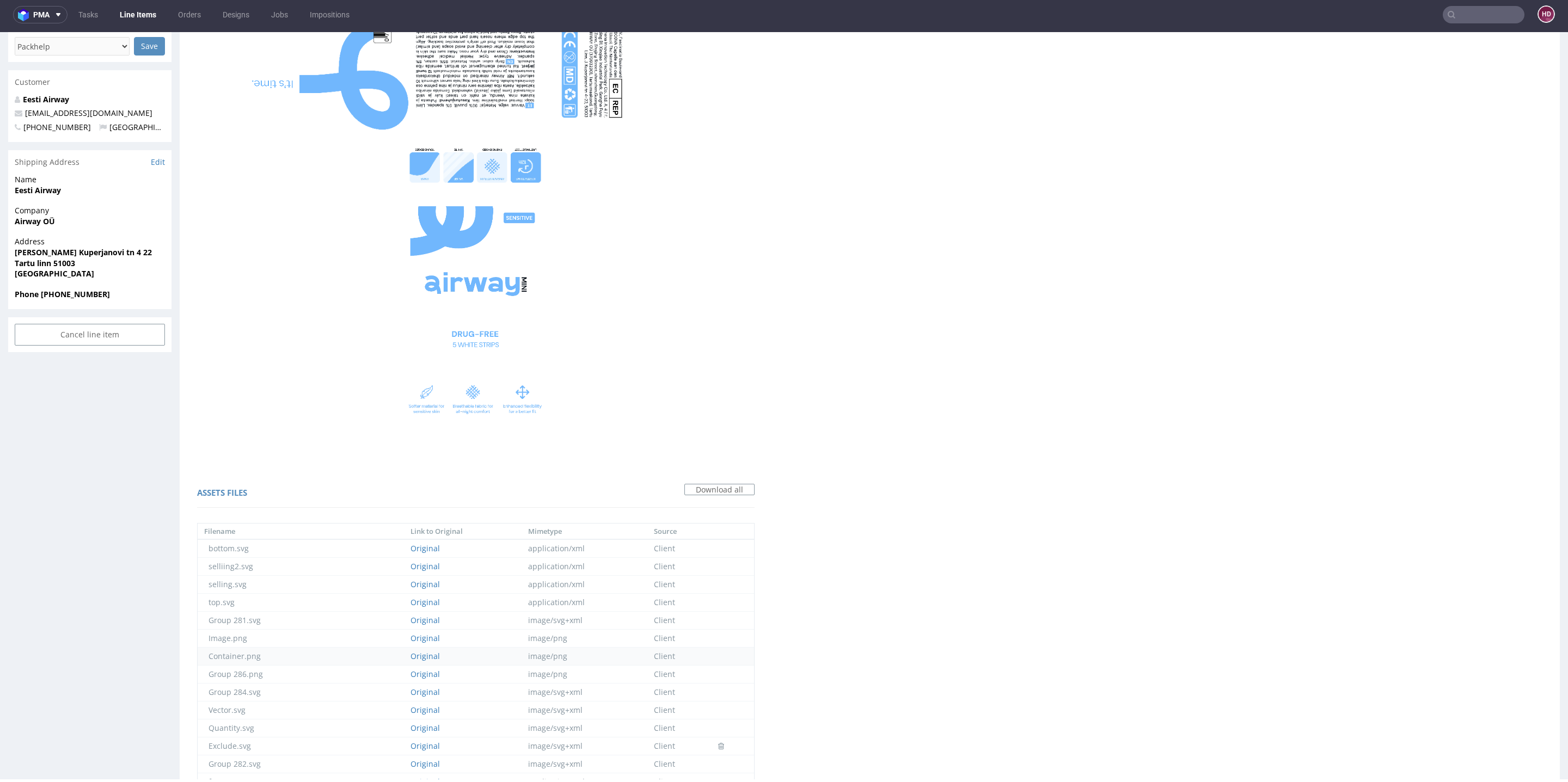
scroll to position [480, 0]
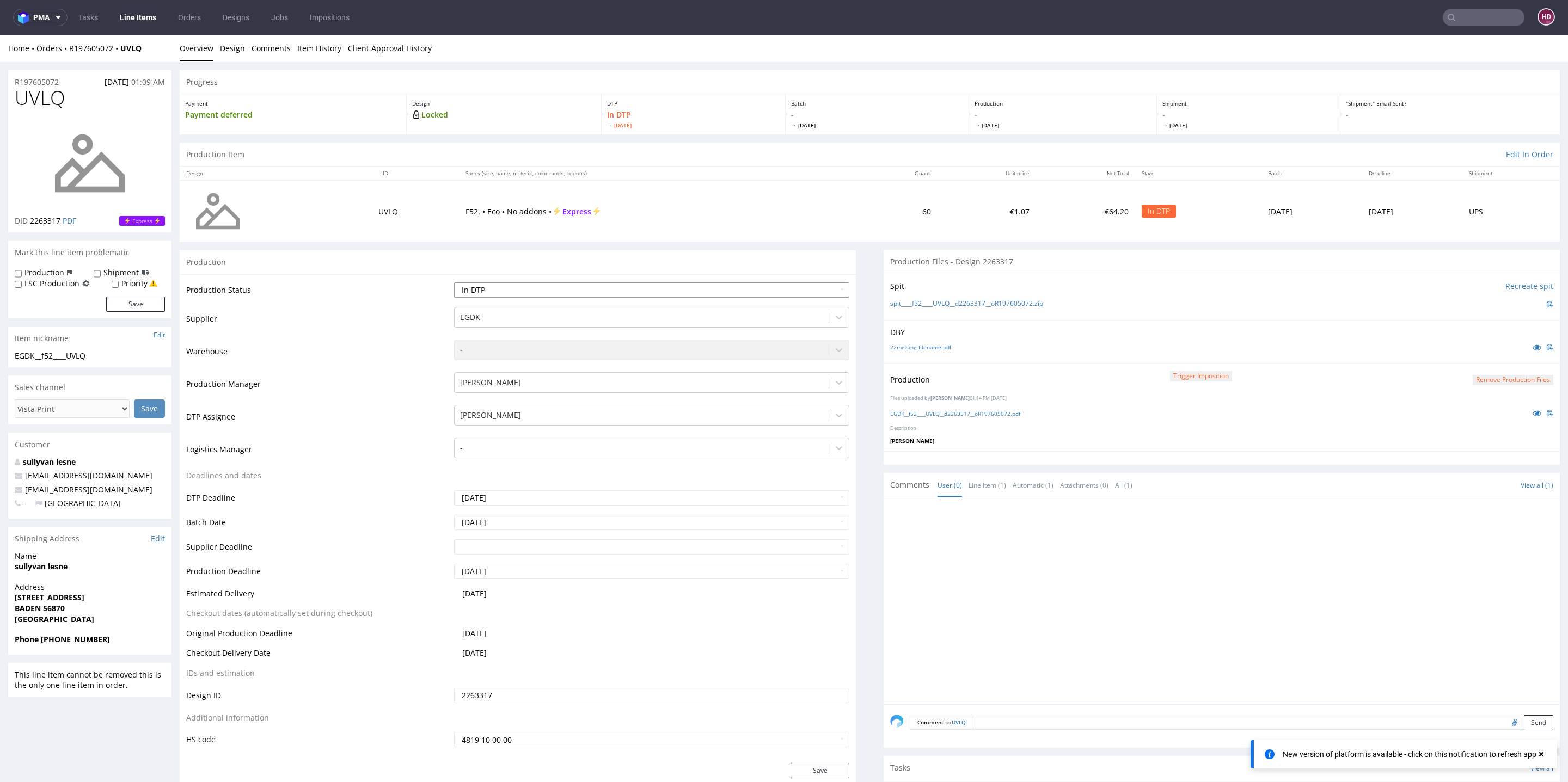
click at [527, 290] on select "Waiting for Artwork Waiting for Diecut Waiting for Mockup Waiting for DTP Waiti…" at bounding box center [652, 290] width 396 height 15
select select "dtp_production_ready"
click at [454, 283] on select "Waiting for Artwork Waiting for Diecut Waiting for Mockup Waiting for DTP Waiti…" at bounding box center [652, 290] width 396 height 15
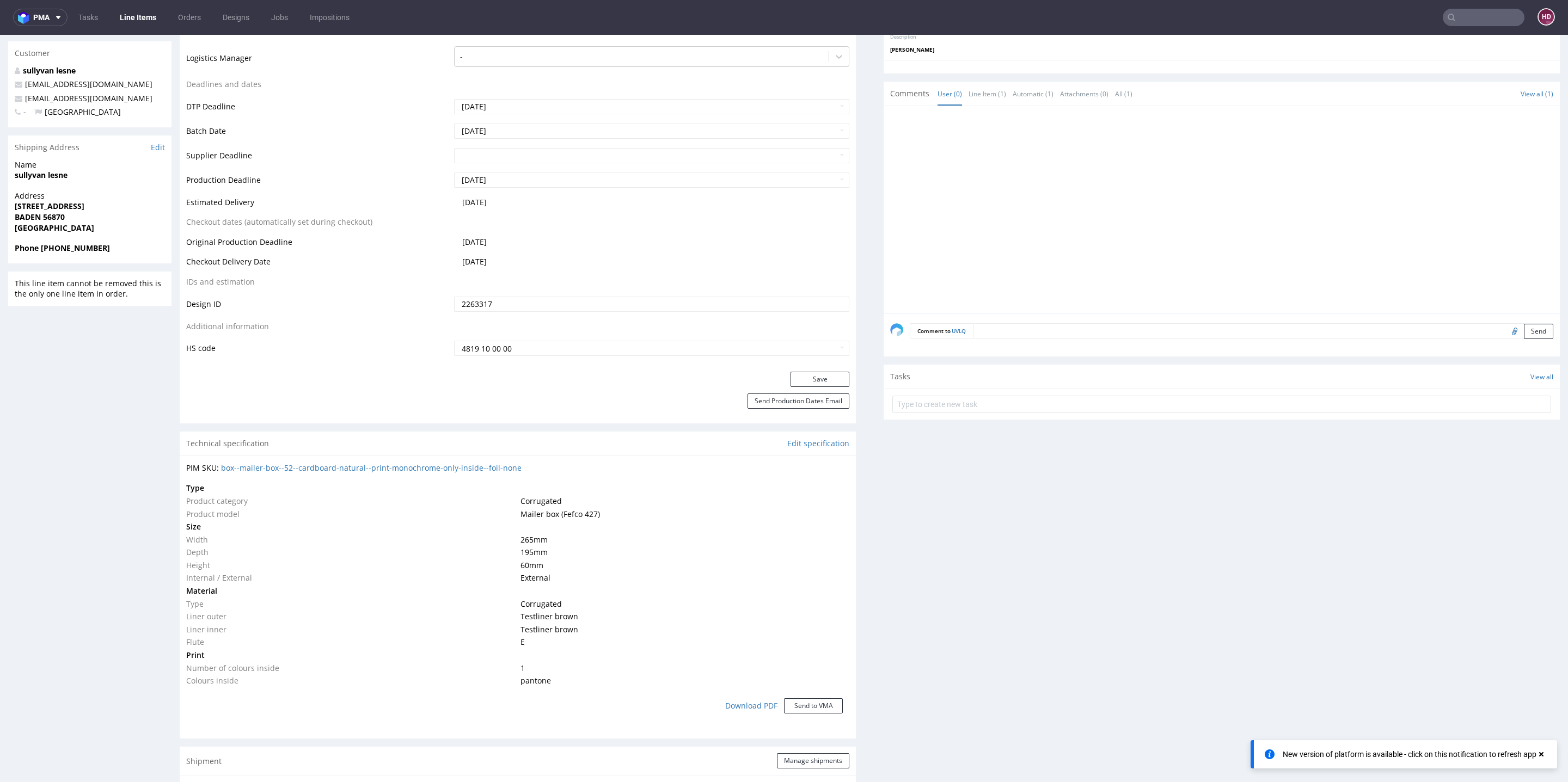
scroll to position [498, 0]
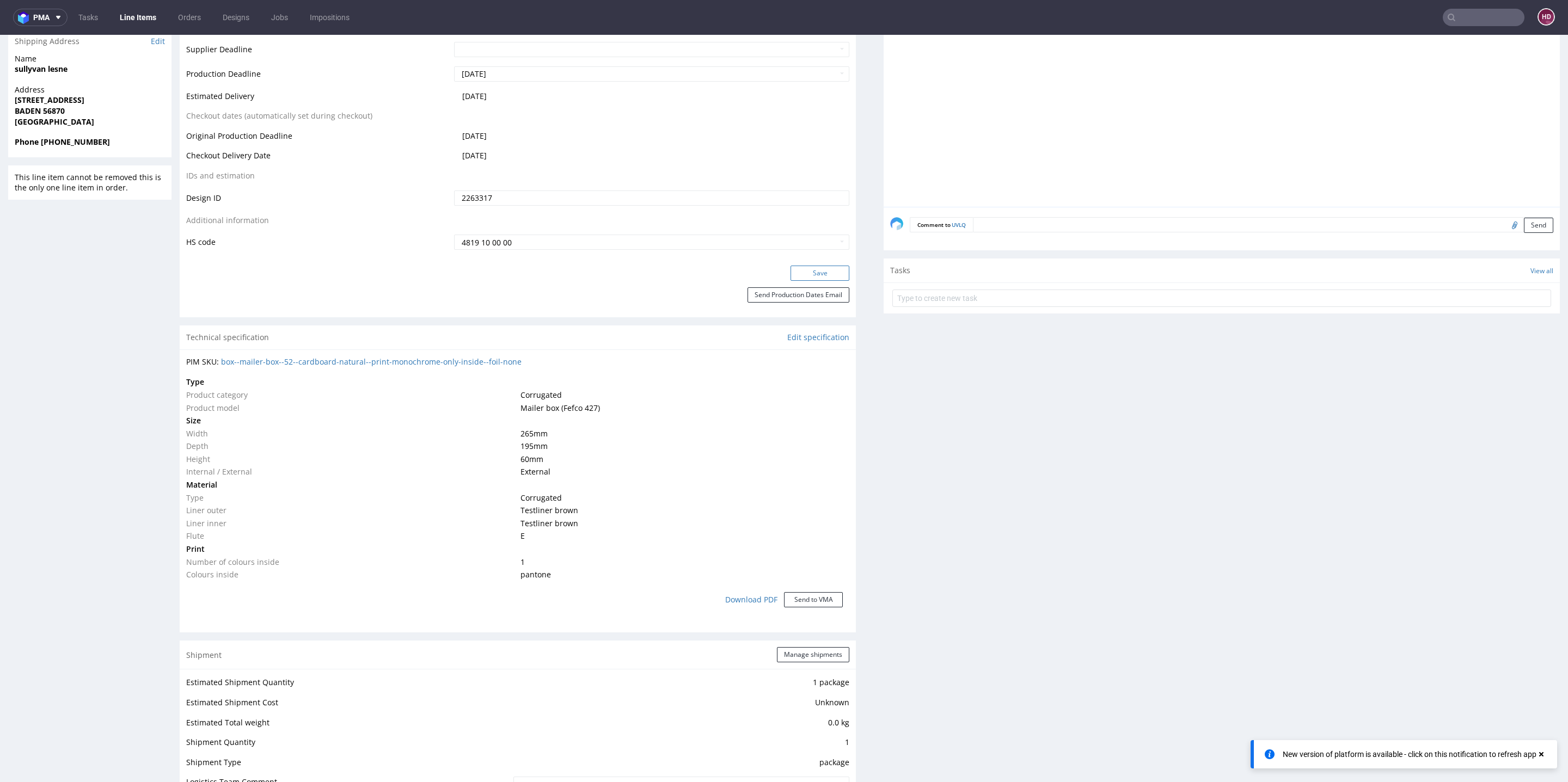
click at [790, 275] on button "Save" at bounding box center [820, 273] width 59 height 15
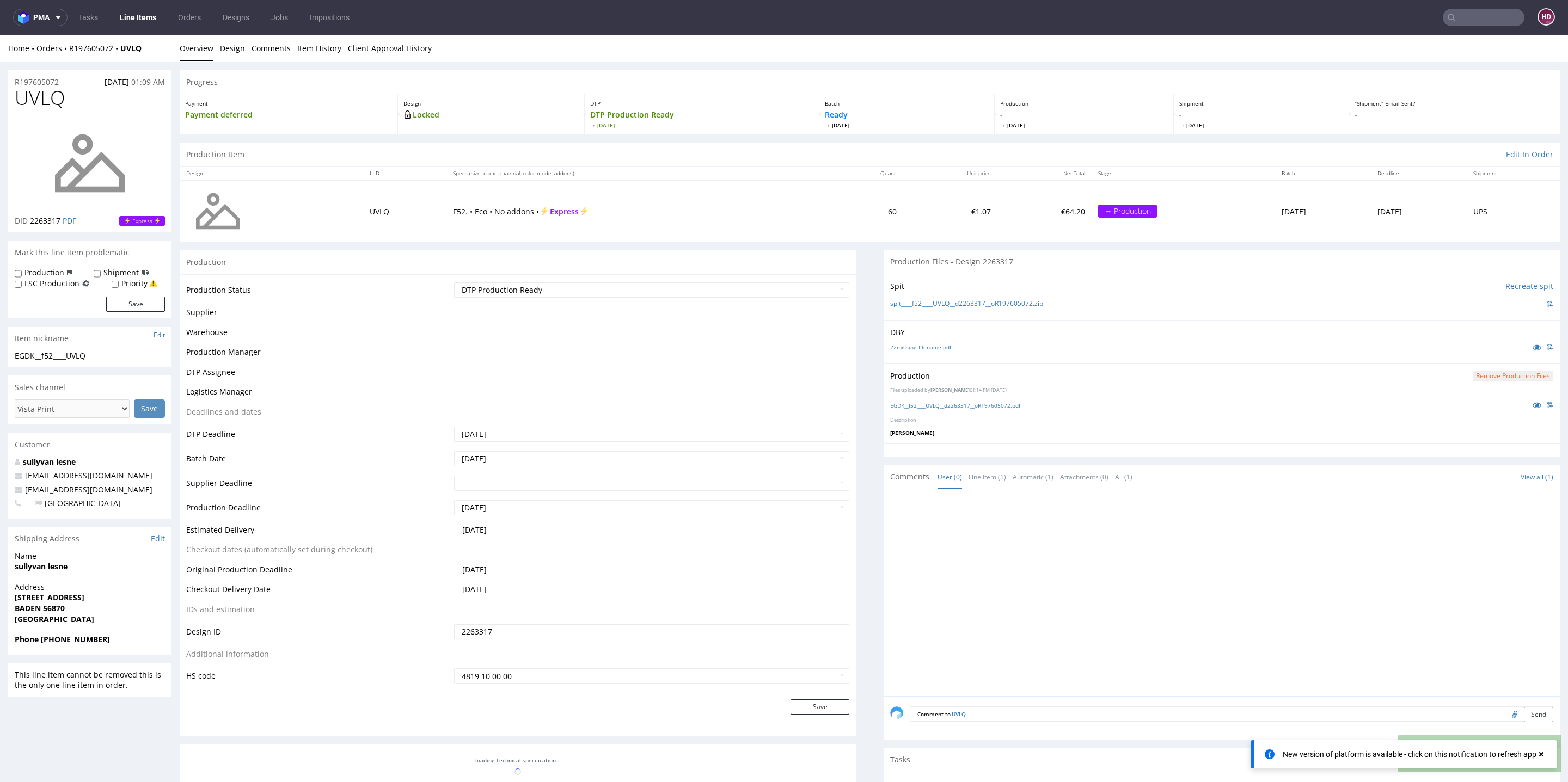
scroll to position [395, 0]
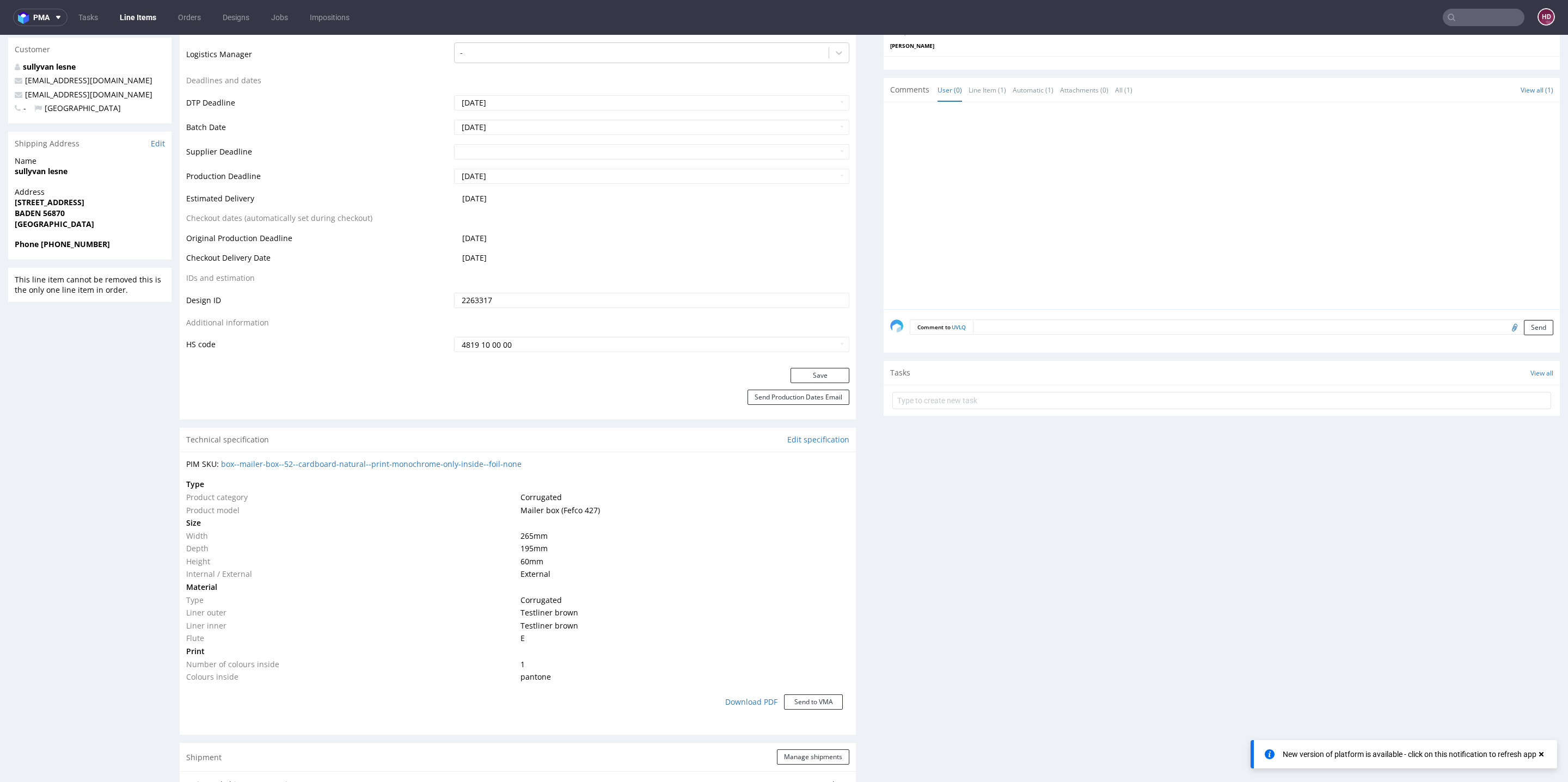
click at [979, 522] on div "Production Files - Design 2263317 Spit Recreate spit spit____f52____UVLQ__d2263…" at bounding box center [1222, 684] width 676 height 1660
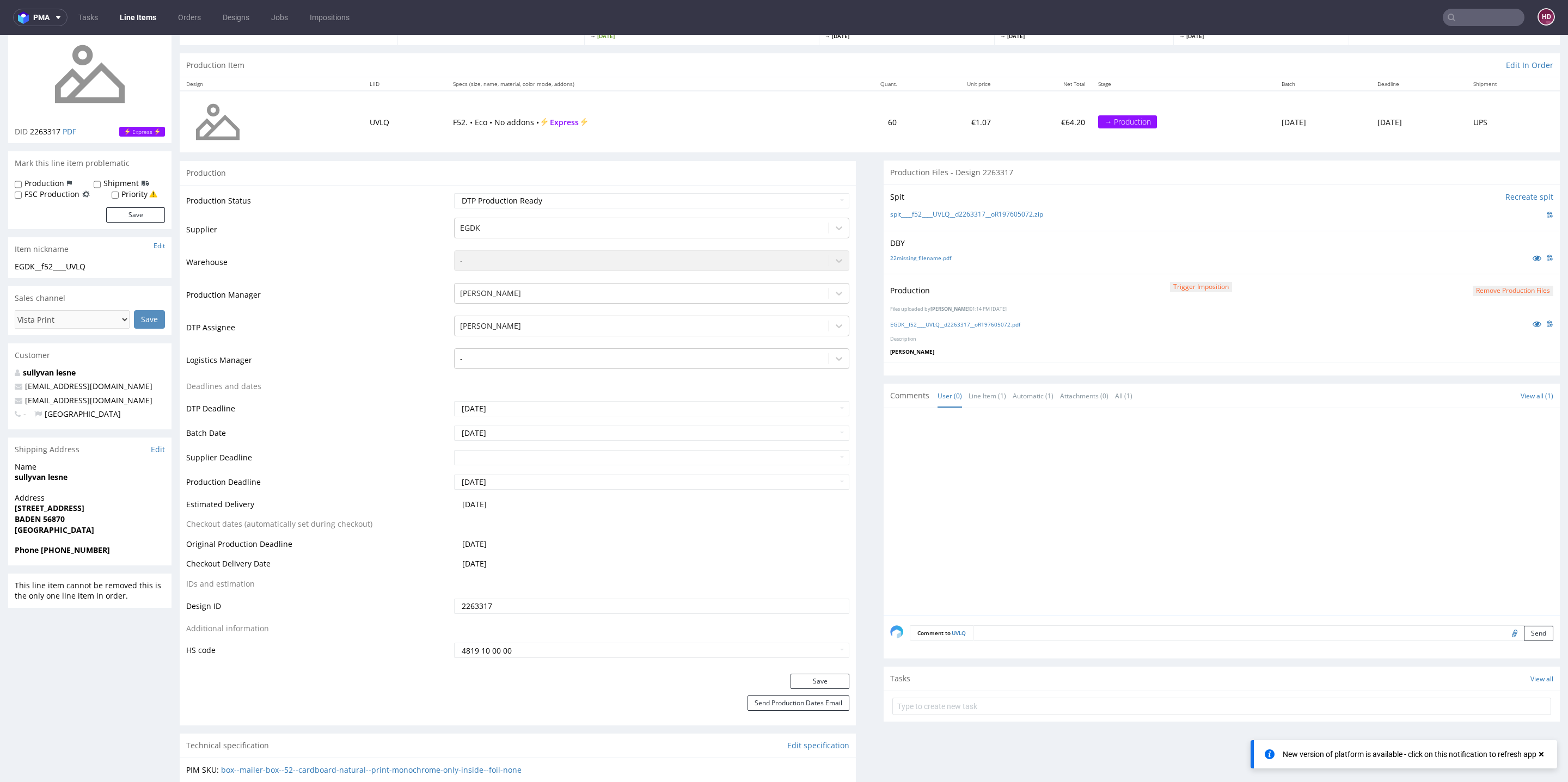
scroll to position [245, 0]
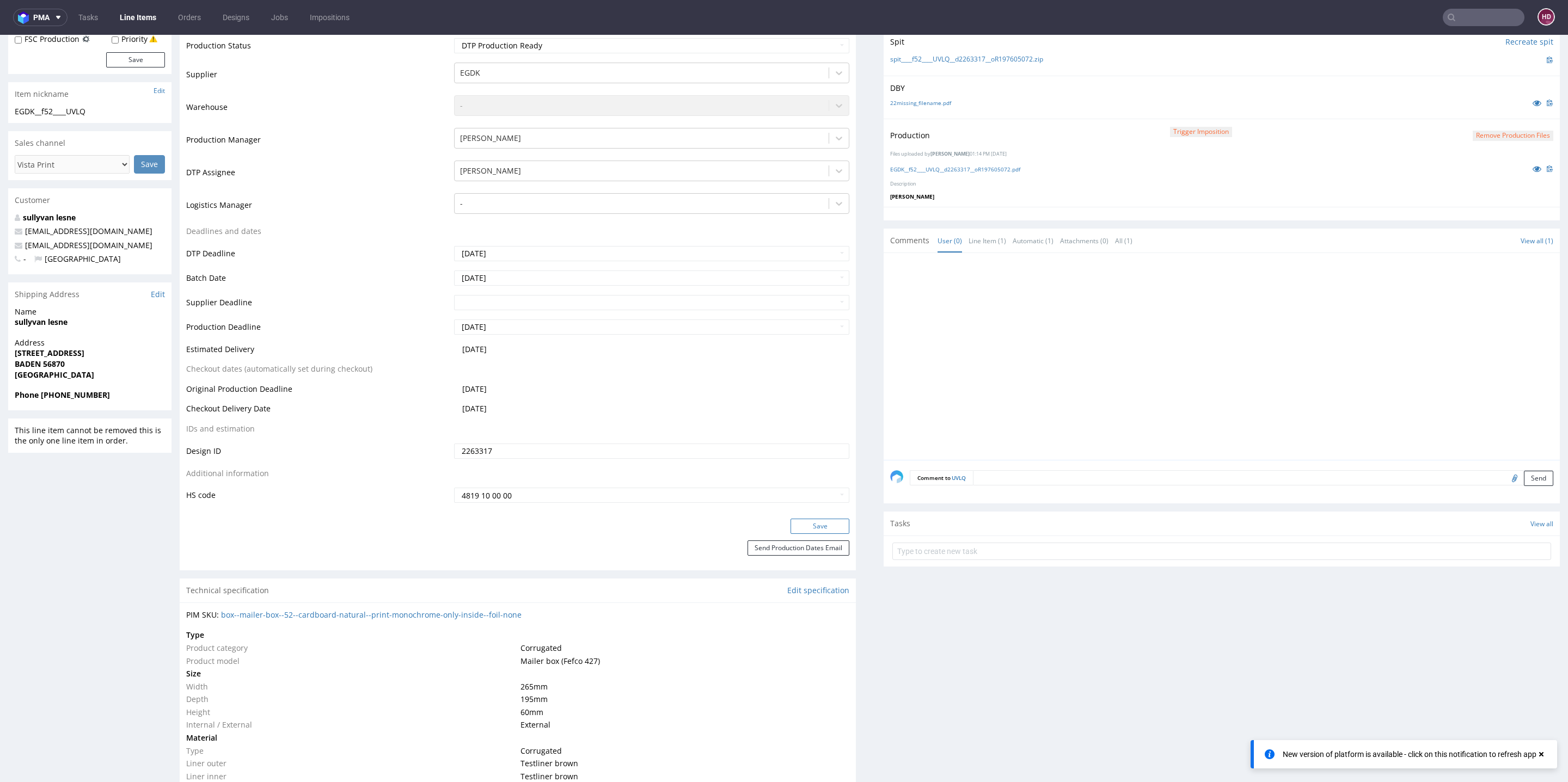
click at [790, 526] on button "Save" at bounding box center [820, 526] width 59 height 15
click at [146, 17] on link "Line Items" at bounding box center [138, 17] width 49 height 17
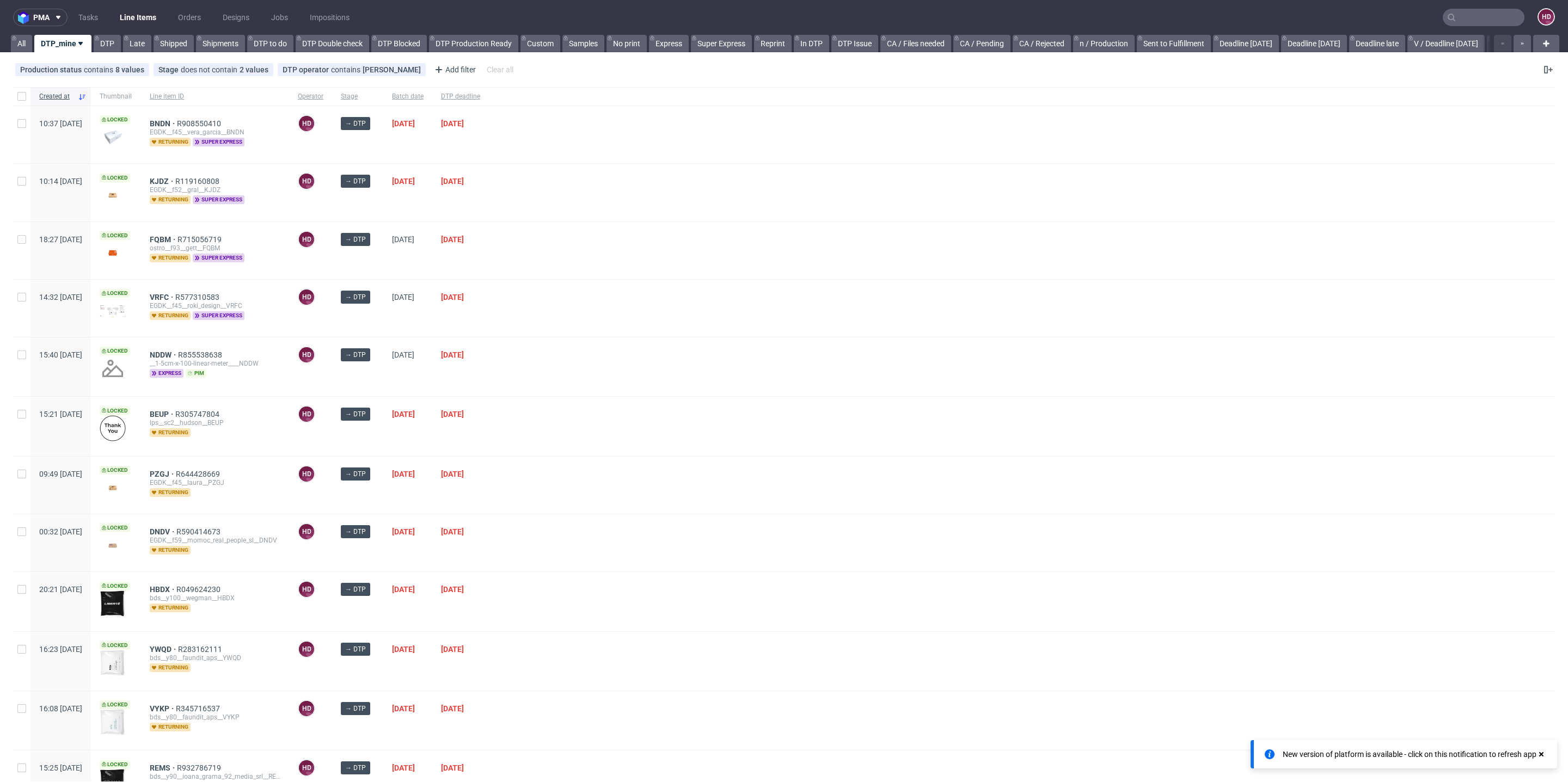
click at [195, 345] on div "NDDW R855538638 __1-5cm-x-100-linear-meter____NDDW express pim" at bounding box center [215, 367] width 148 height 59
click at [178, 350] on span "NDDW" at bounding box center [164, 354] width 29 height 9
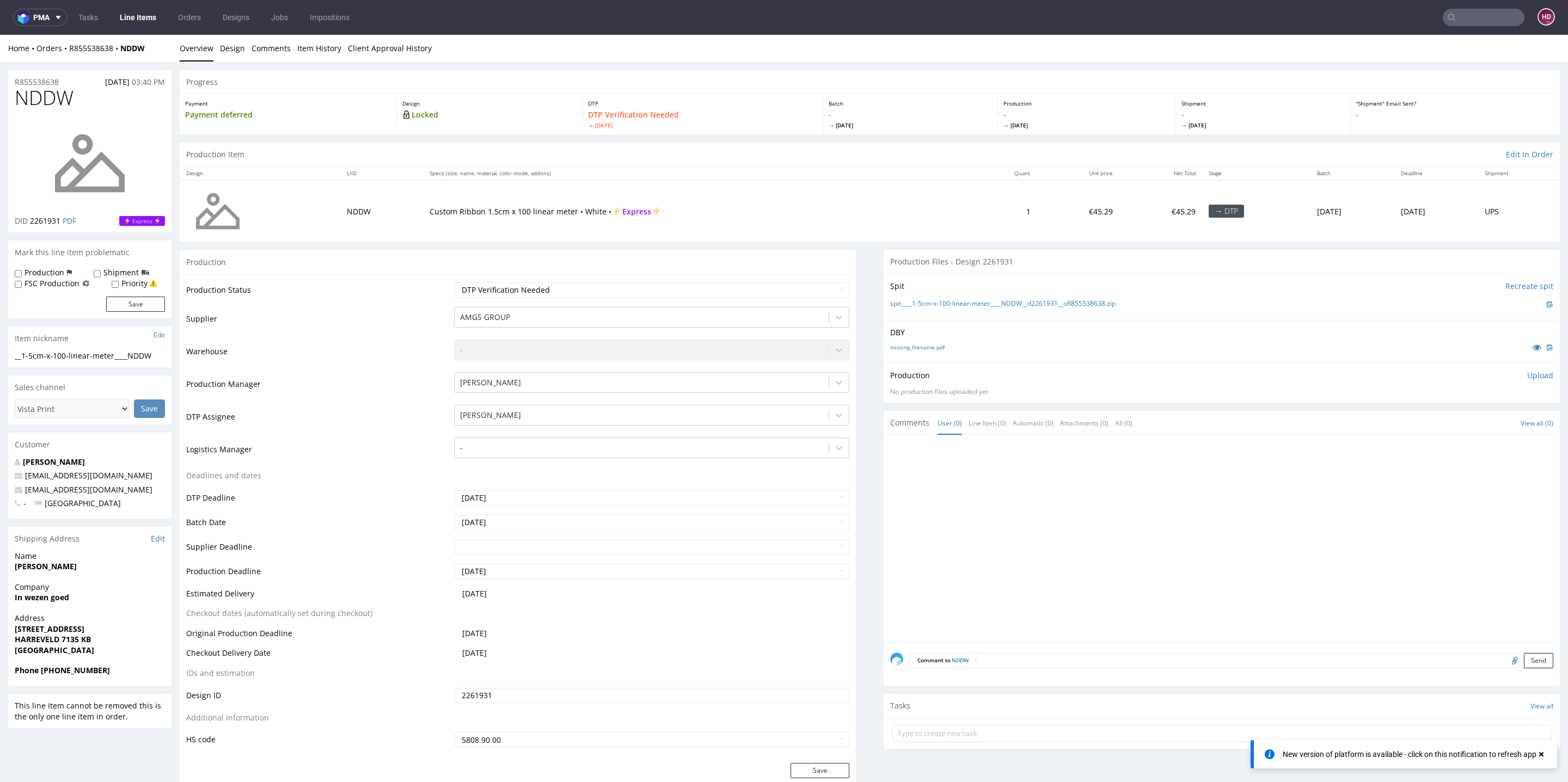
click at [919, 350] on div "missing_filename.pdf" at bounding box center [1222, 347] width 663 height 12
click at [917, 348] on link "missing_filename.pdf" at bounding box center [917, 348] width 55 height 8
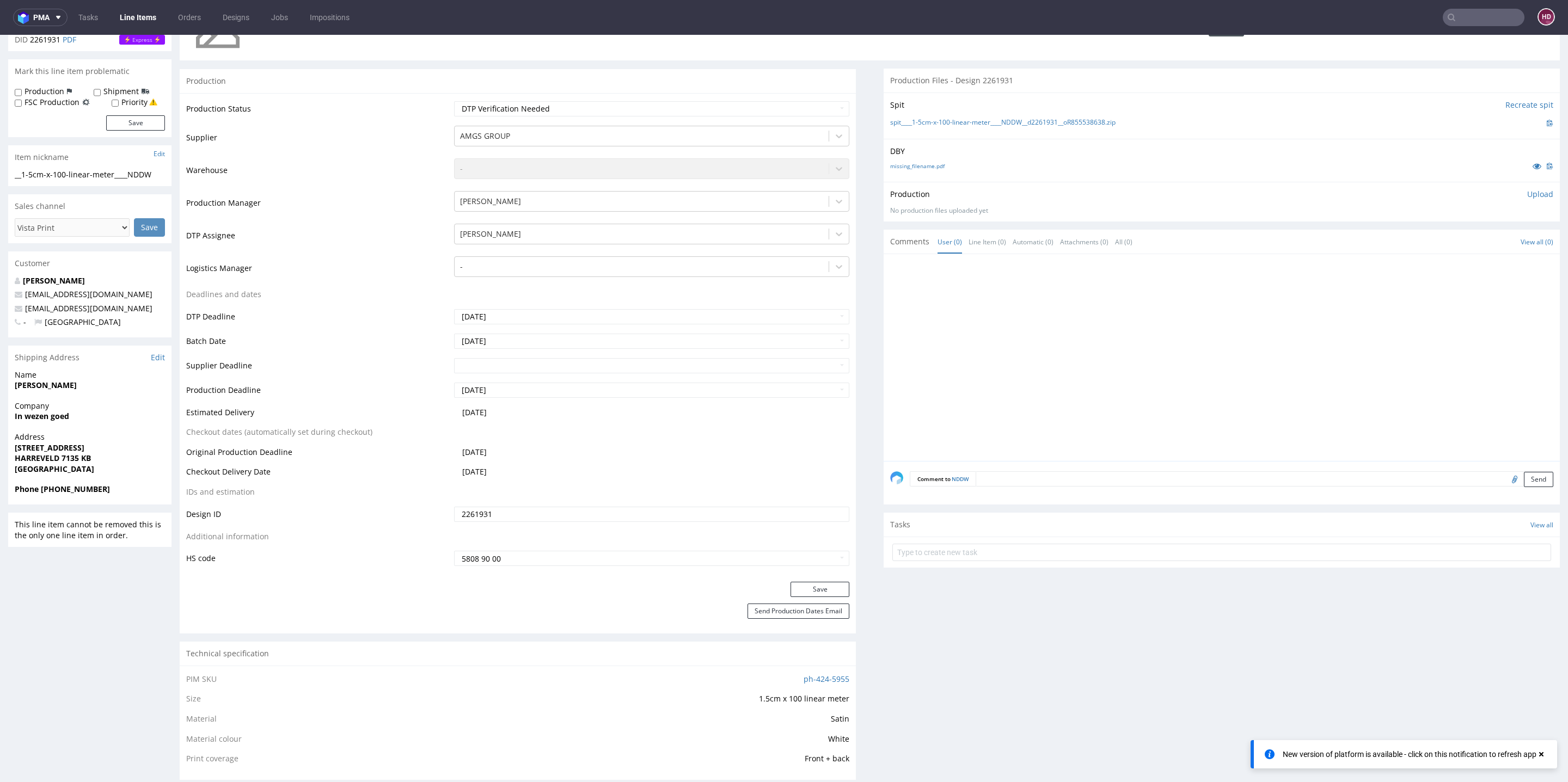
scroll to position [64, 0]
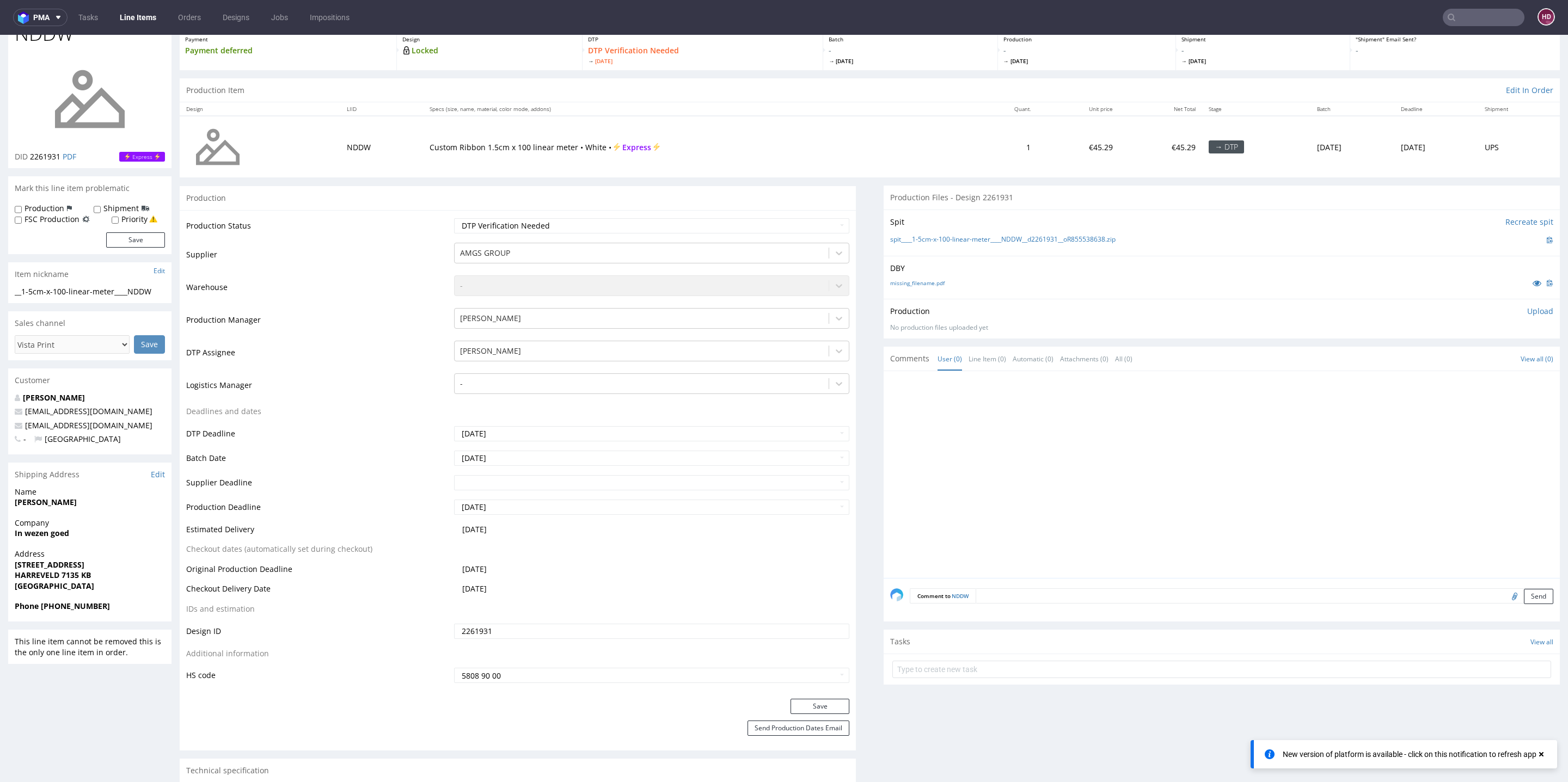
click at [161, 293] on div "__1-5cm-x-100-linear-meter____NDDW" at bounding box center [90, 292] width 150 height 11
drag, startPoint x: 161, startPoint y: 293, endPoint x: 0, endPoint y: 272, distance: 162.4
copy section "Item nickname Edit __1-5cm-x-100-linear-meter____NDDW Update"
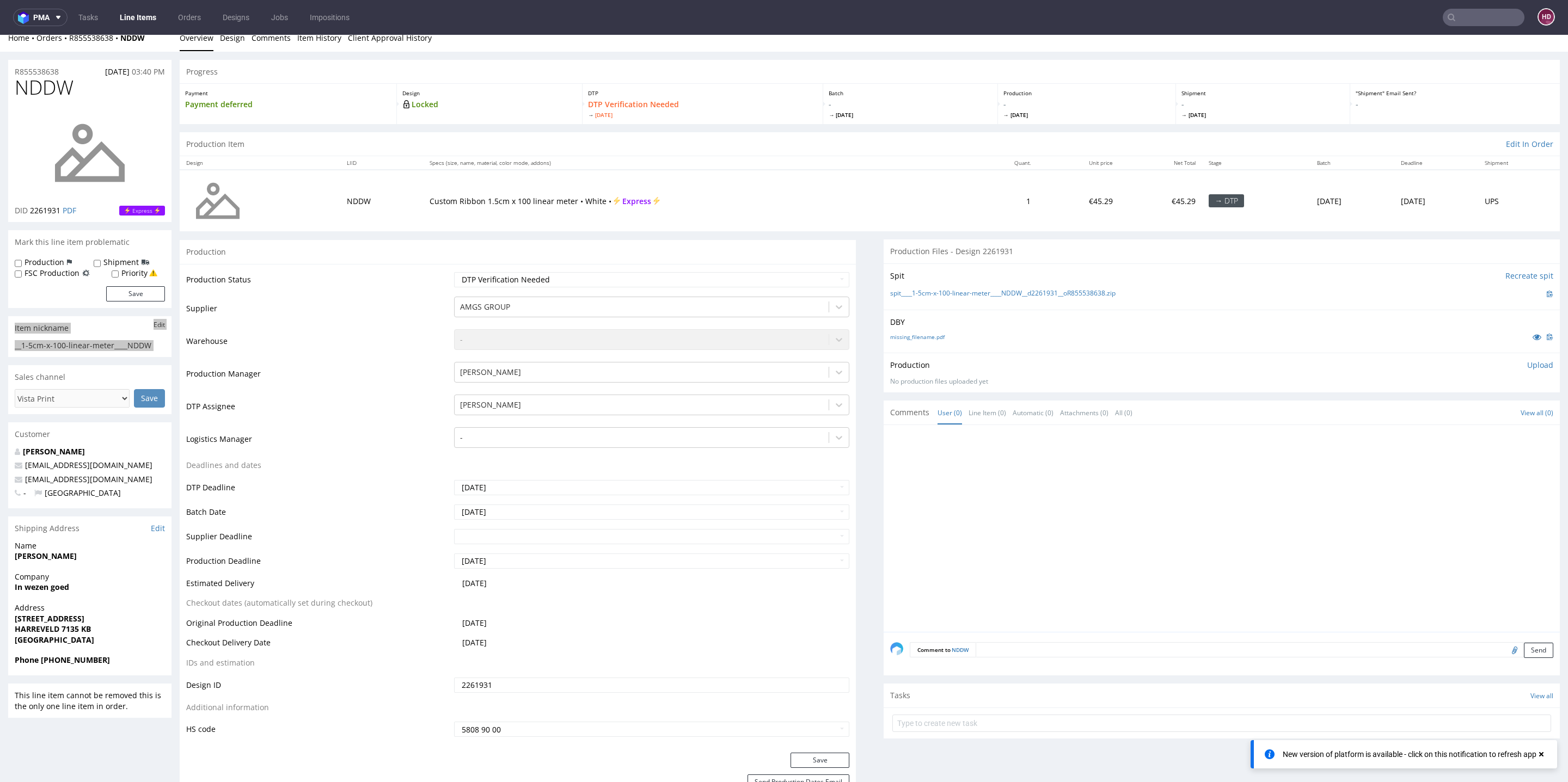
scroll to position [0, 0]
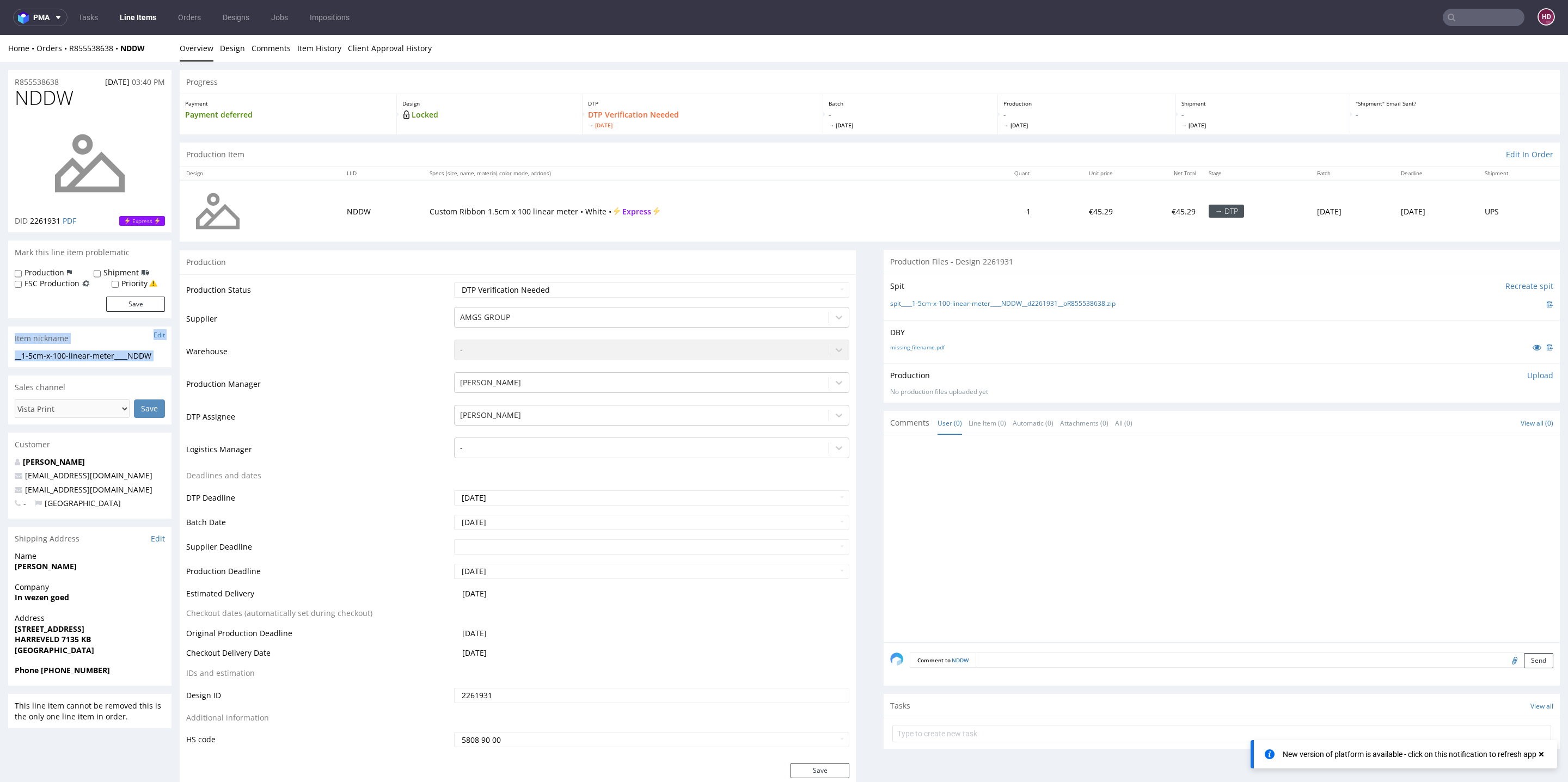
click at [65, 79] on div "R855538638 16.09.2025 03:40 PM" at bounding box center [90, 79] width 164 height 17
drag, startPoint x: 28, startPoint y: 83, endPoint x: 0, endPoint y: 87, distance: 28.3
click at [84, 129] on img at bounding box center [90, 164] width 87 height 87
click at [136, 134] on div at bounding box center [90, 164] width 150 height 105
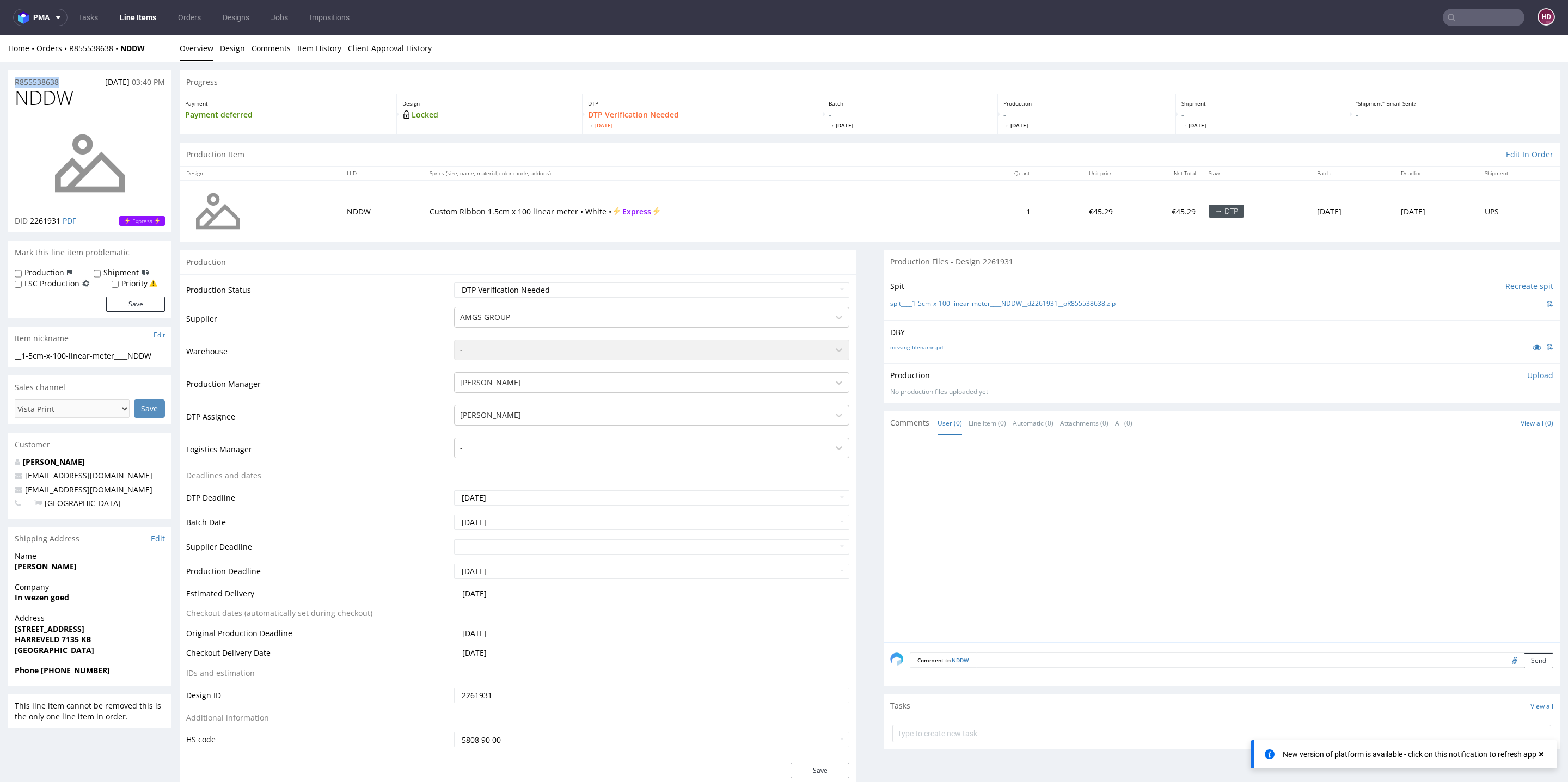
drag, startPoint x: 71, startPoint y: 79, endPoint x: 0, endPoint y: 69, distance: 71.7
copy p "R855538638"
drag, startPoint x: 60, startPoint y: 218, endPoint x: 29, endPoint y: 215, distance: 31.1
click at [29, 215] on p "DID 2261931 PDF" at bounding box center [45, 221] width 61 height 11
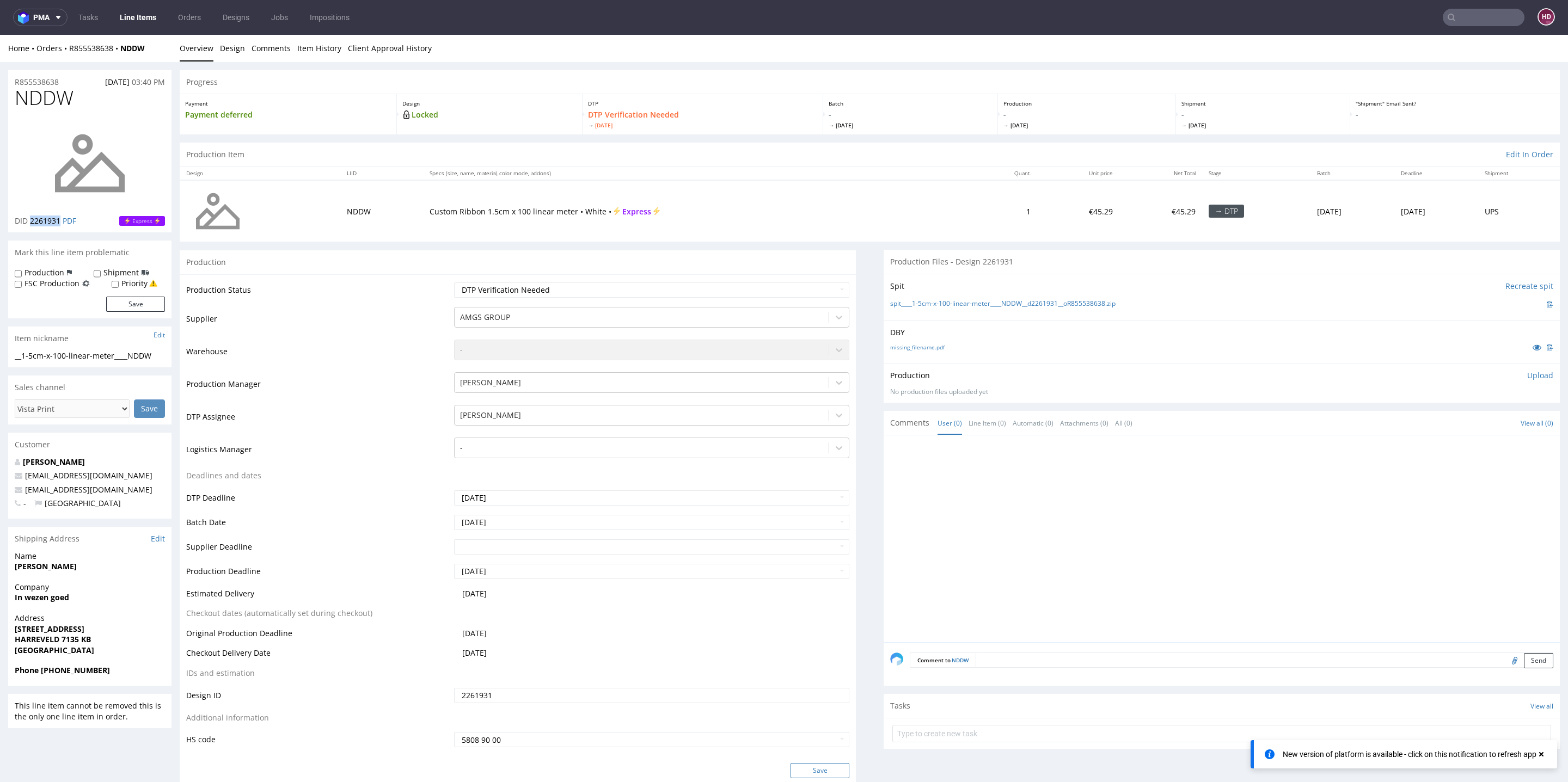
copy span "2261931"
click at [1527, 372] on p "Upload" at bounding box center [1540, 376] width 26 height 11
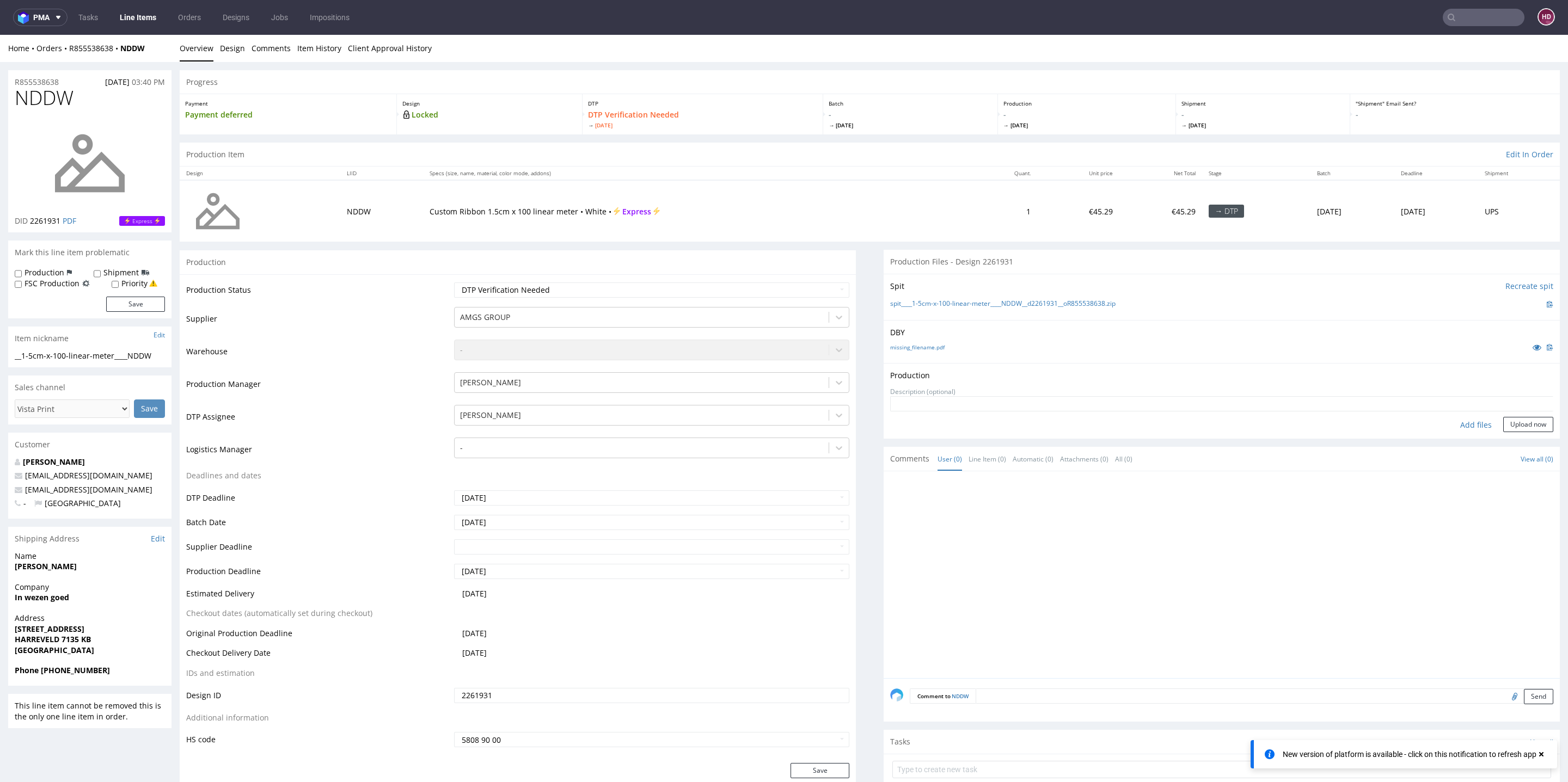
click at [1458, 421] on div "Add files" at bounding box center [1476, 425] width 55 height 17
type input "C:\fakepath\__1-5cm-x-100-linear-meter____NDDW__d2261931__oR855538638.pdf"
click at [1504, 447] on button "Upload now" at bounding box center [1528, 441] width 50 height 15
click at [541, 289] on select "Waiting for Artwork Waiting for Diecut Waiting for Mockup Waiting for DTP Waiti…" at bounding box center [652, 290] width 396 height 15
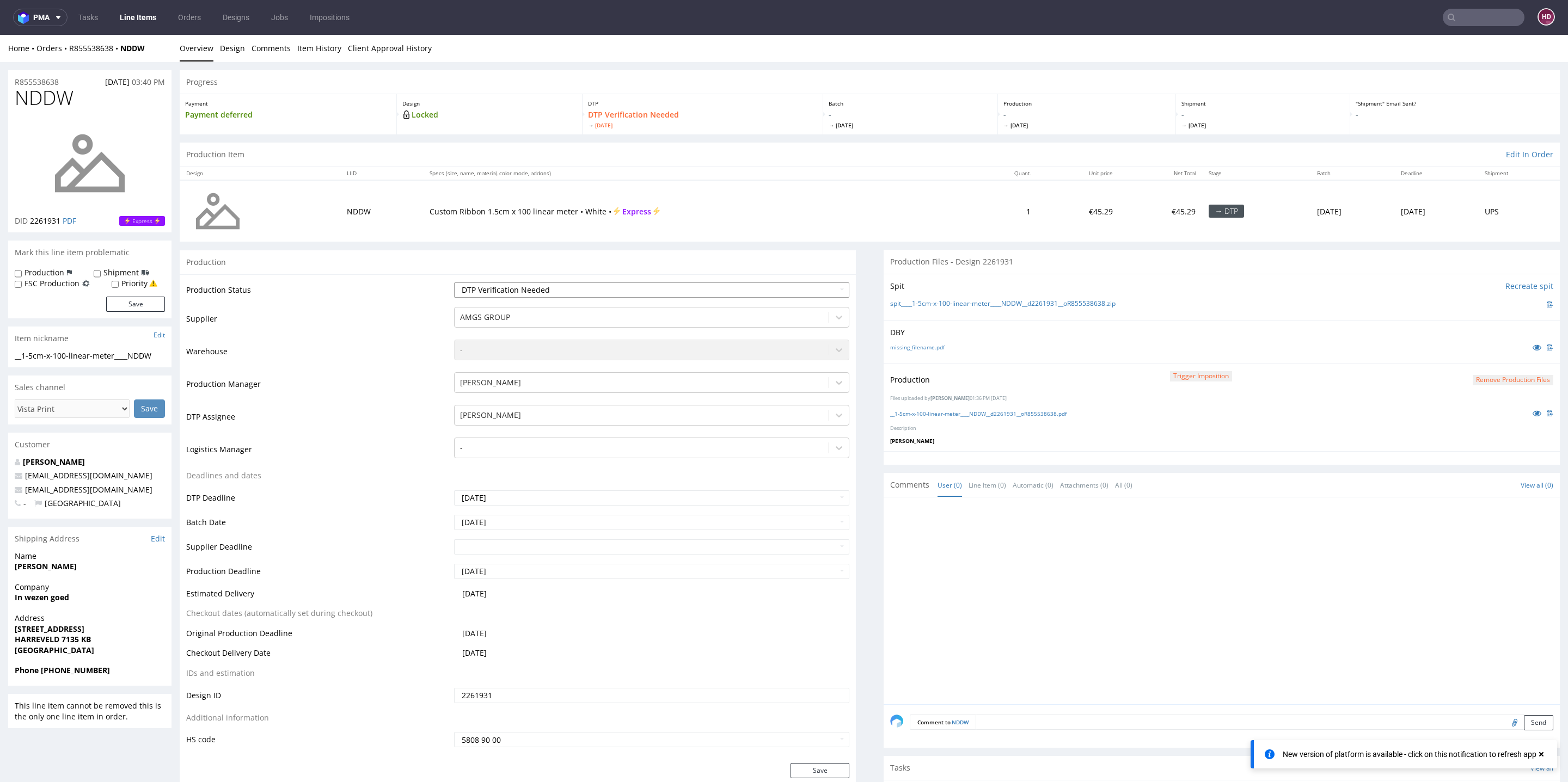
click at [522, 291] on select "Waiting for Artwork Waiting for Diecut Waiting for Mockup Waiting for DTP Waiti…" at bounding box center [652, 290] width 396 height 15
select select "dtp_production_ready"
click at [454, 283] on select "Waiting for Artwork Waiting for Diecut Waiting for Mockup Waiting for DTP Waiti…" at bounding box center [652, 290] width 396 height 15
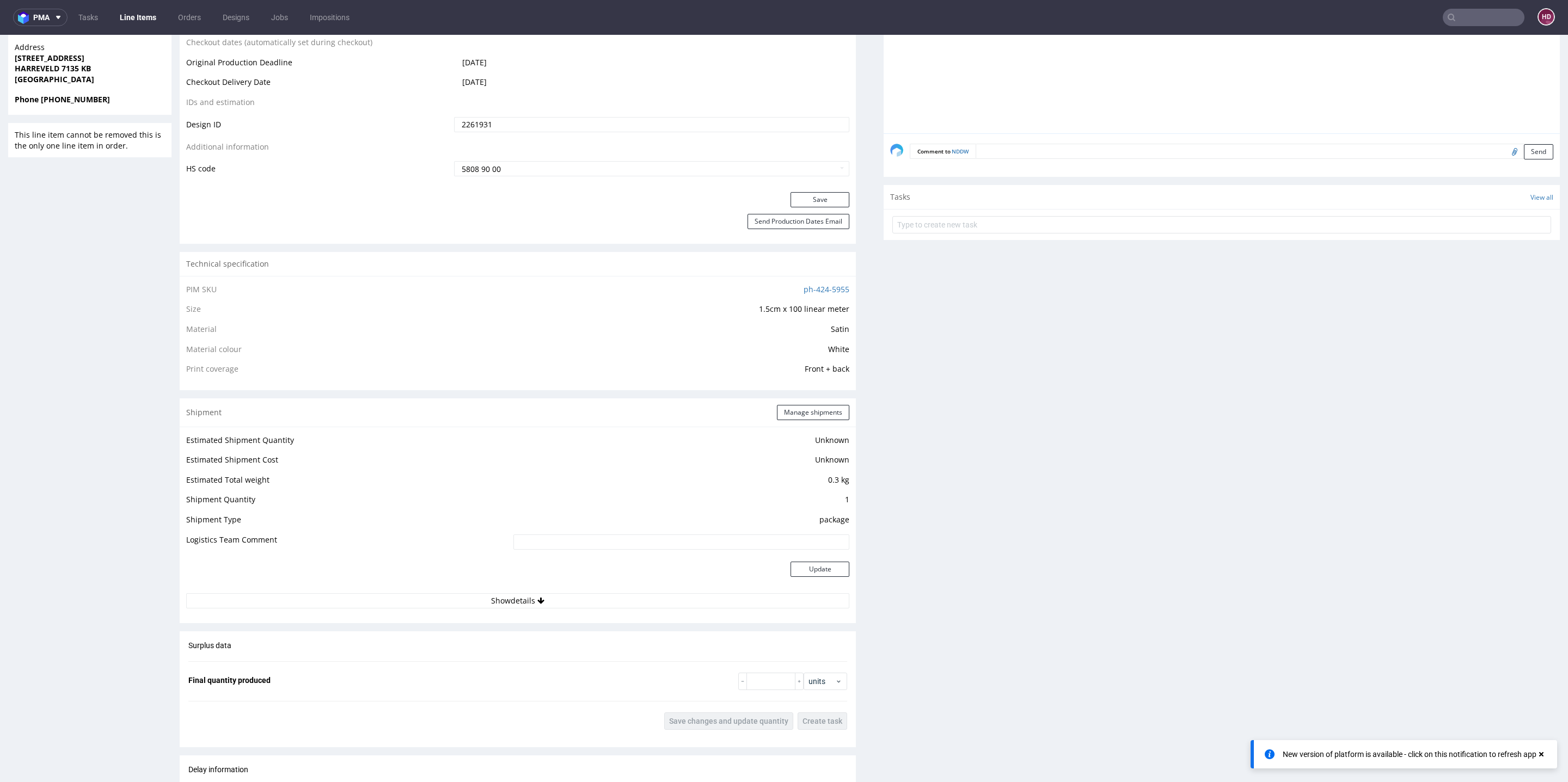
scroll to position [576, 0]
click at [830, 188] on button "Save" at bounding box center [820, 194] width 59 height 15
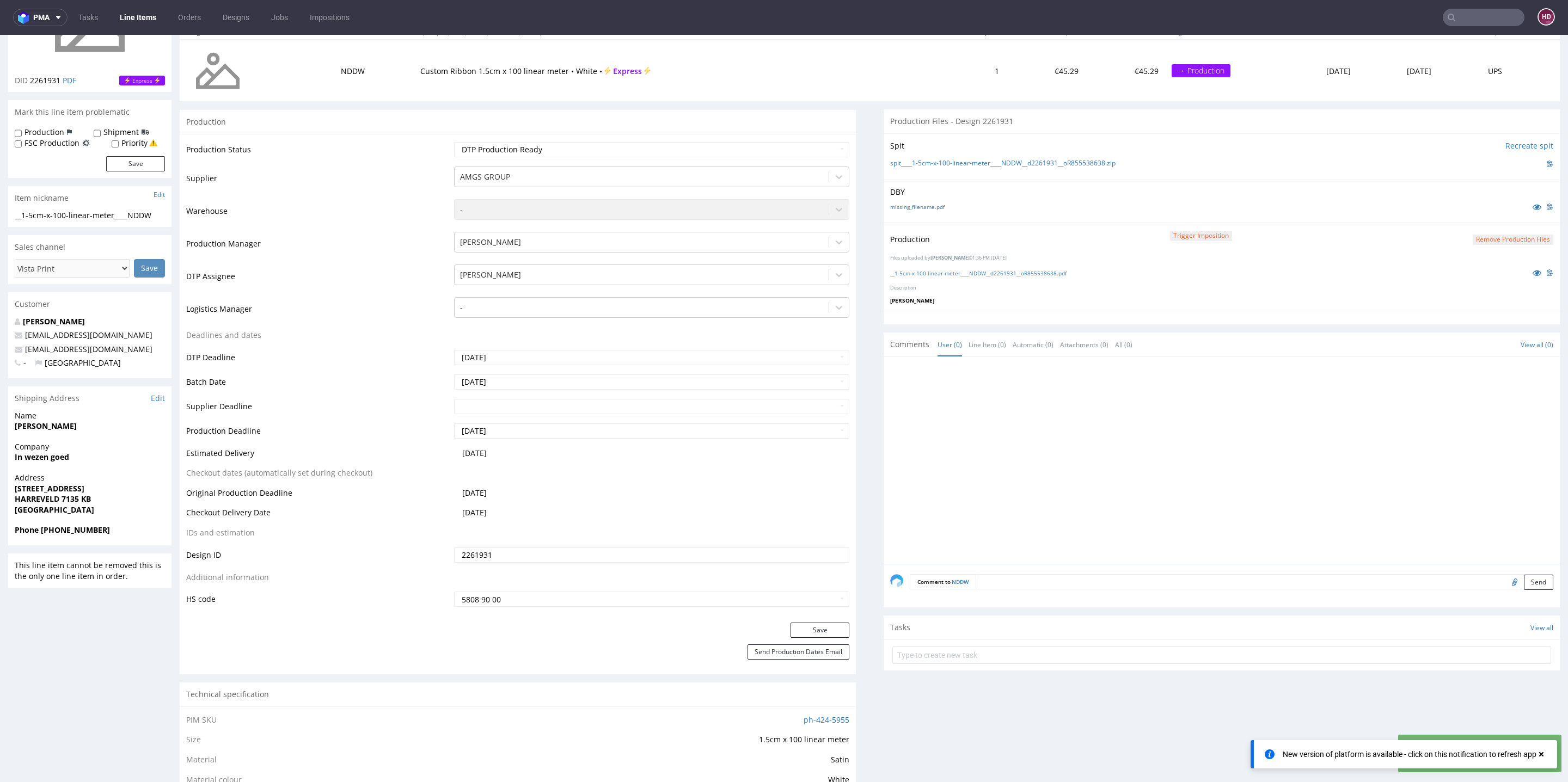
scroll to position [162, 0]
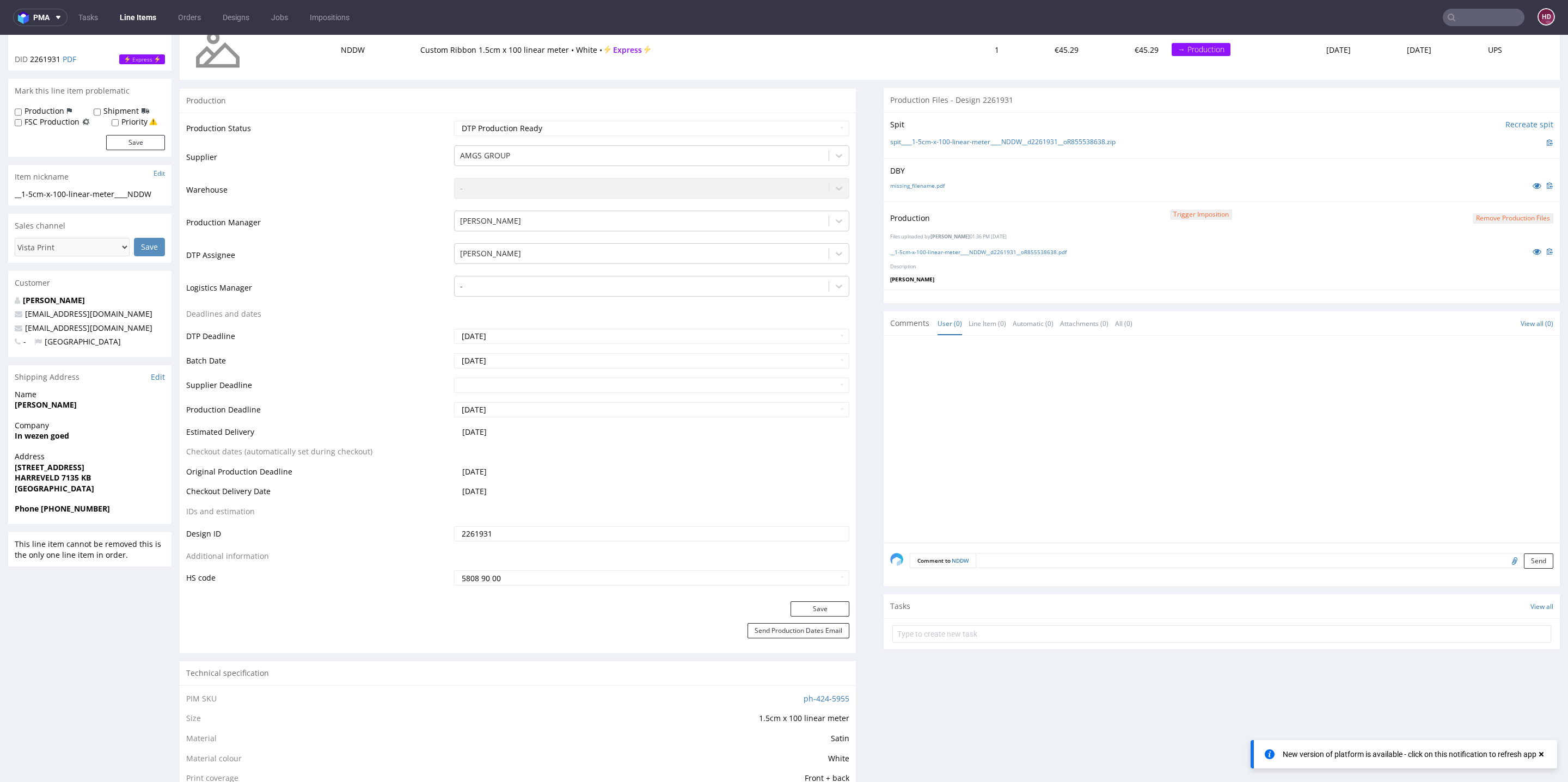
click at [146, 17] on link "Line Items" at bounding box center [138, 17] width 49 height 17
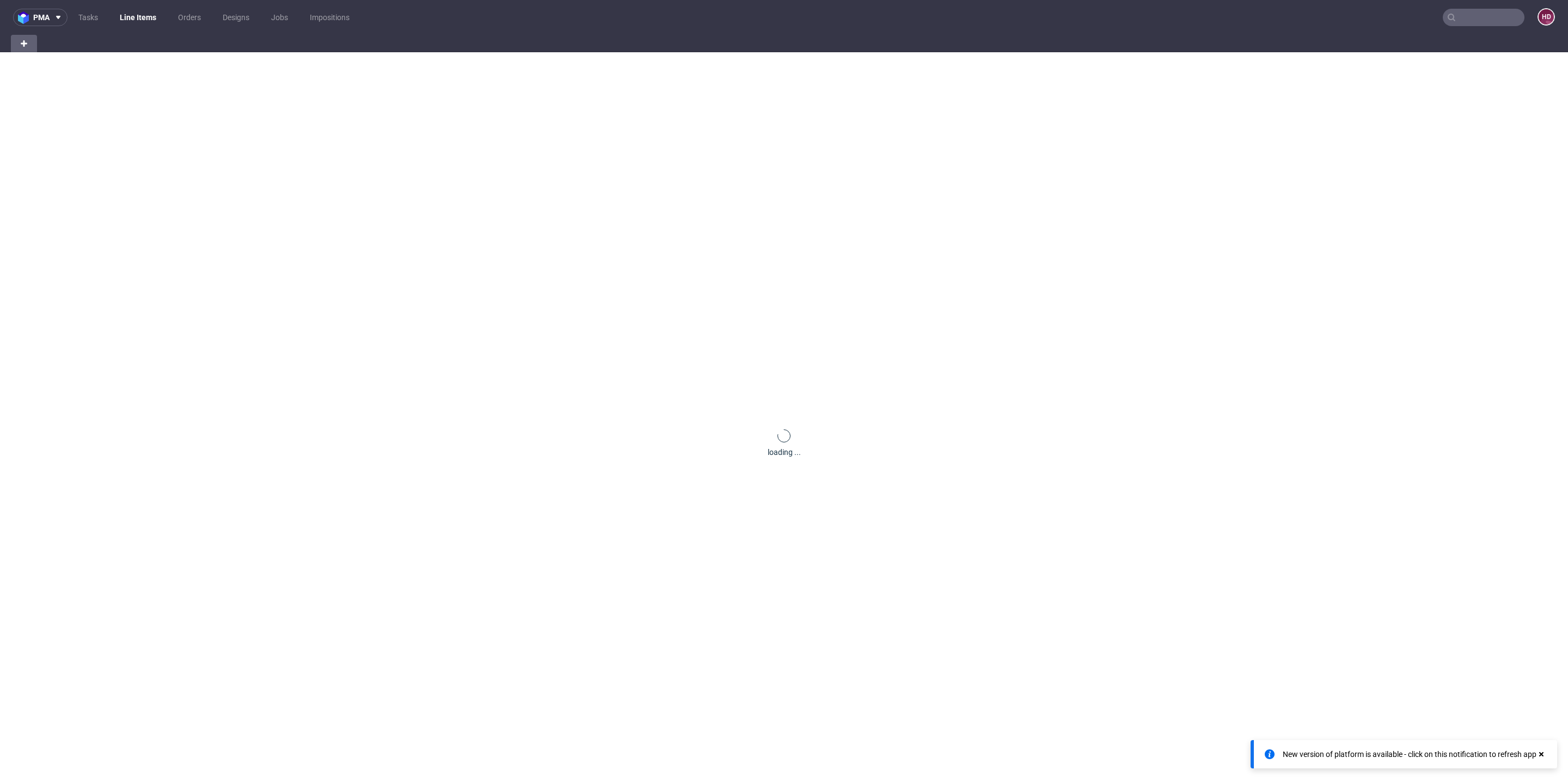
click at [146, 17] on link "Line Items" at bounding box center [138, 17] width 49 height 17
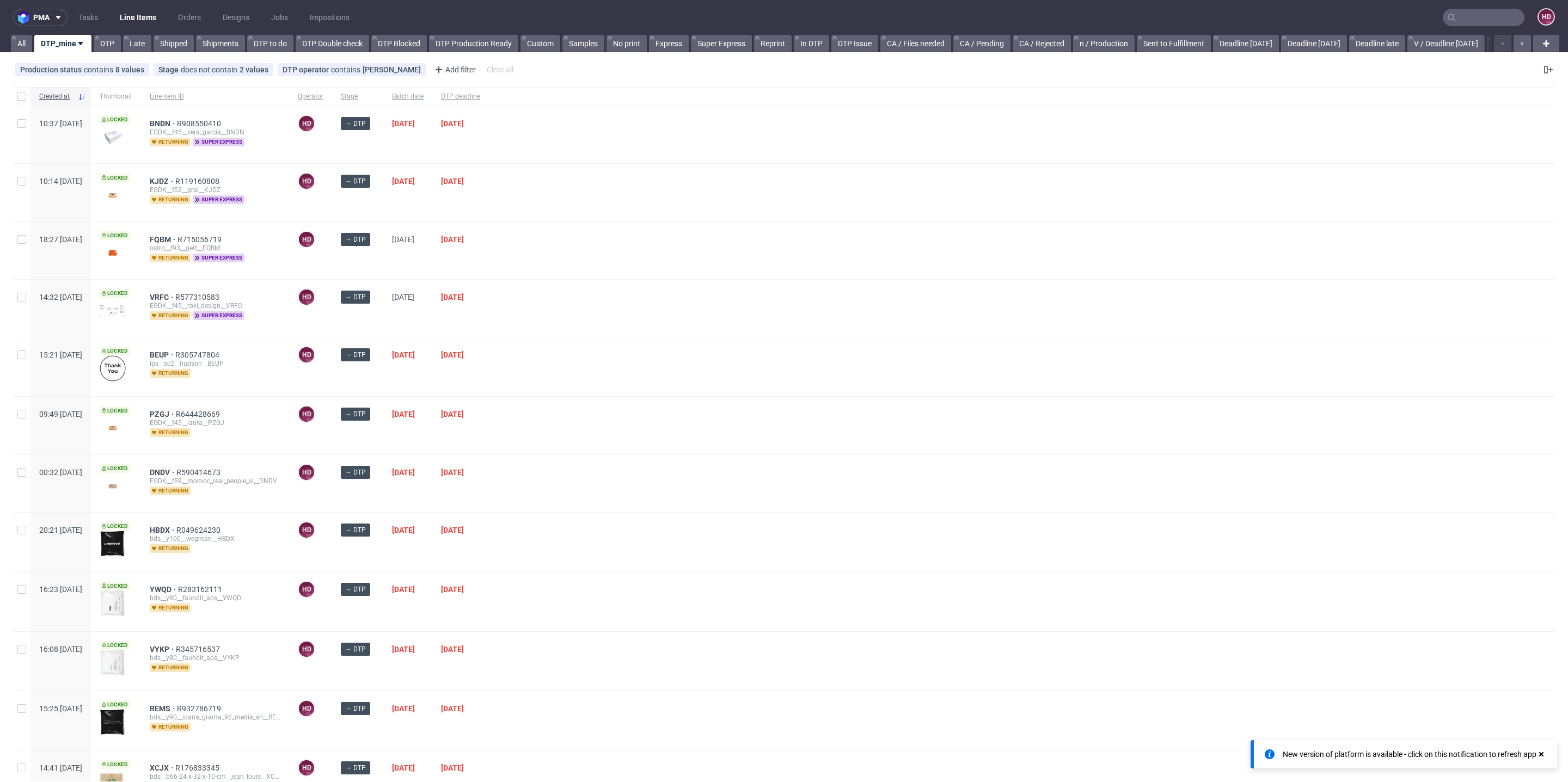
click at [184, 244] on div "ostro__f93__gett__FQBM" at bounding box center [215, 248] width 131 height 9
click at [177, 237] on span "FQBM" at bounding box center [164, 239] width 28 height 9
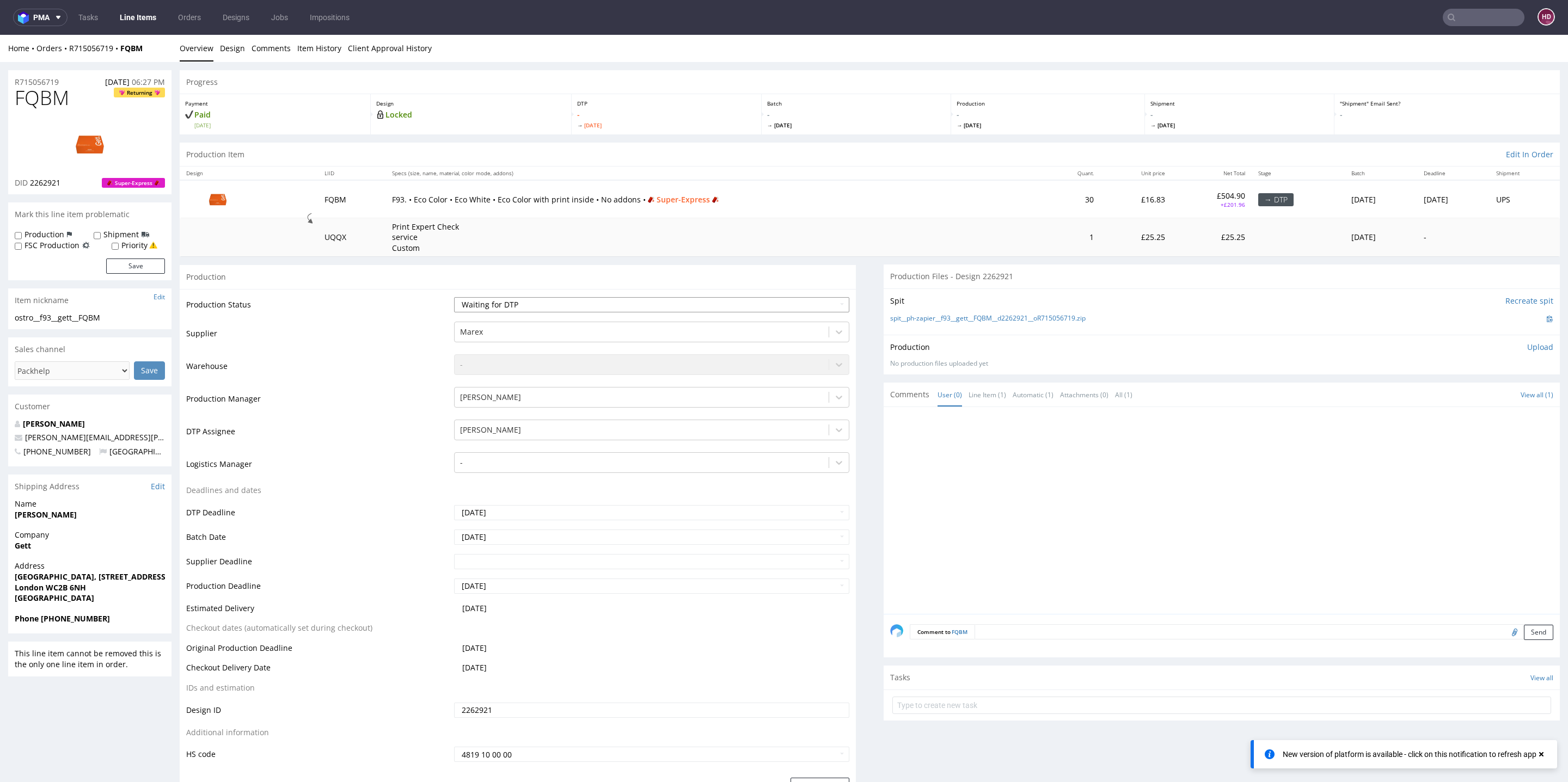
click at [557, 305] on select "Waiting for Artwork Waiting for Diecut Waiting for Mockup Waiting for DTP Waiti…" at bounding box center [652, 304] width 396 height 15
select select "dtp_in_process"
click at [454, 297] on select "Waiting for Artwork Waiting for Diecut Waiting for Mockup Waiting for DTP Waiti…" at bounding box center [652, 304] width 396 height 15
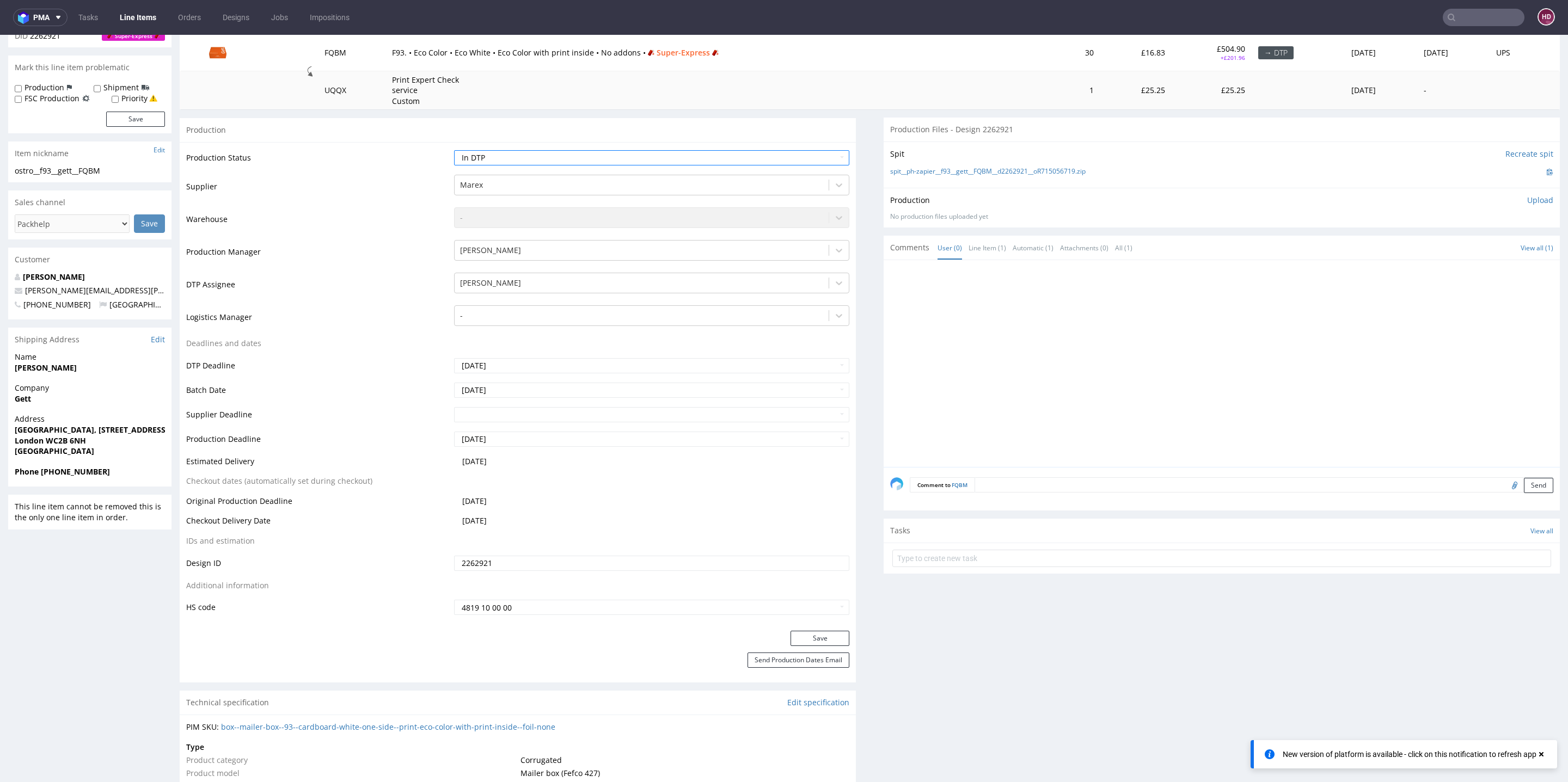
scroll to position [154, 0]
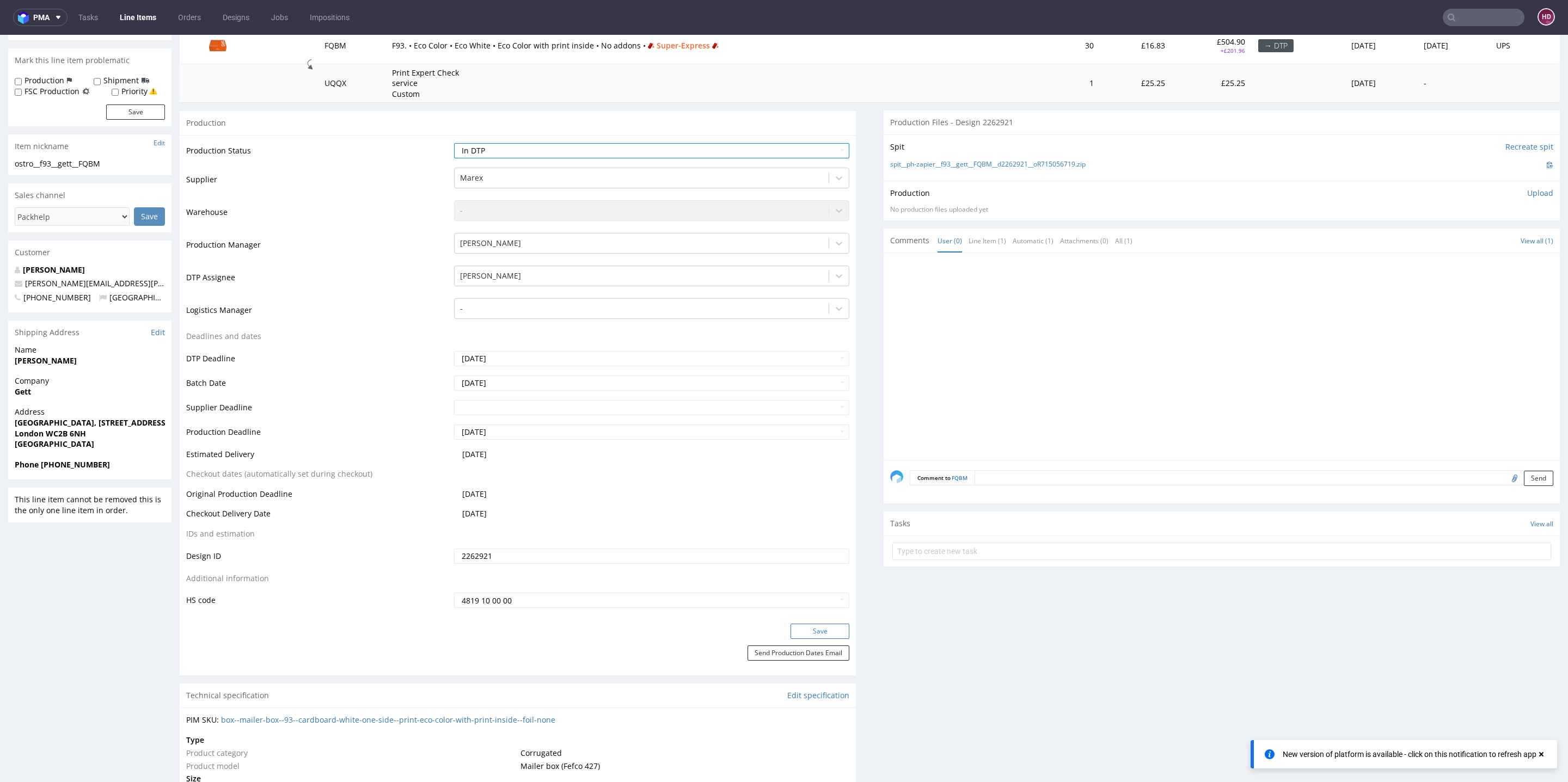
click at [821, 626] on button "Save" at bounding box center [820, 631] width 59 height 15
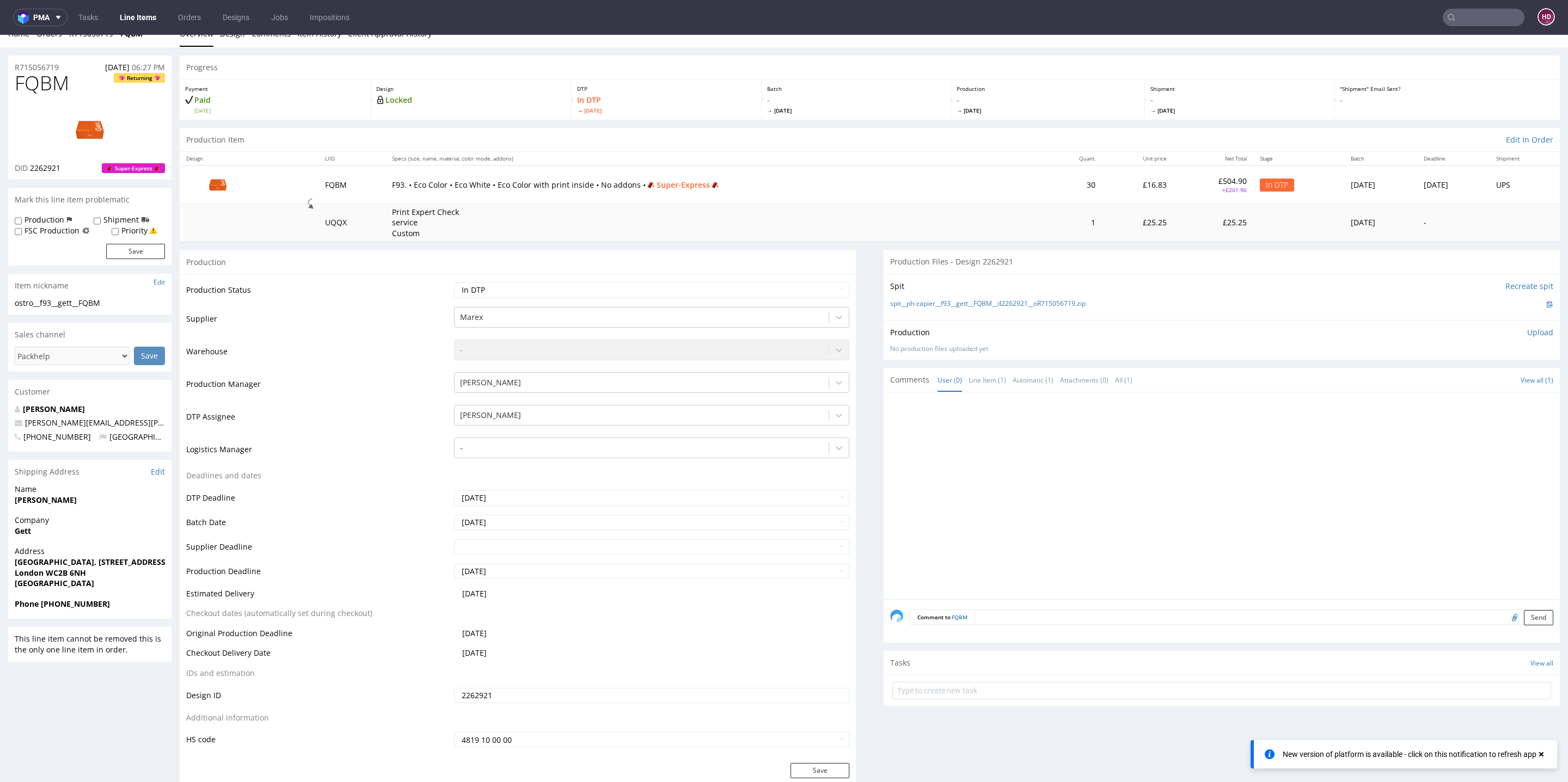
scroll to position [0, 0]
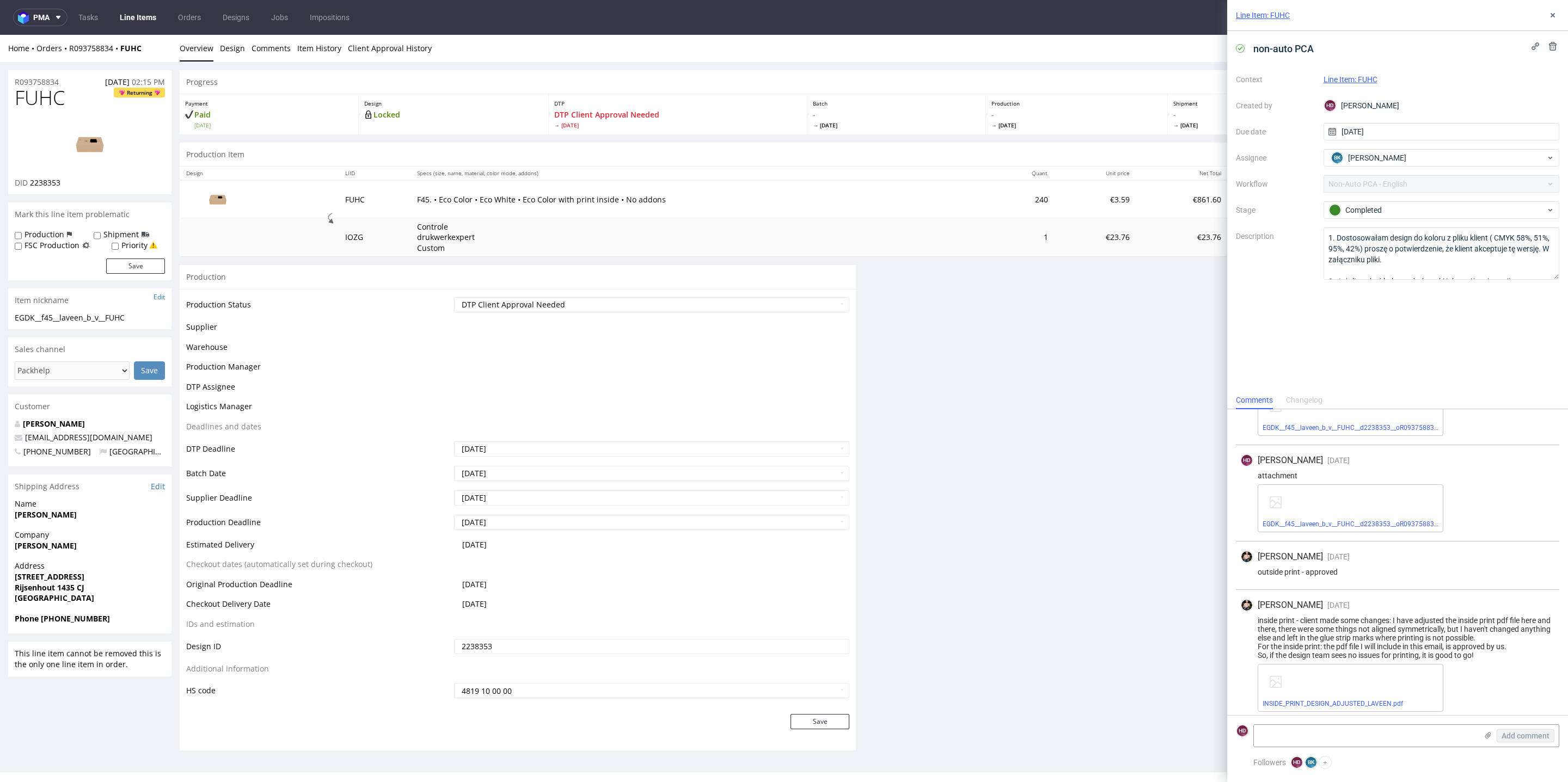
scroll to position [1123, 0]
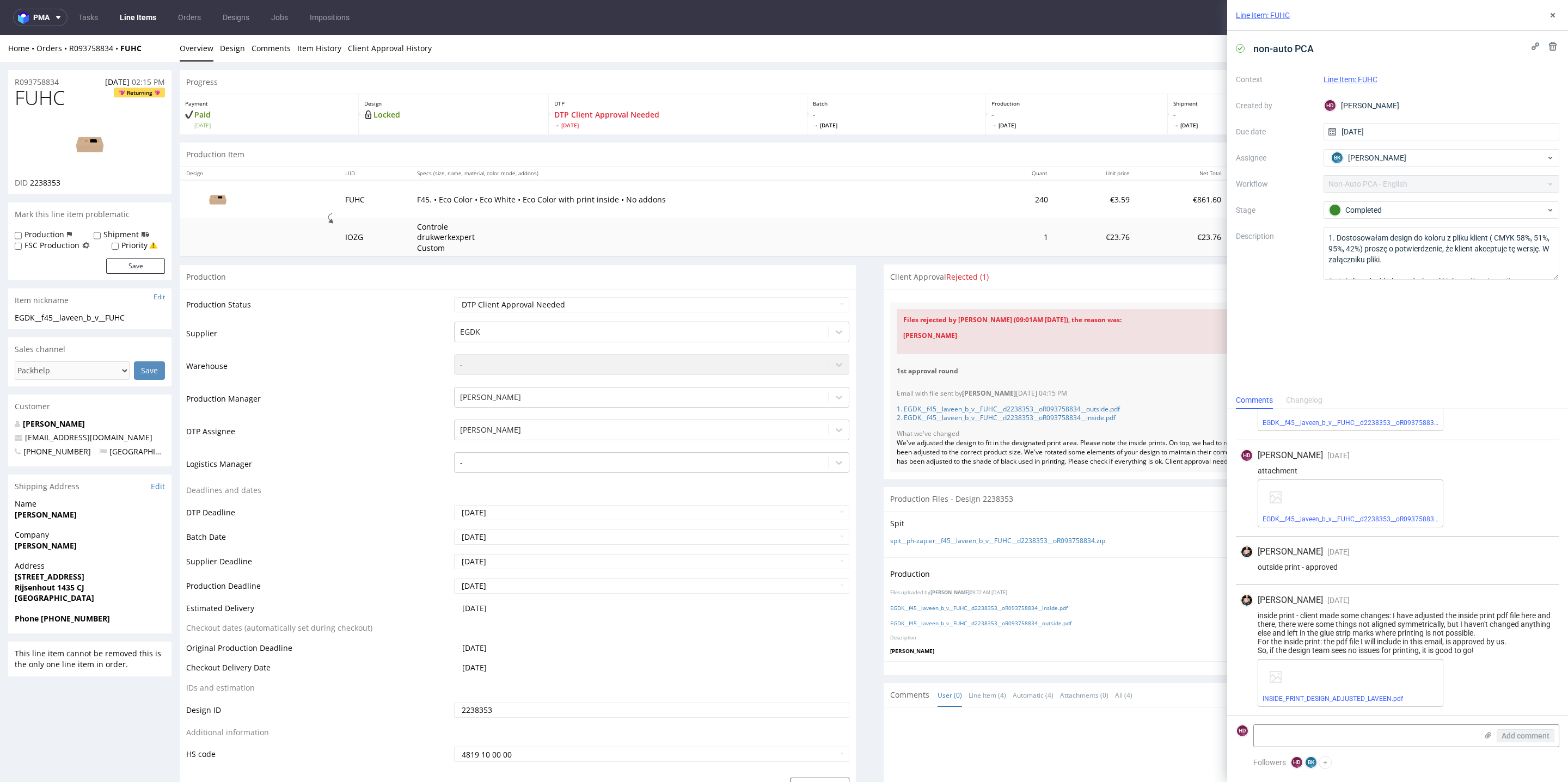
click at [1275, 15] on link "Line Item: FUHC" at bounding box center [1263, 15] width 54 height 11
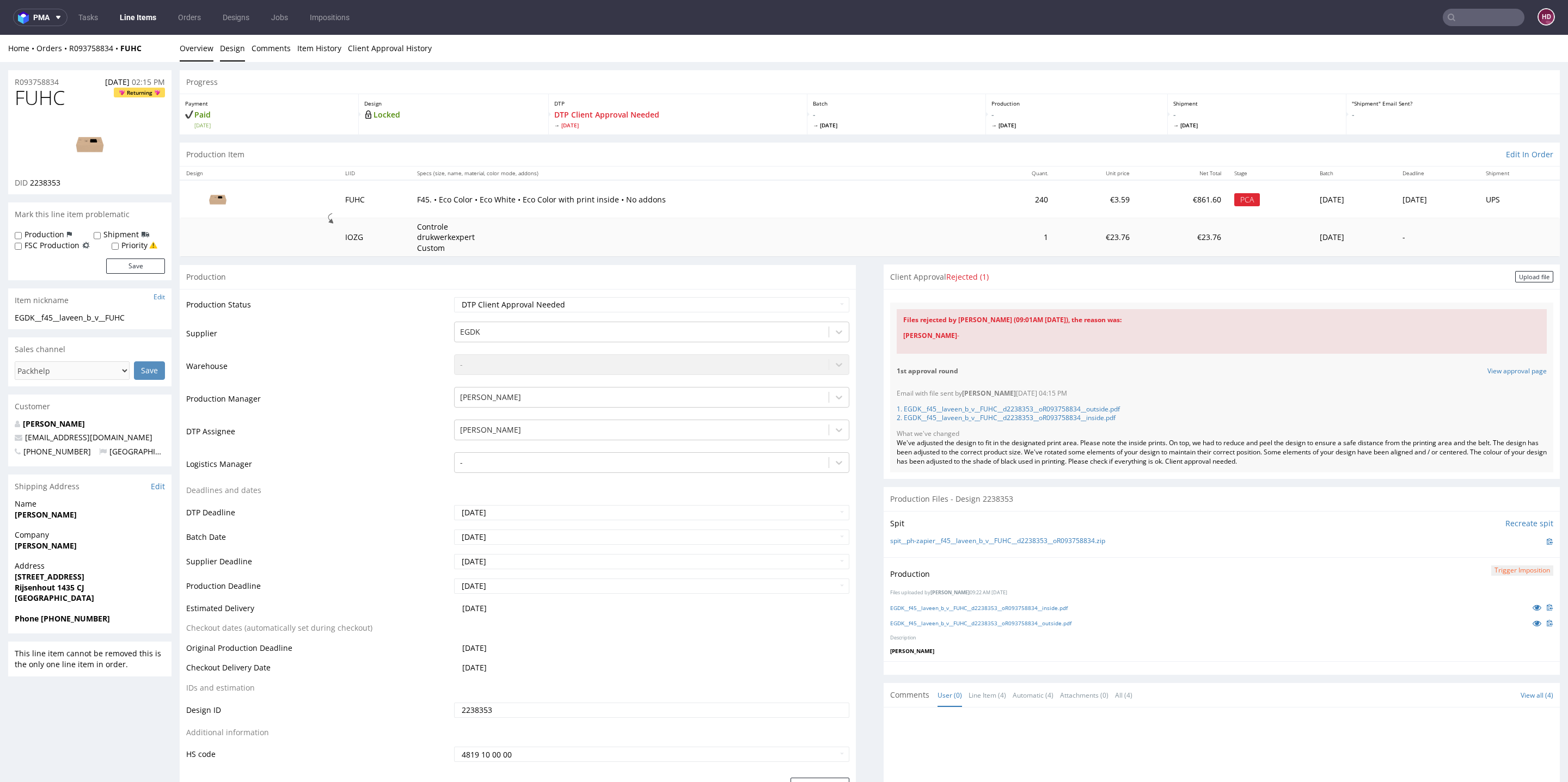
click at [226, 55] on link "Design" at bounding box center [233, 48] width 25 height 27
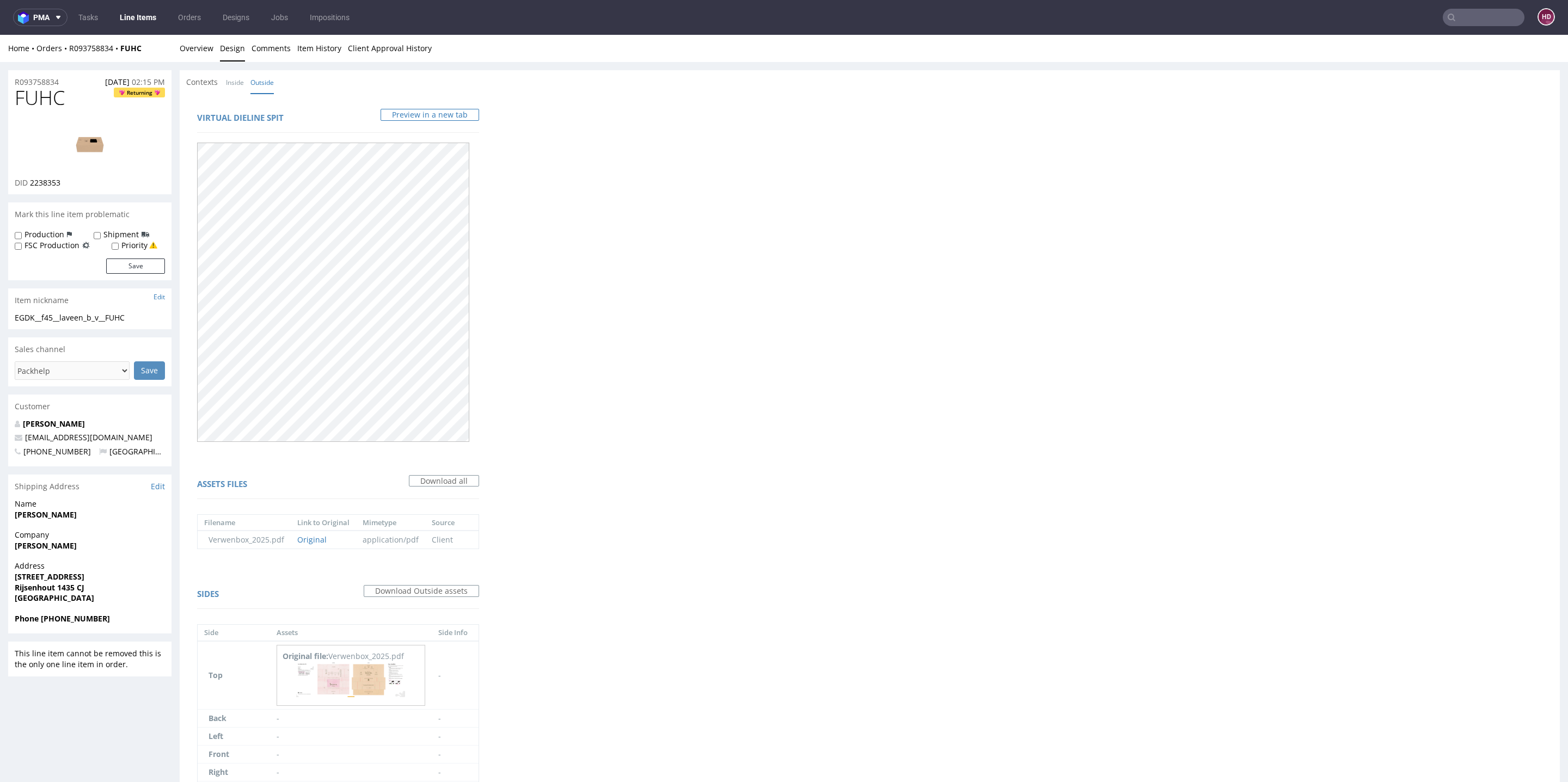
click at [406, 115] on link "Preview in a new tab" at bounding box center [430, 114] width 98 height 12
click at [126, 17] on link "Line Items" at bounding box center [138, 17] width 49 height 17
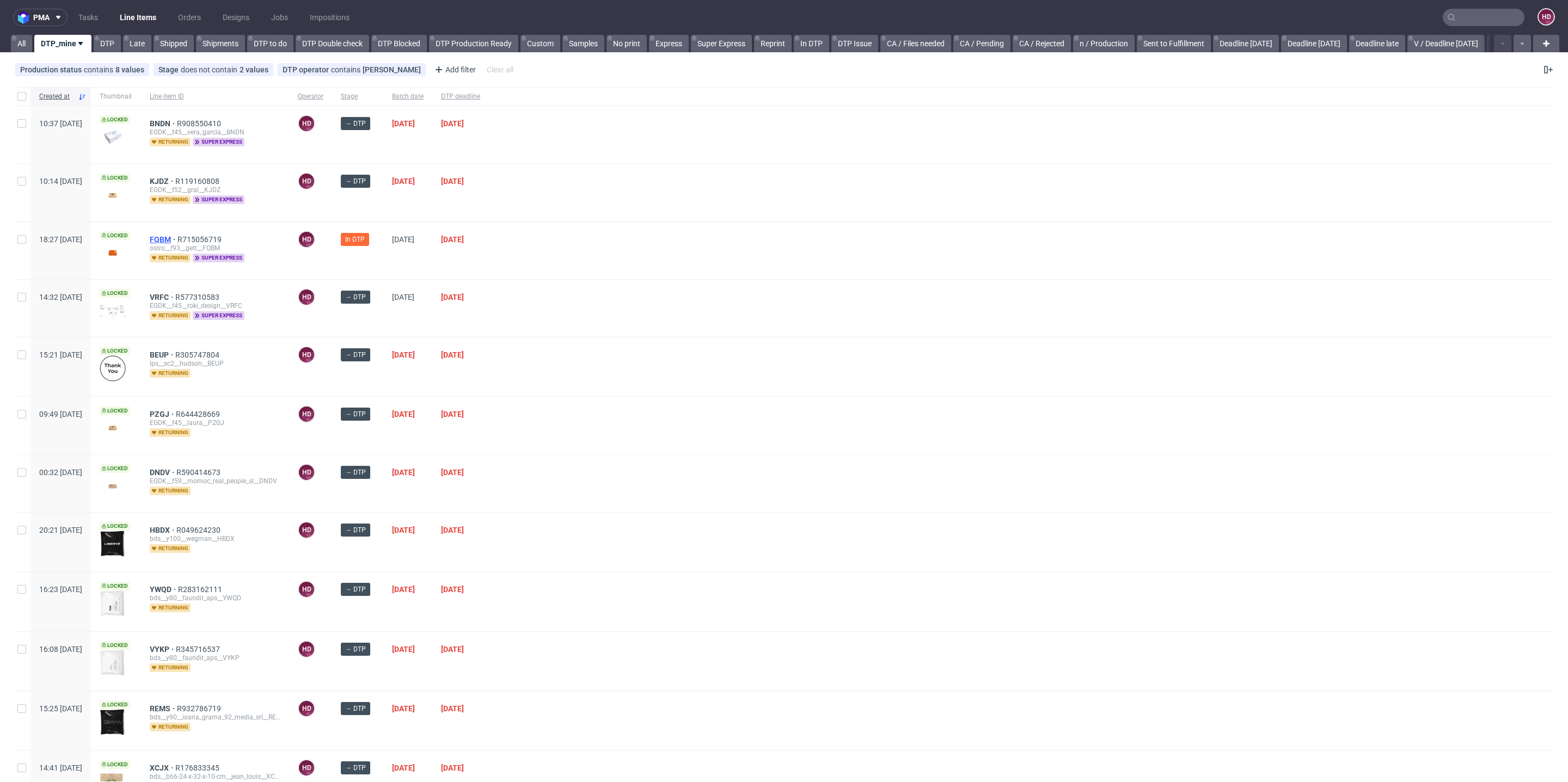
click at [177, 238] on span "FQBM" at bounding box center [164, 239] width 28 height 9
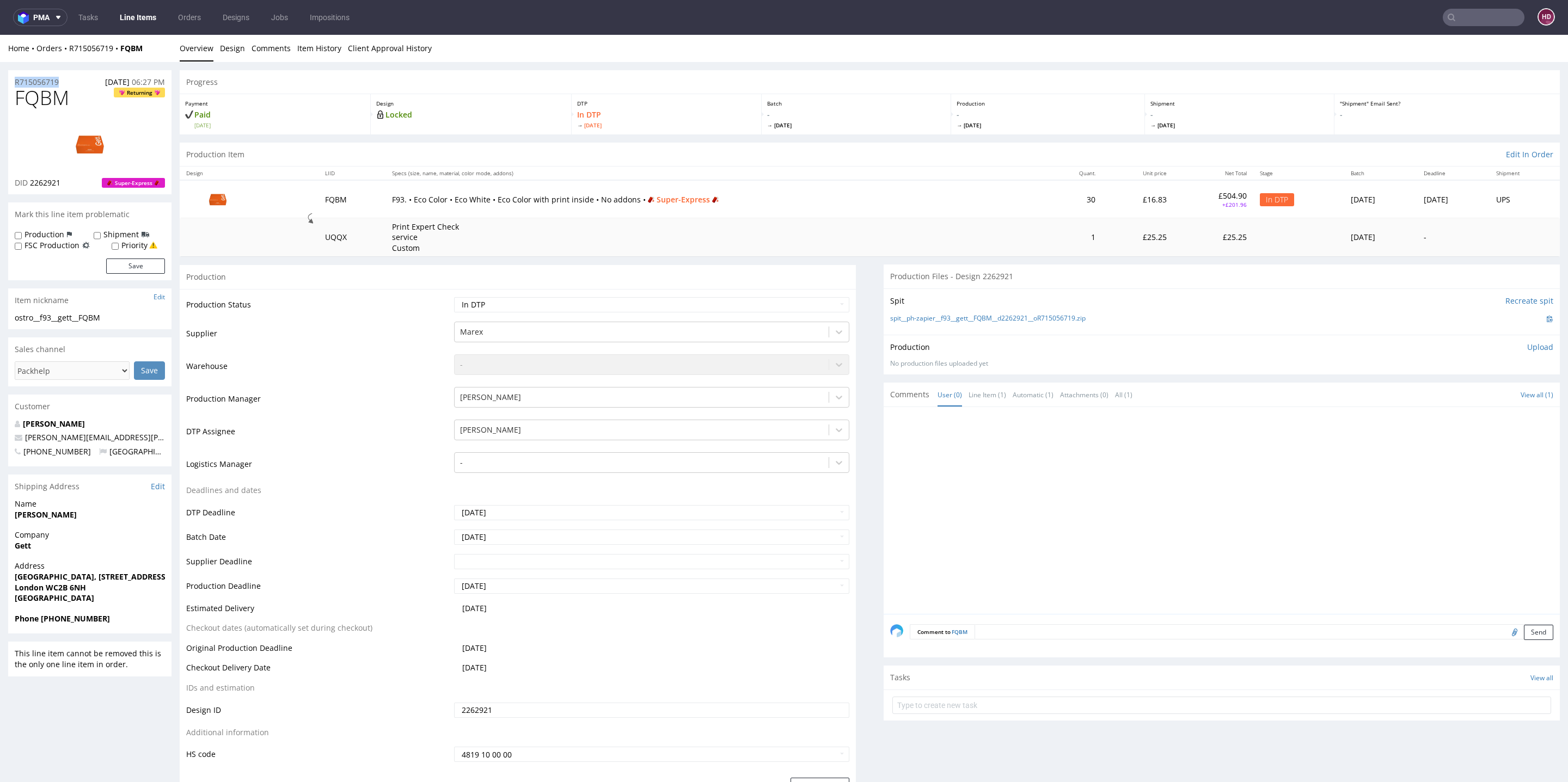
drag, startPoint x: 68, startPoint y: 78, endPoint x: 17, endPoint y: 75, distance: 51.1
copy p "R715056719"
drag, startPoint x: 71, startPoint y: 98, endPoint x: 0, endPoint y: 92, distance: 71.3
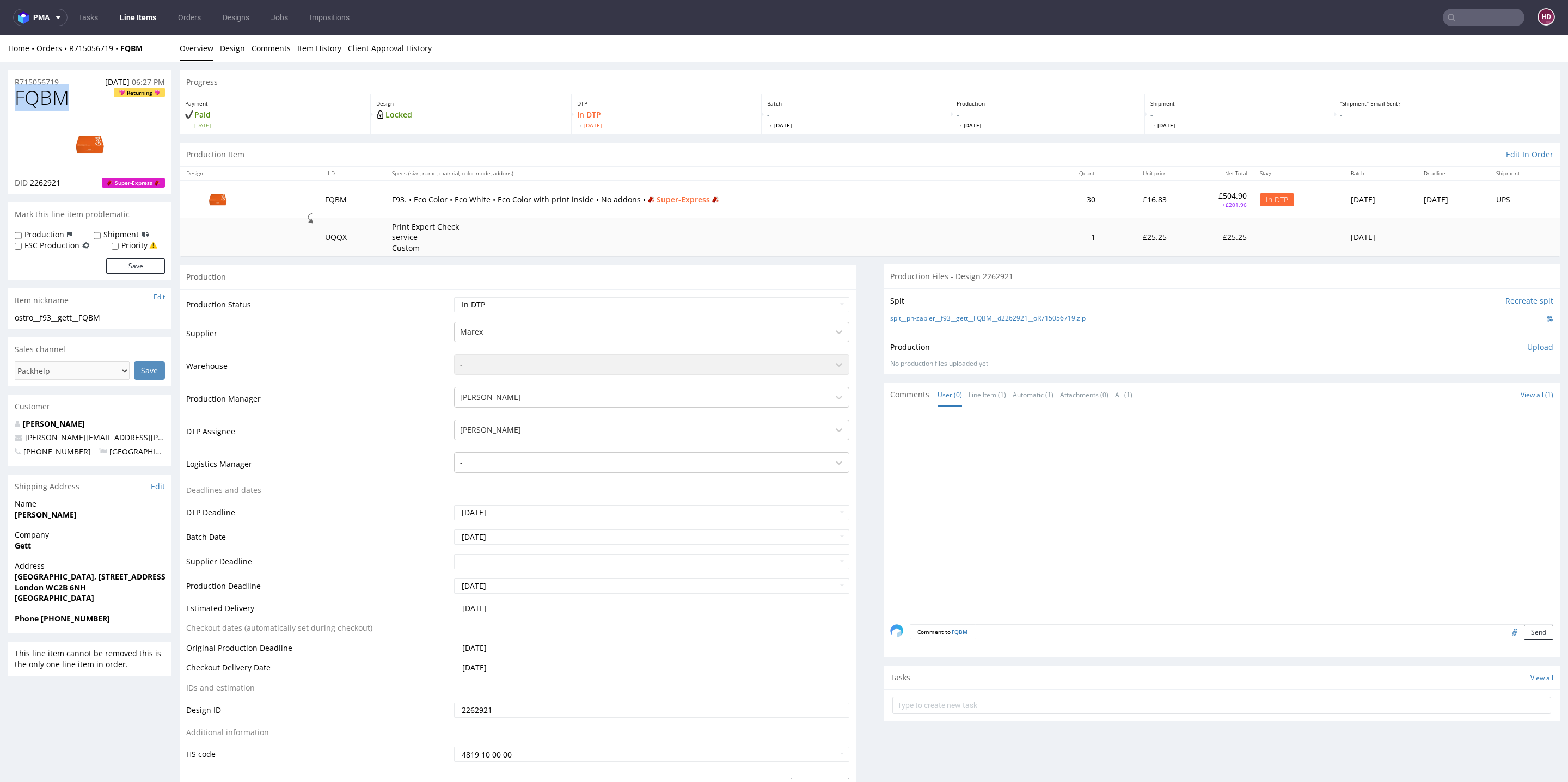
copy span "FQBM"
click at [89, 150] on img at bounding box center [90, 144] width 87 height 49
click at [98, 317] on div "ostro__f93__gett__FQBM" at bounding box center [90, 318] width 150 height 11
drag, startPoint x: 115, startPoint y: 318, endPoint x: 0, endPoint y: 314, distance: 115.1
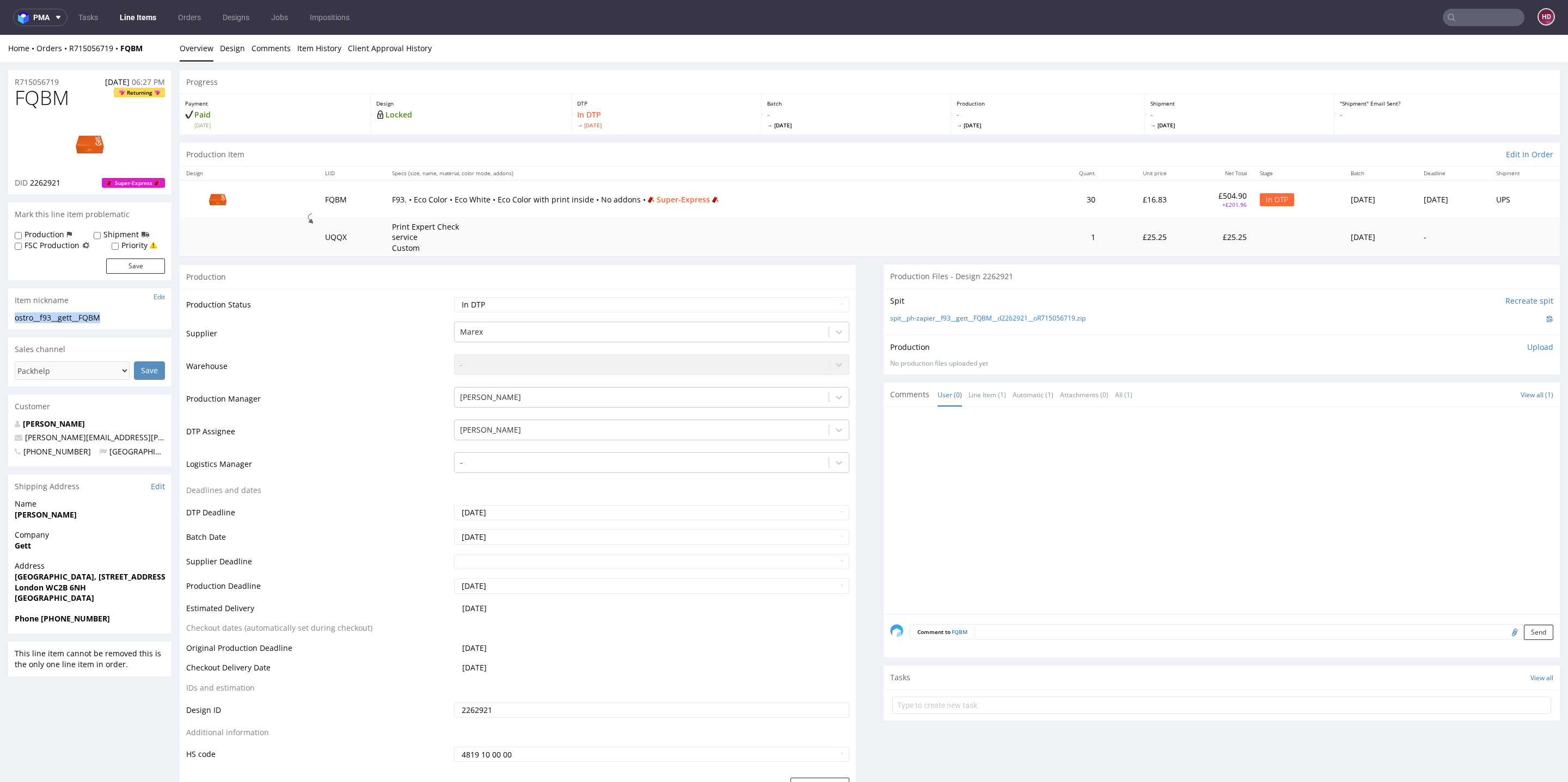
copy div "ostro__f93__gett__FQBM"
click at [65, 81] on div "R715056719 [DATE] 06:27 PM" at bounding box center [90, 79] width 164 height 17
drag, startPoint x: 65, startPoint y: 81, endPoint x: 1, endPoint y: 76, distance: 64.2
copy p "R715056719"
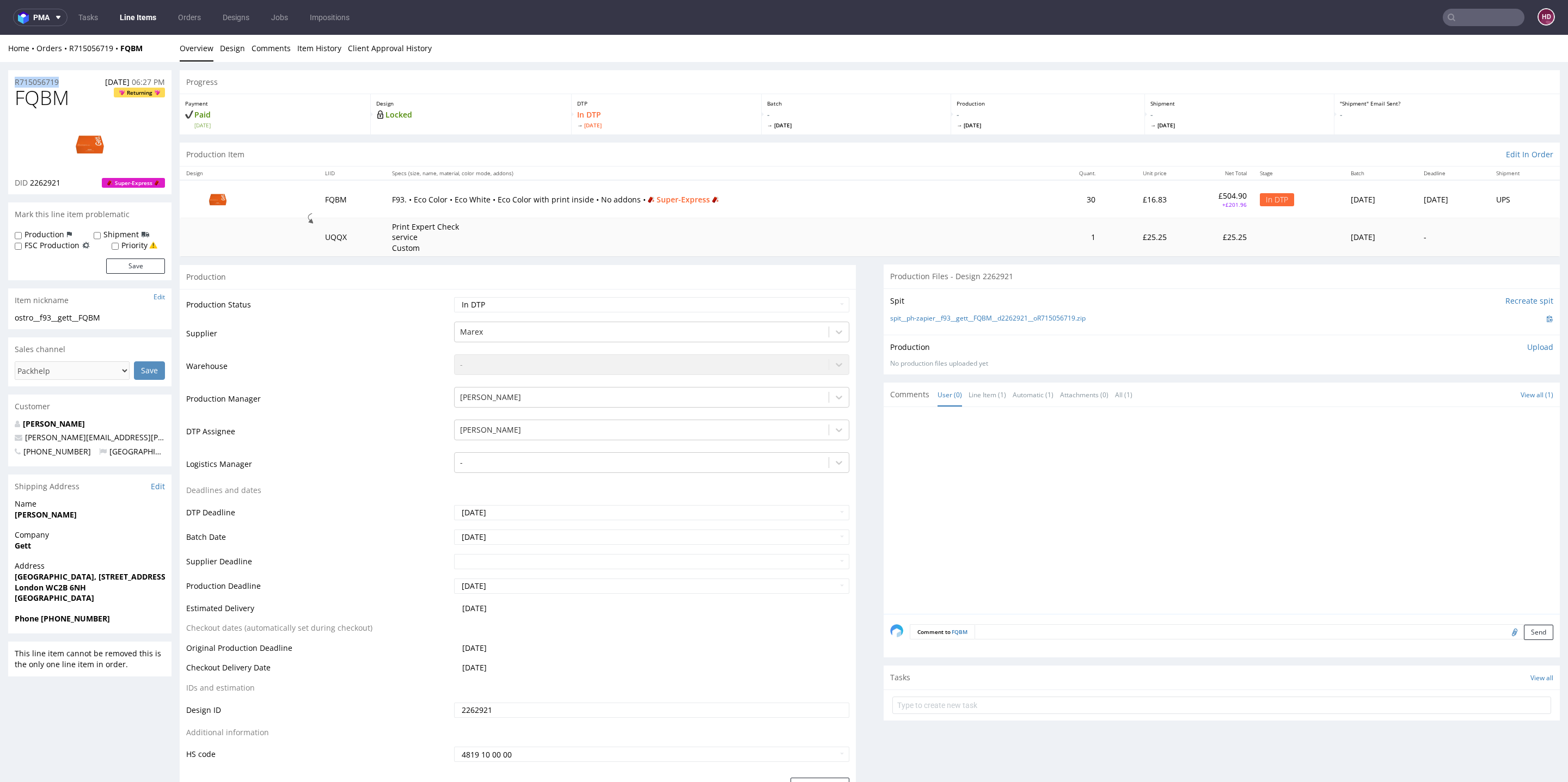
click at [75, 183] on div "DID 2262921 Super-Express" at bounding box center [90, 183] width 150 height 11
drag, startPoint x: 47, startPoint y: 184, endPoint x: 32, endPoint y: 183, distance: 15.0
click at [32, 183] on div "DID 2262921 Super-Express" at bounding box center [90, 183] width 150 height 11
copy span "2262921"
click at [229, 52] on link "Design" at bounding box center [233, 48] width 25 height 27
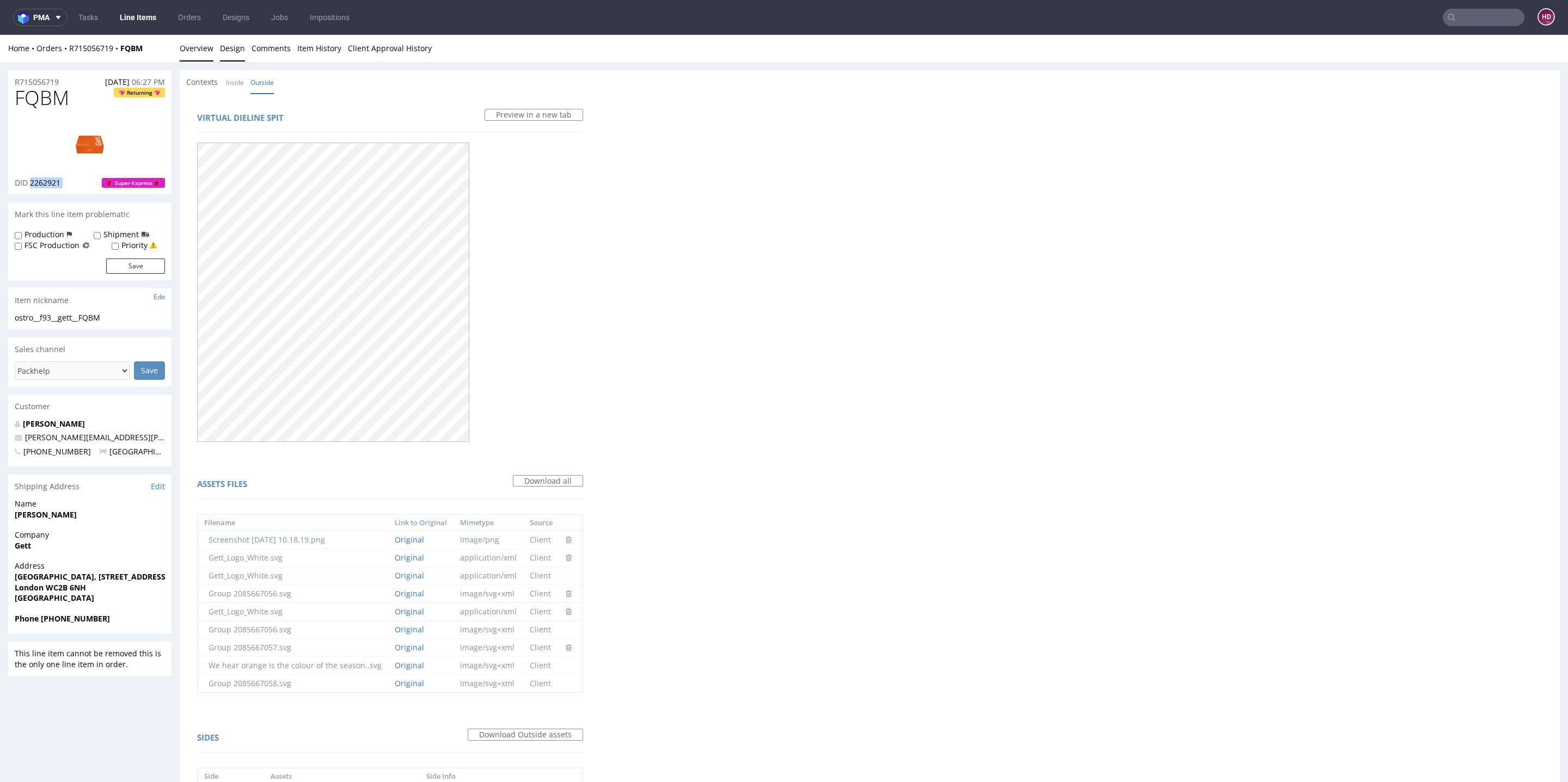
click at [183, 49] on link "Overview" at bounding box center [196, 48] width 34 height 27
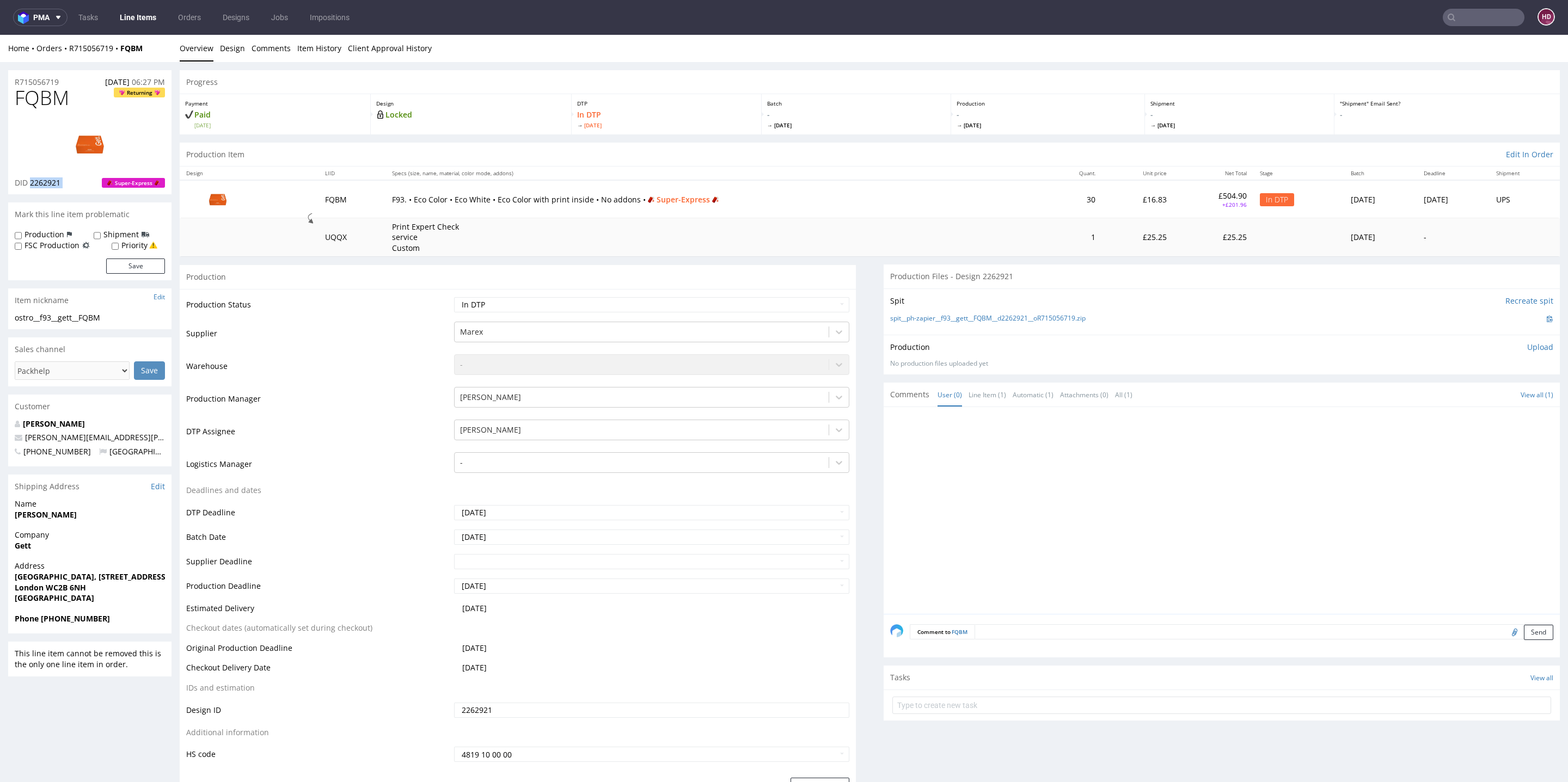
click at [1527, 344] on p "Upload" at bounding box center [1540, 347] width 26 height 11
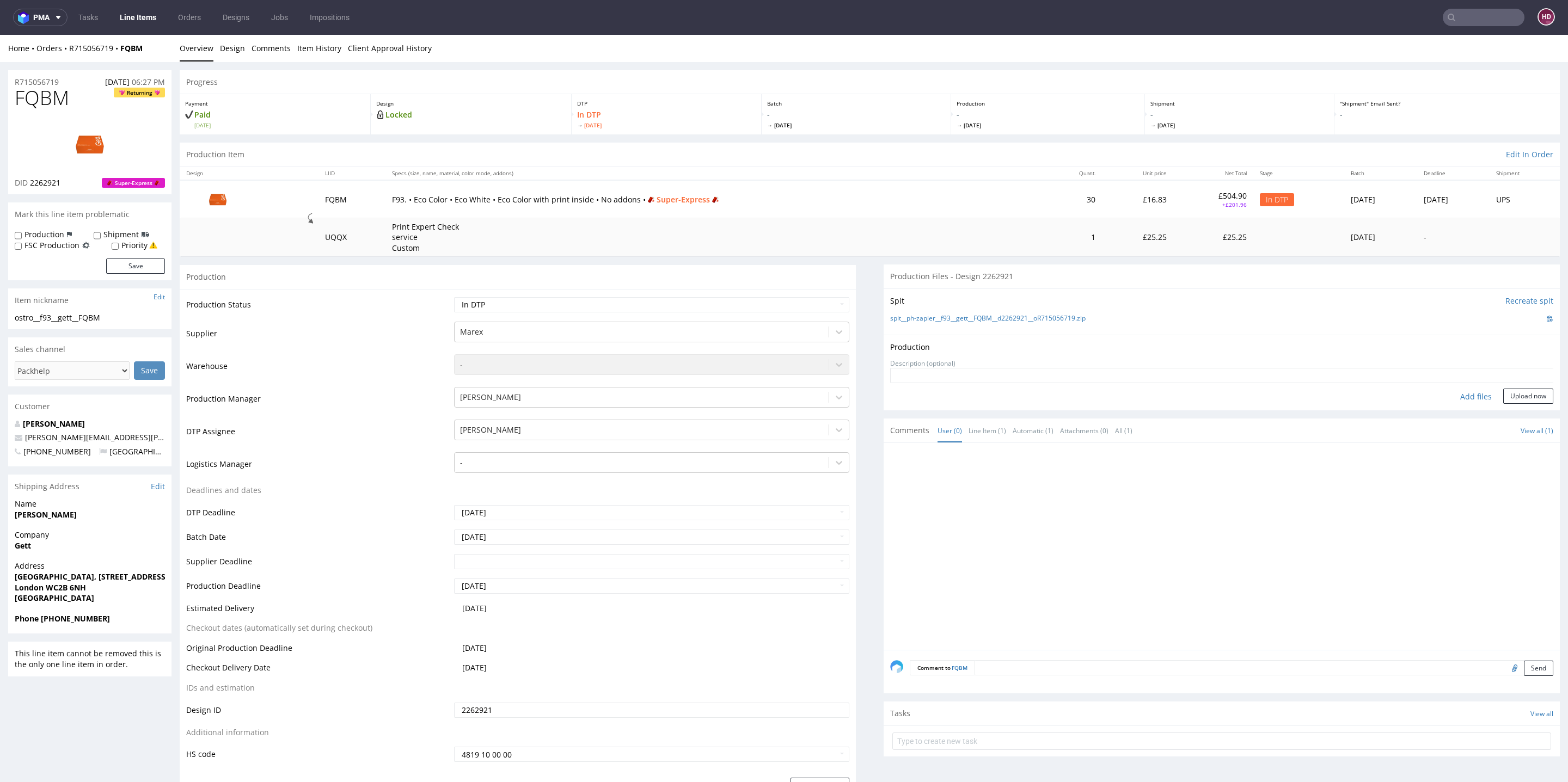
click at [1453, 394] on div "Add files" at bounding box center [1476, 396] width 55 height 17
type input "C:\fakepath\ostro__f93__gett__FQBM__d2262921__oR715056719__outside.pdf"
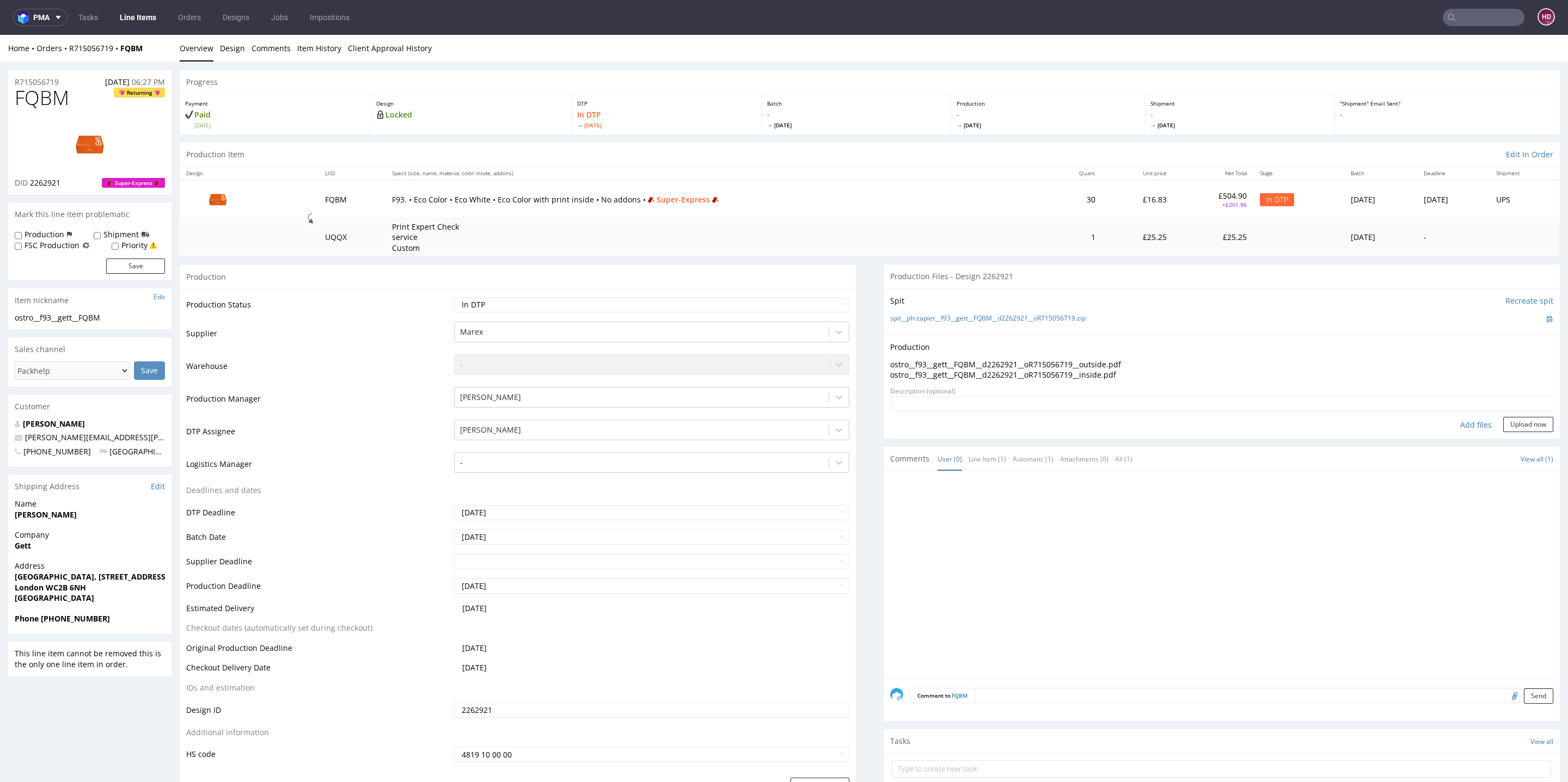
click at [1517, 417] on div "Add files Upload now" at bounding box center [1222, 424] width 663 height 15
click at [1508, 417] on button "Upload now" at bounding box center [1528, 424] width 50 height 15
click at [702, 299] on select "Waiting for Artwork Waiting for Diecut Waiting for Mockup Waiting for DTP Waiti…" at bounding box center [652, 304] width 396 height 15
select select "dtp_ca_needed"
click at [454, 297] on select "Waiting for Artwork Waiting for Diecut Waiting for Mockup Waiting for DTP Waiti…" at bounding box center [652, 304] width 396 height 15
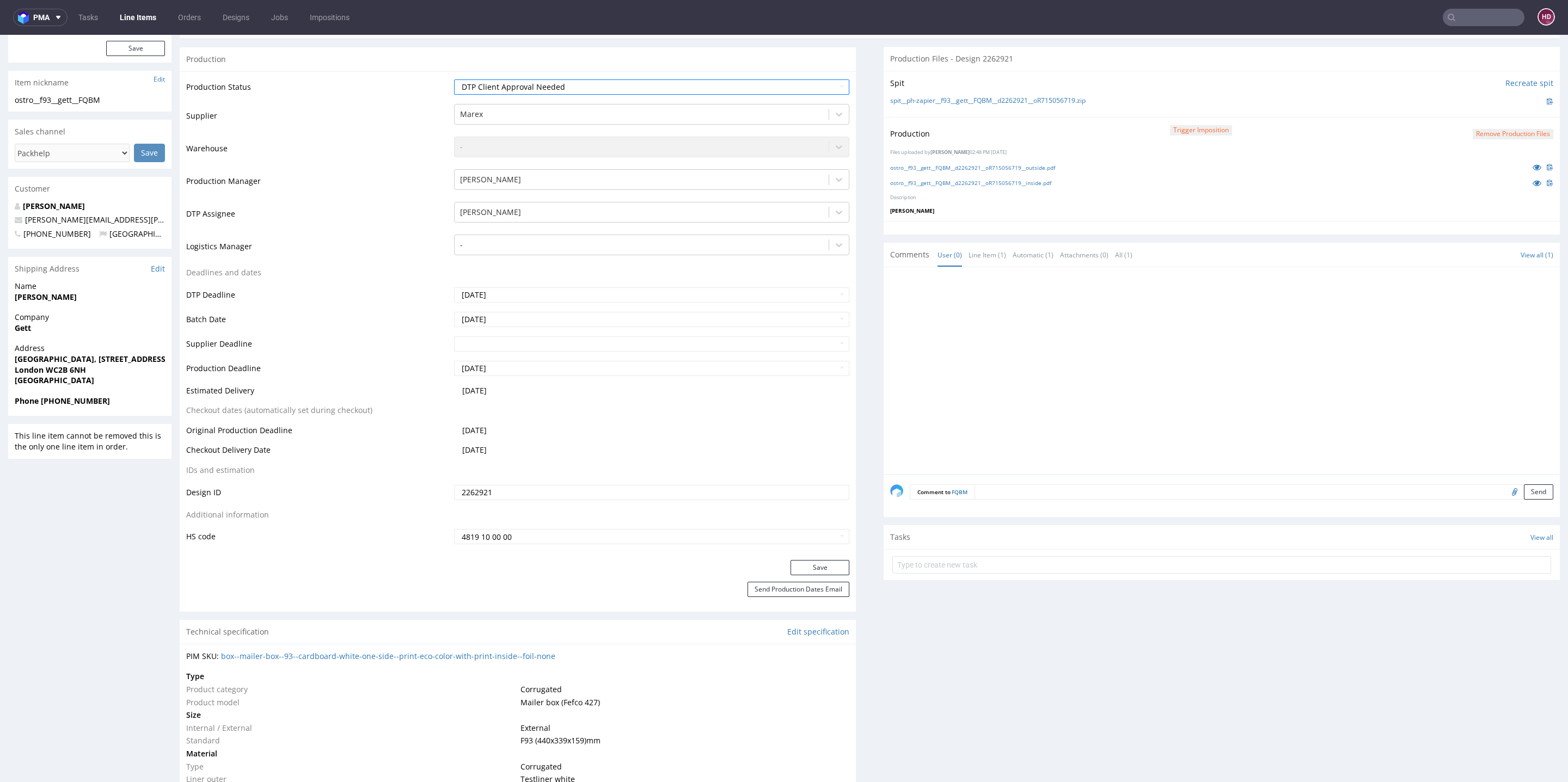
scroll to position [426, 0]
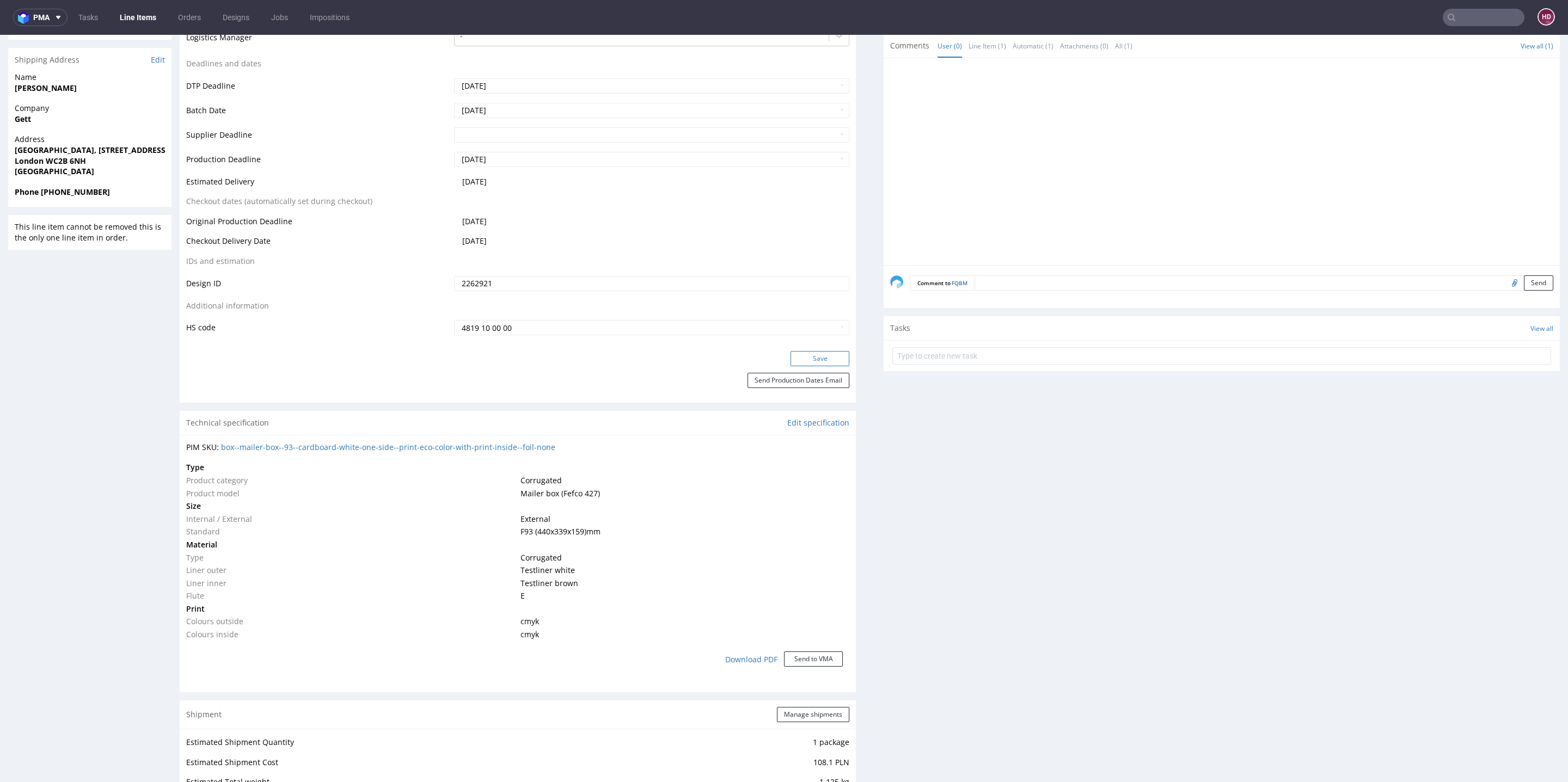
click at [812, 351] on button "Save" at bounding box center [820, 358] width 59 height 15
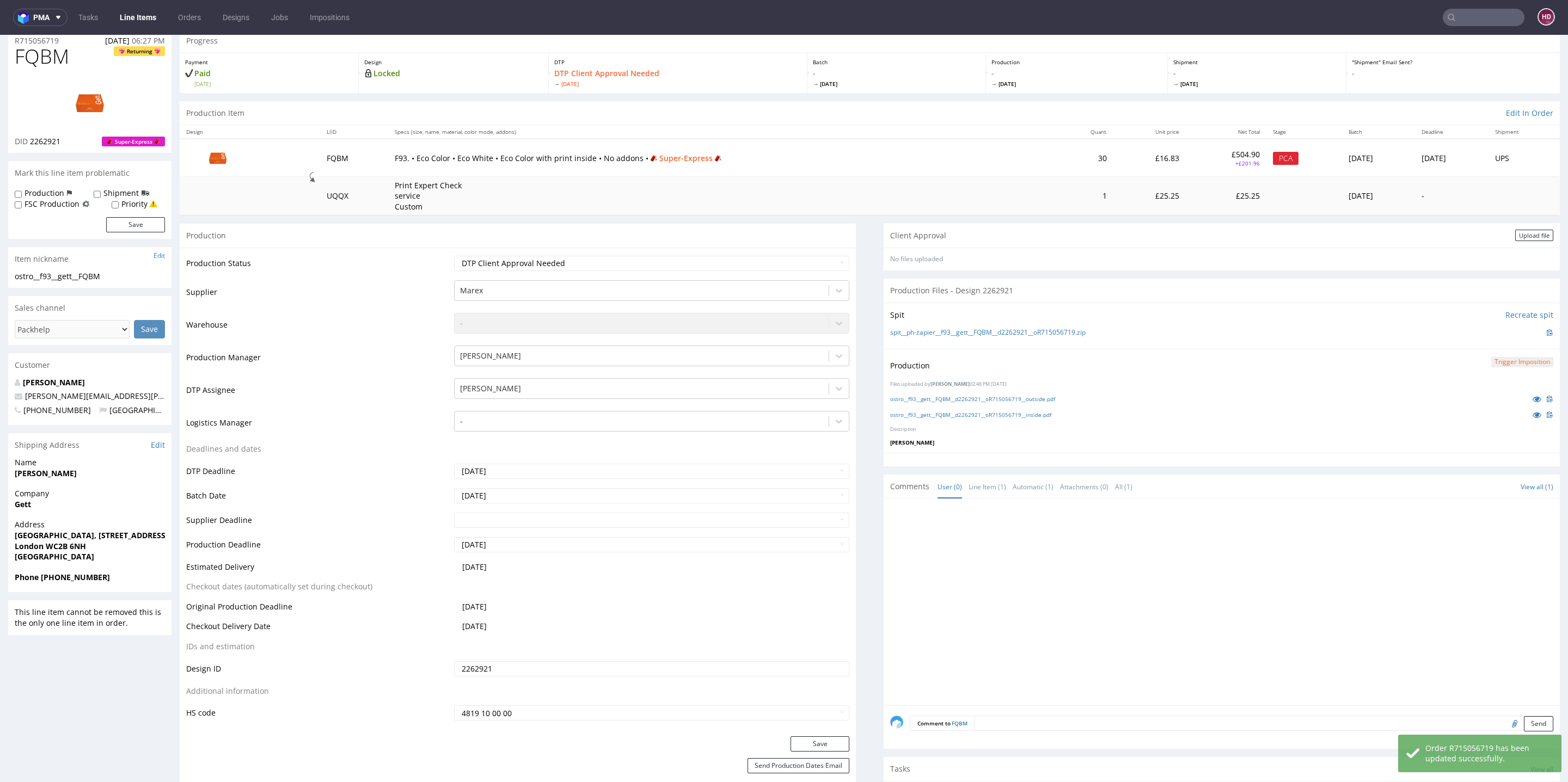
scroll to position [0, 0]
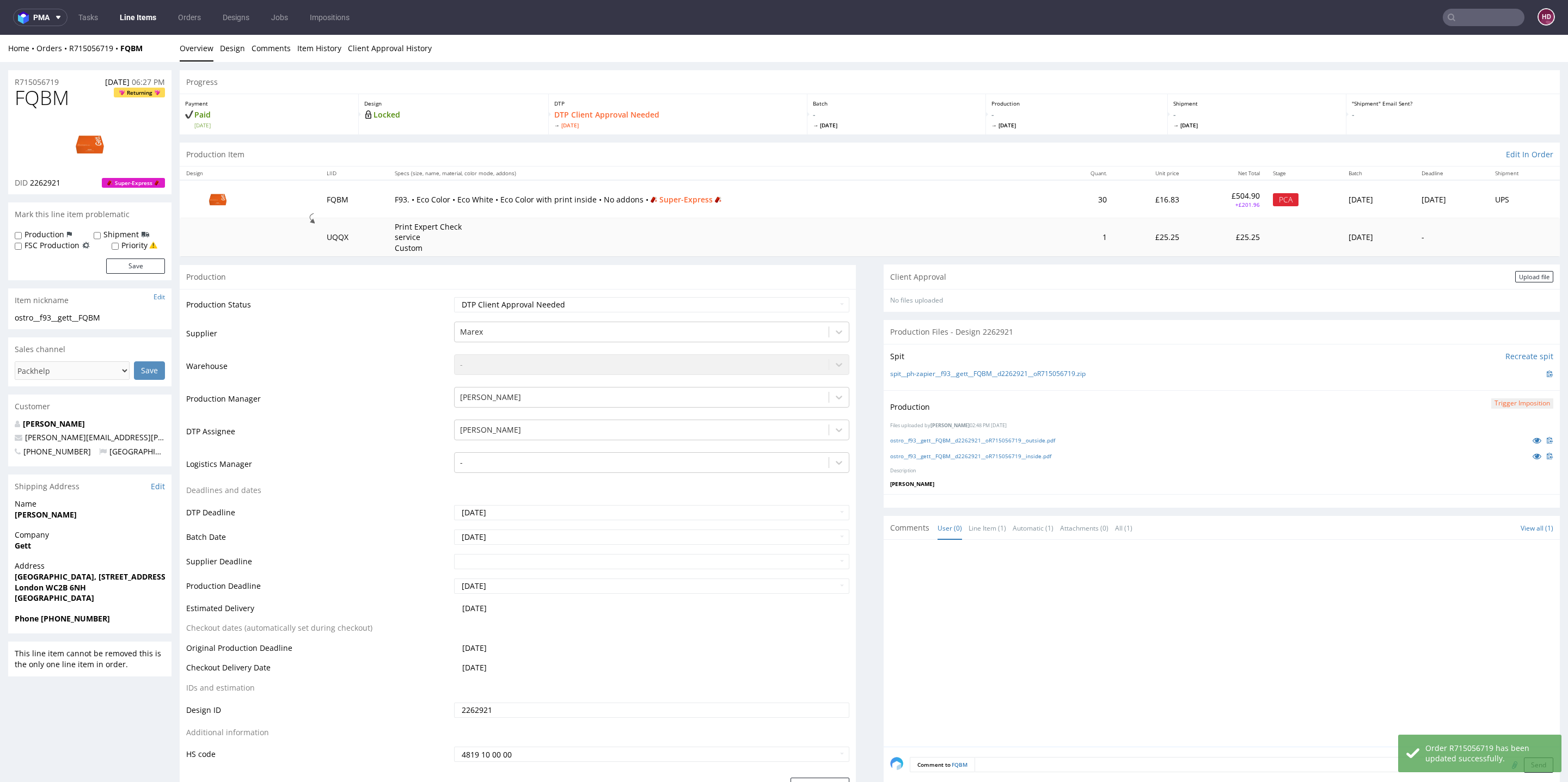
click at [1518, 272] on div "Upload file" at bounding box center [1535, 276] width 38 height 11
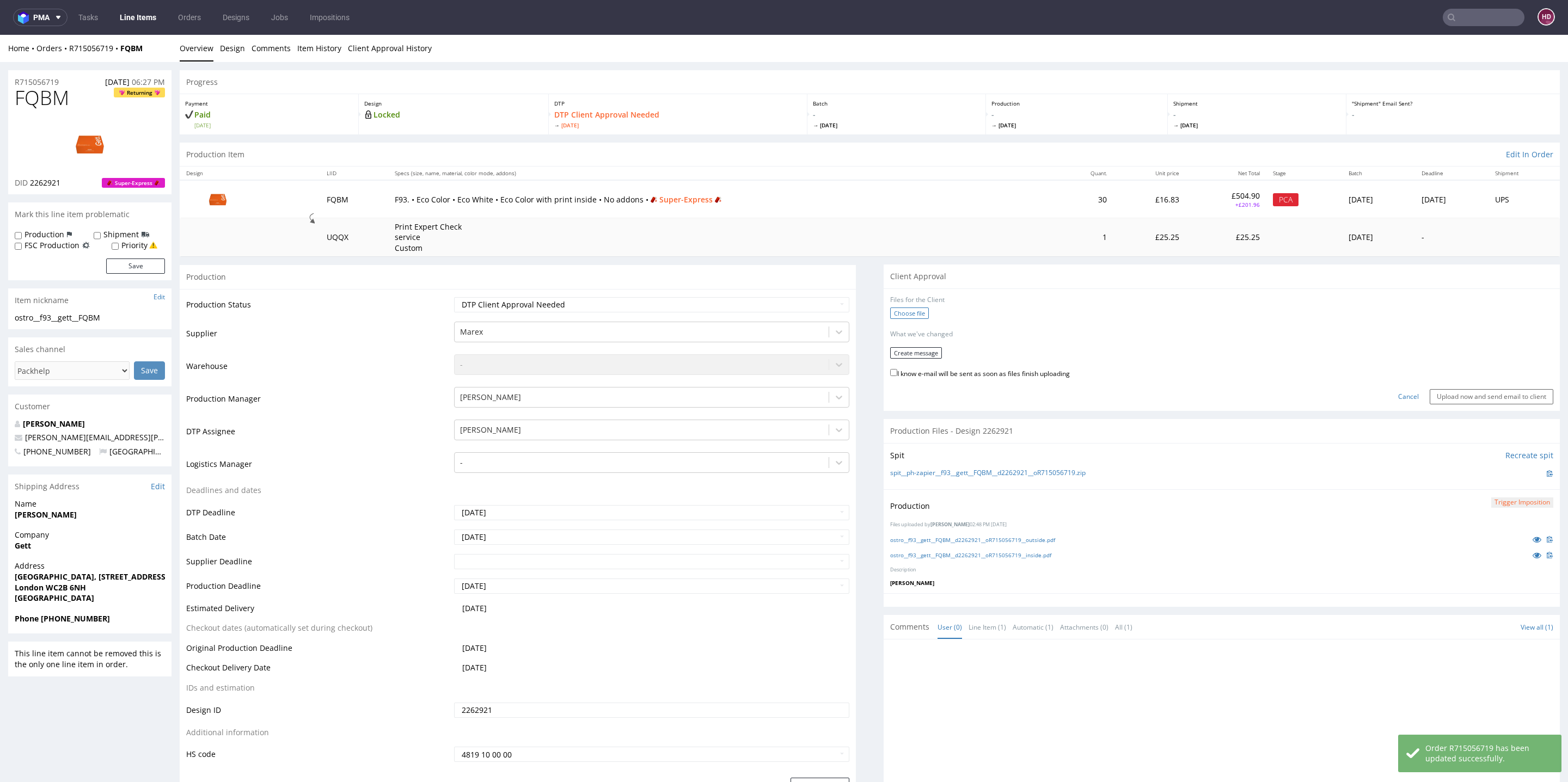
click at [899, 314] on label "Choose file" at bounding box center [910, 313] width 39 height 11
click at [0, 35] on input "Choose file" at bounding box center [0, 35] width 0 height 0
click at [920, 356] on button "Create message" at bounding box center [916, 360] width 52 height 11
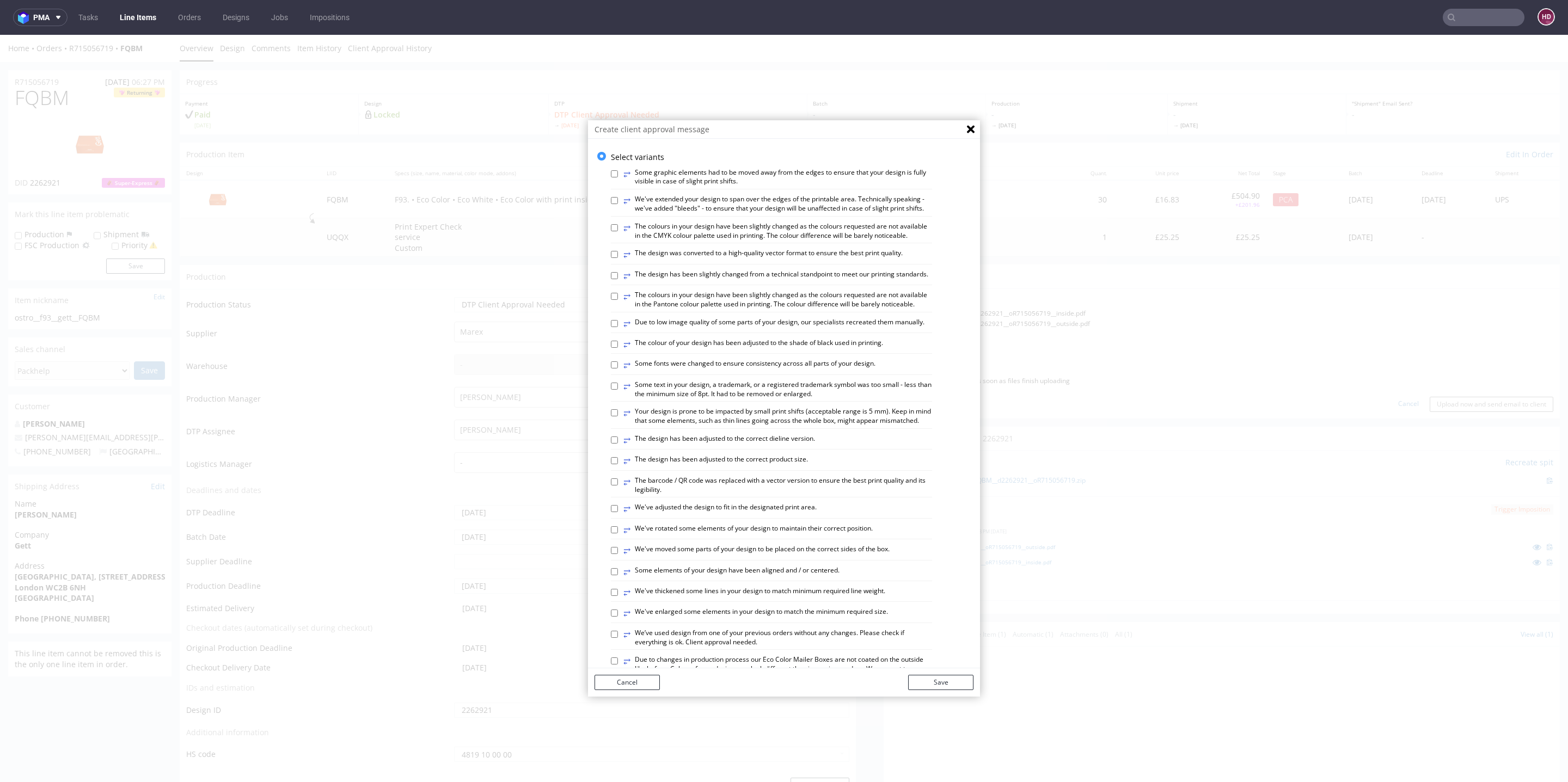
scroll to position [422, 0]
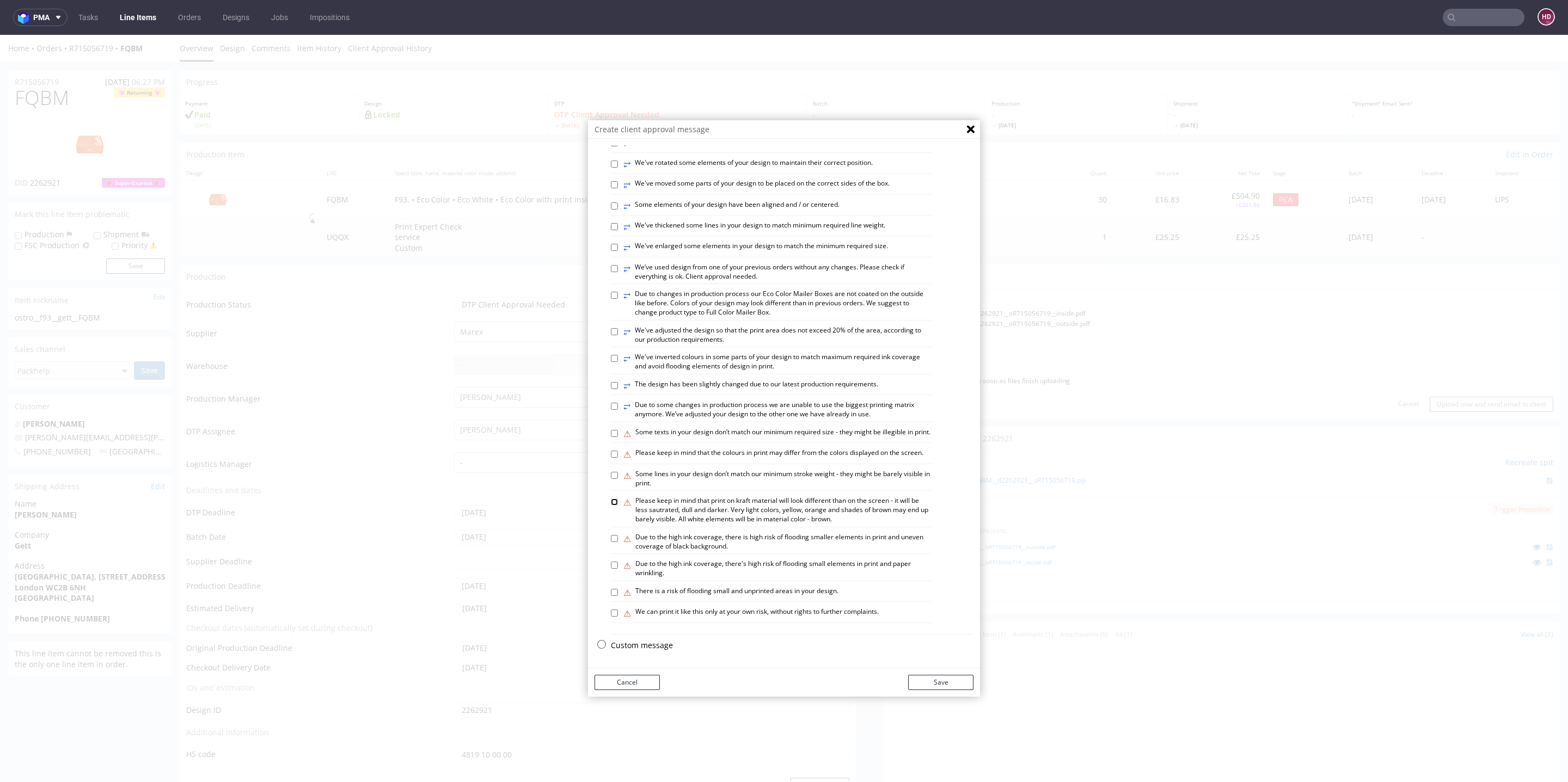
click at [611, 502] on input "⚠ Please keep in mind that print on kraft material will look different than on …" at bounding box center [614, 502] width 7 height 7
checkbox input "true"
drag, startPoint x: 879, startPoint y: 519, endPoint x: 856, endPoint y: 527, distance: 24.4
click at [856, 527] on div "⚠ Please keep in mind that print on kraft material will look different than on …" at bounding box center [771, 511] width 321 height 30
copy label "⚠ Please keep in mind that print on kraft material will look different than on …"
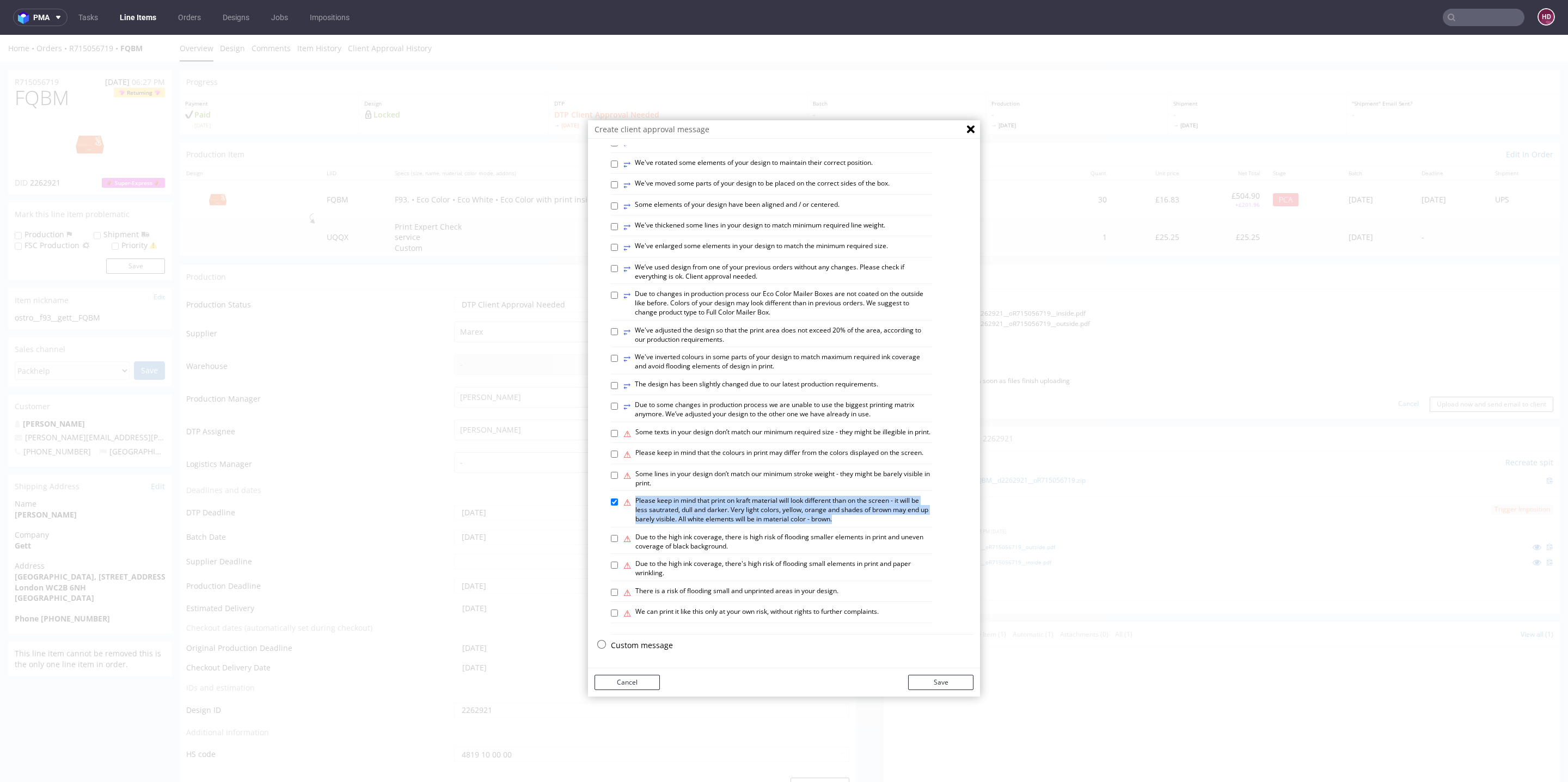
click at [614, 681] on button "Cancel" at bounding box center [628, 682] width 65 height 15
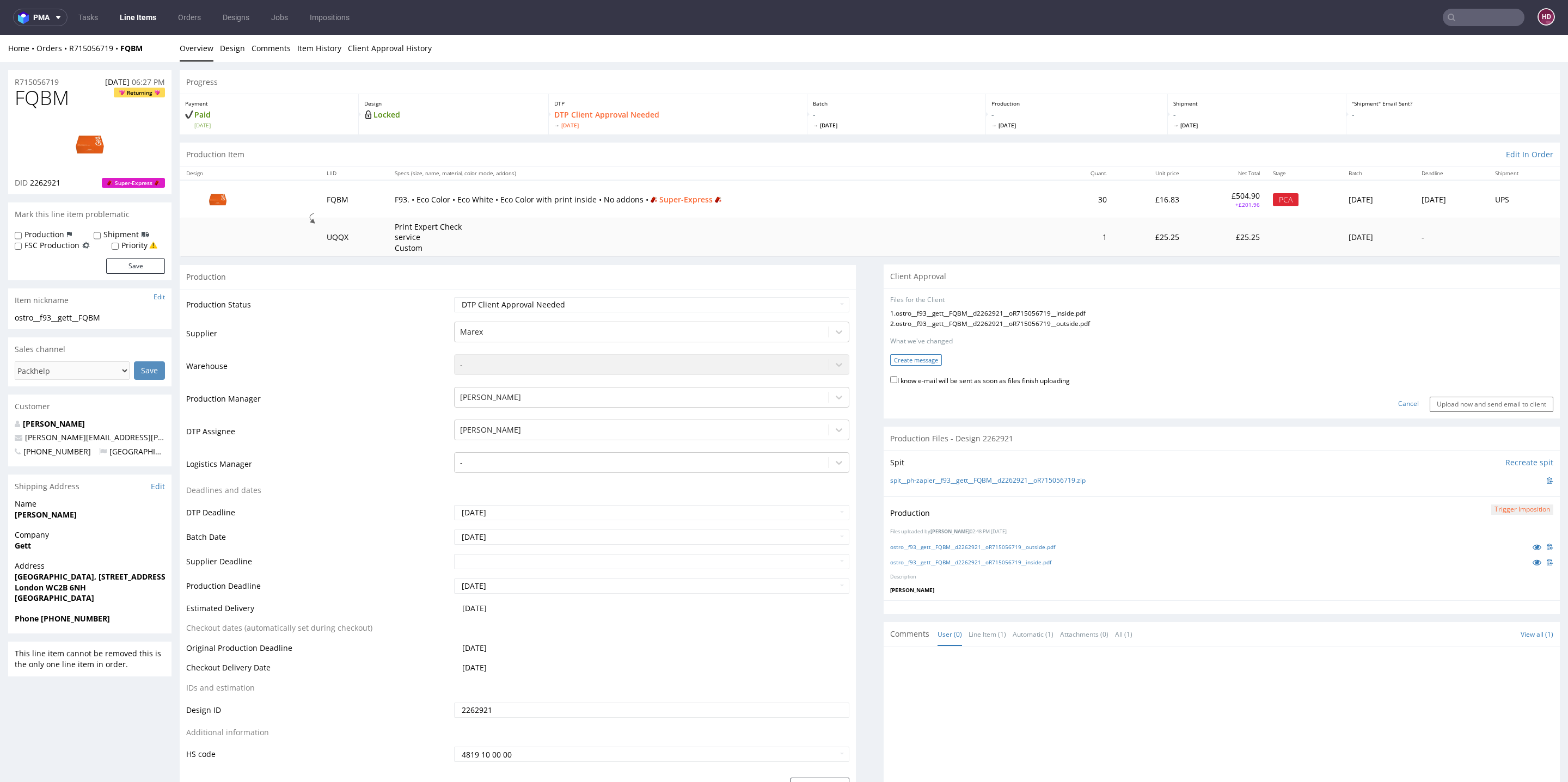
click at [904, 363] on button "Create message" at bounding box center [916, 360] width 52 height 11
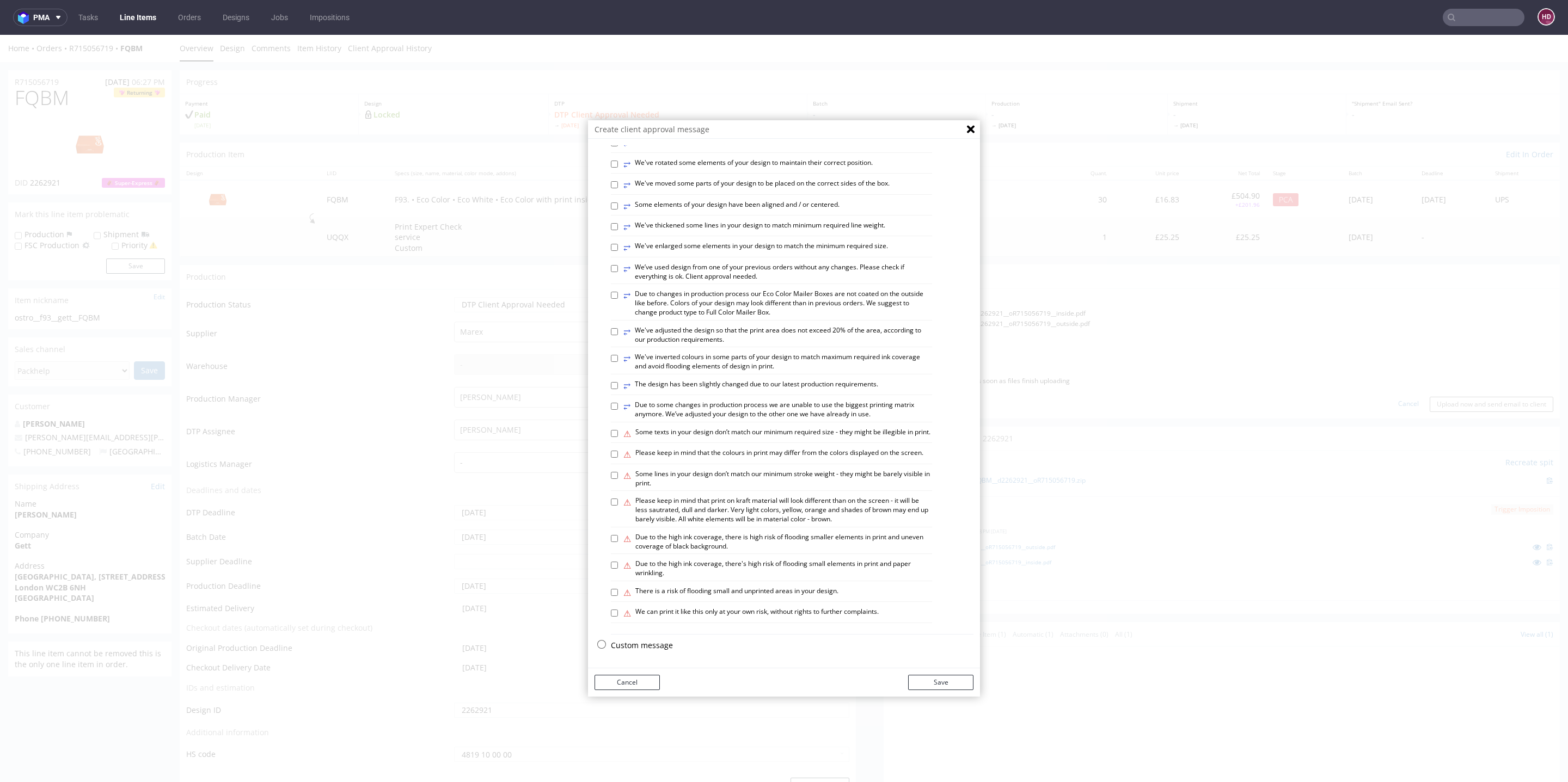
click at [625, 640] on p "Custom message" at bounding box center [792, 645] width 363 height 11
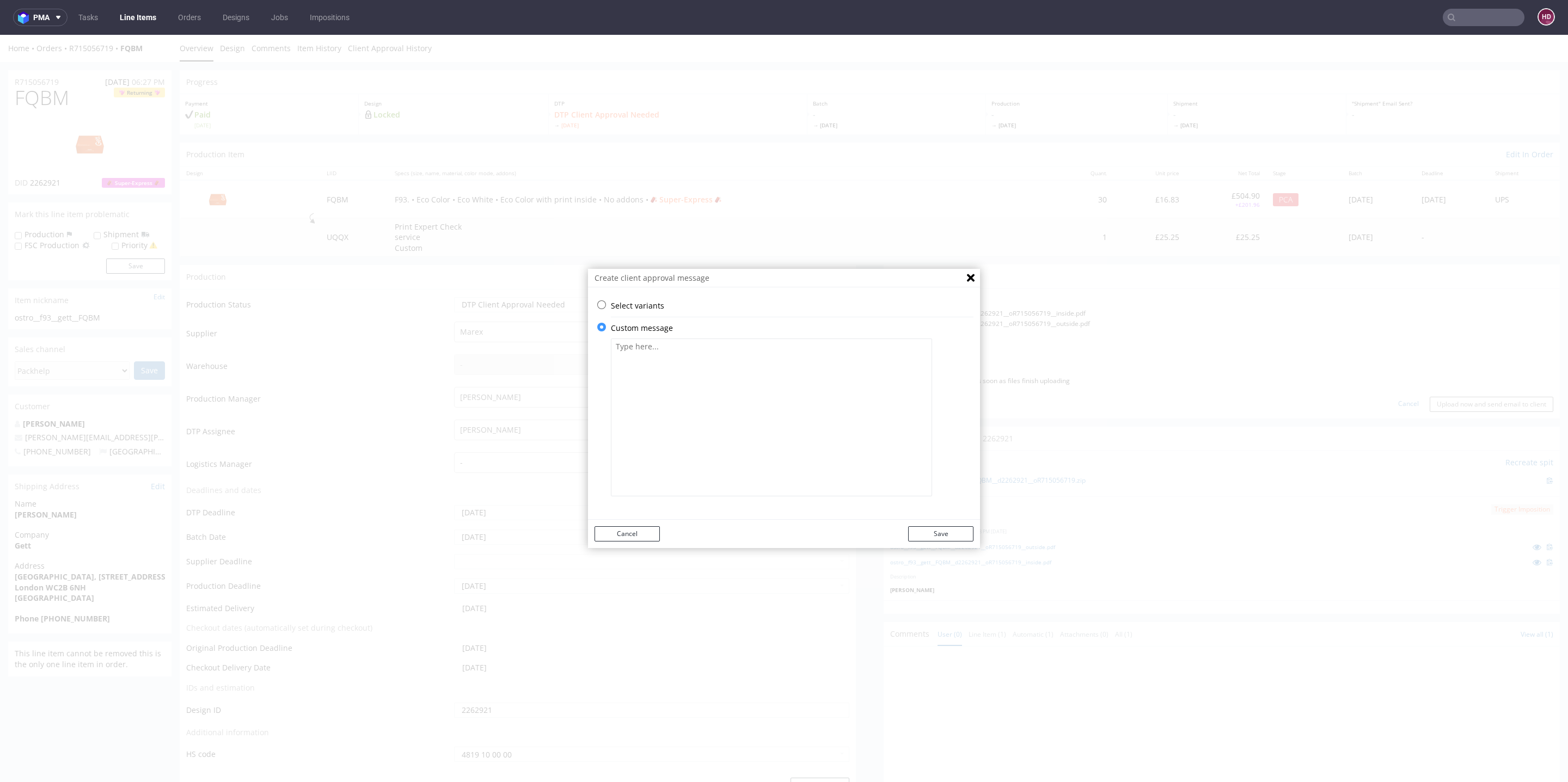
click at [673, 376] on textarea at bounding box center [771, 417] width 321 height 158
paste textarea "Please keep in mind that print on kraft material will look different than on th…"
click at [915, 361] on textarea "Please keep in mind that print on kraft material will look different than on th…" at bounding box center [771, 417] width 321 height 158
click at [918, 372] on textarea "Please keep in mind that print on kraft material will look different than on th…" at bounding box center [771, 417] width 321 height 158
drag, startPoint x: 759, startPoint y: 393, endPoint x: 604, endPoint y: 369, distance: 156.8
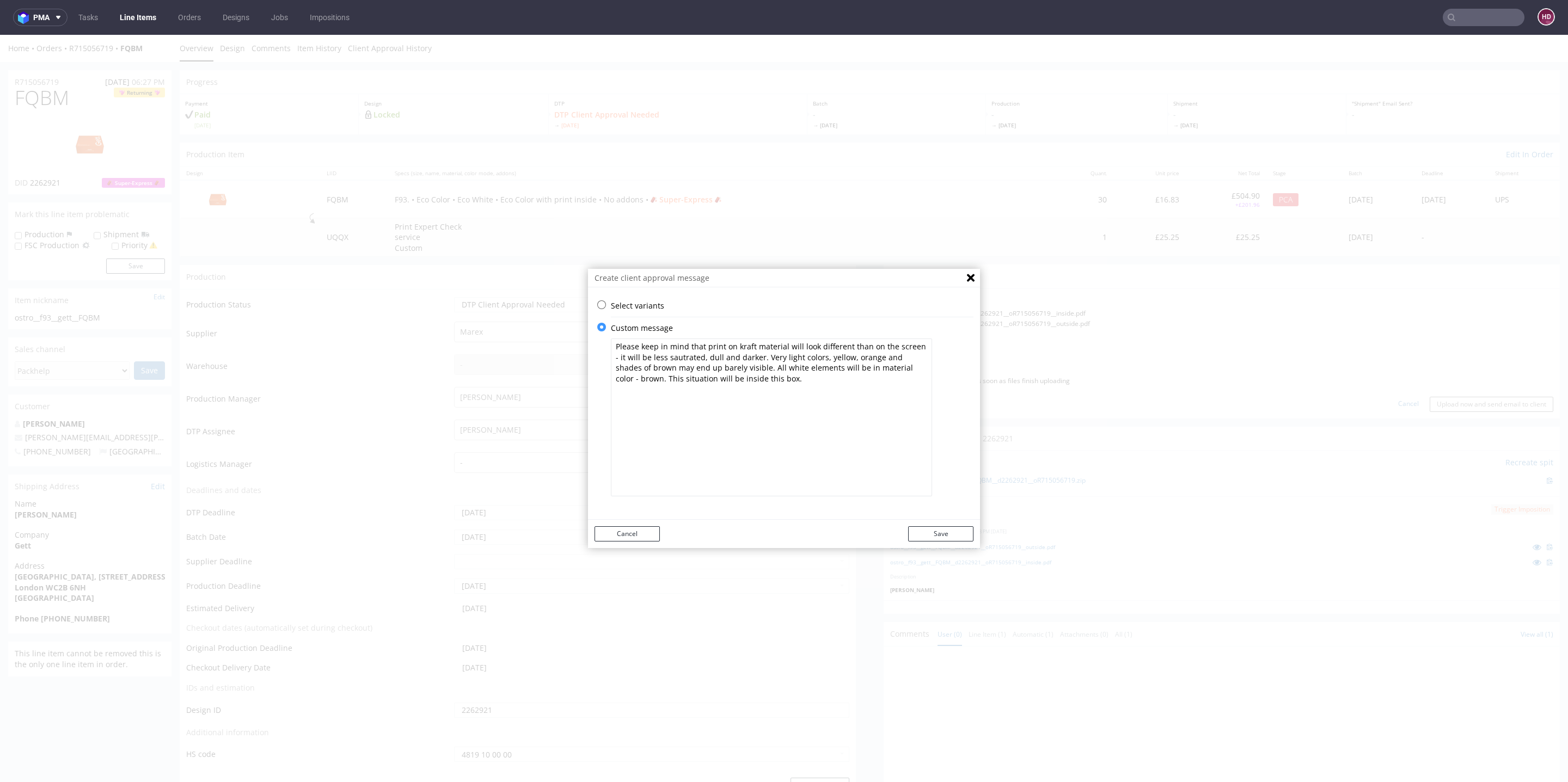
click at [604, 369] on div "Select variants ⥂ Some graphic elements had to be moved away from the edges to …" at bounding box center [784, 403] width 392 height 206
type textarea "Please keep in mind that print on kraft material will look different than on th…"
click at [807, 417] on textarea "Please keep in mind that print on kraft material will look different than on th…" at bounding box center [771, 417] width 321 height 158
click at [686, 460] on textarea "Please keep in mind that print on kraft material will look different than on th…" at bounding box center [771, 417] width 321 height 158
click at [953, 530] on button "Save" at bounding box center [940, 534] width 65 height 15
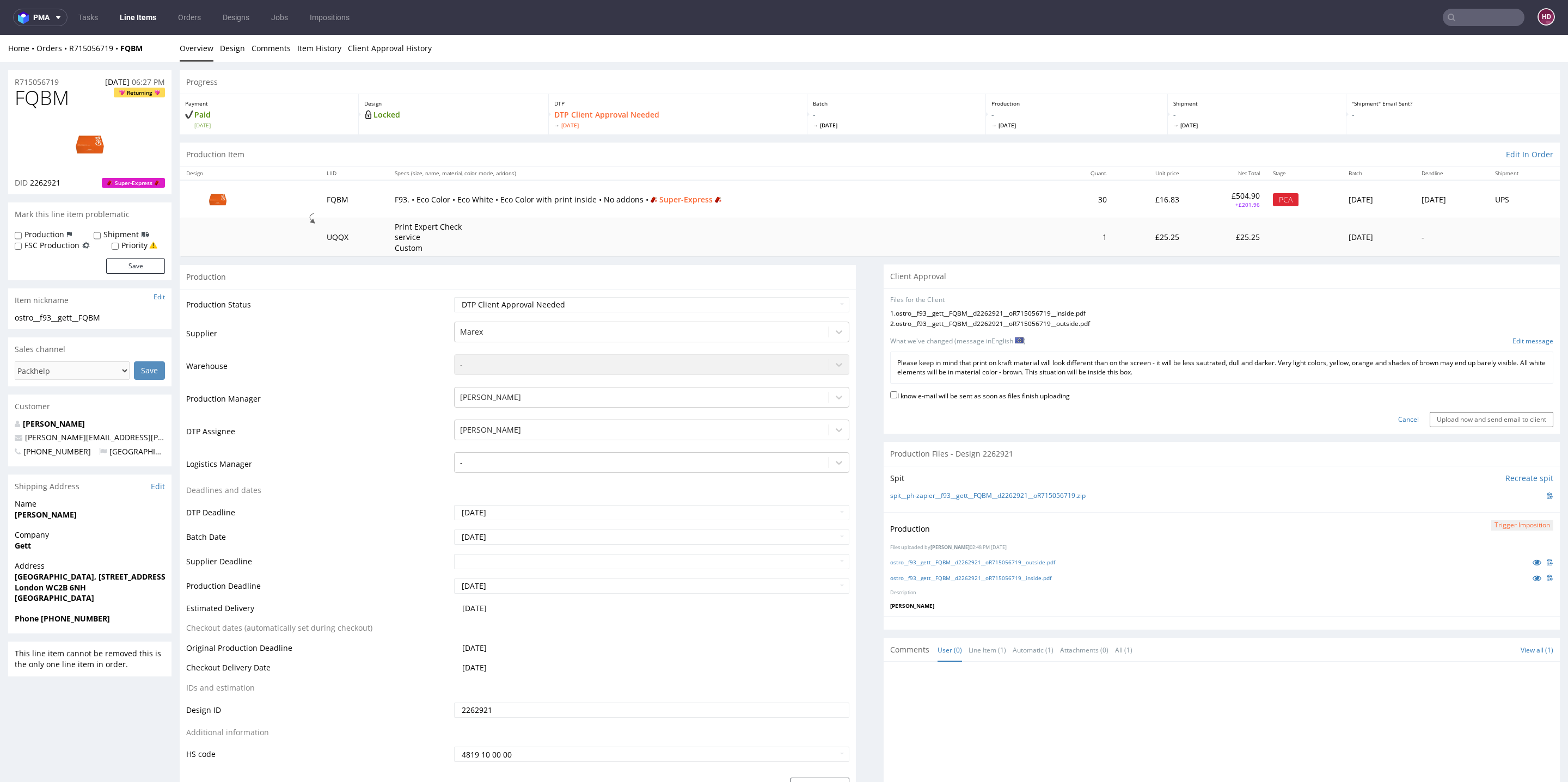
click at [933, 393] on label "I know e-mail will be sent as soon as files finish uploading" at bounding box center [980, 395] width 180 height 12
click at [898, 393] on input "I know e-mail will be sent as soon as files finish uploading" at bounding box center [894, 395] width 7 height 7
checkbox input "true"
click at [1485, 418] on input "Upload now and send email to client" at bounding box center [1492, 419] width 124 height 15
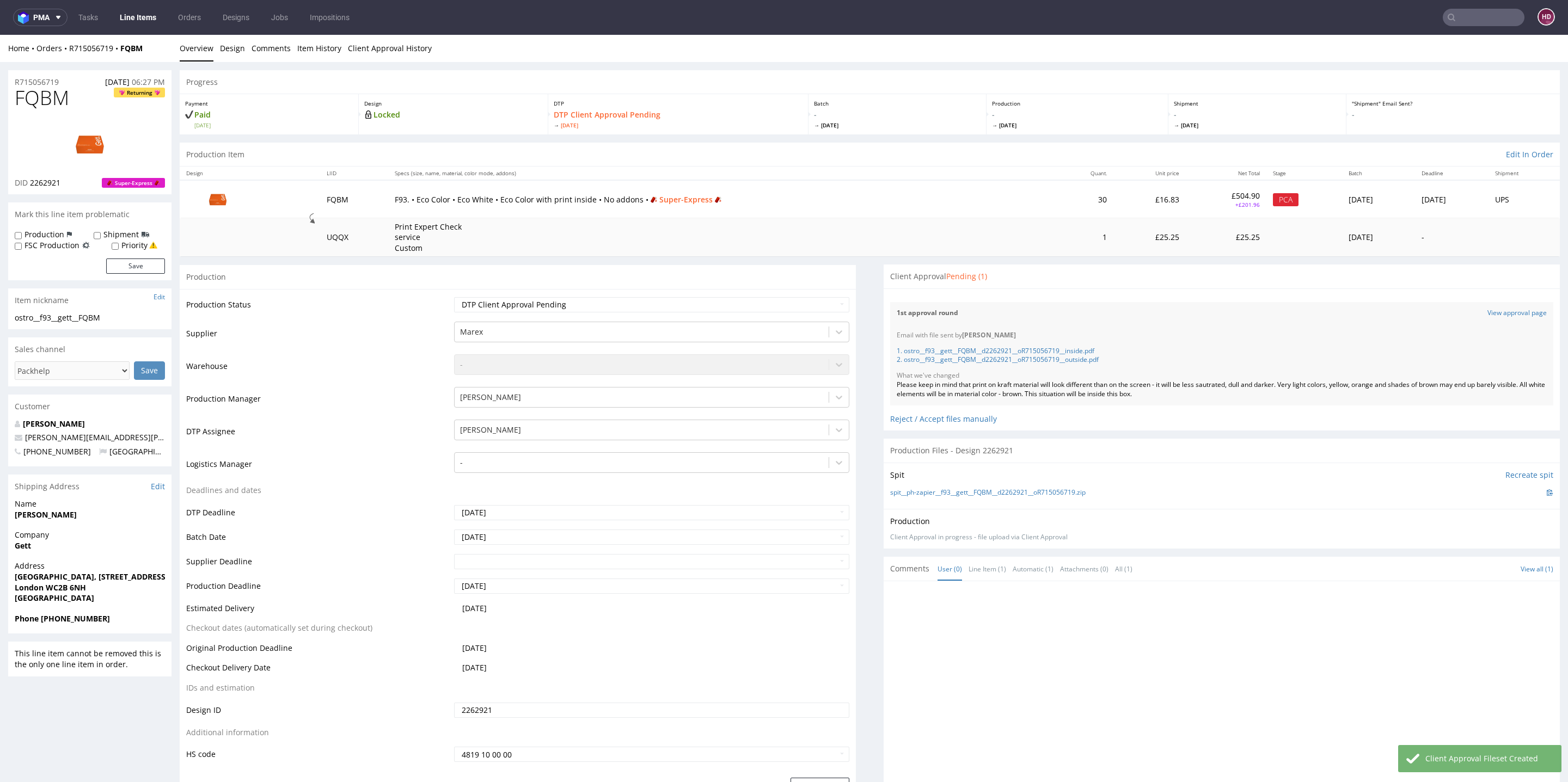
click at [89, 110] on div "FQBM Returning DID 2262921 Super-Express" at bounding box center [90, 141] width 164 height 107
drag, startPoint x: 87, startPoint y: 107, endPoint x: 0, endPoint y: 95, distance: 87.8
copy span "FQBM"
drag, startPoint x: 1157, startPoint y: 395, endPoint x: 866, endPoint y: 390, distance: 291.0
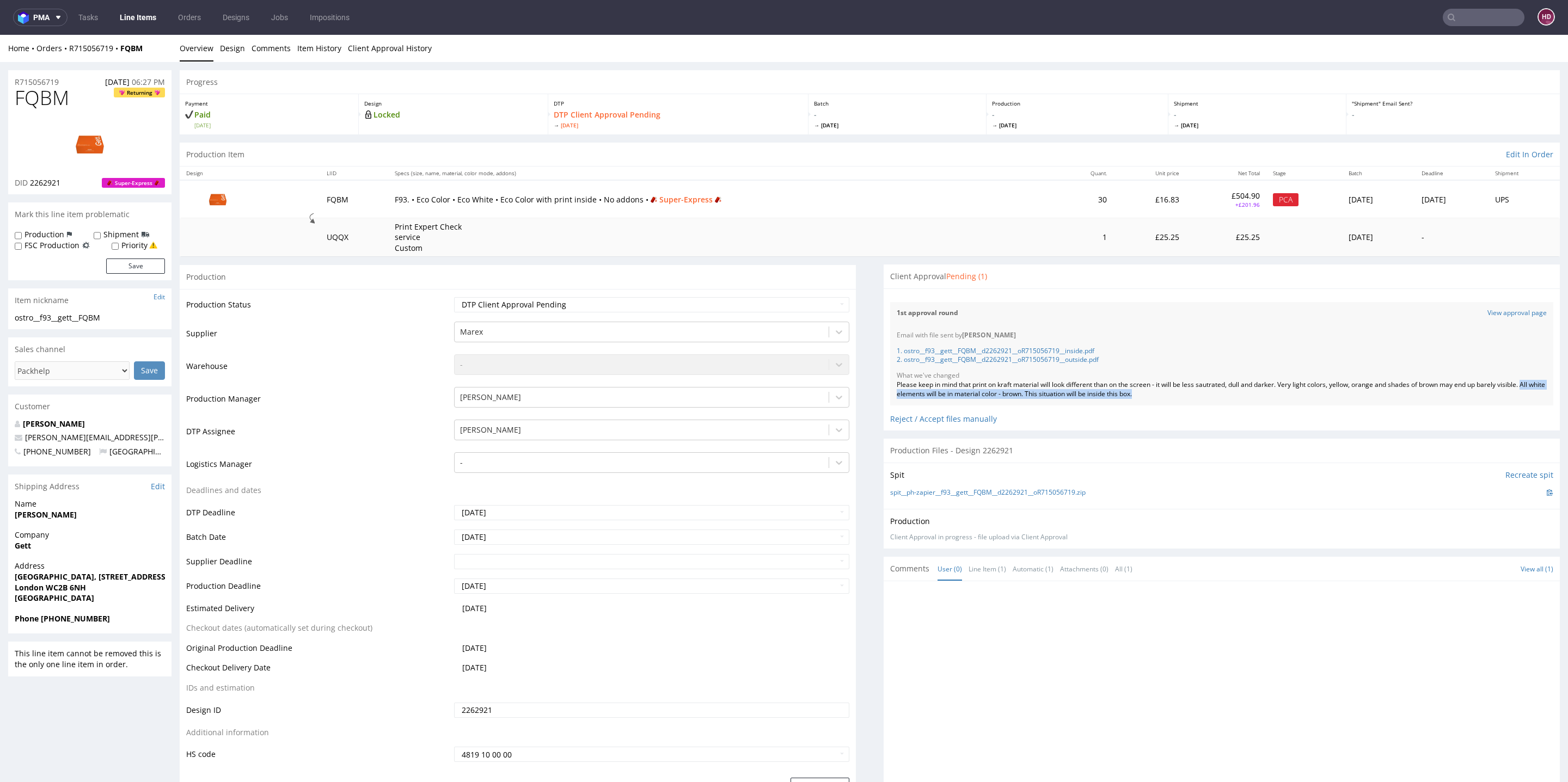
click at [1181, 394] on div "Please keep in mind that print on kraft material will look different than on th…" at bounding box center [1222, 389] width 650 height 18
drag, startPoint x: 1162, startPoint y: 395, endPoint x: 882, endPoint y: 385, distance: 280.2
click at [890, 385] on div "Email with file sent by Hapka Dominika 1. ostro__f93__gett__FQBM__d2262921__oR7…" at bounding box center [1222, 365] width 663 height 81
click at [141, 18] on link "Line Items" at bounding box center [138, 17] width 49 height 17
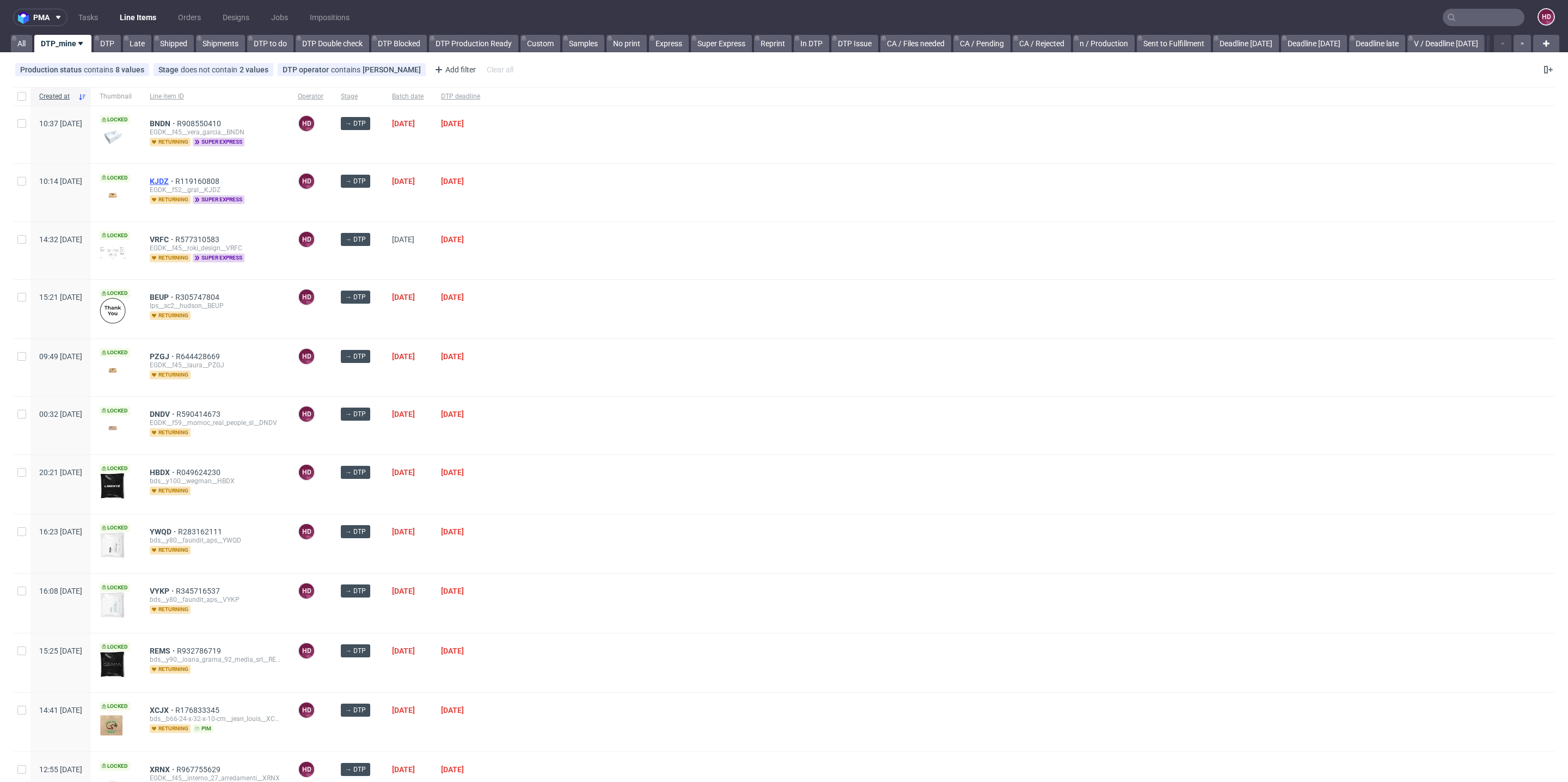
click at [176, 179] on span "KJDZ" at bounding box center [163, 181] width 25 height 9
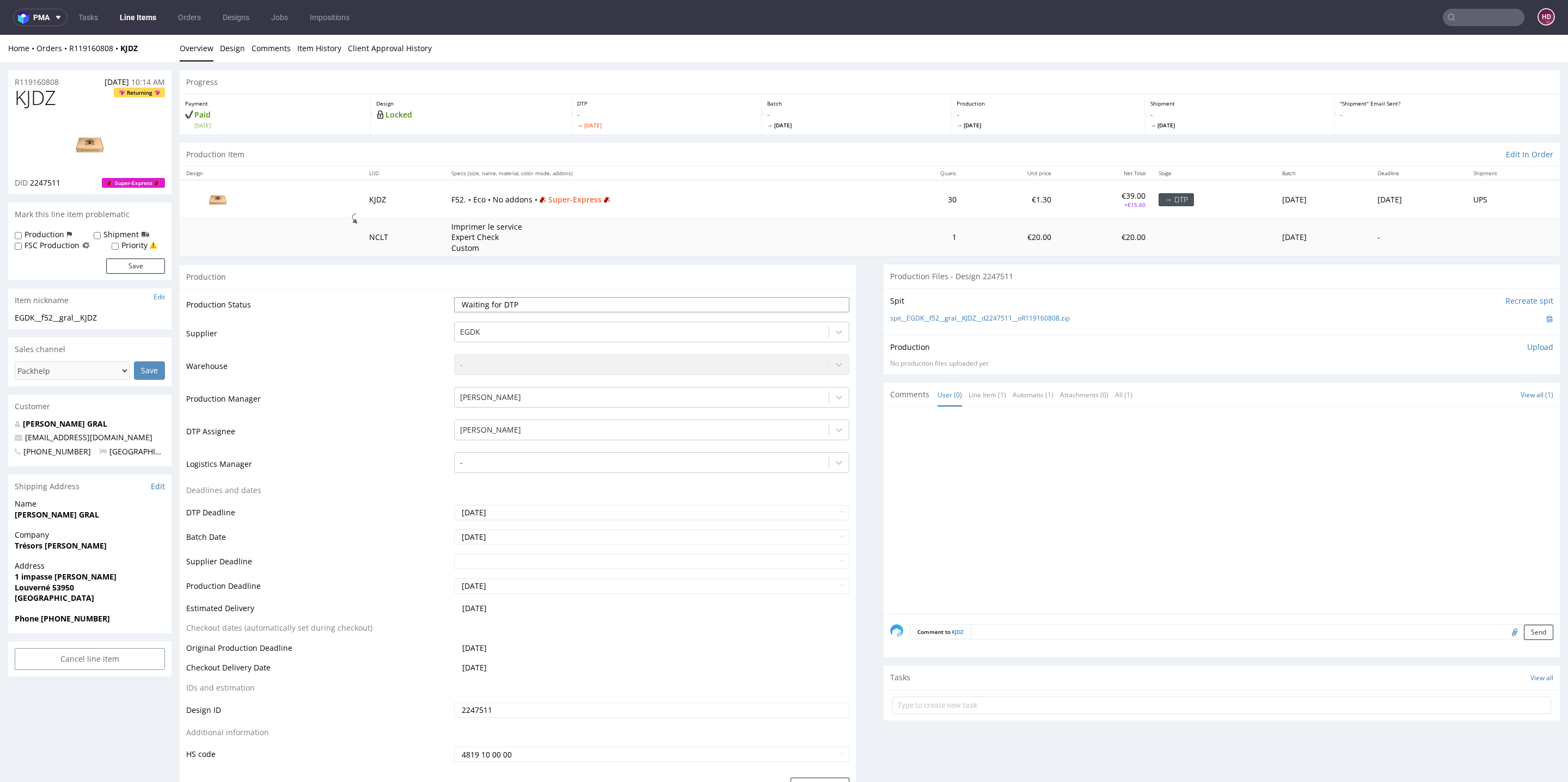
click at [520, 302] on select "Waiting for Artwork Waiting for Diecut Waiting for Mockup Waiting for DTP Waiti…" at bounding box center [652, 304] width 396 height 15
select select "dtp_in_process"
click at [454, 297] on select "Waiting for Artwork Waiting for Diecut Waiting for Mockup Waiting for DTP Waiti…" at bounding box center [652, 304] width 396 height 15
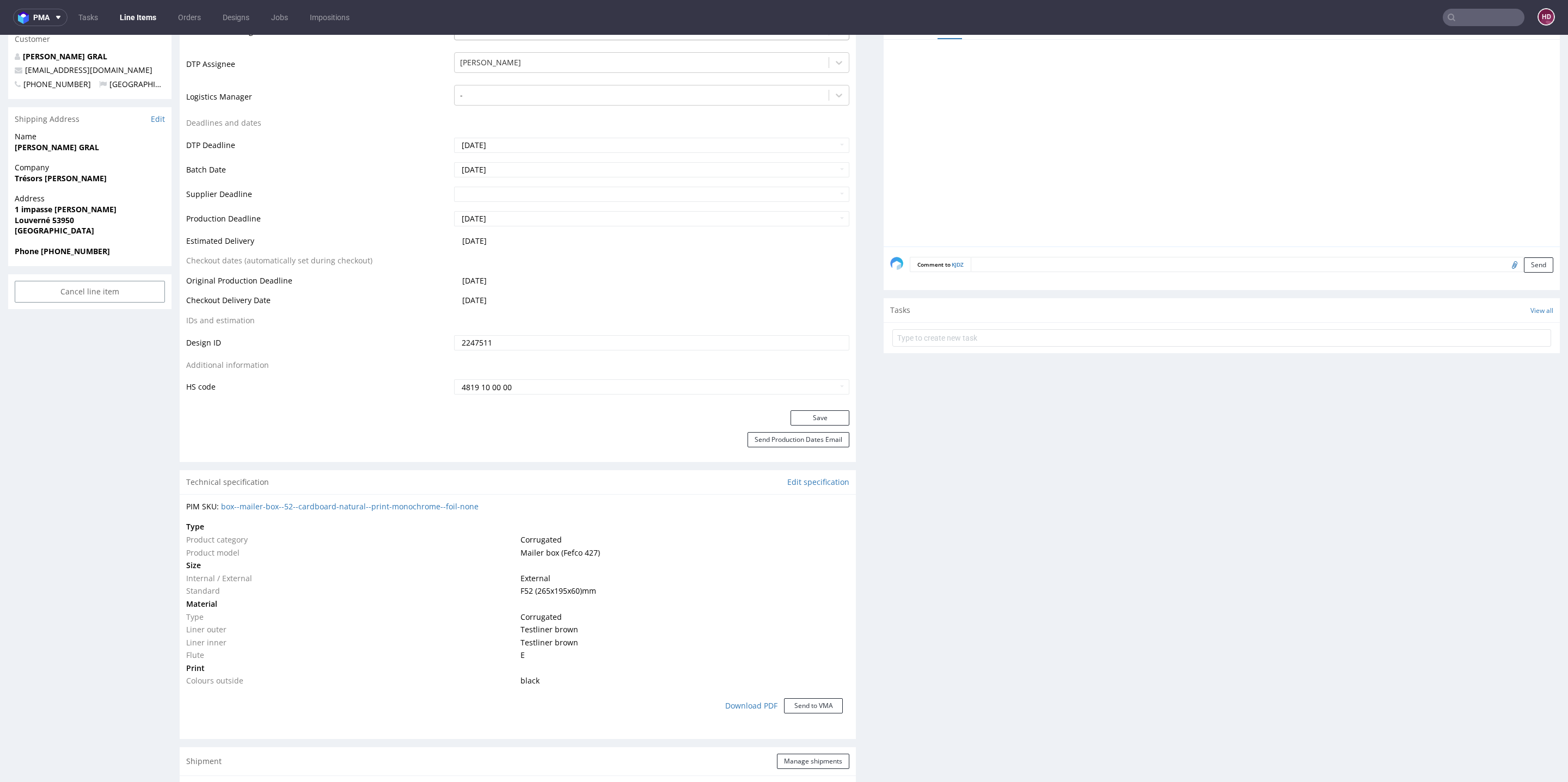
scroll to position [399, 0]
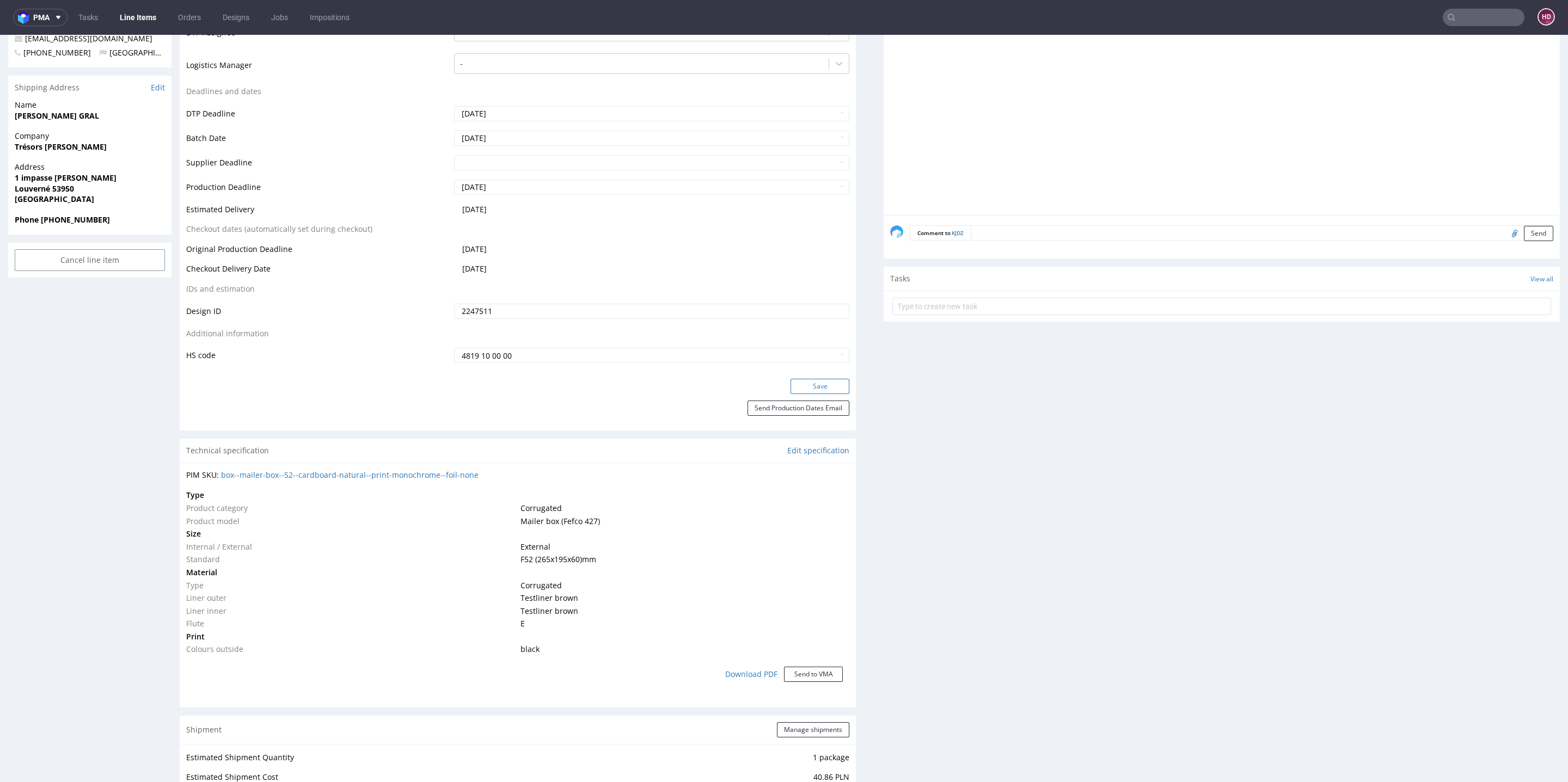
click at [815, 383] on button "Save" at bounding box center [820, 386] width 59 height 15
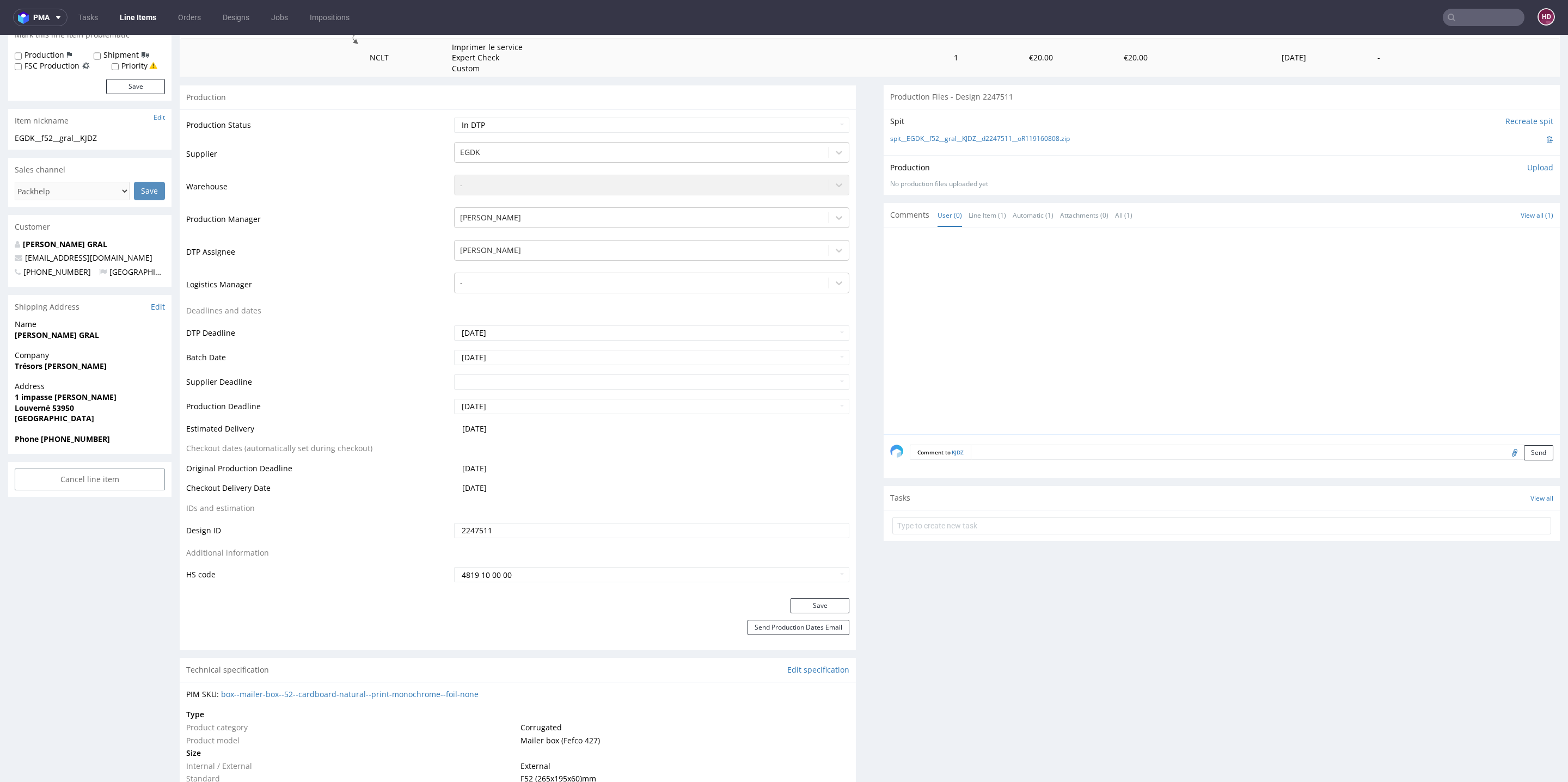
scroll to position [0, 0]
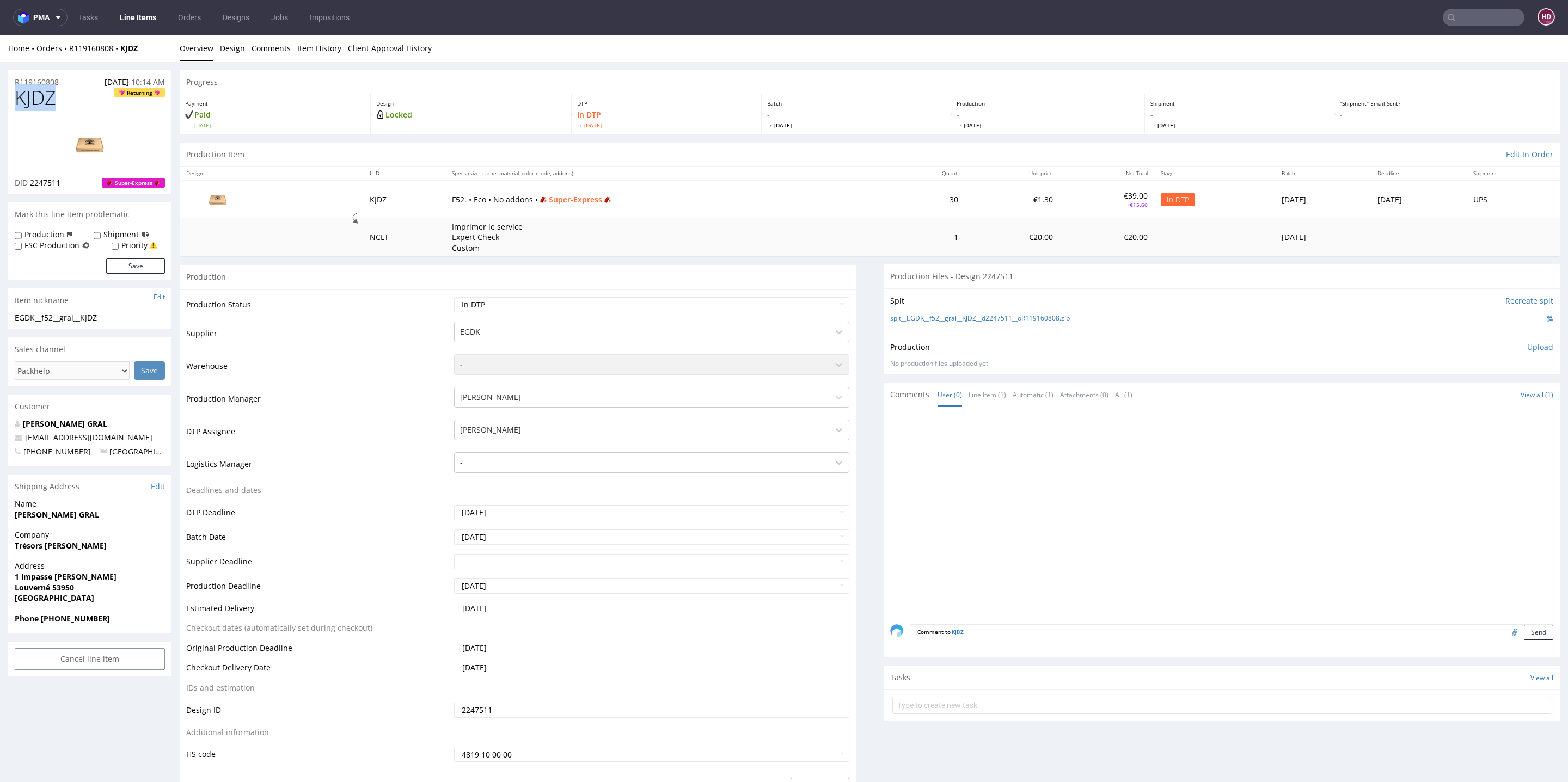
drag, startPoint x: 64, startPoint y: 101, endPoint x: 0, endPoint y: 98, distance: 64.1
copy span "KJDZ"
click at [65, 183] on div "DID 2247511 Super-Express" at bounding box center [90, 183] width 150 height 11
drag, startPoint x: 61, startPoint y: 185, endPoint x: 32, endPoint y: 181, distance: 29.3
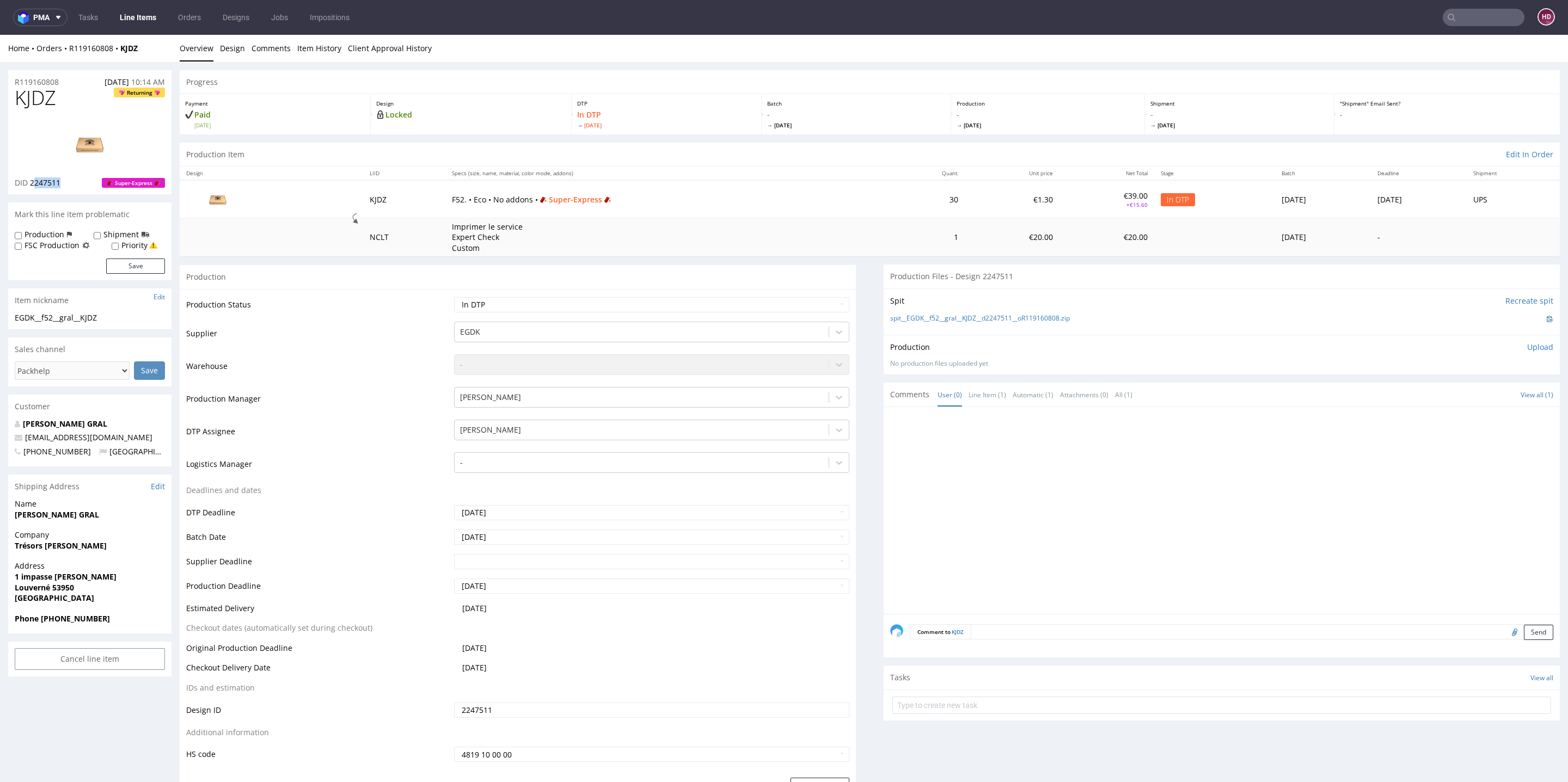
click at [32, 181] on div "DID 2247511 Super-Express" at bounding box center [90, 183] width 150 height 11
copy span "247511"
click at [230, 50] on link "Design" at bounding box center [233, 48] width 25 height 27
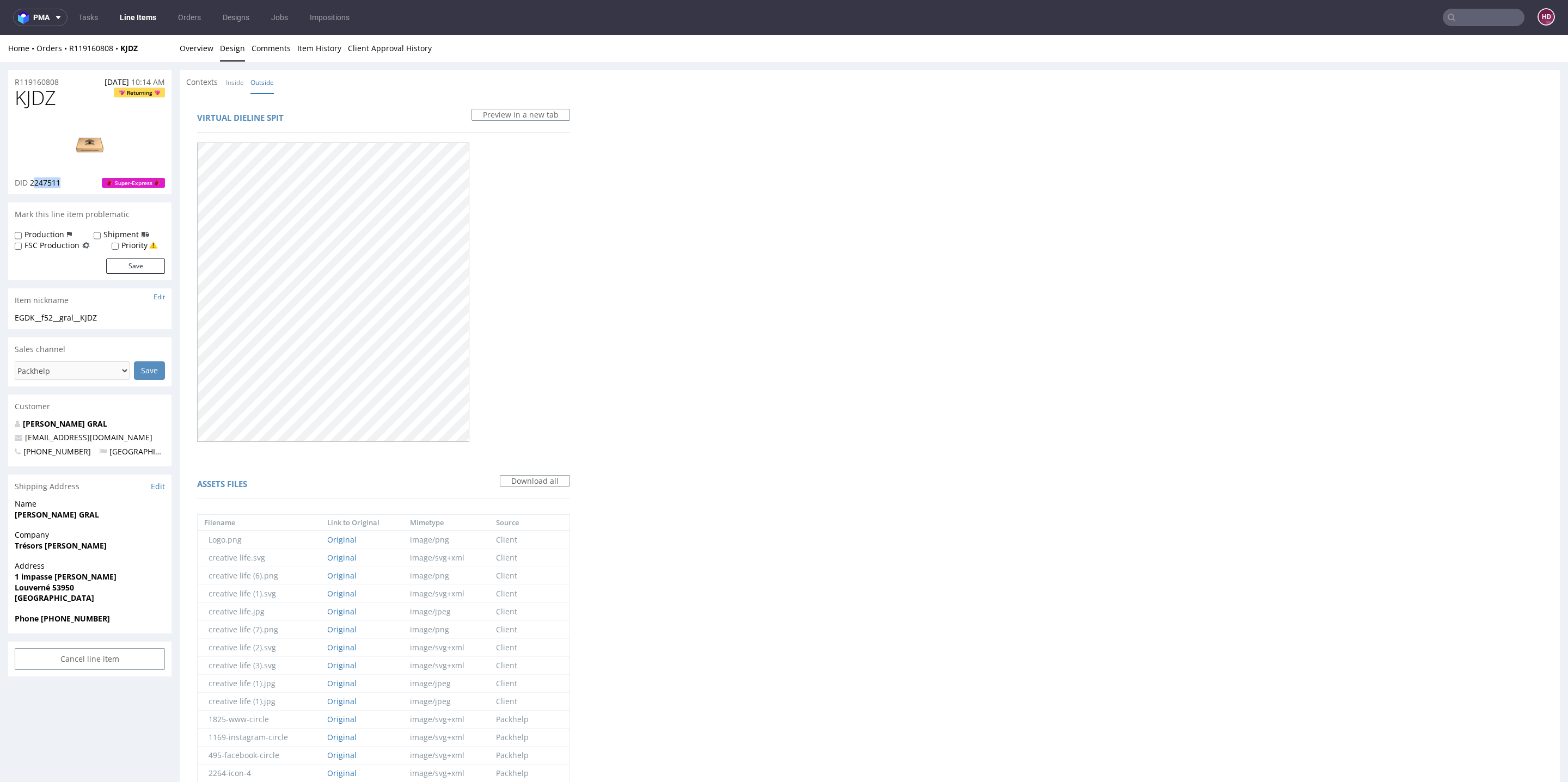
click at [99, 158] on img at bounding box center [90, 144] width 87 height 49
click at [70, 179] on div "DID 2247511 Super-Express" at bounding box center [90, 183] width 150 height 11
drag, startPoint x: 68, startPoint y: 182, endPoint x: 30, endPoint y: 180, distance: 38.1
click at [30, 180] on div "DID 2247511 Super-Express" at bounding box center [90, 183] width 150 height 11
copy span "2247511"
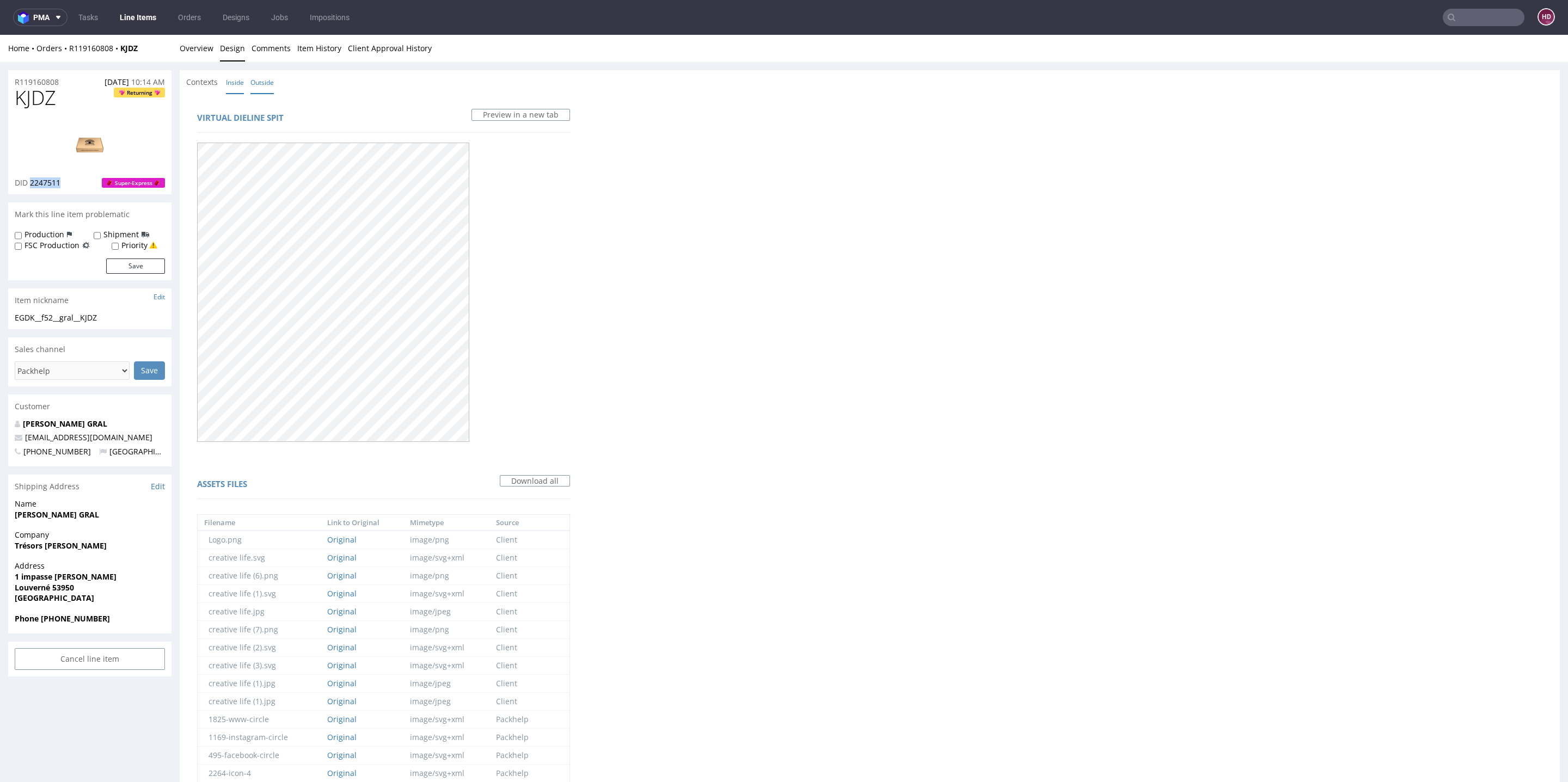
click at [234, 79] on link "Inside" at bounding box center [234, 82] width 18 height 23
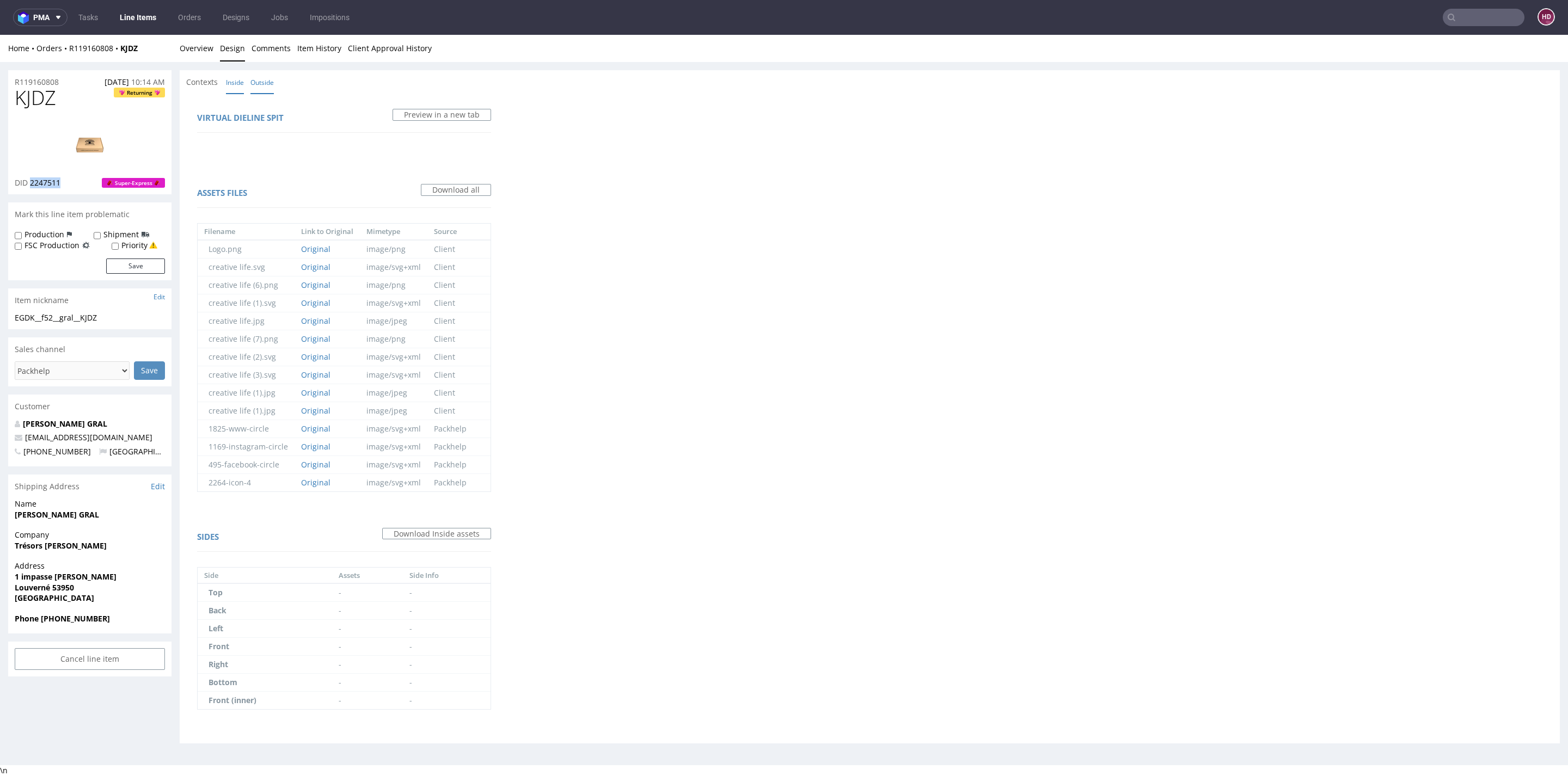
click at [262, 87] on link "Outside" at bounding box center [261, 82] width 23 height 23
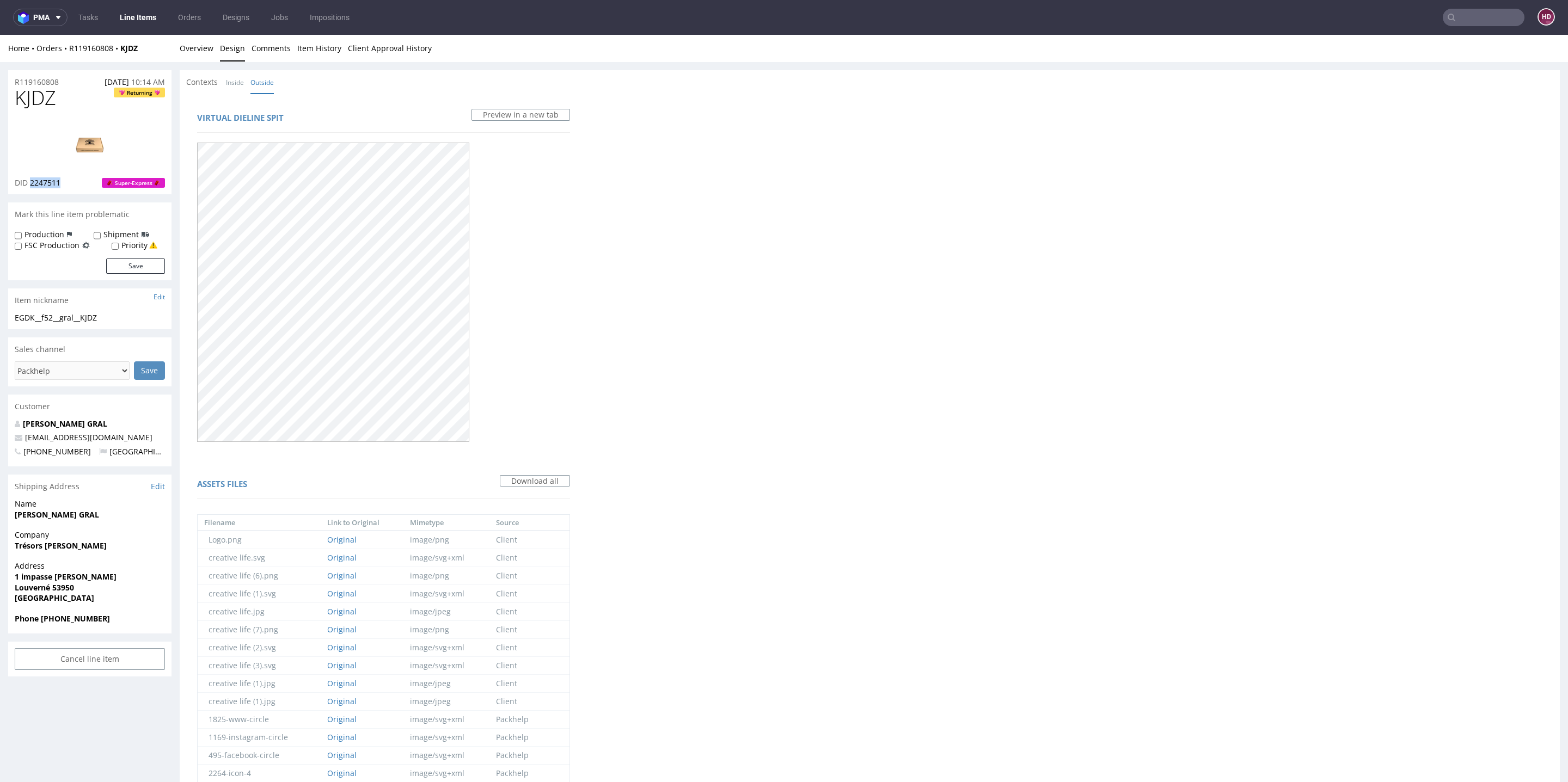
click at [86, 148] on img at bounding box center [90, 144] width 87 height 49
click at [44, 510] on strong "GRALL GRAL" at bounding box center [57, 514] width 84 height 10
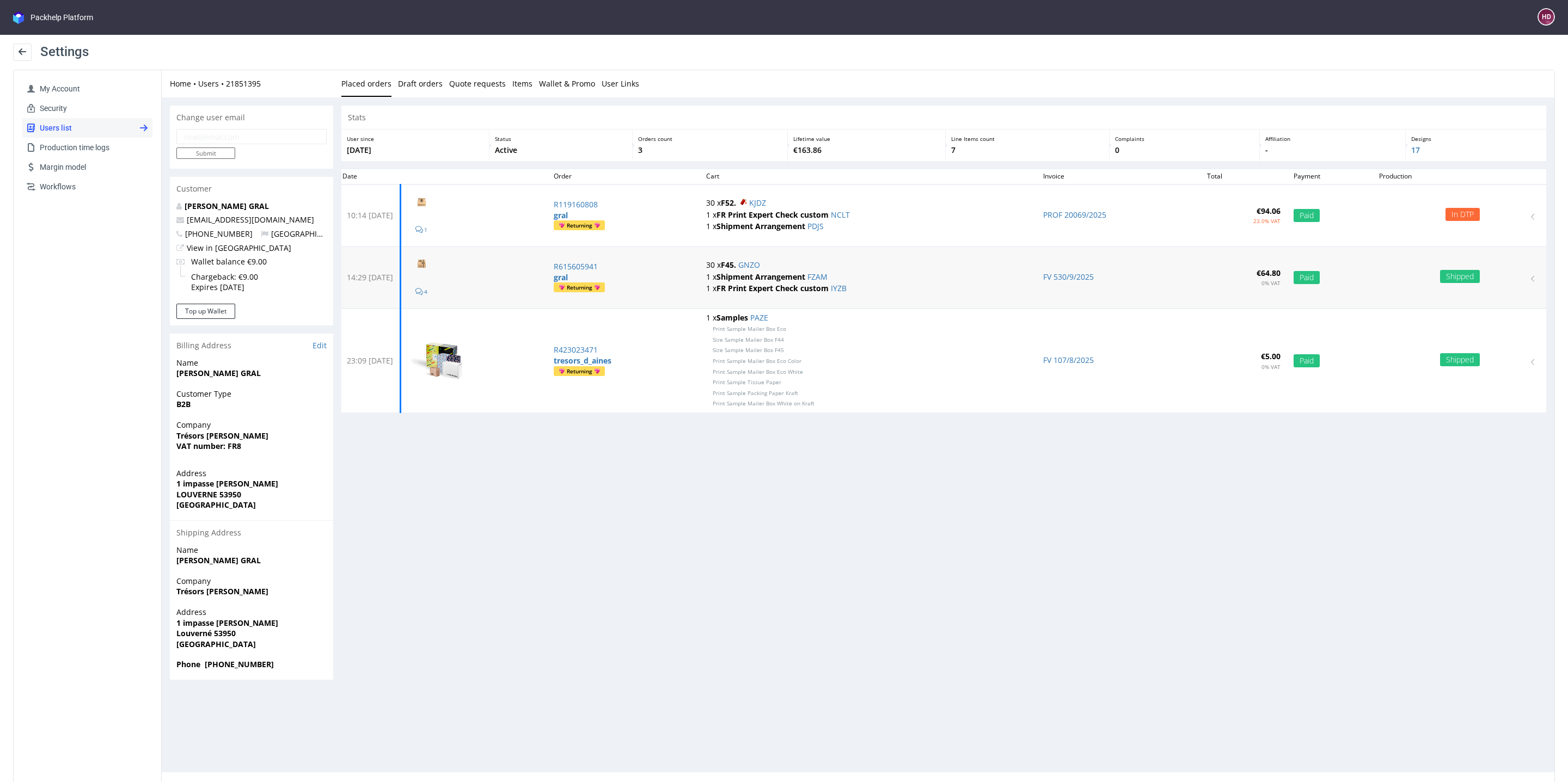
click at [767, 269] on p "30 x F45. GNZO" at bounding box center [868, 265] width 324 height 11
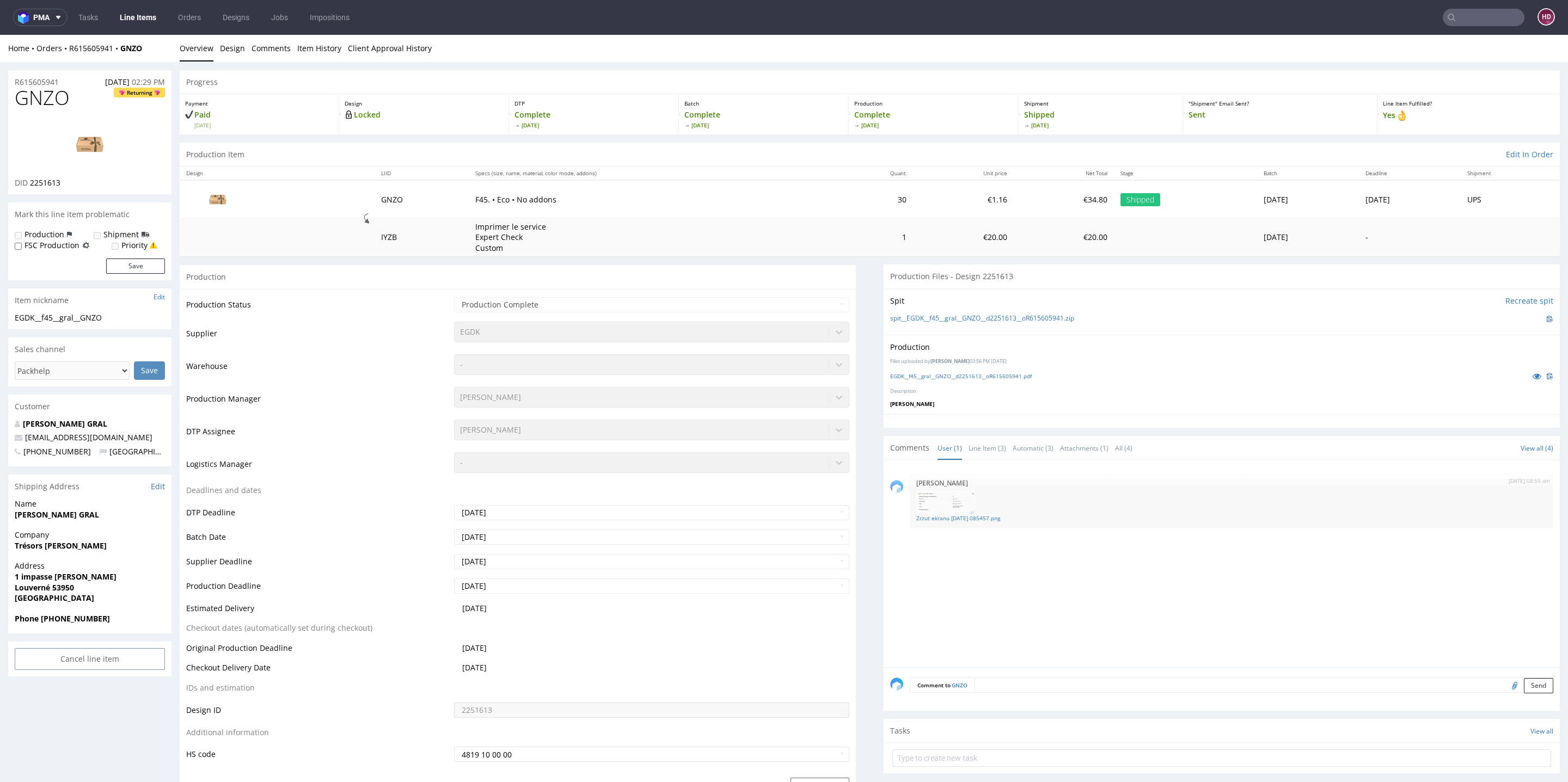
click at [89, 150] on img at bounding box center [90, 144] width 87 height 49
click at [1002, 373] on link "EGDK__f45__gral__GNZO__d2251613__oR615605941.pdf" at bounding box center [961, 376] width 141 height 8
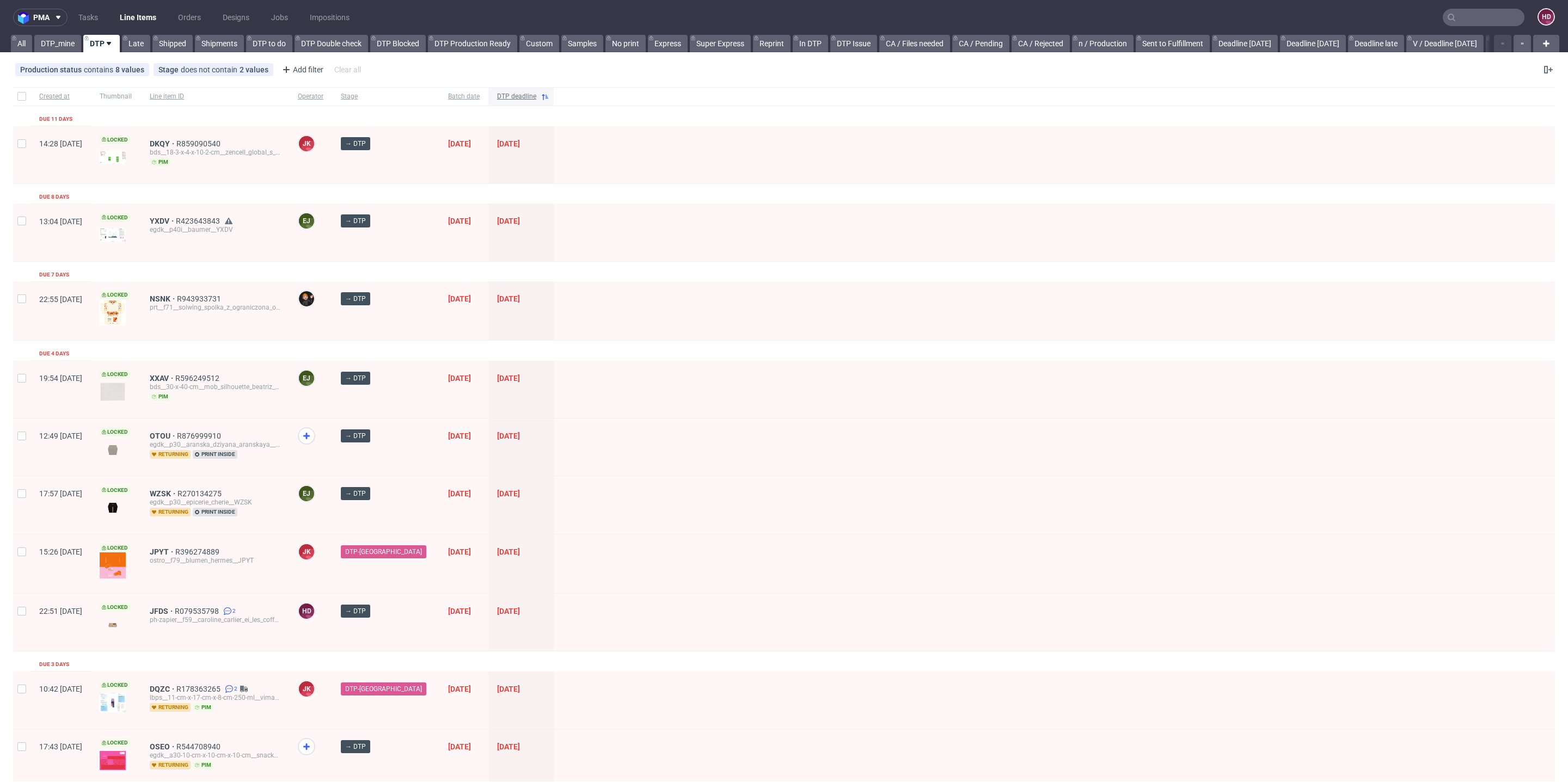
click at [497, 92] on span "DTP deadline" at bounding box center [516, 97] width 39 height 10
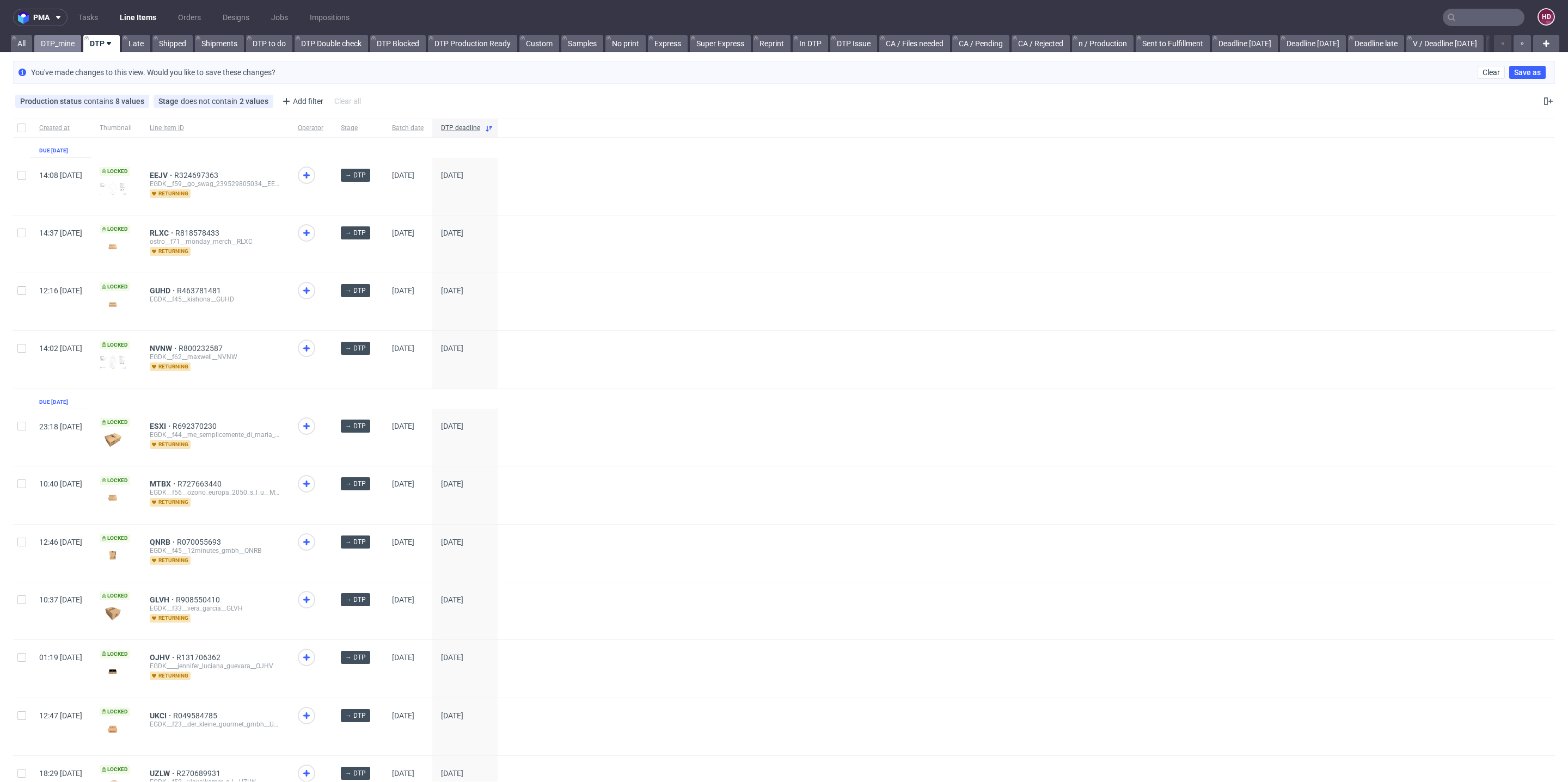
click at [66, 44] on link "DTP_mine" at bounding box center [57, 44] width 47 height 17
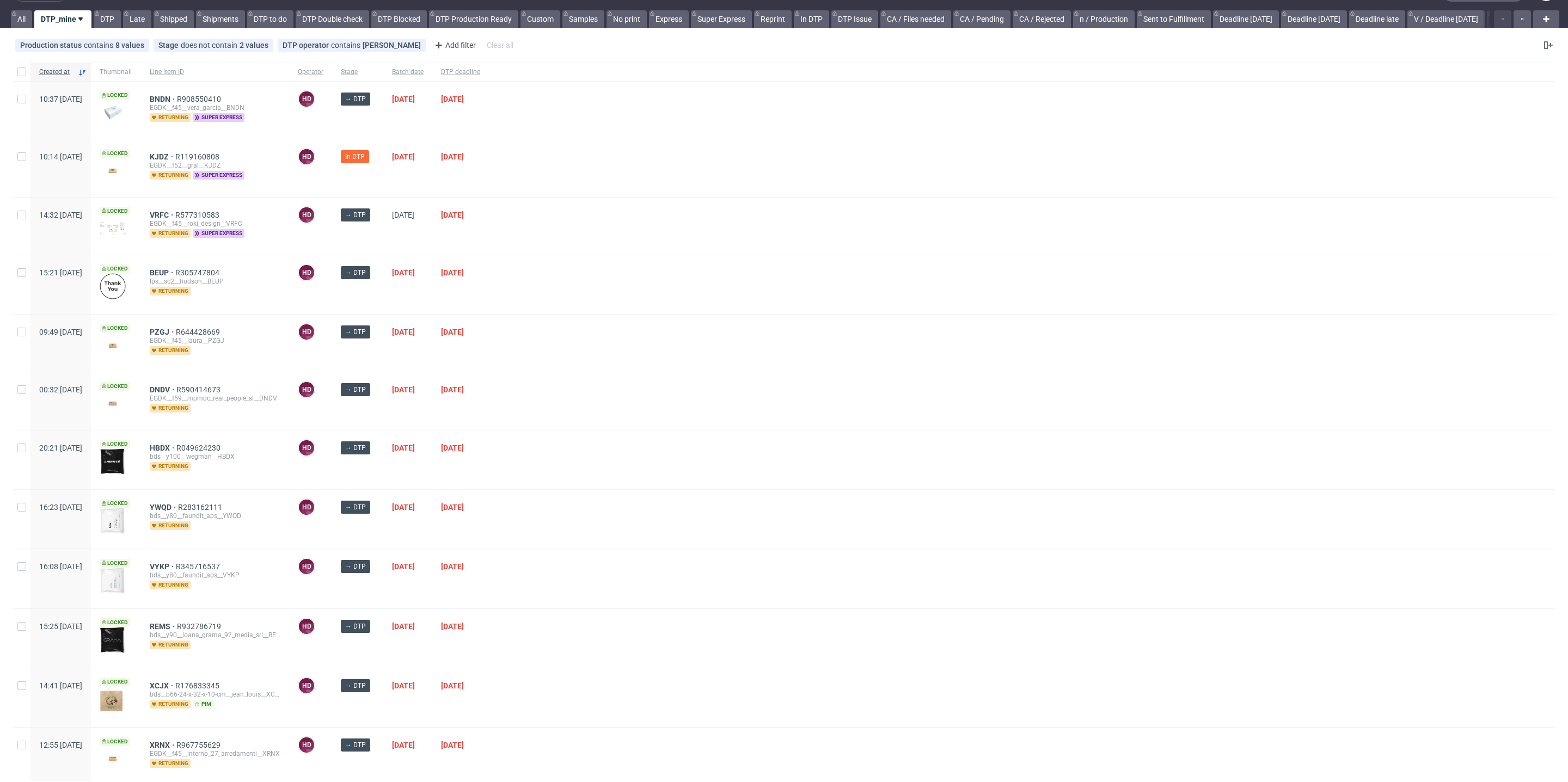
scroll to position [40, 0]
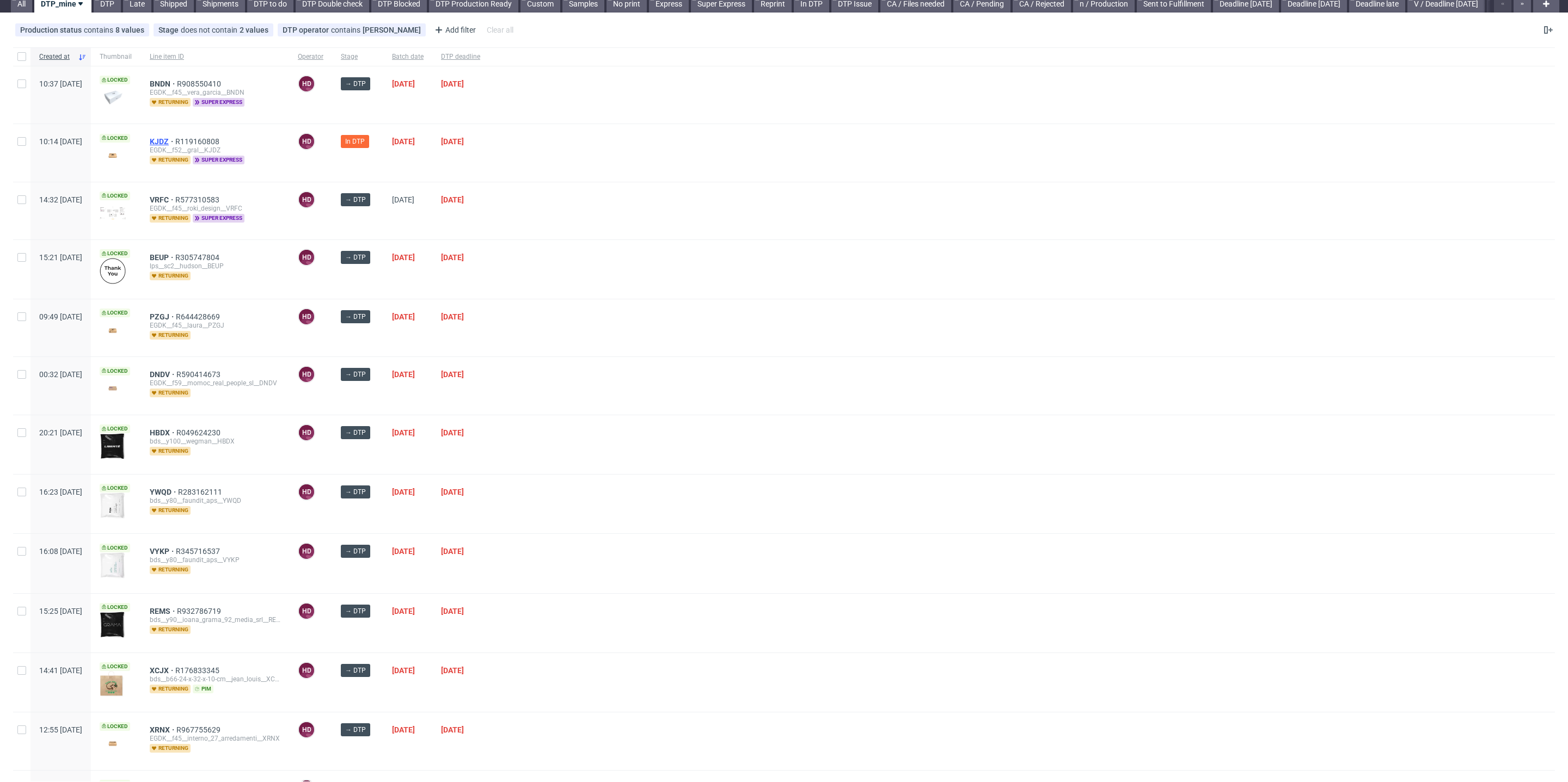
click at [176, 137] on span "KJDZ" at bounding box center [163, 141] width 25 height 9
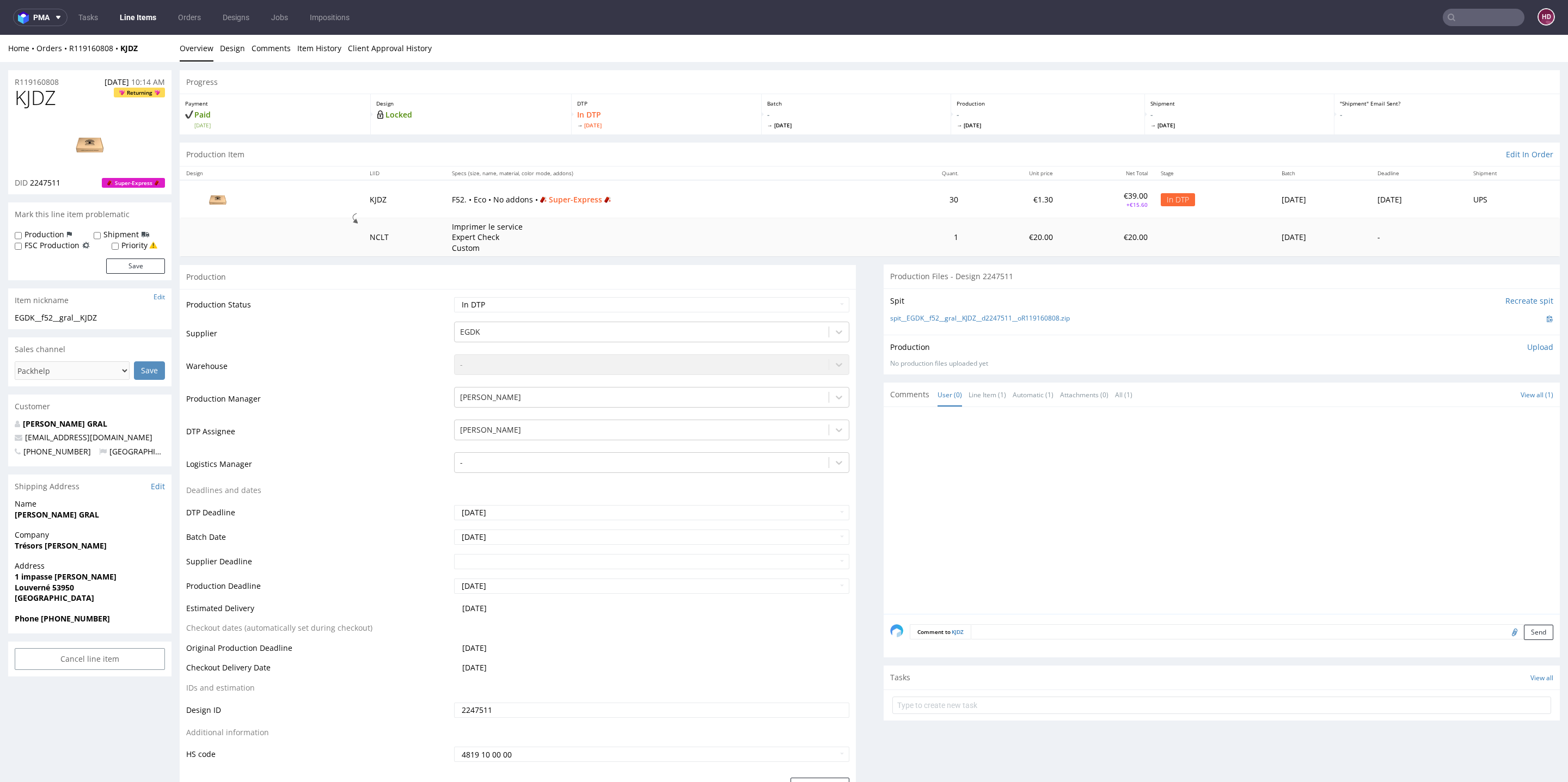
click at [79, 109] on div "KJDZ Returning DID 2247511 Super-Express" at bounding box center [90, 141] width 164 height 107
drag, startPoint x: 68, startPoint y: 108, endPoint x: 11, endPoint y: 103, distance: 57.2
click at [11, 103] on div "KJDZ Returning DID 2247511 Super-Express" at bounding box center [90, 141] width 164 height 107
click at [77, 98] on h1 "KJDZ Returning" at bounding box center [90, 98] width 150 height 21
drag, startPoint x: 49, startPoint y: 103, endPoint x: 0, endPoint y: 105, distance: 49.0
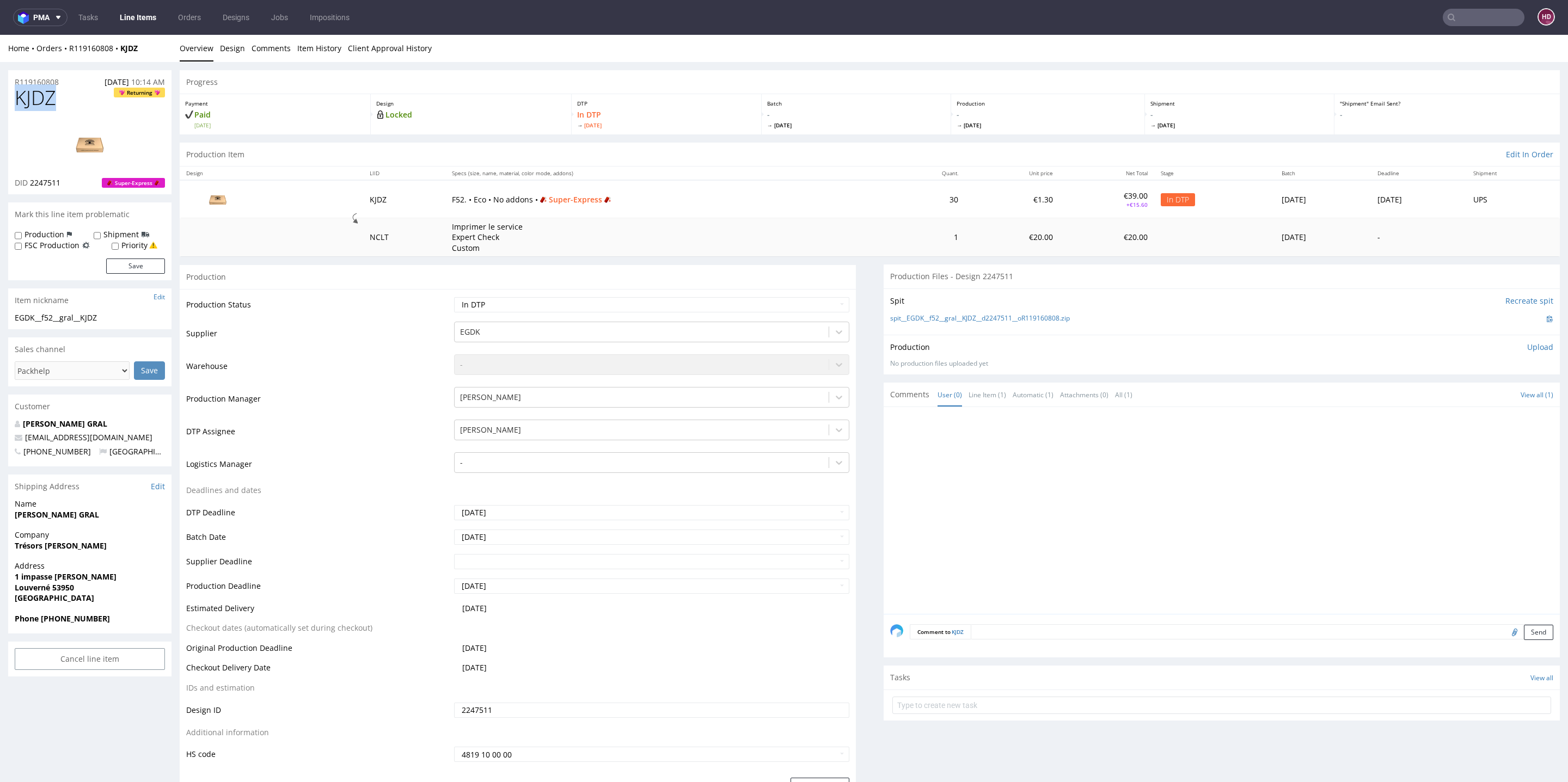
copy span "KJDZ"
drag, startPoint x: 118, startPoint y: 318, endPoint x: 3, endPoint y: 318, distance: 115.0
copy div "EGDK__f52__gral__KJDZ"
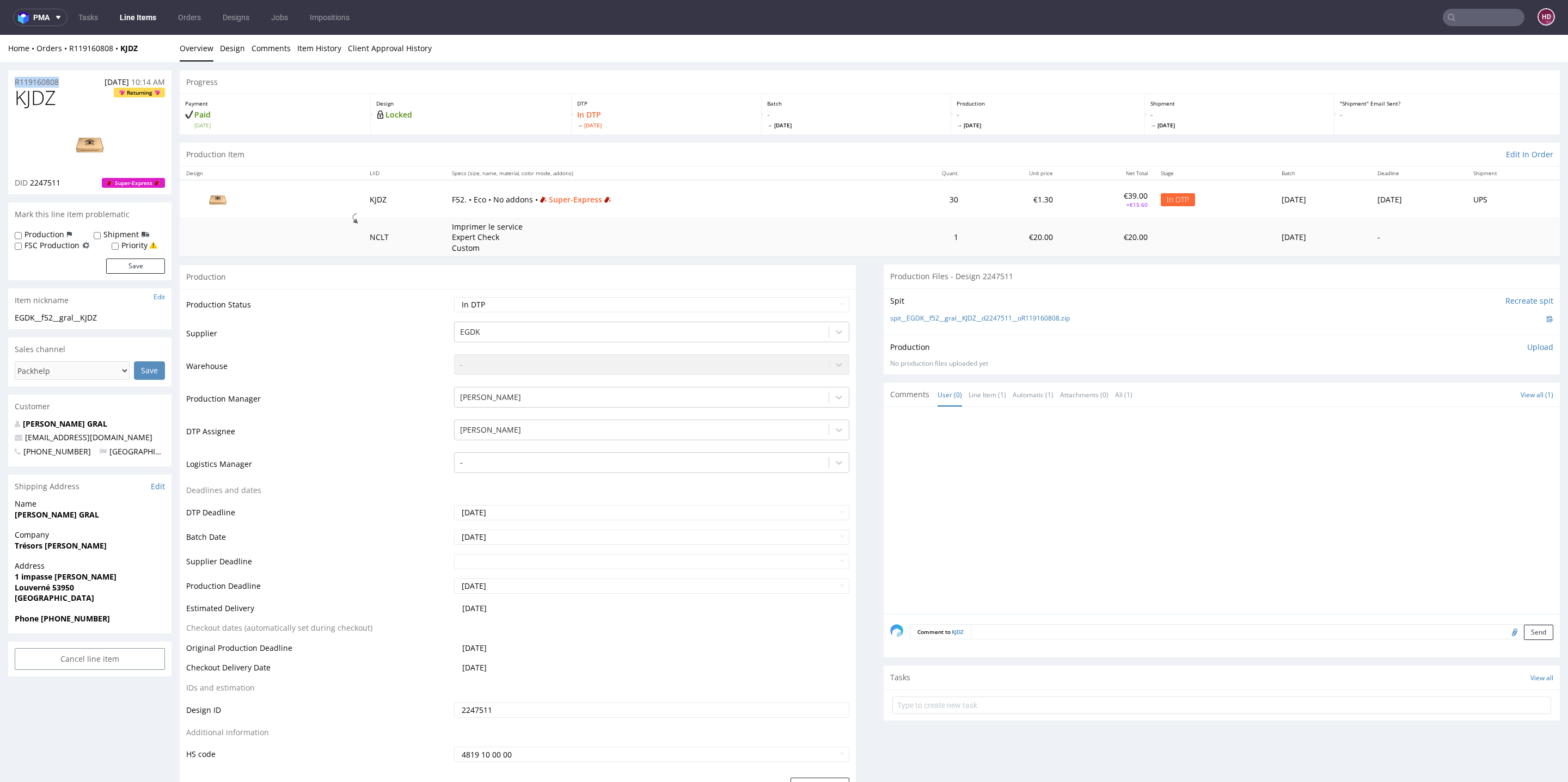
drag, startPoint x: 70, startPoint y: 86, endPoint x: 0, endPoint y: 77, distance: 70.6
copy p "R119160808"
drag, startPoint x: 71, startPoint y: 178, endPoint x: 29, endPoint y: 181, distance: 42.1
click at [29, 181] on div "DID 2247511 Super-Express" at bounding box center [90, 183] width 150 height 11
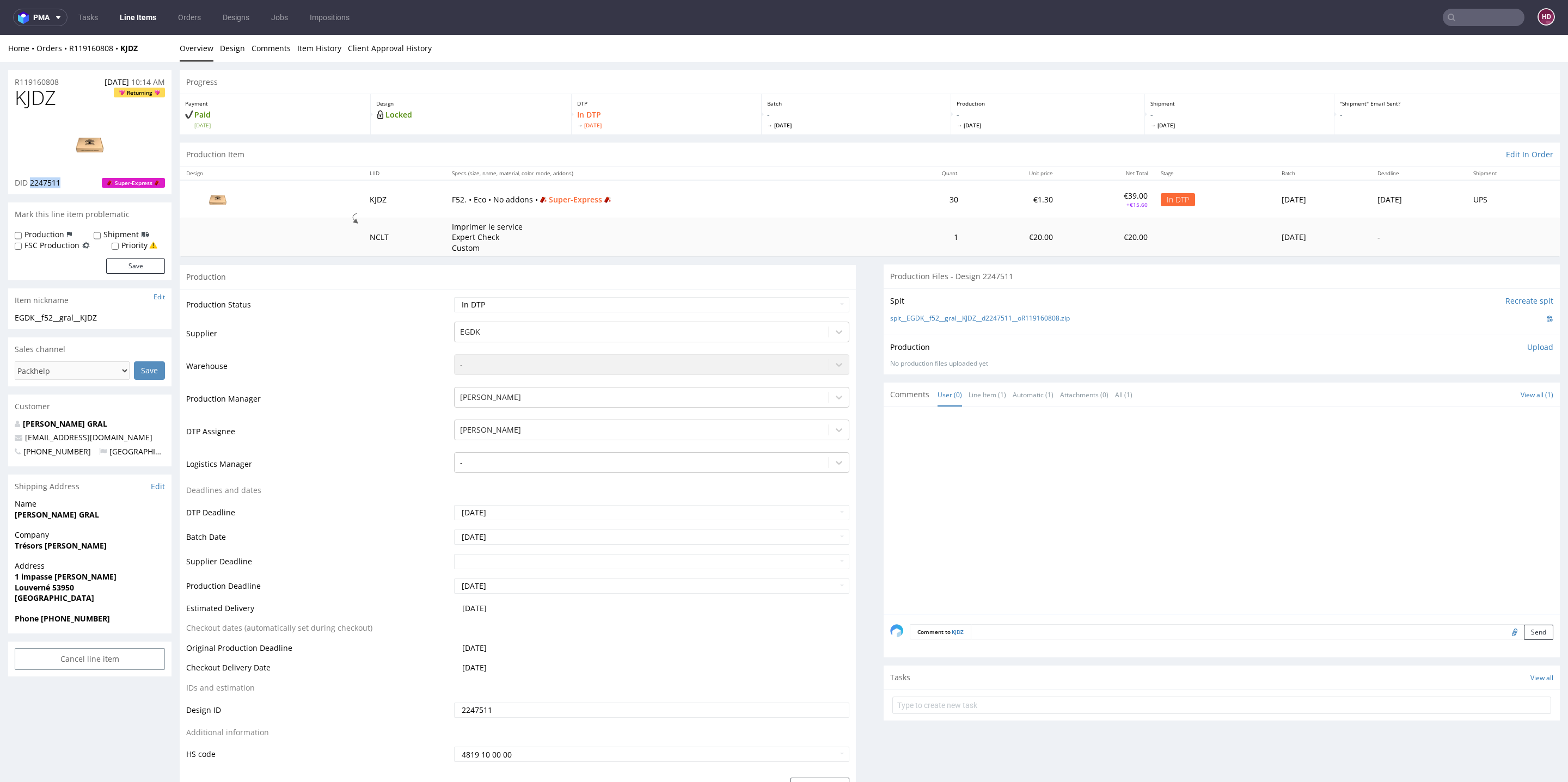
copy span "2247511"
click at [1527, 344] on p "Upload" at bounding box center [1540, 347] width 26 height 11
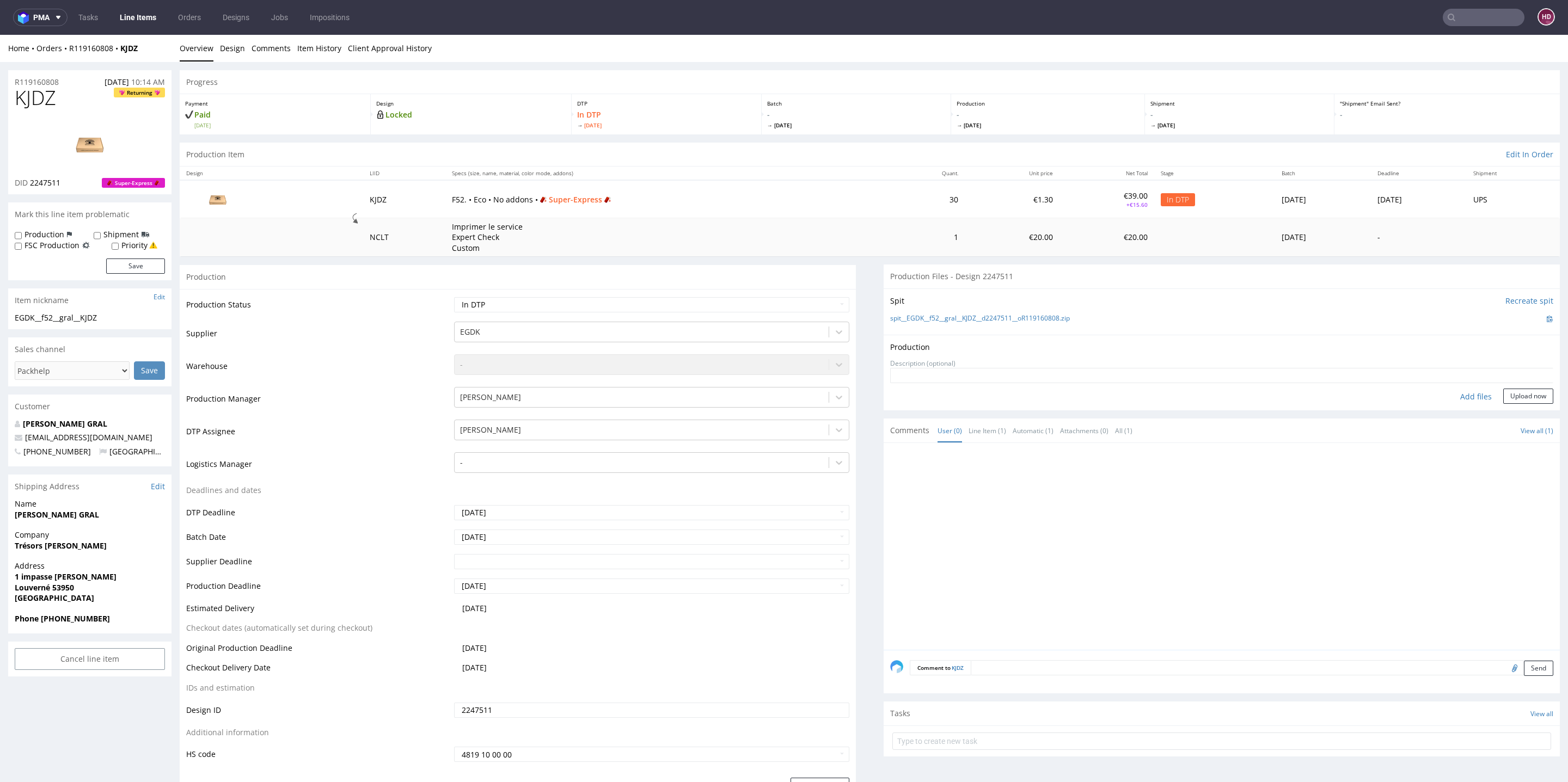
click at [1451, 397] on div "Add files" at bounding box center [1476, 396] width 55 height 17
type input "C:\fakepath\EGDK__f52__gral__KJDZ__d2247511__oR119160808.pdf"
click at [1504, 412] on button "Upload now" at bounding box center [1528, 413] width 50 height 15
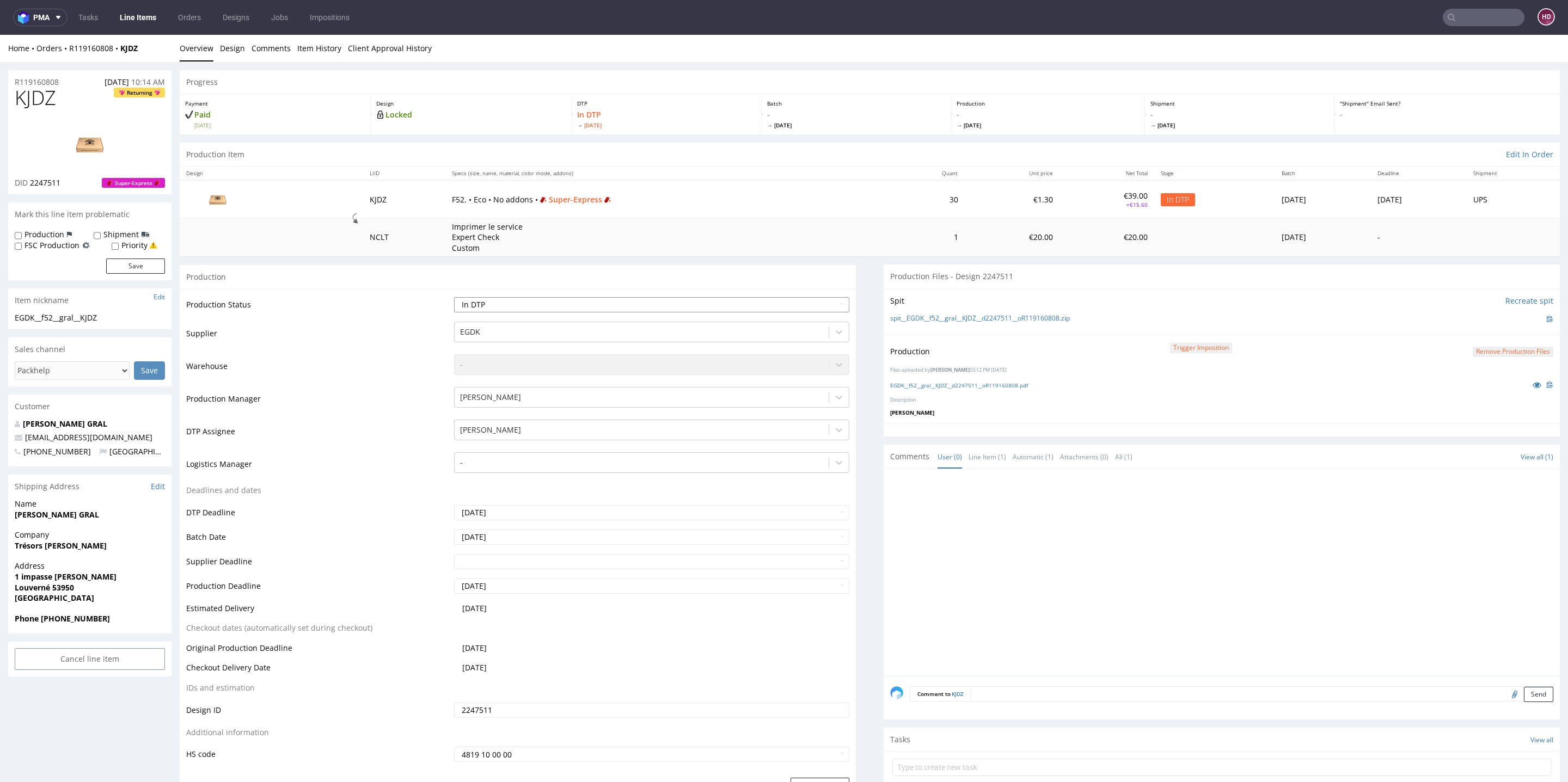
click at [604, 299] on select "Waiting for Artwork Waiting for Diecut Waiting for Mockup Waiting for DTP Waiti…" at bounding box center [652, 304] width 396 height 15
select select "dtp_production_ready"
click at [454, 297] on select "Waiting for Artwork Waiting for Diecut Waiting for Mockup Waiting for DTP Waiti…" at bounding box center [652, 304] width 396 height 15
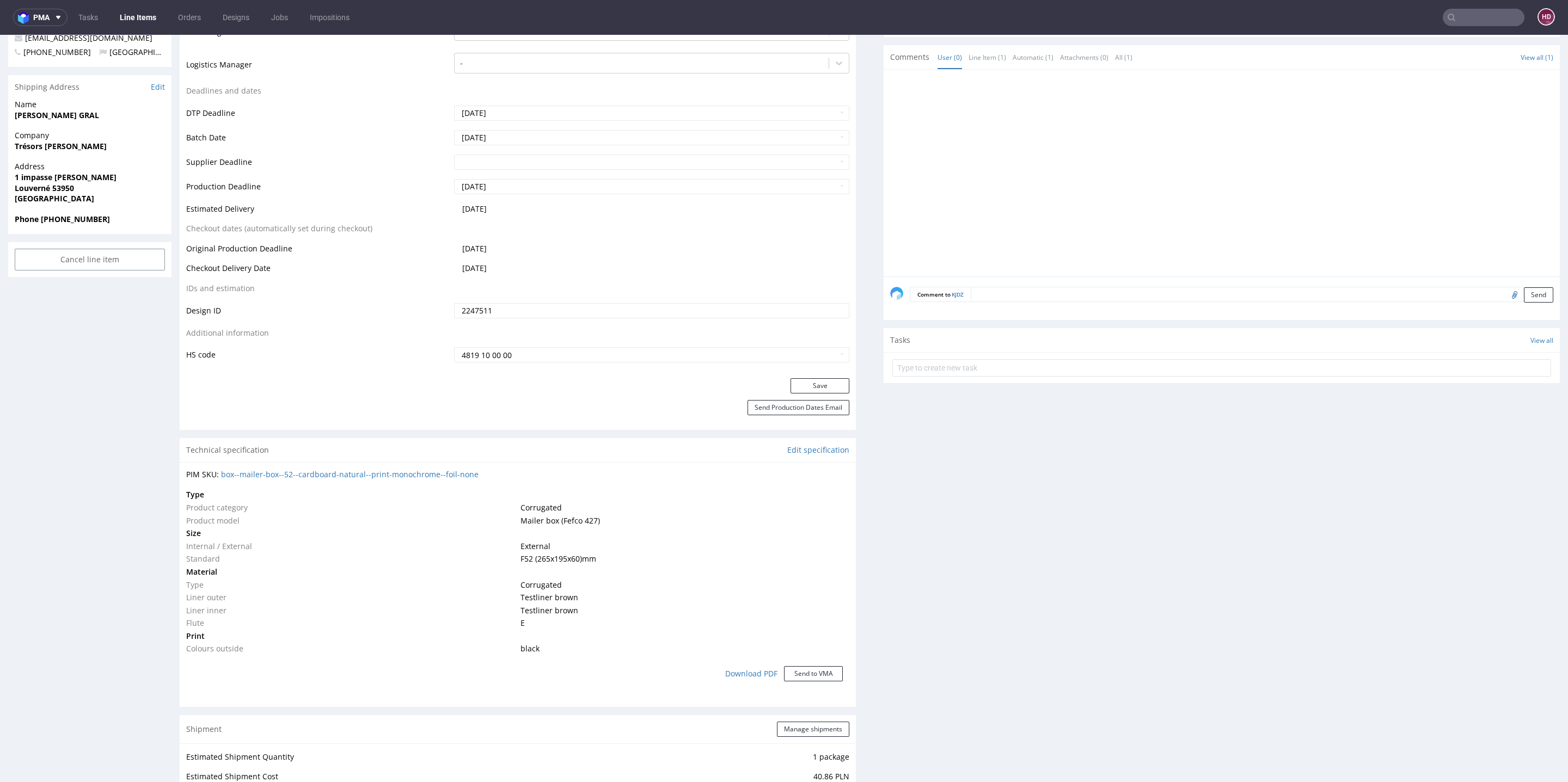
scroll to position [396, 0]
click at [801, 376] on div "Production Status Waiting for Artwork Waiting for Diecut Waiting for Mockup Wai…" at bounding box center [517, 137] width 676 height 489
click at [805, 387] on button "Save" at bounding box center [820, 389] width 59 height 15
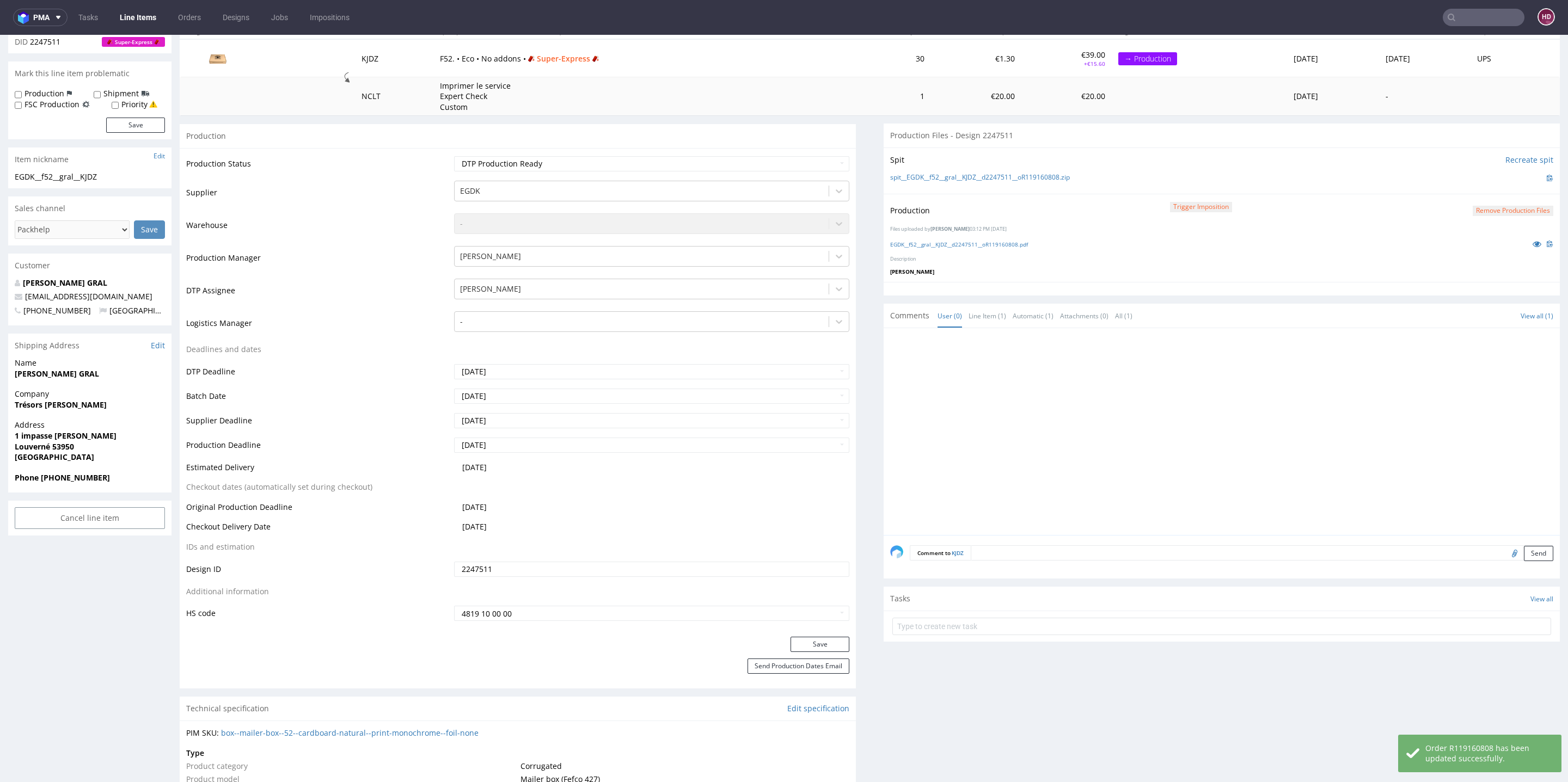
scroll to position [0, 0]
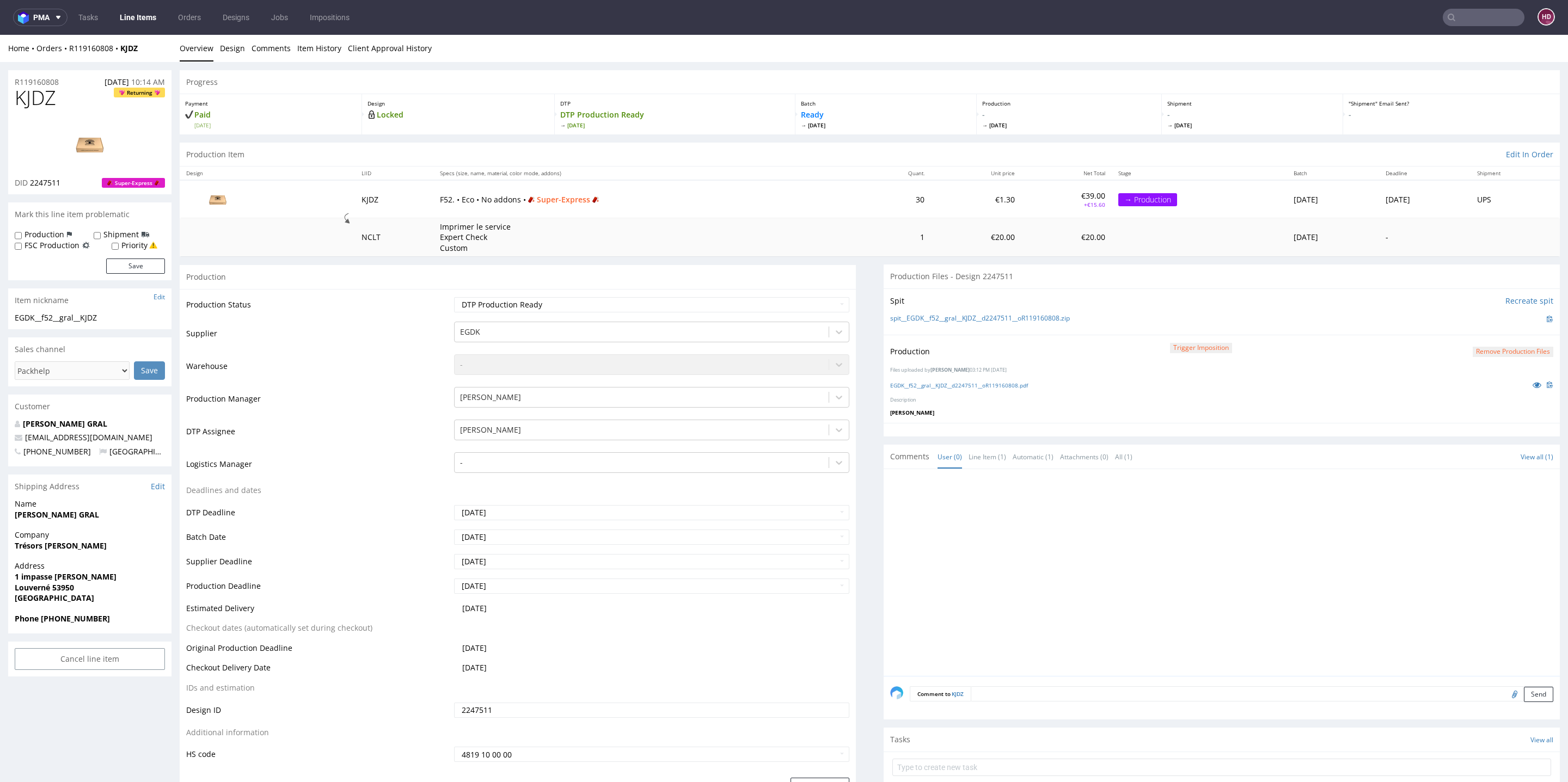
click at [139, 22] on link "Line Items" at bounding box center [138, 17] width 49 height 17
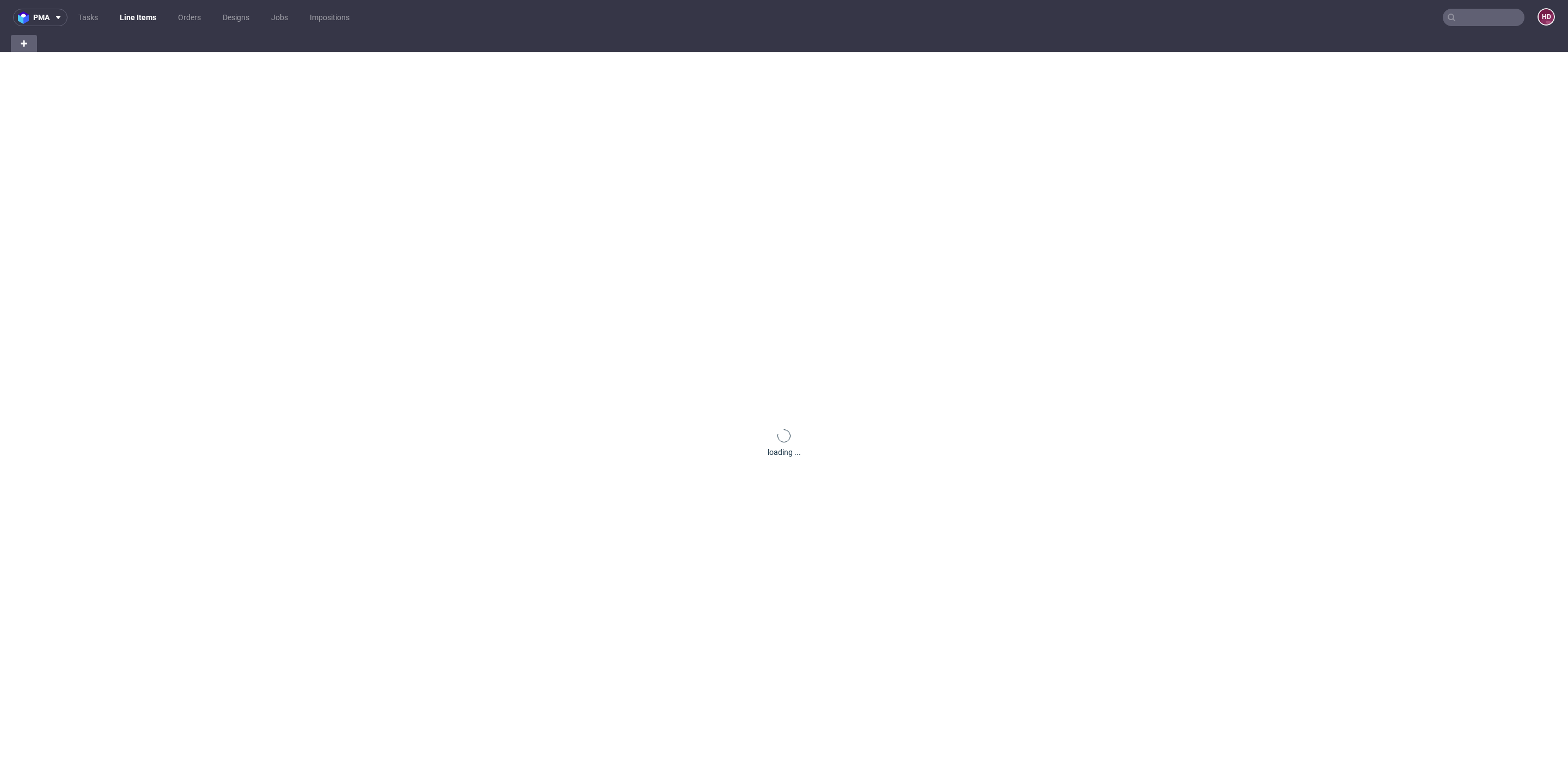
click at [140, 17] on link "Line Items" at bounding box center [138, 17] width 49 height 17
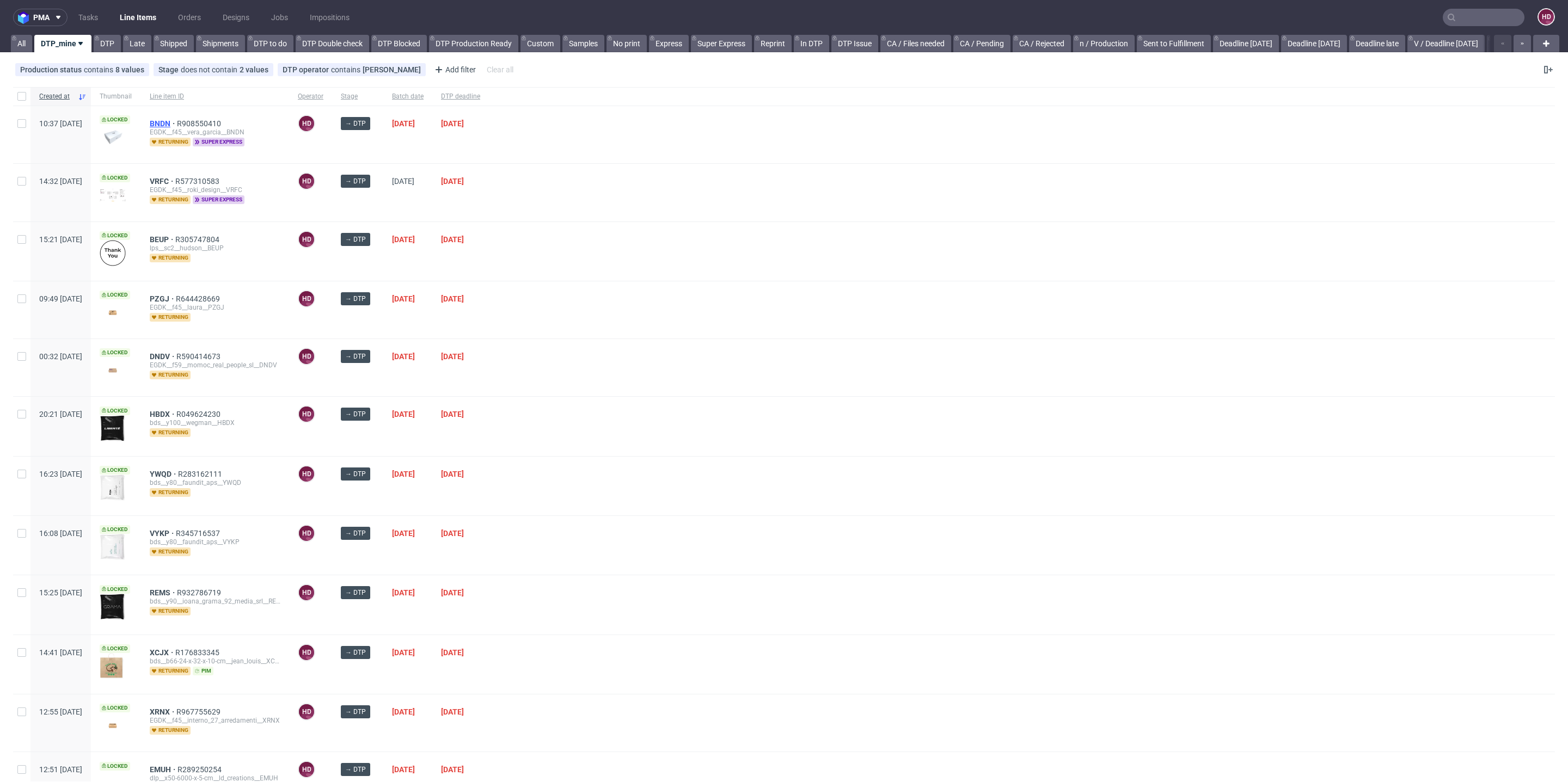
click at [177, 121] on span "BNDN" at bounding box center [164, 123] width 27 height 9
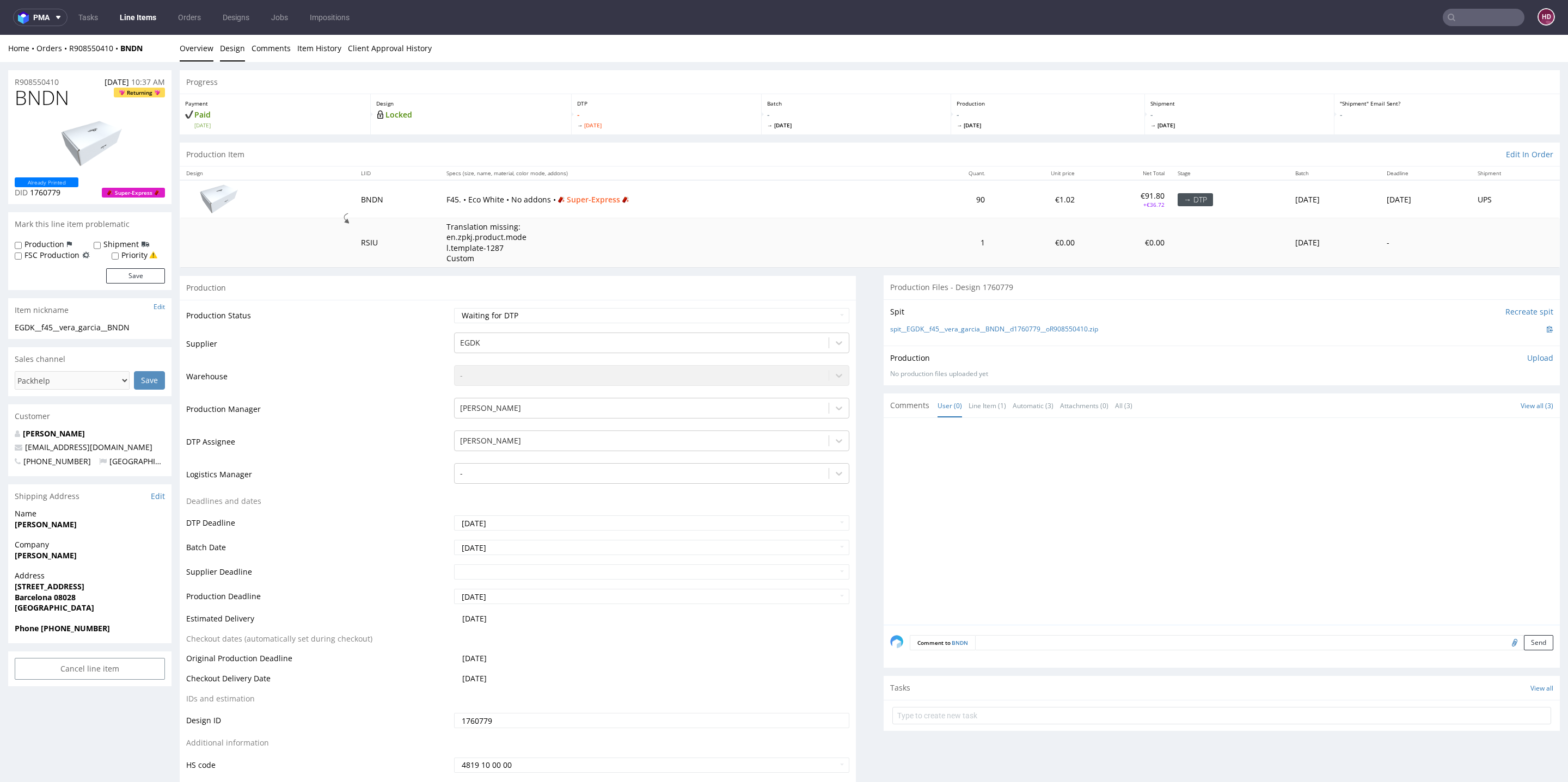
click at [234, 45] on link "Design" at bounding box center [233, 48] width 25 height 27
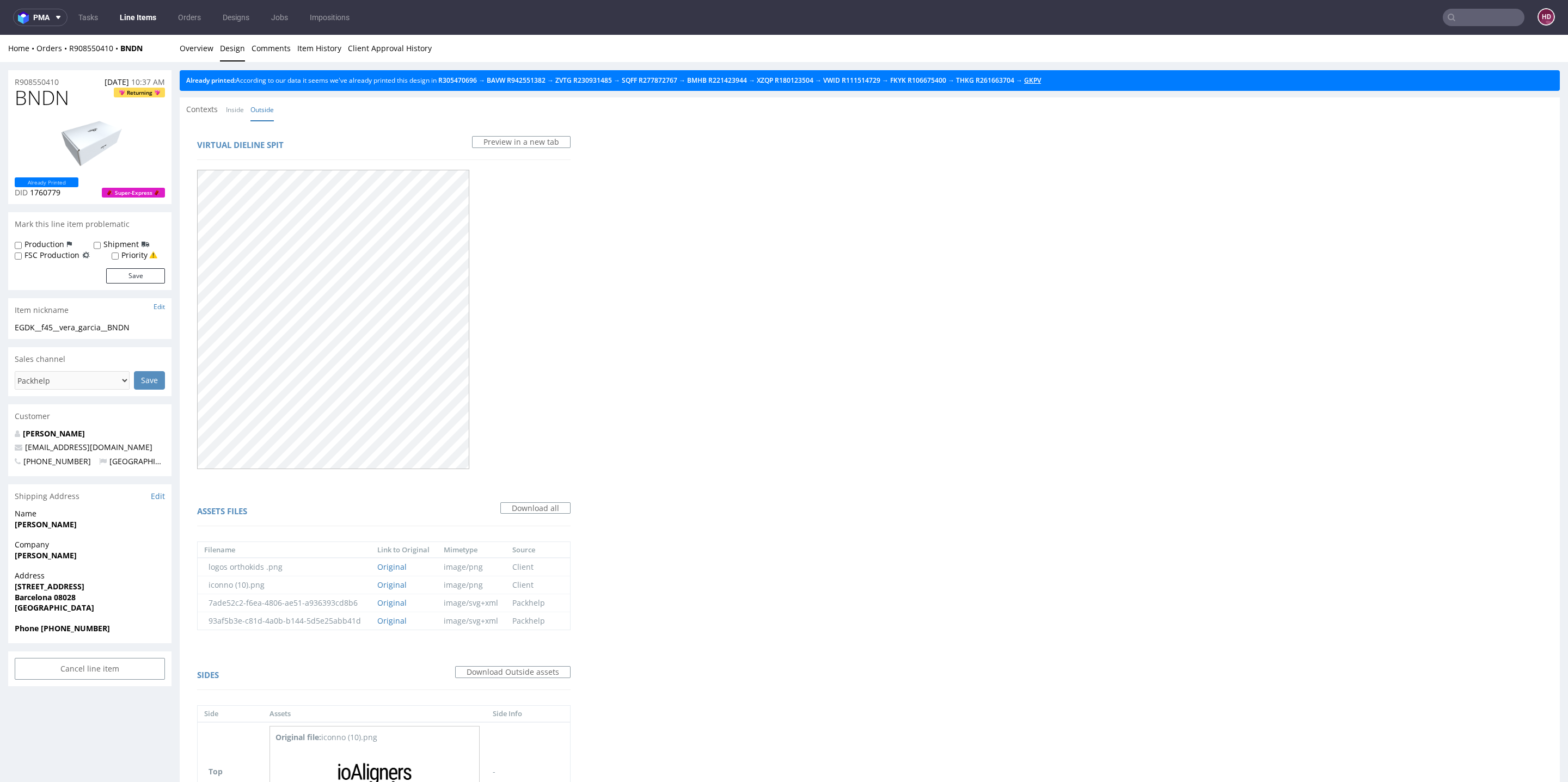
click at [1041, 80] on link "GKPV" at bounding box center [1032, 80] width 17 height 10
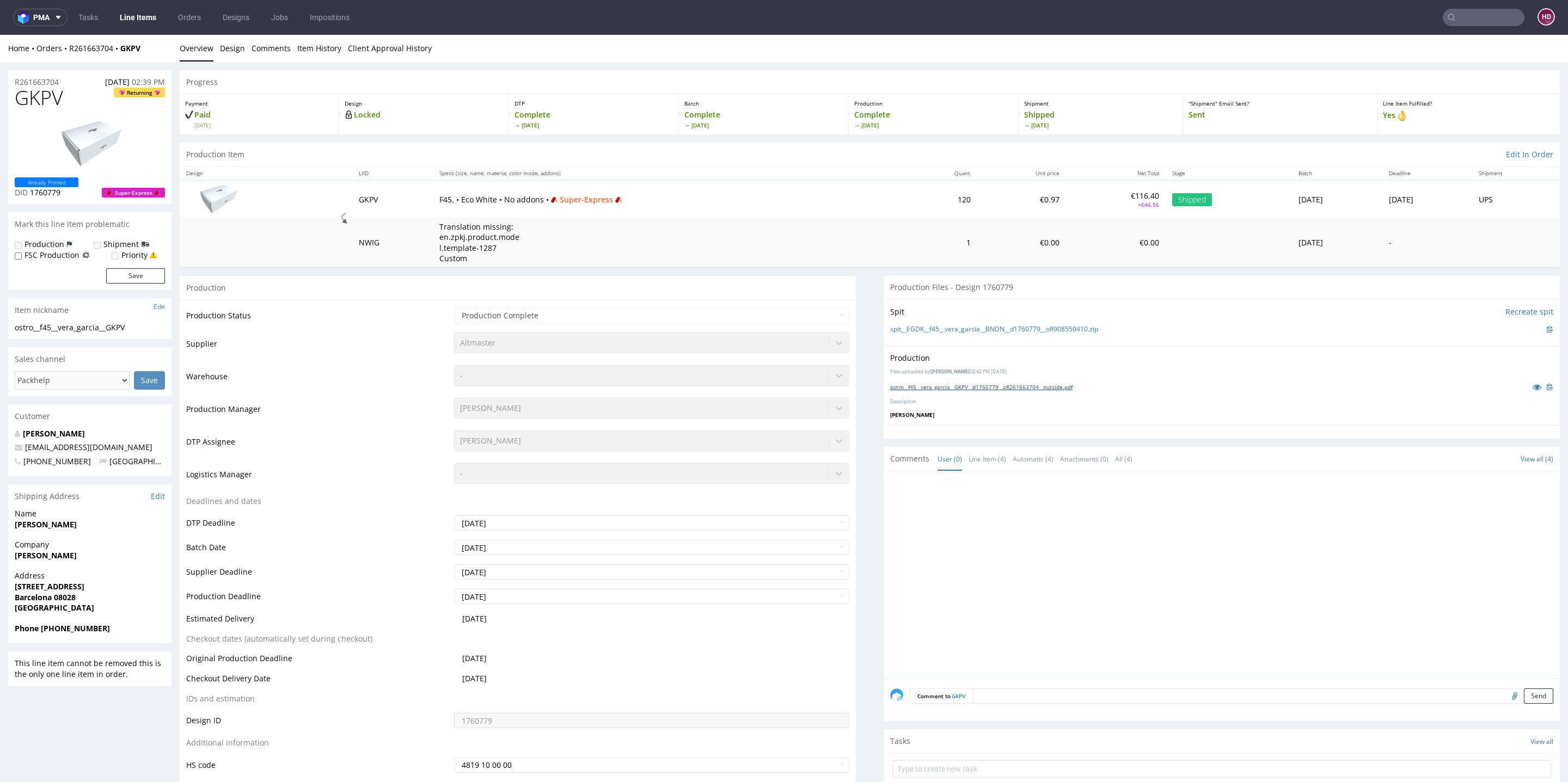
click at [1022, 383] on link "ostro__f45__vera_garcia__GKPV__d1760779__oR261663704__outside.pdf" at bounding box center [982, 387] width 183 height 8
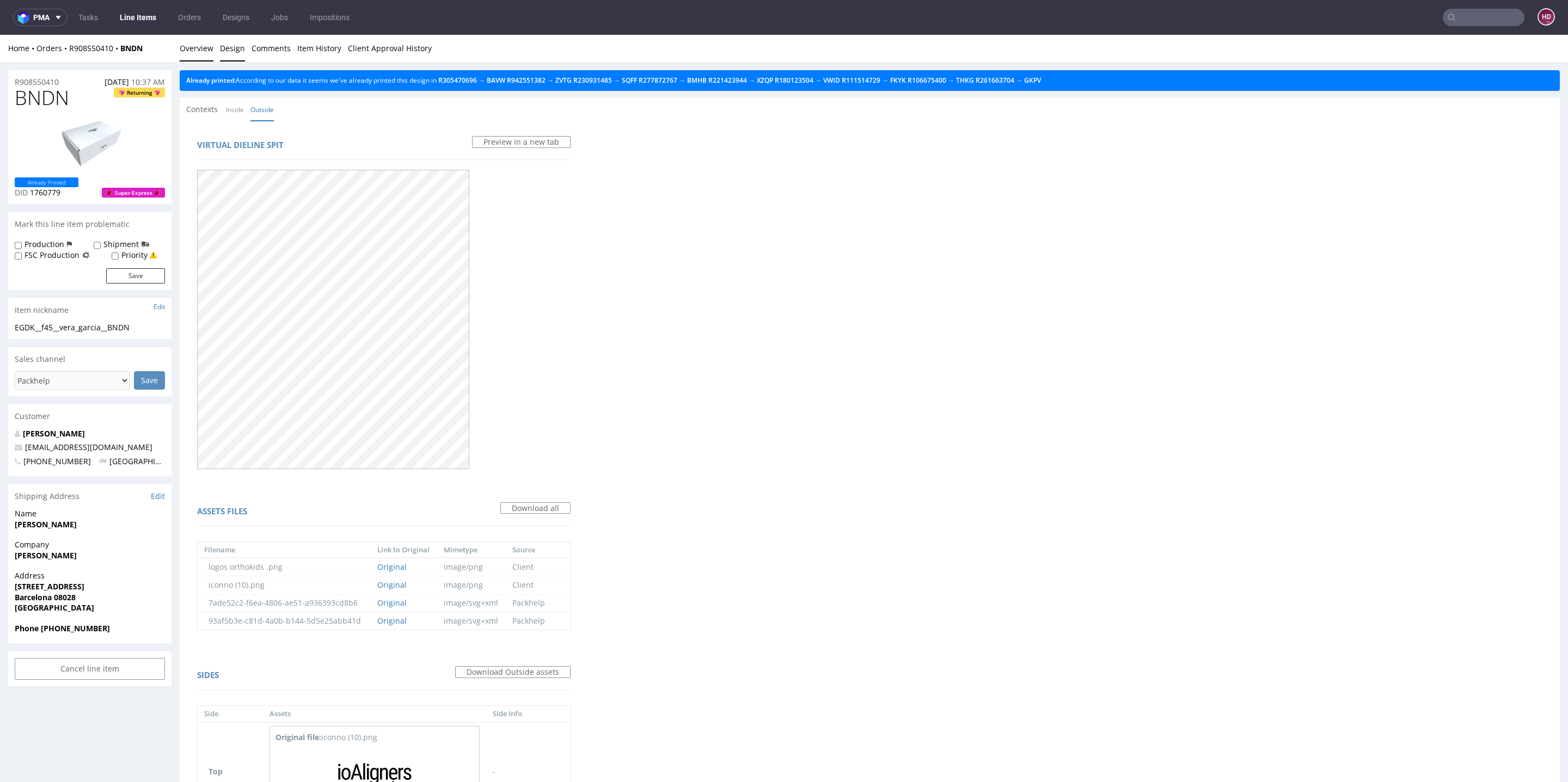
click at [195, 47] on link "Overview" at bounding box center [196, 48] width 34 height 27
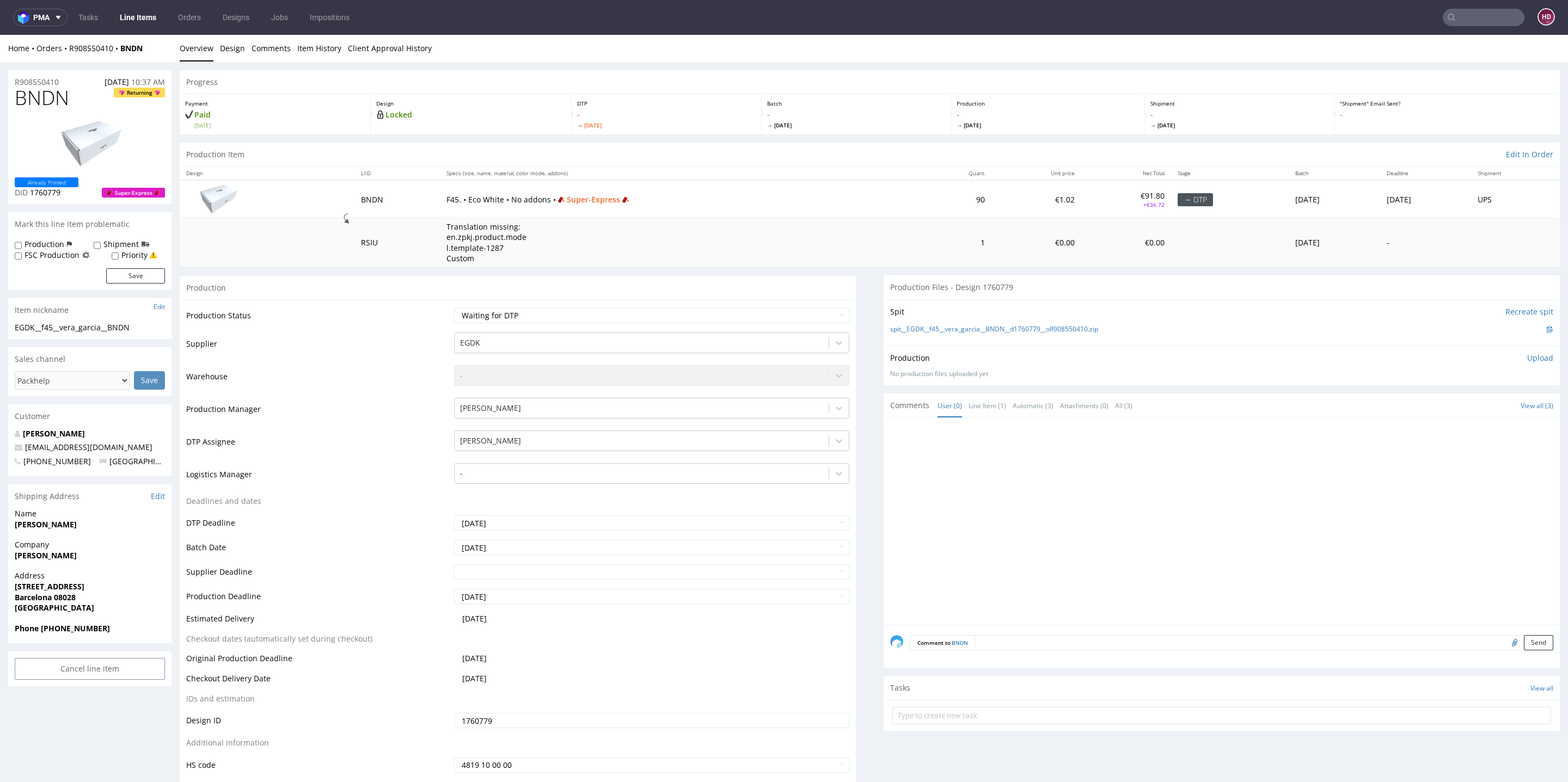
click at [195, 47] on link "Overview" at bounding box center [196, 48] width 34 height 27
click at [77, 105] on h1 "BNDN Returning" at bounding box center [90, 98] width 150 height 21
drag, startPoint x: 68, startPoint y: 102, endPoint x: 0, endPoint y: 104, distance: 68.0
copy span "BNDN"
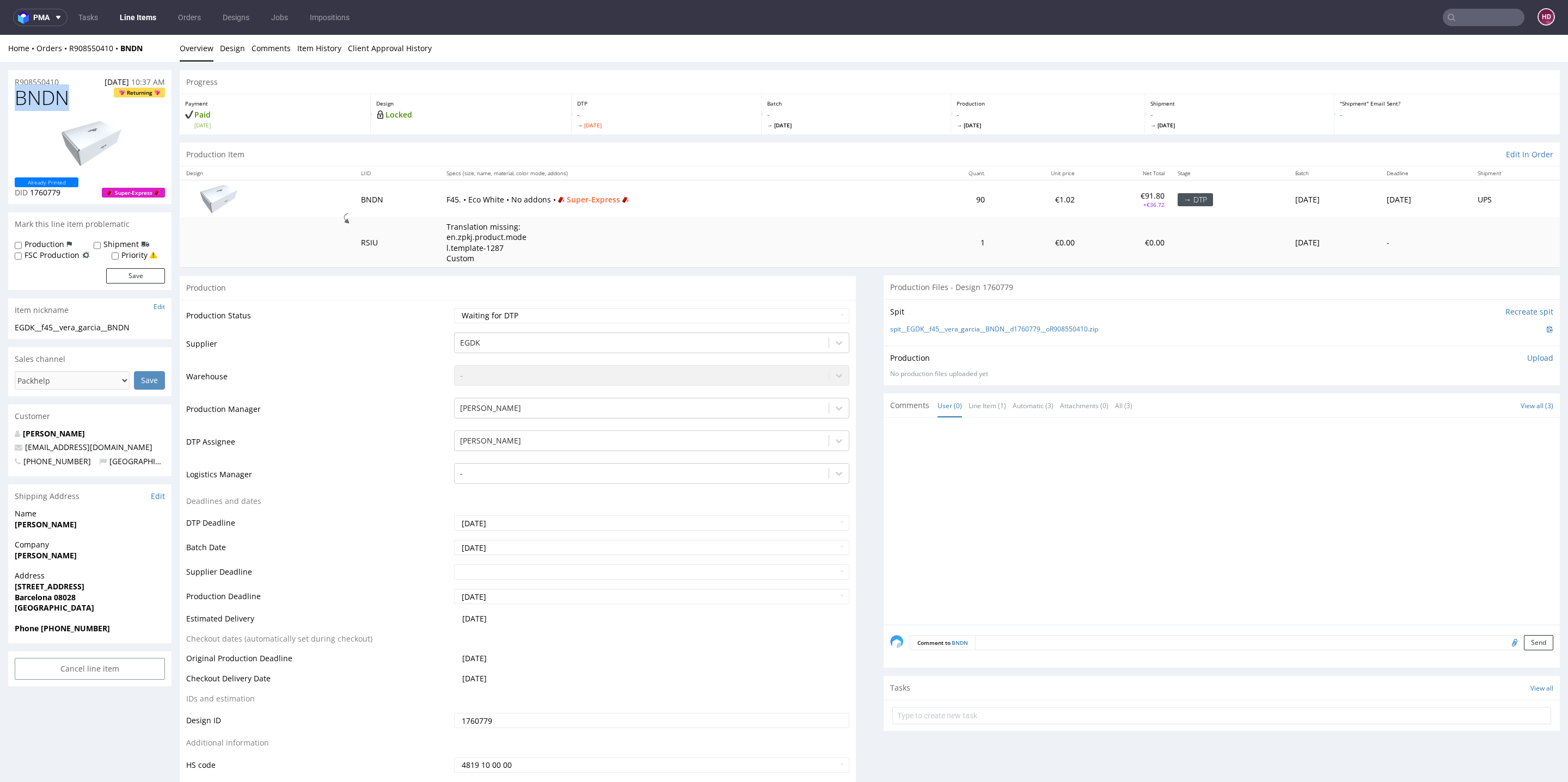
click at [138, 326] on div "EGDK__f45__vera_garcia__BNDN" at bounding box center [90, 328] width 150 height 11
drag, startPoint x: 133, startPoint y: 328, endPoint x: 0, endPoint y: 316, distance: 133.5
copy section "EGDK__f45__vera_garcia__BNDN Update"
click at [70, 80] on div "R908550410 19.09.2025 10:37 AM" at bounding box center [90, 79] width 164 height 17
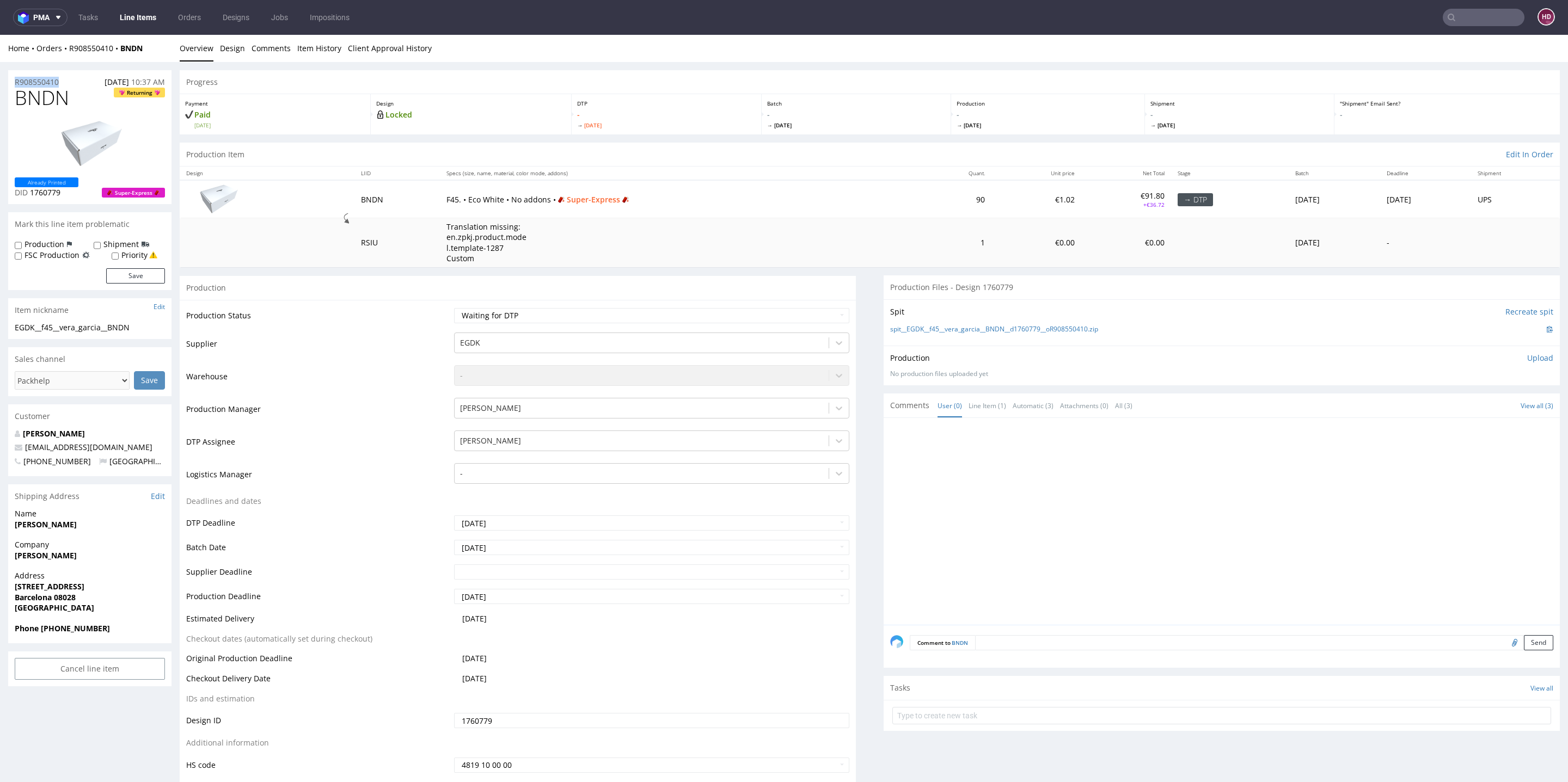
drag, startPoint x: 64, startPoint y: 83, endPoint x: 4, endPoint y: 80, distance: 60.1
copy p "R908550410"
drag, startPoint x: 53, startPoint y: 195, endPoint x: 30, endPoint y: 196, distance: 23.0
click at [30, 196] on p "DID 1760779" at bounding box center [47, 193] width 64 height 11
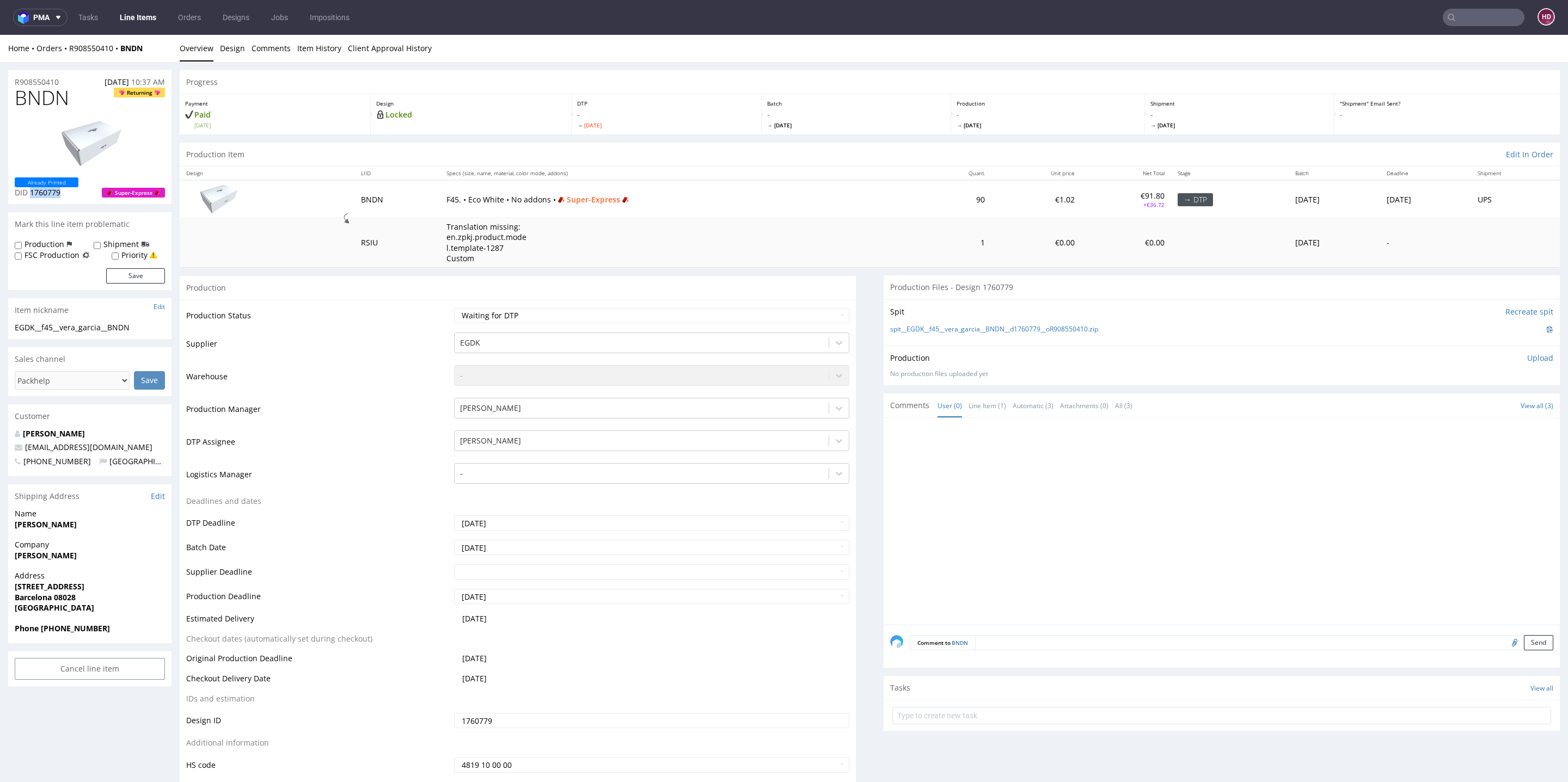
copy span "1760779"
click at [1527, 357] on p "Upload" at bounding box center [1540, 358] width 26 height 11
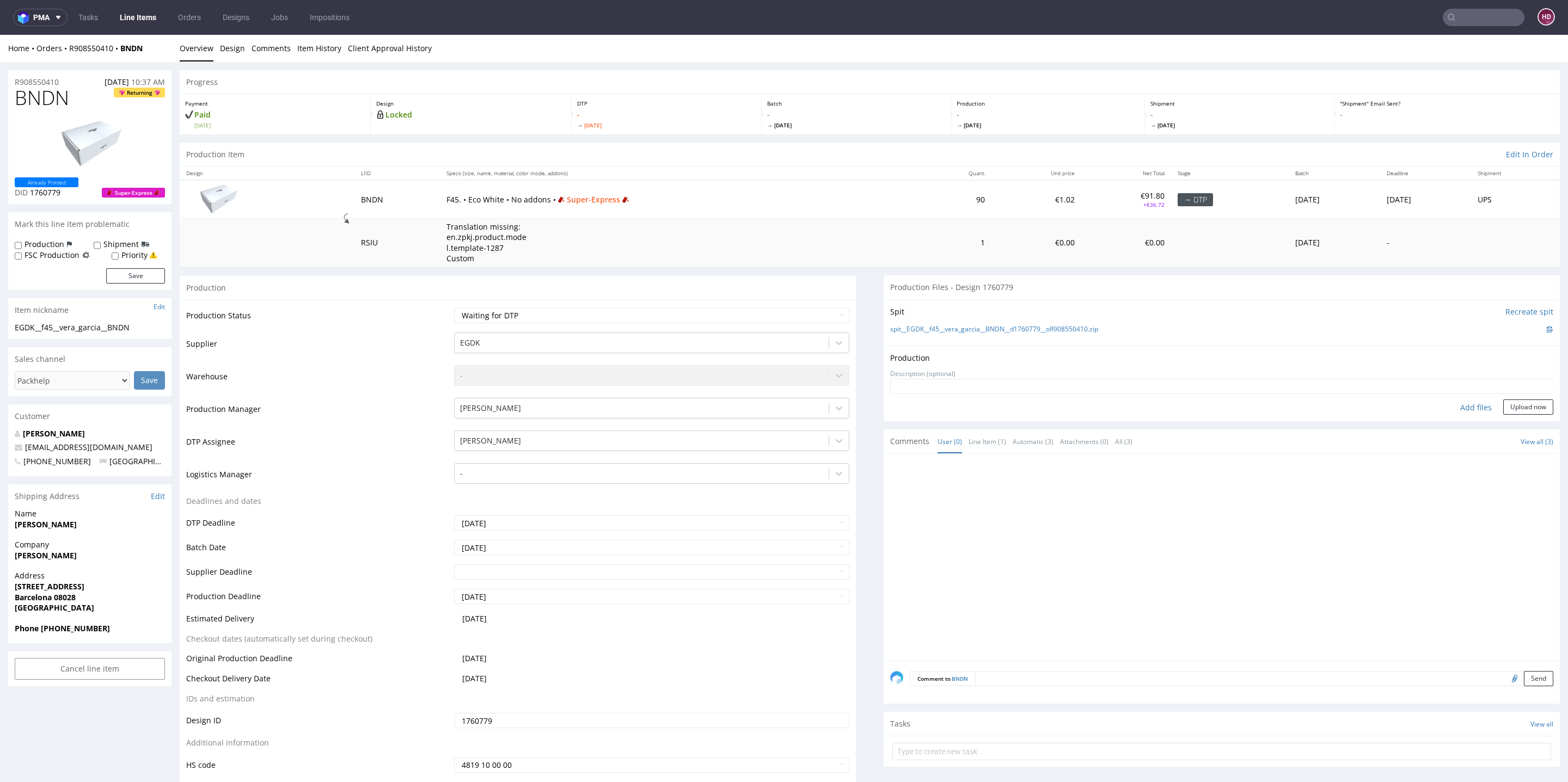
click at [1450, 406] on div "Add files" at bounding box center [1476, 407] width 55 height 17
type input "C:\fakepath\EGDK__f45__vera_garcia__BNDN__d1760779__oR908550410.pdf"
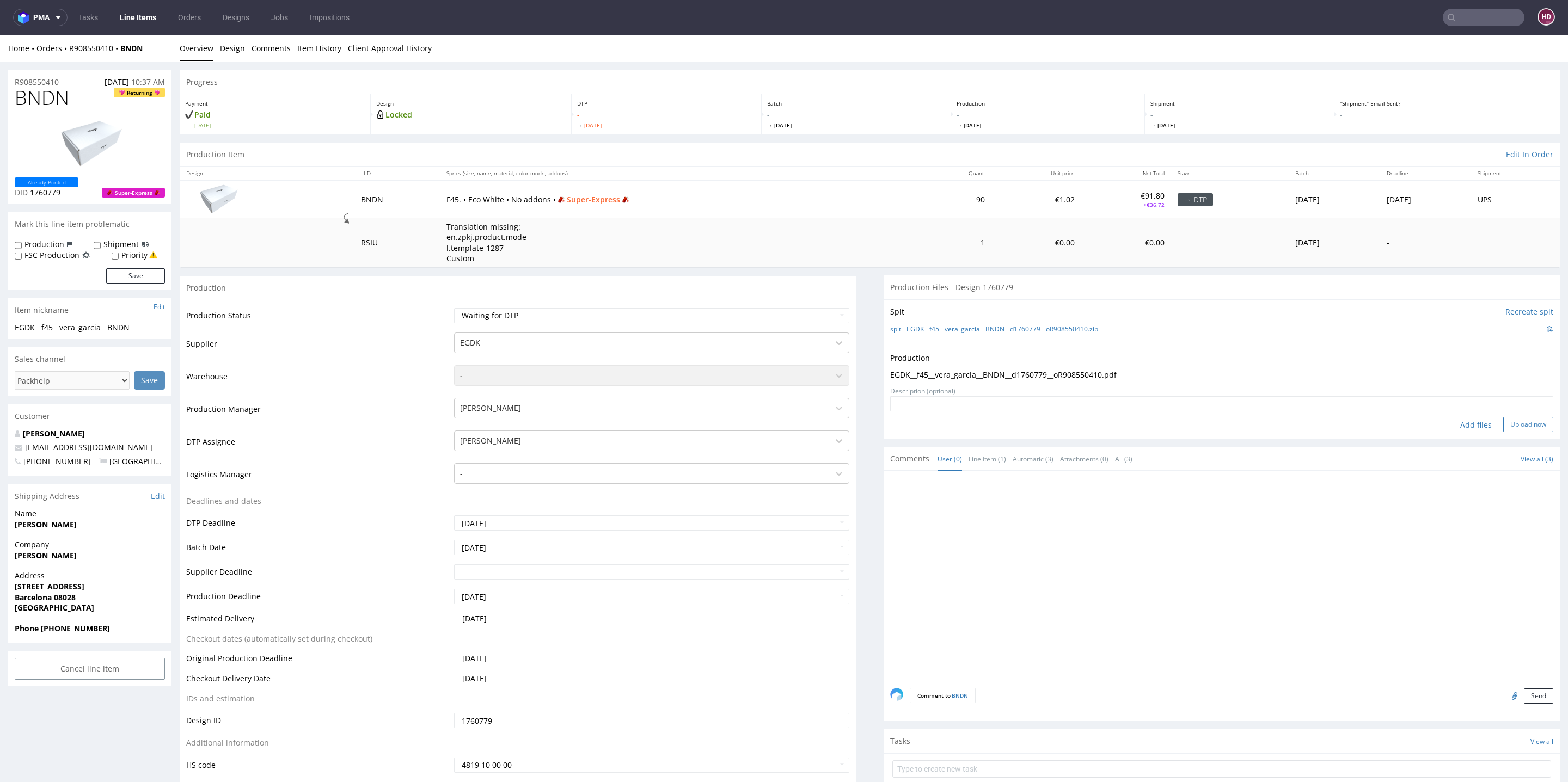
click at [1504, 426] on button "Upload now" at bounding box center [1528, 424] width 50 height 15
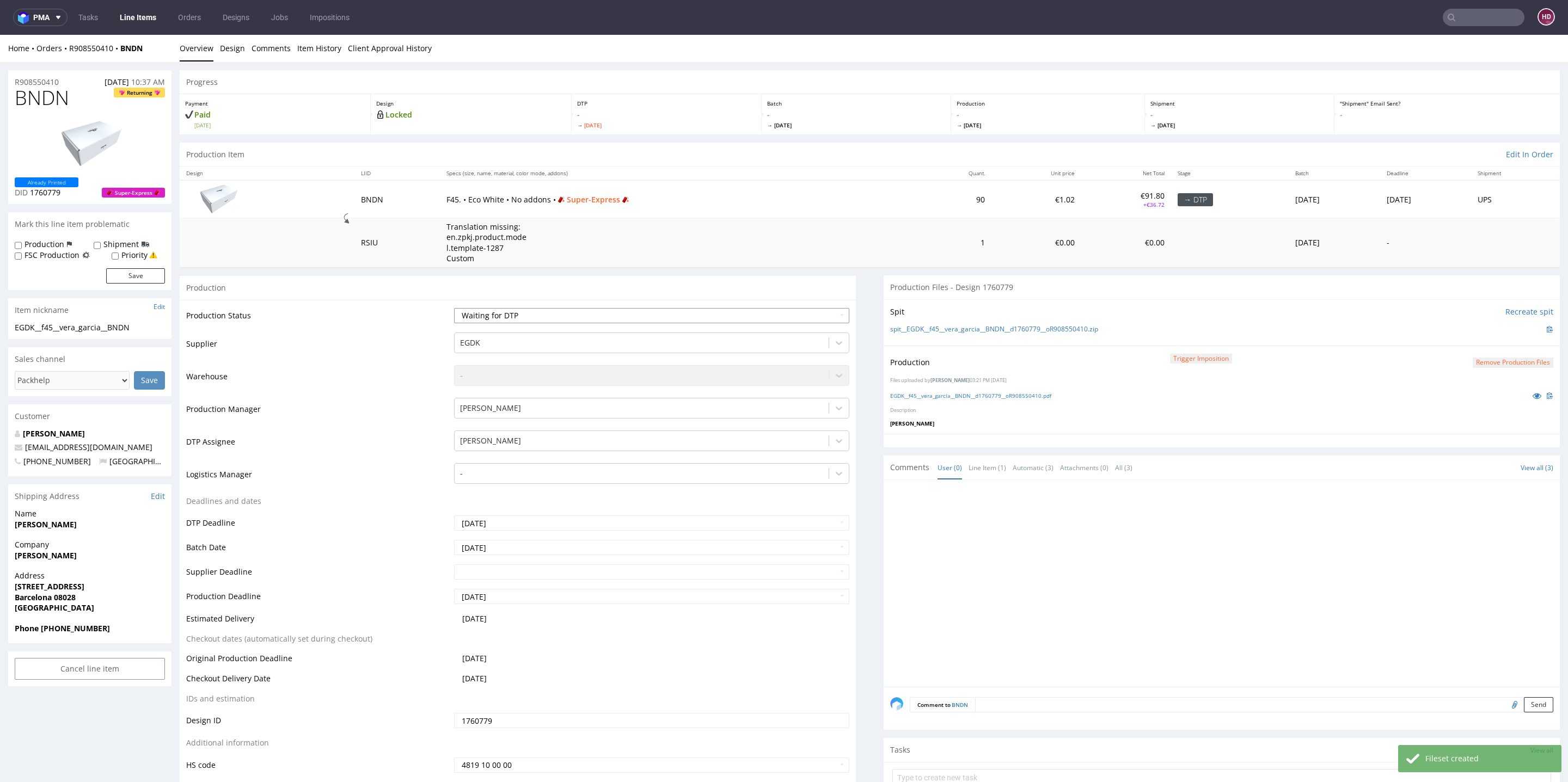
click at [631, 316] on select "Waiting for Artwork Waiting for Diecut Waiting for Mockup Waiting for DTP Waiti…" at bounding box center [652, 315] width 396 height 15
click at [454, 308] on select "Waiting for Artwork Waiting for Diecut Waiting for Mockup Waiting for DTP Waiti…" at bounding box center [652, 315] width 396 height 15
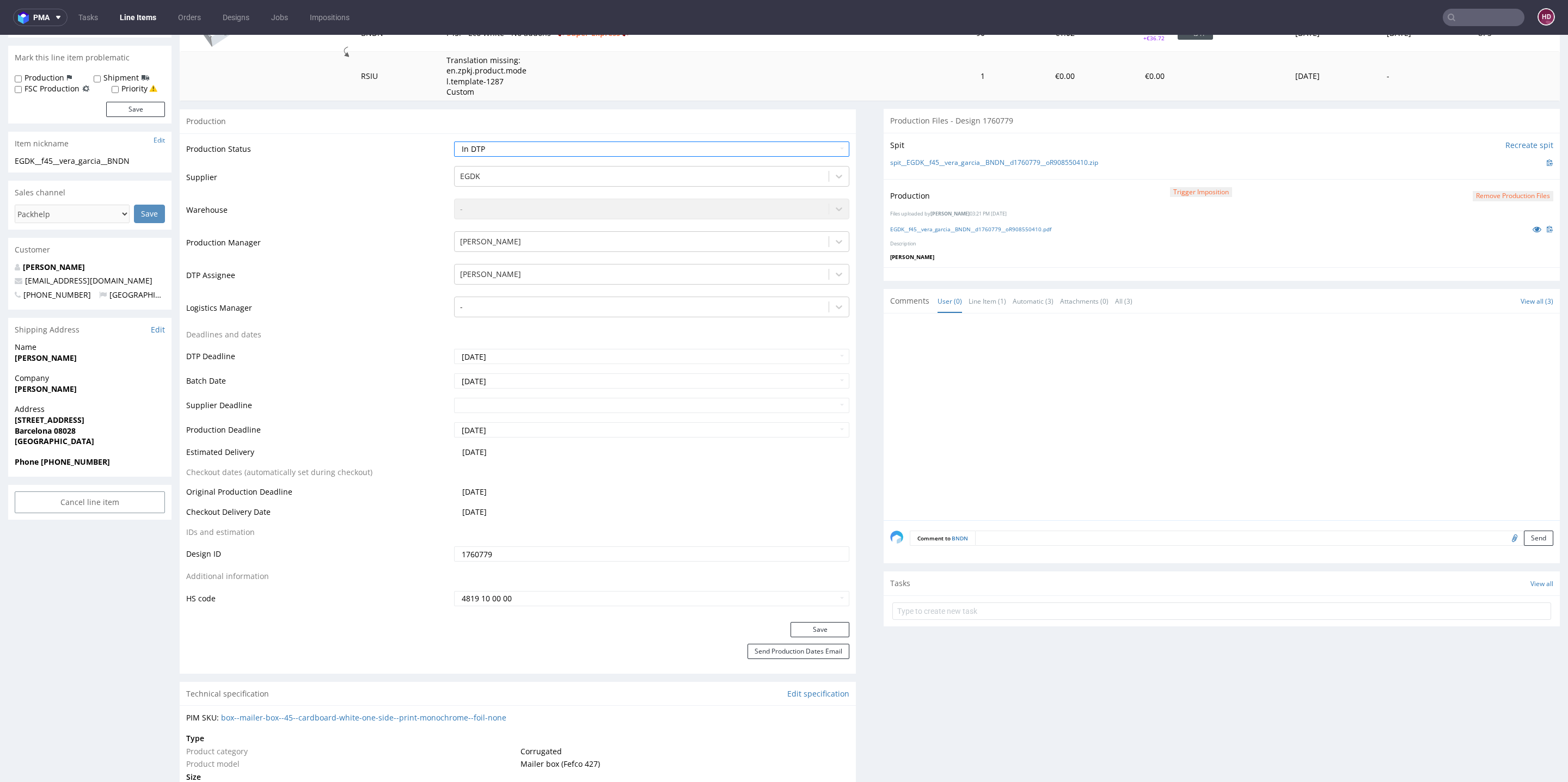
scroll to position [168, 0]
click at [793, 627] on button "Save" at bounding box center [820, 627] width 59 height 15
click at [1207, 219] on div "Production Trigger Imposition Remove production files Files uploaded by Hapka D…" at bounding box center [1222, 221] width 676 height 88
click at [579, 152] on select "Waiting for Artwork Waiting for Diecut Waiting for Mockup Waiting for DTP Waiti…" at bounding box center [652, 147] width 396 height 15
select select "dtp_production_ready"
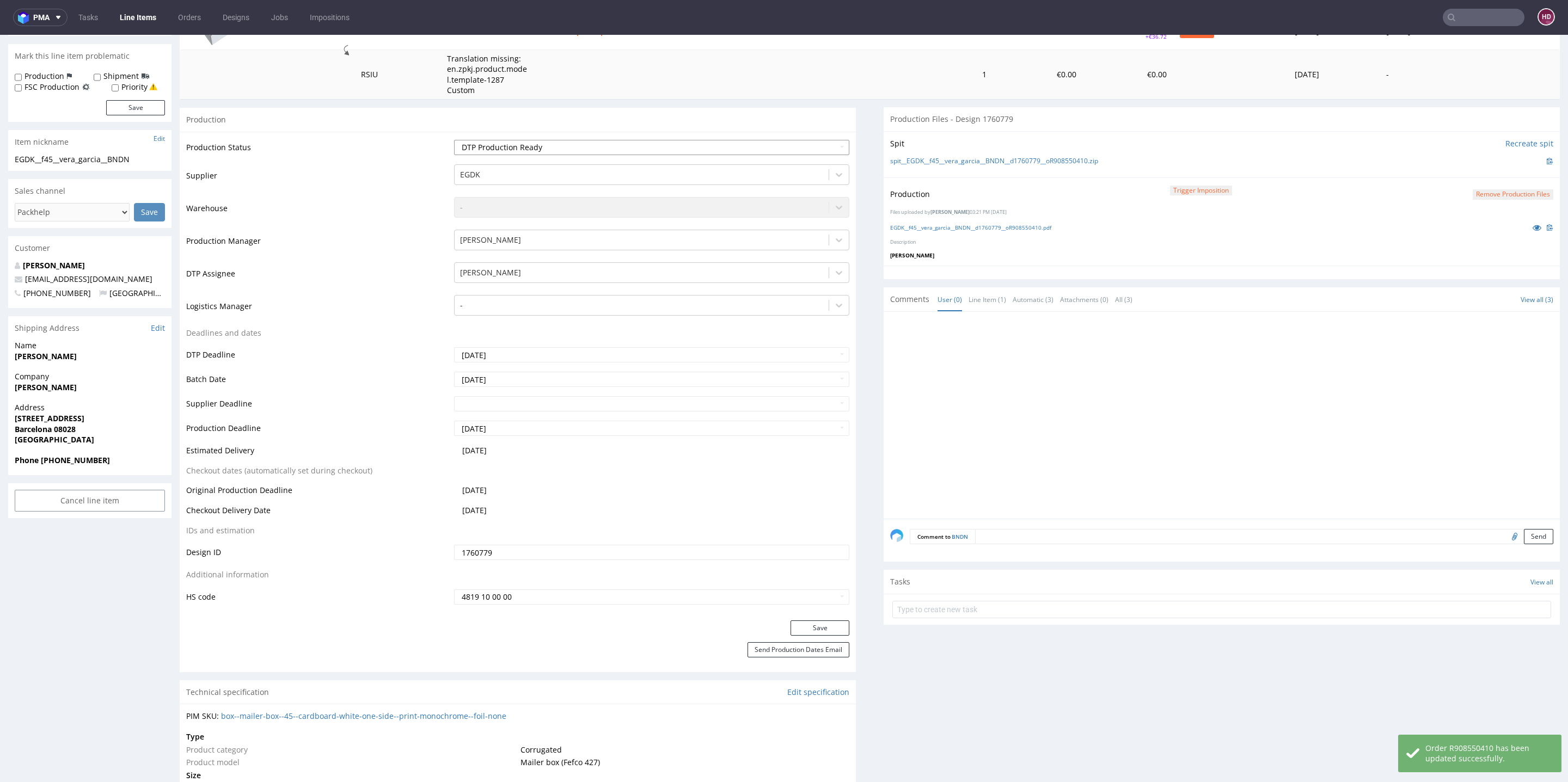
click at [454, 140] on select "Waiting for Artwork Waiting for Diecut Waiting for Mockup Waiting for DTP Waiti…" at bounding box center [652, 147] width 396 height 15
click at [805, 625] on button "Save" at bounding box center [820, 627] width 59 height 15
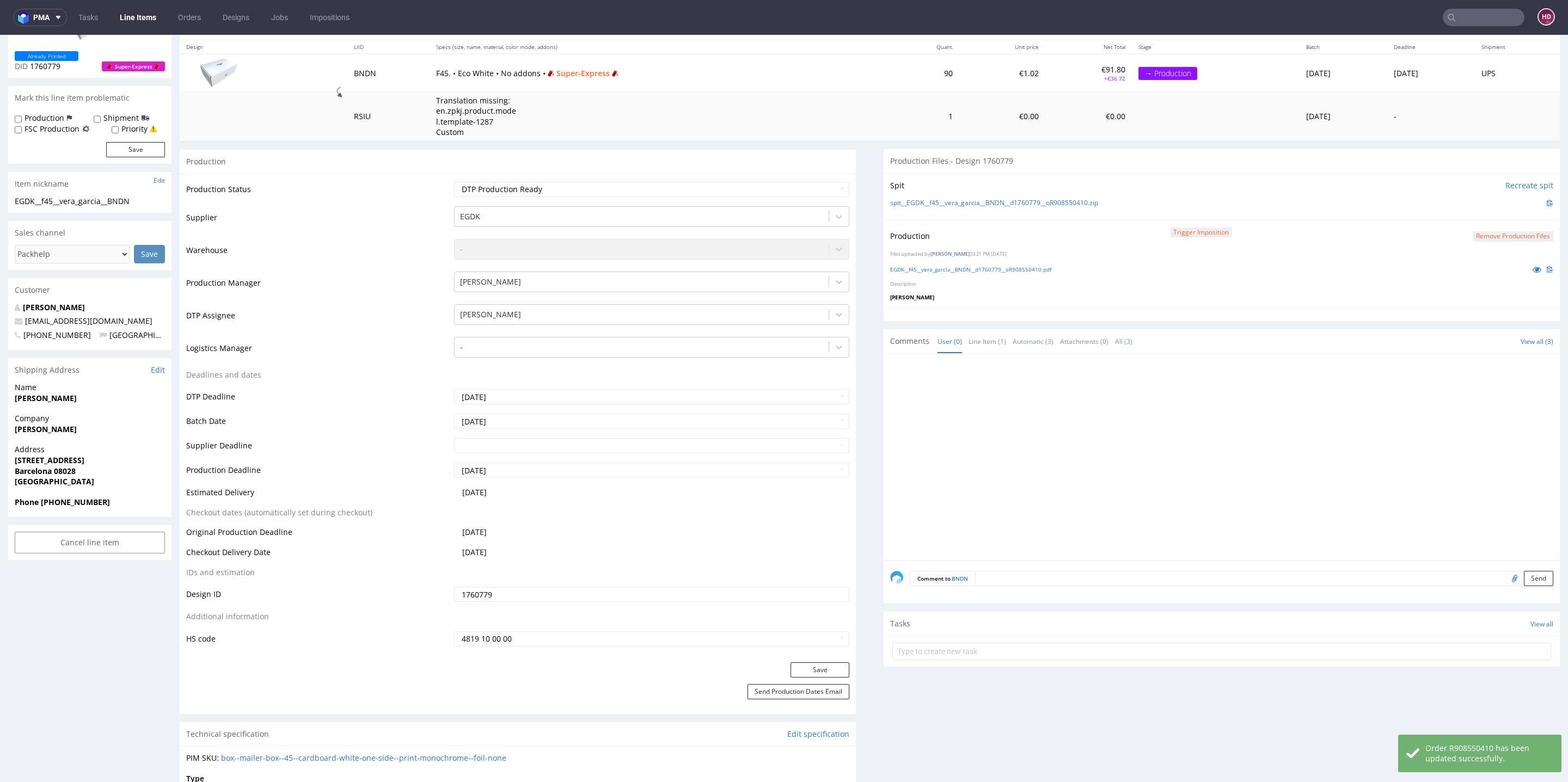
scroll to position [0, 0]
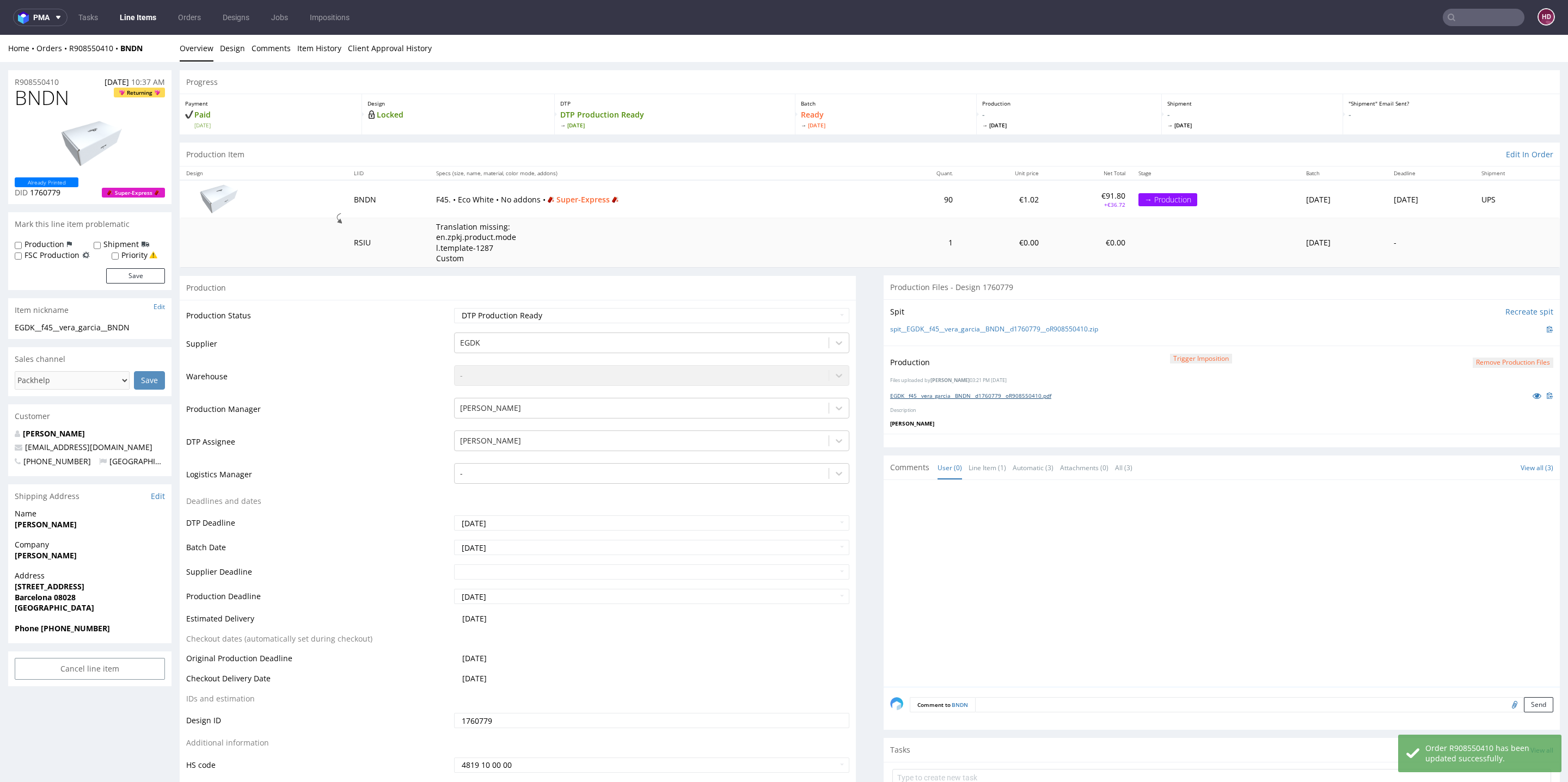
click at [948, 398] on link "EGDK__f45__vera_garcia__BNDN__d1760779__oR908550410.pdf" at bounding box center [971, 396] width 161 height 8
click at [153, 21] on link "Line Items" at bounding box center [138, 17] width 49 height 17
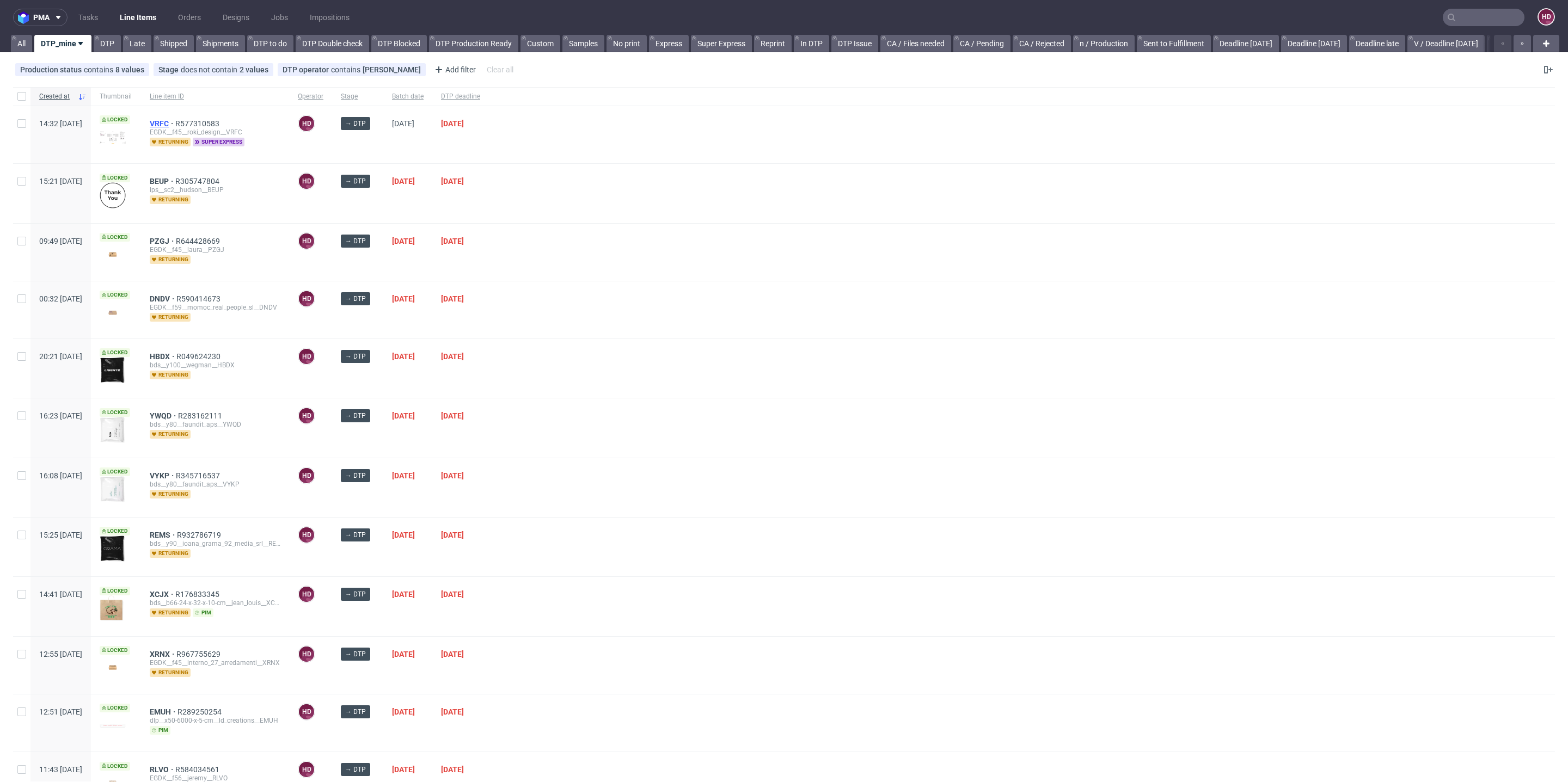
click at [176, 119] on span "VRFC" at bounding box center [163, 123] width 25 height 9
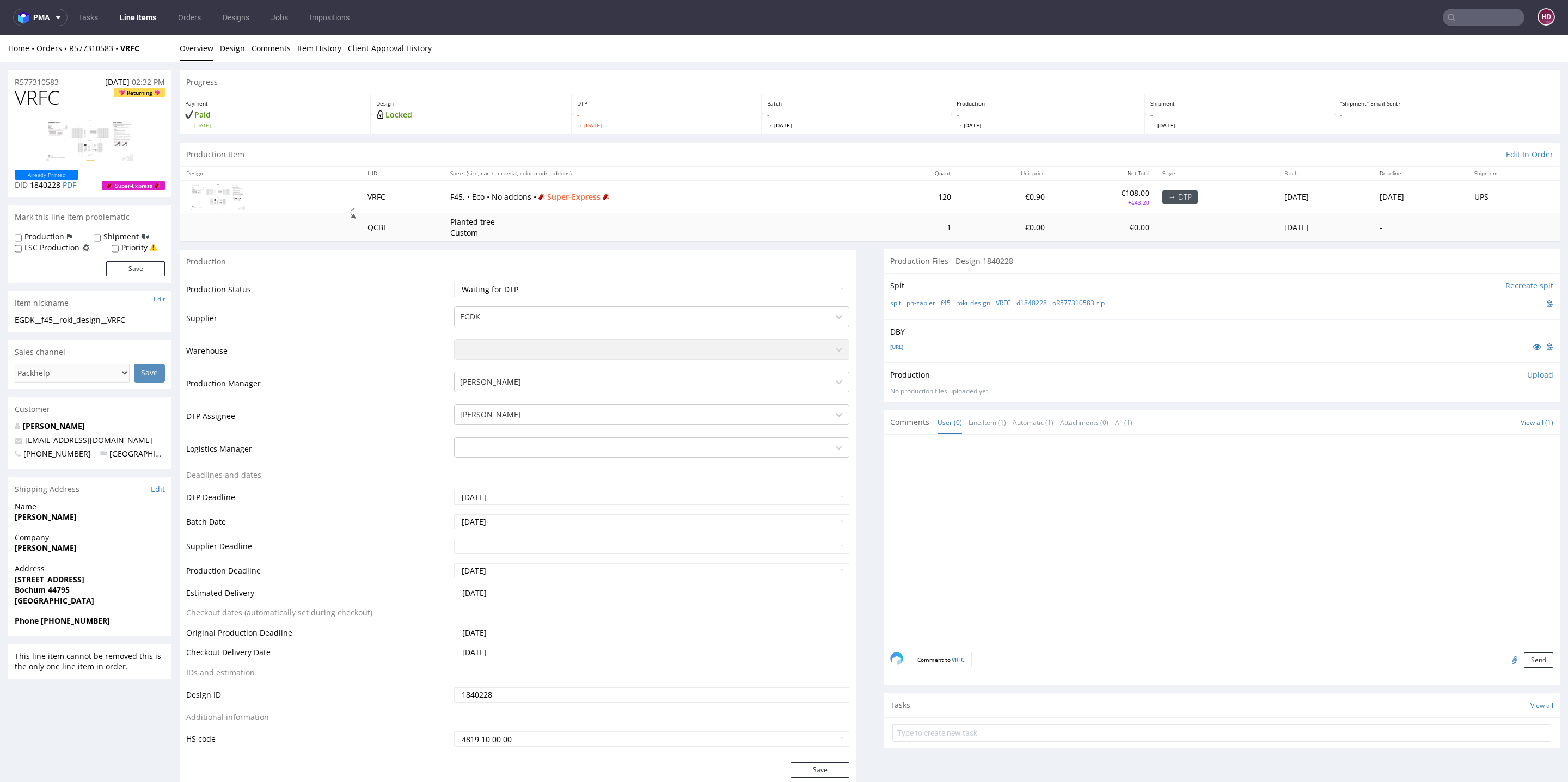
click at [124, 143] on img at bounding box center [90, 141] width 87 height 41
click at [226, 49] on link "Design" at bounding box center [233, 48] width 25 height 27
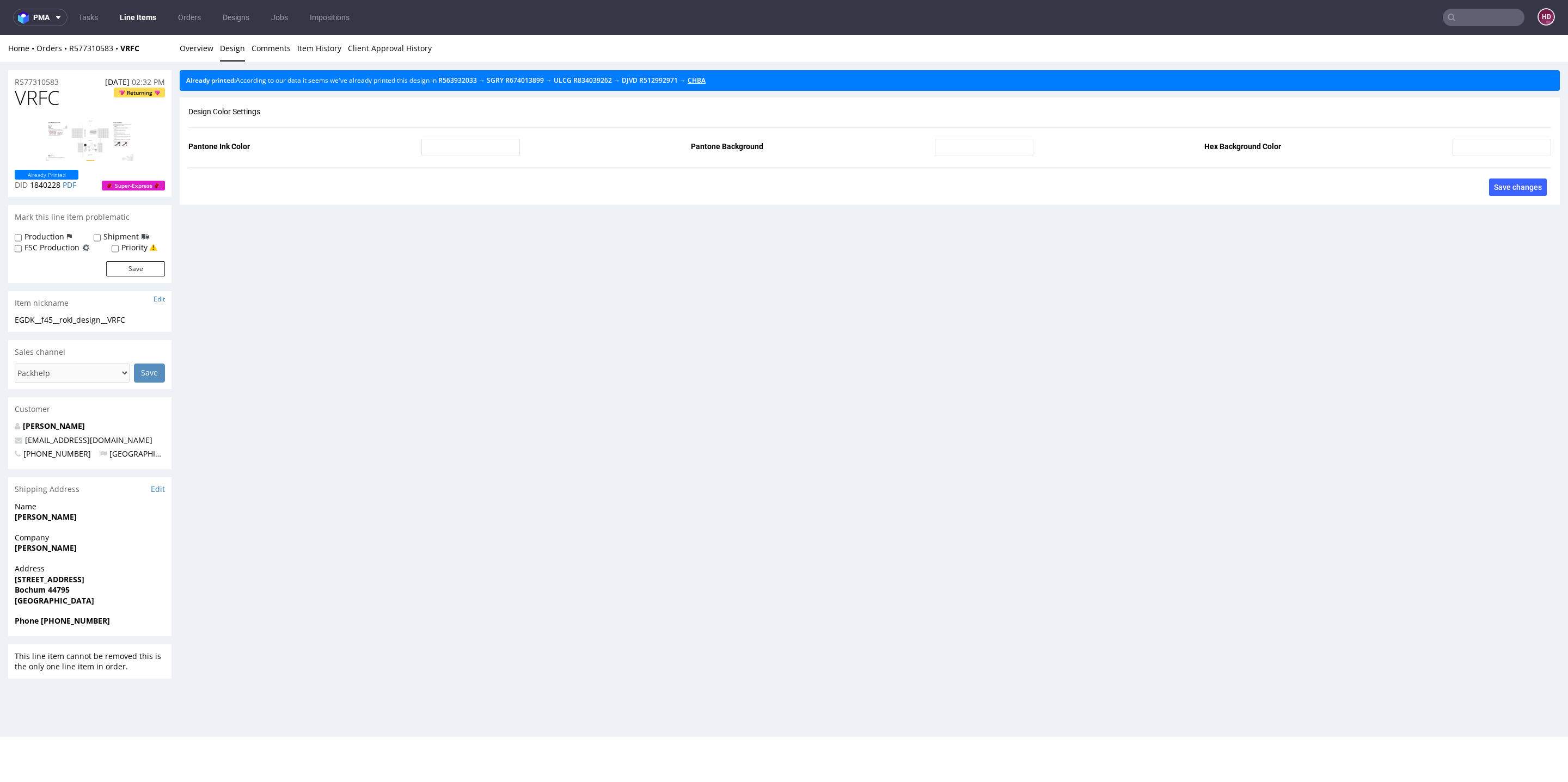
click at [705, 77] on link "CHBA" at bounding box center [697, 80] width 18 height 10
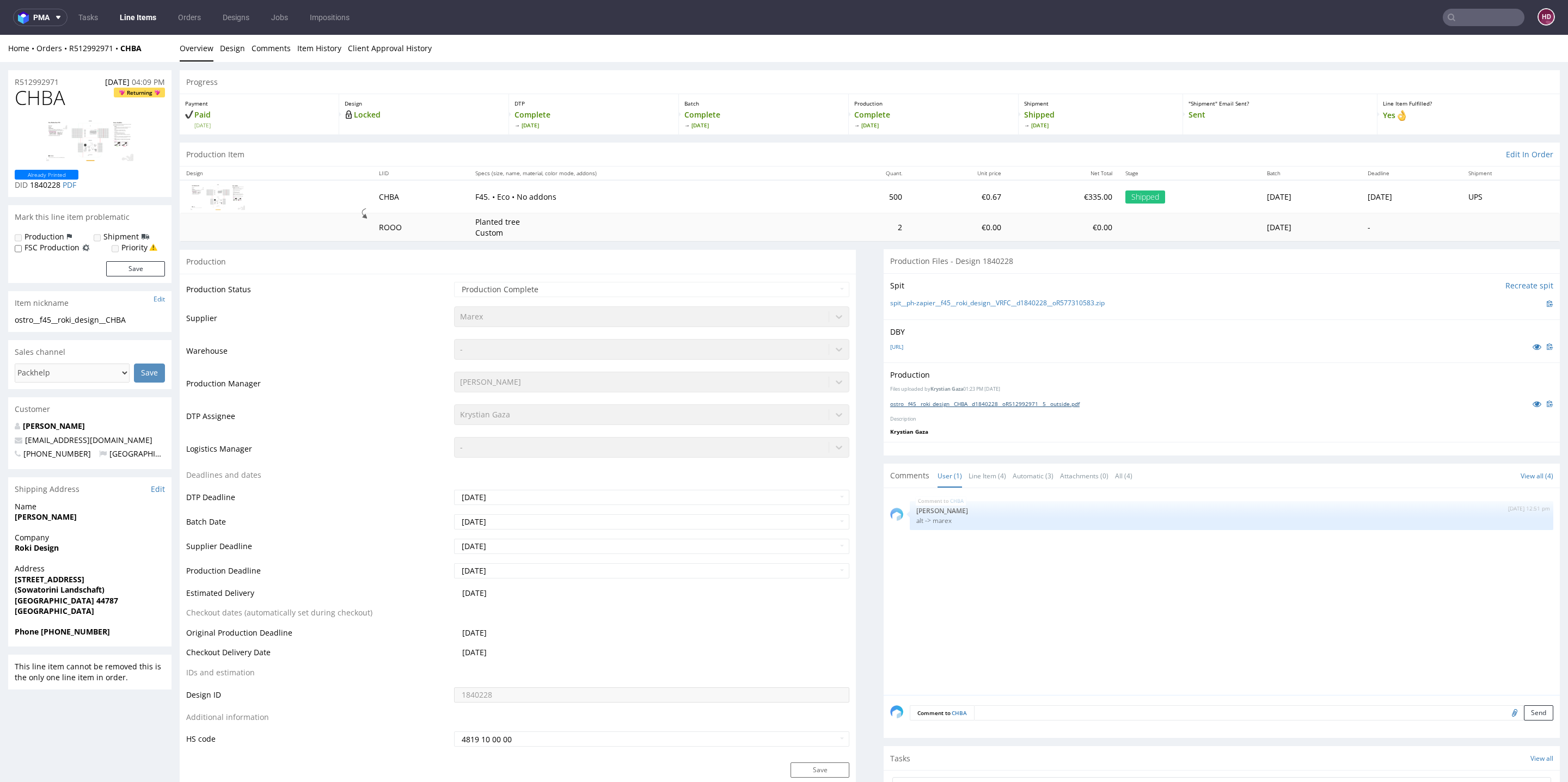
click at [1046, 406] on link "ostro__f45__roki_design__CHBA__d1840228__oR512992971__5__outside.pdf" at bounding box center [985, 404] width 190 height 8
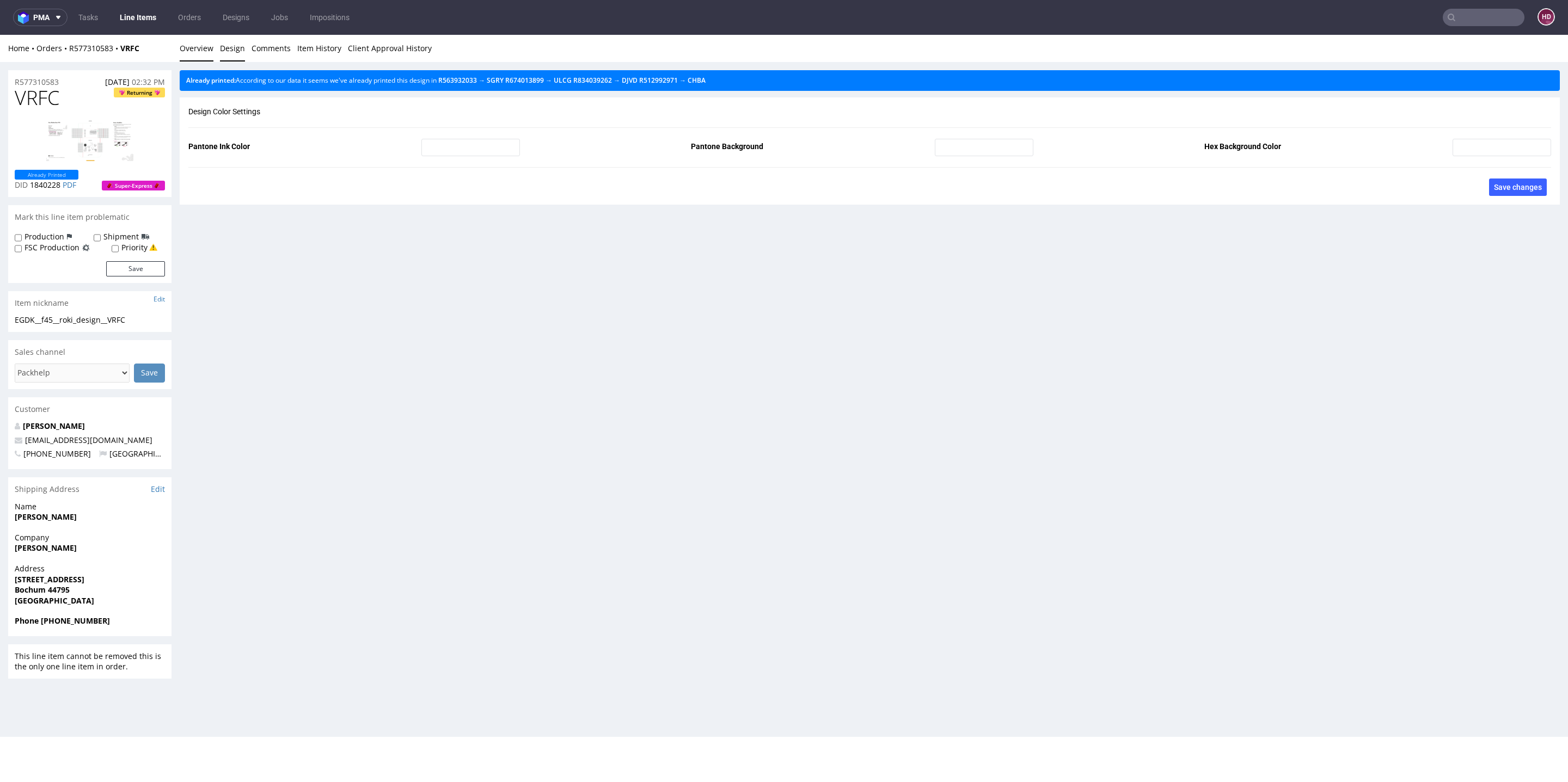
click at [205, 51] on link "Overview" at bounding box center [196, 48] width 34 height 27
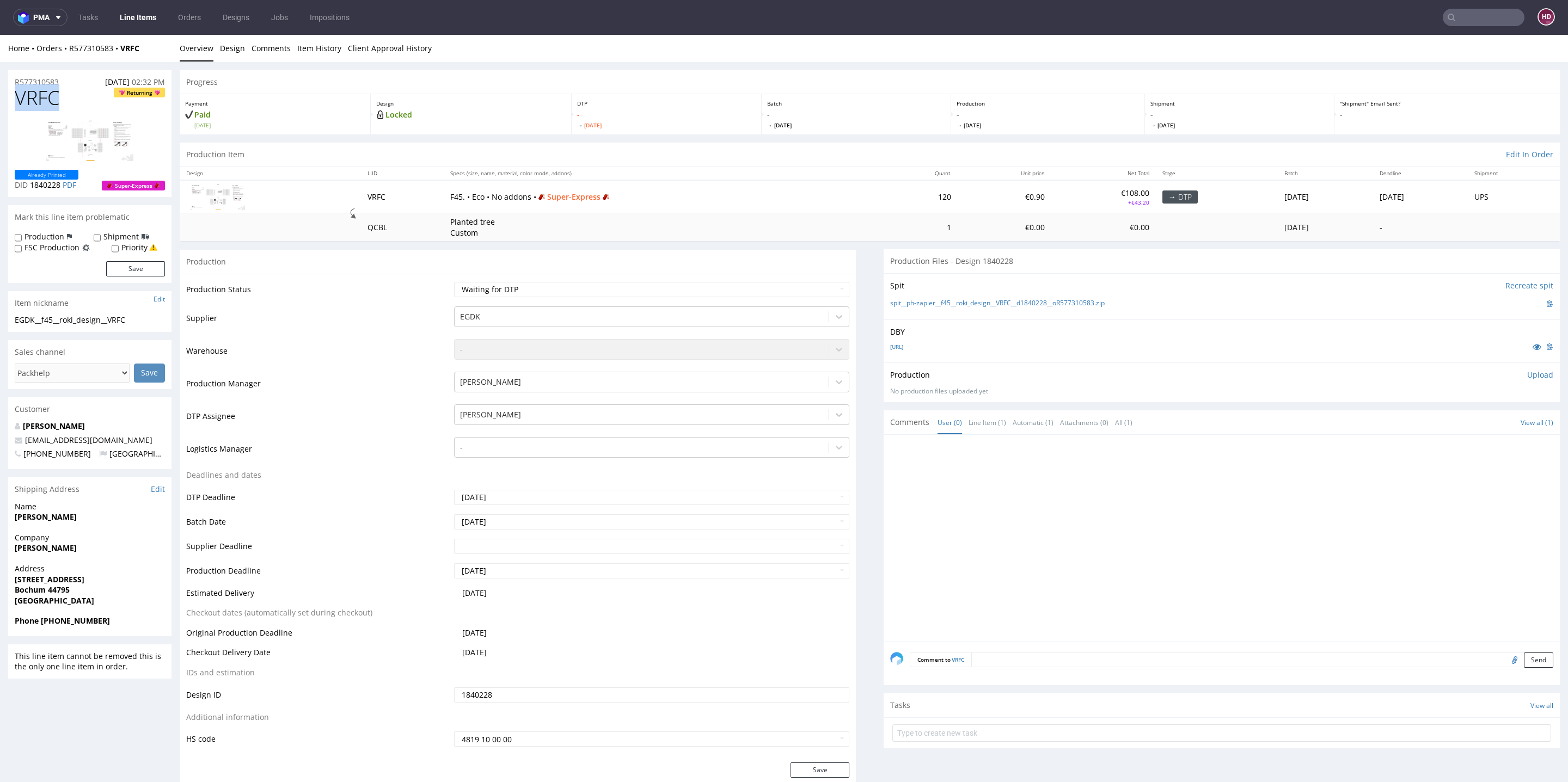
drag, startPoint x: 64, startPoint y: 95, endPoint x: 7, endPoint y: 98, distance: 57.1
copy span "VRFC"
drag, startPoint x: 137, startPoint y: 318, endPoint x: 9, endPoint y: 324, distance: 128.1
click at [9, 324] on div "EGDK__f45__roki_design__VRFC EGDK__f45 __roki_design__VRFC Update" at bounding box center [90, 323] width 164 height 17
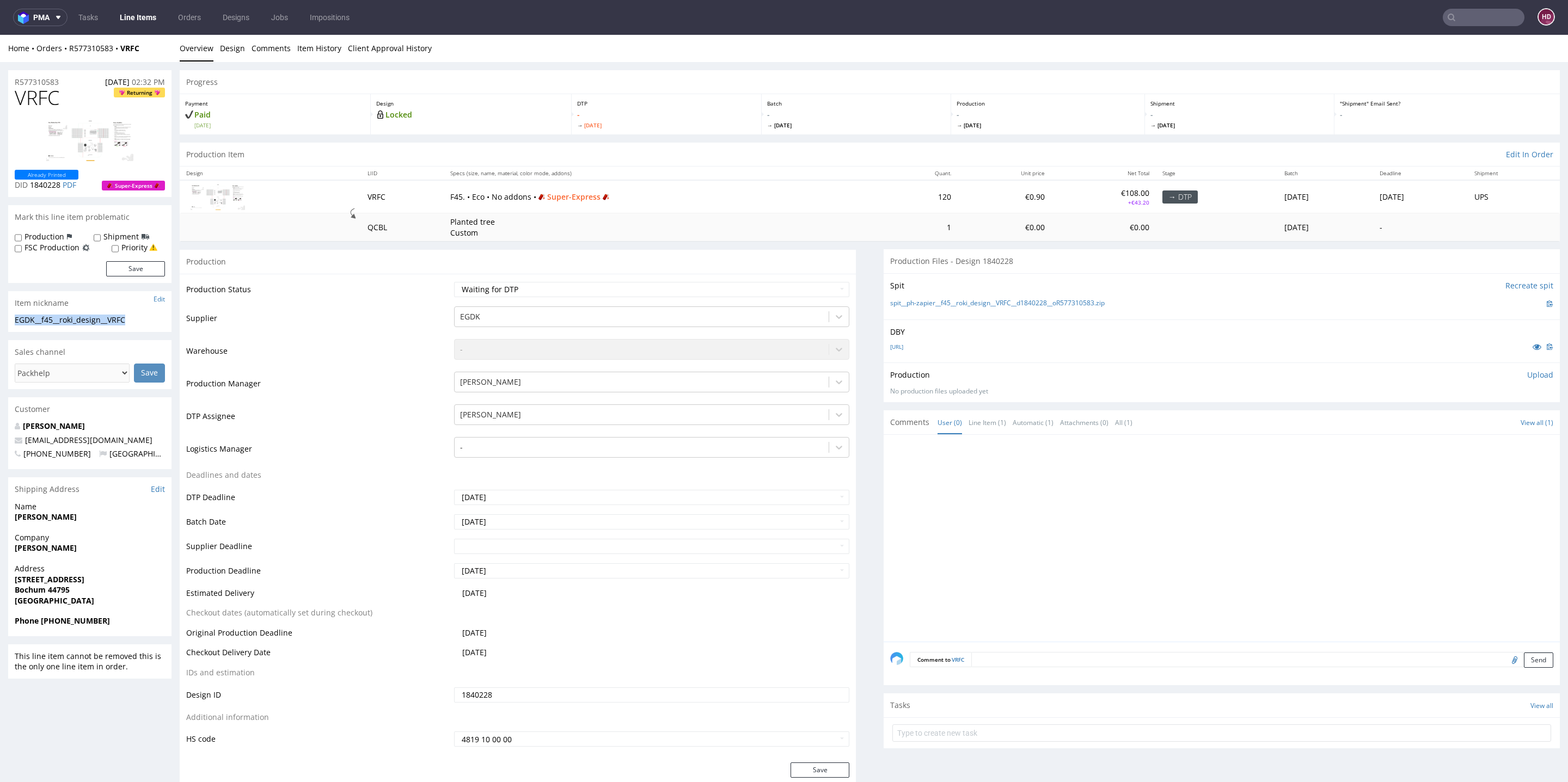
copy div "EGDK__f45__roki_design__VRFC"
click at [68, 80] on div "R577310583 [DATE] 02:32 PM" at bounding box center [90, 79] width 164 height 17
drag, startPoint x: 67, startPoint y: 80, endPoint x: 0, endPoint y: 77, distance: 67.1
copy p "R577310583"
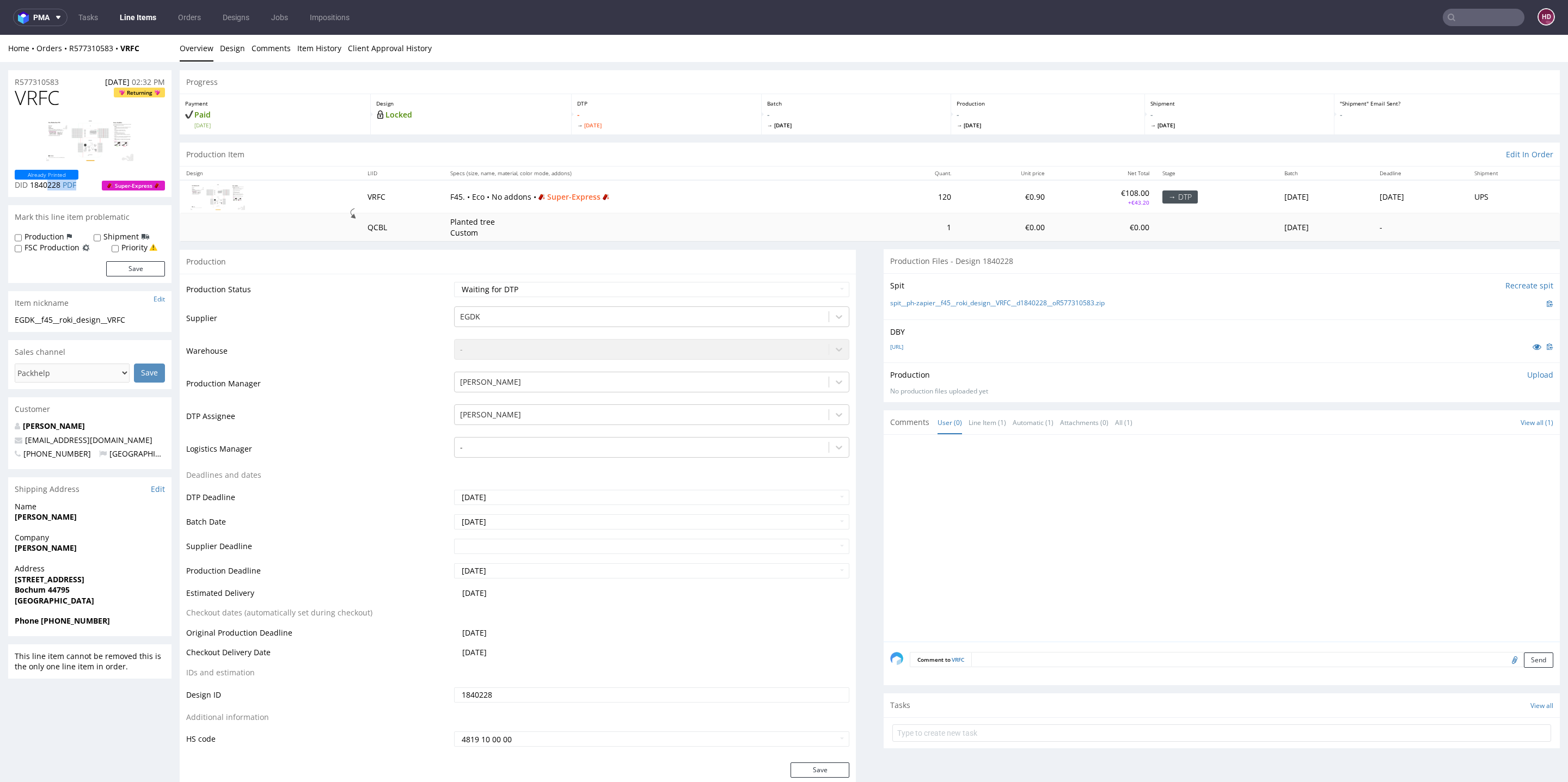
drag, startPoint x: 60, startPoint y: 191, endPoint x: 49, endPoint y: 181, distance: 14.9
click at [49, 181] on div "VRFC Returning Already Printed DID 1840228 PDF Super-Express" at bounding box center [90, 142] width 164 height 110
click at [60, 186] on span "1840228" at bounding box center [45, 184] width 30 height 10
drag, startPoint x: 60, startPoint y: 186, endPoint x: 43, endPoint y: 182, distance: 17.5
click at [43, 182] on span "1840228" at bounding box center [45, 184] width 30 height 10
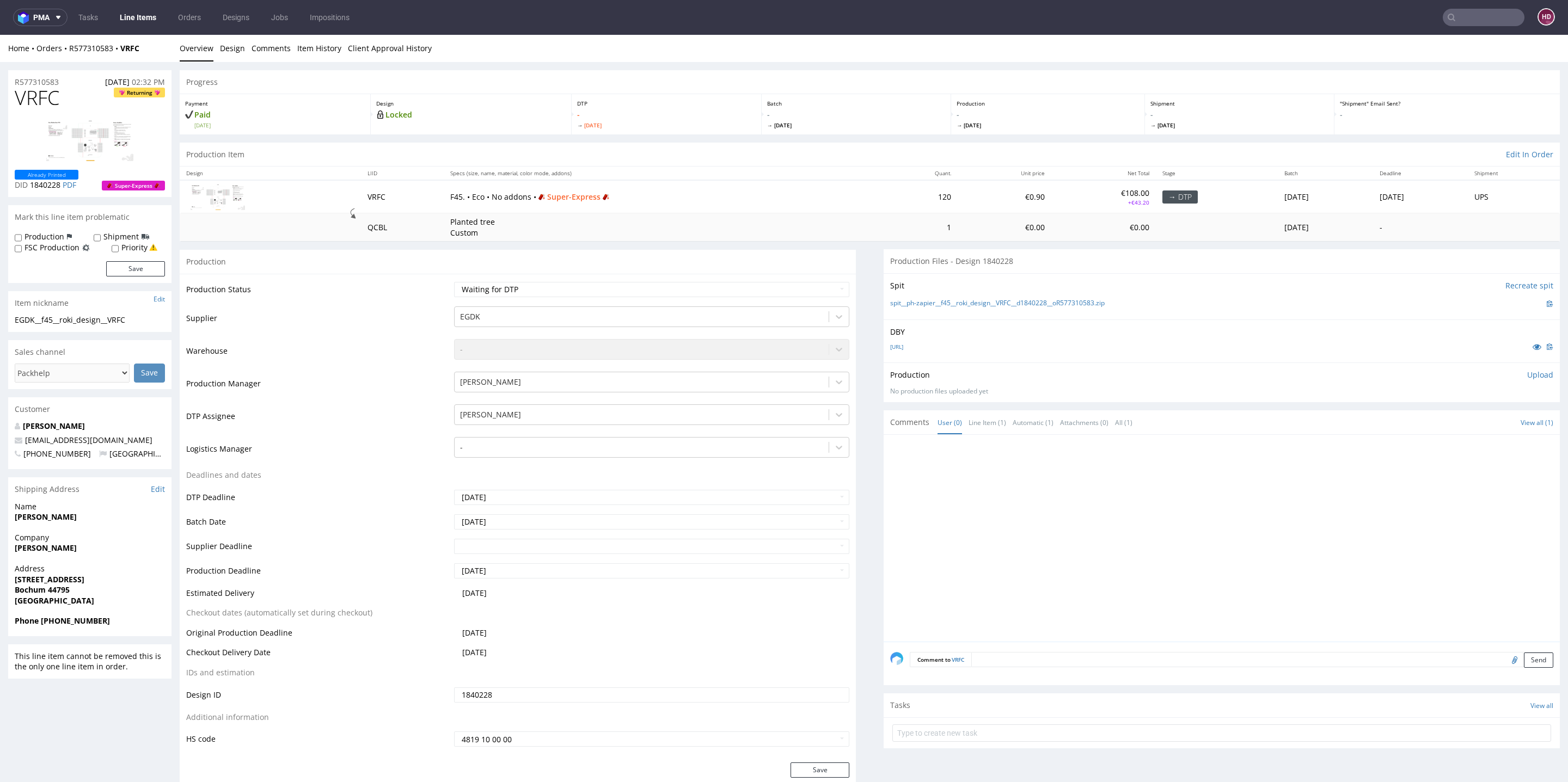
click at [1527, 376] on p "Upload" at bounding box center [1540, 375] width 26 height 11
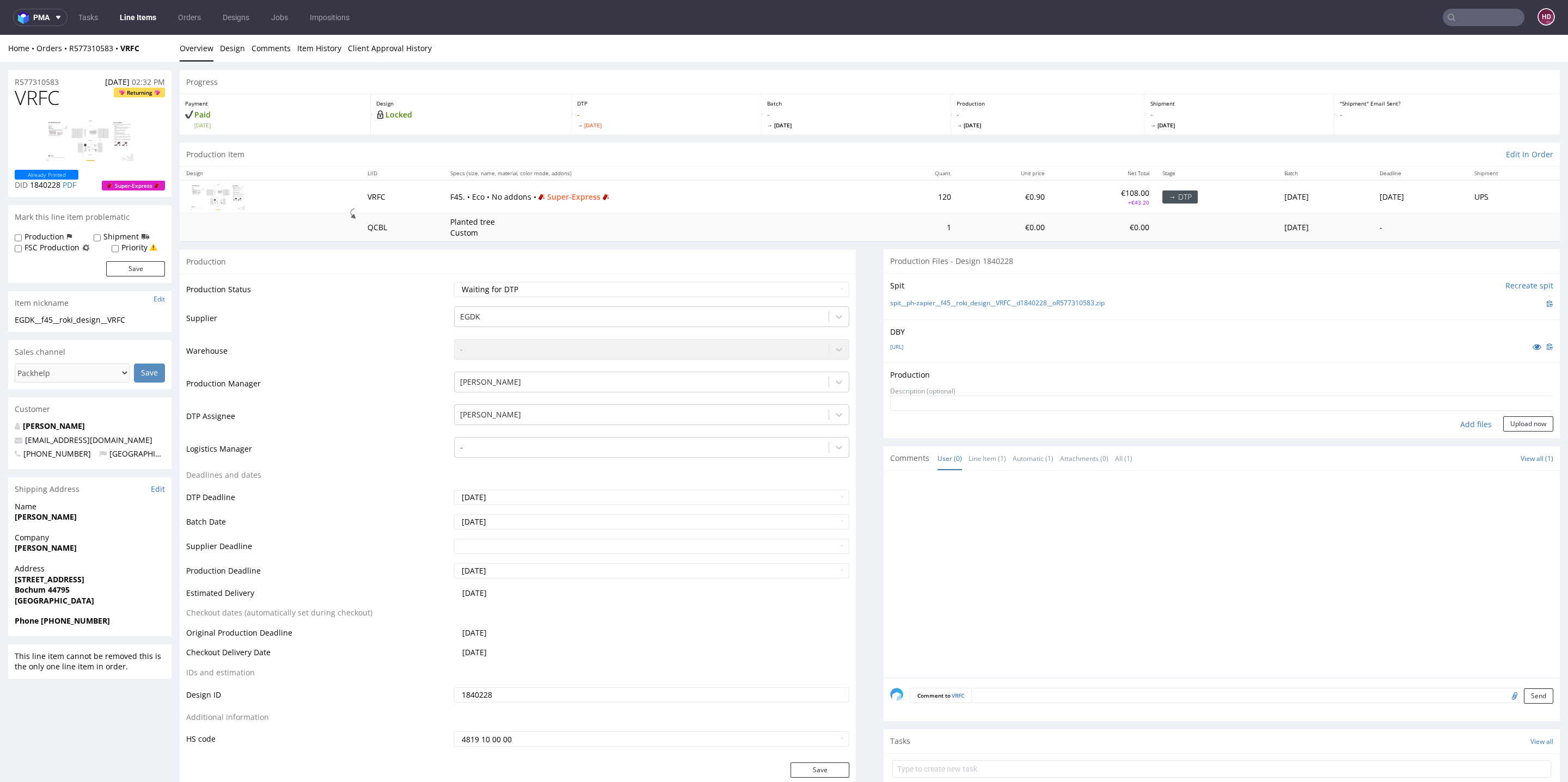
click at [1449, 422] on div "Add files" at bounding box center [1476, 424] width 55 height 17
type input "C:\fakepath\EGDK__f45__roki_design__VRFC__d1840228__oR577310583.pdf"
click at [1509, 448] on div "Production Upload EGDK__f45__roki_design__VRFC__d1840228__oR577310583.pdf No pr…" at bounding box center [1222, 409] width 676 height 93
click at [1504, 437] on button "Upload now" at bounding box center [1528, 441] width 50 height 15
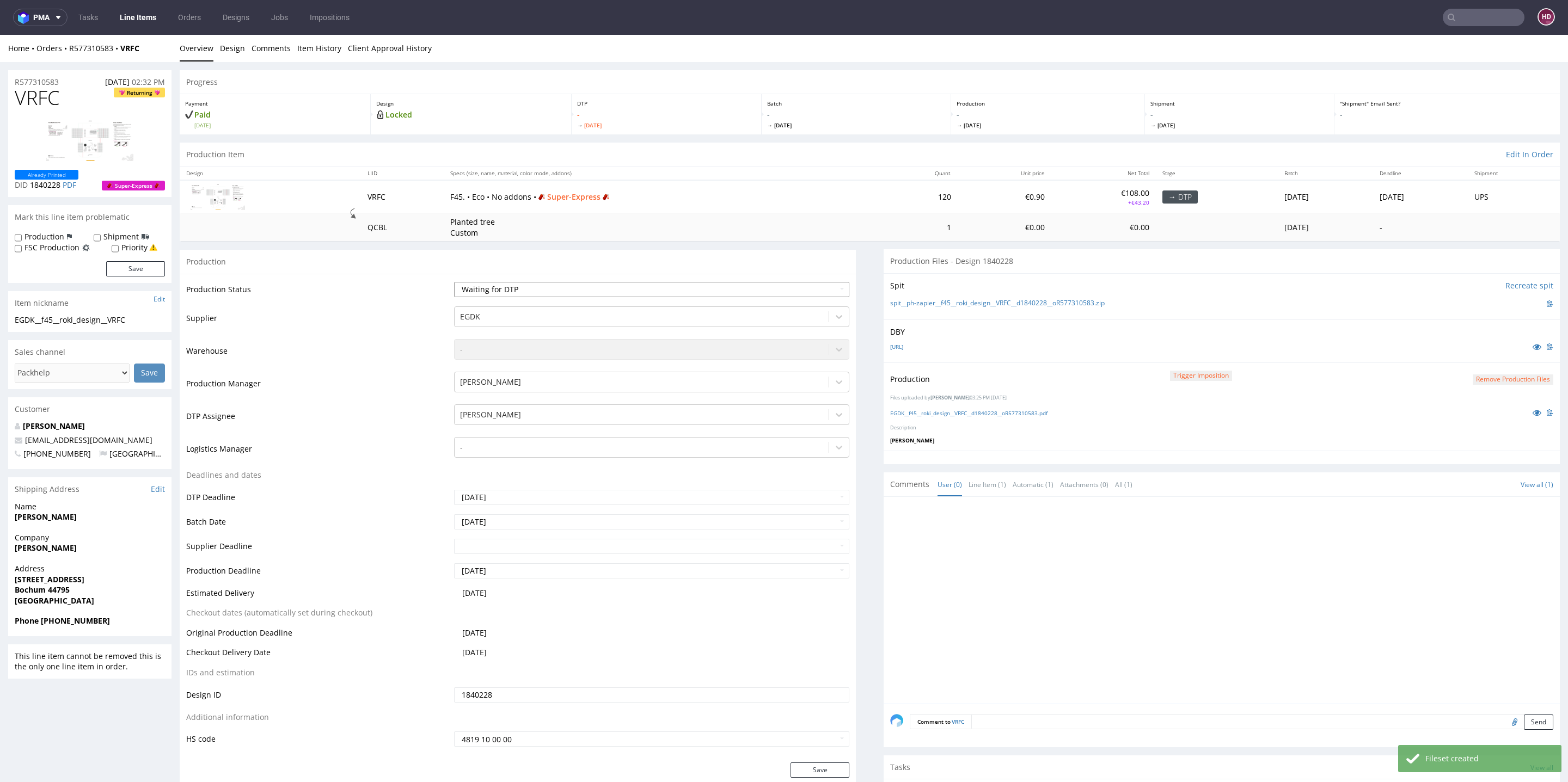
click at [709, 285] on select "Waiting for Artwork Waiting for Diecut Waiting for Mockup Waiting for DTP Waiti…" at bounding box center [652, 289] width 396 height 15
click at [454, 282] on select "Waiting for Artwork Waiting for Diecut Waiting for Mockup Waiting for DTP Waiti…" at bounding box center [652, 289] width 396 height 15
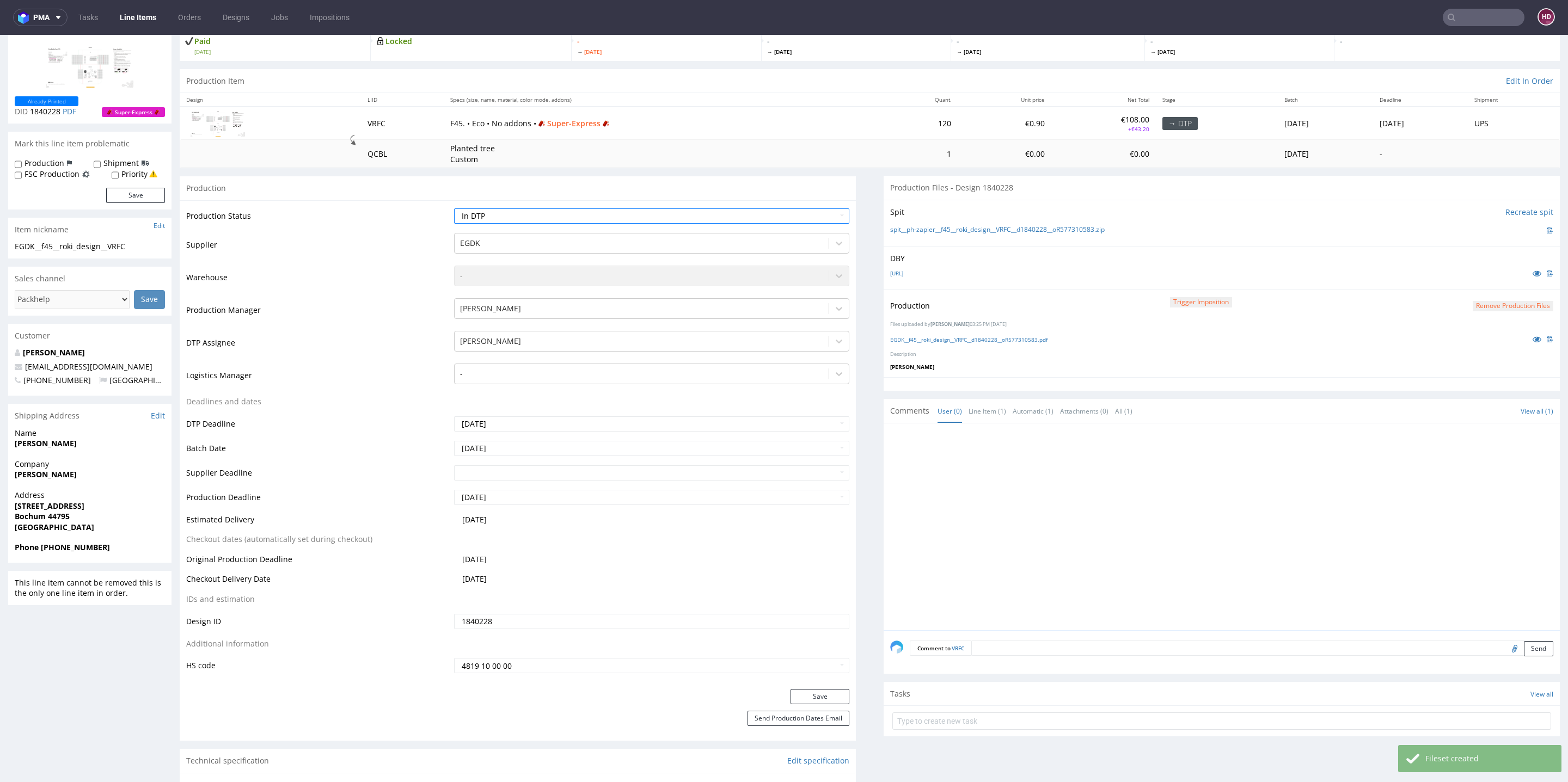
scroll to position [246, 0]
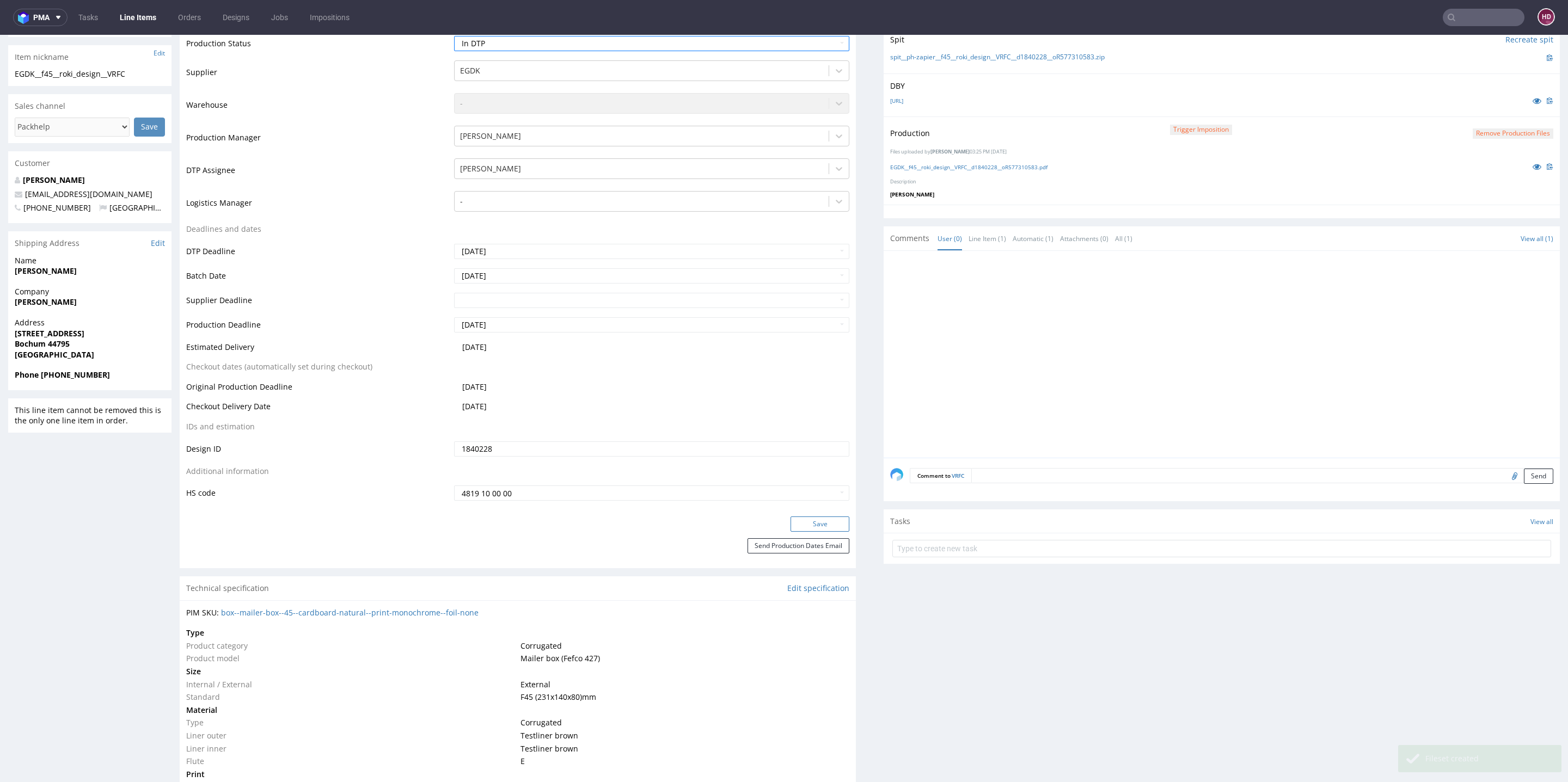
click at [808, 520] on button "Save" at bounding box center [820, 524] width 59 height 15
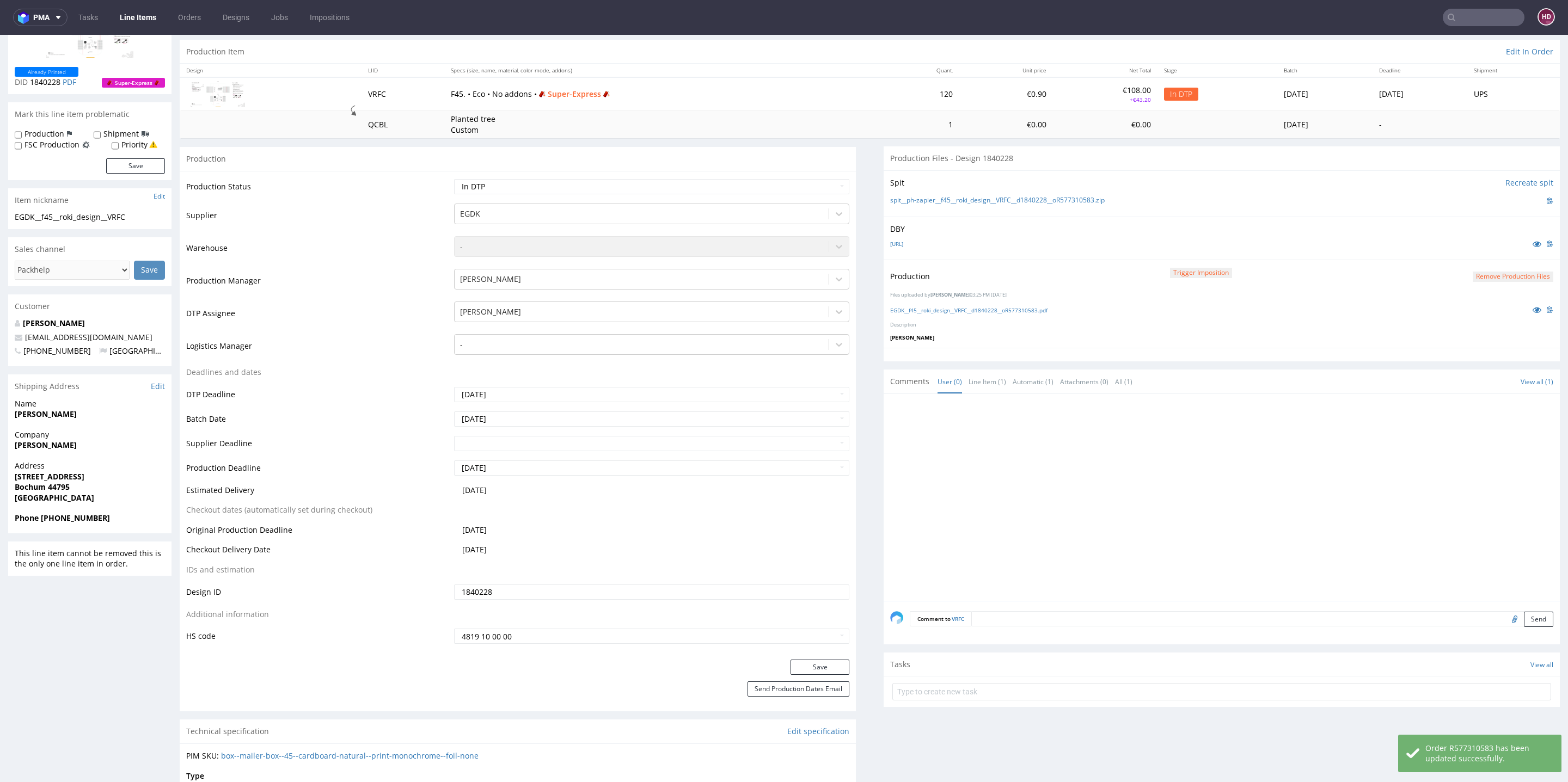
scroll to position [106, 0]
click at [1025, 306] on link "EGDK__f45__roki_design__VRFC__d1840228__oR577310583.pdf" at bounding box center [969, 306] width 157 height 8
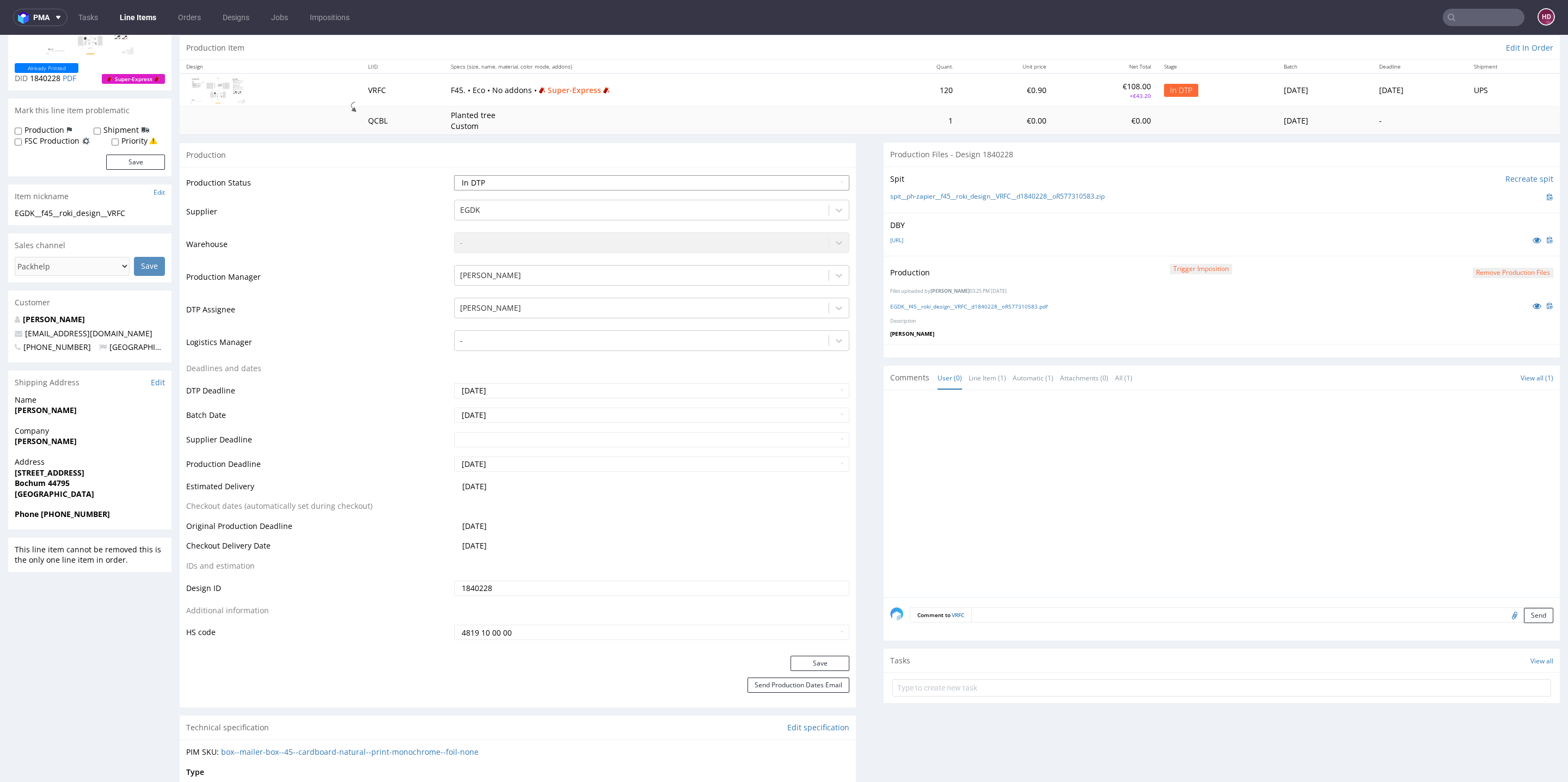
click at [595, 181] on select "Waiting for Artwork Waiting for Diecut Waiting for Mockup Waiting for DTP Waiti…" at bounding box center [652, 183] width 396 height 15
select select "dtp_production_ready"
click at [454, 175] on select "Waiting for Artwork Waiting for Diecut Waiting for Mockup Waiting for DTP Waiti…" at bounding box center [652, 183] width 396 height 15
click at [795, 665] on button "Save" at bounding box center [820, 663] width 59 height 15
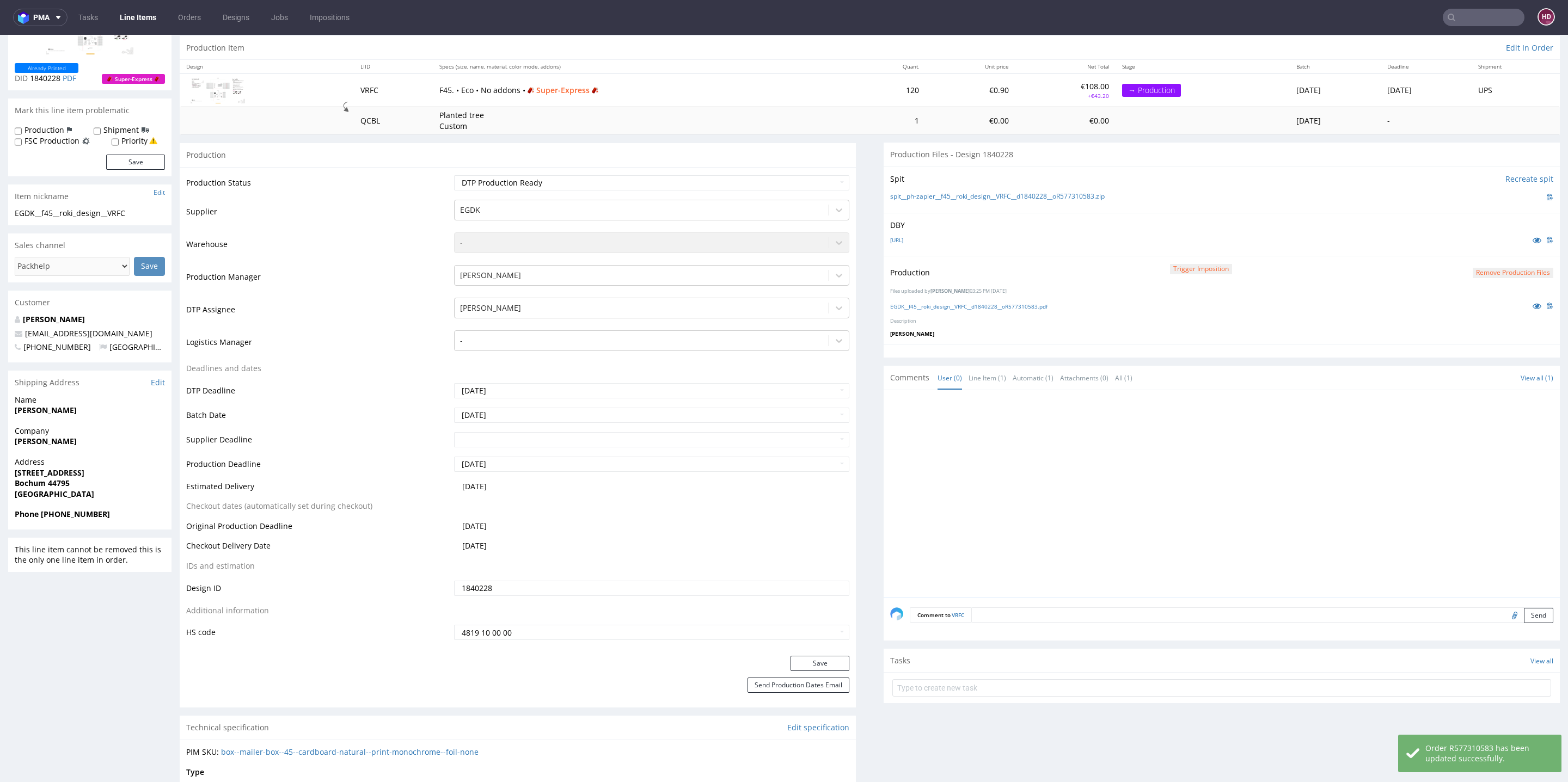
scroll to position [0, 0]
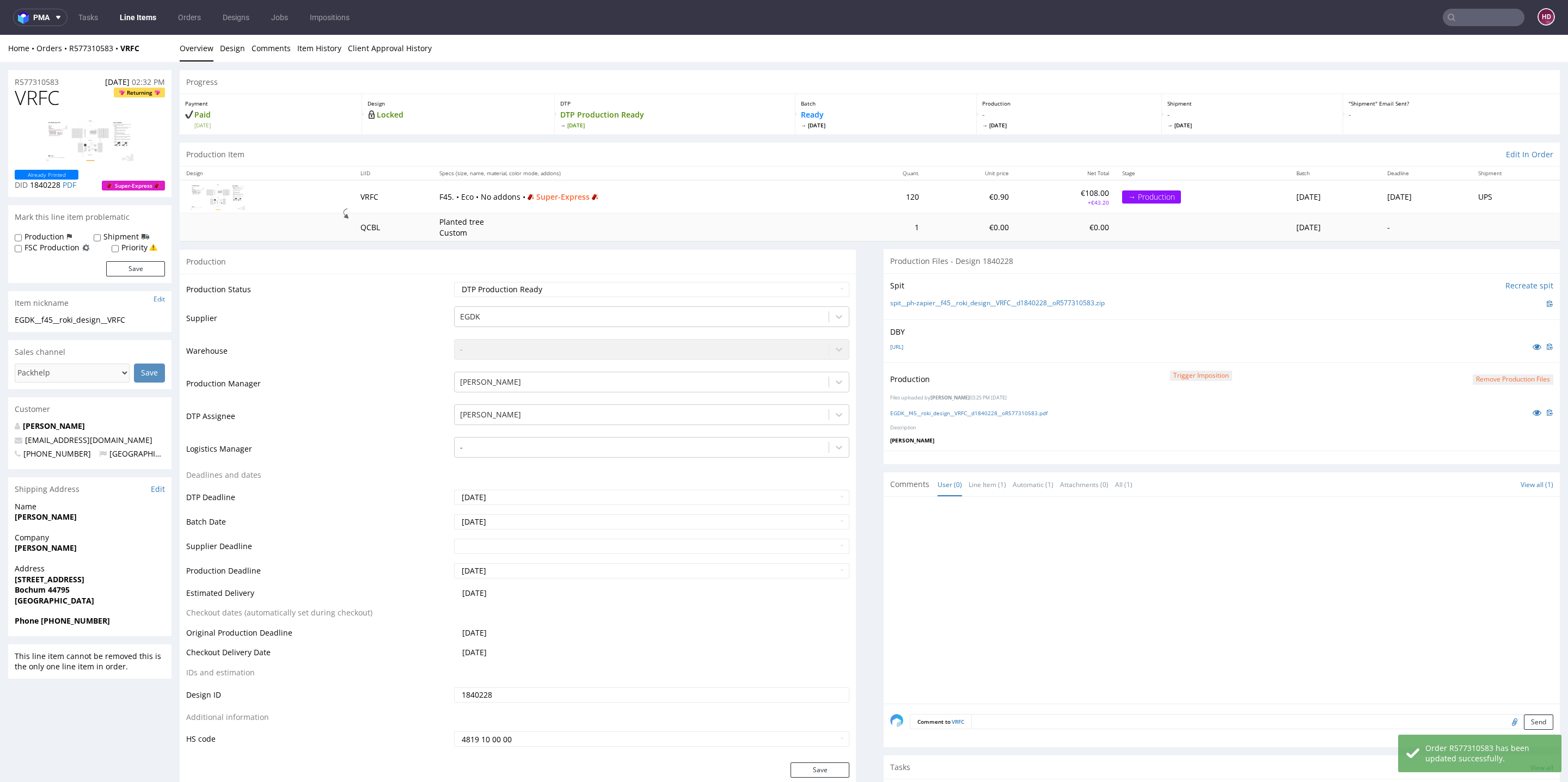
click at [147, 11] on link "Line Items" at bounding box center [138, 17] width 49 height 17
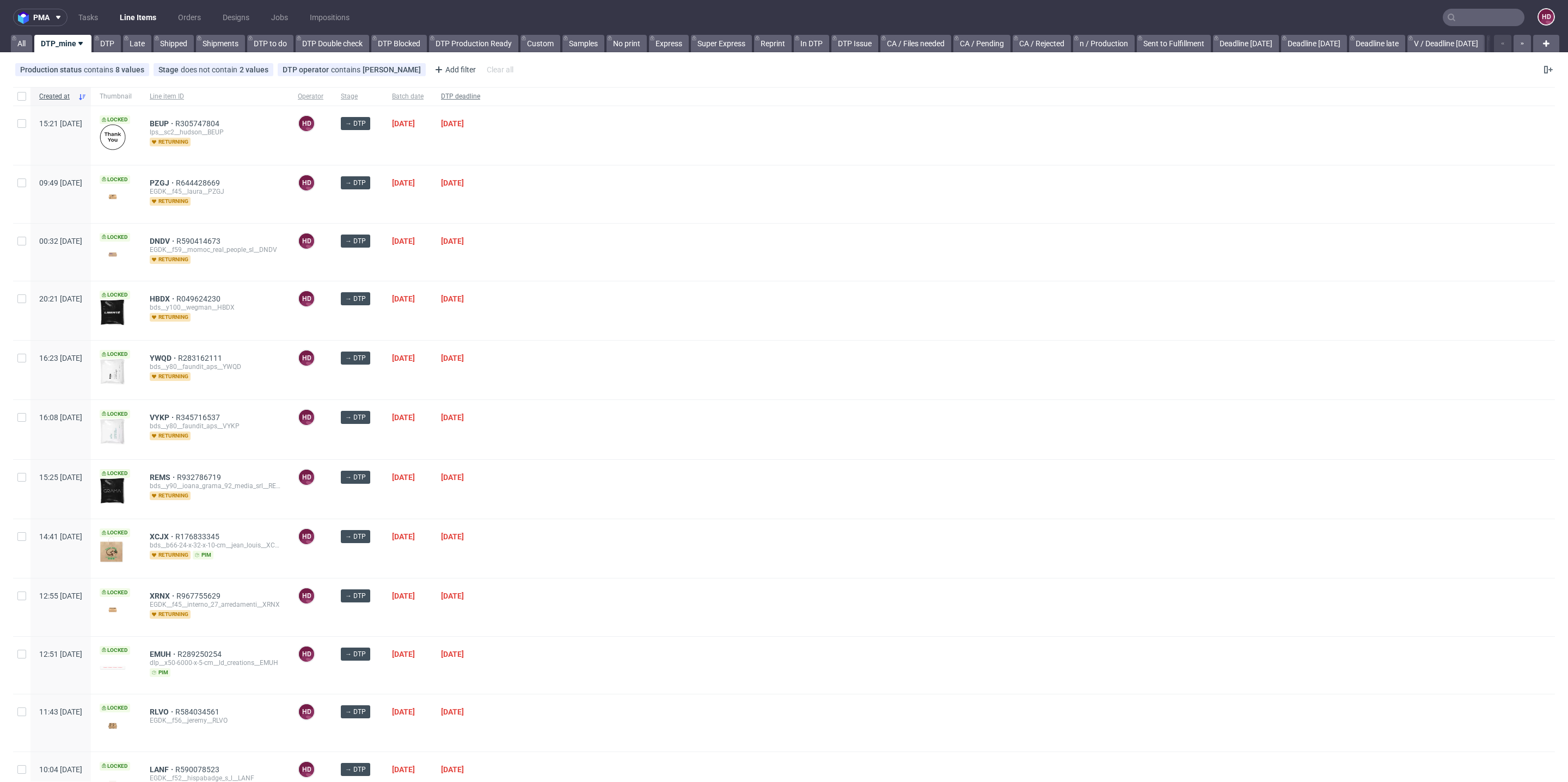
click at [481, 93] on span "DTP deadline" at bounding box center [460, 97] width 39 height 10
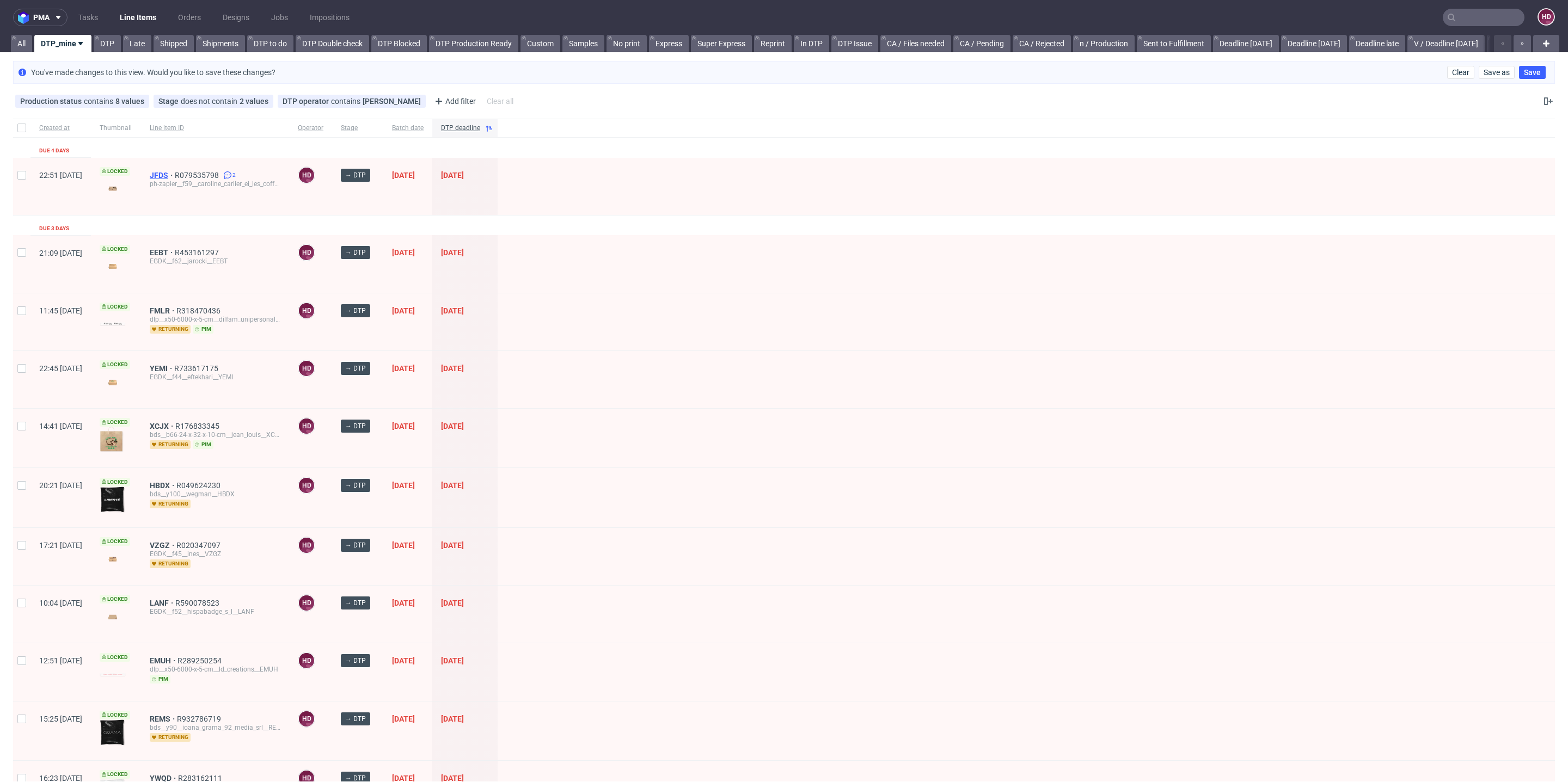
click at [175, 177] on span "JFDS" at bounding box center [163, 175] width 25 height 9
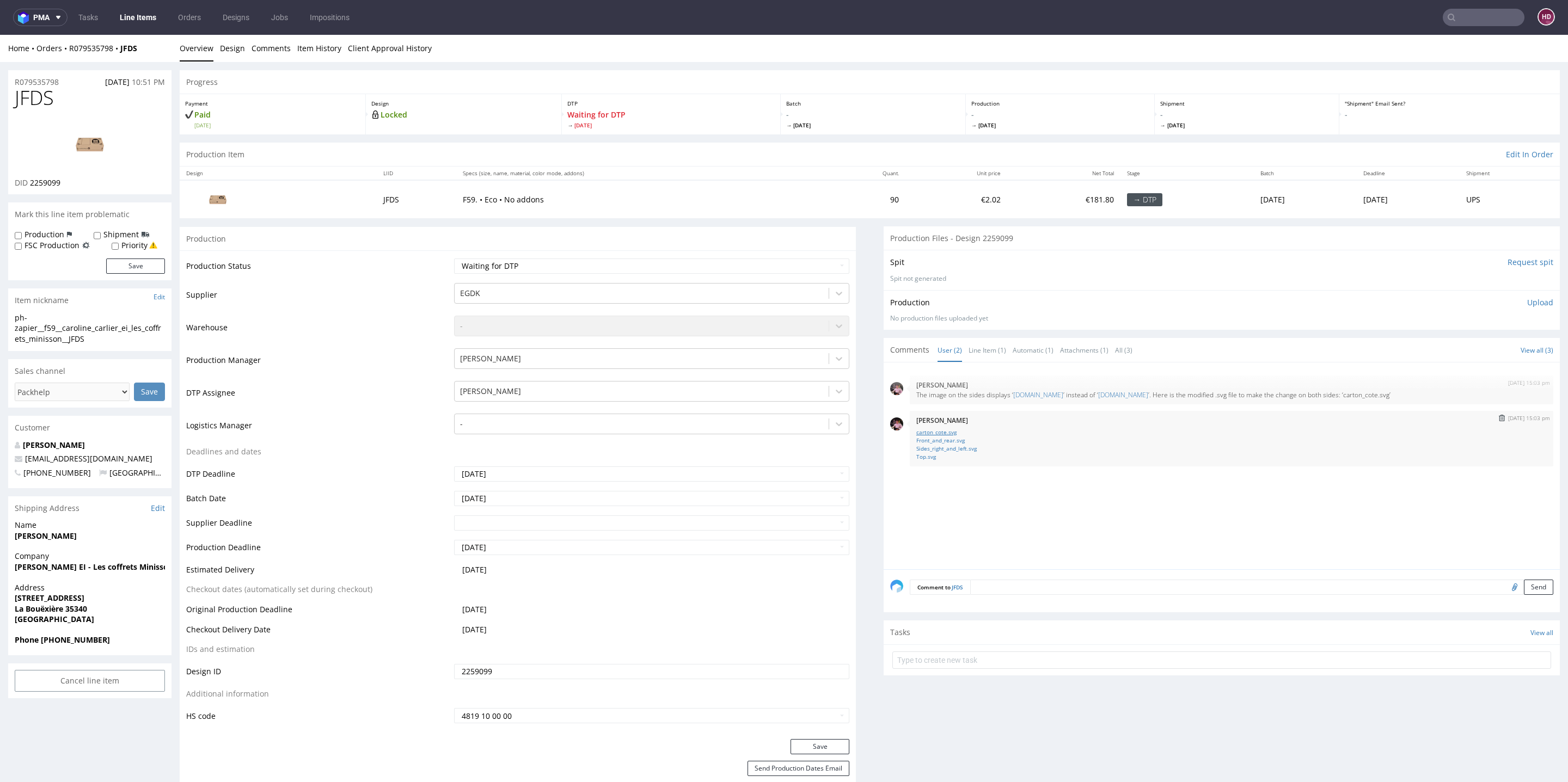
click at [927, 428] on link "carton_cote.svg" at bounding box center [1232, 432] width 631 height 8
click at [930, 439] on link "Front_and_rear.svg" at bounding box center [1232, 441] width 631 height 8
click at [931, 447] on link "Sides_right_and_left.svg" at bounding box center [1232, 449] width 631 height 8
click at [919, 457] on link "Top.svg" at bounding box center [1232, 456] width 631 height 8
click at [1508, 259] on input "Request spit" at bounding box center [1531, 263] width 46 height 11
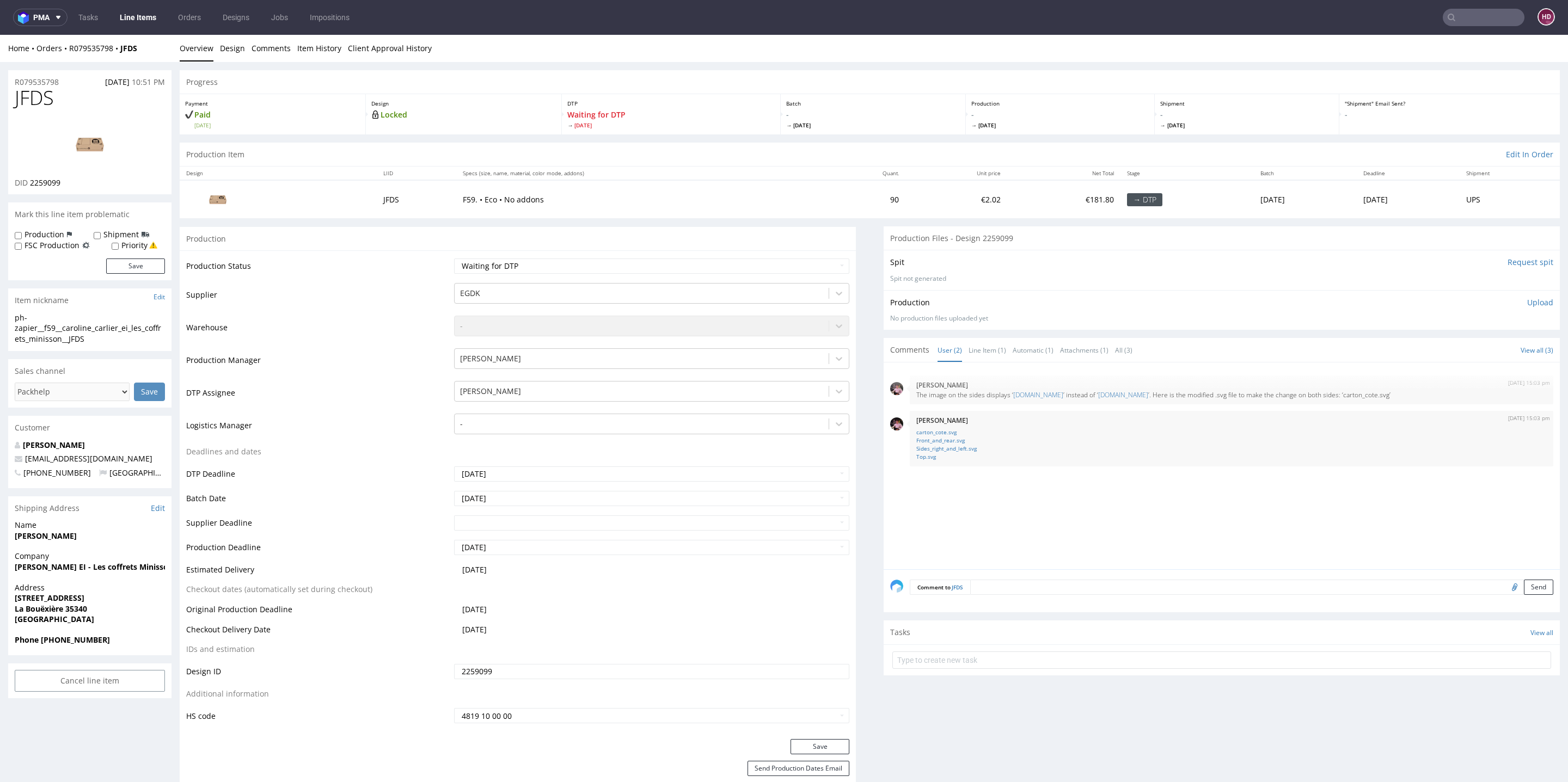
click at [1514, 263] on input "Request spit" at bounding box center [1531, 263] width 46 height 11
click at [1486, 238] on div "Production Files - Design 2259099" at bounding box center [1222, 238] width 676 height 24
click at [1510, 255] on div "Spit Request spit Spit not generated" at bounding box center [1222, 270] width 676 height 40
click at [1508, 260] on input "Request spit" at bounding box center [1531, 263] width 46 height 11
click at [1508, 261] on input "Request spit" at bounding box center [1531, 263] width 46 height 11
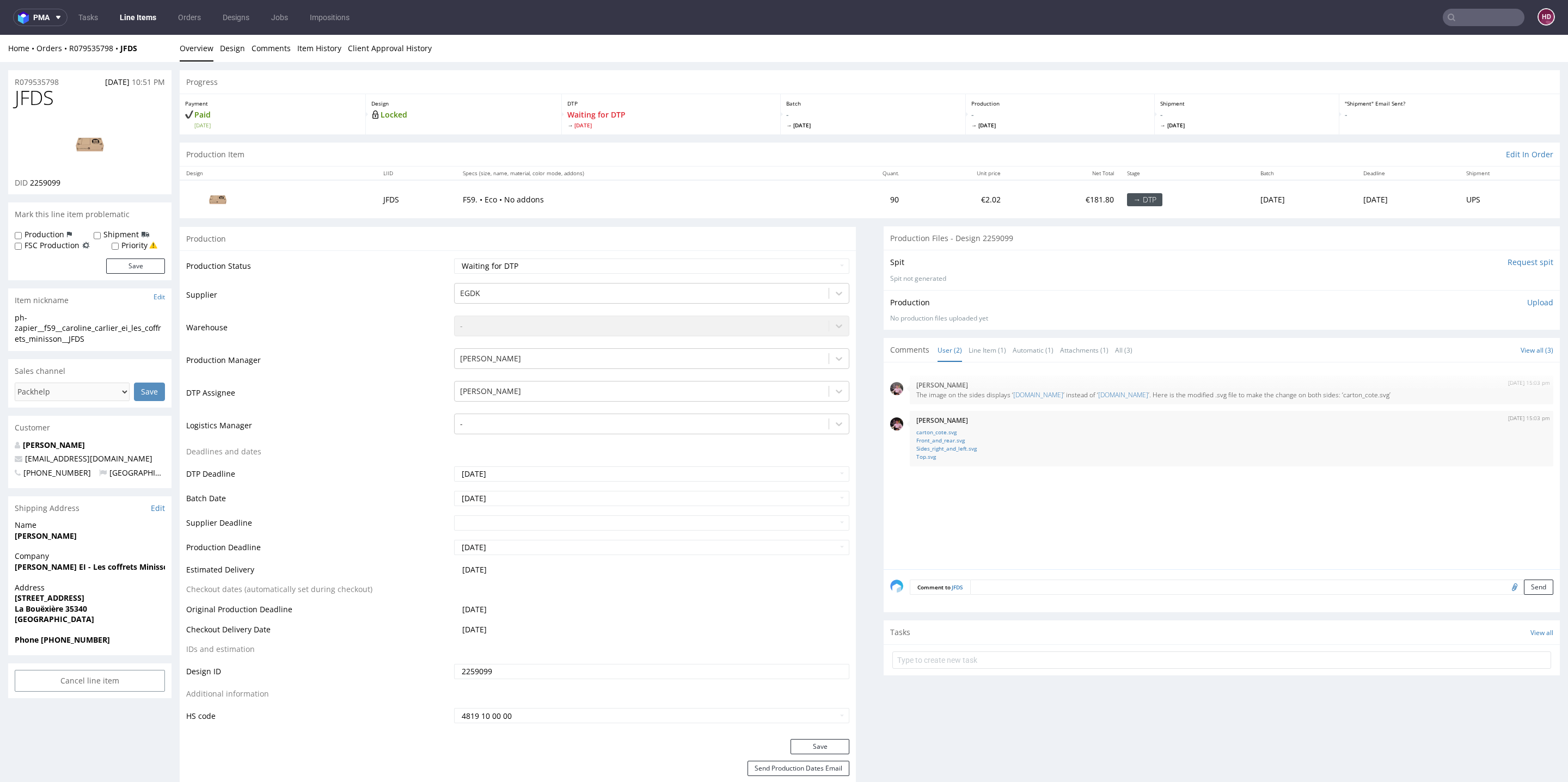
drag, startPoint x: 989, startPoint y: 250, endPoint x: 603, endPoint y: 253, distance: 386.0
click at [988, 250] on div "Spit Request spit Spit not generated" at bounding box center [1222, 270] width 676 height 40
click at [495, 266] on select "Waiting for Artwork Waiting for Diecut Waiting for Mockup Waiting for DTP Waiti…" at bounding box center [652, 266] width 396 height 15
select select "dtp_in_process"
click at [454, 259] on select "Waiting for Artwork Waiting for Diecut Waiting for Mockup Waiting for DTP Waiti…" at bounding box center [652, 266] width 396 height 15
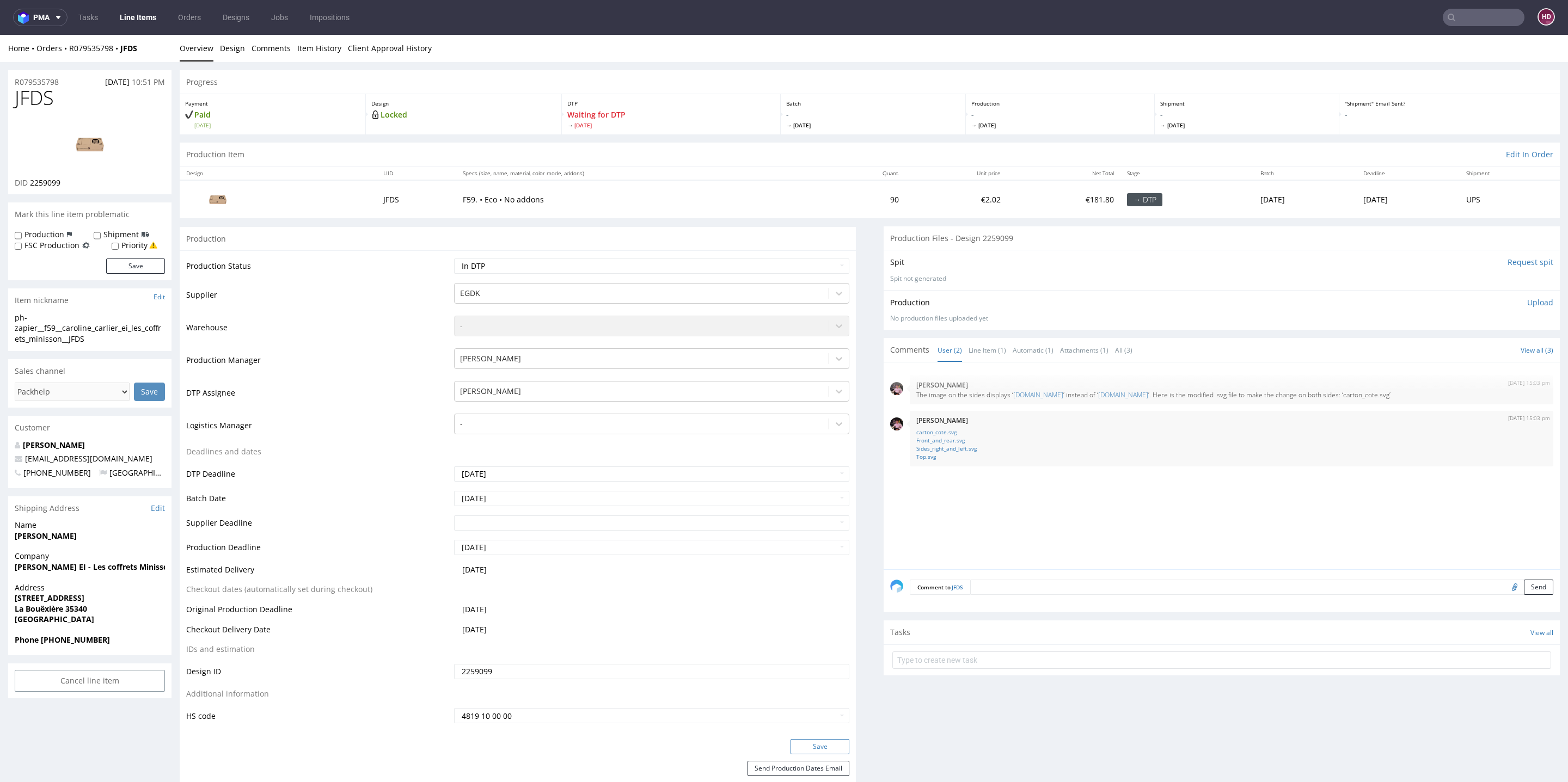
click at [790, 745] on button "Save" at bounding box center [820, 746] width 59 height 15
click at [1508, 260] on input "Request spit" at bounding box center [1531, 263] width 46 height 11
click at [1508, 263] on input "Request spit" at bounding box center [1531, 263] width 46 height 11
drag, startPoint x: 21, startPoint y: 94, endPoint x: 0, endPoint y: 86, distance: 22.5
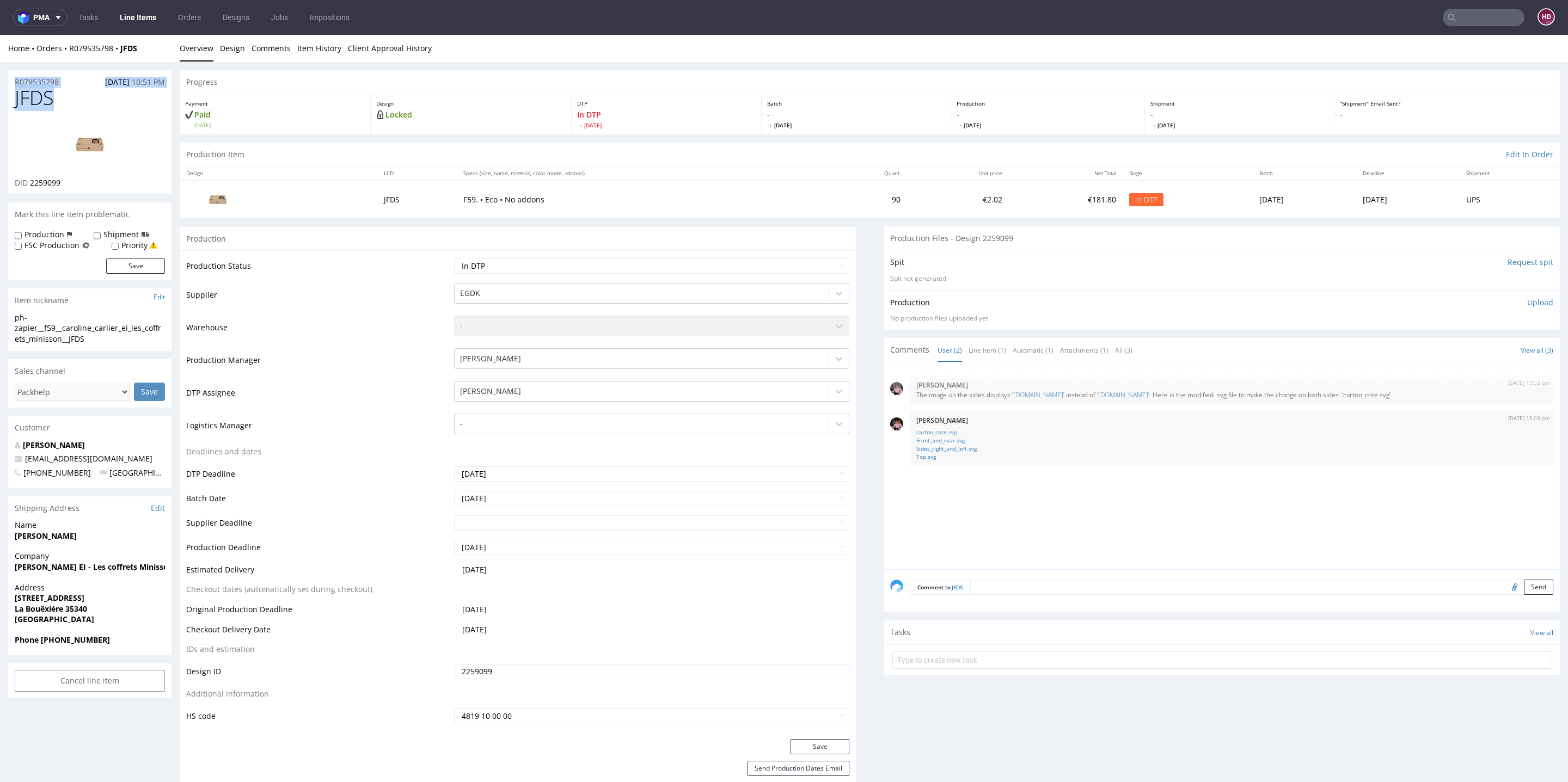
click at [73, 93] on h1 "JFDS" at bounding box center [90, 98] width 150 height 21
drag, startPoint x: 14, startPoint y: 95, endPoint x: 0, endPoint y: 93, distance: 14.1
drag, startPoint x: 73, startPoint y: 180, endPoint x: 30, endPoint y: 182, distance: 43.0
click at [30, 182] on div "DID 2259099" at bounding box center [90, 183] width 150 height 11
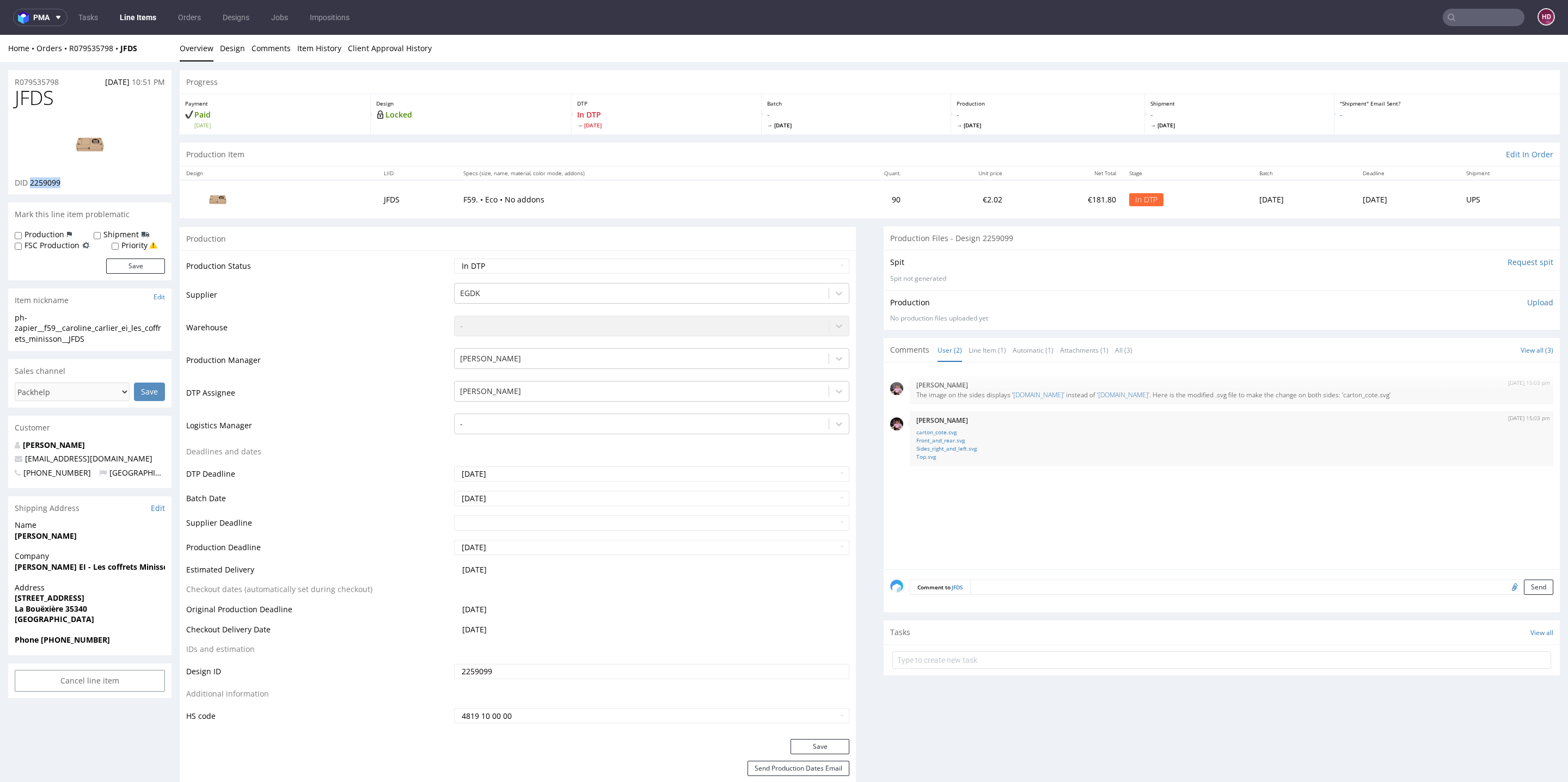
copy span "2259099"
click at [81, 143] on img at bounding box center [90, 144] width 87 height 49
click at [66, 139] on img at bounding box center [90, 144] width 87 height 49
click at [943, 431] on link "carton_cote.svg" at bounding box center [1232, 432] width 631 height 8
drag, startPoint x: 1489, startPoint y: 392, endPoint x: 905, endPoint y: 391, distance: 584.0
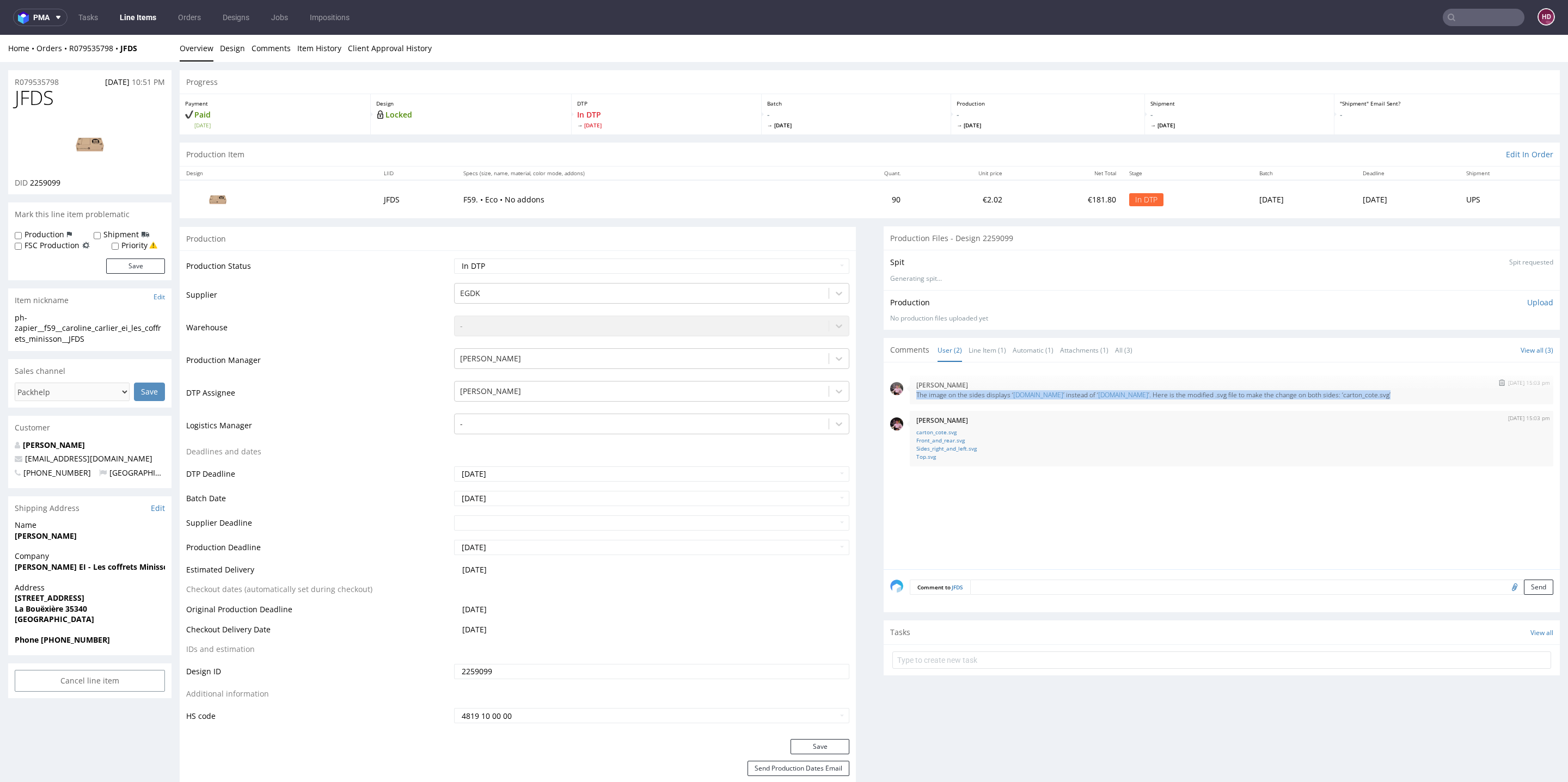
click at [917, 391] on p "The image on the sides displays ‘ www.lescoffretsminisson.com ’ instead of ‘ ww…" at bounding box center [1232, 395] width 631 height 8
copy p "The image on the sides displays ‘ www.lescoffretsminisson.com ’ instead of ‘ ww…"
click at [87, 98] on h1 "JFDS" at bounding box center [90, 98] width 150 height 21
drag, startPoint x: 87, startPoint y: 98, endPoint x: 0, endPoint y: 108, distance: 87.6
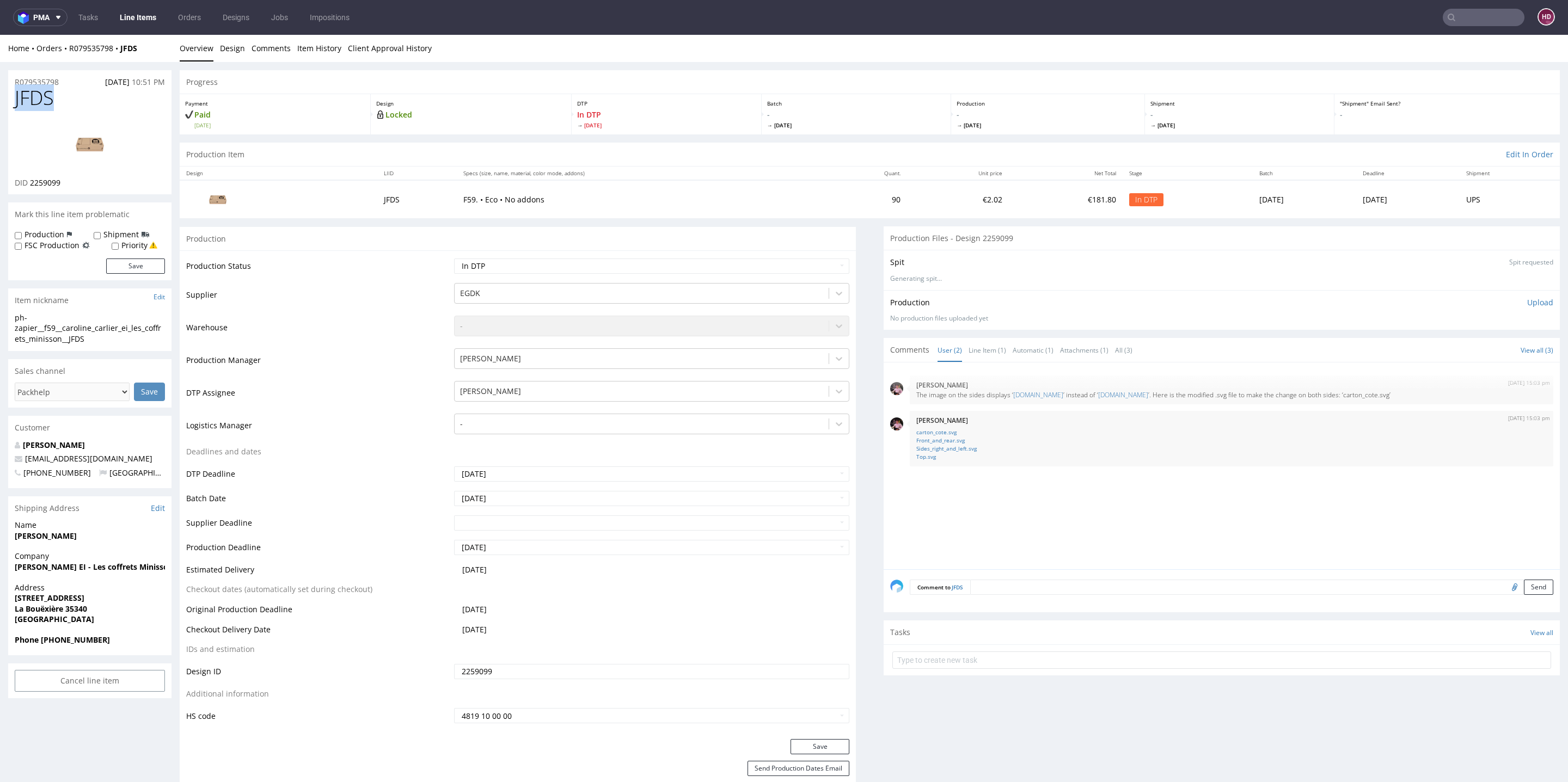
copy span "JFDS"
click at [98, 338] on div "ph-zapier__f59__caroline_carlier_ei_les_coffrets_minisson__JFDS" at bounding box center [90, 328] width 150 height 32
drag, startPoint x: 98, startPoint y: 338, endPoint x: 0, endPoint y: 319, distance: 99.8
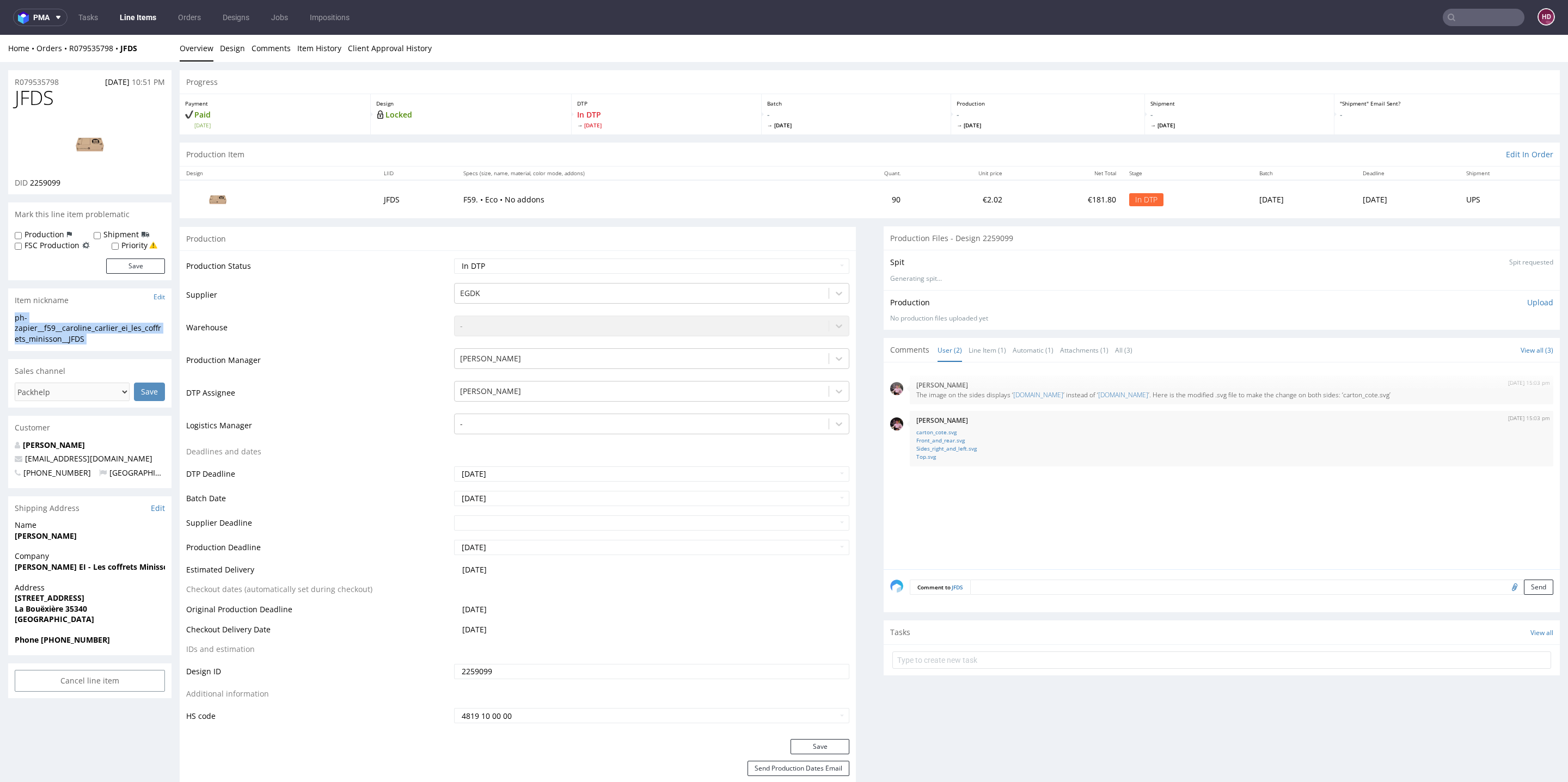
copy div "ph-zapier__f59__caroline_carlier_ei_les_coffrets_minisson__JFDS Update"
click at [67, 80] on div "R079535798 09.09.2025 10:51 PM" at bounding box center [90, 79] width 164 height 17
drag, startPoint x: 26, startPoint y: 82, endPoint x: 0, endPoint y: 86, distance: 26.3
copy p "R079535798"
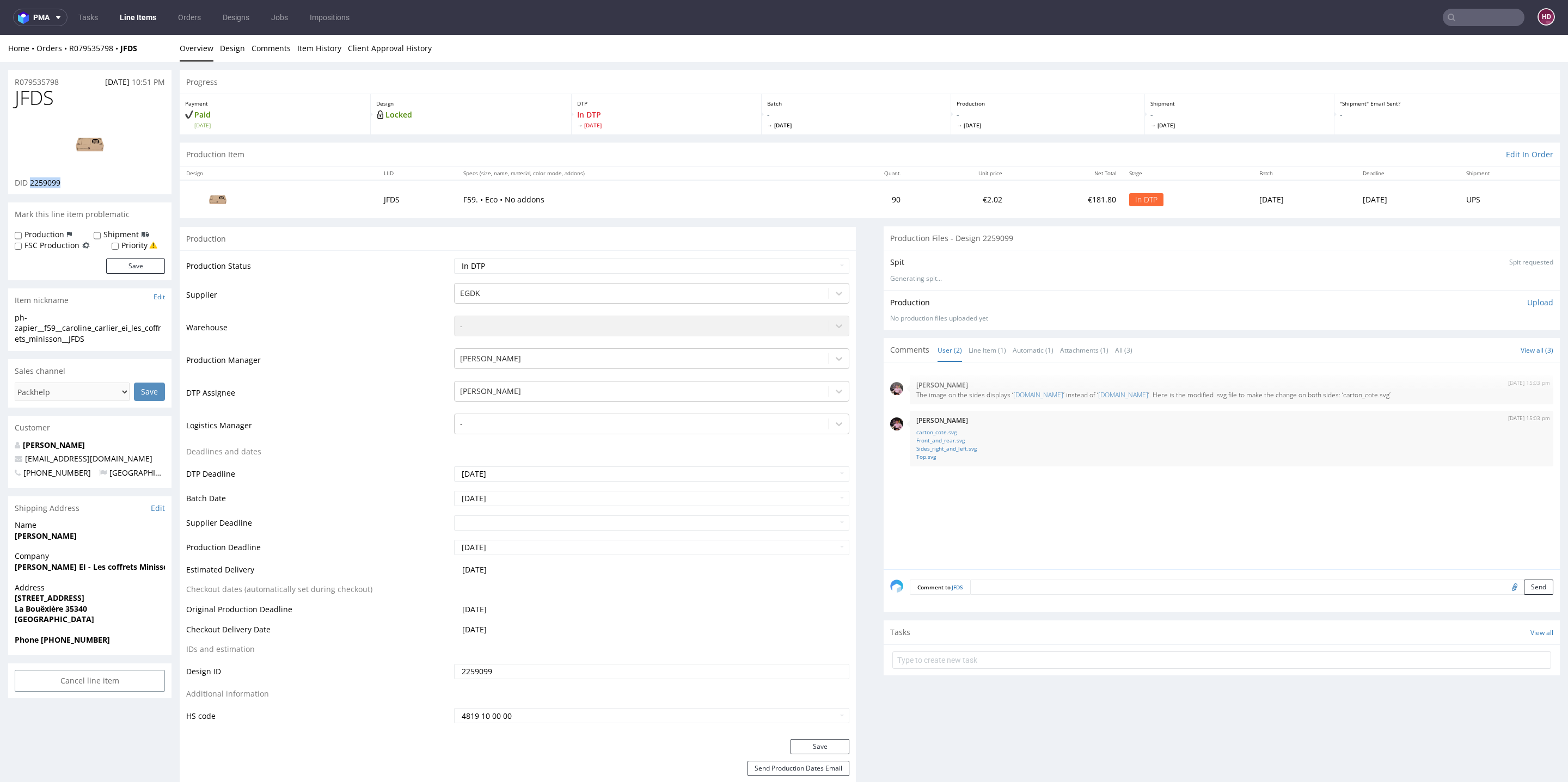
drag, startPoint x: 83, startPoint y: 183, endPoint x: 29, endPoint y: 182, distance: 54.0
click at [29, 182] on div "DID 2259099" at bounding box center [90, 183] width 150 height 11
copy span "2259099"
click at [1527, 300] on p "Upload" at bounding box center [1540, 302] width 26 height 11
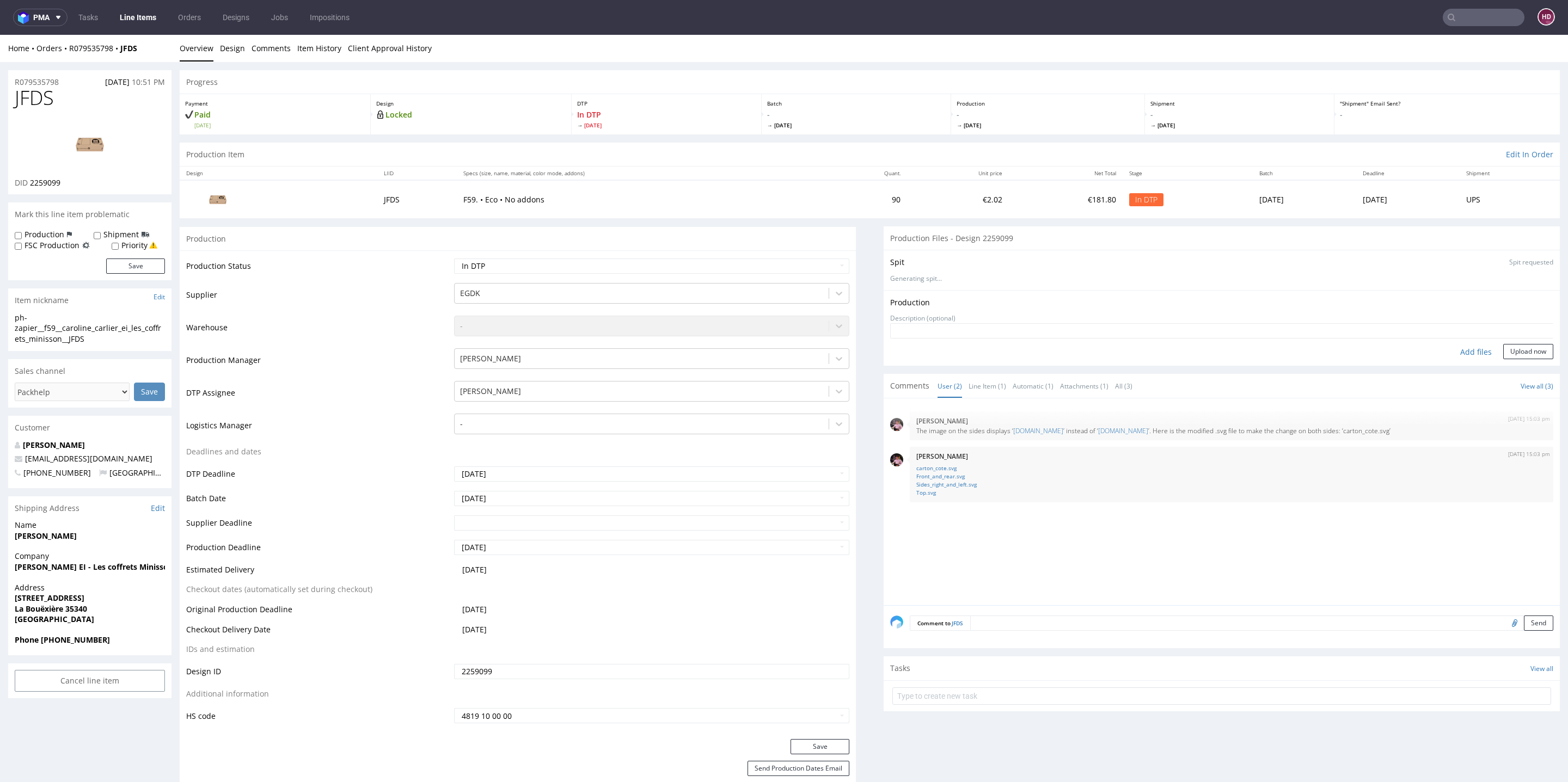
click at [1449, 351] on div "Add files" at bounding box center [1476, 352] width 55 height 17
type input "C:\fakepath\ph-zapier__f59__caroline_carlier_ei_les_coffrets_minisson__JFDS__d2…"
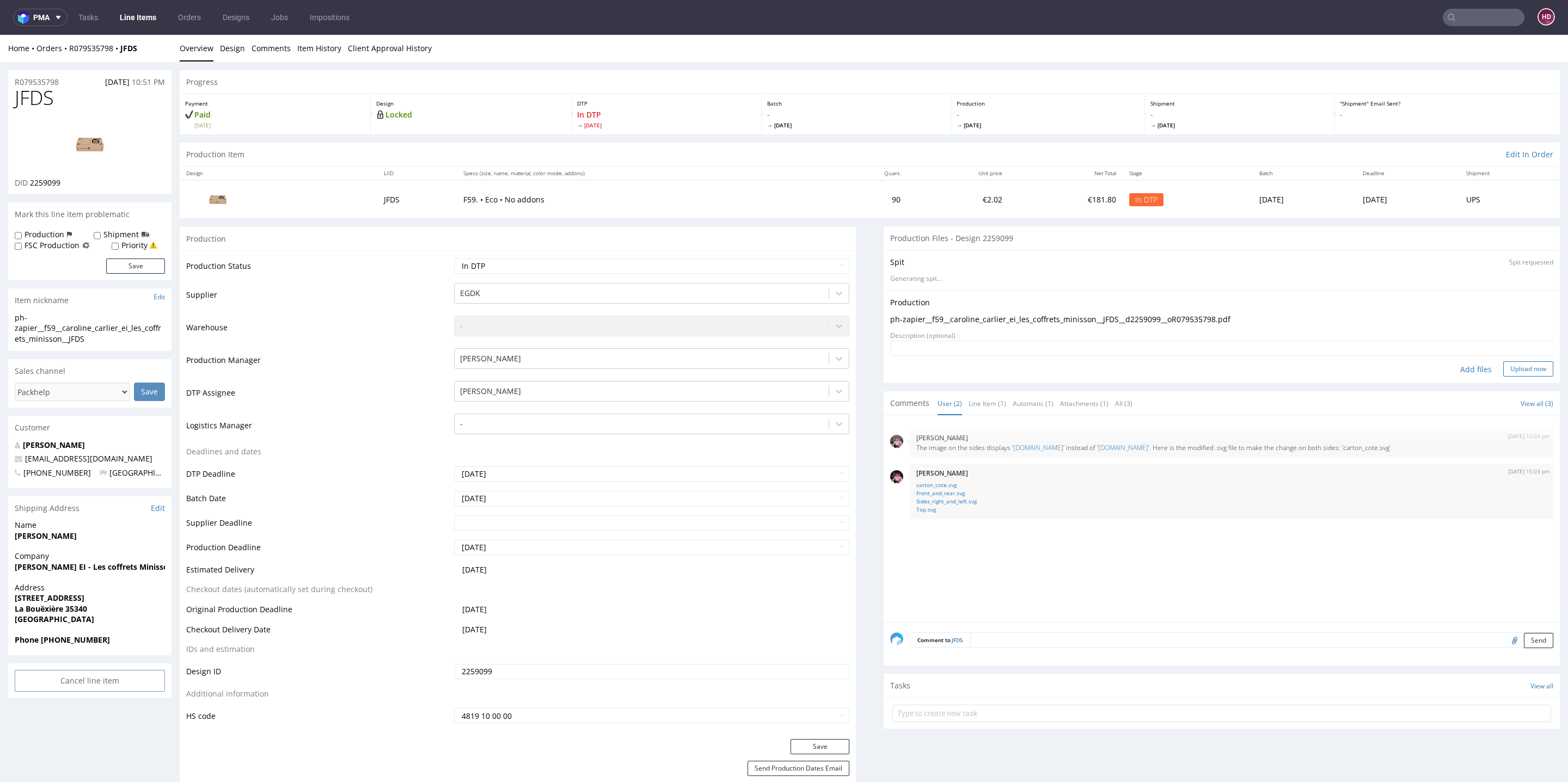
click at [1504, 361] on button "Upload now" at bounding box center [1528, 368] width 50 height 15
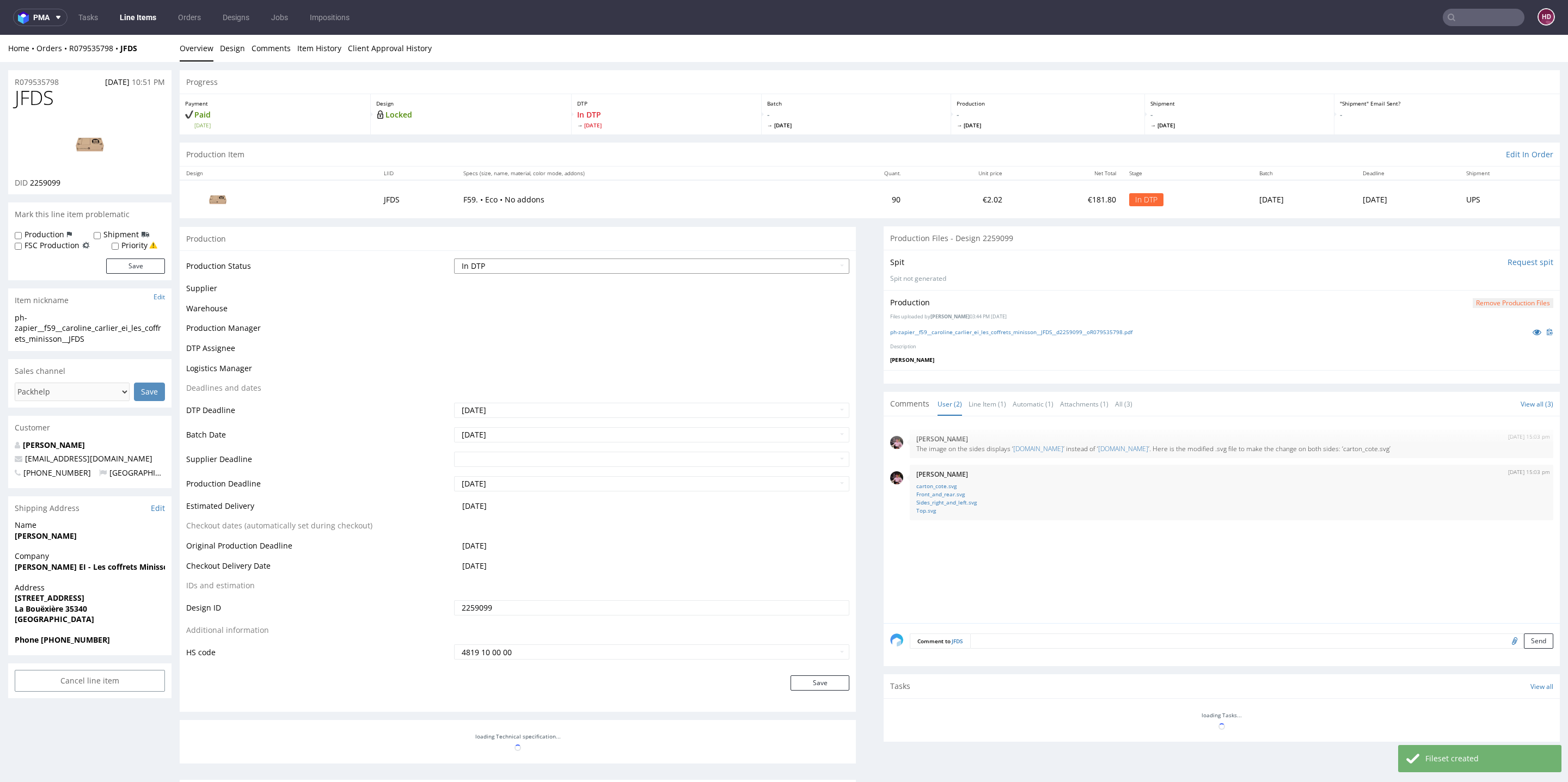
click at [500, 267] on select "Waiting for Artwork Waiting for Diecut Waiting for Mockup Waiting for DTP Waiti…" at bounding box center [652, 266] width 396 height 15
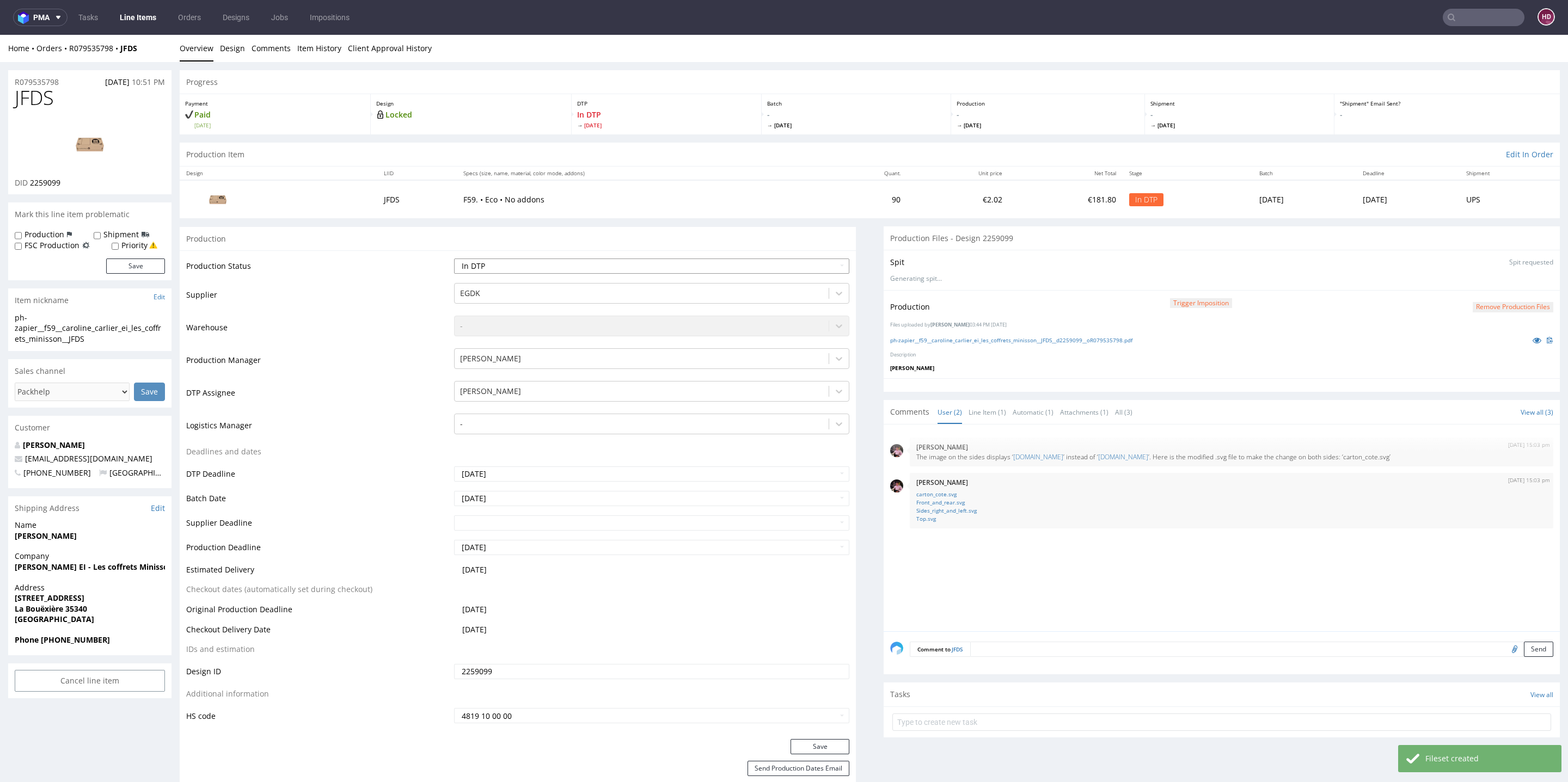
select select "dtp_production_ready"
click at [454, 259] on select "Waiting for Artwork Waiting for Diecut Waiting for Mockup Waiting for DTP Waiti…" at bounding box center [652, 266] width 396 height 15
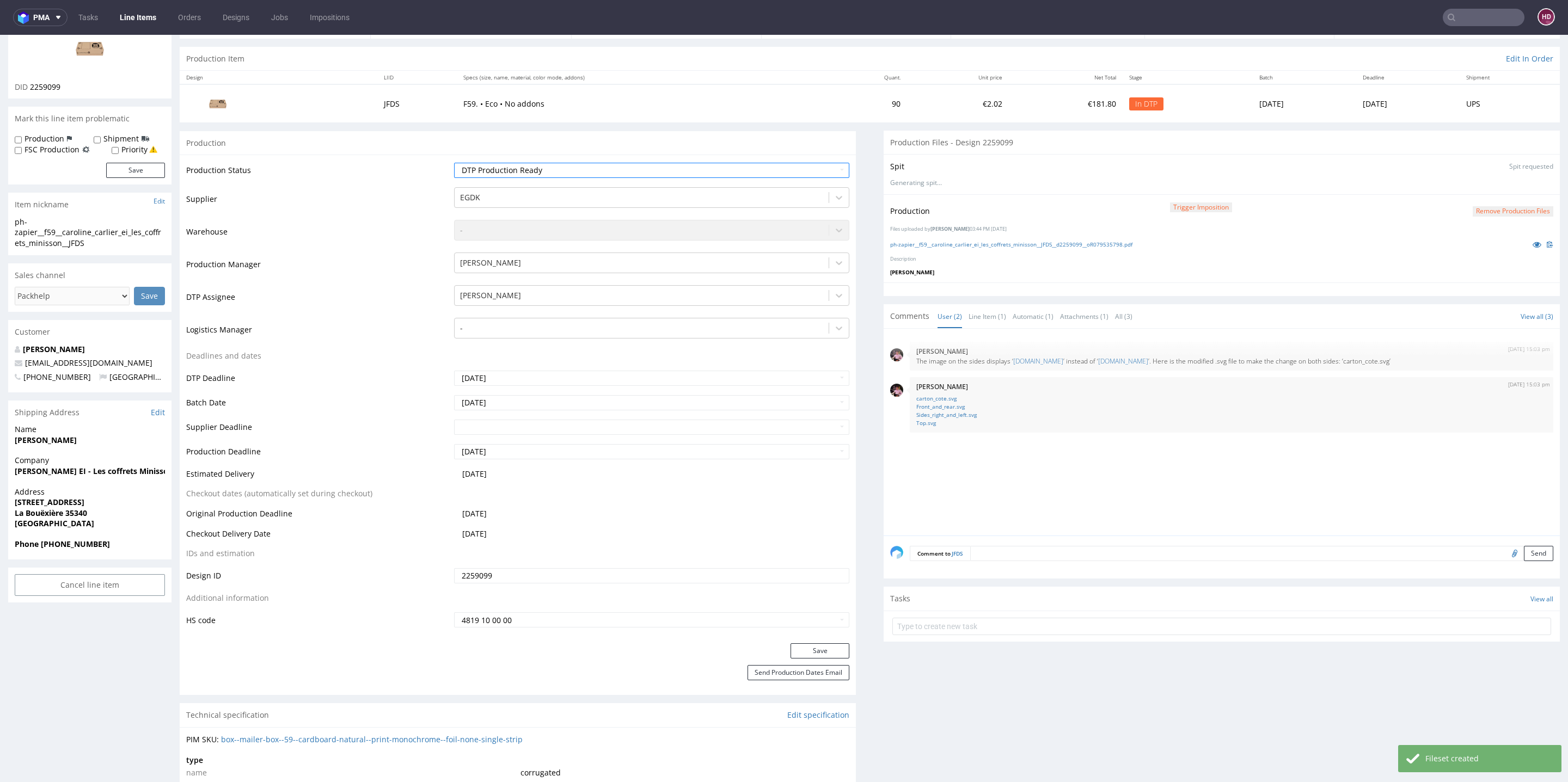
scroll to position [101, 0]
click at [807, 647] on button "Save" at bounding box center [820, 645] width 59 height 15
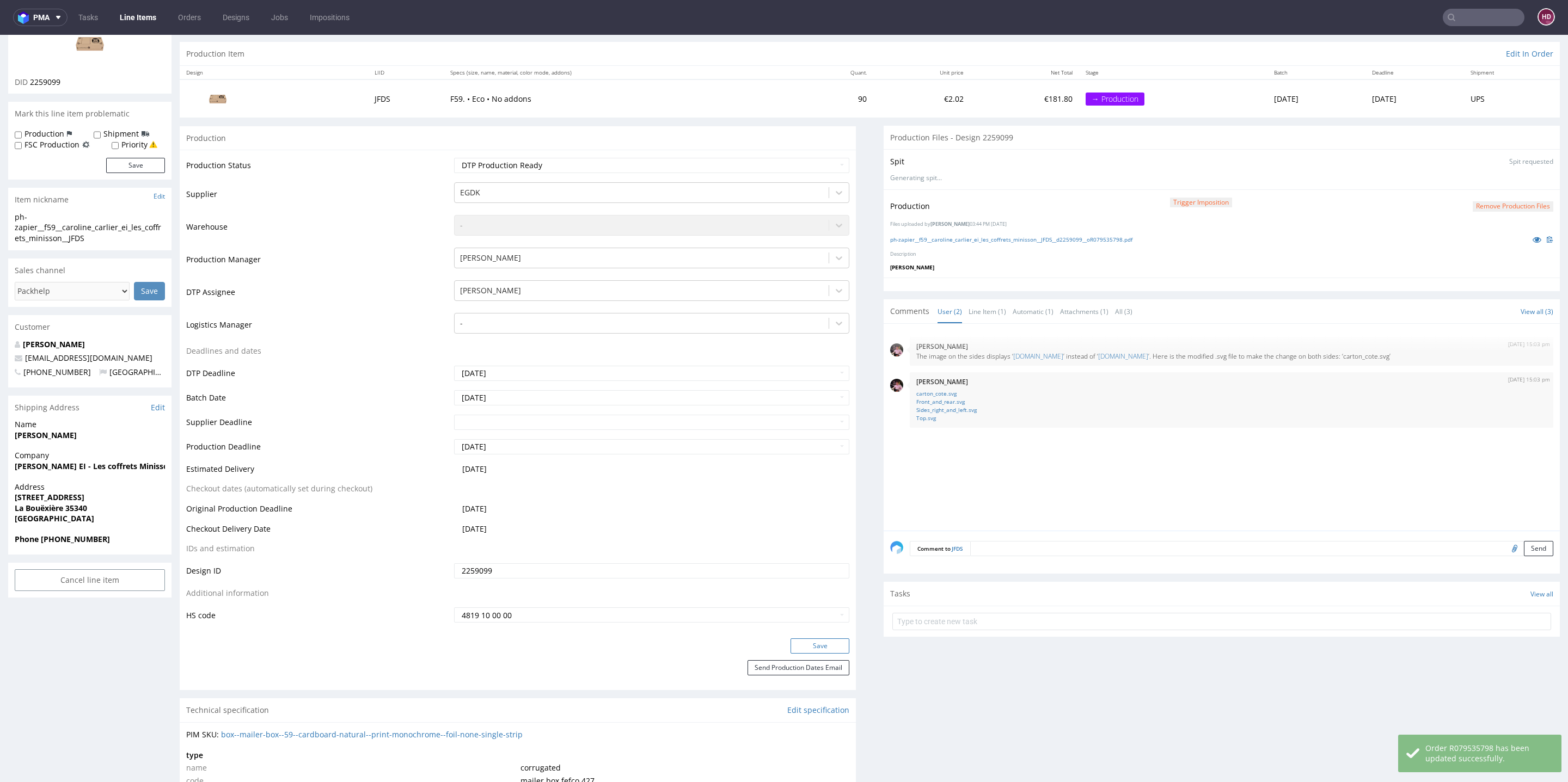
click at [790, 643] on button "Save" at bounding box center [820, 645] width 59 height 15
click at [146, 19] on link "Line Items" at bounding box center [138, 17] width 49 height 17
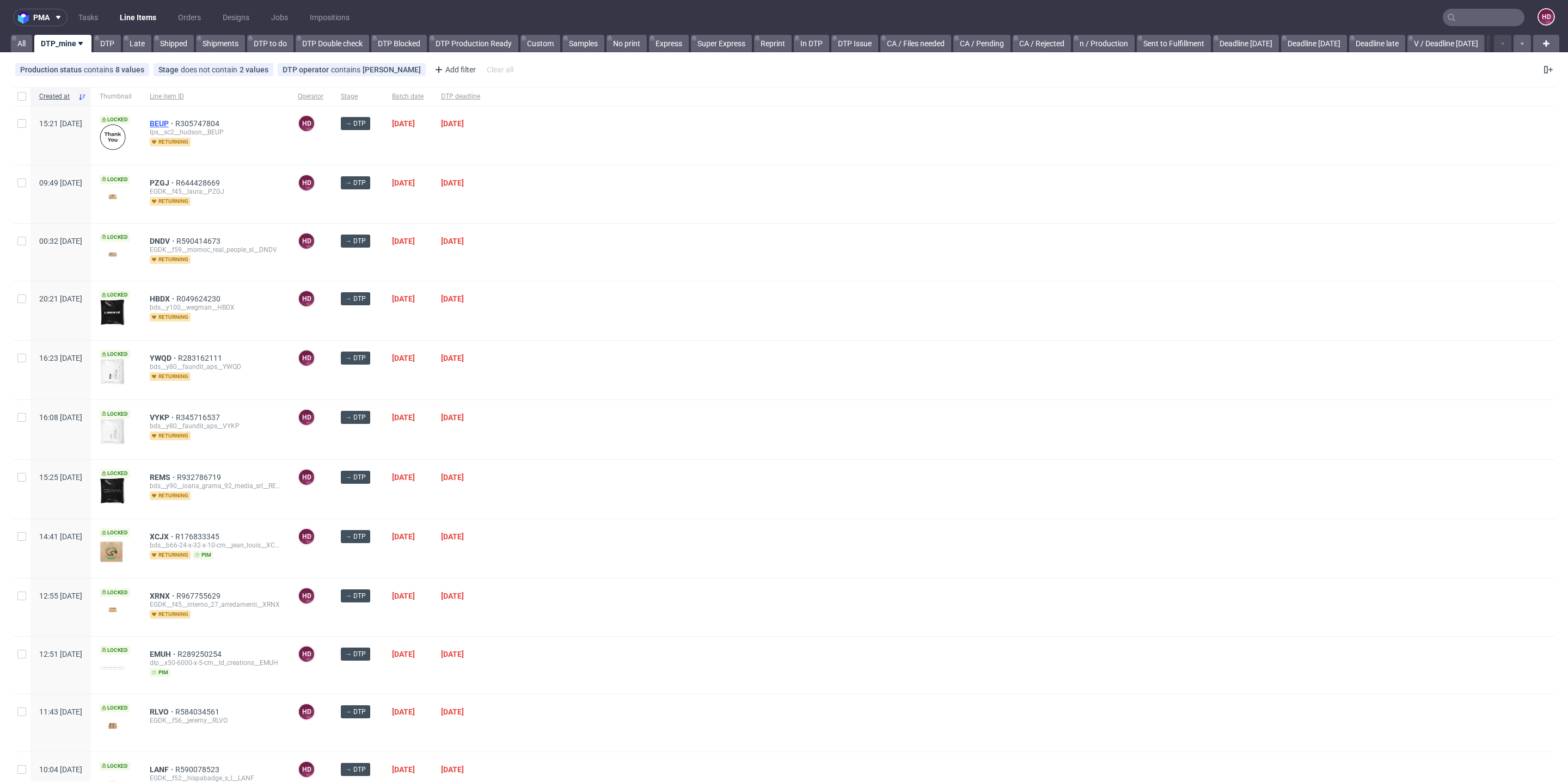
click at [176, 120] on span "BEUP" at bounding box center [163, 123] width 25 height 9
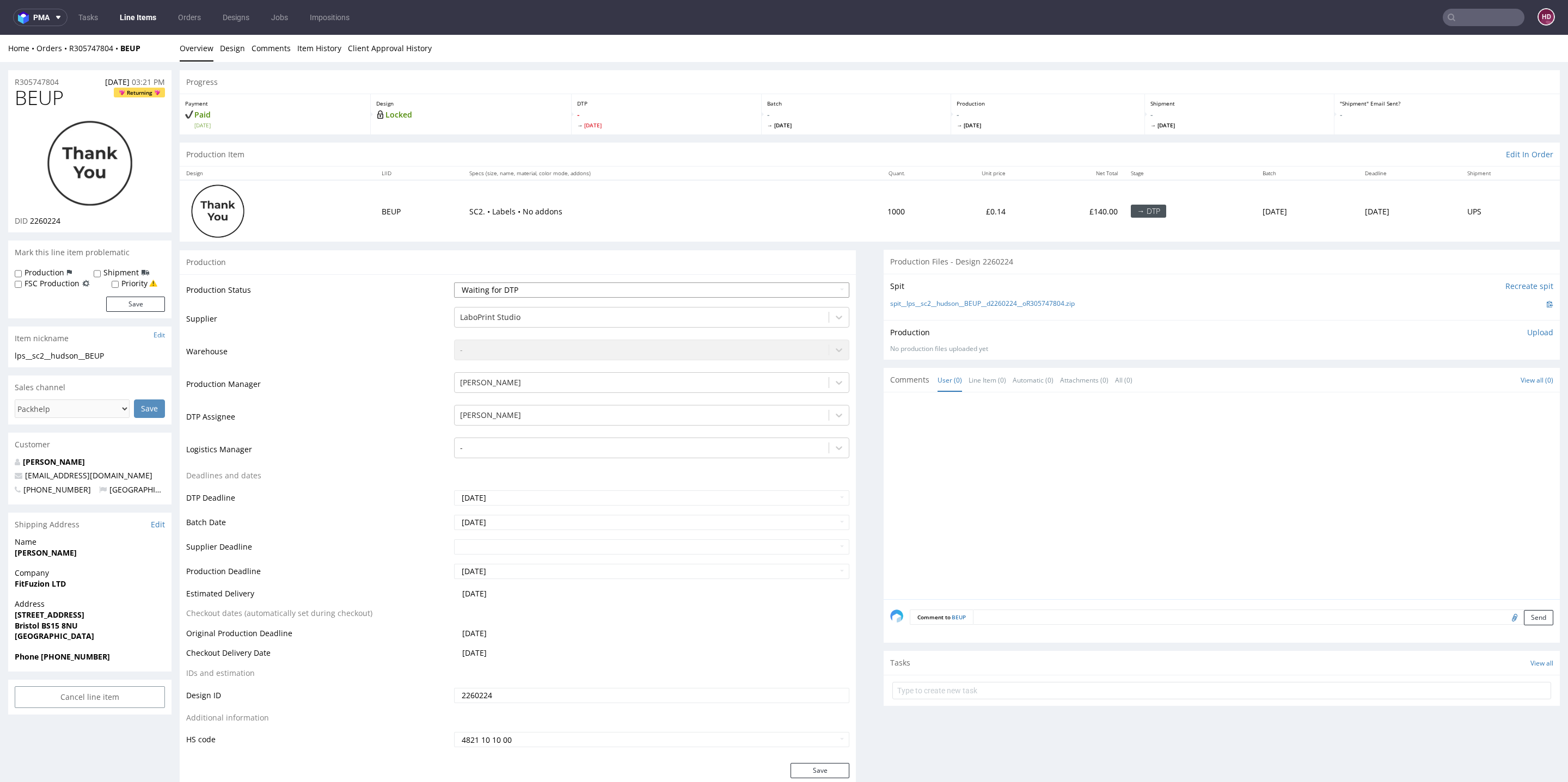
click at [709, 284] on select "Waiting for Artwork Waiting for Diecut Waiting for Mockup Waiting for DTP Waiti…" at bounding box center [652, 290] width 396 height 15
select select "dtp_in_process"
click at [454, 283] on select "Waiting for Artwork Waiting for Diecut Waiting for Mockup Waiting for DTP Waiti…" at bounding box center [652, 290] width 396 height 15
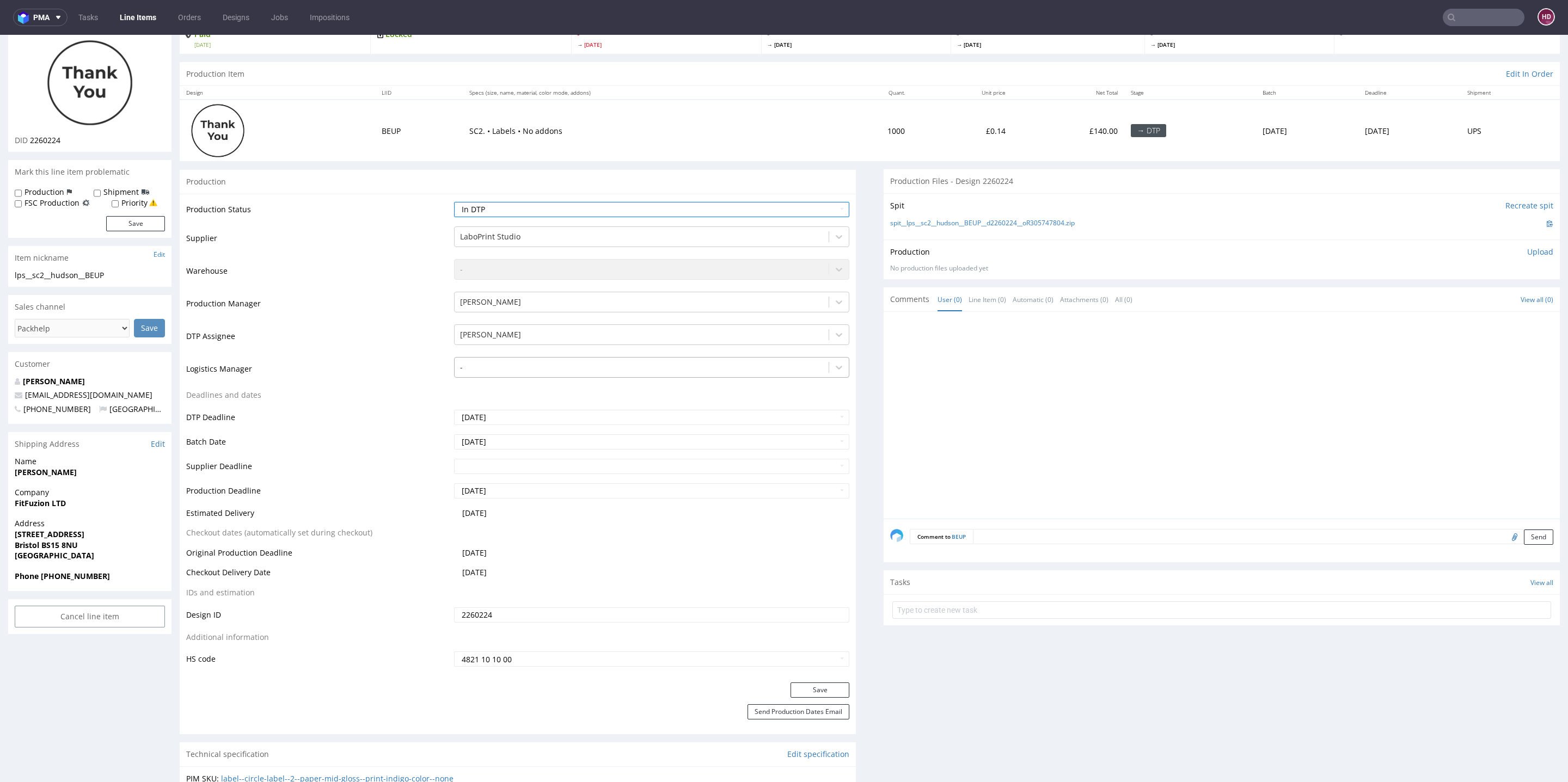
scroll to position [208, 0]
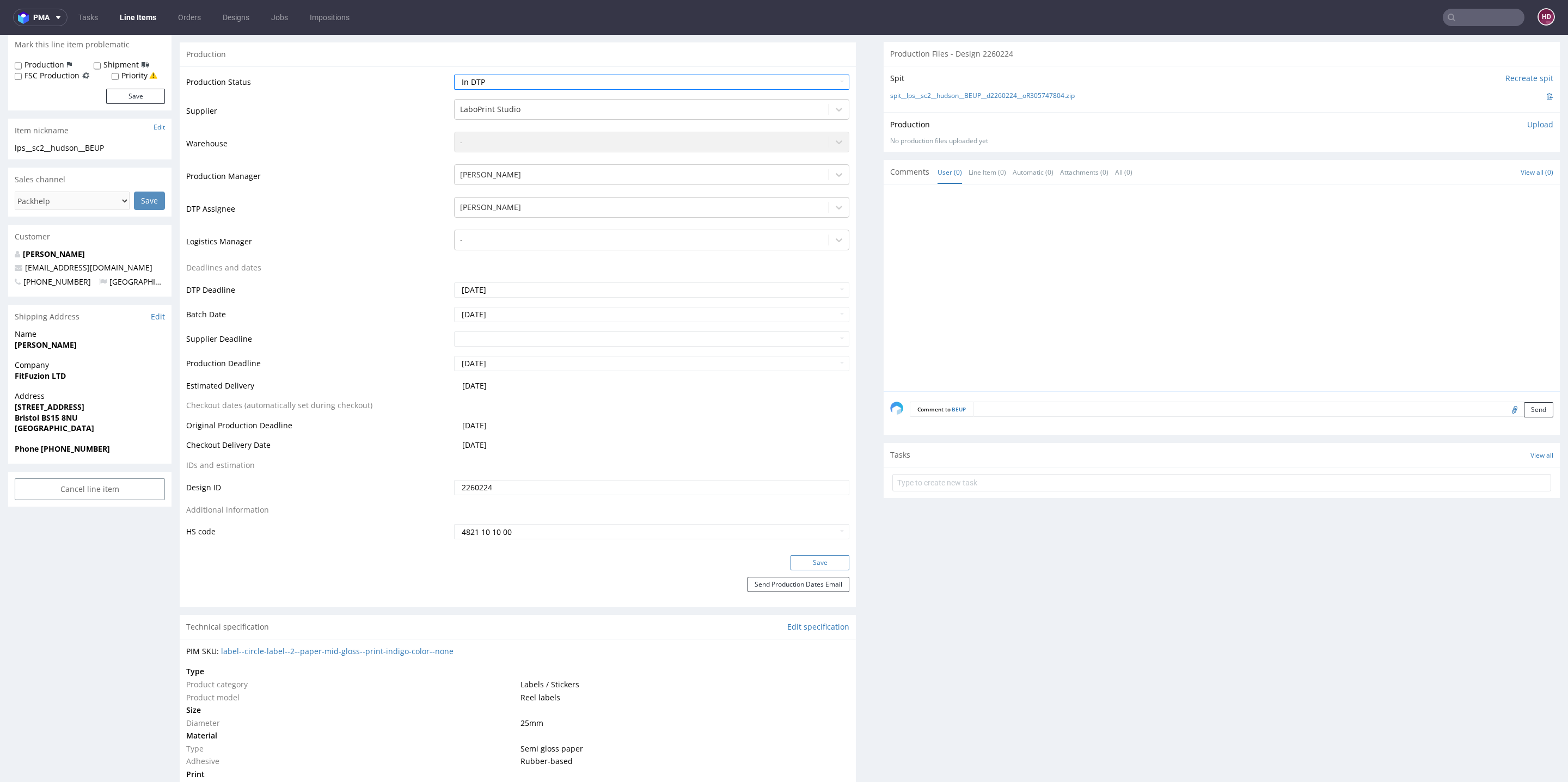
click at [803, 564] on button "Save" at bounding box center [820, 562] width 59 height 15
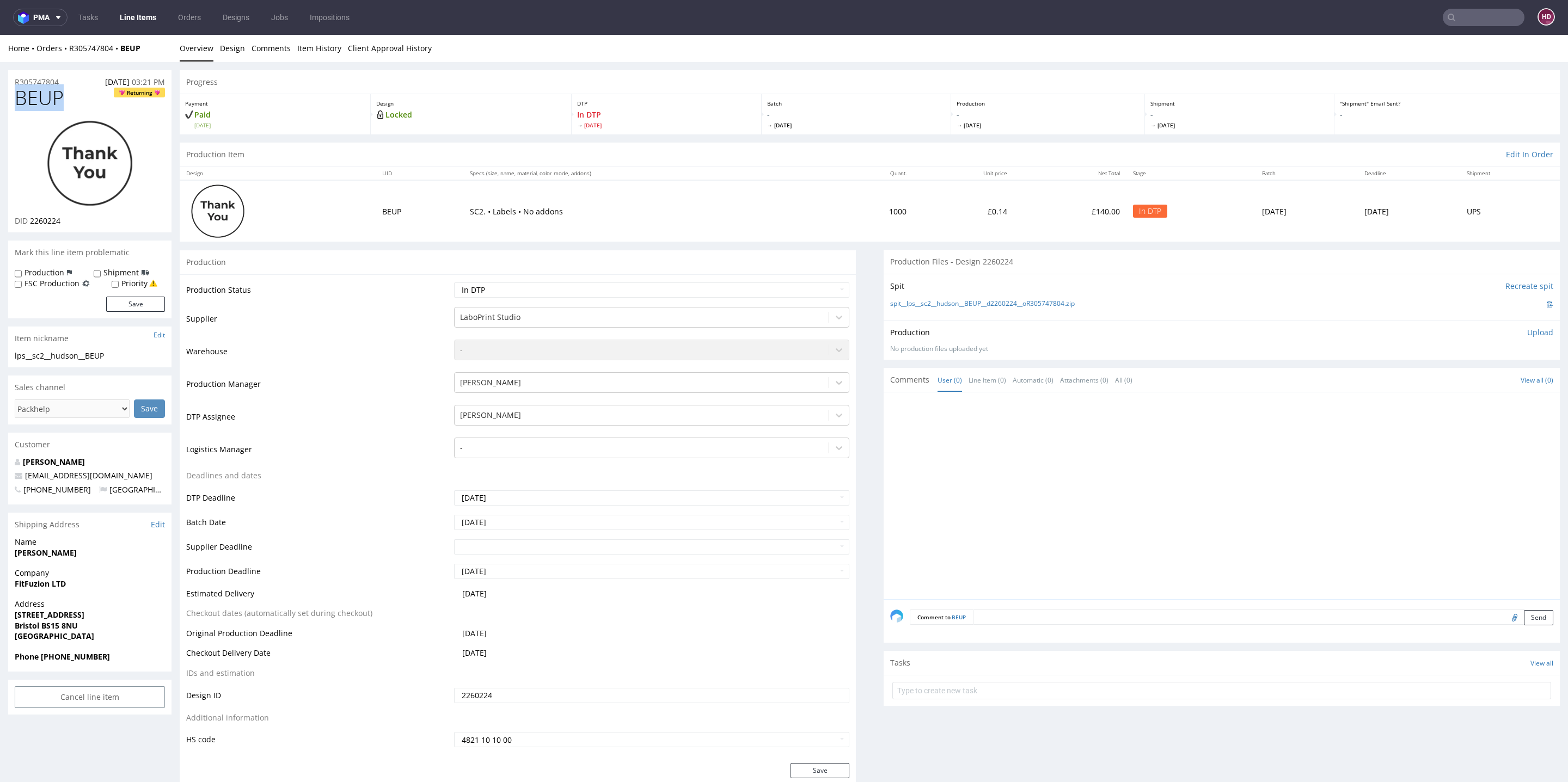
drag, startPoint x: 17, startPoint y: 98, endPoint x: 0, endPoint y: 99, distance: 17.0
drag, startPoint x: 67, startPoint y: 222, endPoint x: 30, endPoint y: 219, distance: 37.1
click at [30, 219] on div "DID 2260224" at bounding box center [90, 221] width 150 height 11
click at [226, 45] on link "Design" at bounding box center [233, 48] width 25 height 27
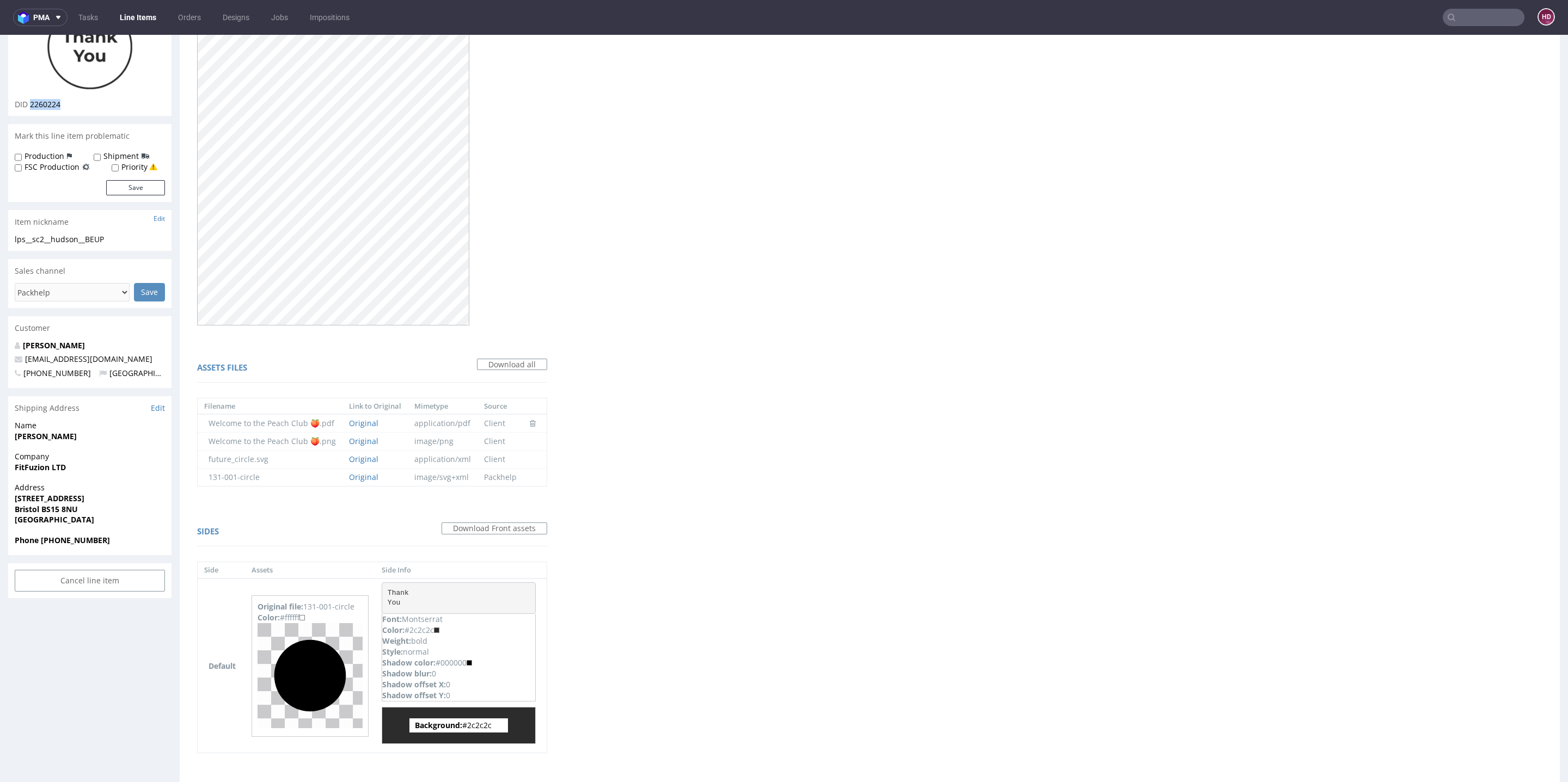
scroll to position [152, 0]
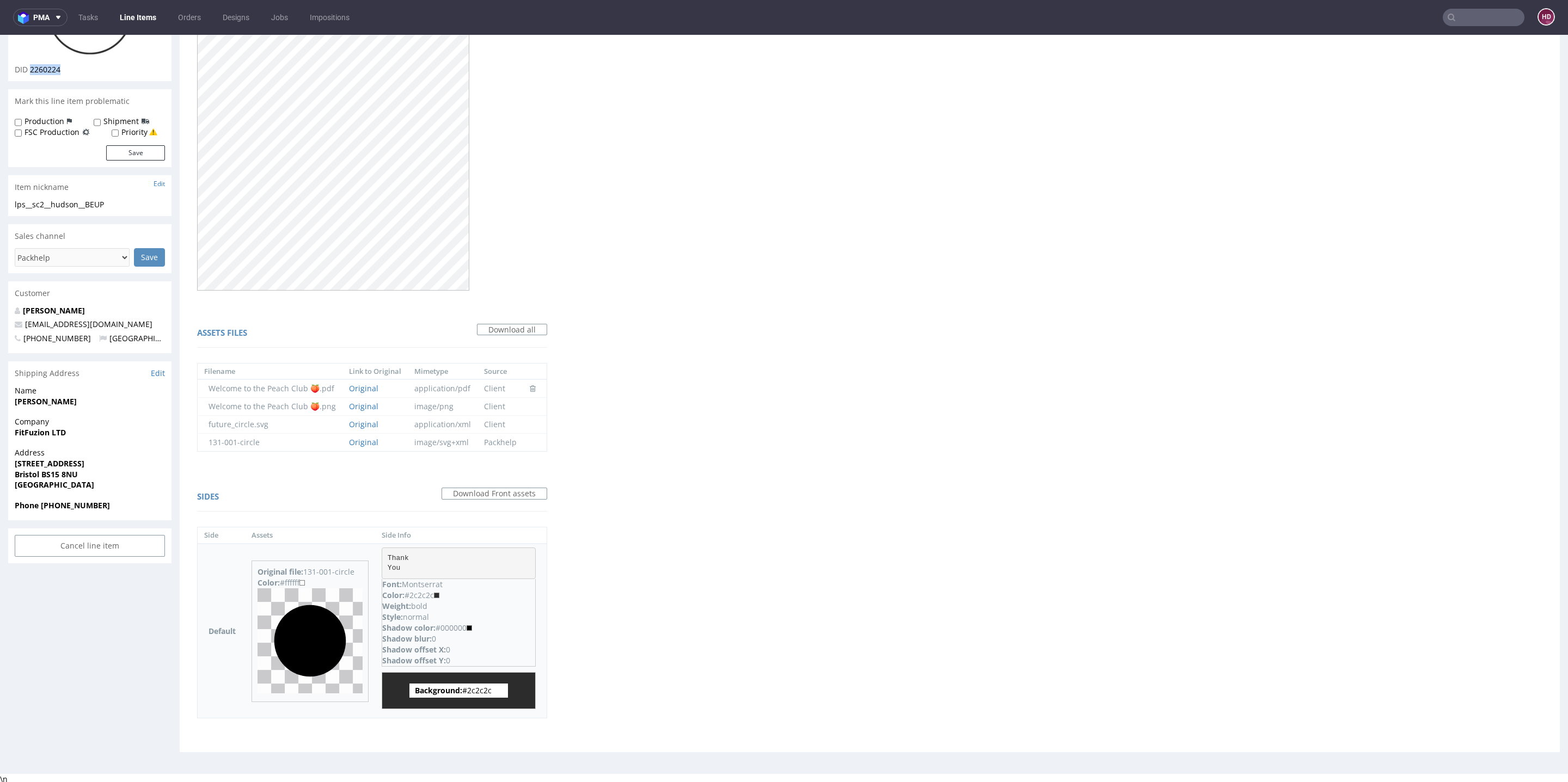
click at [488, 690] on span "Background: #2c2c2c" at bounding box center [458, 691] width 98 height 14
drag, startPoint x: 492, startPoint y: 690, endPoint x: 455, endPoint y: 684, distance: 37.5
click at [455, 684] on span "Background: #2c2c2c" at bounding box center [458, 691] width 98 height 14
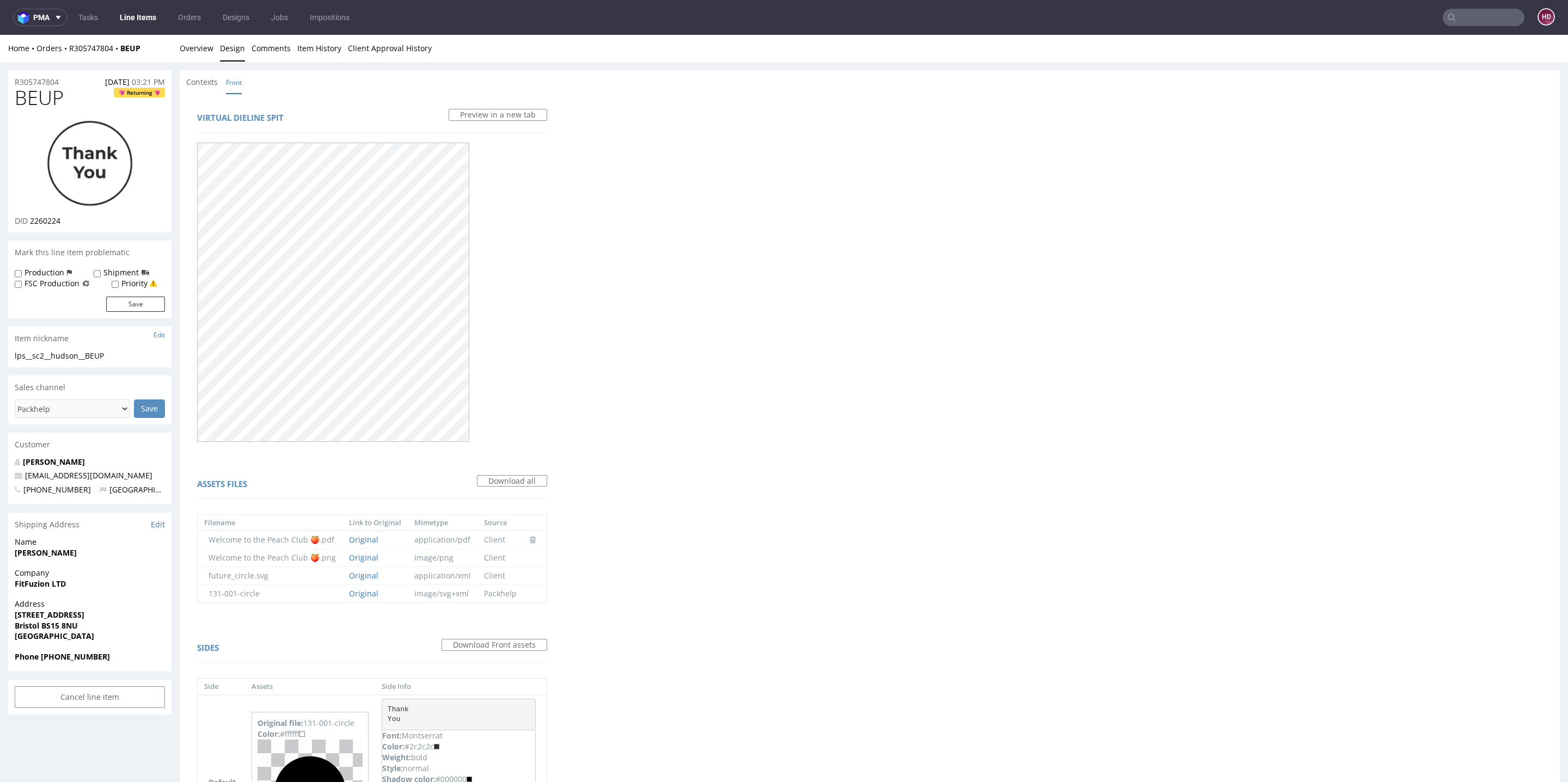
click at [65, 157] on img at bounding box center [90, 164] width 87 height 87
click at [364, 573] on link "Original" at bounding box center [363, 572] width 29 height 10
click at [363, 591] on link "Original" at bounding box center [363, 590] width 29 height 10
click at [356, 555] on link "Original" at bounding box center [363, 554] width 29 height 10
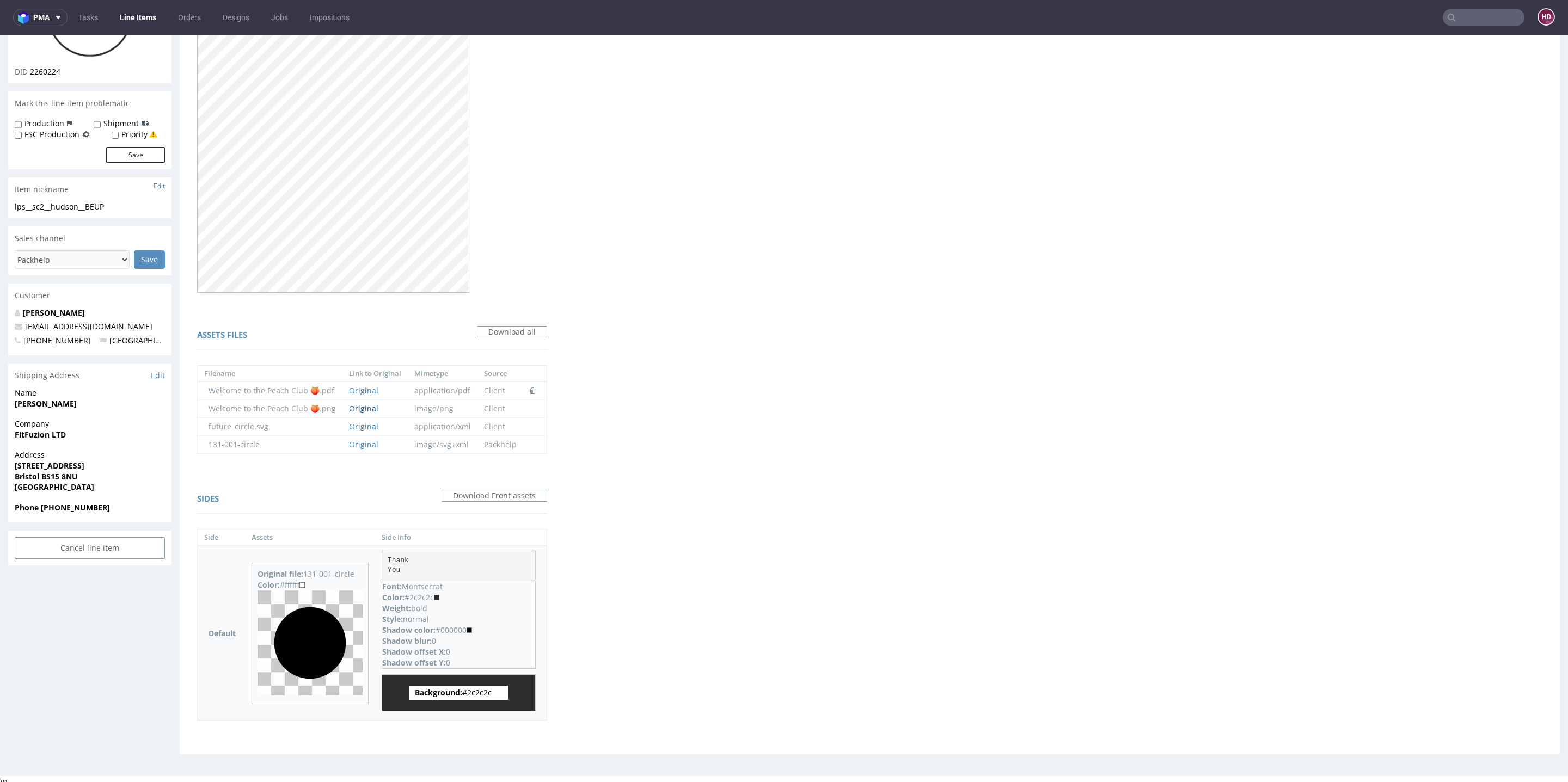
scroll to position [0, 0]
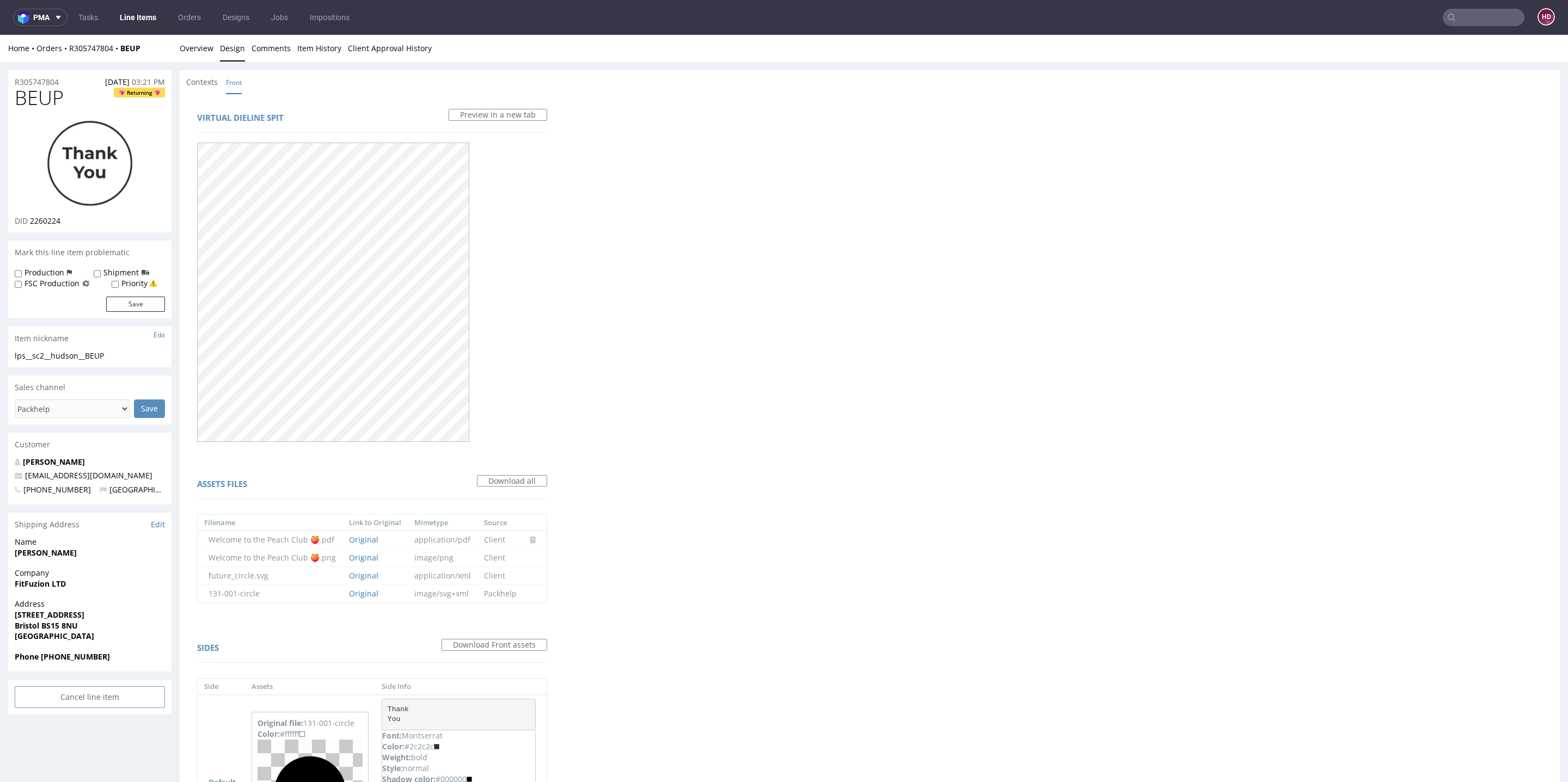
click at [97, 165] on img at bounding box center [90, 164] width 87 height 87
drag, startPoint x: 115, startPoint y: 356, endPoint x: 0, endPoint y: 355, distance: 115.0
click at [0, 355] on div "R305747804 14.09.2025 03:21 PM BEUP Returning DID 2260224 Mark this line item p…" at bounding box center [784, 491] width 1568 height 858
click at [66, 84] on div "R305747804 14.09.2025 03:21 PM" at bounding box center [90, 79] width 164 height 17
drag, startPoint x: 61, startPoint y: 84, endPoint x: 0, endPoint y: 79, distance: 61.2
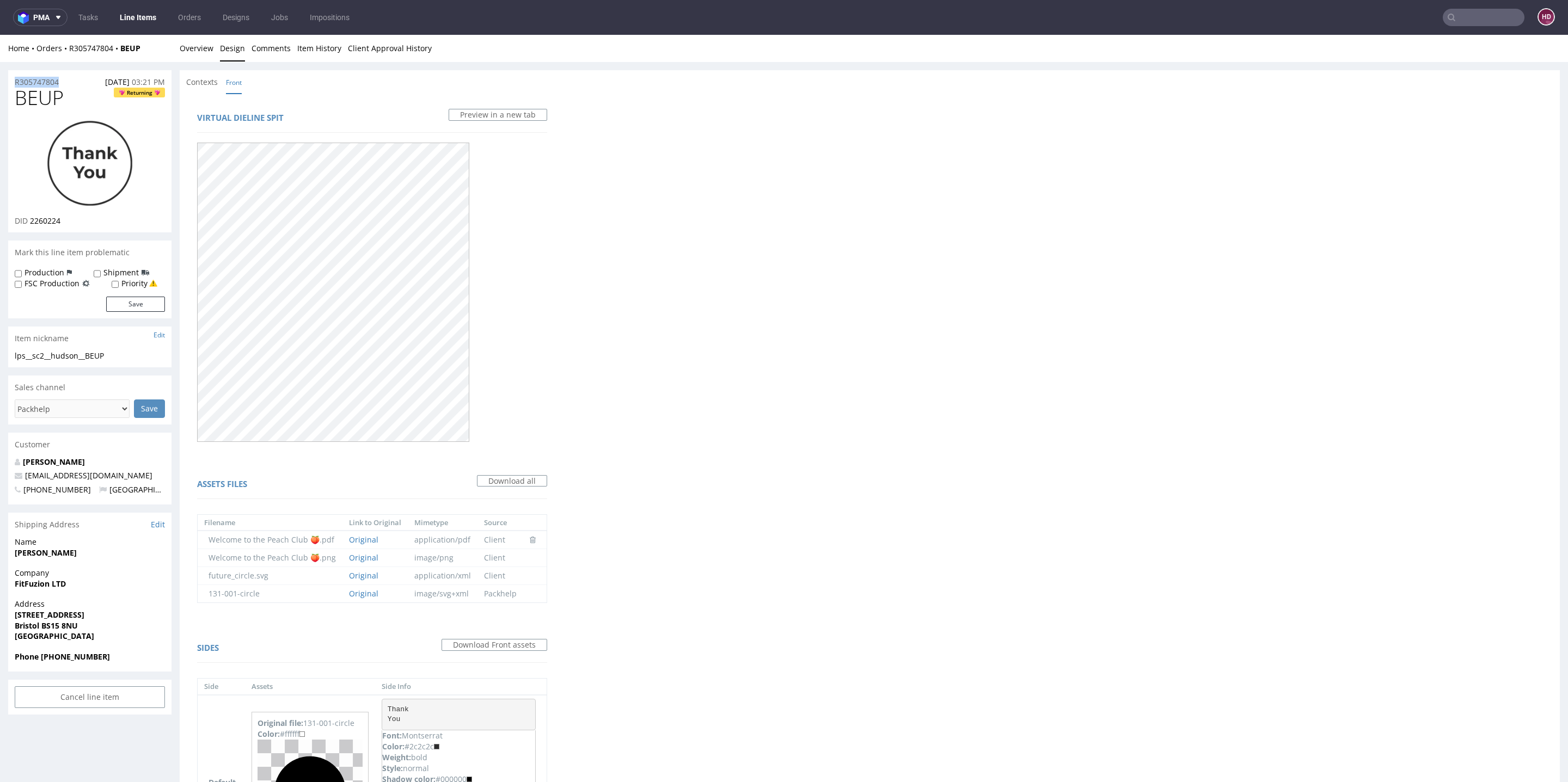
click at [0, 79] on div "R305747804 14.09.2025 03:21 PM BEUP Returning DID 2260224 Mark this line item p…" at bounding box center [784, 491] width 1568 height 858
drag, startPoint x: 68, startPoint y: 222, endPoint x: 30, endPoint y: 222, distance: 38.0
click at [30, 222] on div "DID 2260224" at bounding box center [90, 221] width 150 height 11
click at [208, 48] on link "Overview" at bounding box center [196, 48] width 34 height 27
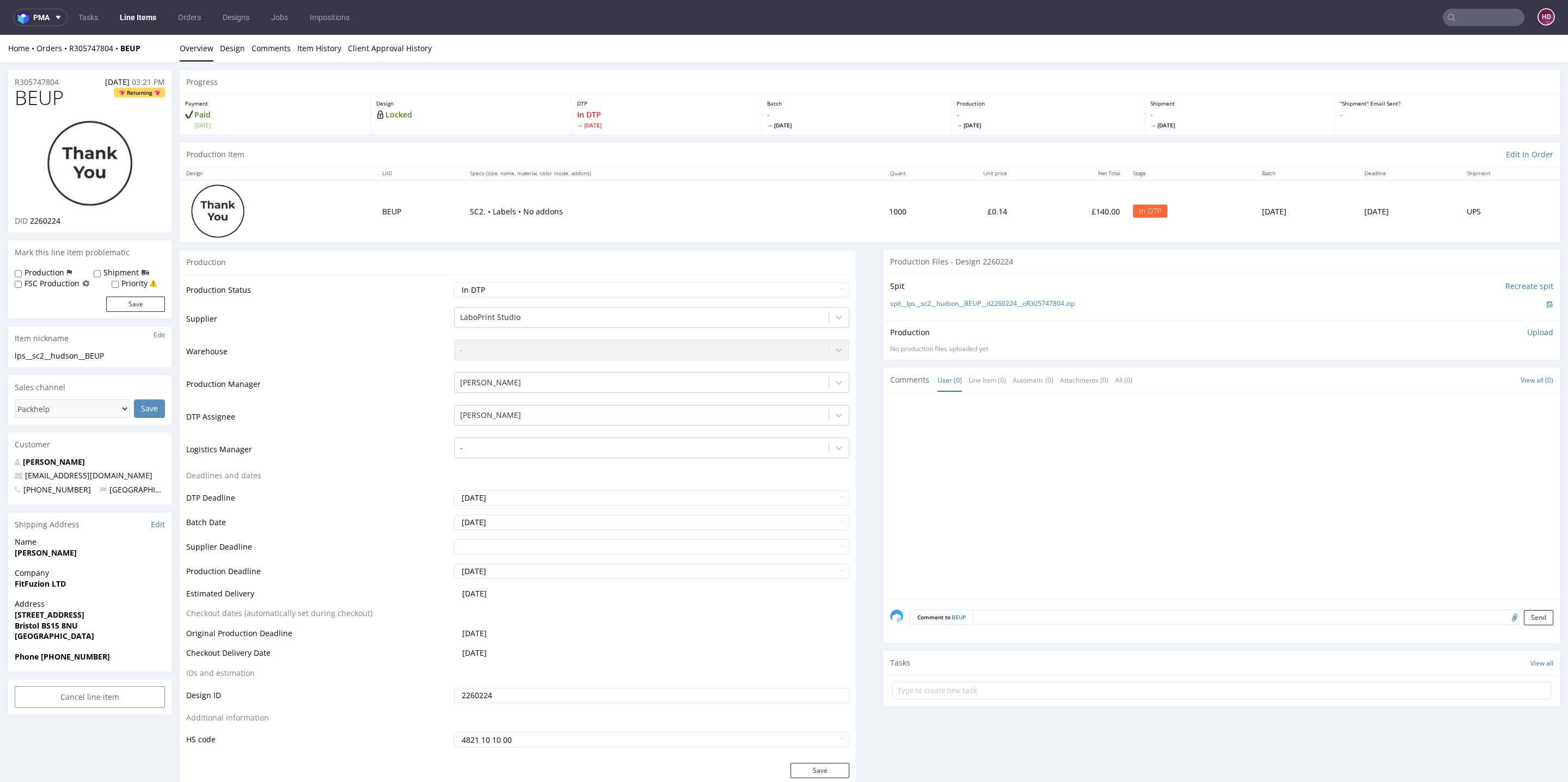
click at [1527, 329] on p "Upload" at bounding box center [1540, 333] width 26 height 11
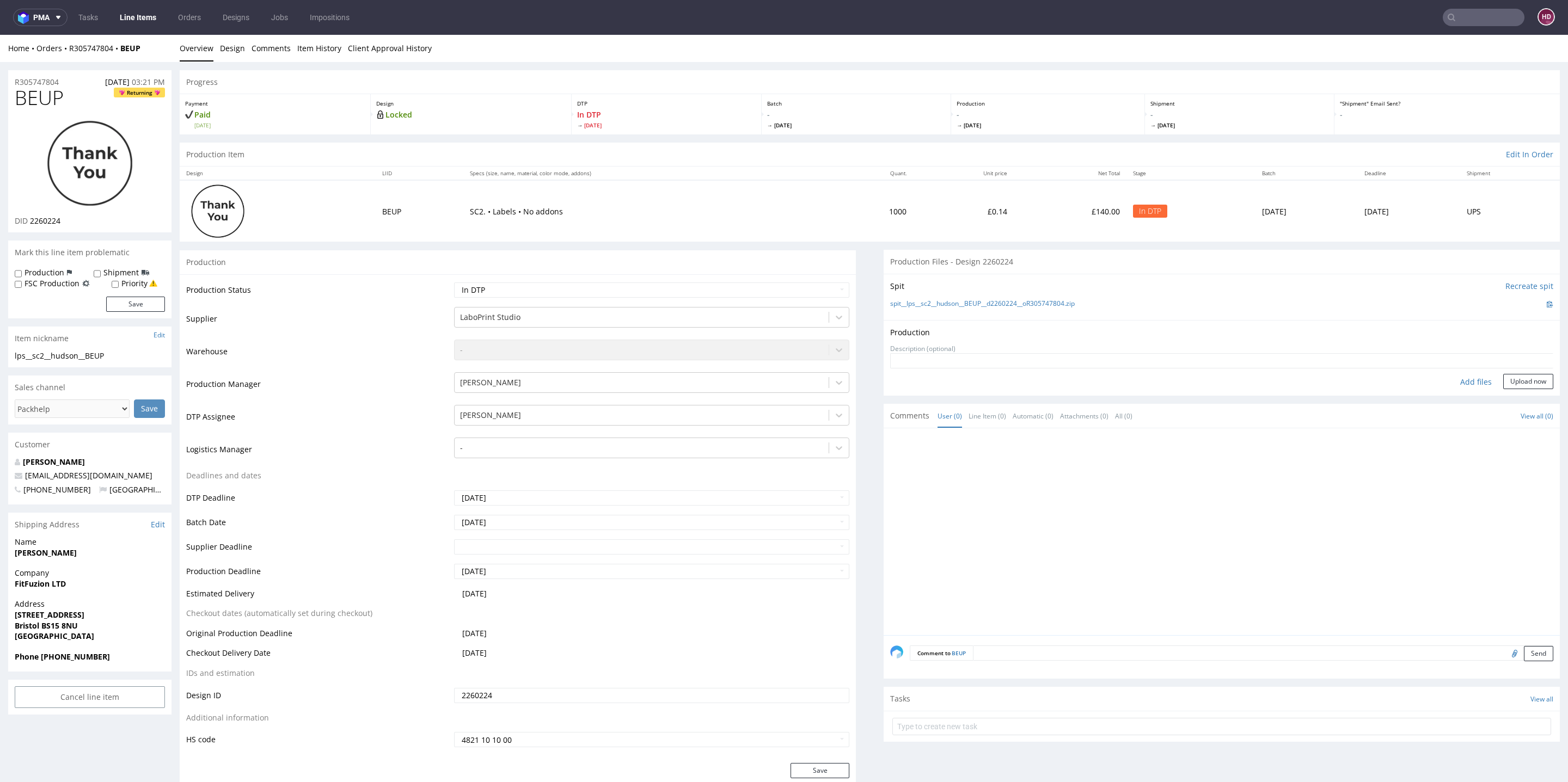
click at [1449, 379] on div "Add files" at bounding box center [1476, 382] width 55 height 17
type input "C:\fakepath\lps__sc2__hudson__BEUP__d2260224__oR305747804.pdf"
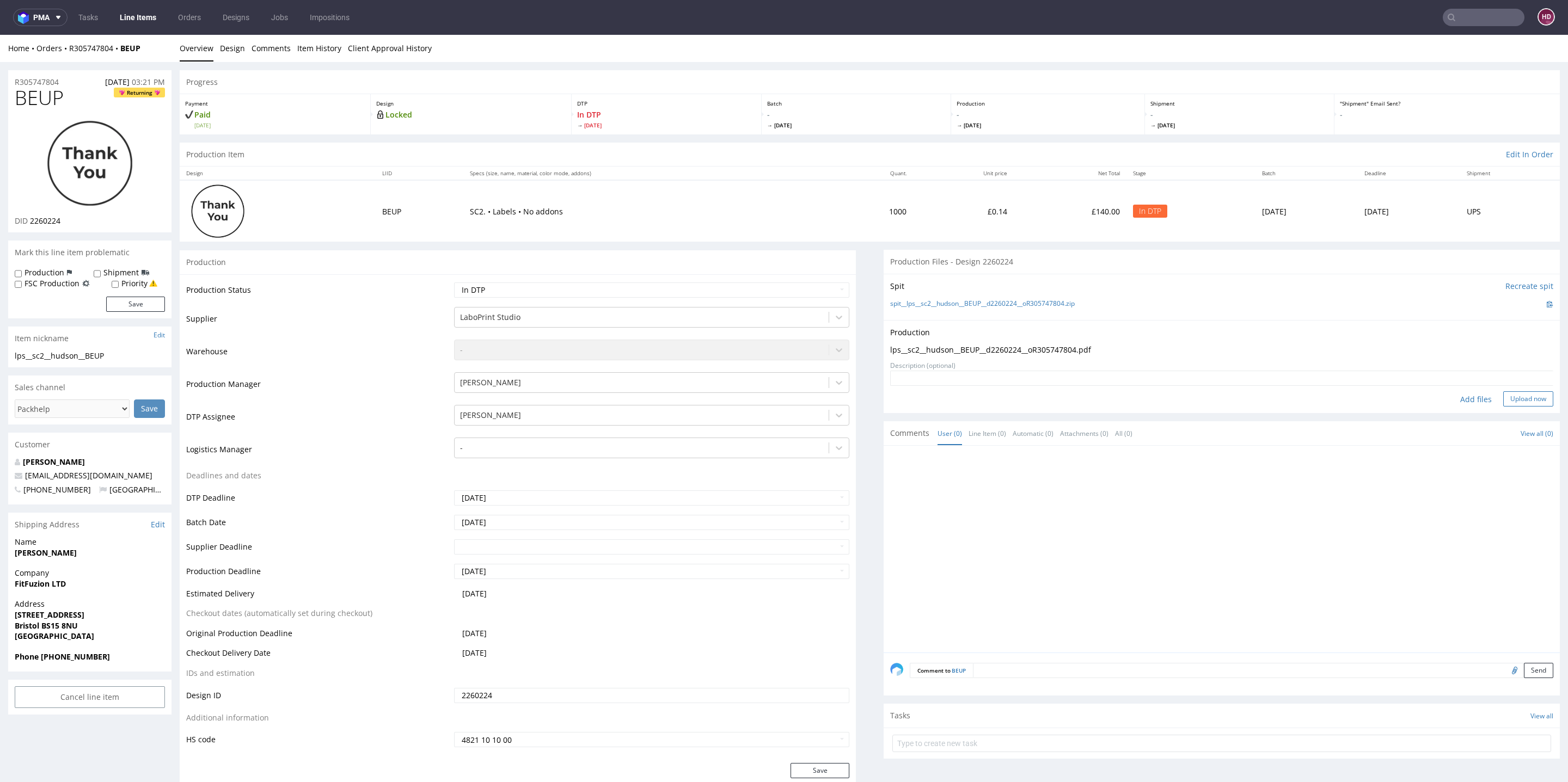
click at [1504, 398] on button "Upload now" at bounding box center [1528, 399] width 50 height 15
click at [586, 283] on select "Waiting for Artwork Waiting for Diecut Waiting for Mockup Waiting for DTP Waiti…" at bounding box center [652, 290] width 396 height 15
select select "dtp_production_ready"
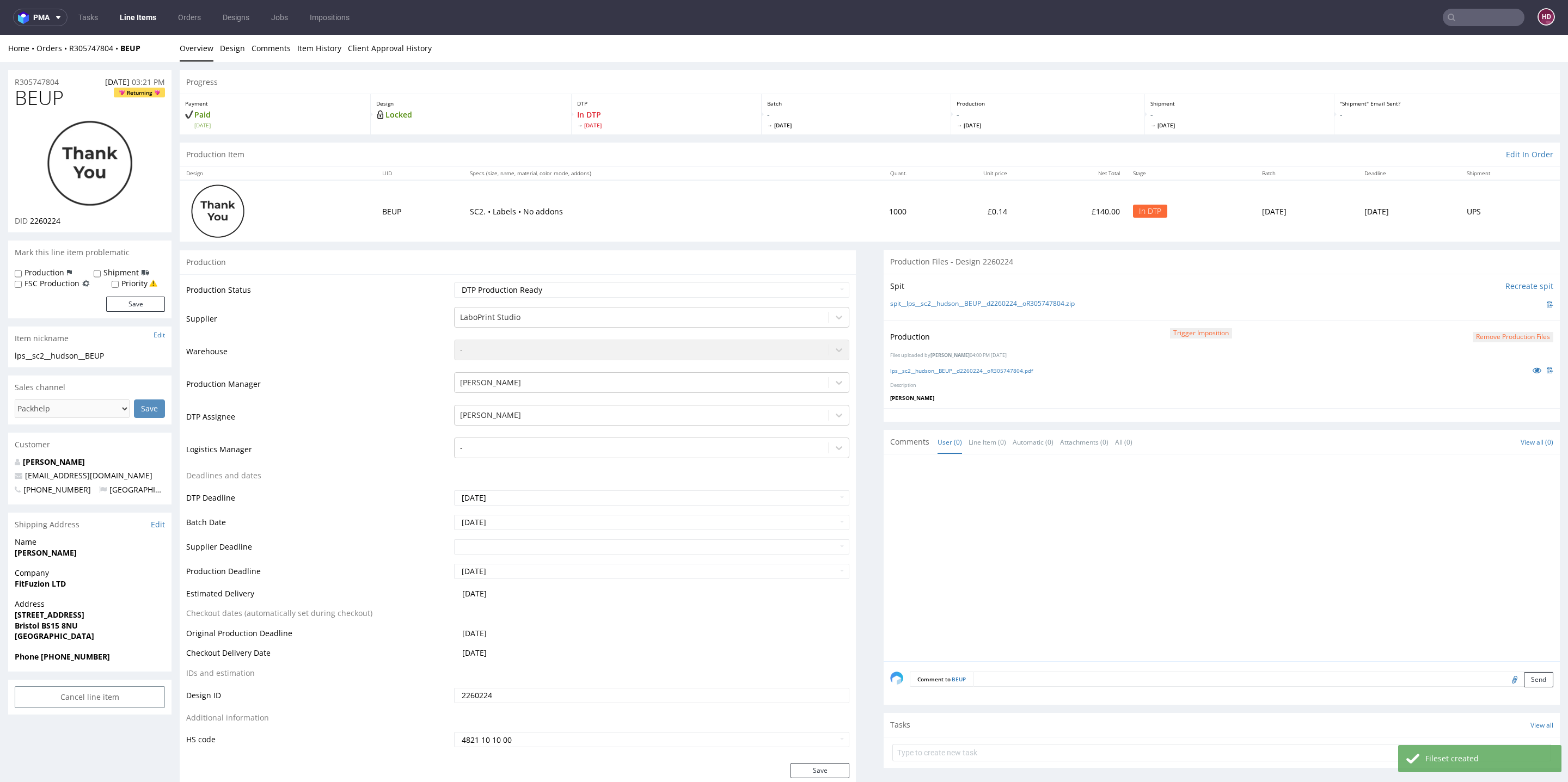
click at [454, 283] on select "Waiting for Artwork Waiting for Diecut Waiting for Mockup Waiting for DTP Waiti…" at bounding box center [652, 290] width 396 height 15
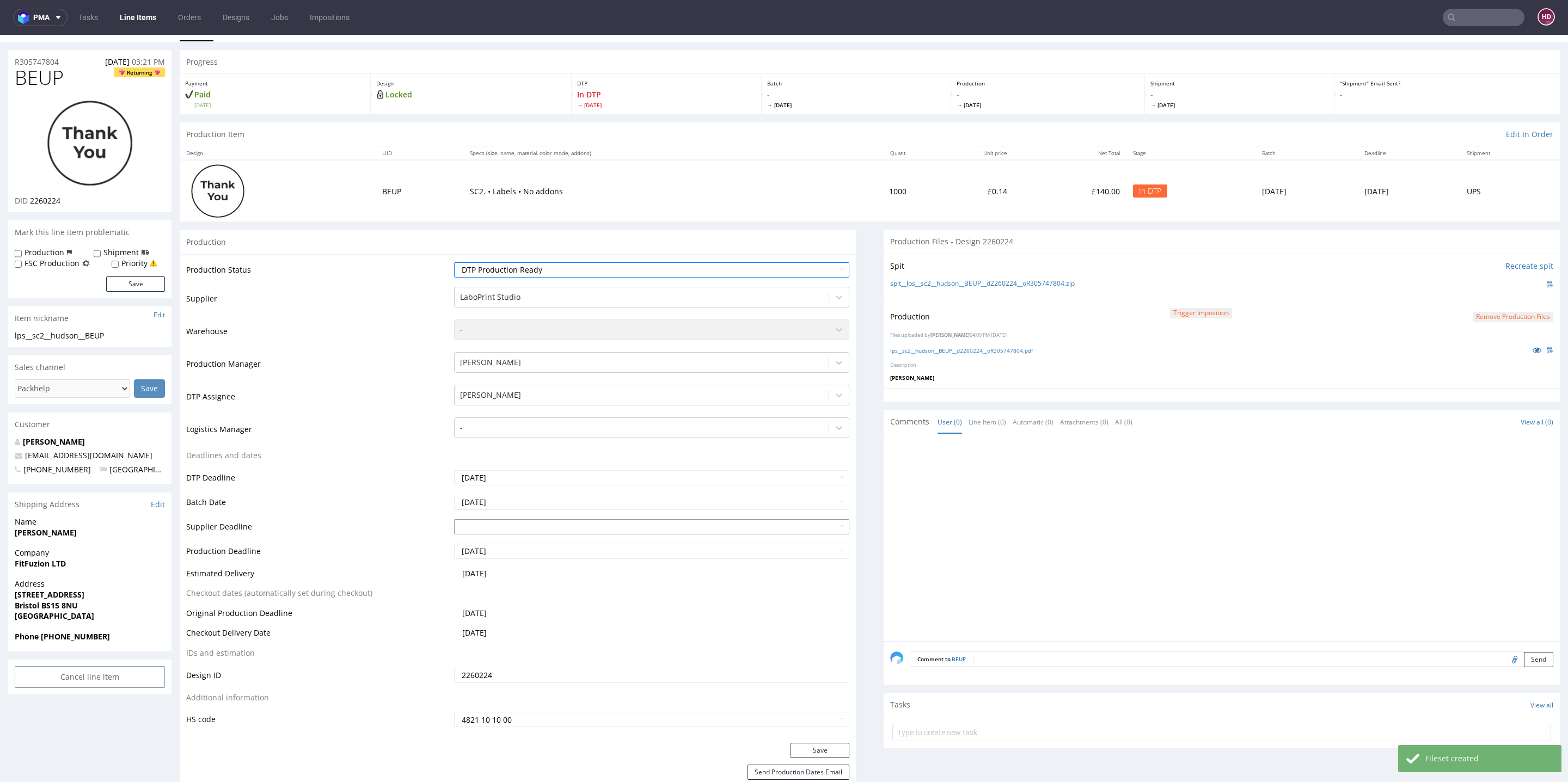
scroll to position [89, 0]
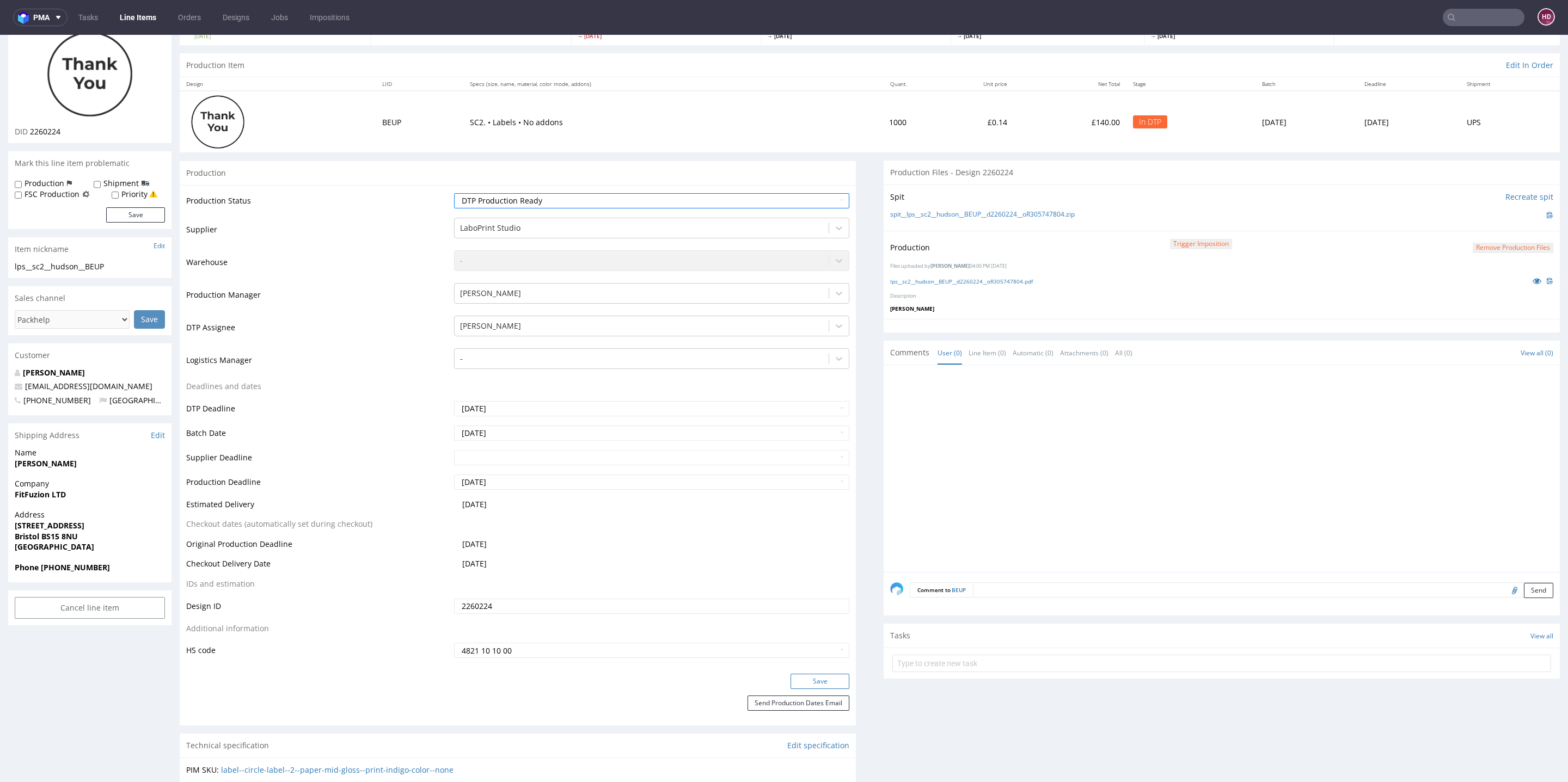
click at [801, 680] on button "Save" at bounding box center [820, 681] width 59 height 15
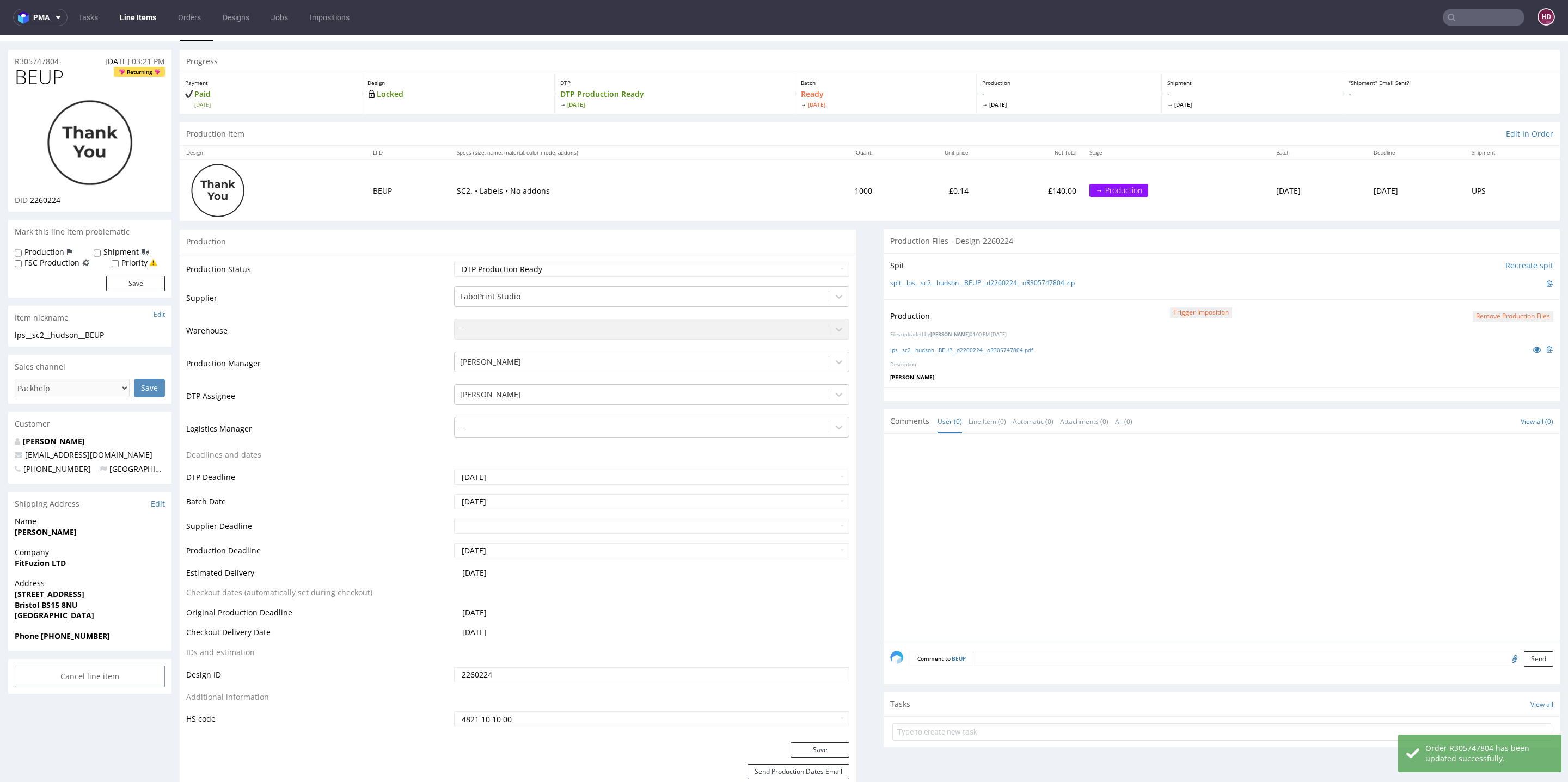
scroll to position [0, 0]
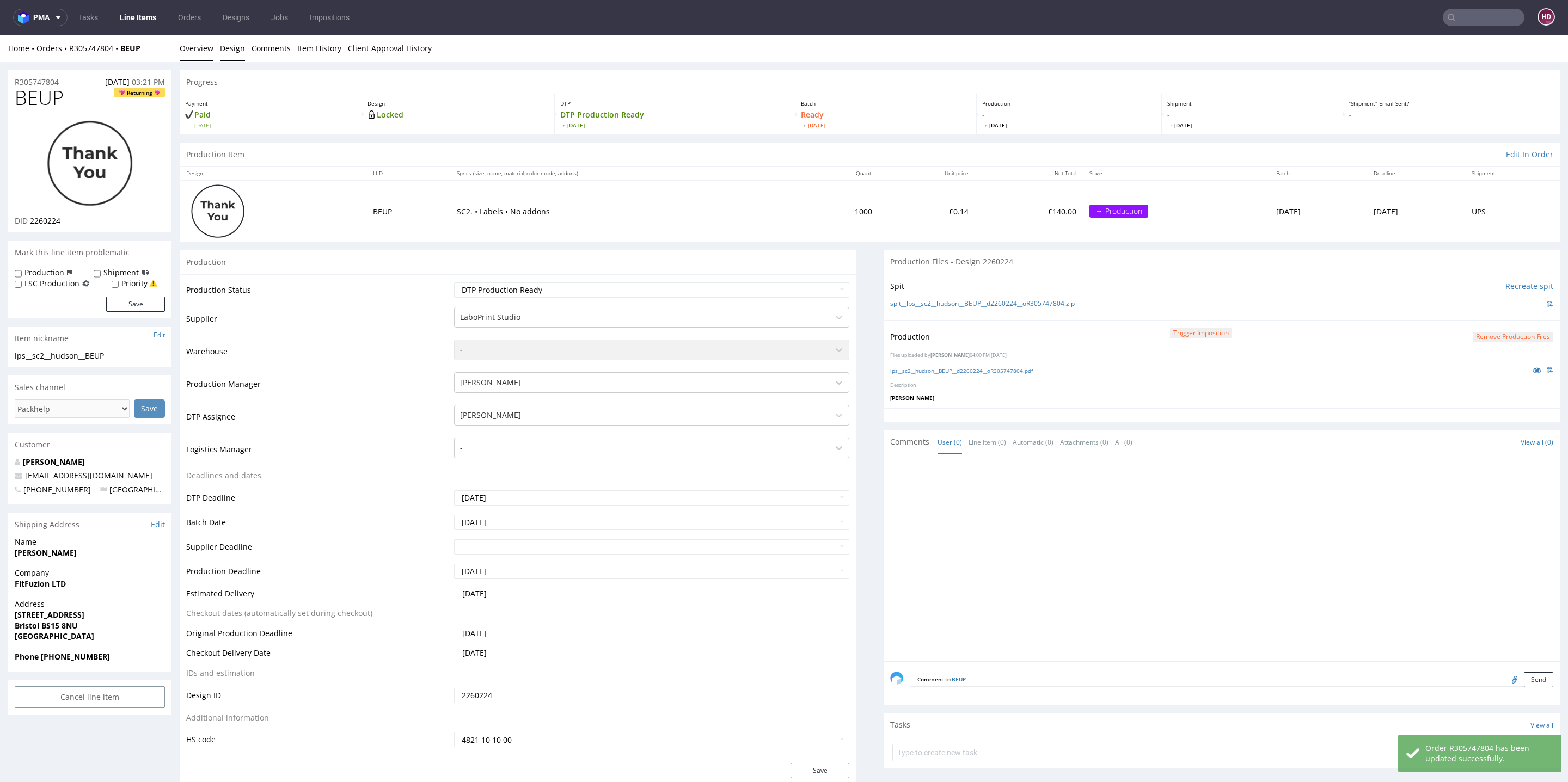
click at [227, 43] on link "Design" at bounding box center [233, 48] width 25 height 27
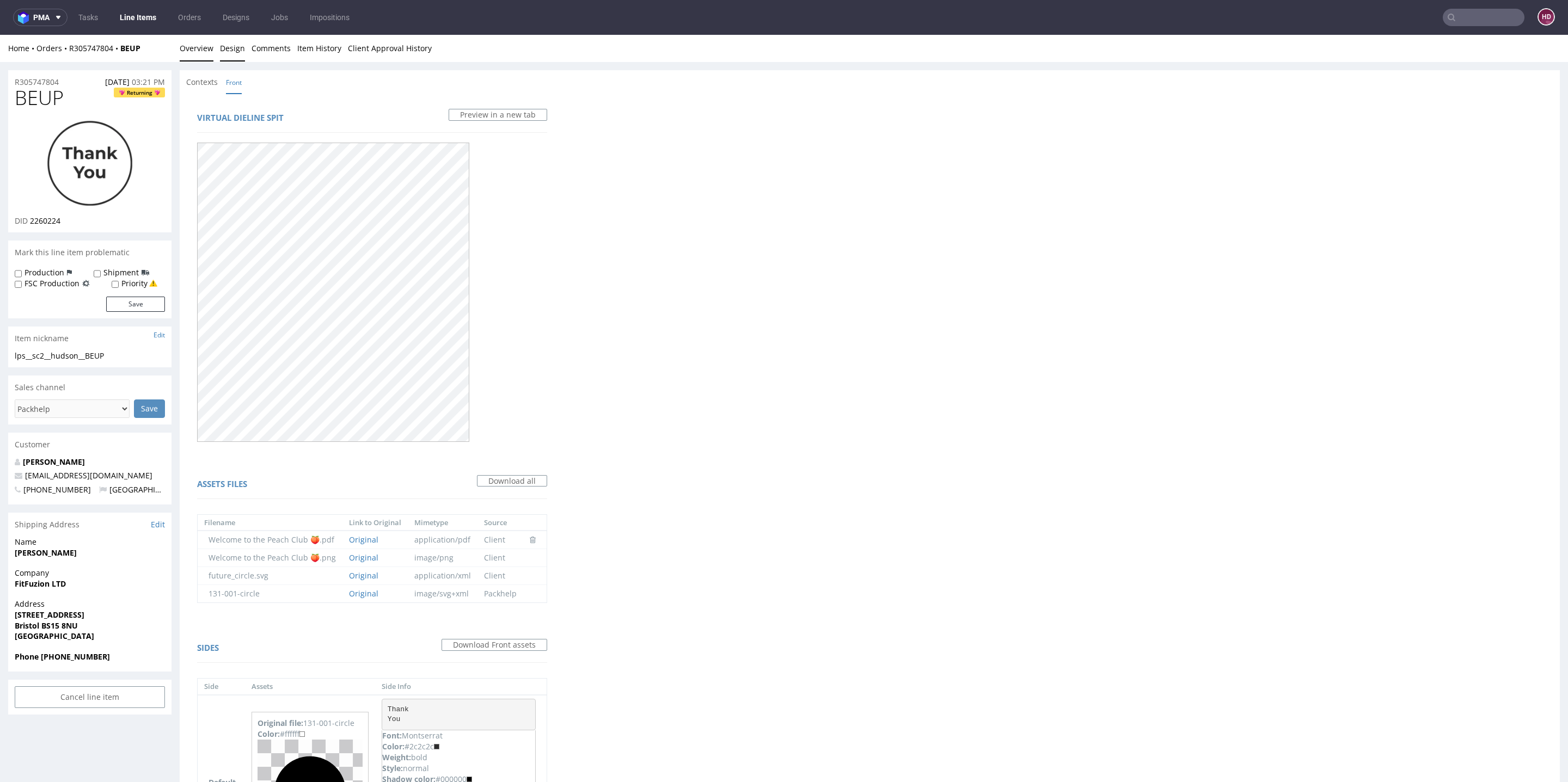
click at [195, 50] on link "Overview" at bounding box center [196, 48] width 34 height 27
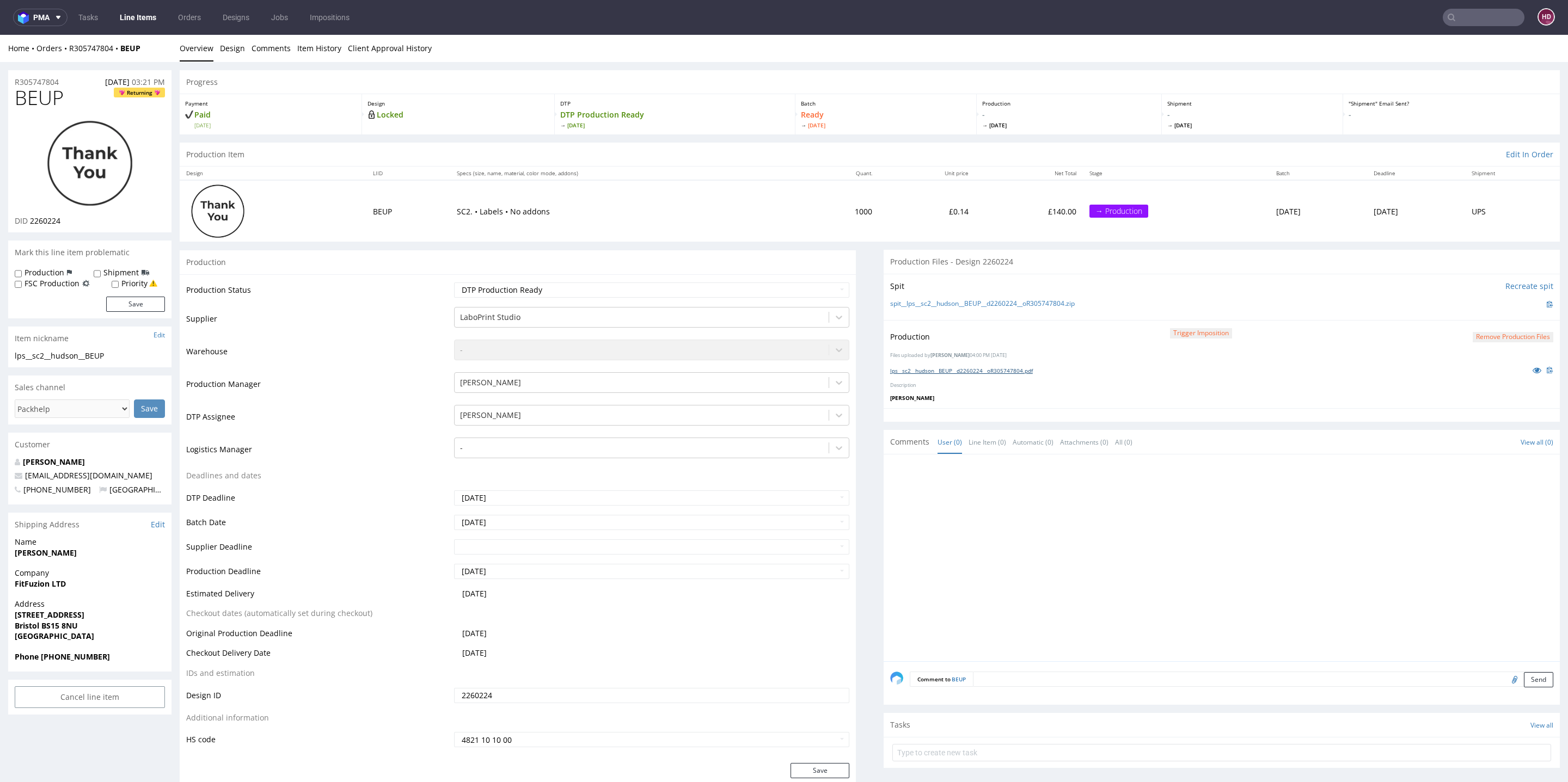
click at [1005, 370] on link "lps__sc2__hudson__BEUP__d2260224__oR305747804.pdf" at bounding box center [962, 371] width 143 height 8
click at [144, 18] on link "Line Items" at bounding box center [138, 17] width 49 height 17
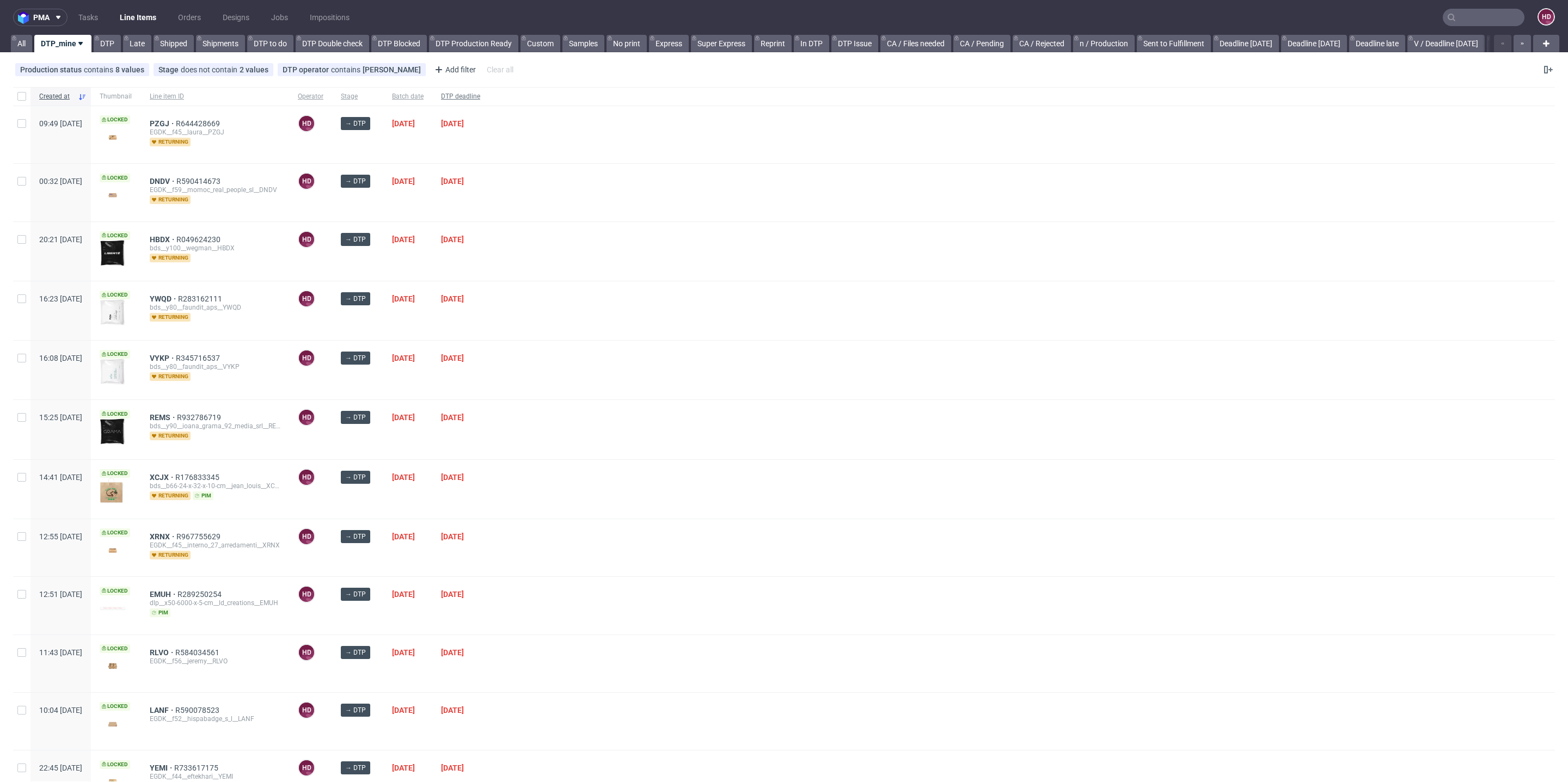
click at [479, 93] on div "DTP deadline" at bounding box center [460, 96] width 56 height 18
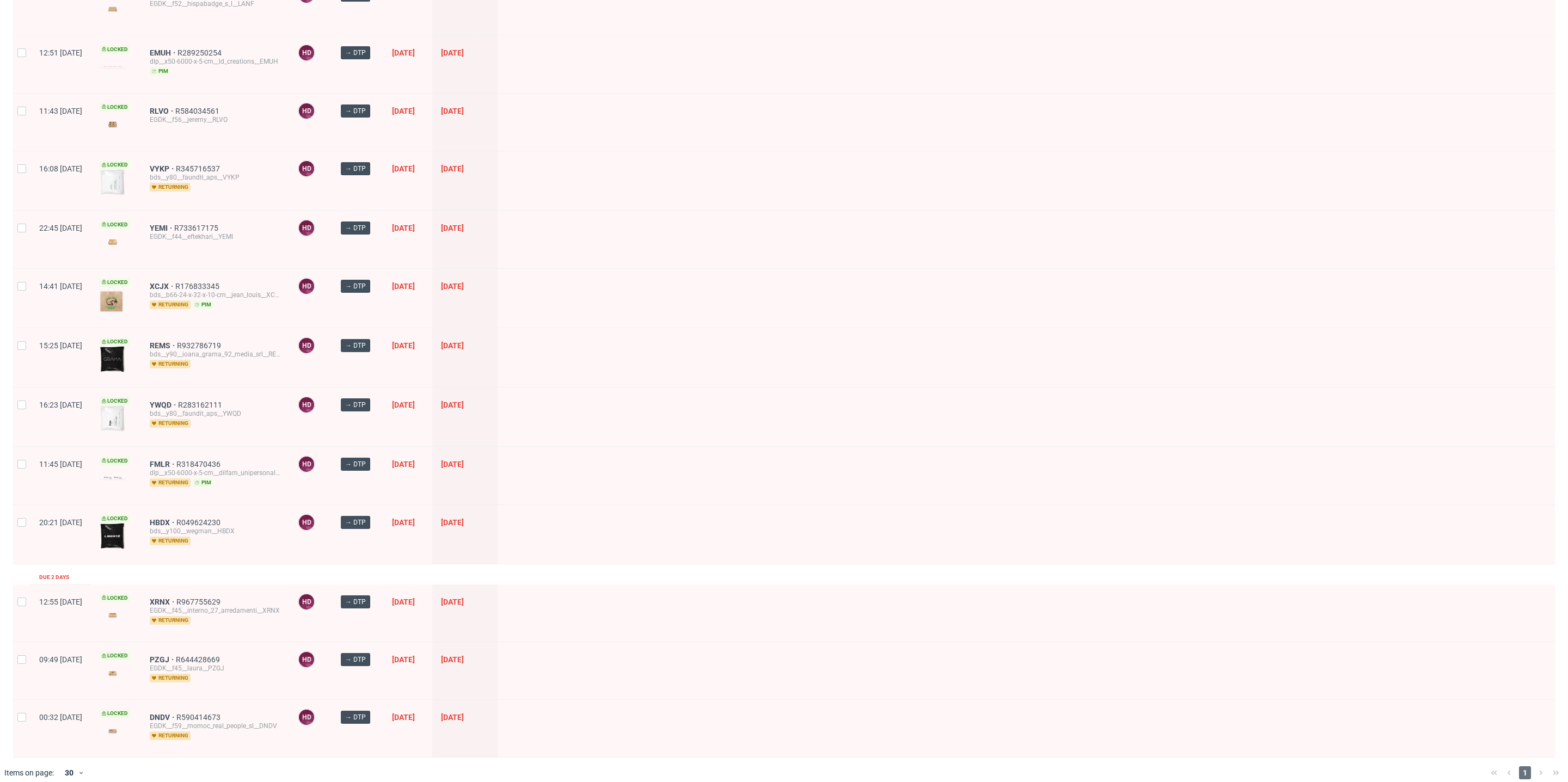
scroll to position [299, 0]
click at [176, 515] on span "HBDX" at bounding box center [164, 519] width 27 height 9
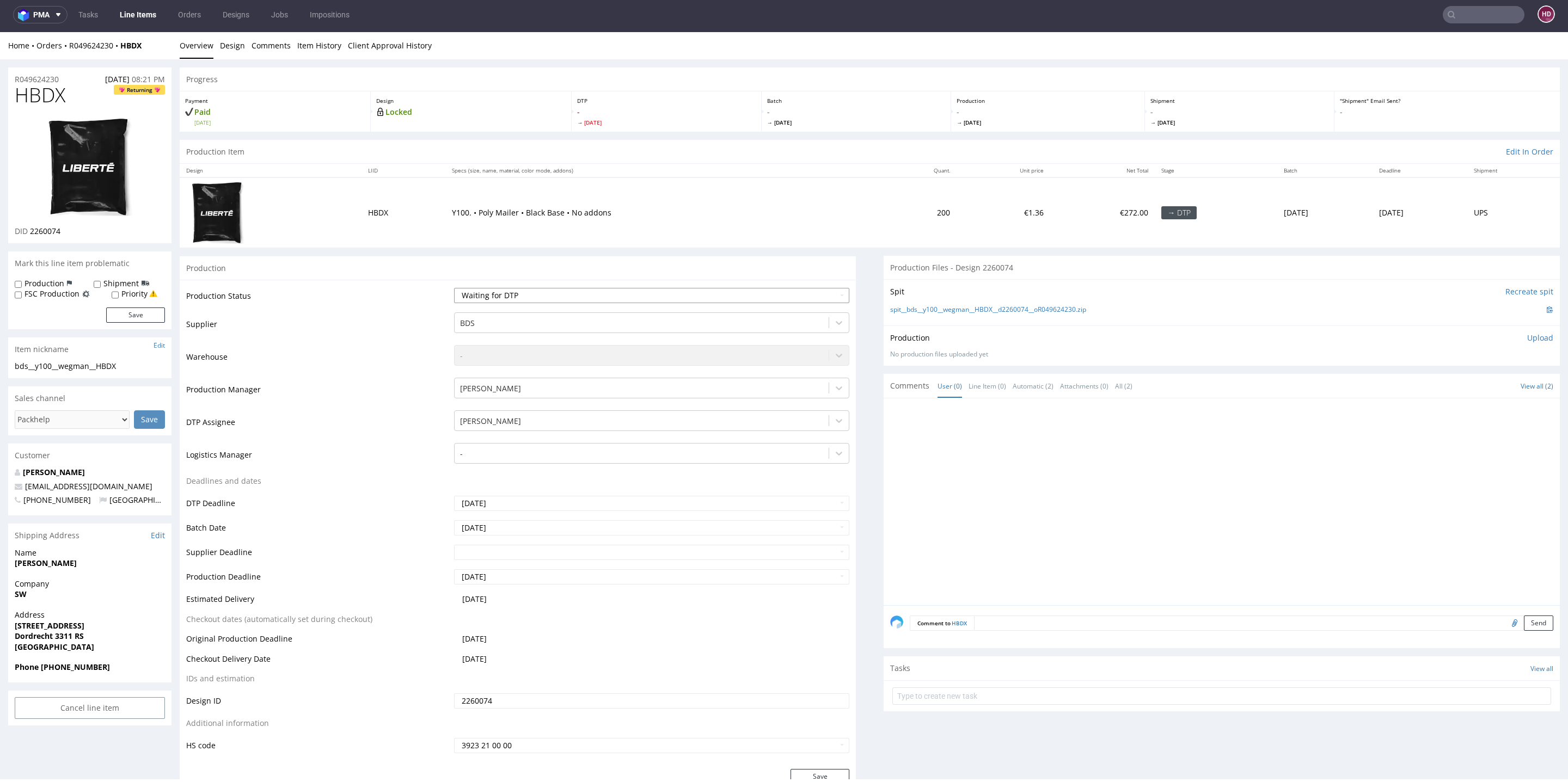
click at [573, 297] on select "Waiting for Artwork Waiting for Diecut Waiting for Mockup Waiting for DTP Waiti…" at bounding box center [652, 295] width 396 height 15
select select "dtp_in_process"
click at [454, 288] on select "Waiting for Artwork Waiting for Diecut Waiting for Mockup Waiting for DTP Waiti…" at bounding box center [652, 295] width 396 height 15
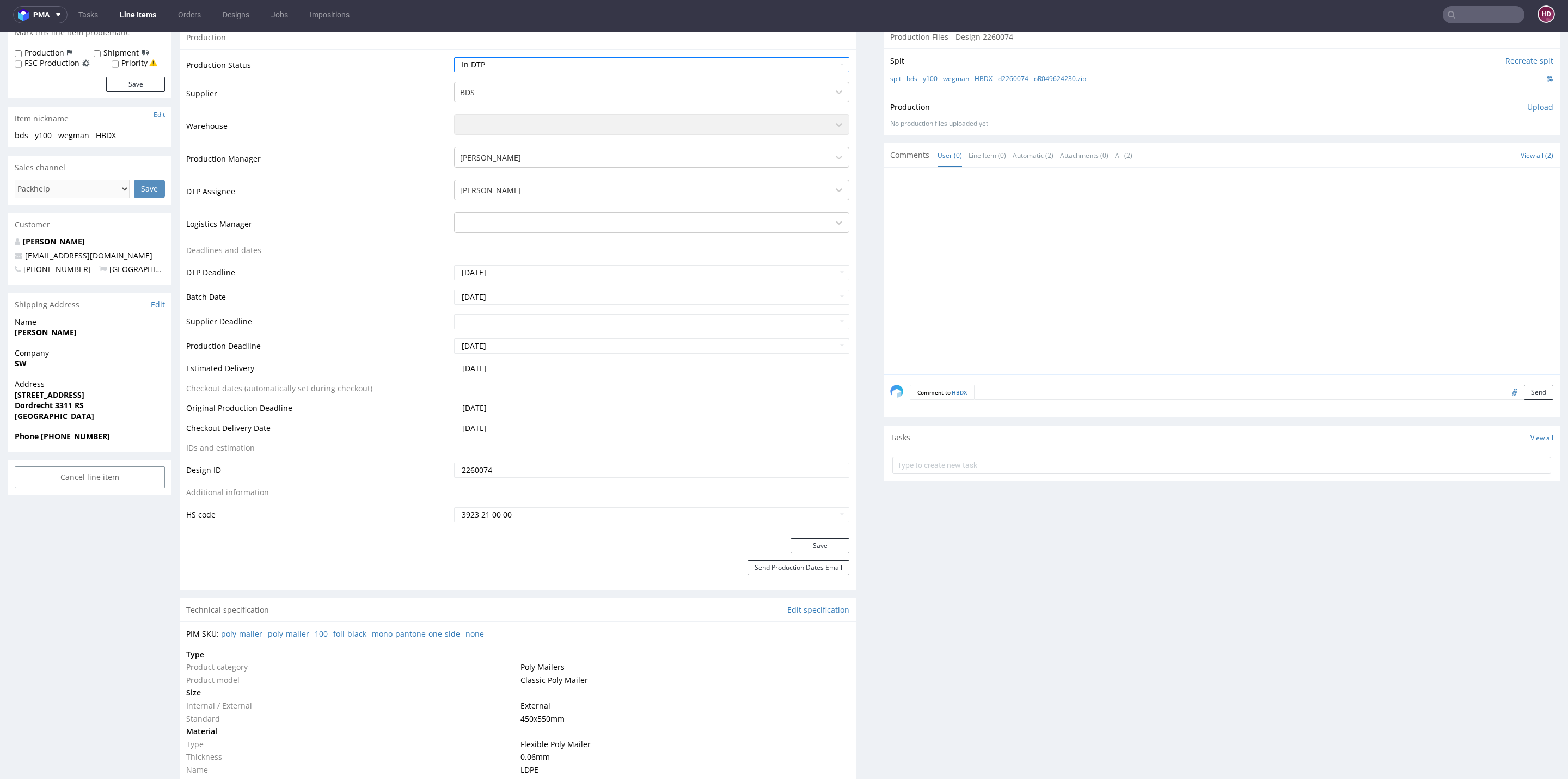
scroll to position [228, 0]
click at [813, 549] on button "Save" at bounding box center [820, 549] width 59 height 15
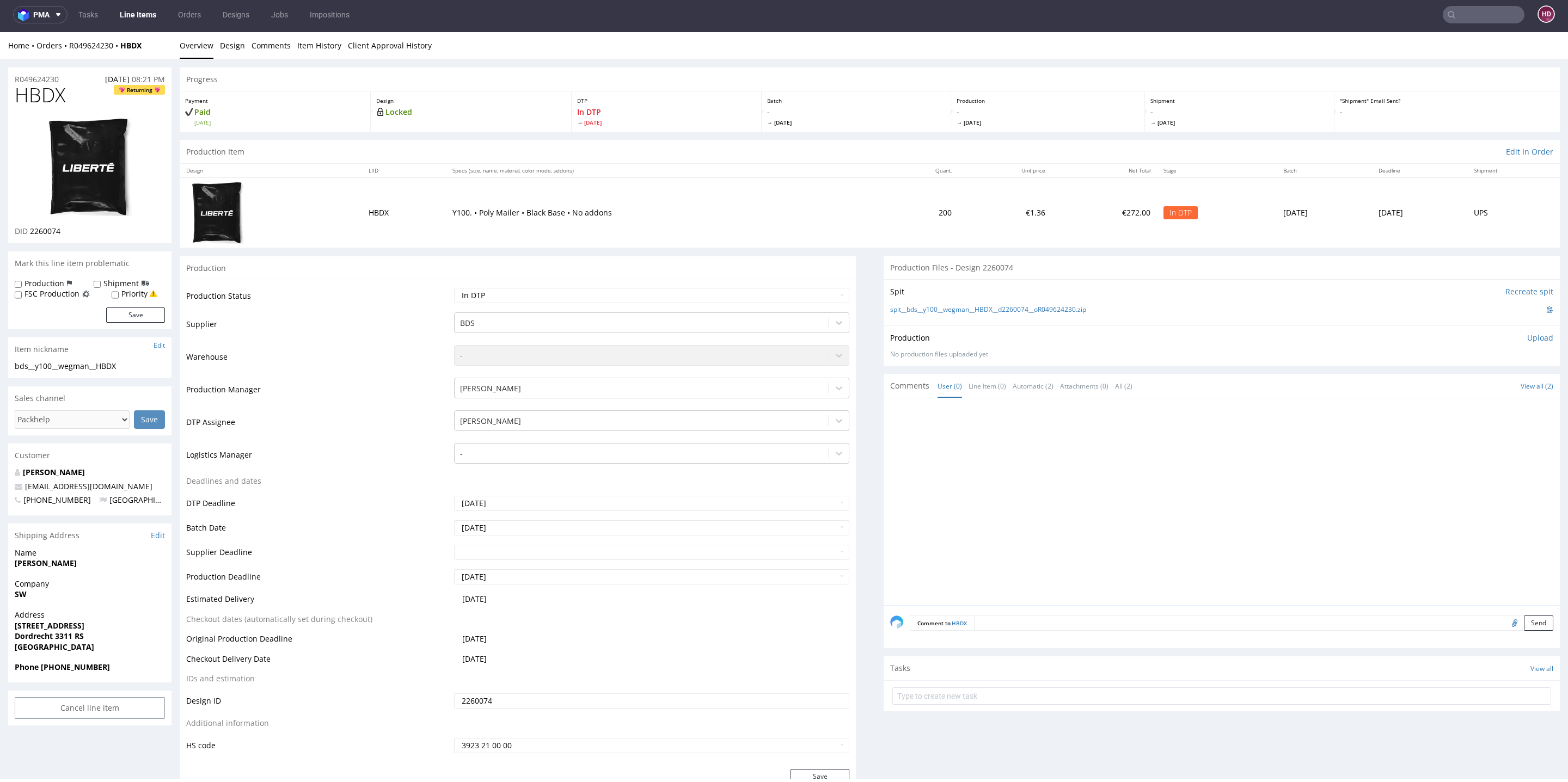
scroll to position [0, 0]
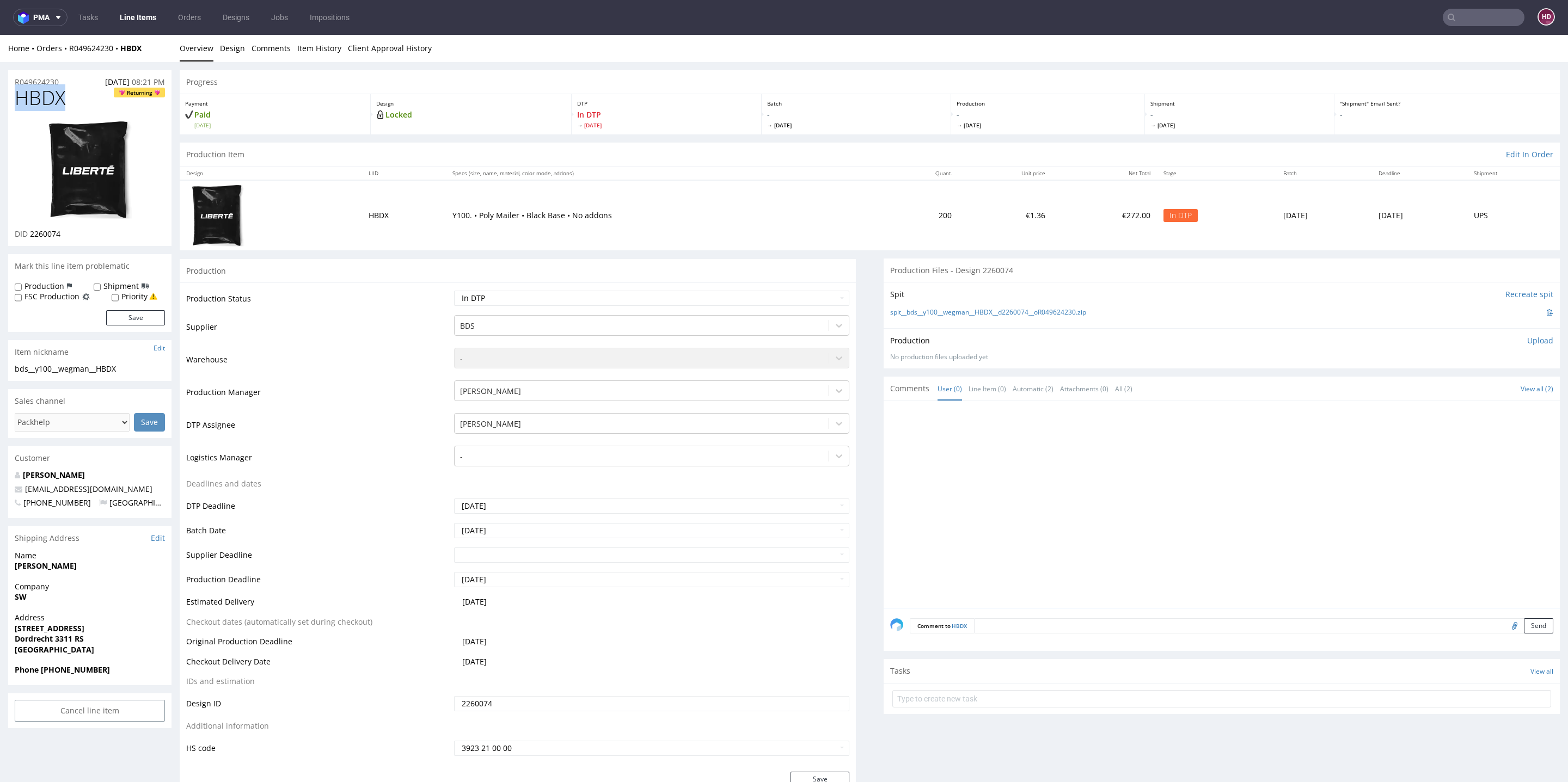
drag, startPoint x: 75, startPoint y: 105, endPoint x: 14, endPoint y: 105, distance: 61.0
click at [15, 105] on h1 "HBDX Returning" at bounding box center [90, 98] width 150 height 21
copy span "HBDX"
drag, startPoint x: 68, startPoint y: 233, endPoint x: 29, endPoint y: 234, distance: 39.0
click at [29, 234] on div "DID 2260074" at bounding box center [90, 234] width 150 height 11
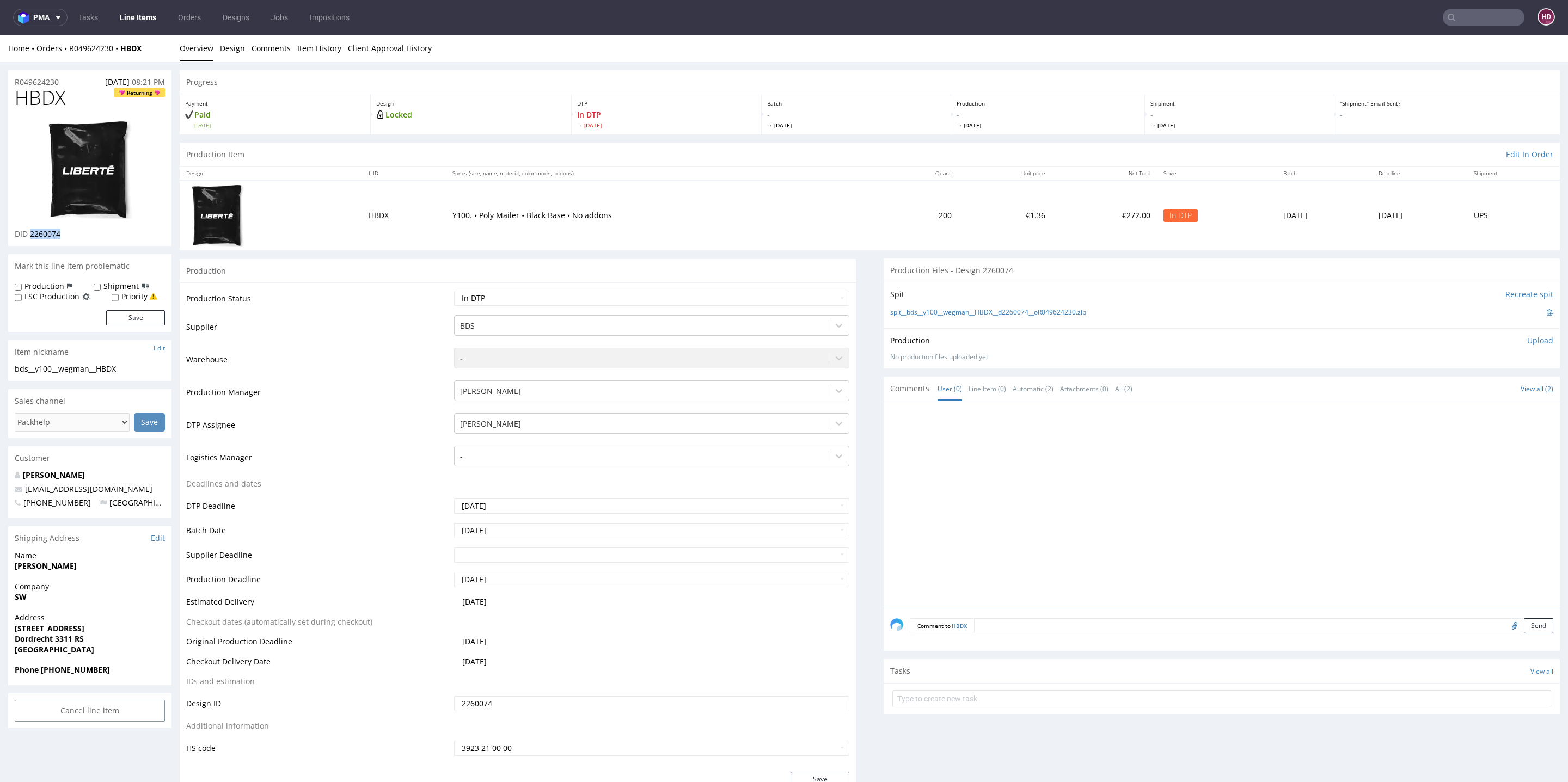
copy span "2260074"
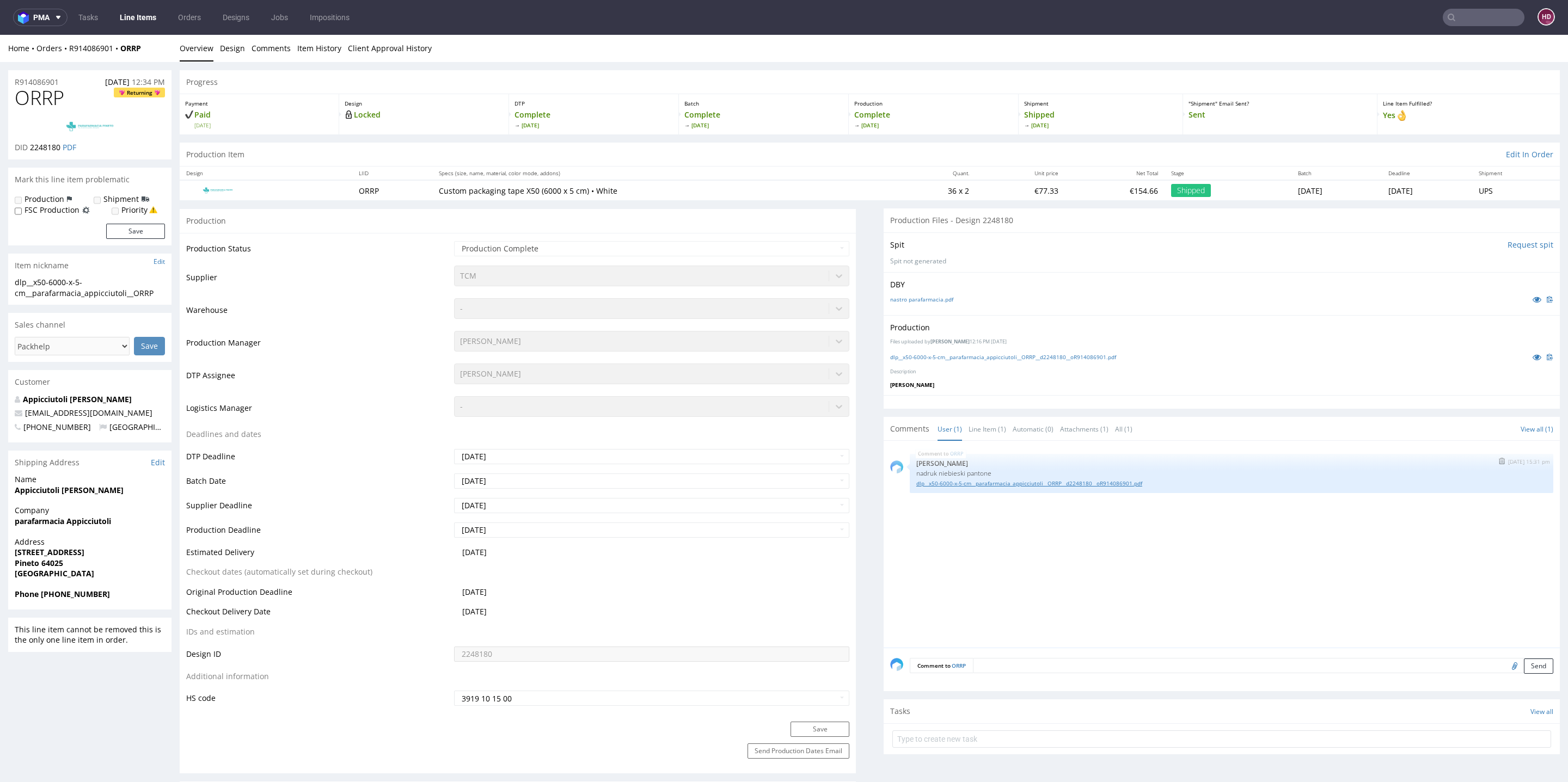
click at [999, 481] on link "dlp__x50-6000-x-5-cm__parafarmacia_appicciutoli__ORRP__d2248180__oR914086901.pdf" at bounding box center [1232, 483] width 631 height 8
click at [1009, 359] on link "dlp__x50-6000-x-5-cm__parafarmacia_appicciutoli__ORRP__d2248180__oR914086901.pdf" at bounding box center [1003, 357] width 226 height 8
click at [1101, 482] on link "dlp__x50-6000-x-5-cm__parafarmacia_appicciutoli__ORRP__d2248180__oR914086901.pdf" at bounding box center [1232, 483] width 631 height 8
click at [1080, 356] on link "dlp__x50-6000-x-5-cm__parafarmacia_appicciutoli__ORRP__d2248180__oR914086901.pdf" at bounding box center [1003, 357] width 226 height 8
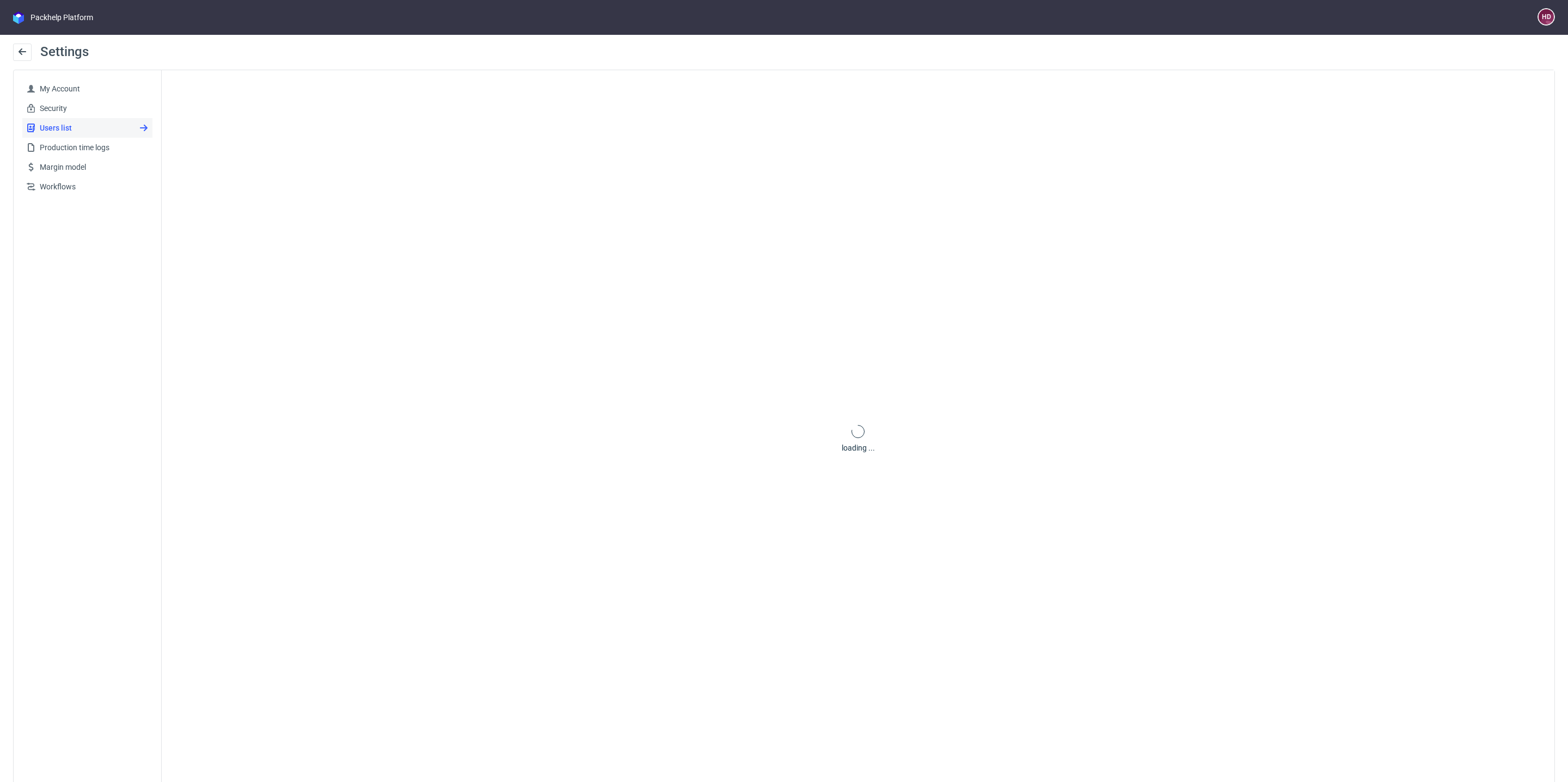
click at [52, 399] on div "My Account Security Users list Production time logs Margin model Workflows" at bounding box center [87, 438] width 148 height 738
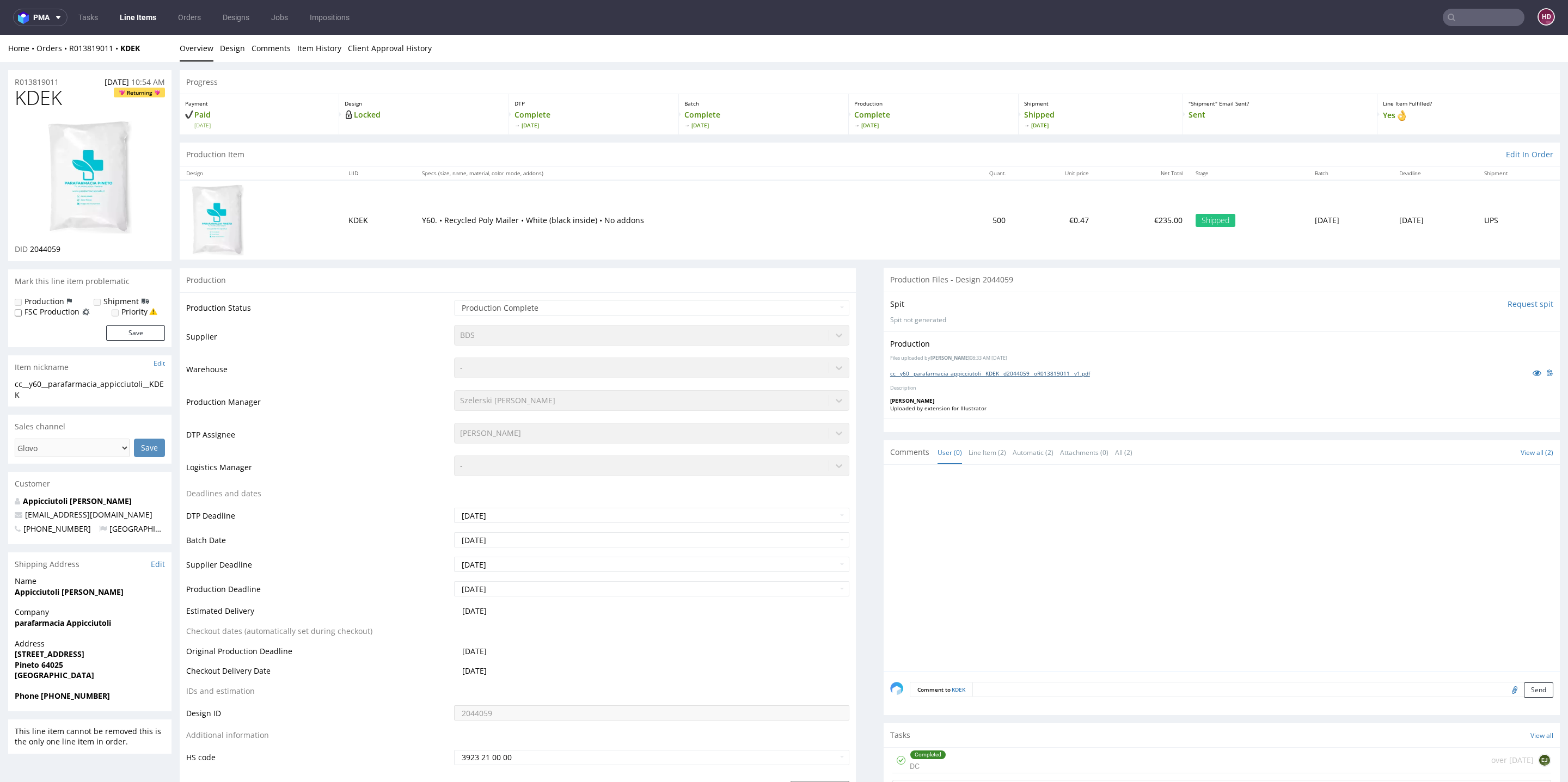
click at [925, 373] on link "cc__y60__parafarmacia_appicciutoli__KDEK__d2044059__oR013819011__v1.pdf" at bounding box center [991, 373] width 200 height 8
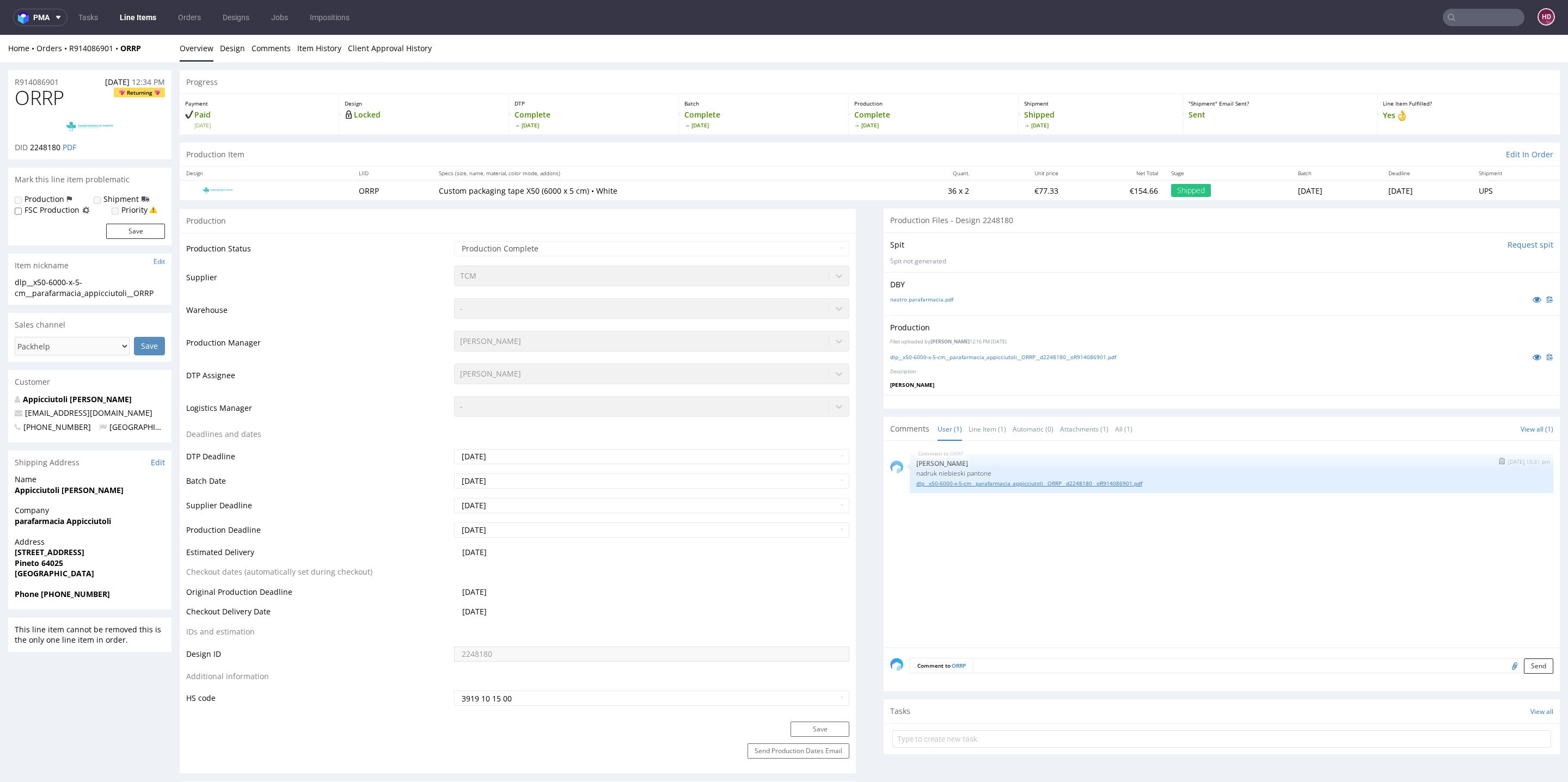
click at [949, 485] on link "dlp__x50-6000-x-5-cm__parafarmacia_appicciutoli__ORRP__d2248180__oR914086901.pdf" at bounding box center [1232, 483] width 631 height 8
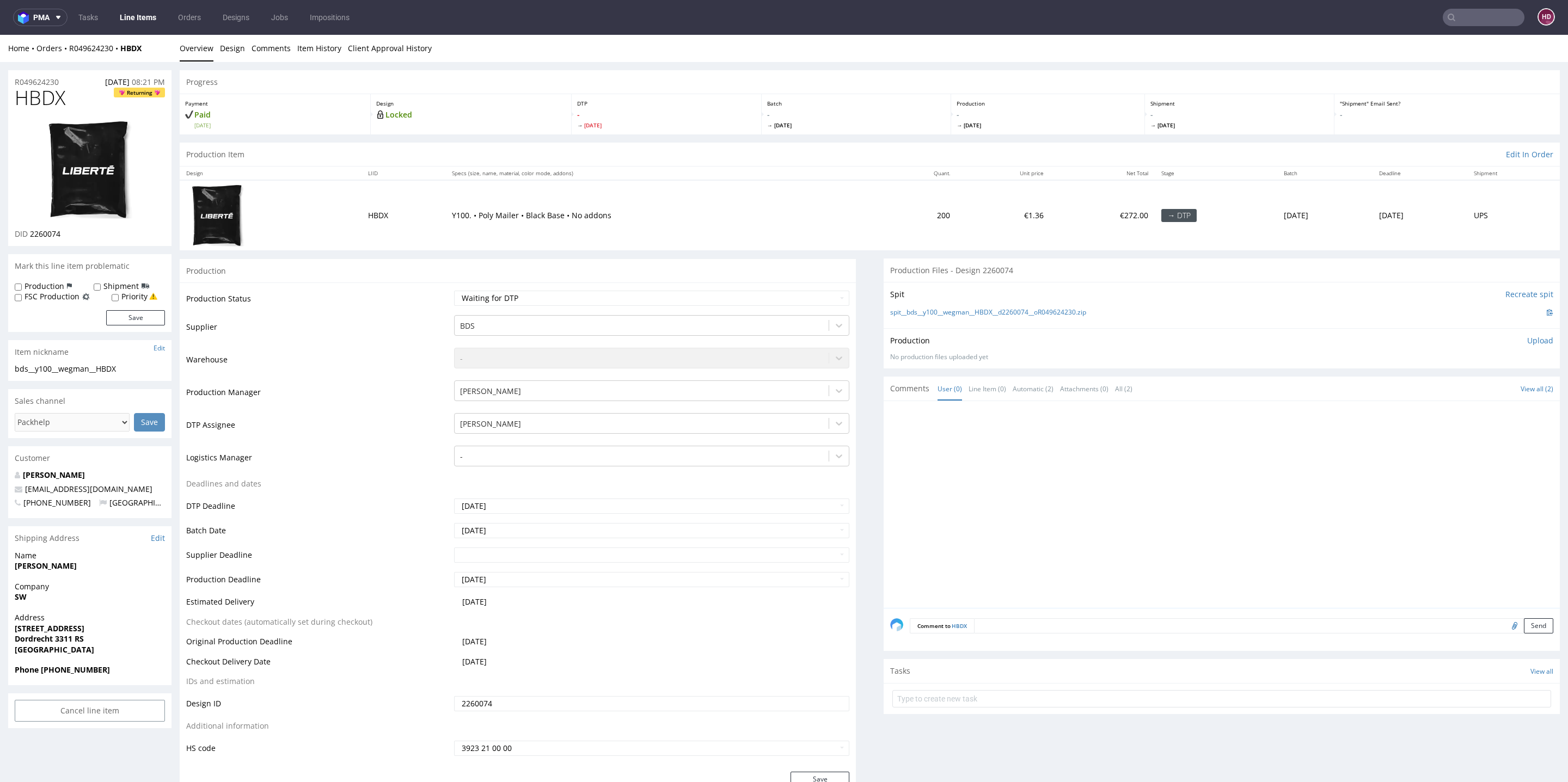
click at [595, 310] on td "Waiting for Artwork Waiting for Diecut Waiting for Mockup Waiting for DTP Waiti…" at bounding box center [650, 302] width 398 height 25
click at [633, 302] on select "Waiting for Artwork Waiting for Diecut Waiting for Mockup Waiting for DTP Waiti…" at bounding box center [652, 298] width 396 height 15
select select "dtp_in_process"
click at [454, 291] on select "Waiting for Artwork Waiting for Diecut Waiting for Mockup Waiting for DTP Waiti…" at bounding box center [652, 298] width 396 height 15
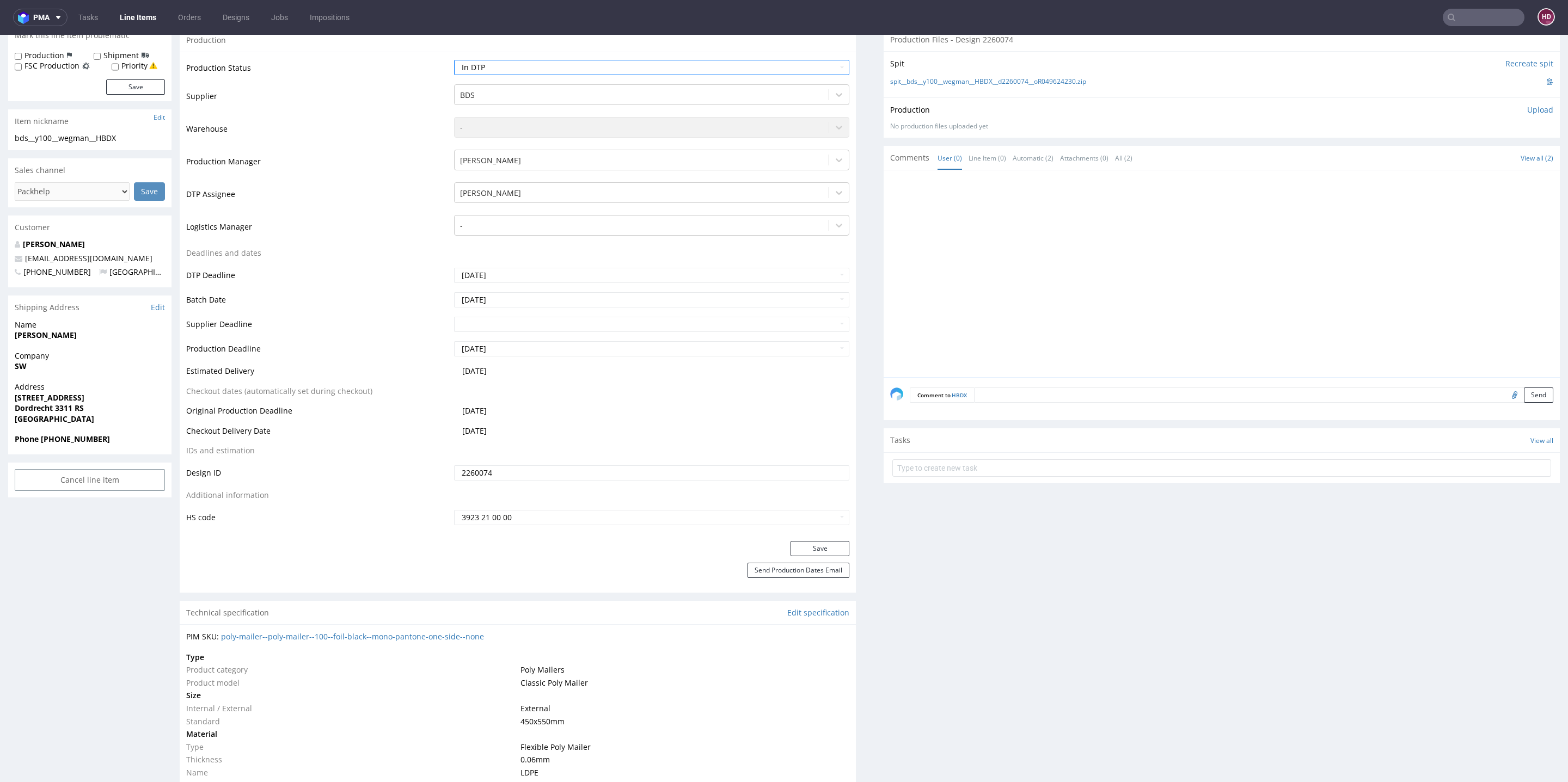
scroll to position [233, 0]
click at [795, 549] on button "Save" at bounding box center [820, 546] width 59 height 15
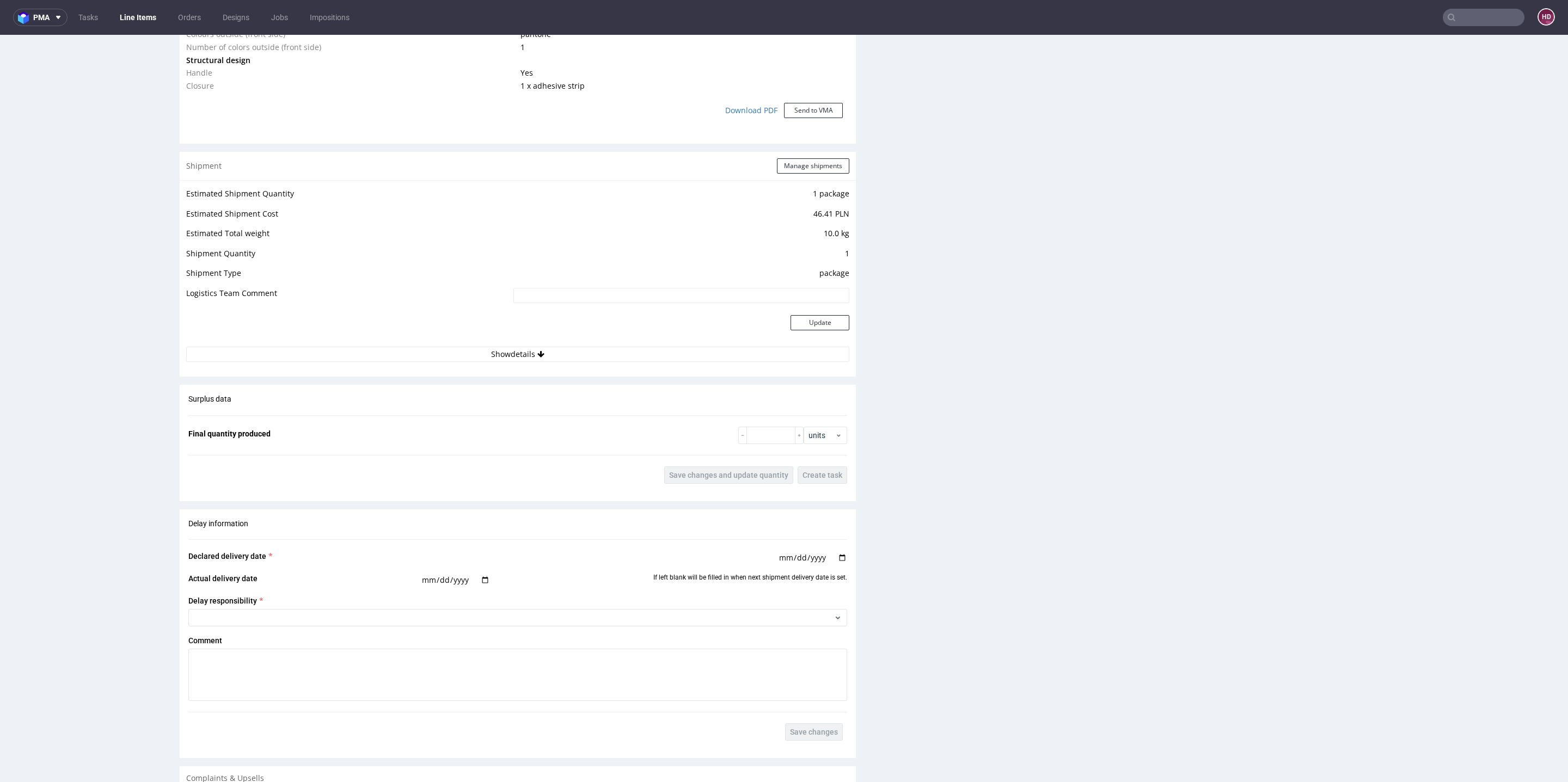
scroll to position [0, 0]
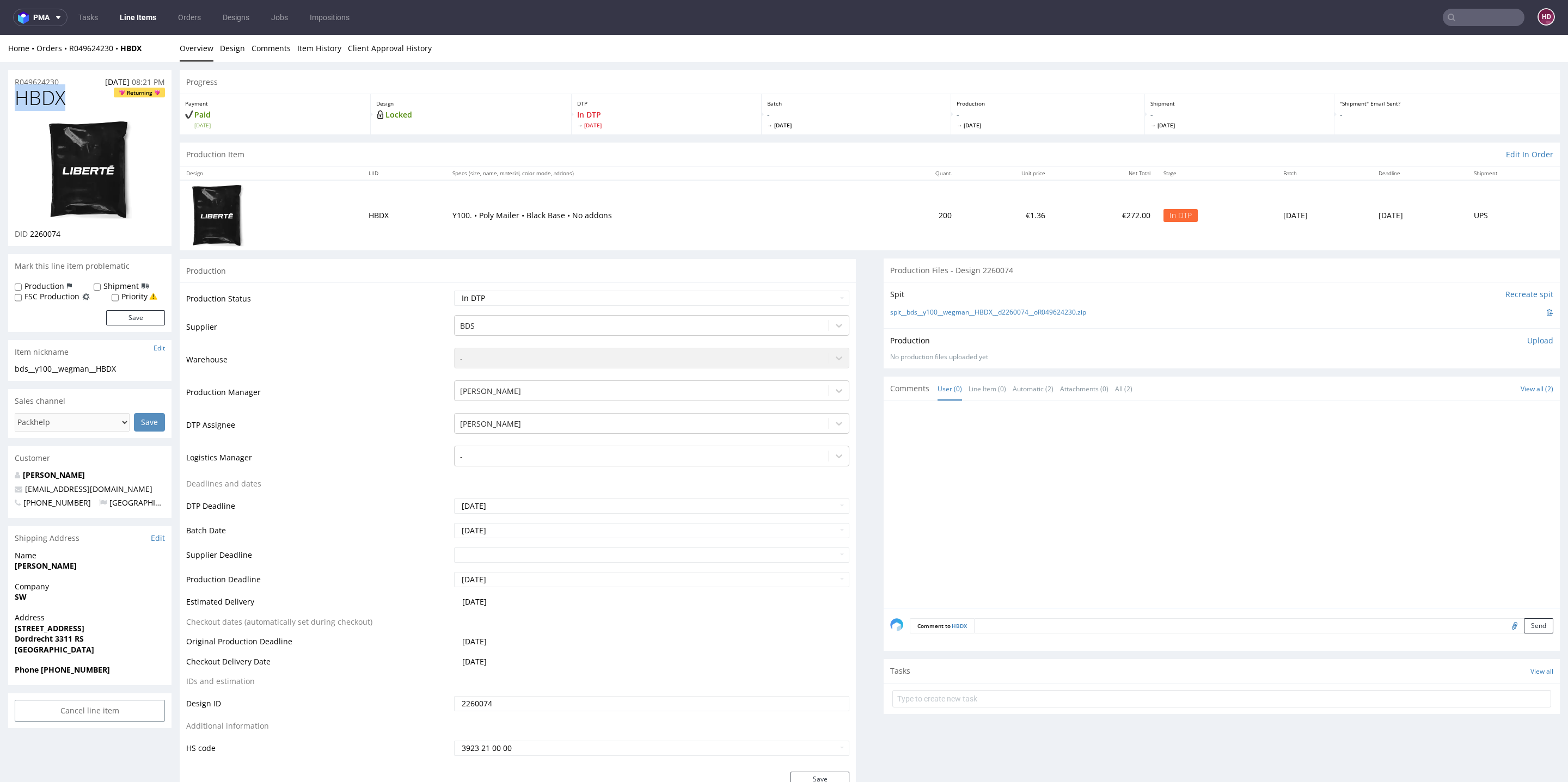
drag, startPoint x: 68, startPoint y: 96, endPoint x: 0, endPoint y: 108, distance: 69.1
copy span "HBDX"
drag, startPoint x: 133, startPoint y: 370, endPoint x: 0, endPoint y: 369, distance: 133.0
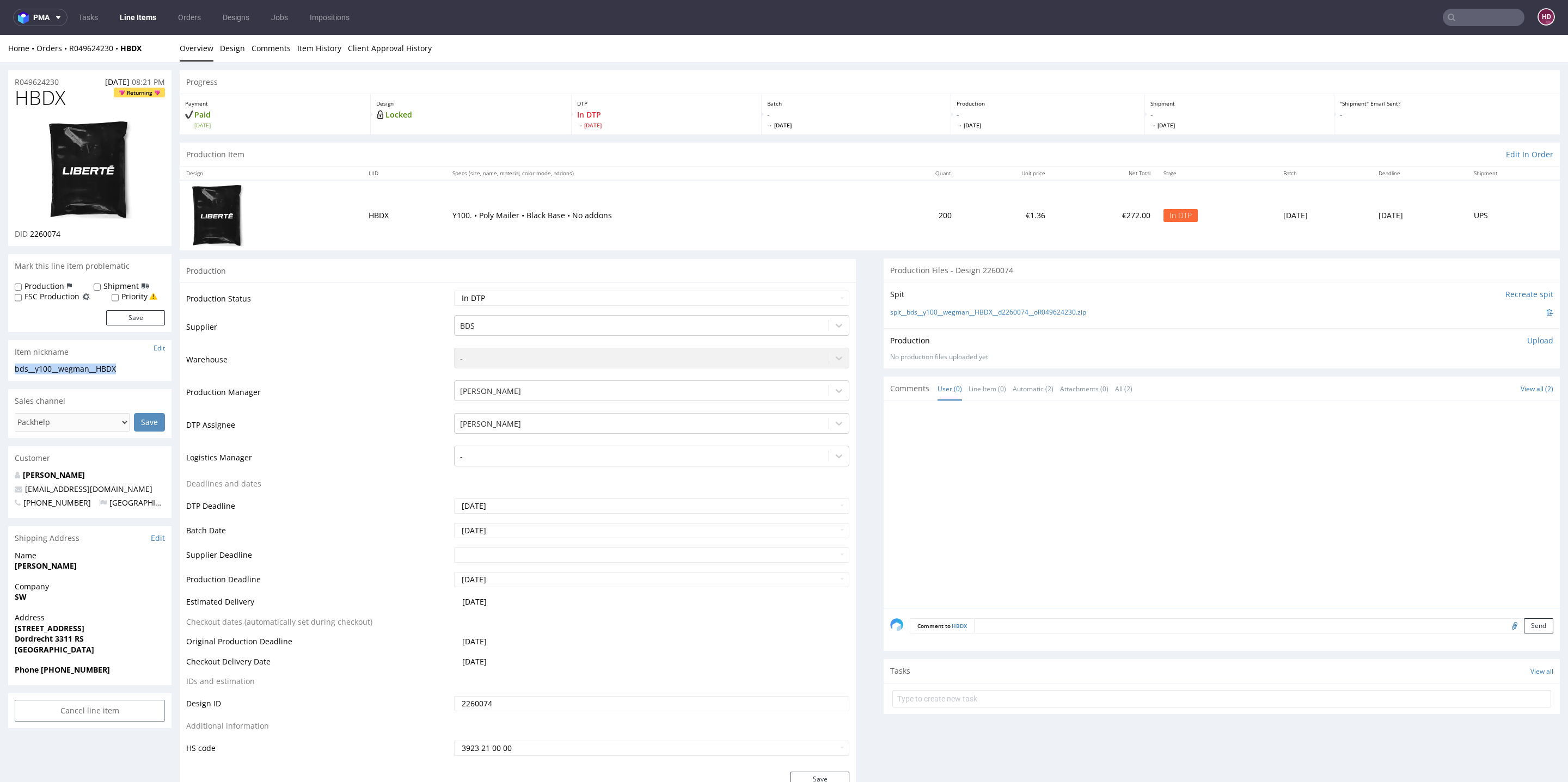
copy div "bds__y100__wegman__HBDX"
drag, startPoint x: 67, startPoint y: 80, endPoint x: 0, endPoint y: 85, distance: 67.2
copy p "R049624230"
drag, startPoint x: 65, startPoint y: 234, endPoint x: 29, endPoint y: 233, distance: 36.0
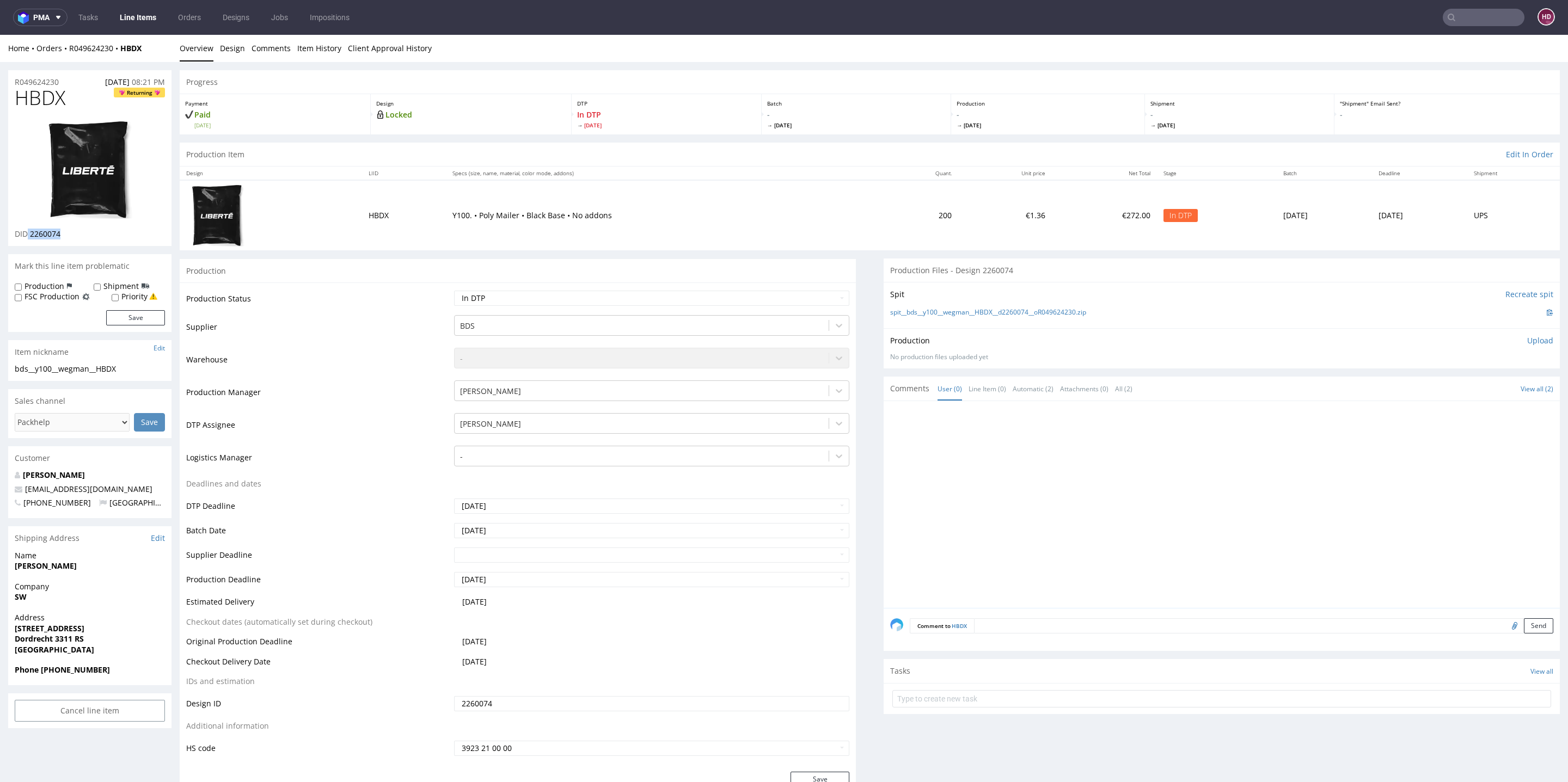
click at [29, 233] on div "DID 2260074" at bounding box center [90, 234] width 150 height 11
copy p "2260074"
click at [1527, 338] on p "Upload" at bounding box center [1540, 341] width 26 height 11
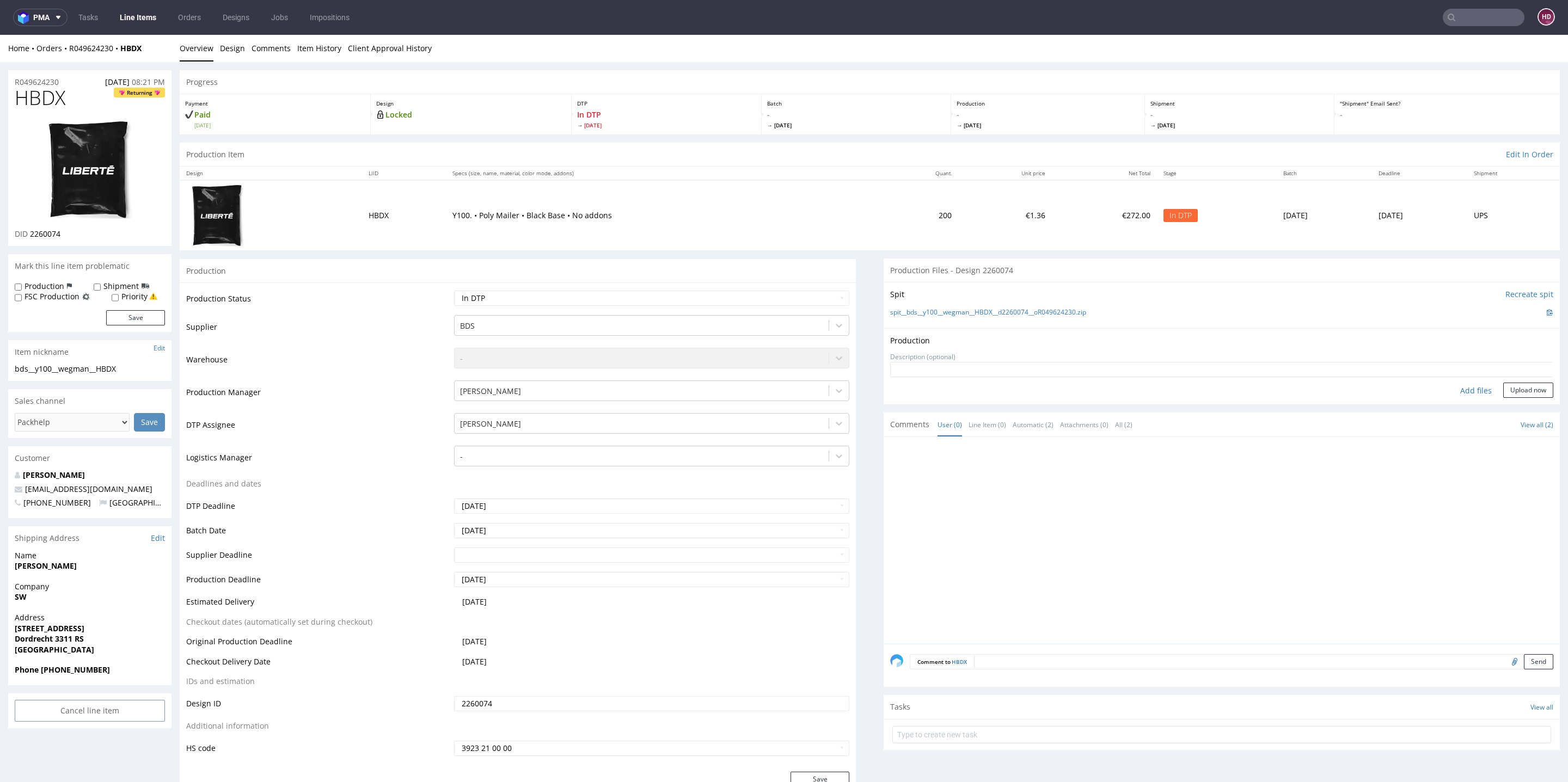
click at [1463, 383] on div "Add files" at bounding box center [1476, 391] width 55 height 17
type input "C:\fakepath\bds__y100__wegman__HBDX__d2260074__oR049624230.pdf"
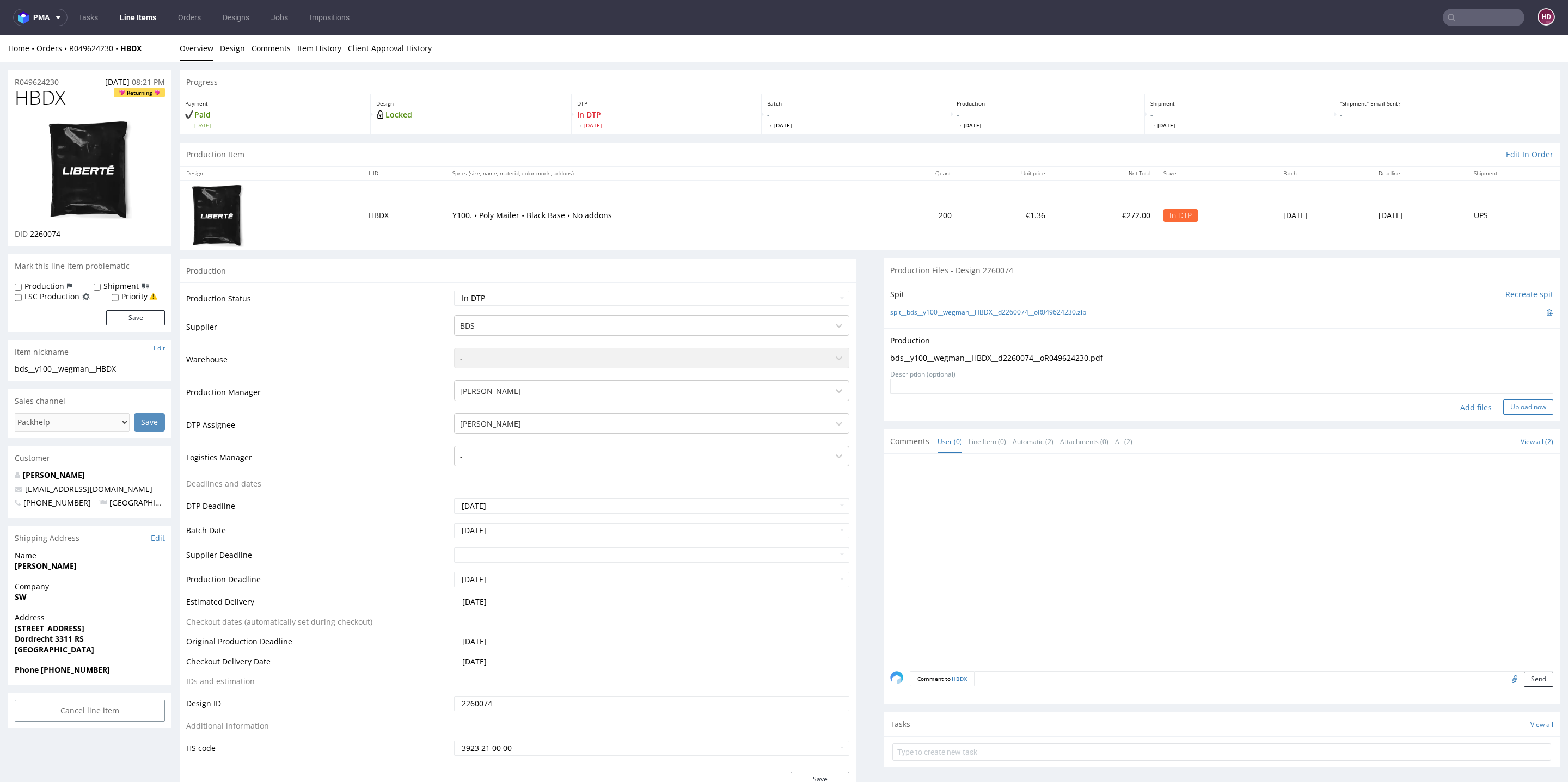
click at [1504, 409] on button "Upload now" at bounding box center [1528, 406] width 50 height 15
click at [570, 295] on select "Waiting for Artwork Waiting for Diecut Waiting for Mockup Waiting for DTP Waiti…" at bounding box center [652, 298] width 396 height 15
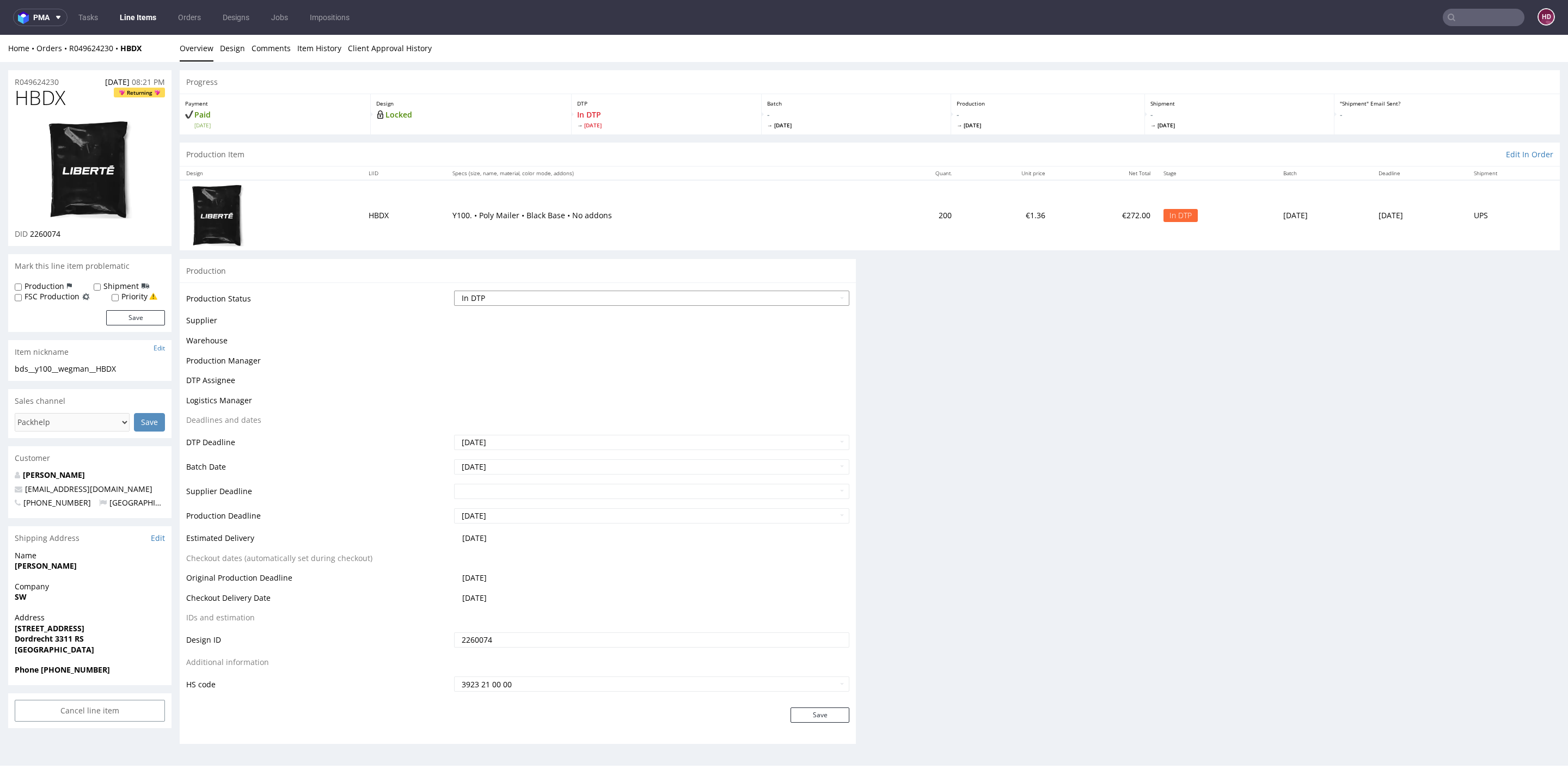
click at [488, 300] on select "Waiting for Artwork Waiting for Diecut Waiting for Mockup Waiting for DTP Waiti…" at bounding box center [652, 298] width 396 height 15
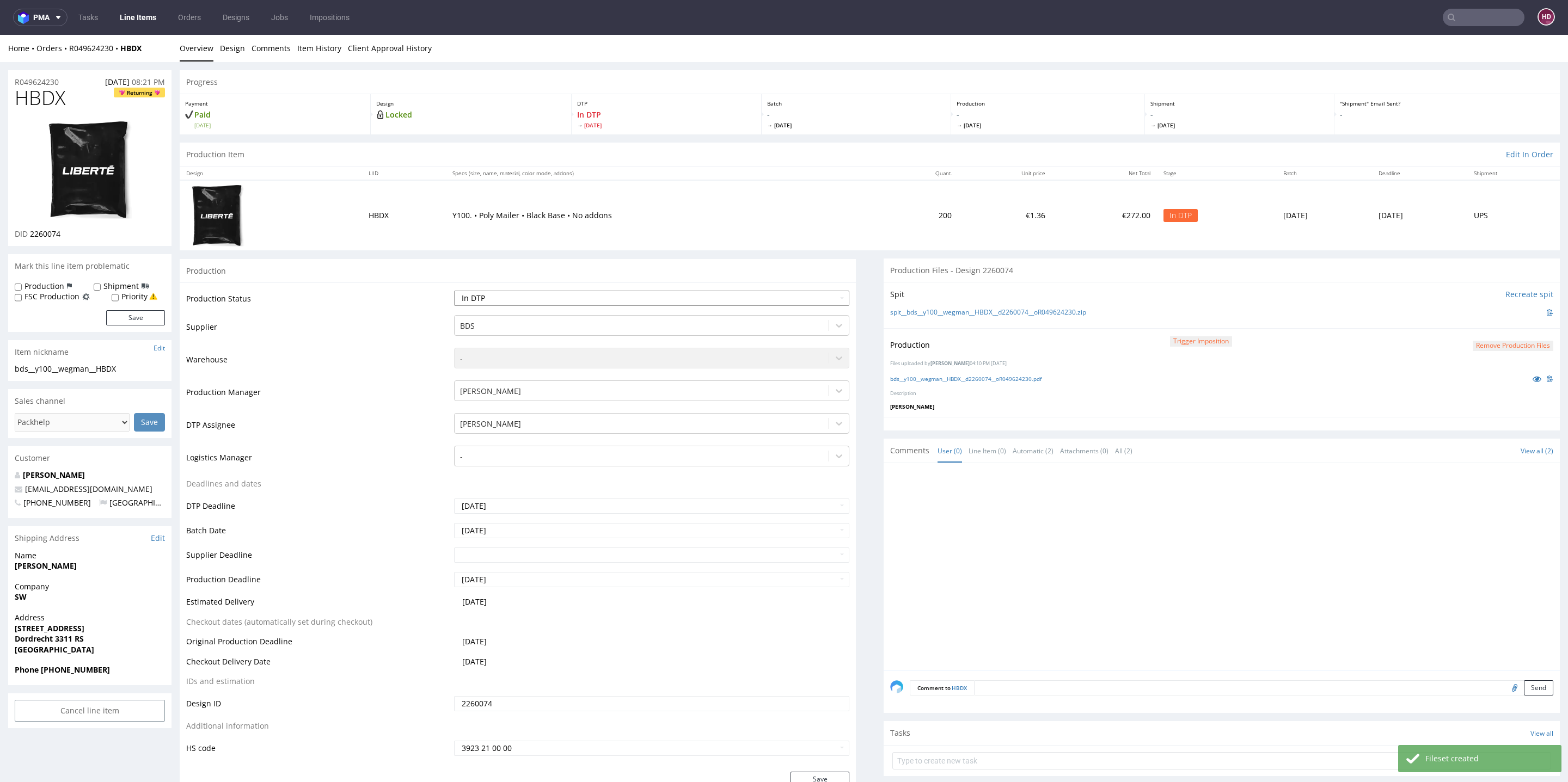
select select "dtp_production_ready"
click at [454, 291] on select "Waiting for Artwork Waiting for Diecut Waiting for Mockup Waiting for DTP Waiti…" at bounding box center [652, 298] width 396 height 15
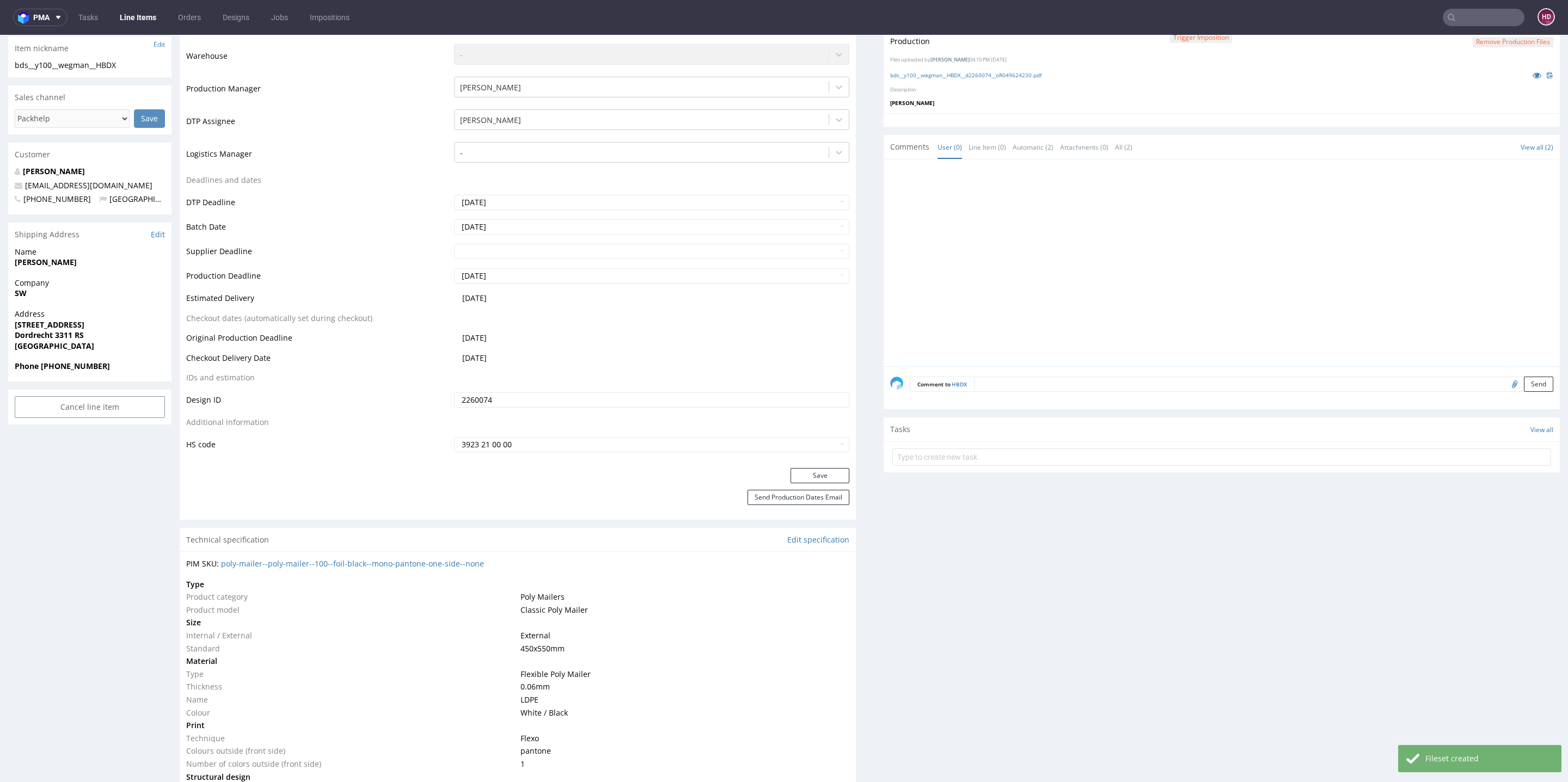
scroll to position [441, 0]
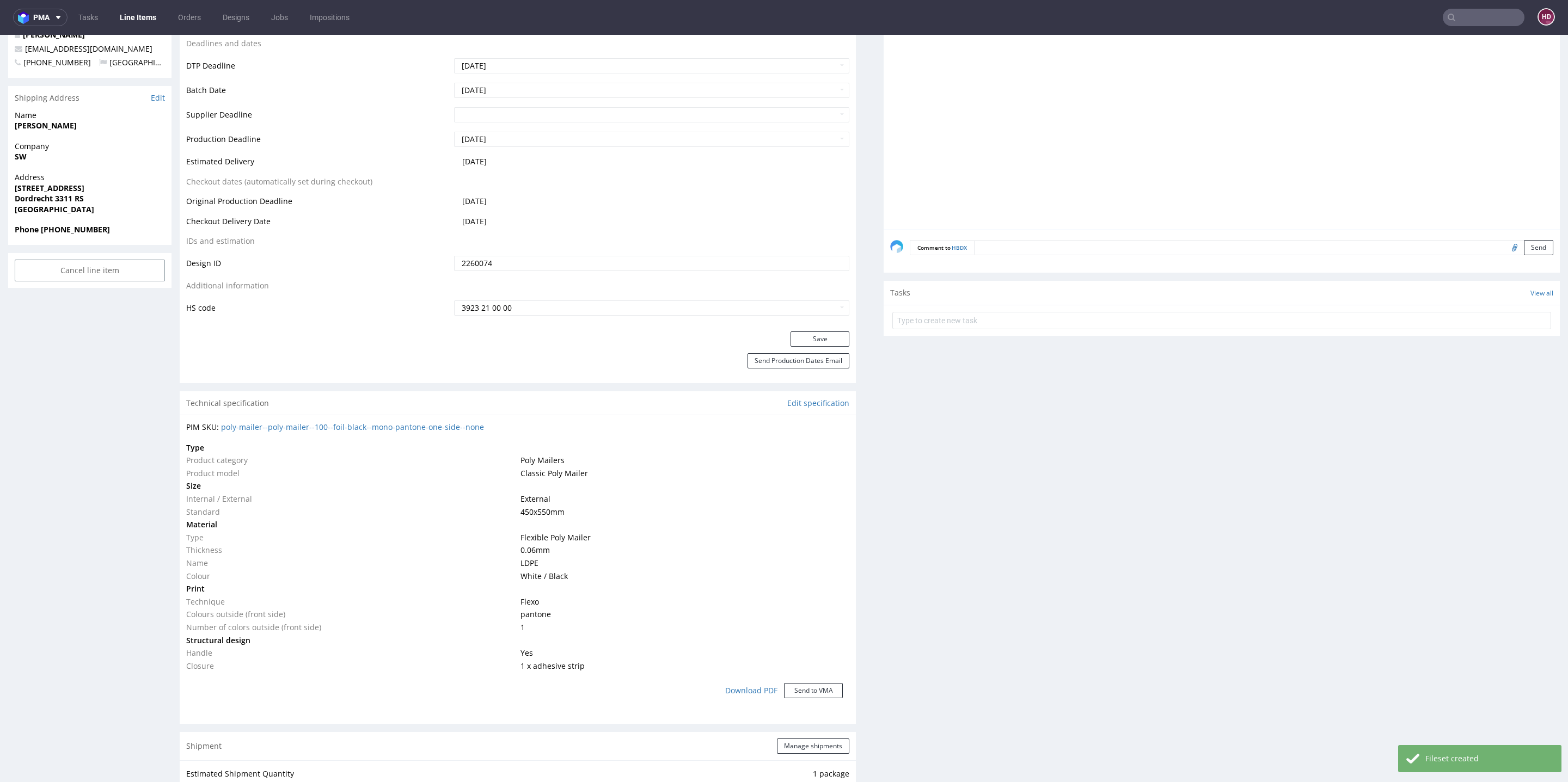
click at [827, 329] on div "Production Status Waiting for Artwork Waiting for Diecut Waiting for Mockup Wai…" at bounding box center [517, 87] width 676 height 489
click at [824, 333] on button "Save" at bounding box center [820, 338] width 59 height 15
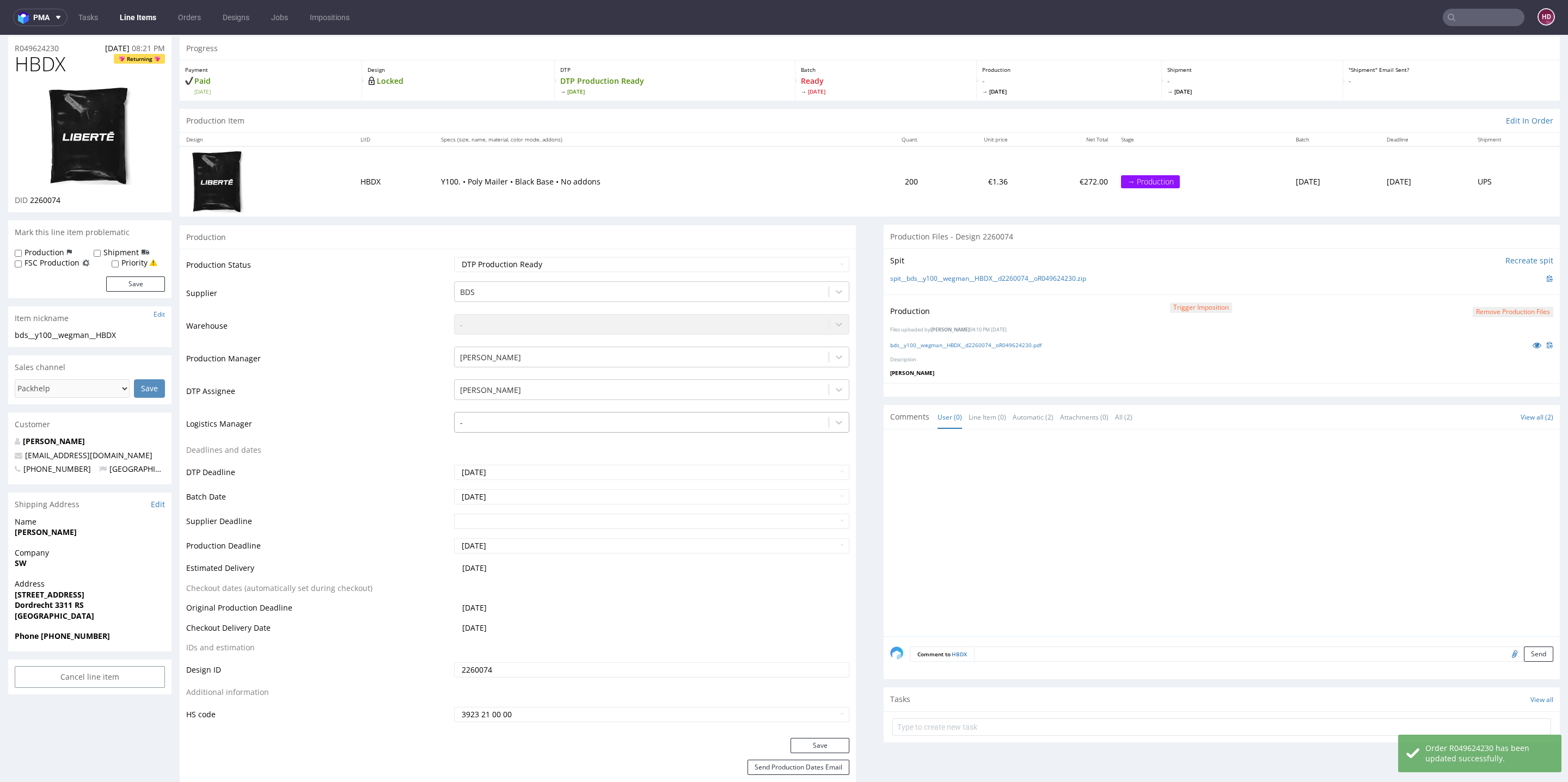
scroll to position [0, 0]
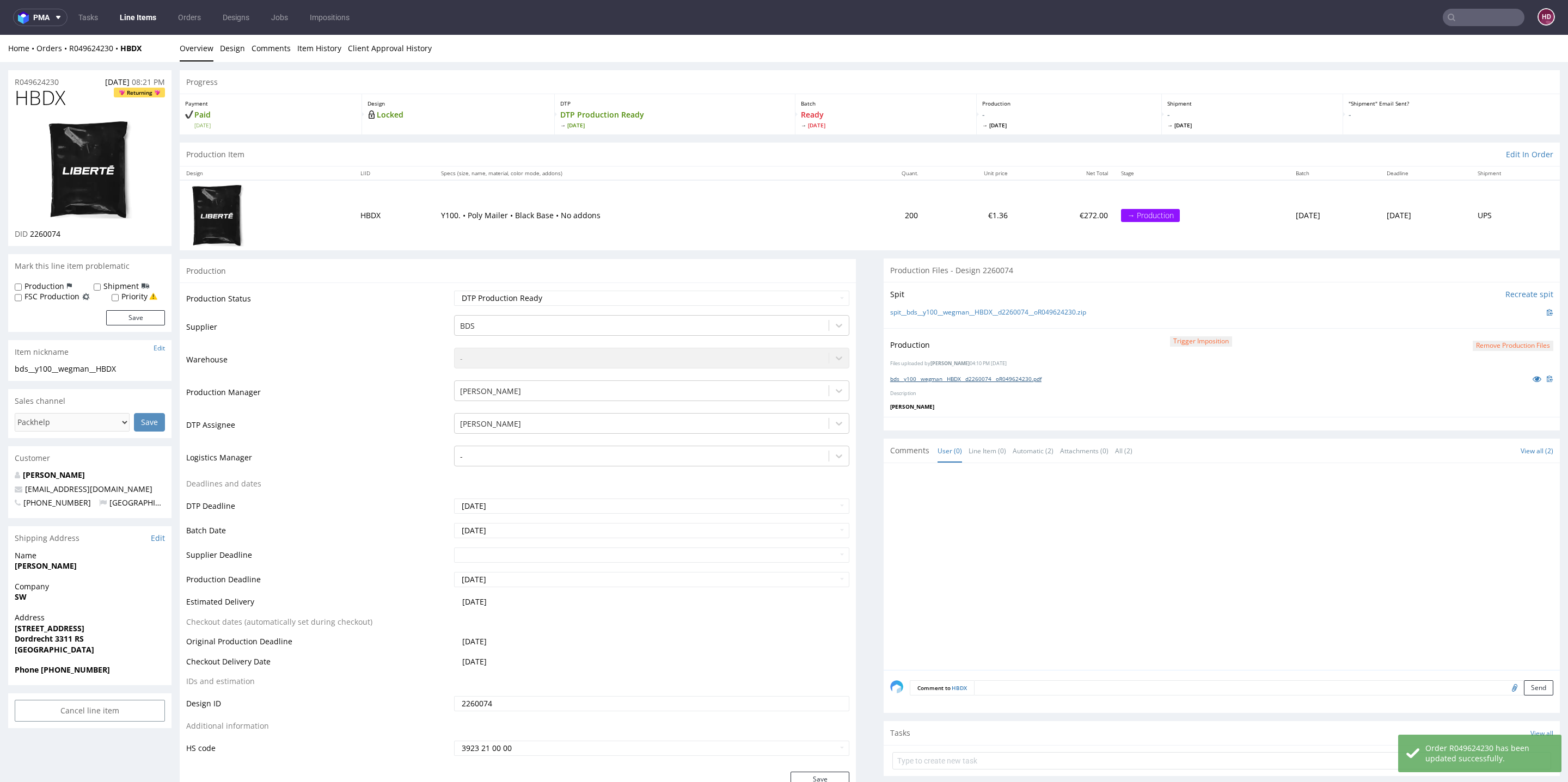
click at [946, 376] on link "bds__y100__wegman__HBDX__d2260074__oR049624230.pdf" at bounding box center [966, 379] width 152 height 8
click at [1473, 347] on button "Remove production files" at bounding box center [1512, 345] width 80 height 10
click at [1467, 326] on link "Yes" at bounding box center [1470, 320] width 31 height 17
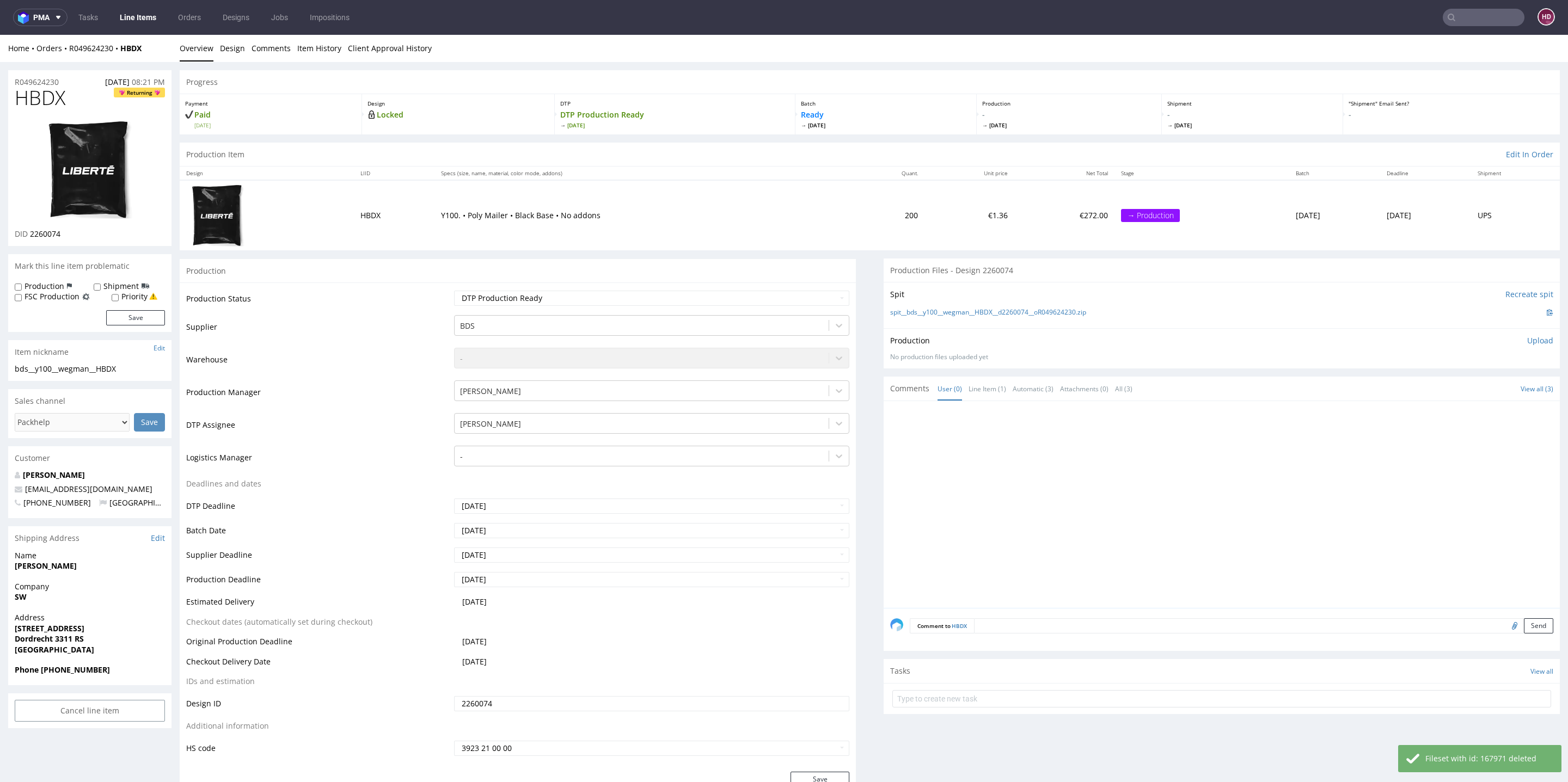
click at [1527, 338] on p "Upload" at bounding box center [1540, 341] width 26 height 11
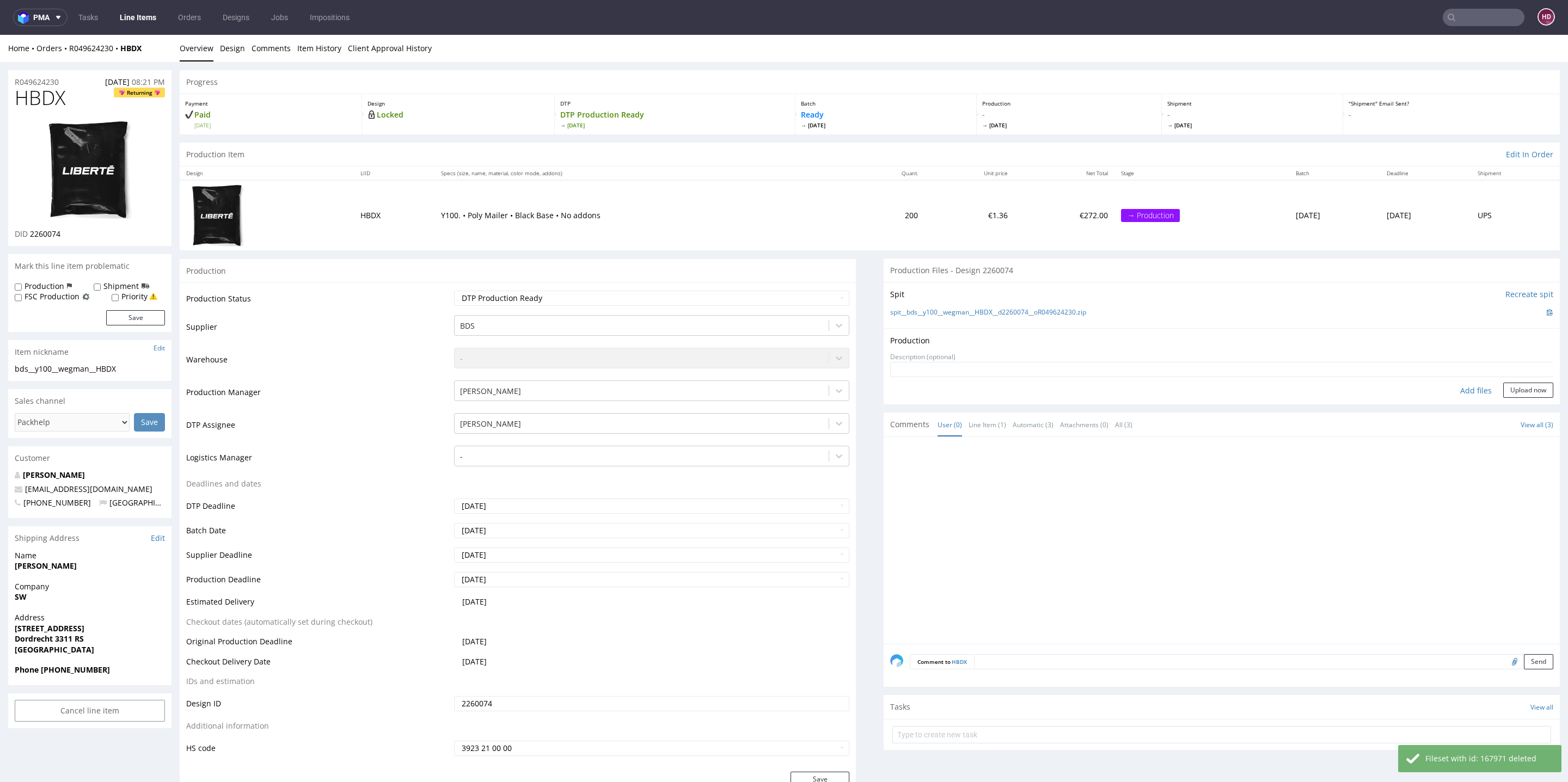
click at [1458, 385] on div "Add files" at bounding box center [1476, 391] width 55 height 17
type input "C:\fakepath\bds__y100__wegman__HBDX__d2260074__oR049624230.pdf"
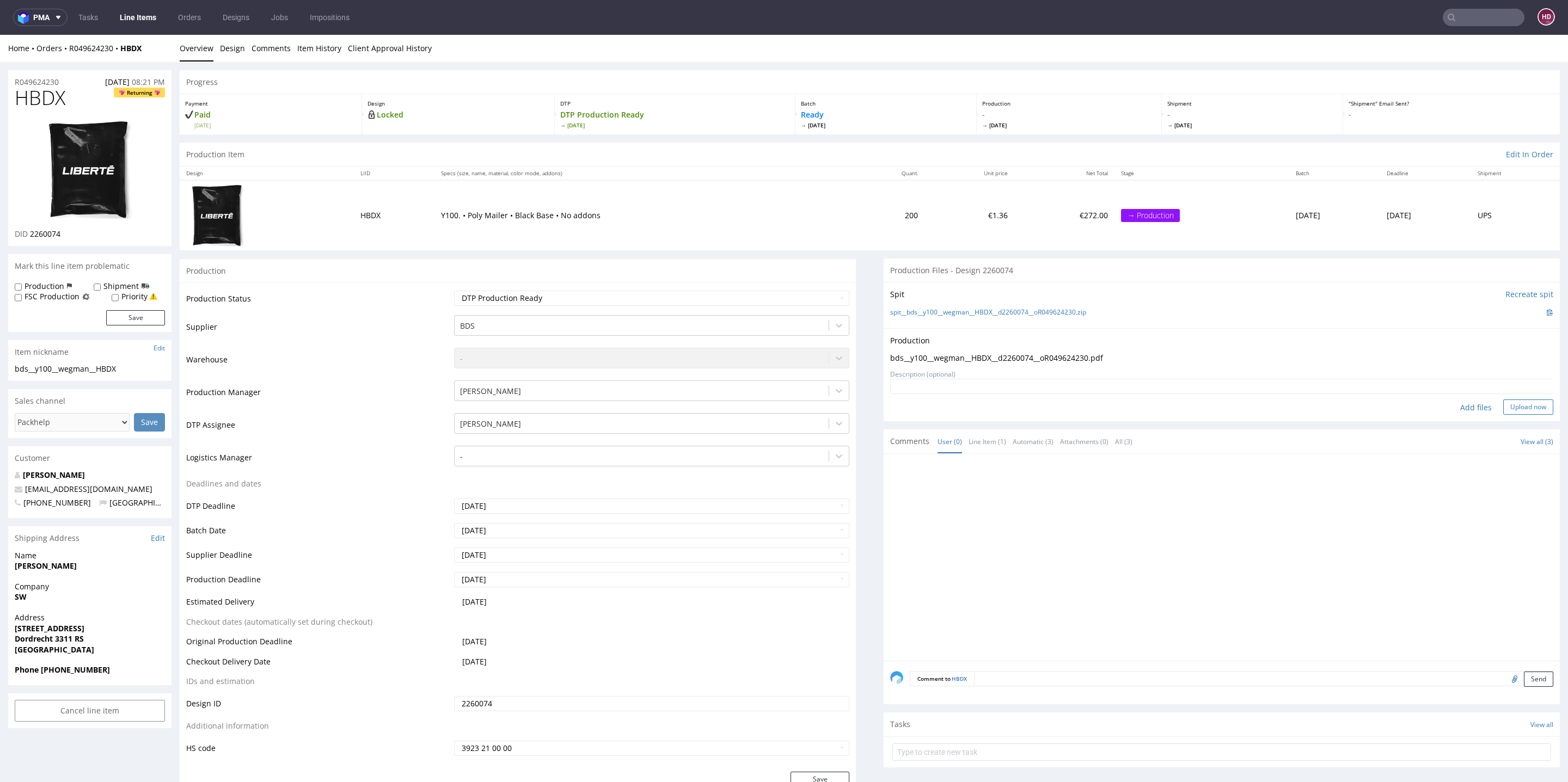
click at [1515, 406] on button "Upload now" at bounding box center [1528, 406] width 50 height 15
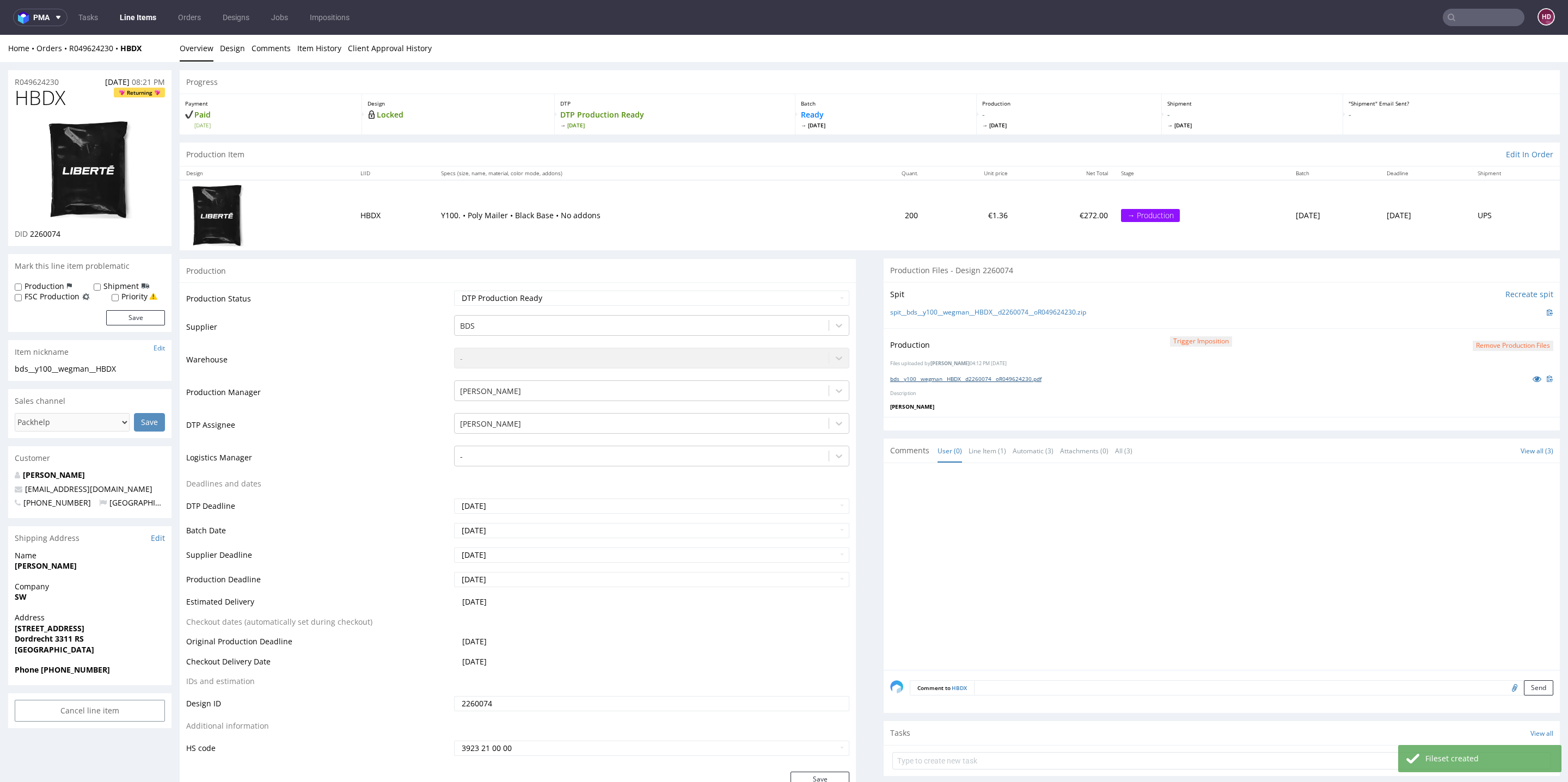
click at [1019, 378] on link "bds__y100__wegman__HBDX__d2260074__oR049624230.pdf" at bounding box center [966, 379] width 152 height 8
click at [137, 25] on link "Line Items" at bounding box center [138, 17] width 49 height 17
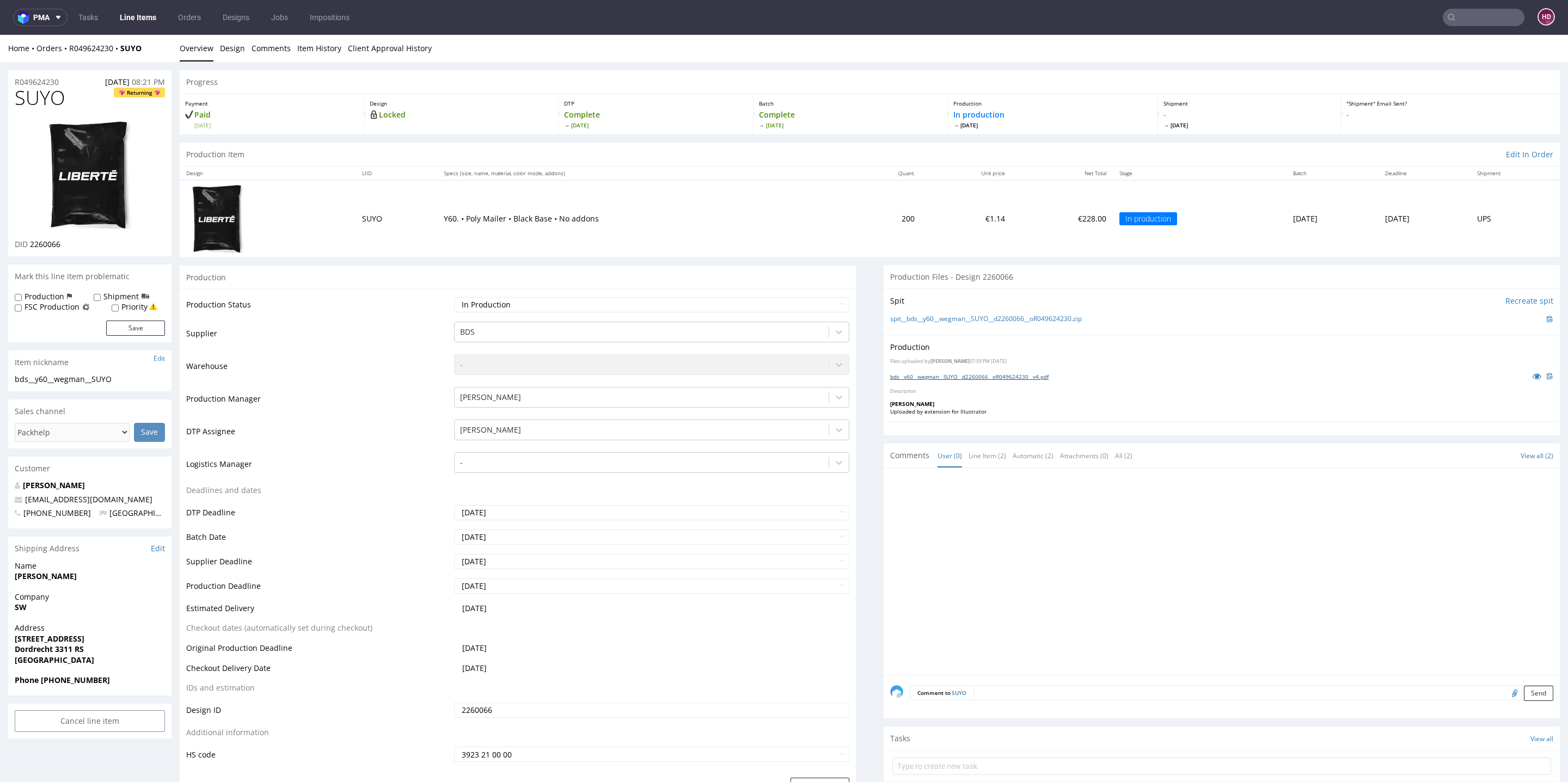
click at [952, 376] on link "bds__y60__wegman__SUYO__d2260066__oR049624230__v4.pdf" at bounding box center [969, 377] width 158 height 8
